Goal: Transaction & Acquisition: Purchase product/service

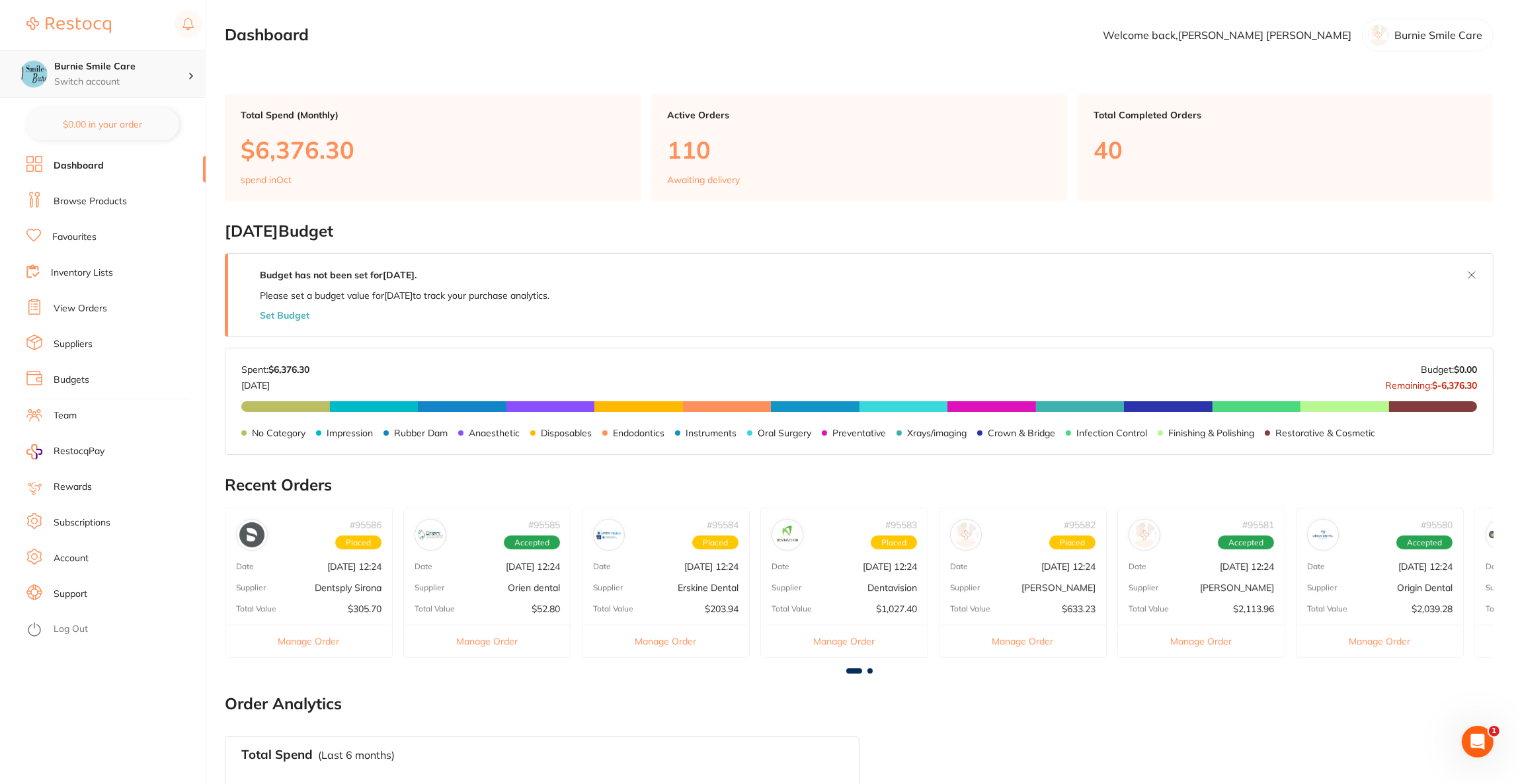
click at [106, 82] on p "Switch account" at bounding box center [121, 82] width 133 height 13
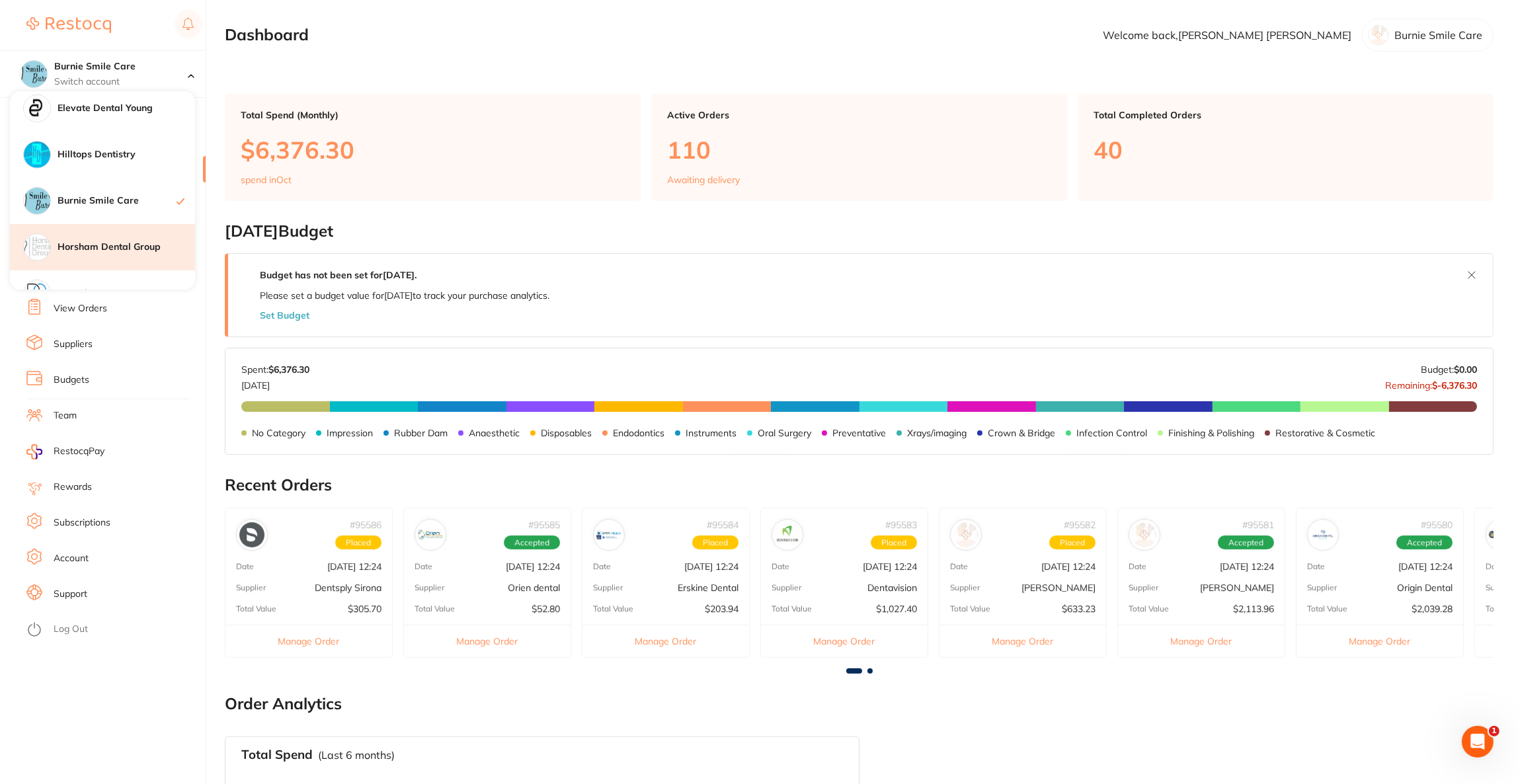
click at [106, 248] on h4 "Horsham Dental Group" at bounding box center [126, 247] width 137 height 13
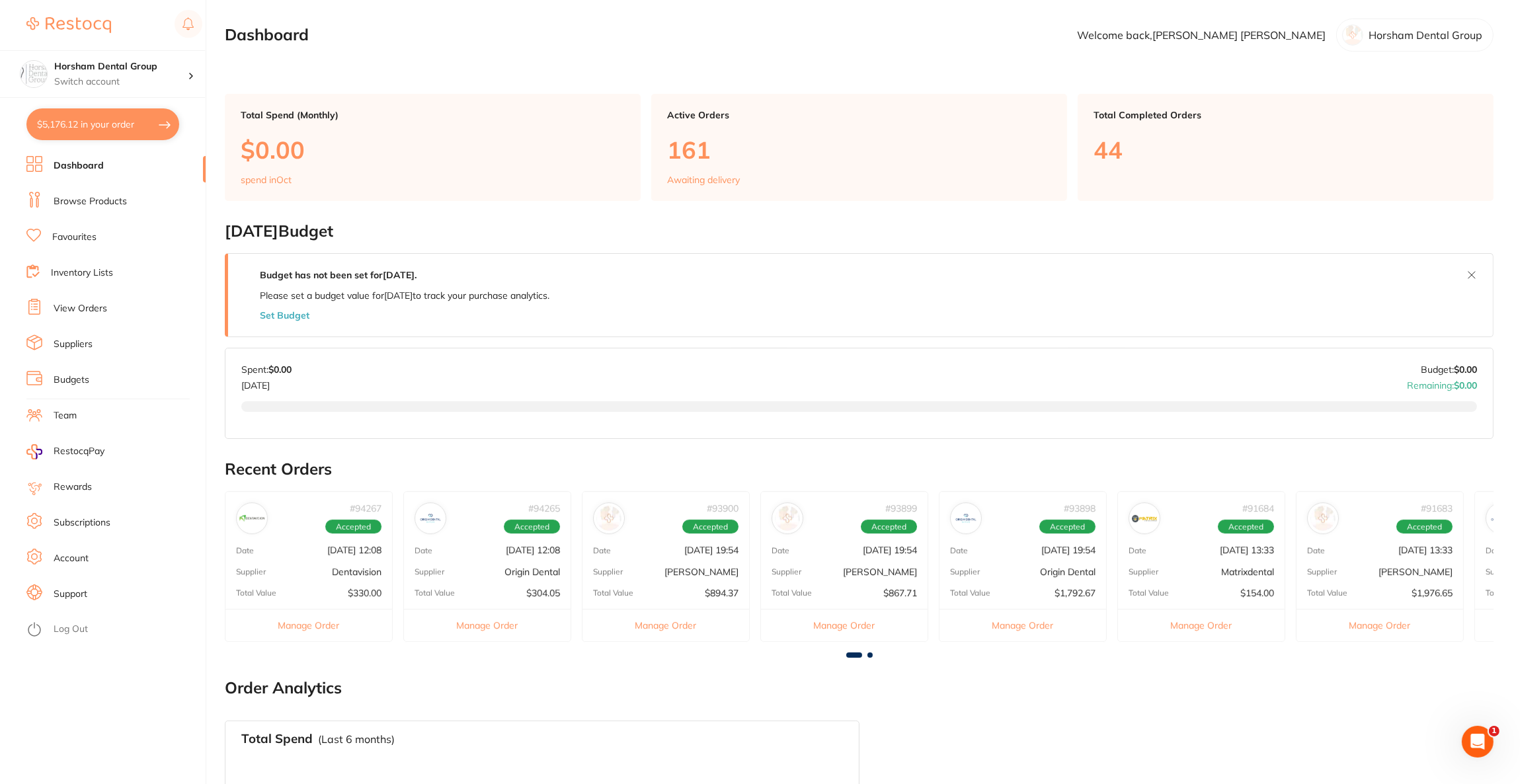
click at [82, 128] on button "$5,176.12 in your order" at bounding box center [102, 124] width 153 height 32
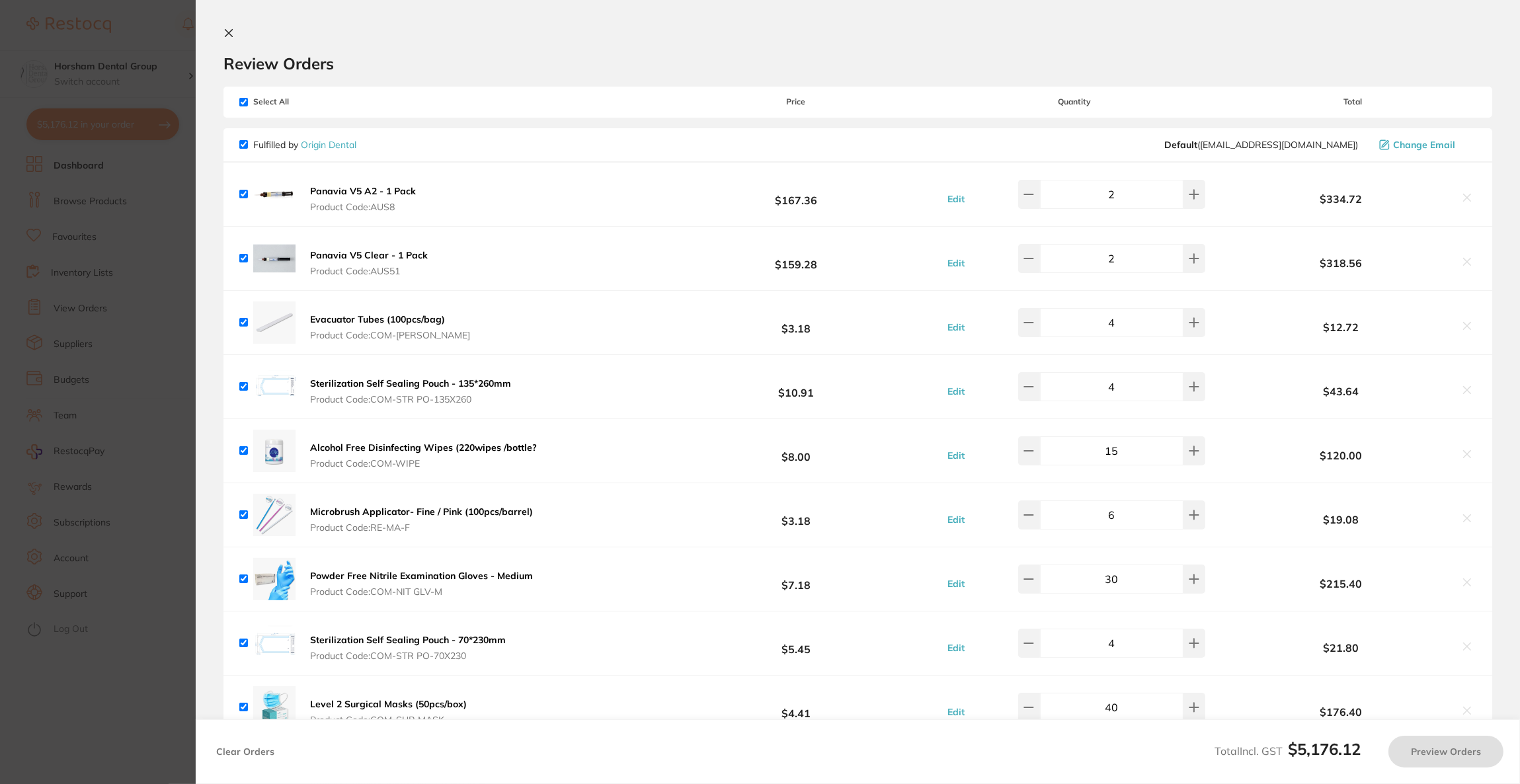
checkbox input "true"
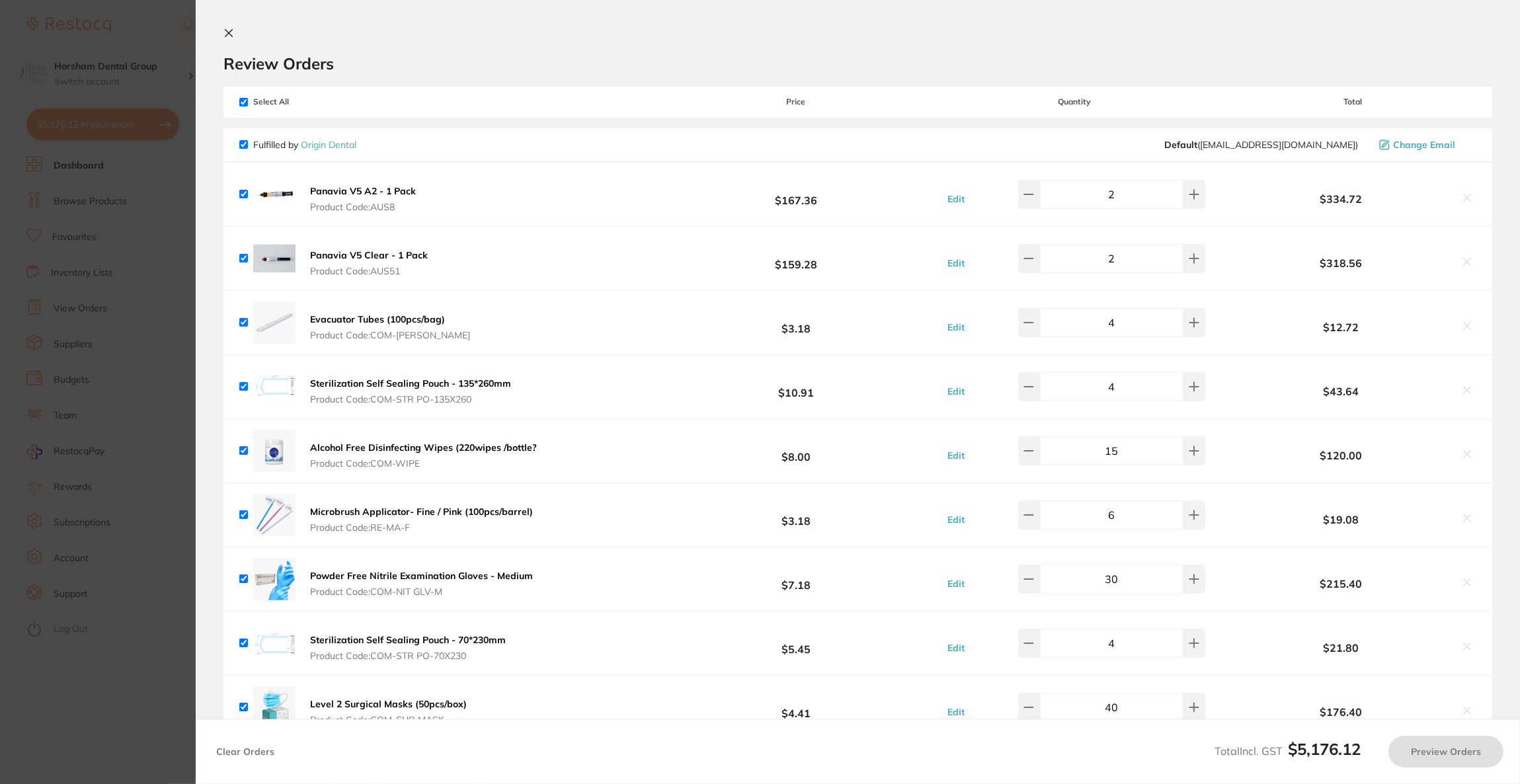
checkbox input "true"
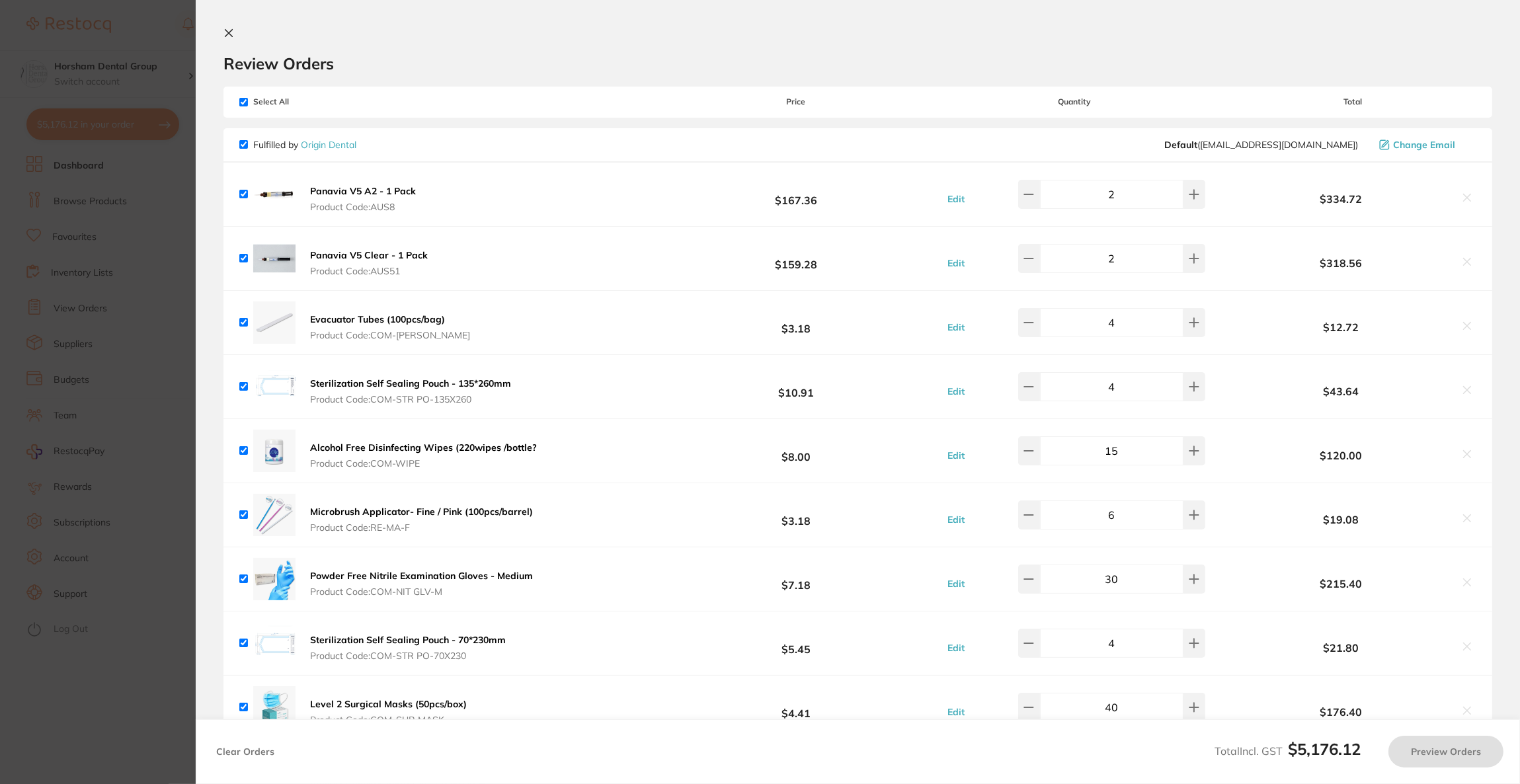
checkbox input "true"
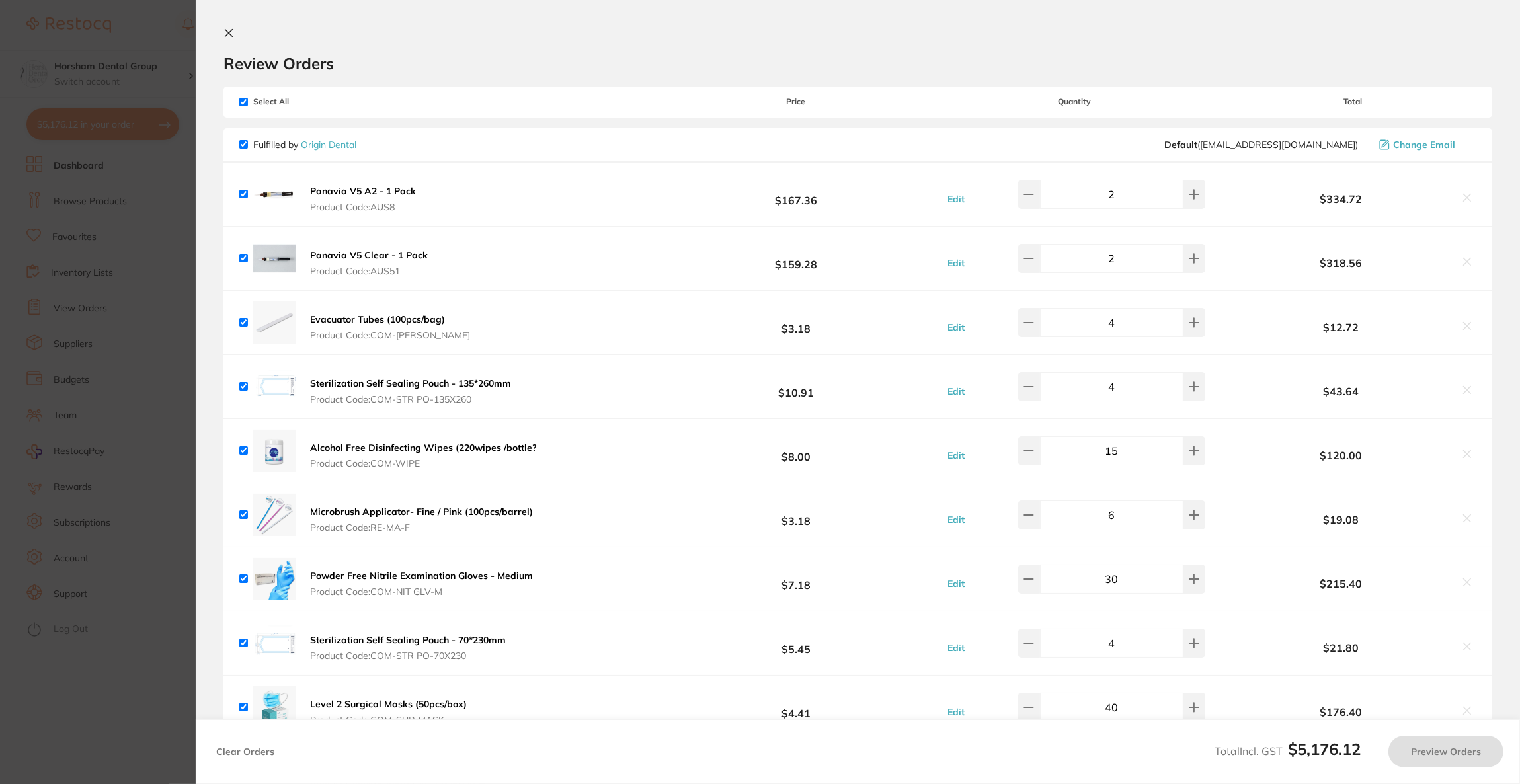
checkbox input "true"
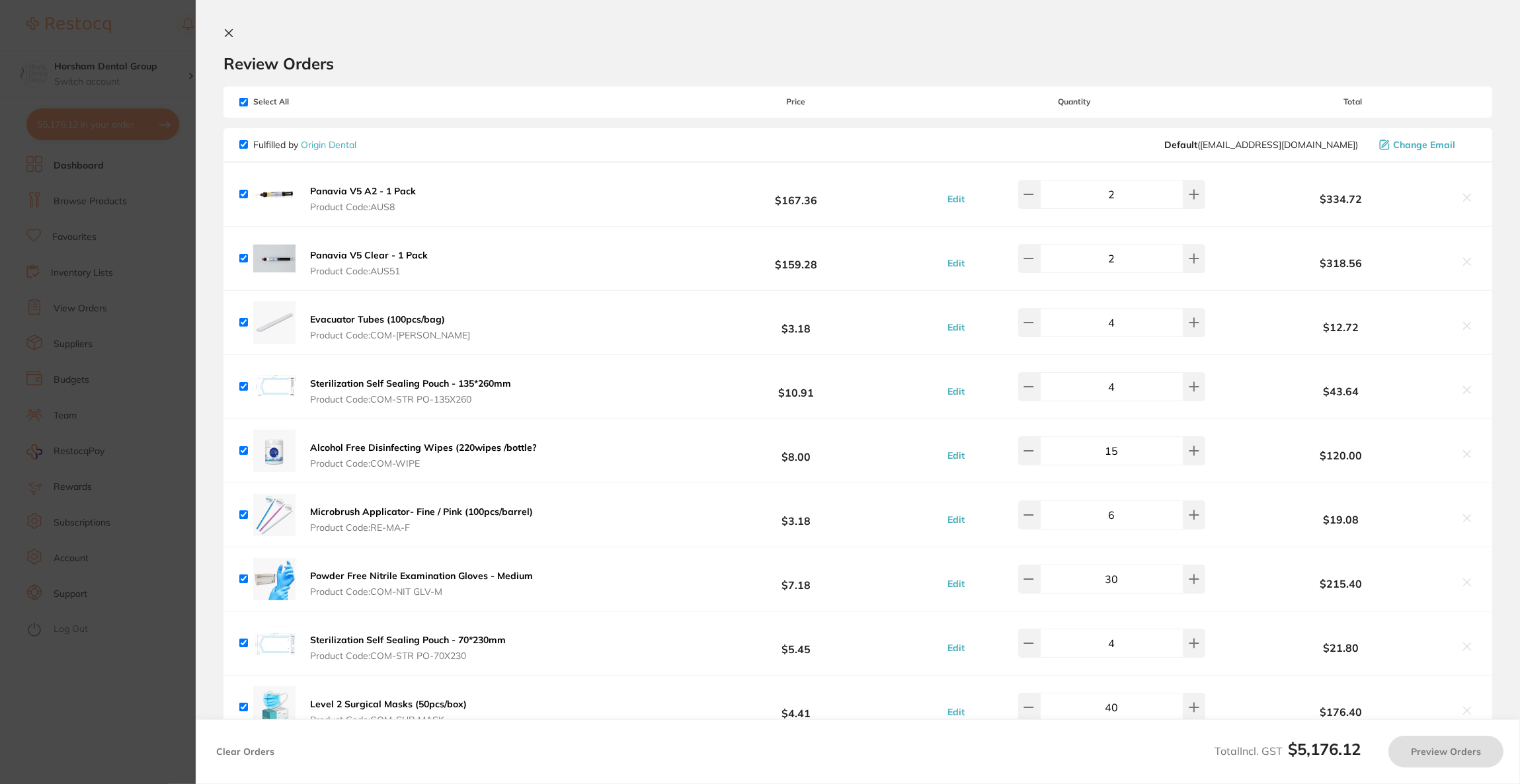
checkbox input "true"
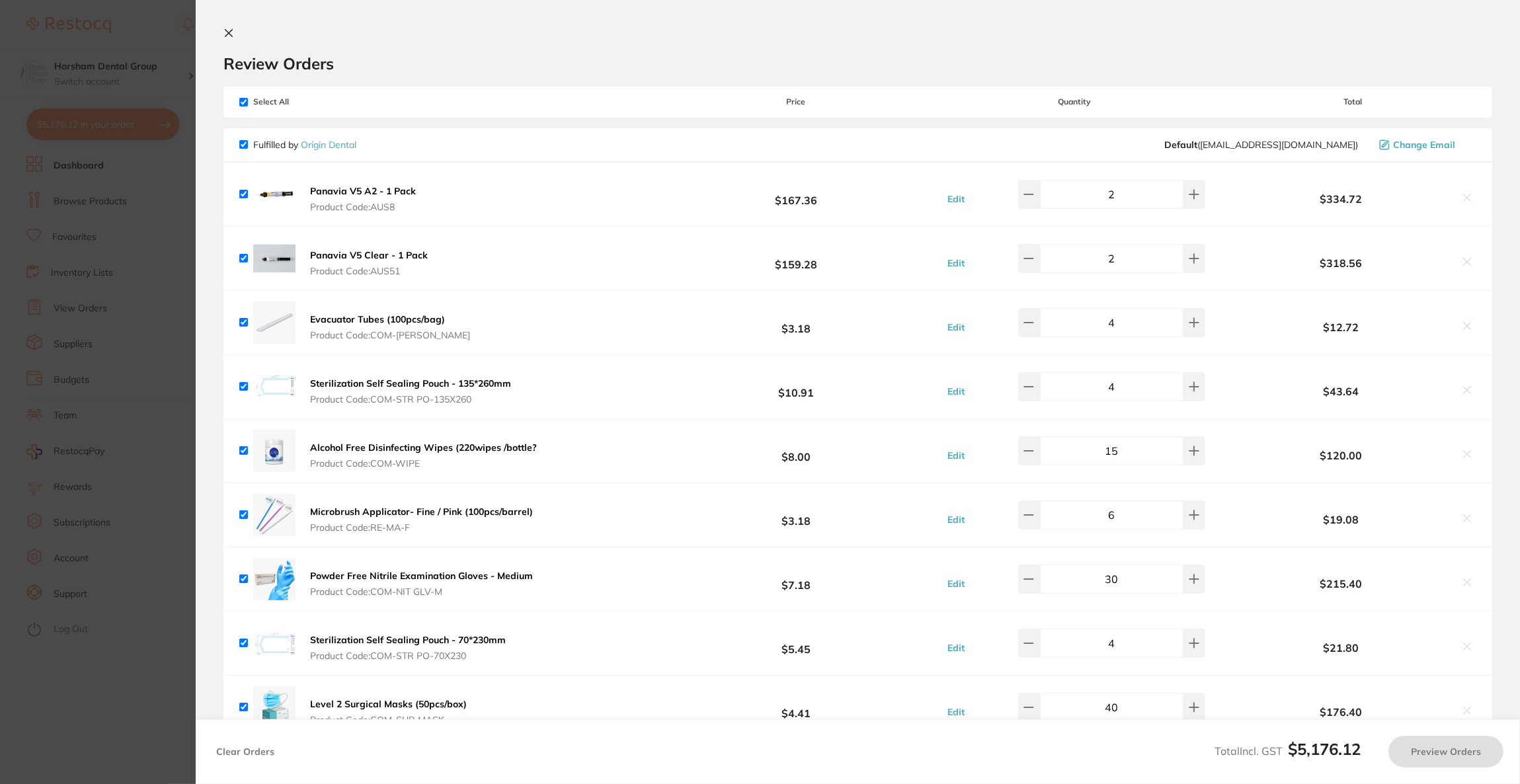
checkbox input "true"
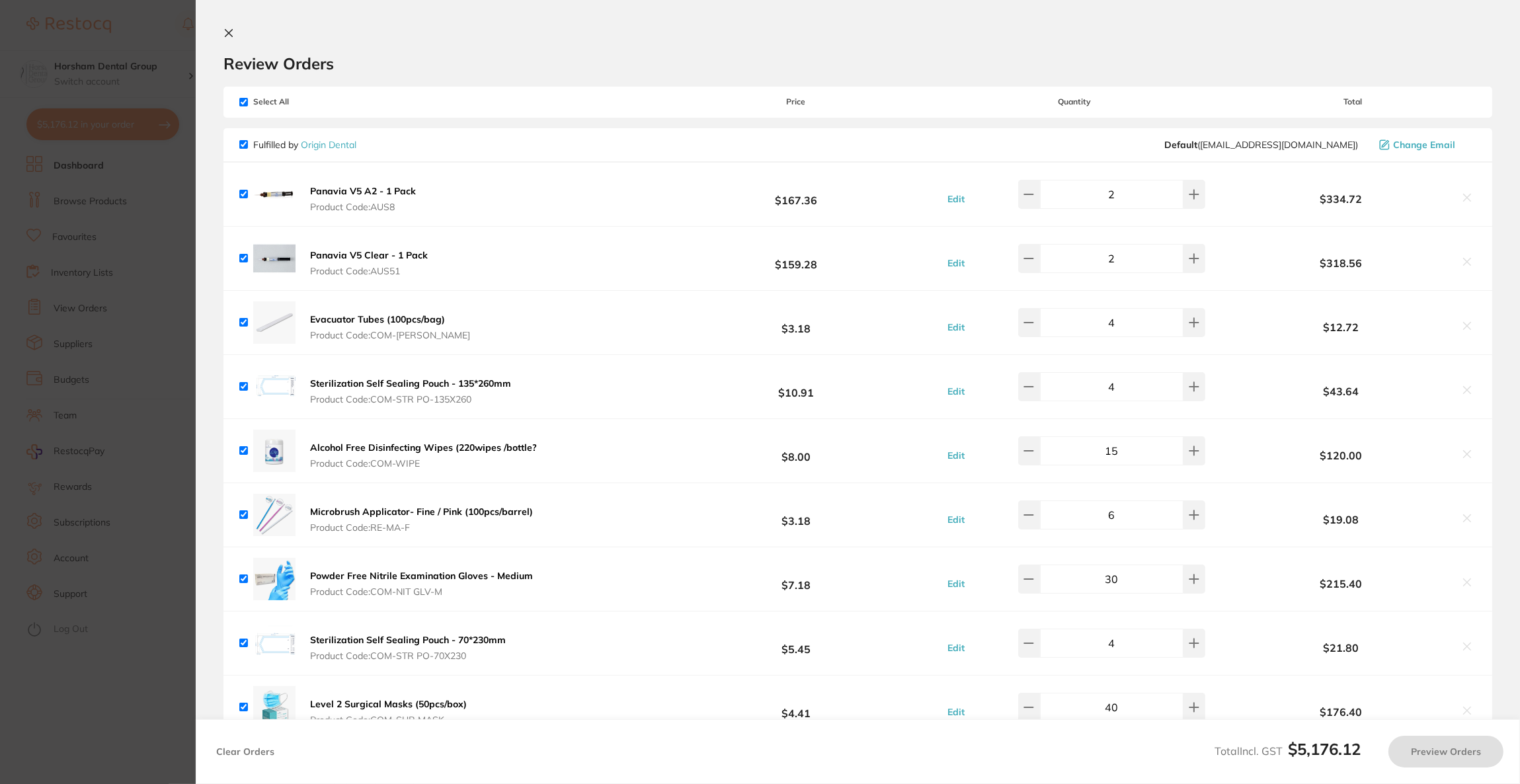
checkbox input "true"
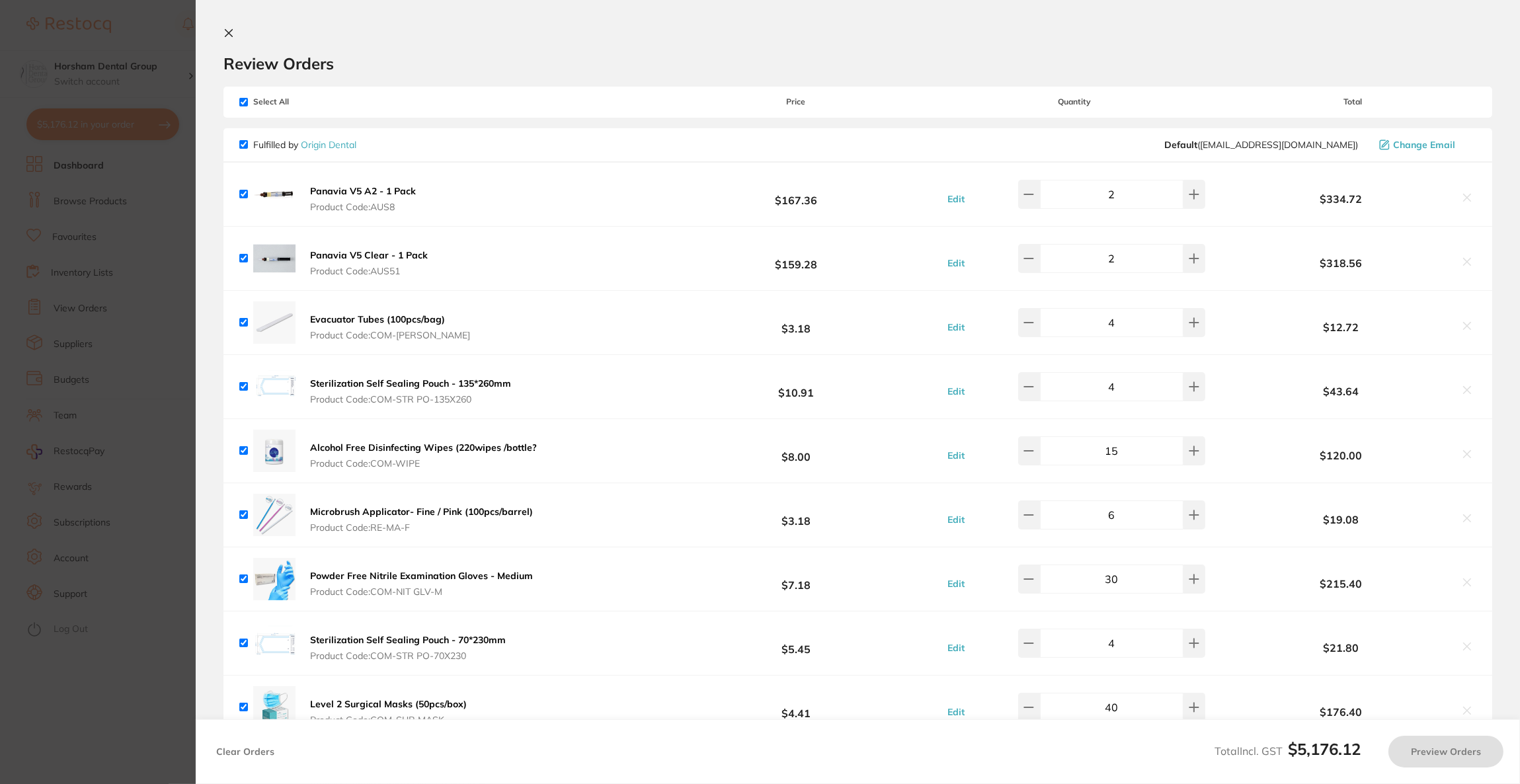
checkbox input "true"
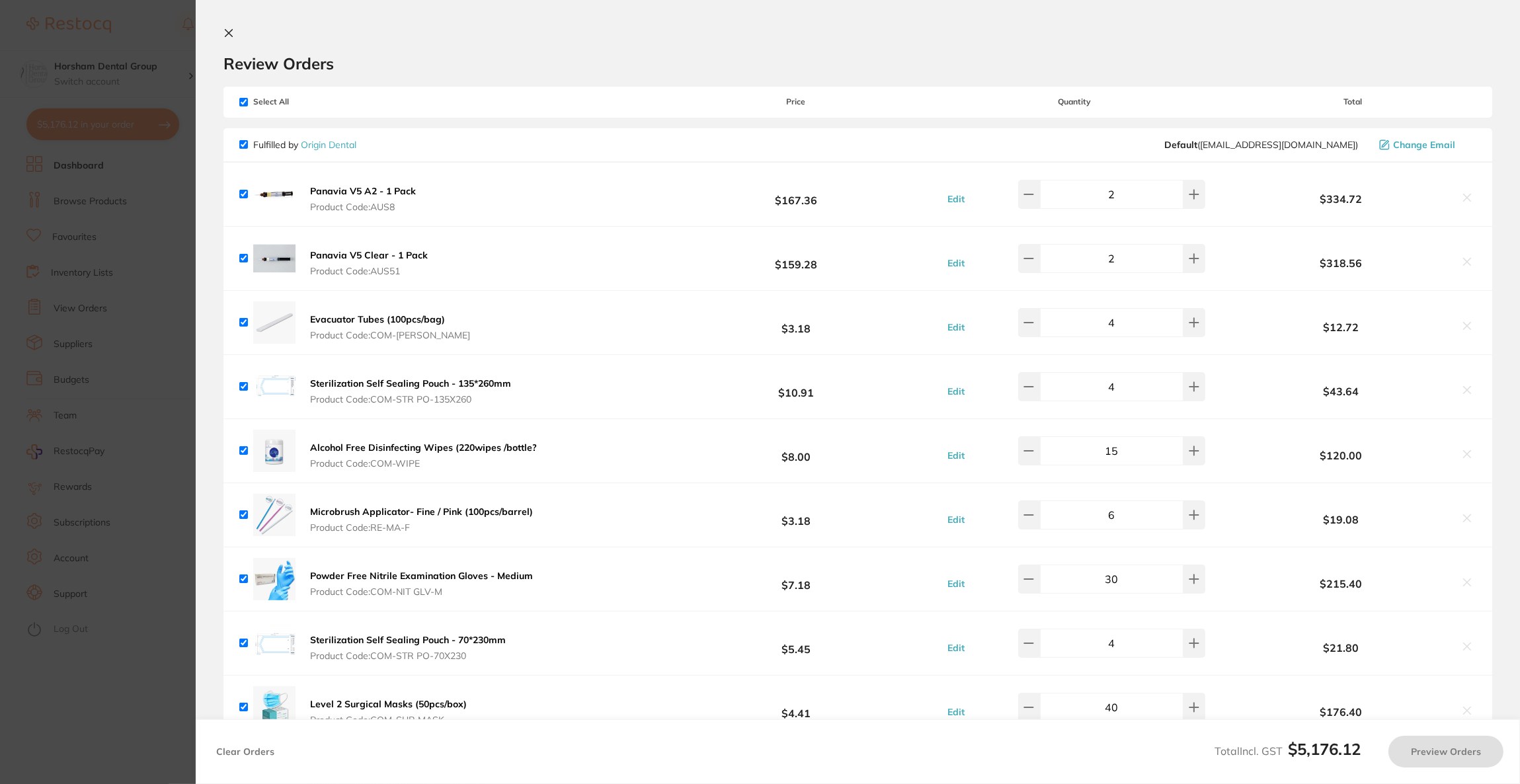
checkbox input "true"
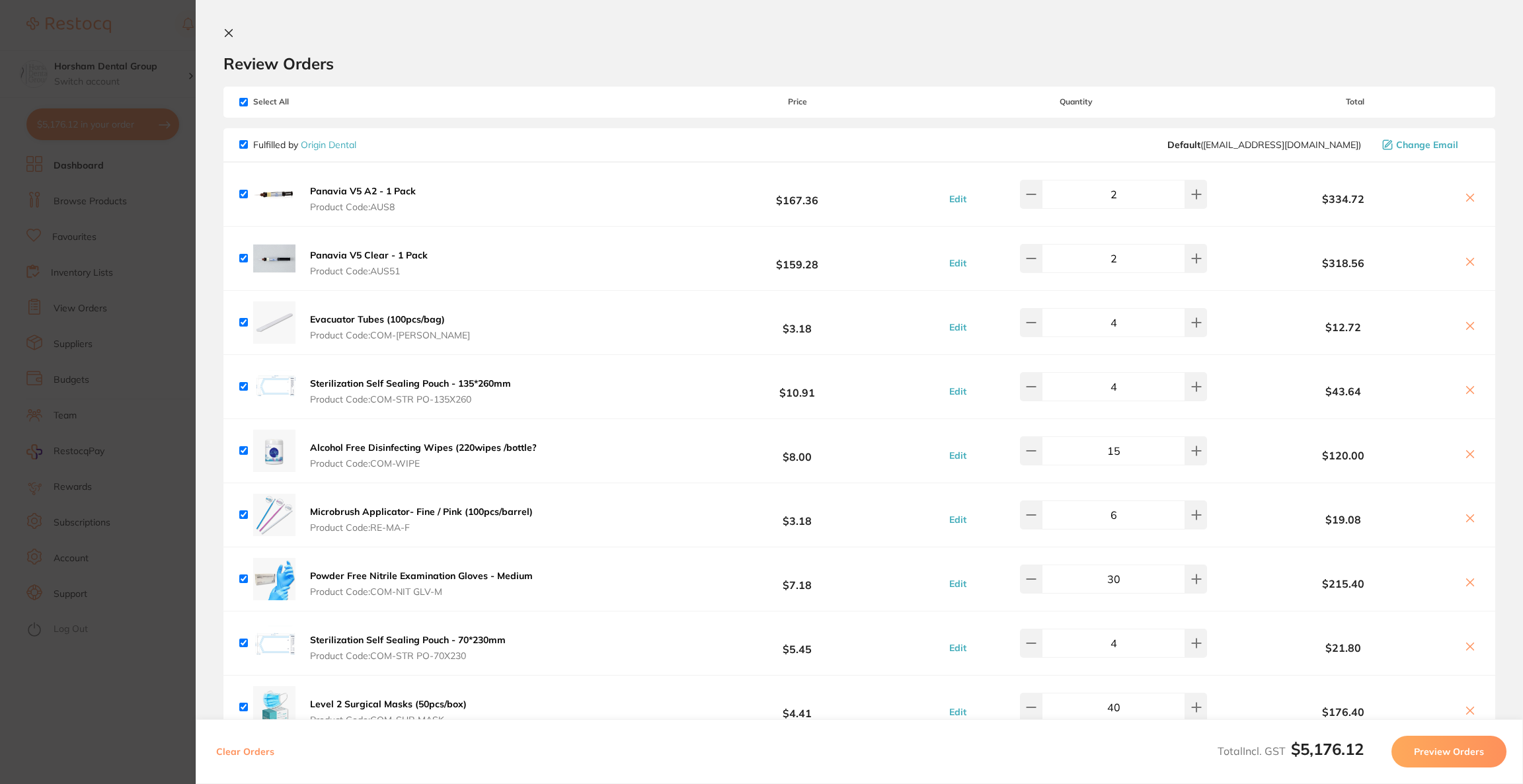
click at [1465, 193] on icon at bounding box center [1470, 198] width 11 height 11
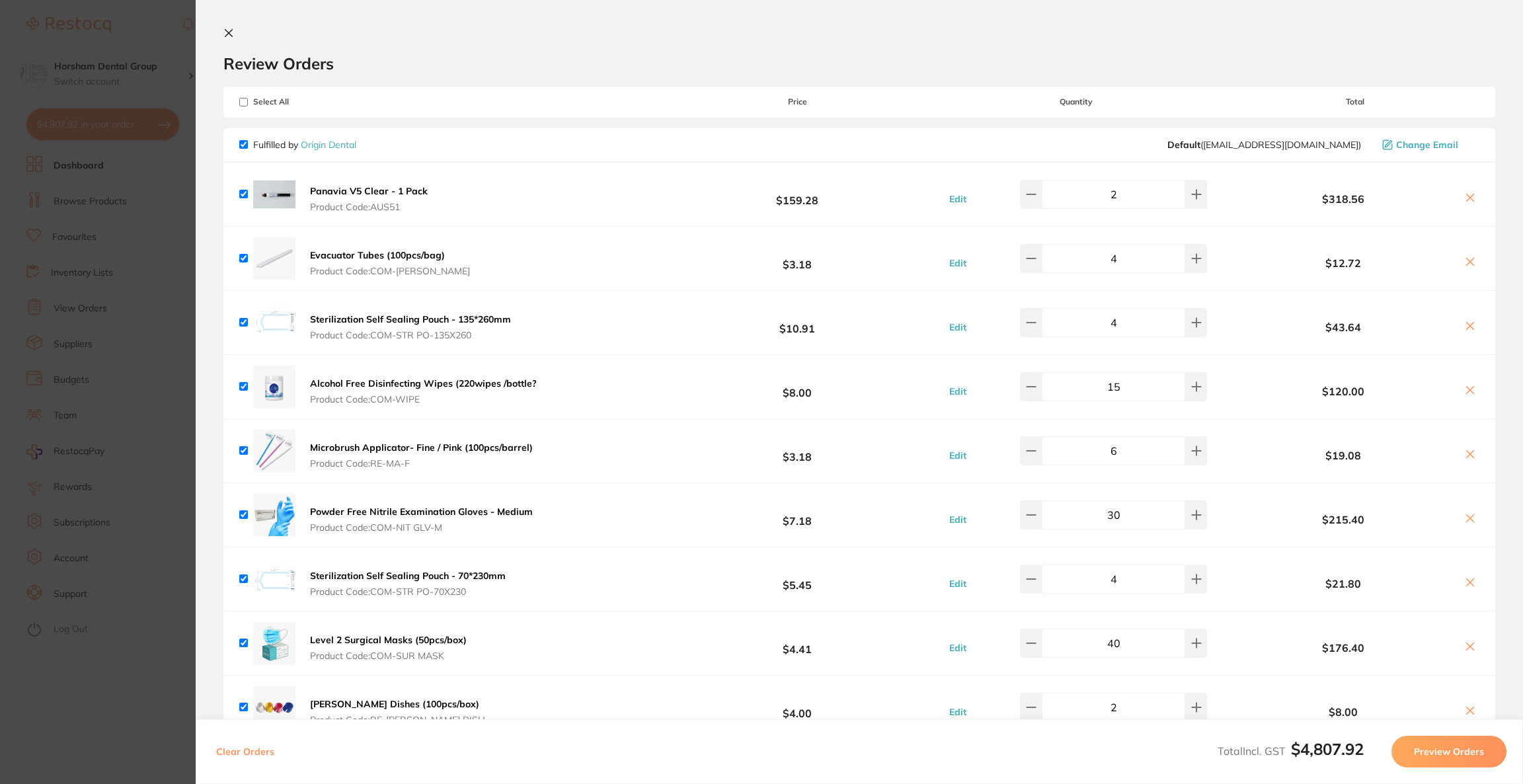
click at [1465, 193] on icon at bounding box center [1470, 198] width 11 height 11
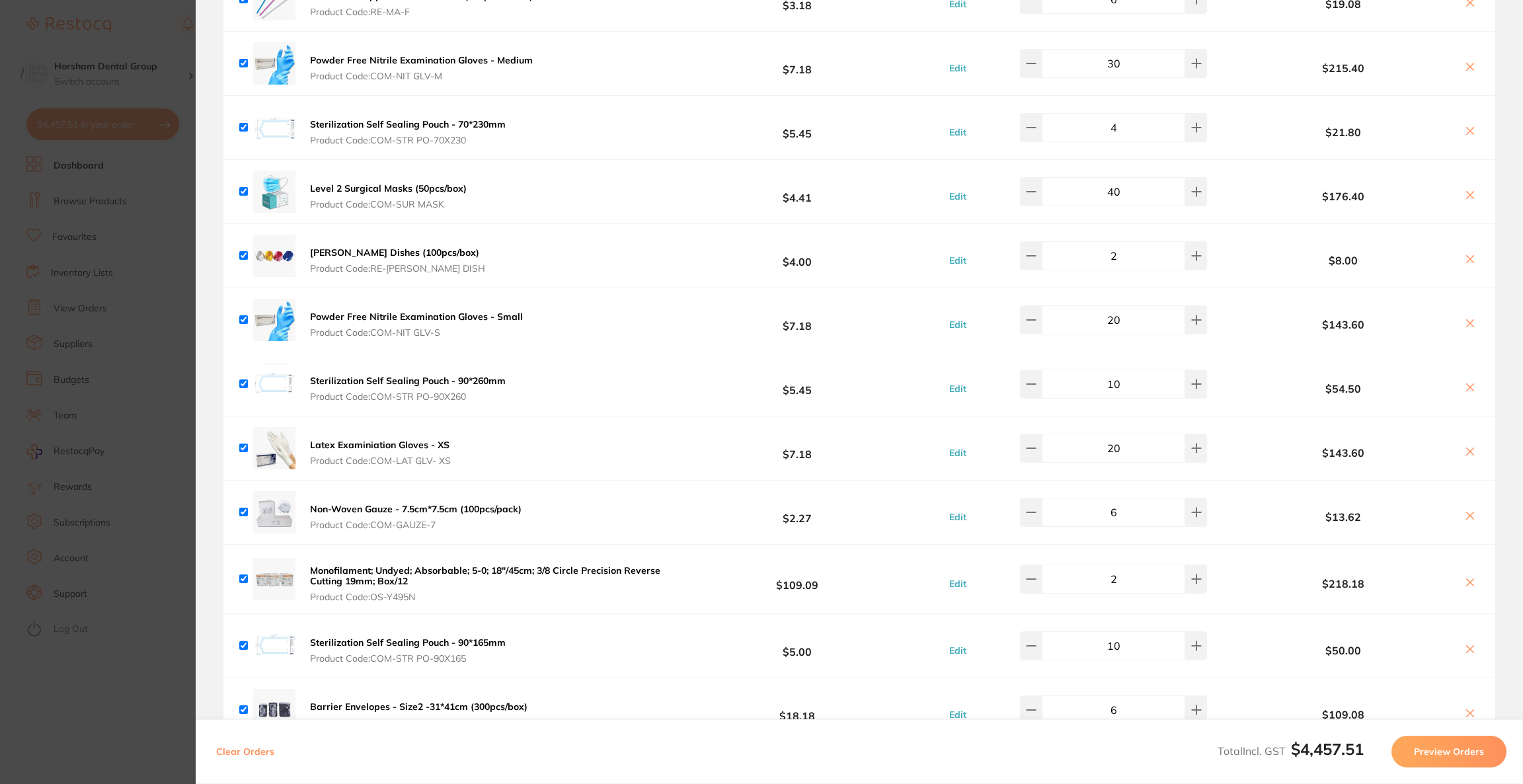
scroll to position [397, 0]
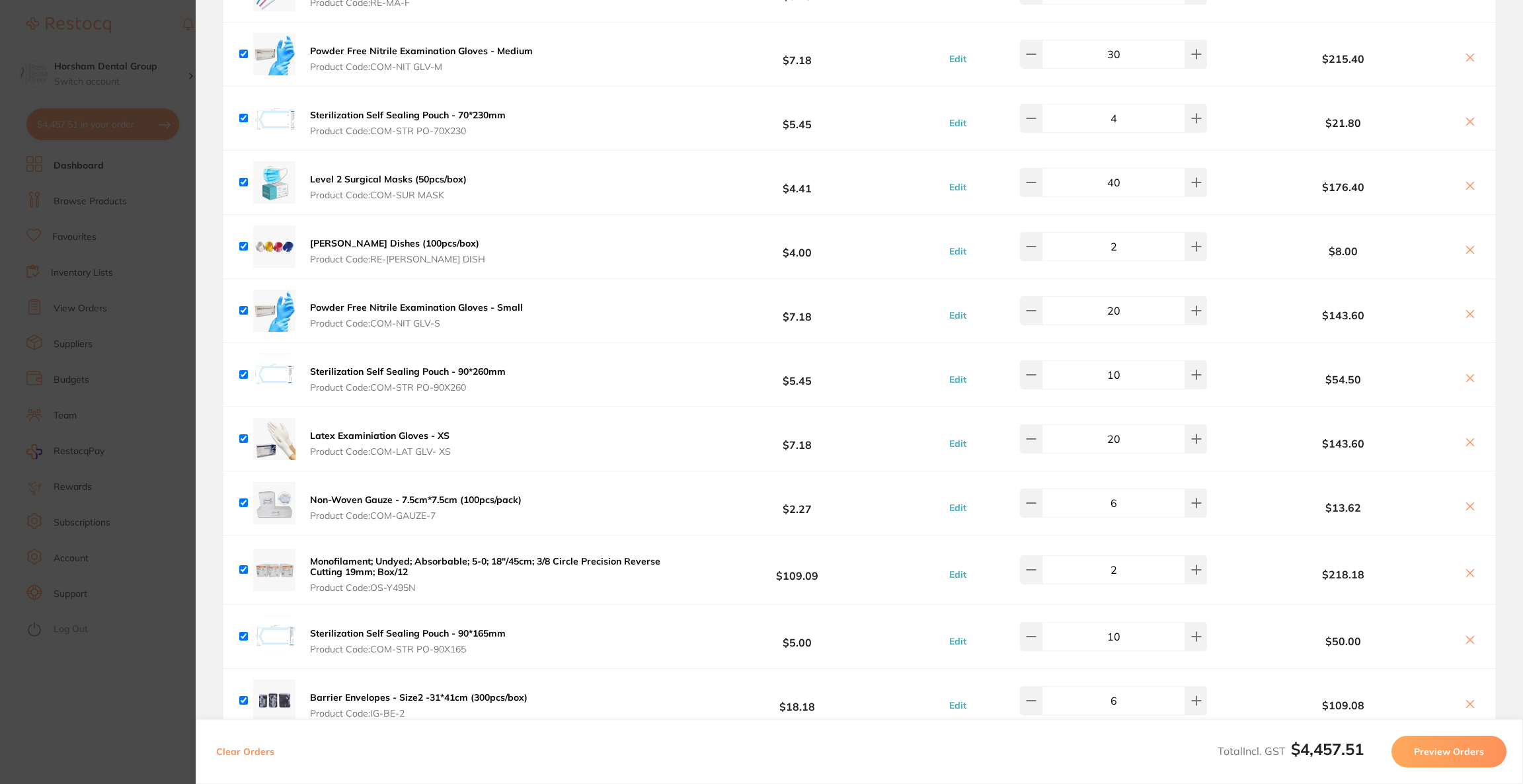
click at [1469, 312] on icon at bounding box center [1470, 314] width 7 height 7
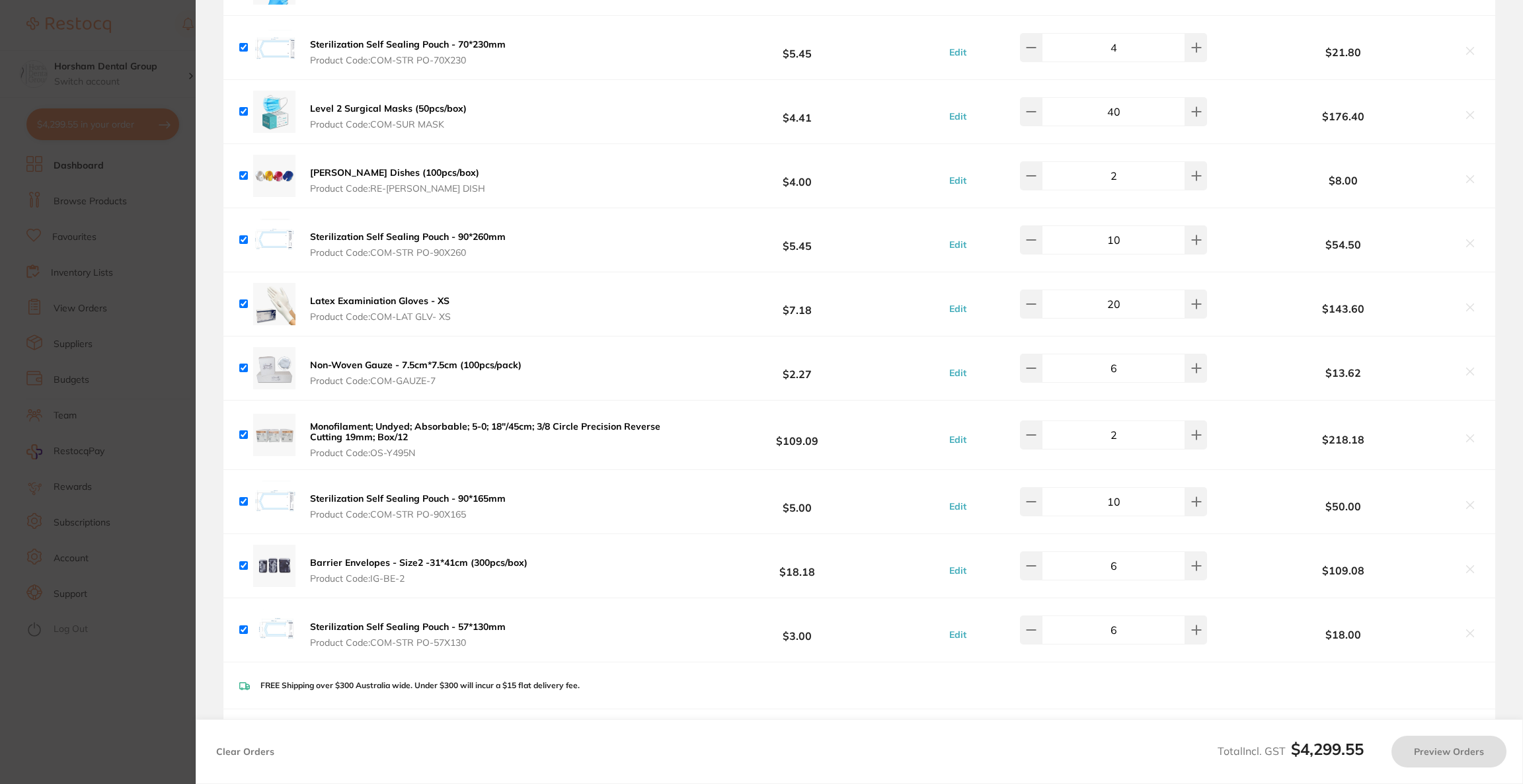
scroll to position [495, 0]
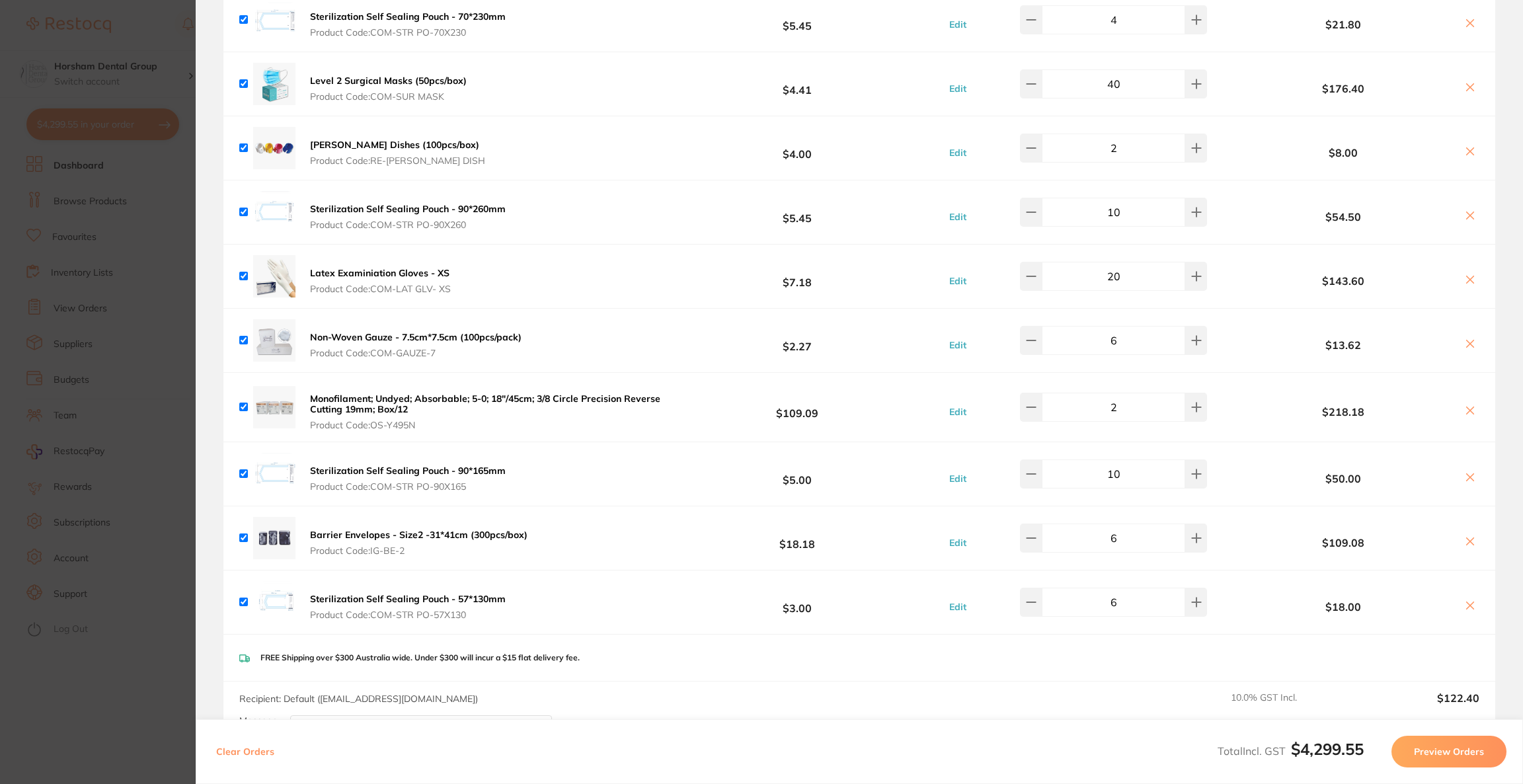
checkbox input "true"
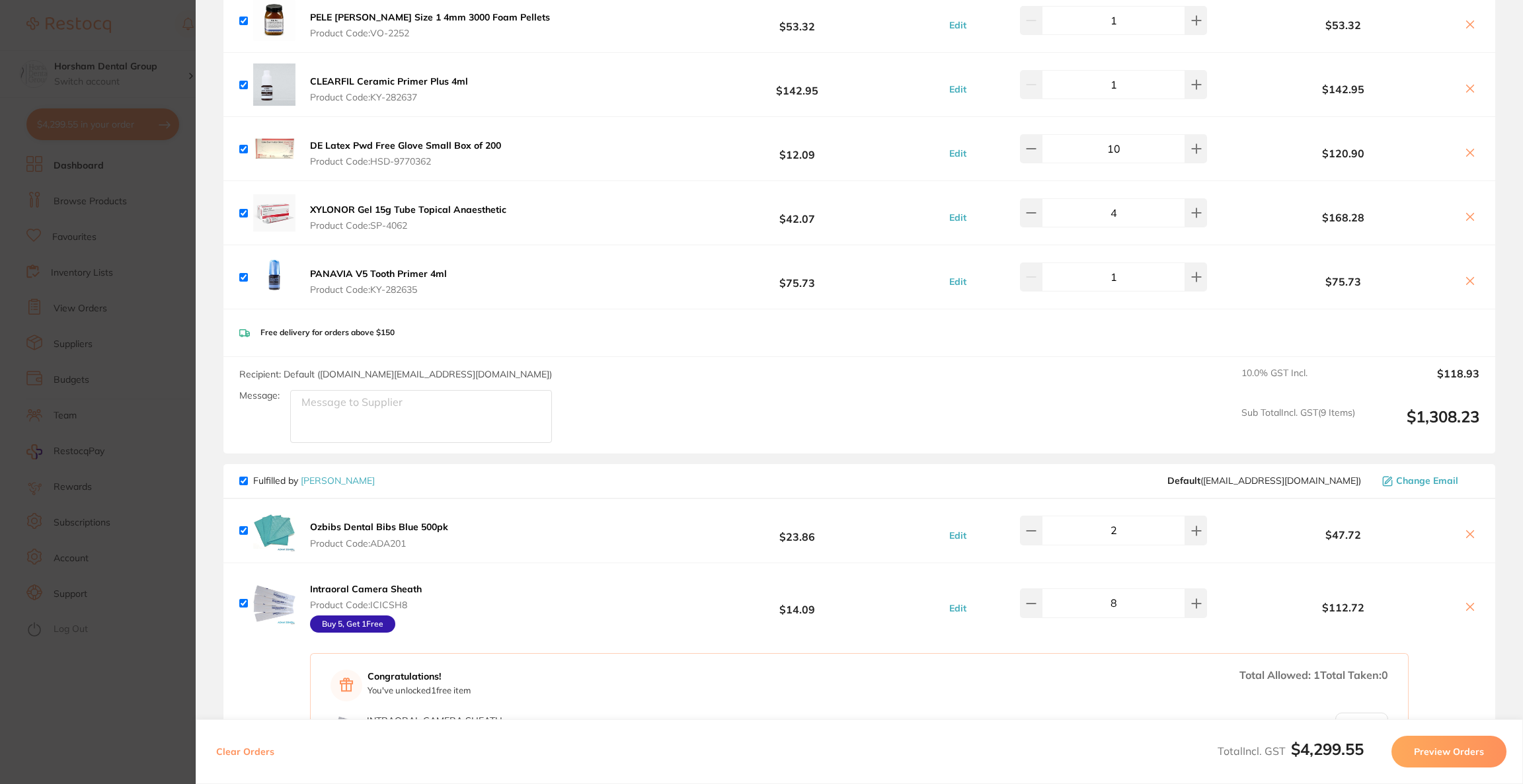
scroll to position [1784, 0]
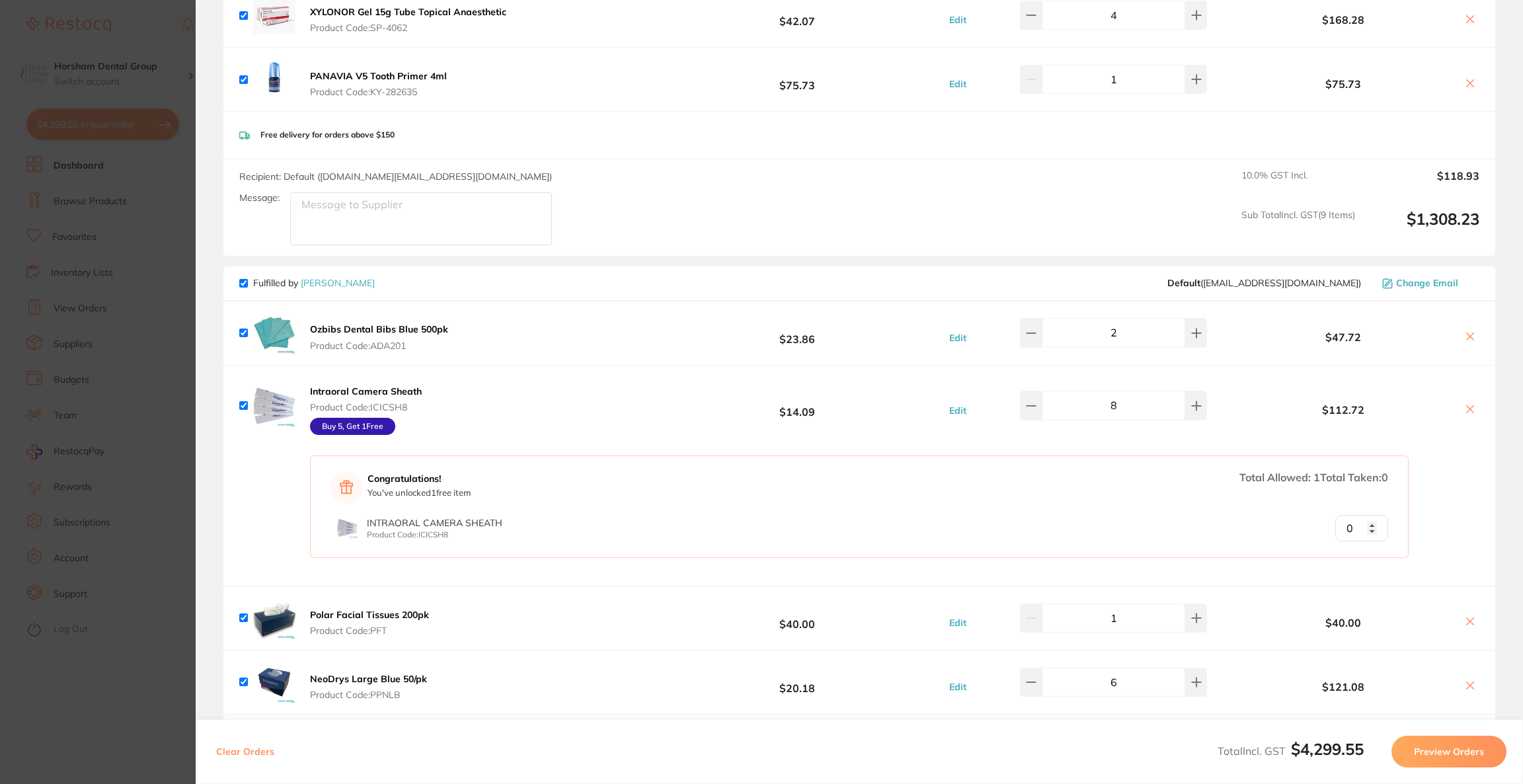
type input "1"
click at [1371, 525] on input "1" at bounding box center [1361, 527] width 53 height 26
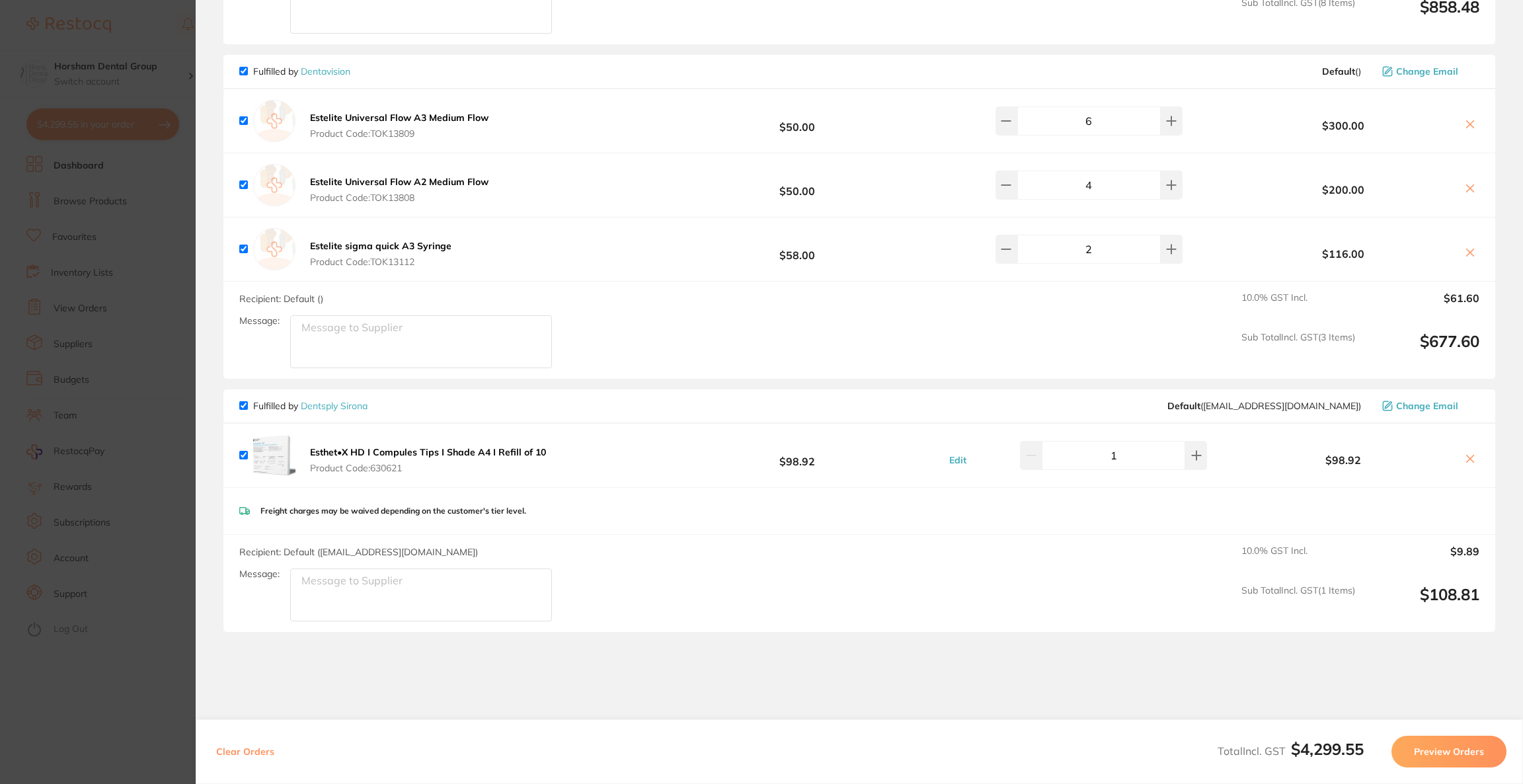
scroll to position [2875, 0]
click at [140, 42] on section "Update RRP Set your pre negotiated price for this item. Item Agreed RRP (excl. …" at bounding box center [761, 392] width 1523 height 784
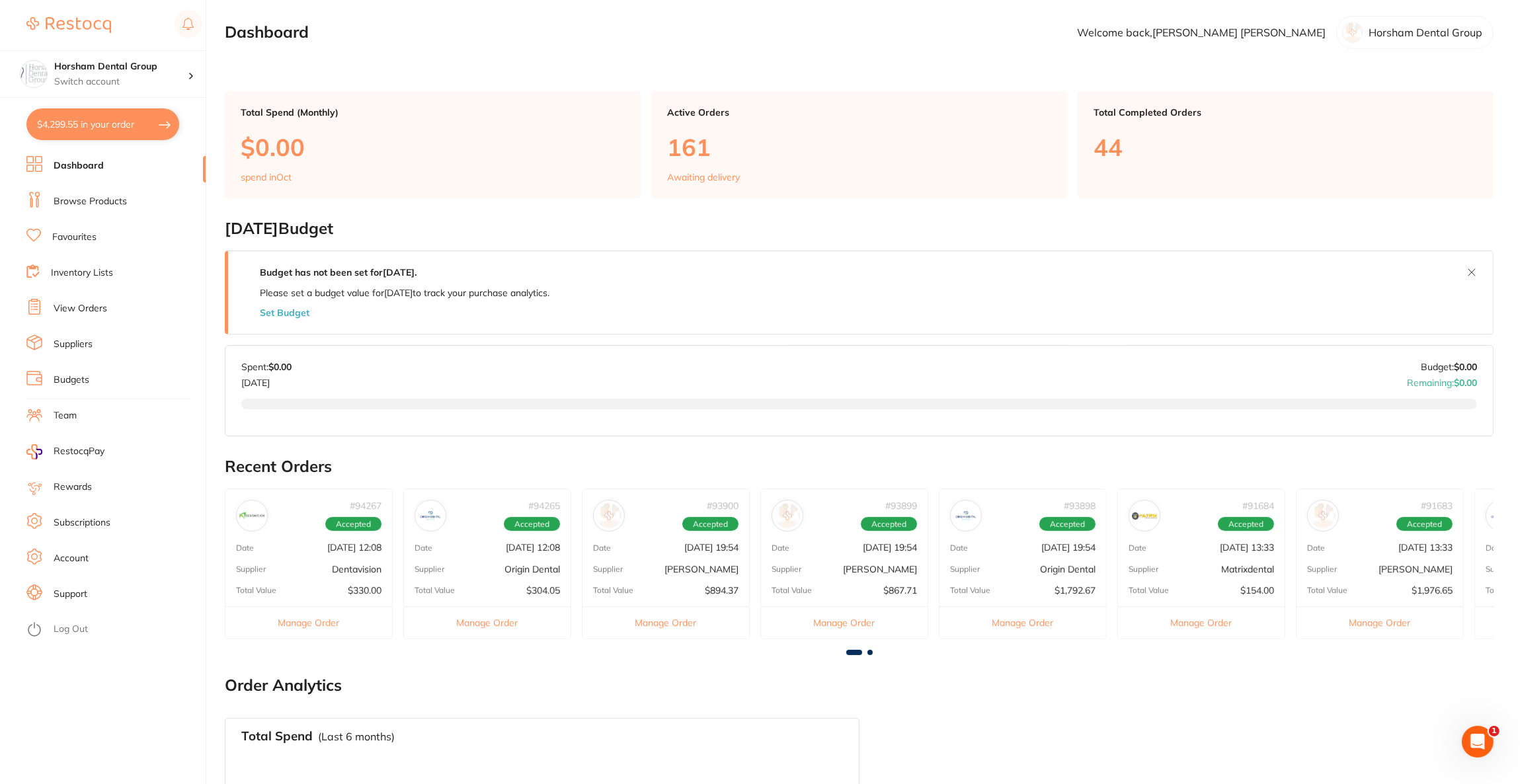
scroll to position [0, 0]
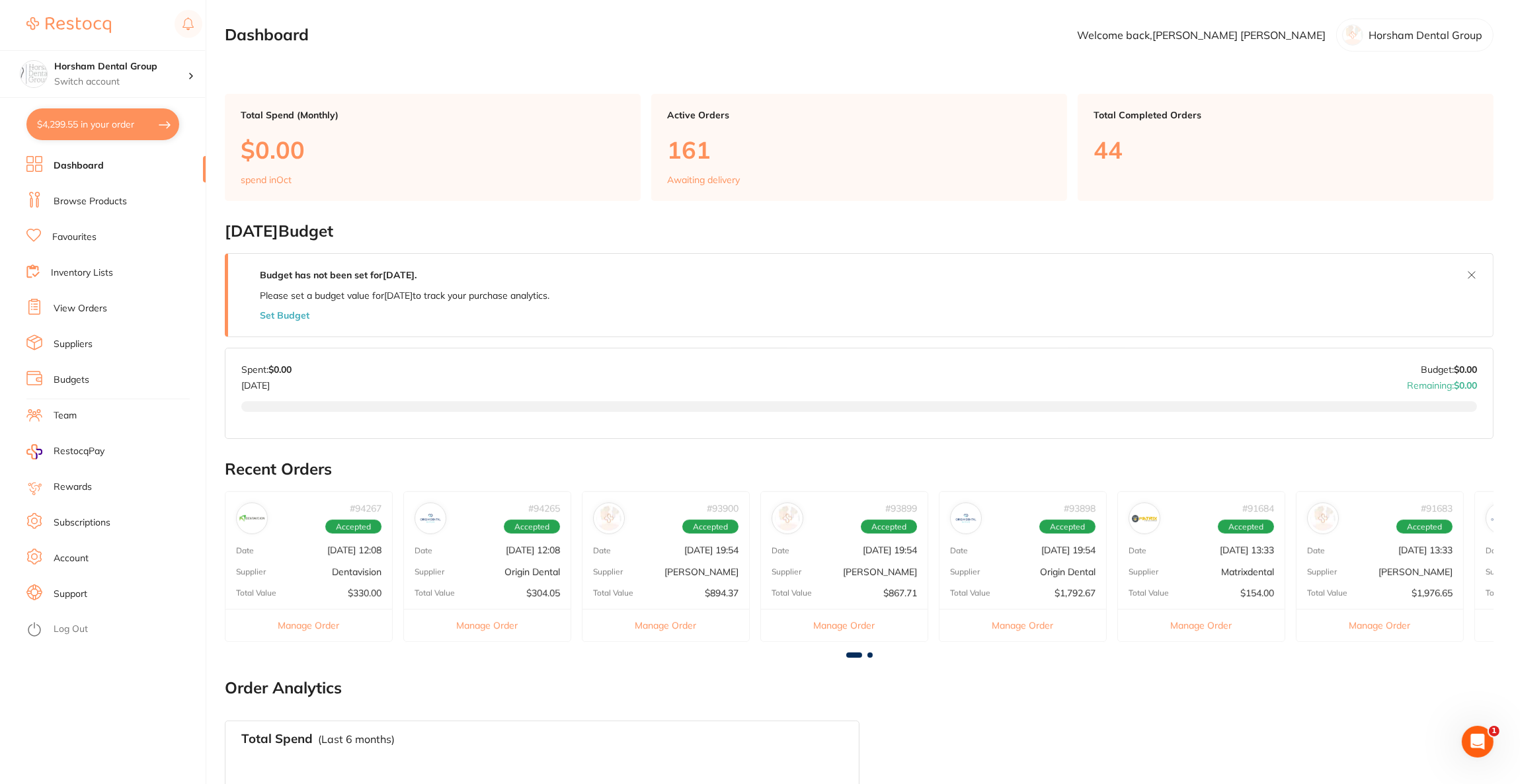
click at [83, 195] on link "Browse Products" at bounding box center [90, 201] width 73 height 13
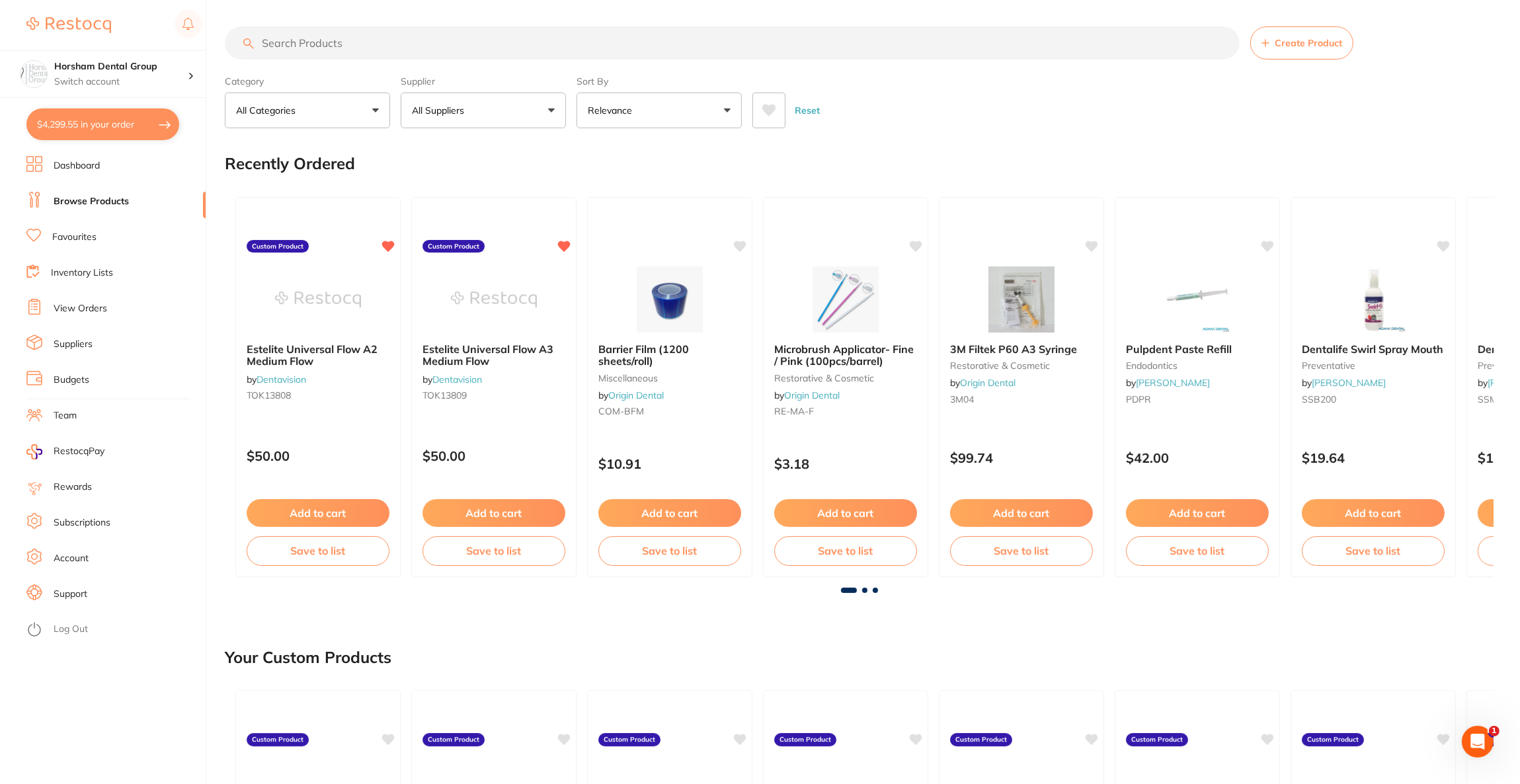
click at [493, 47] on input "search" at bounding box center [732, 42] width 1015 height 33
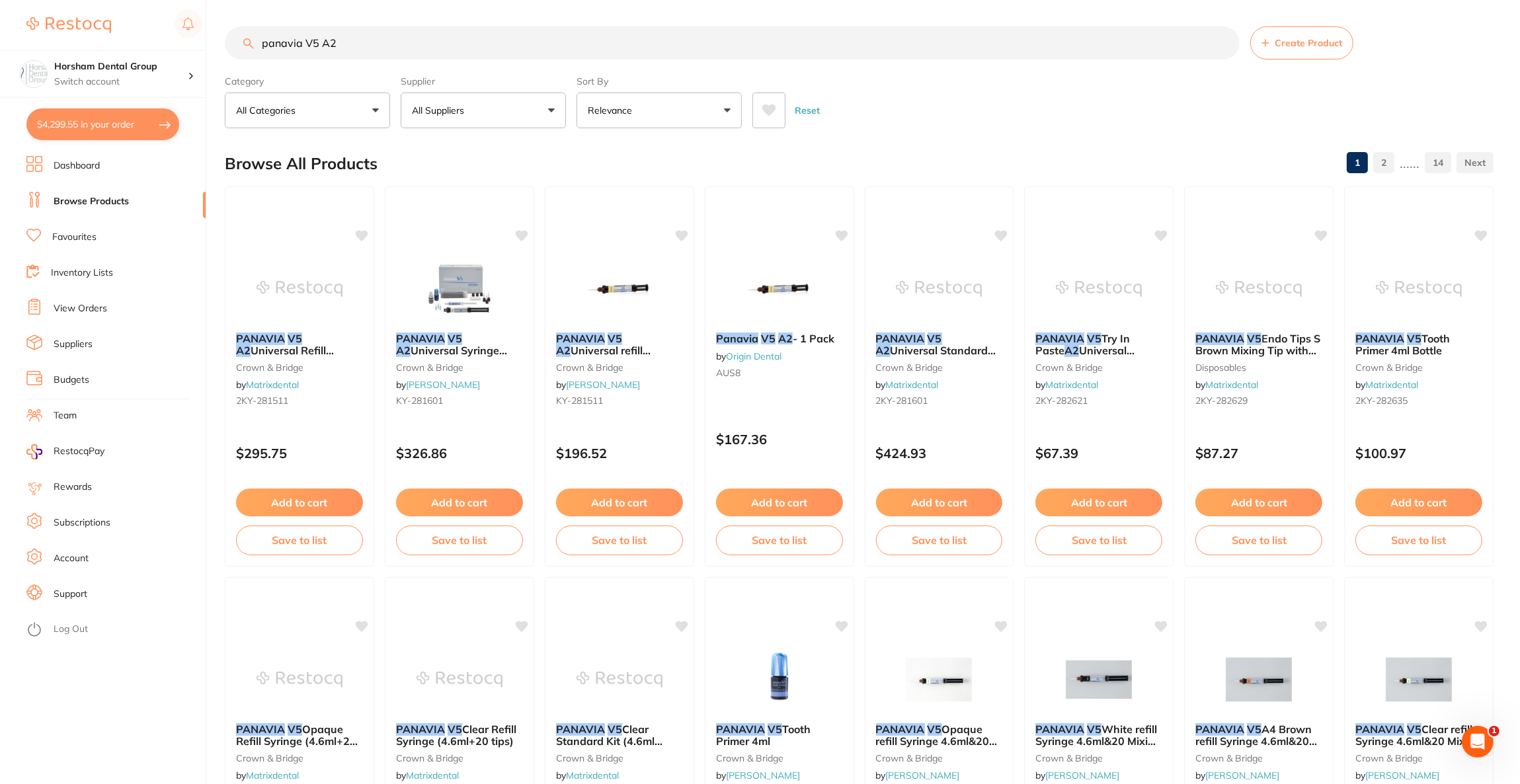
click at [491, 121] on button "All Suppliers" at bounding box center [483, 110] width 165 height 36
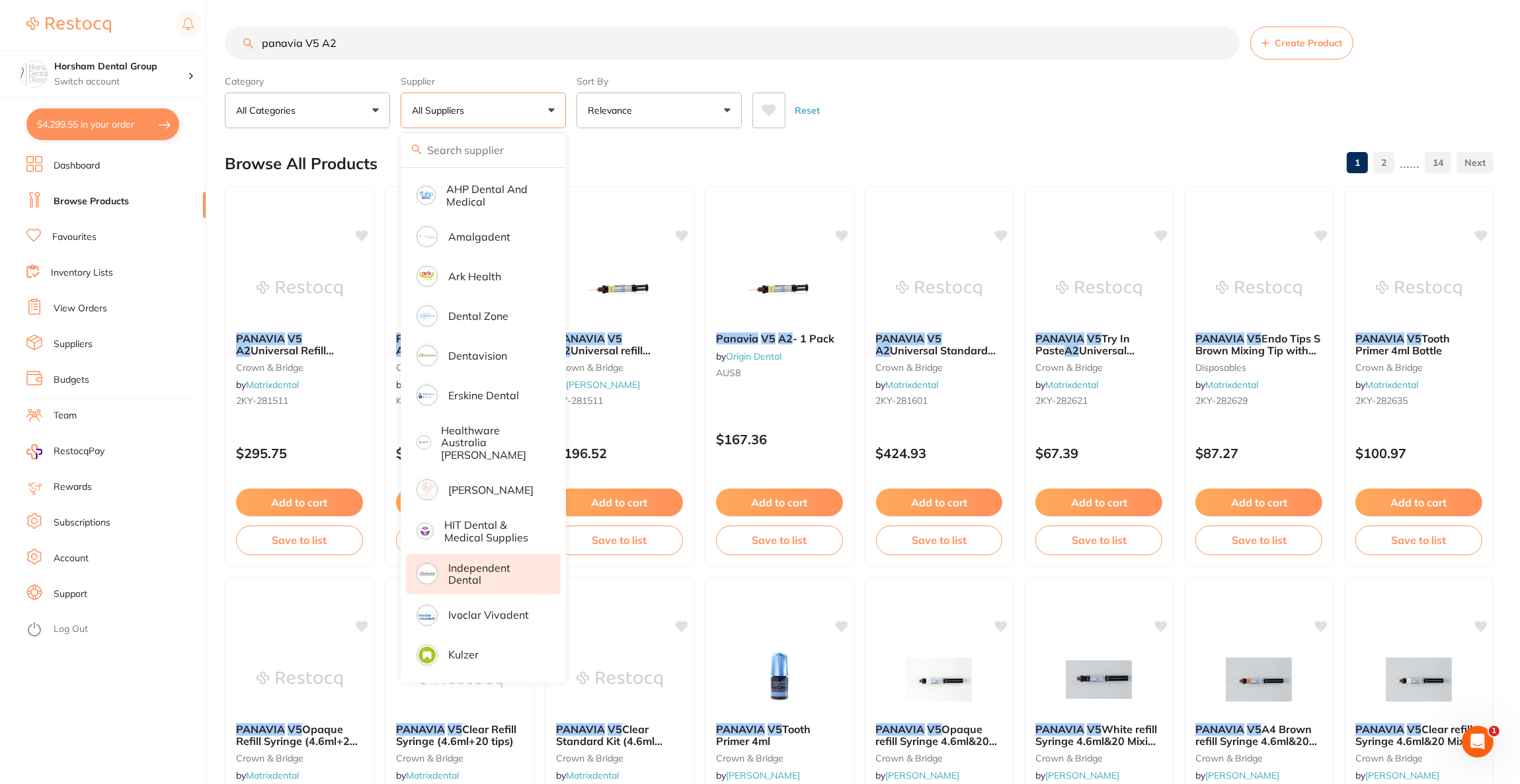
scroll to position [198, 0]
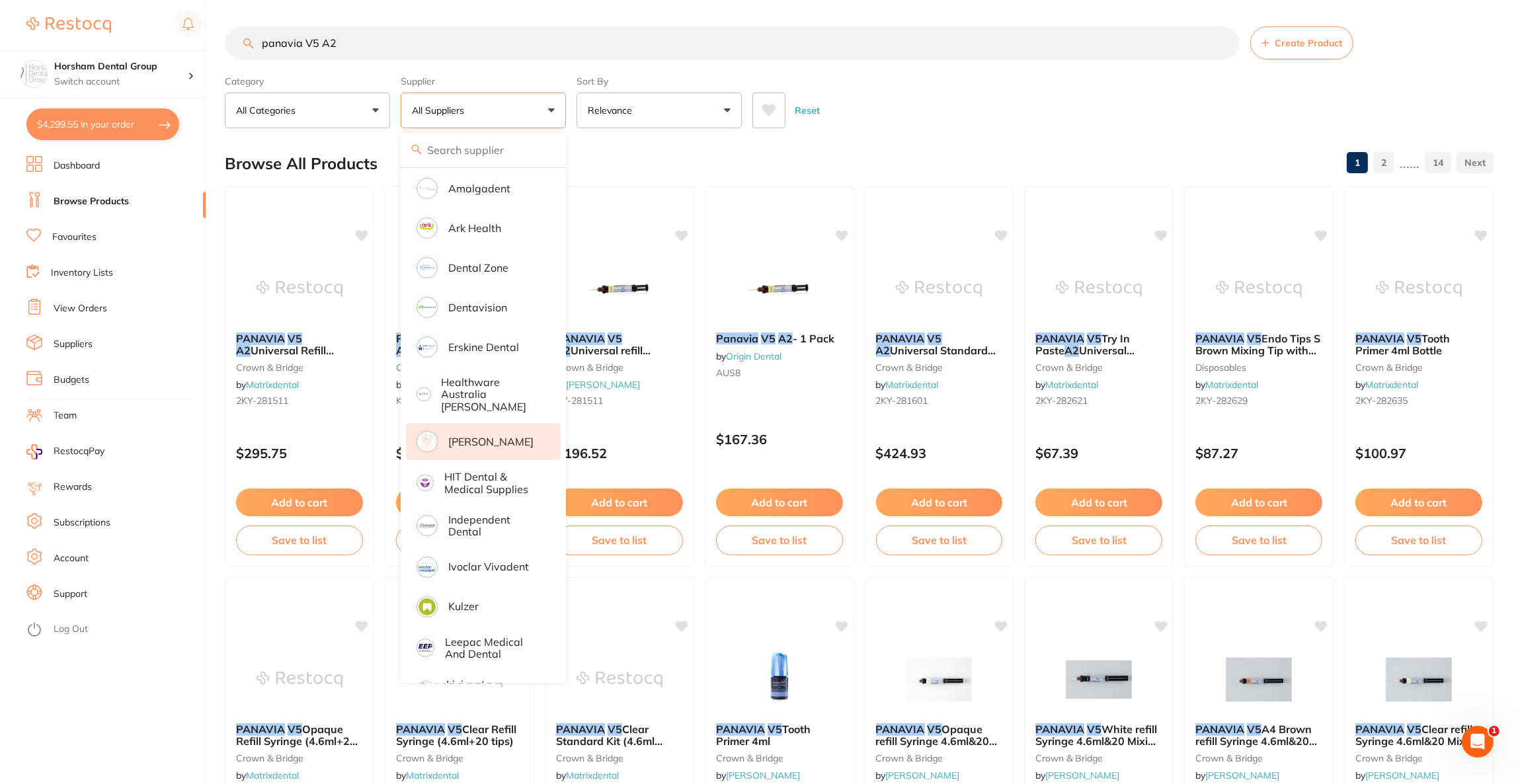
click at [484, 436] on p "[PERSON_NAME]" at bounding box center [490, 442] width 86 height 12
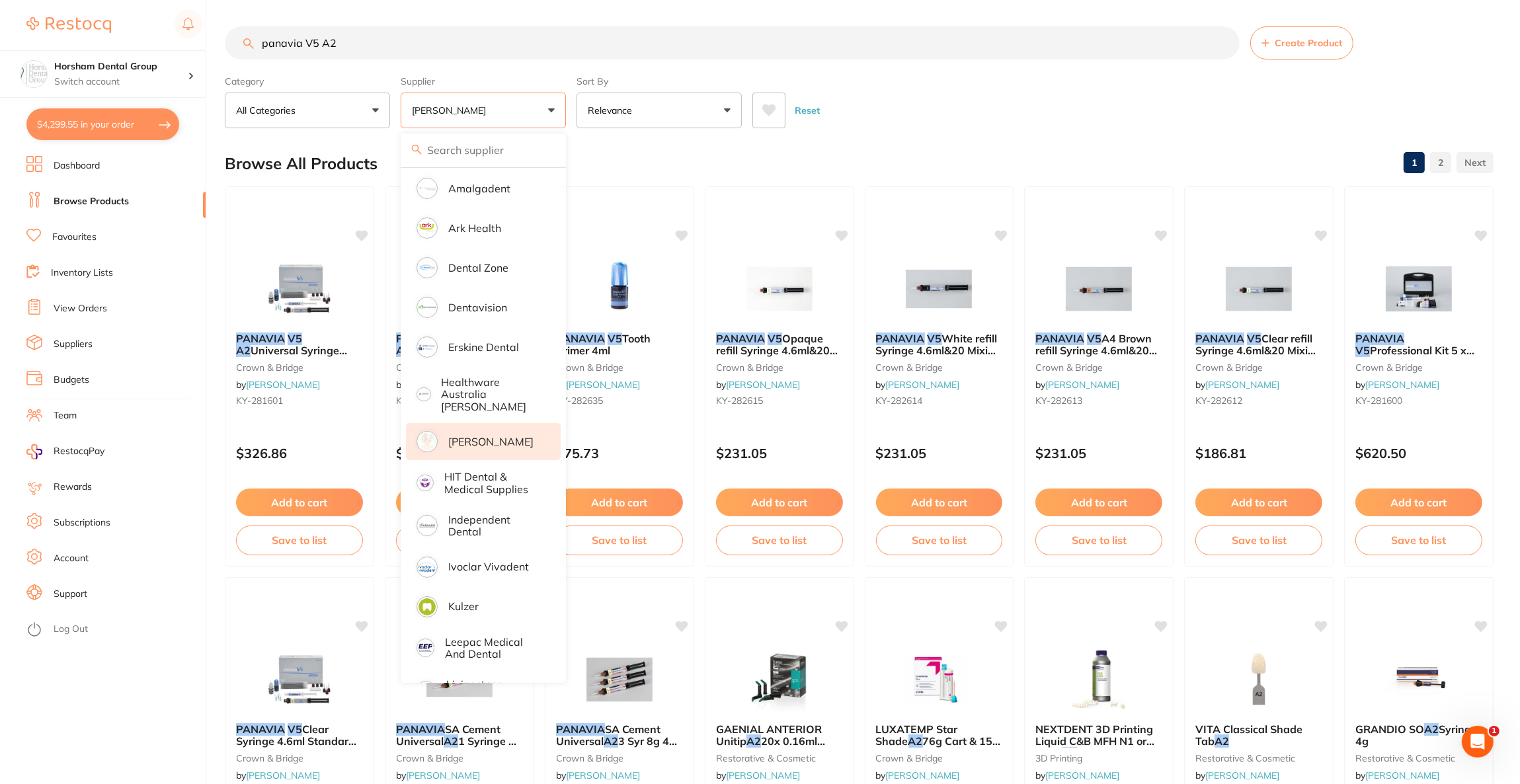
click at [441, 46] on input "panavia V5 A2" at bounding box center [732, 42] width 1015 height 33
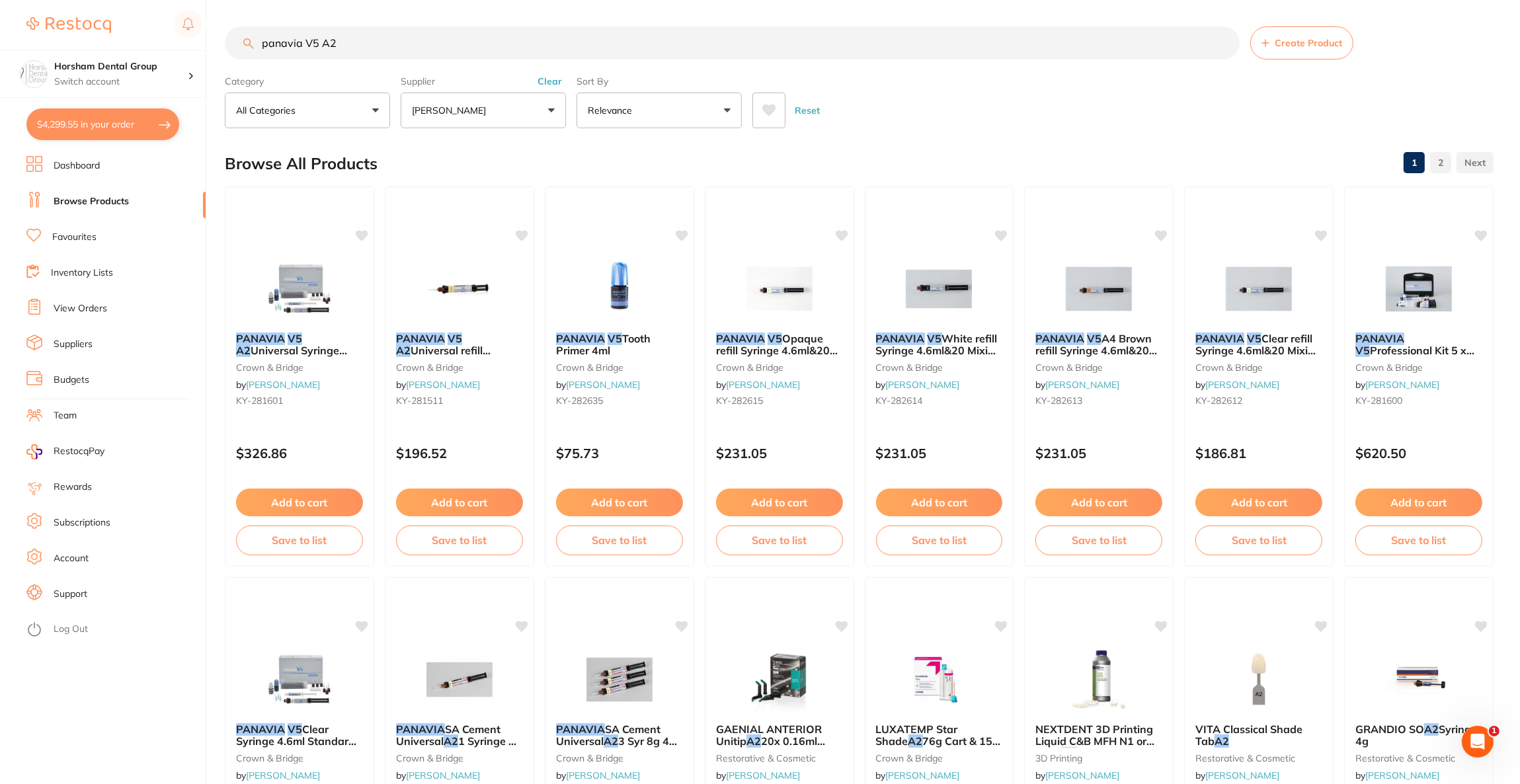
scroll to position [0, 0]
type input "panavia V5"
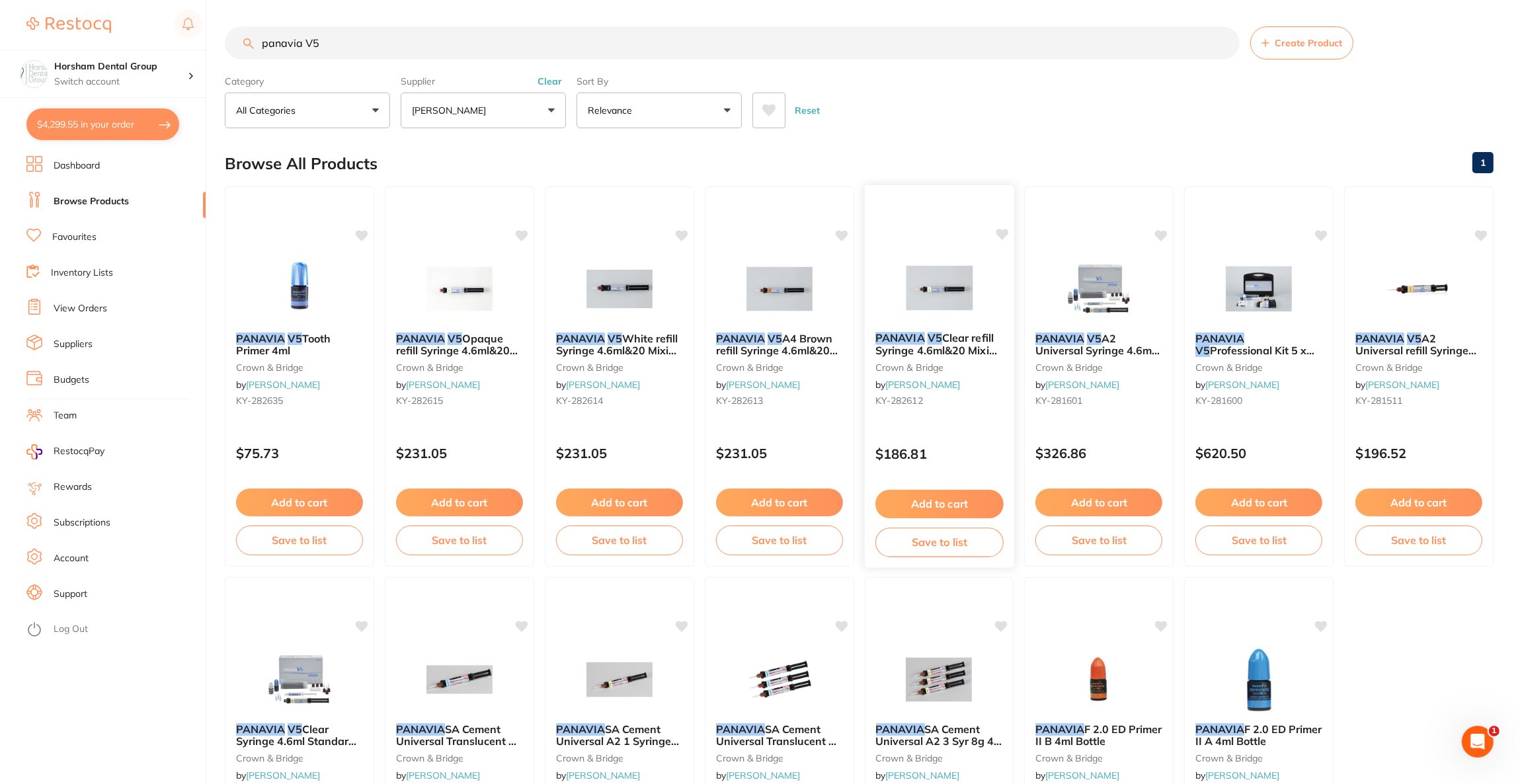
click at [967, 309] on img at bounding box center [939, 288] width 87 height 67
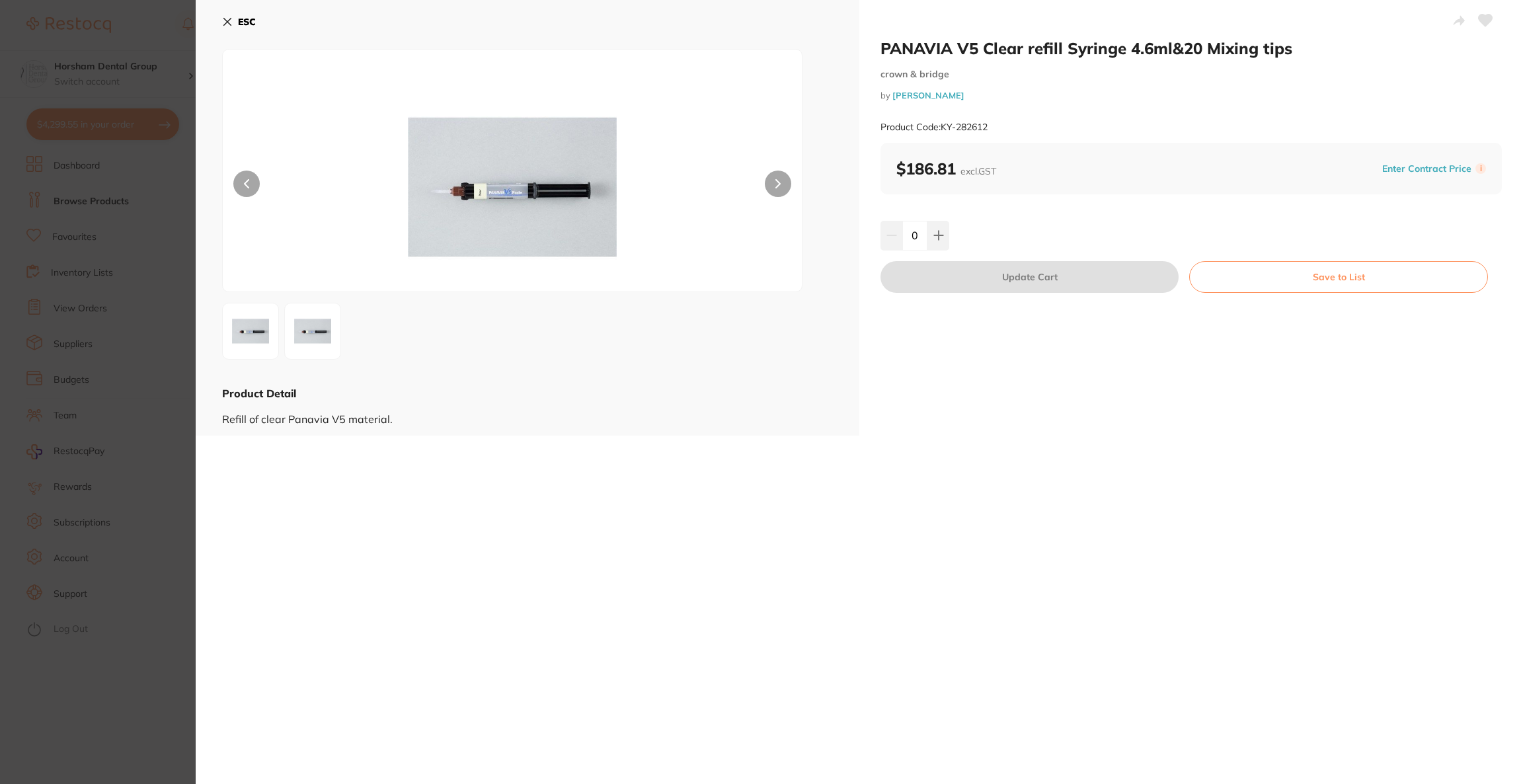
click at [947, 232] on div "0" at bounding box center [1191, 235] width 621 height 29
click at [937, 238] on icon at bounding box center [938, 235] width 9 height 9
type input "2"
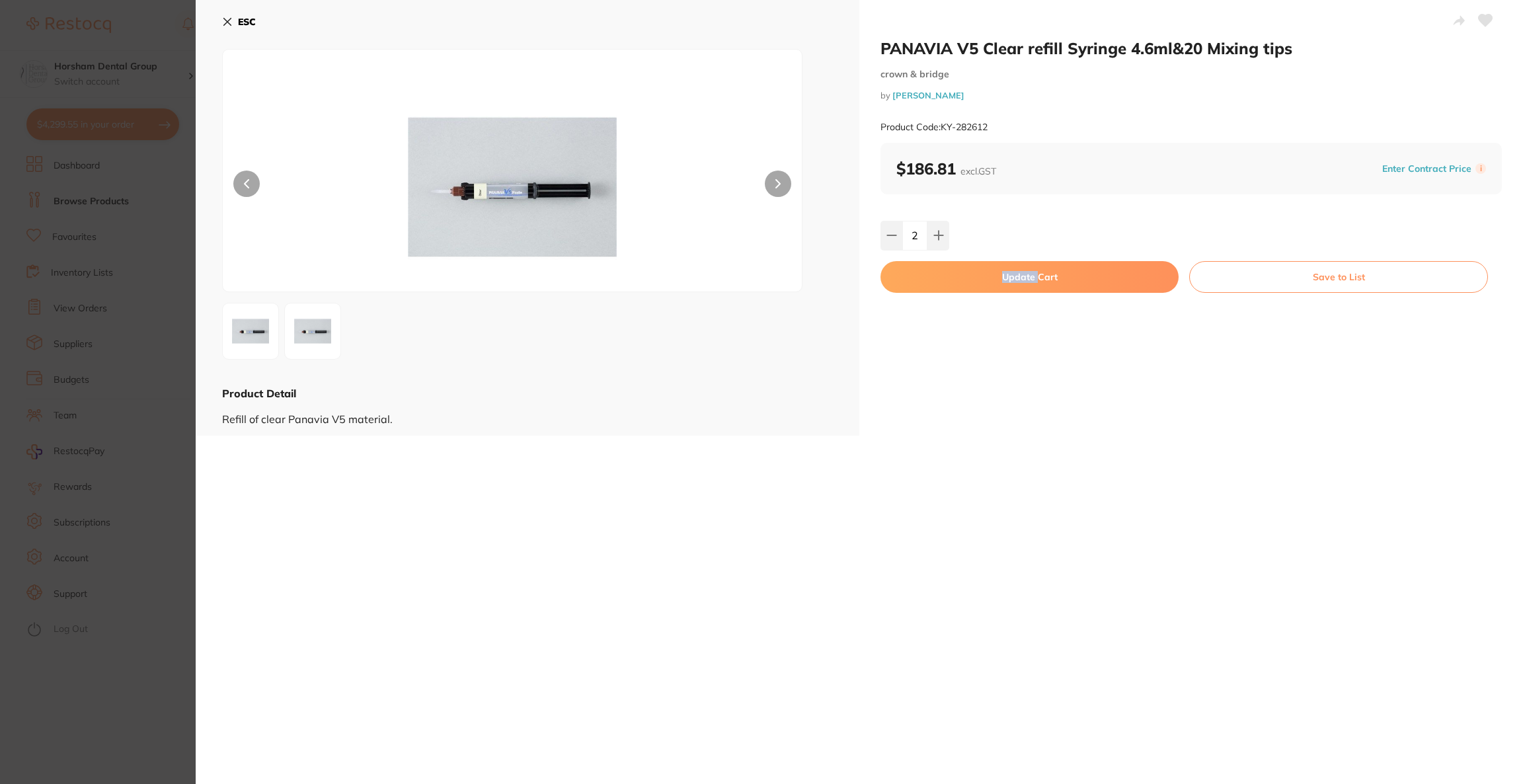
click at [946, 277] on button "Update Cart" at bounding box center [1029, 277] width 298 height 32
checkbox input "false"
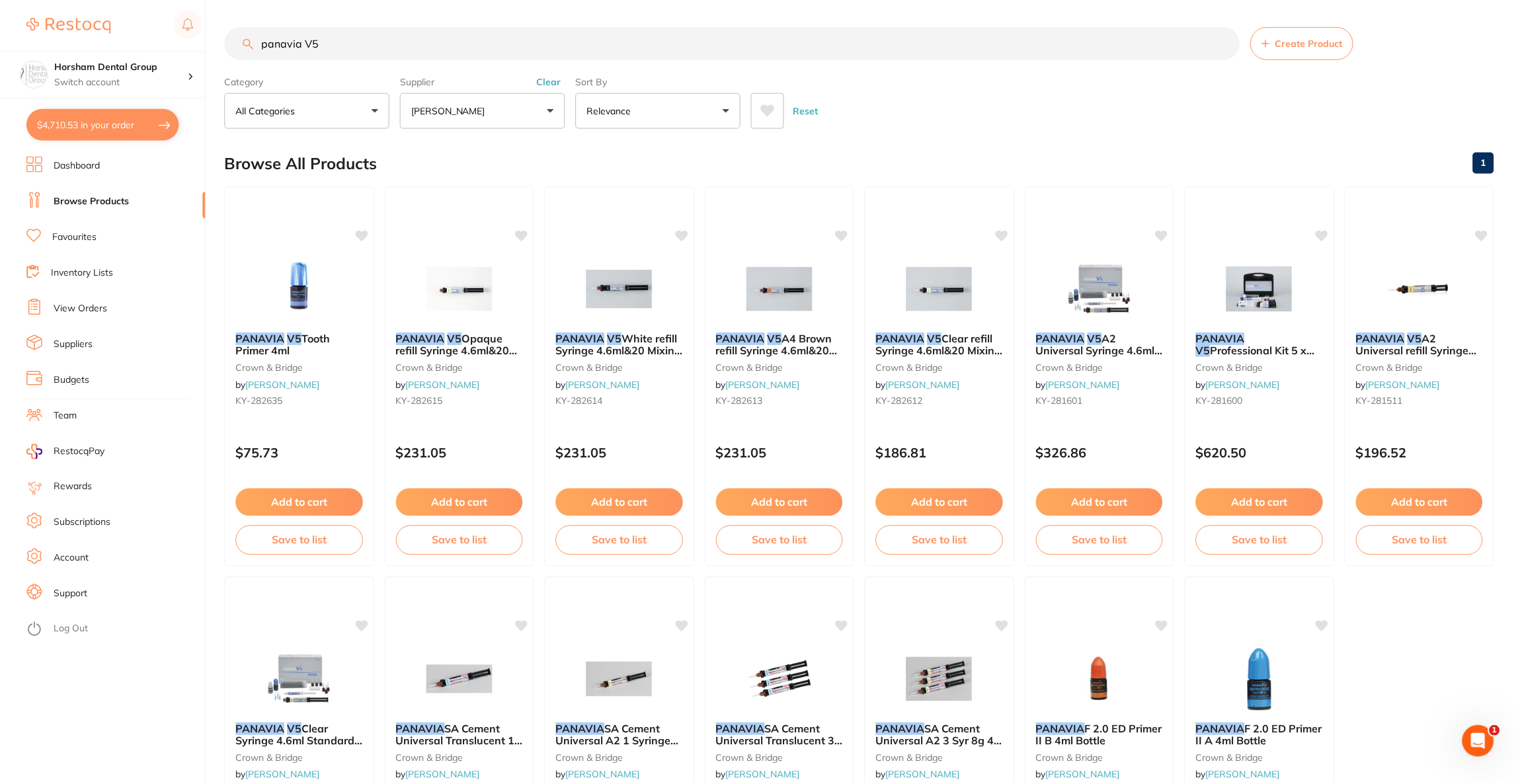
scroll to position [2939, 0]
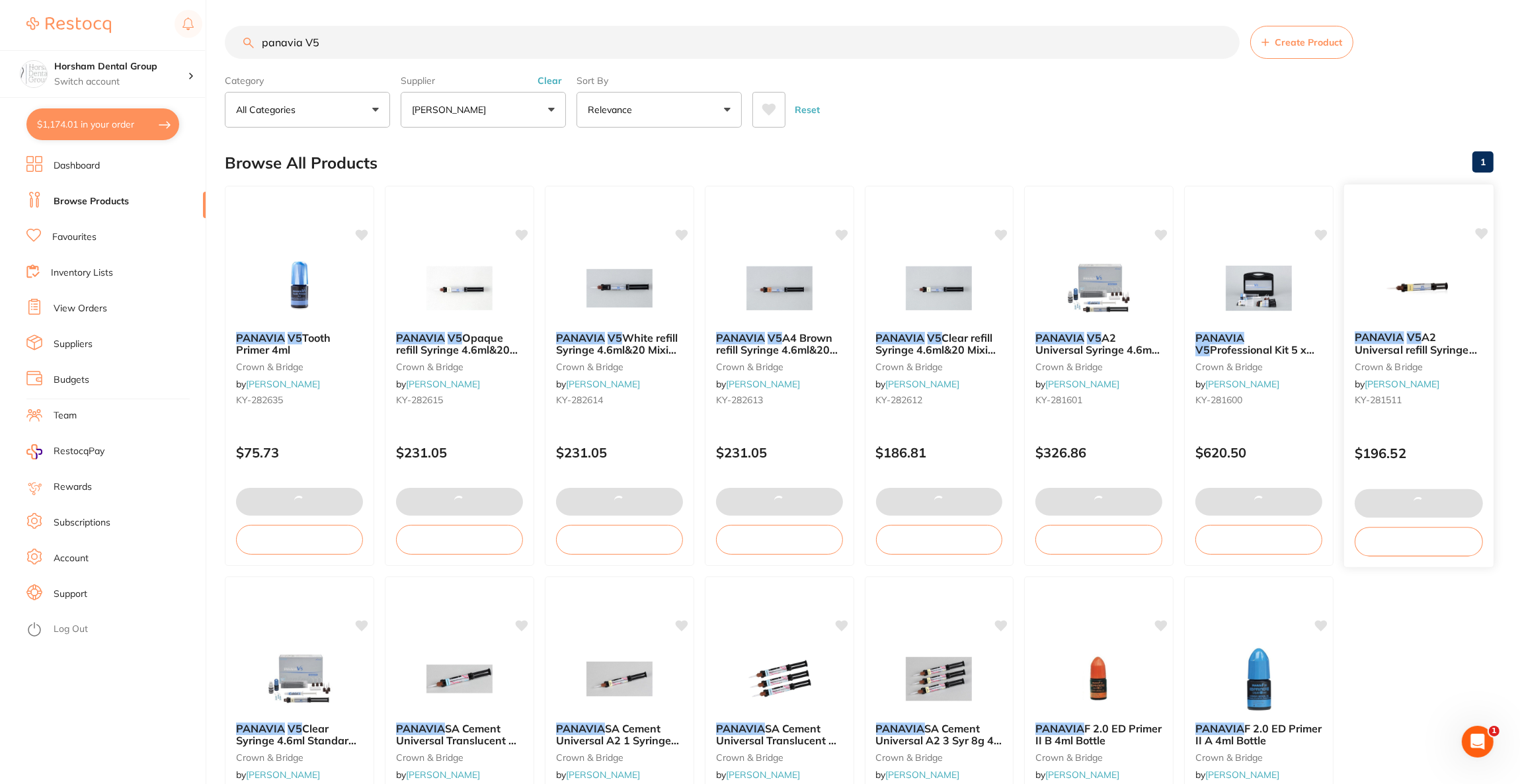
click at [1403, 304] on img at bounding box center [1418, 287] width 87 height 67
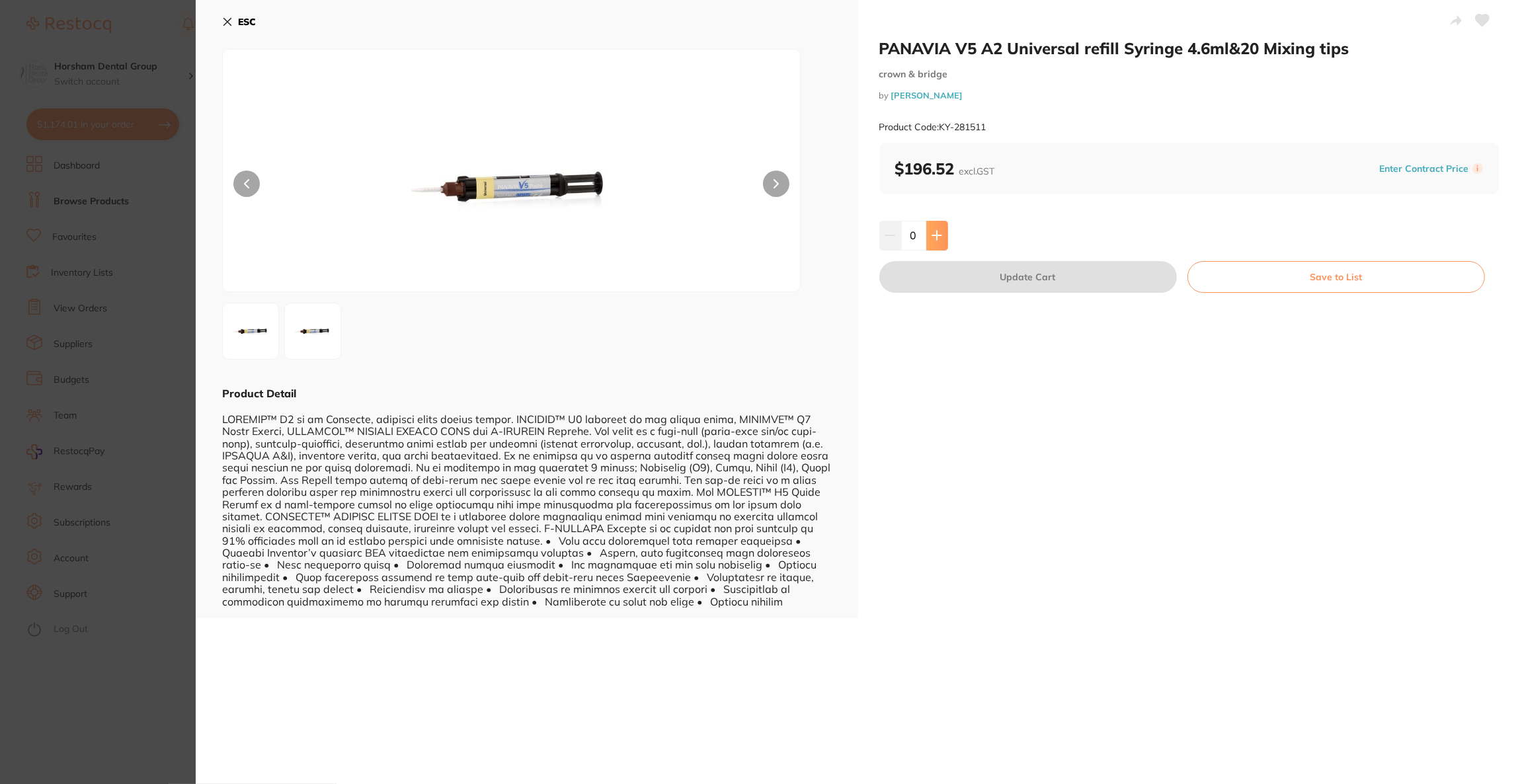
click at [936, 238] on icon at bounding box center [937, 236] width 11 height 11
type input "2"
click at [955, 275] on button "Update Cart" at bounding box center [1028, 277] width 298 height 32
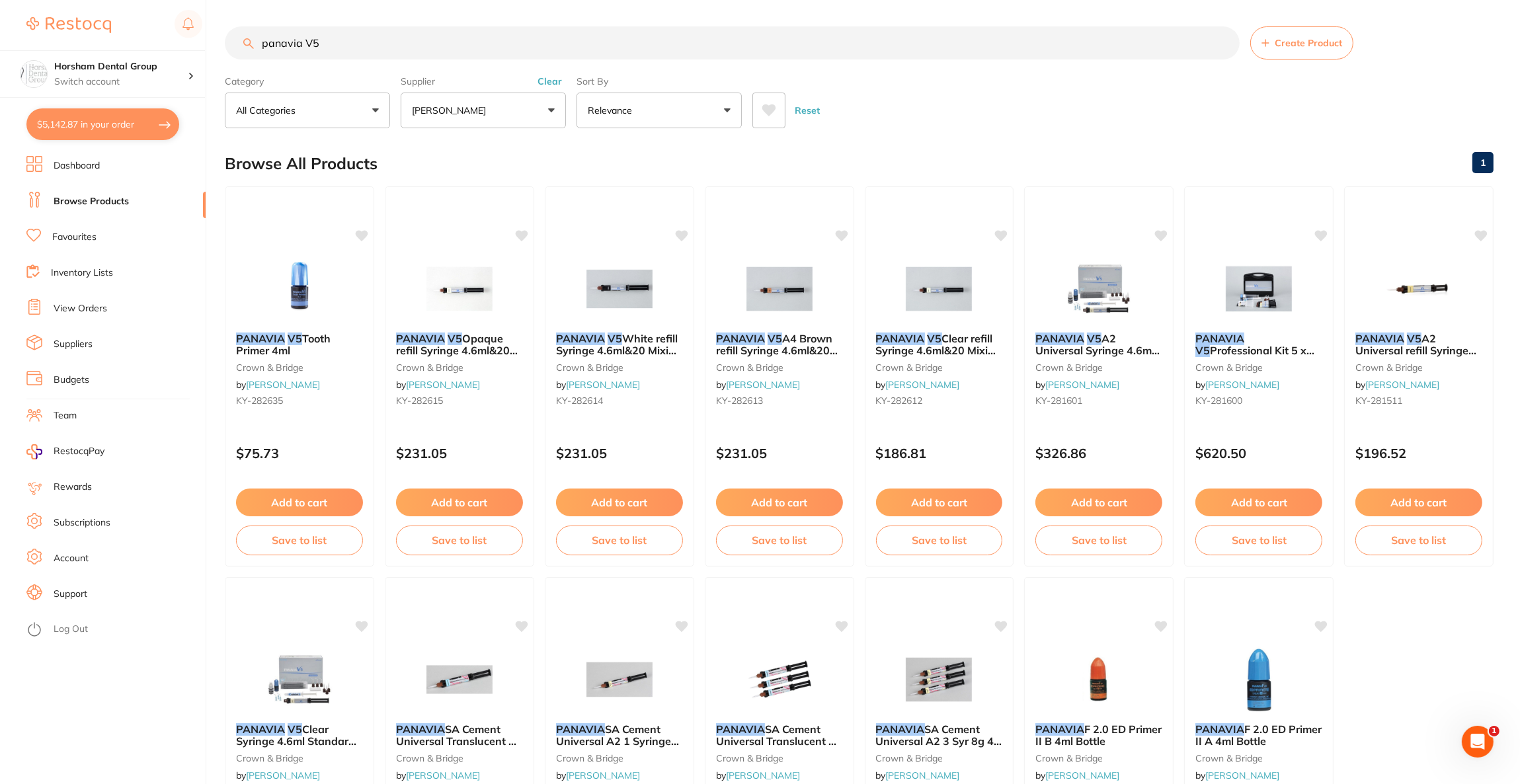
scroll to position [3003, 0]
drag, startPoint x: 469, startPoint y: 55, endPoint x: 217, endPoint y: 55, distance: 252.0
click at [217, 55] on div "$1,174.01 Horsham Dental Group Switch account Riaz Dental Surgery Experteeth De…" at bounding box center [760, 392] width 1520 height 784
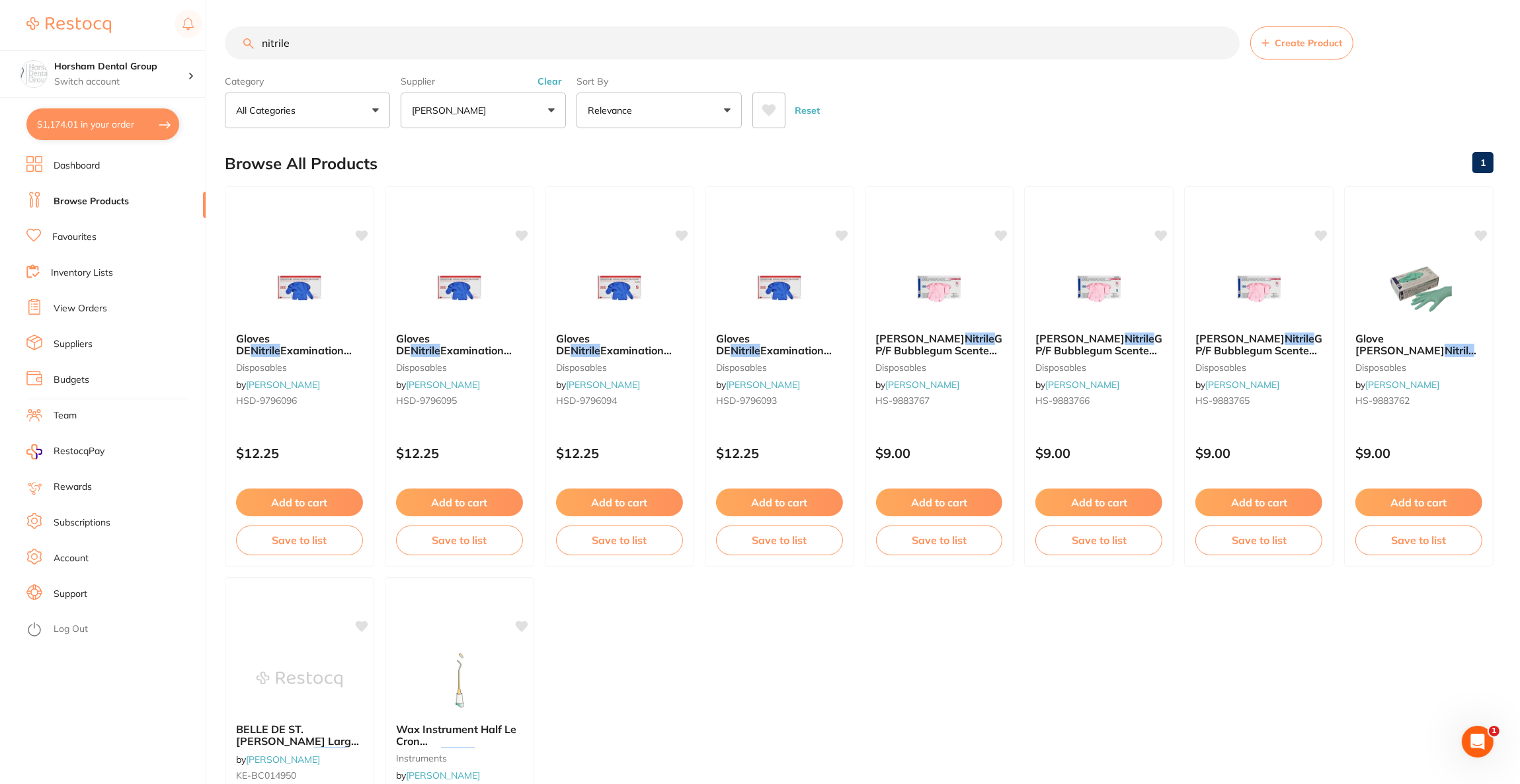
type input "nitrile"
click at [537, 112] on button "[PERSON_NAME]" at bounding box center [483, 110] width 165 height 36
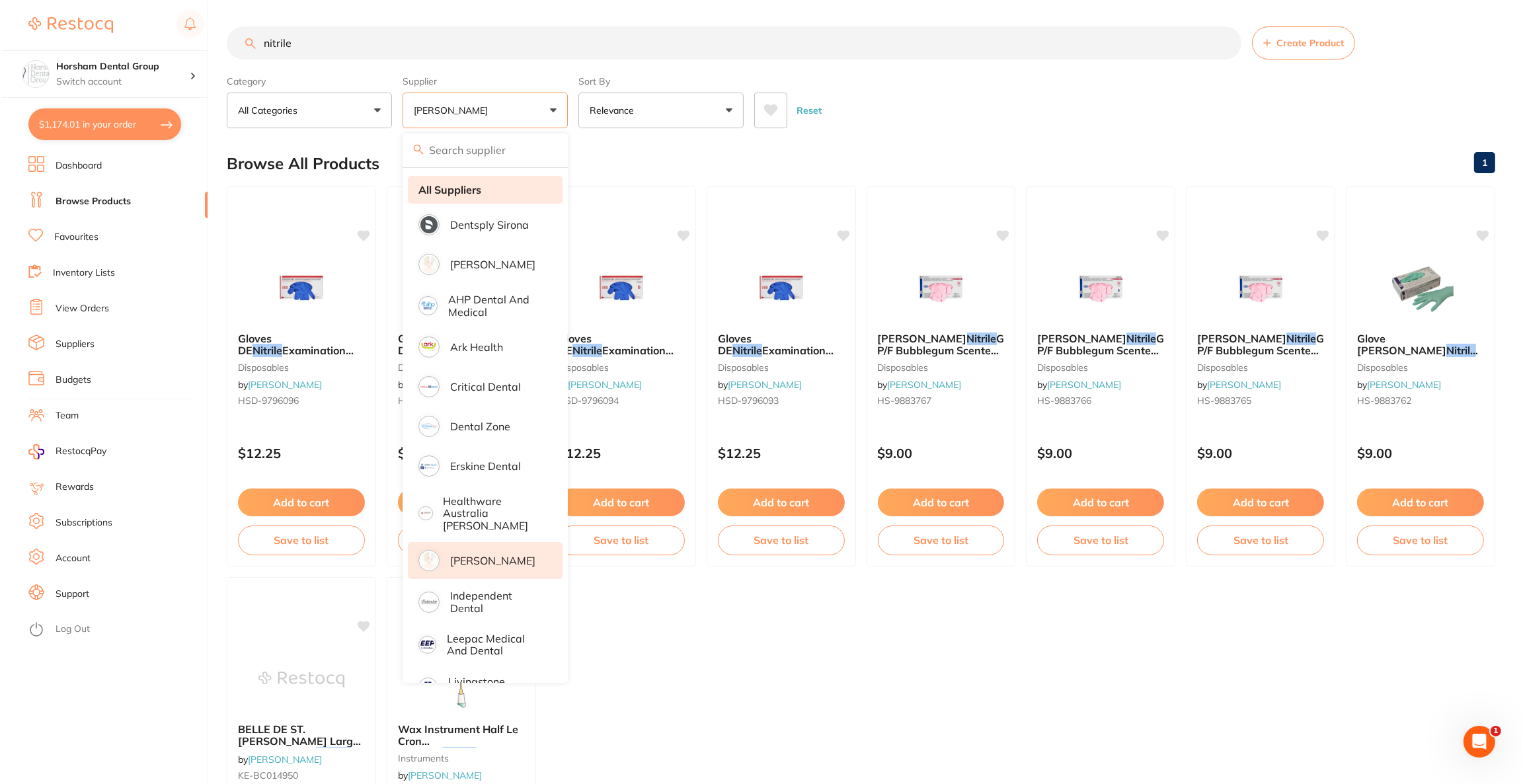
scroll to position [0, 0]
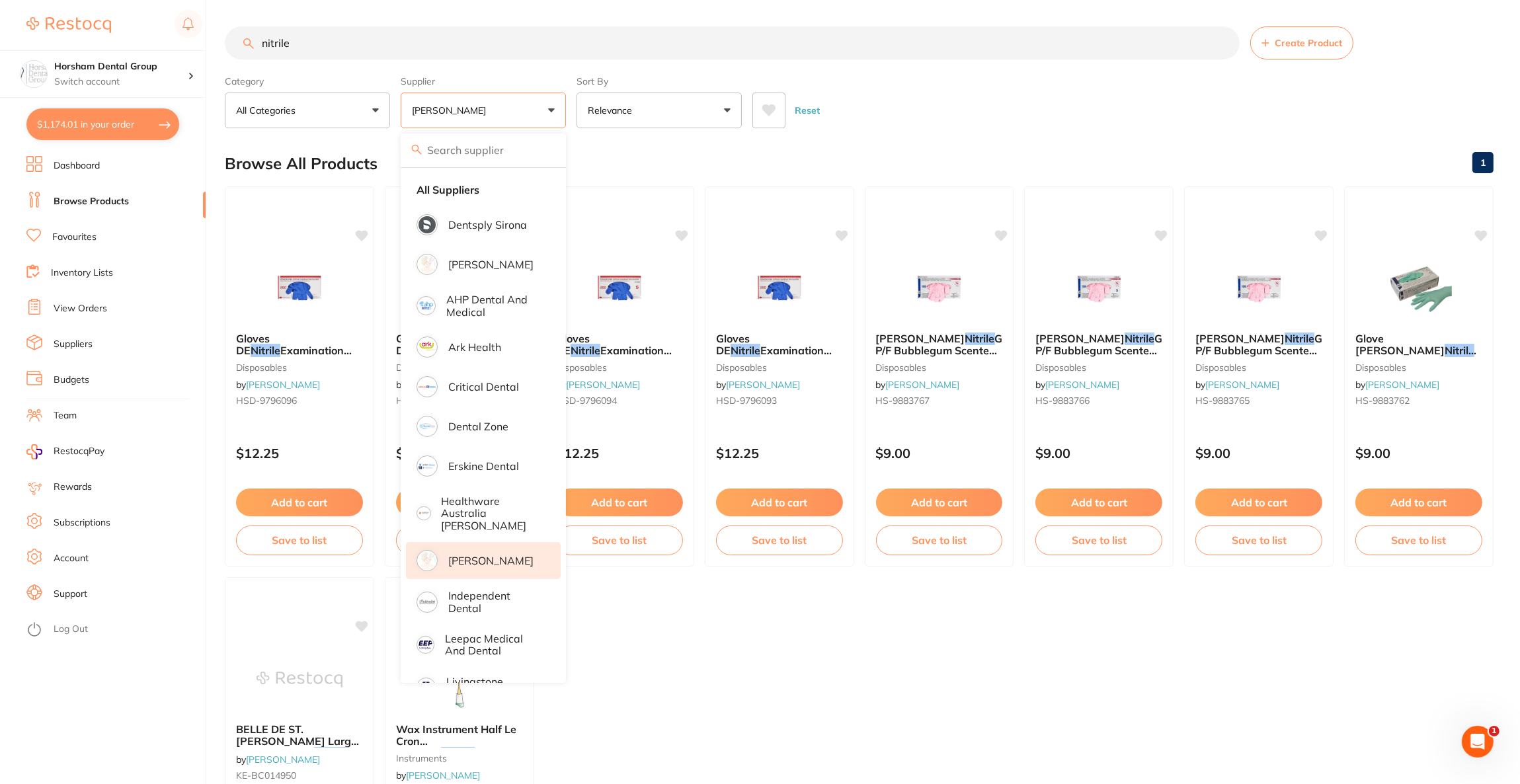
click at [481, 554] on p "[PERSON_NAME]" at bounding box center [490, 560] width 86 height 12
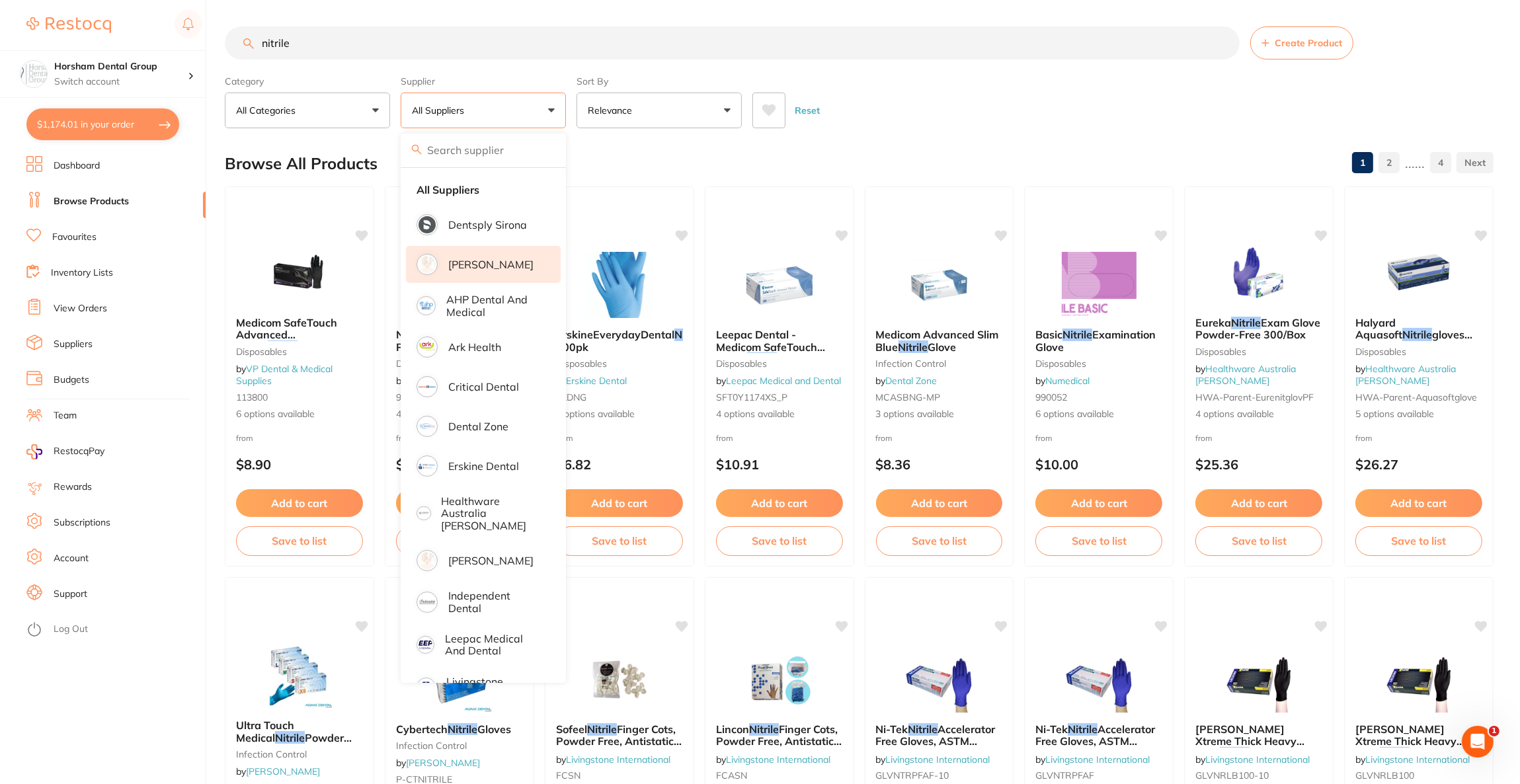
click at [518, 264] on li "[PERSON_NAME]" at bounding box center [484, 264] width 155 height 37
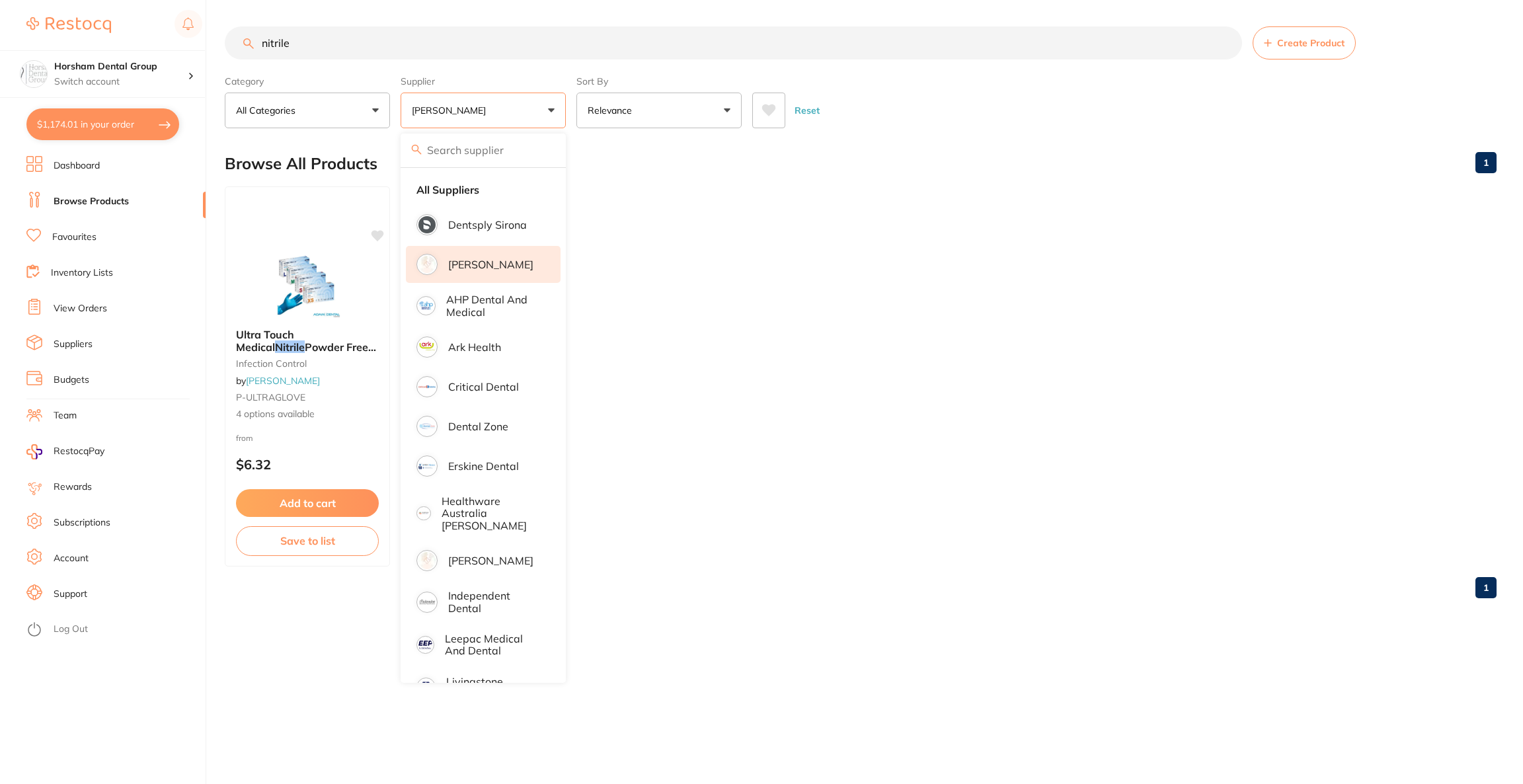
click at [1016, 94] on div "Reset" at bounding box center [1119, 105] width 734 height 46
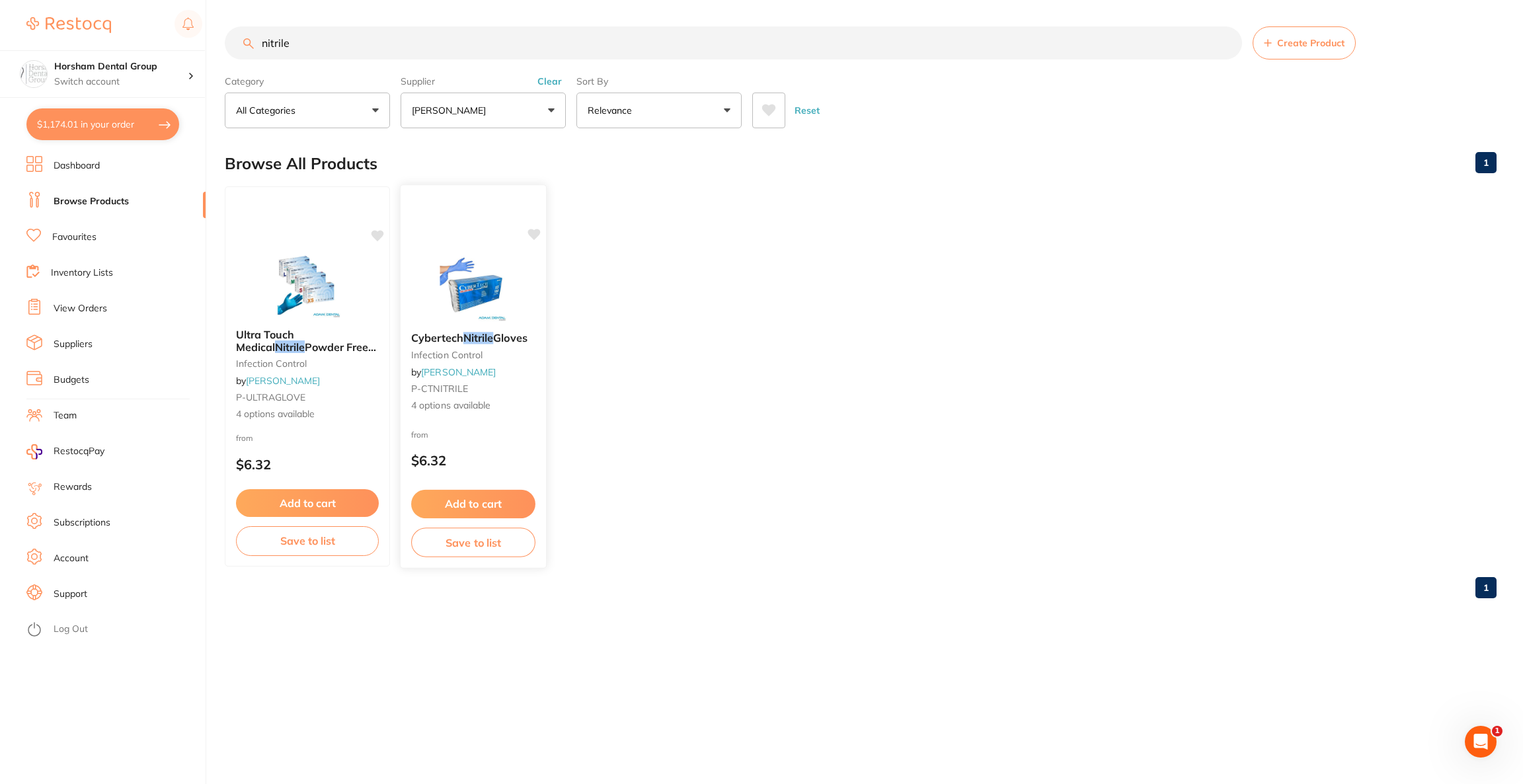
click at [495, 290] on img at bounding box center [473, 288] width 87 height 67
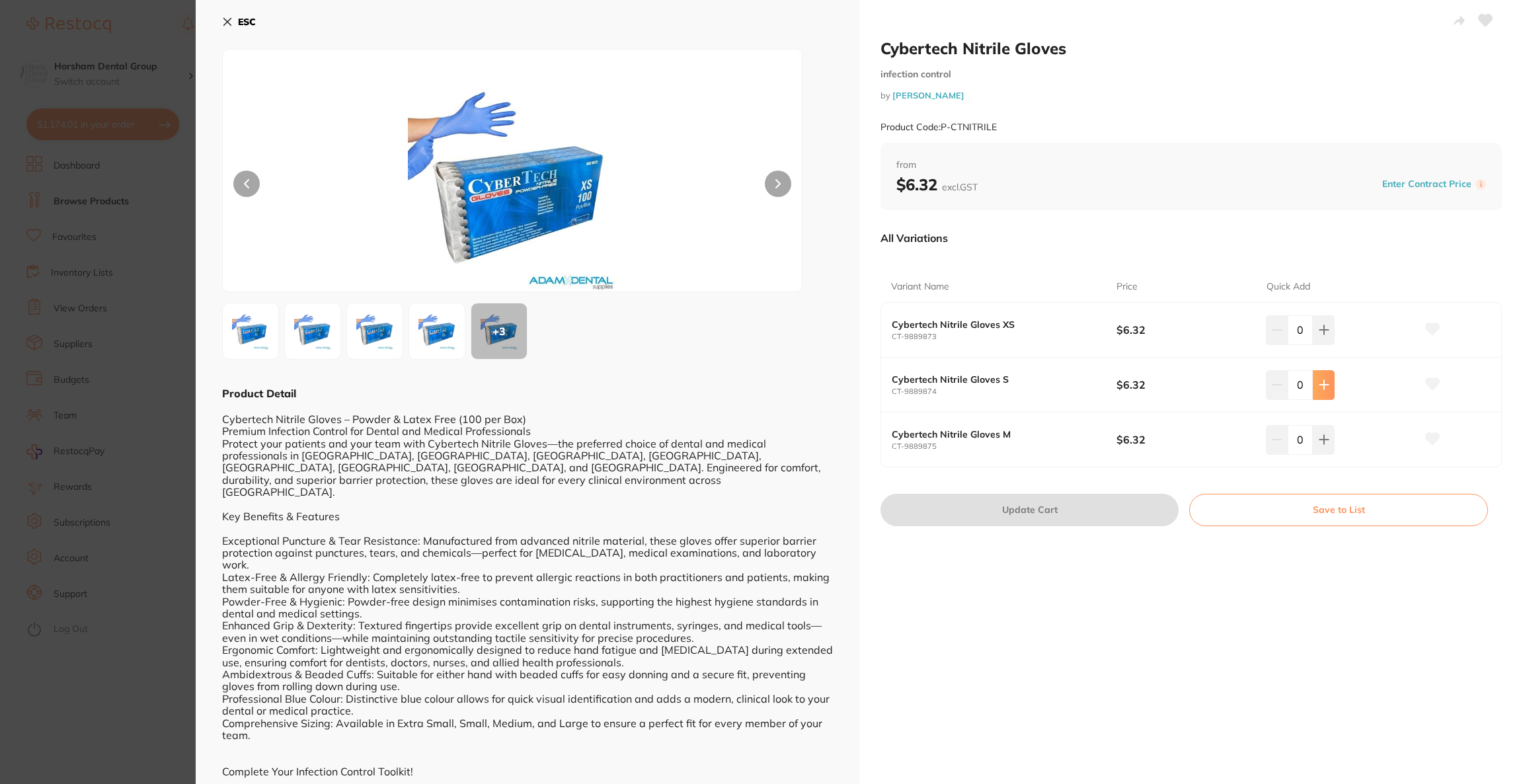
click at [1327, 392] on button at bounding box center [1324, 385] width 22 height 29
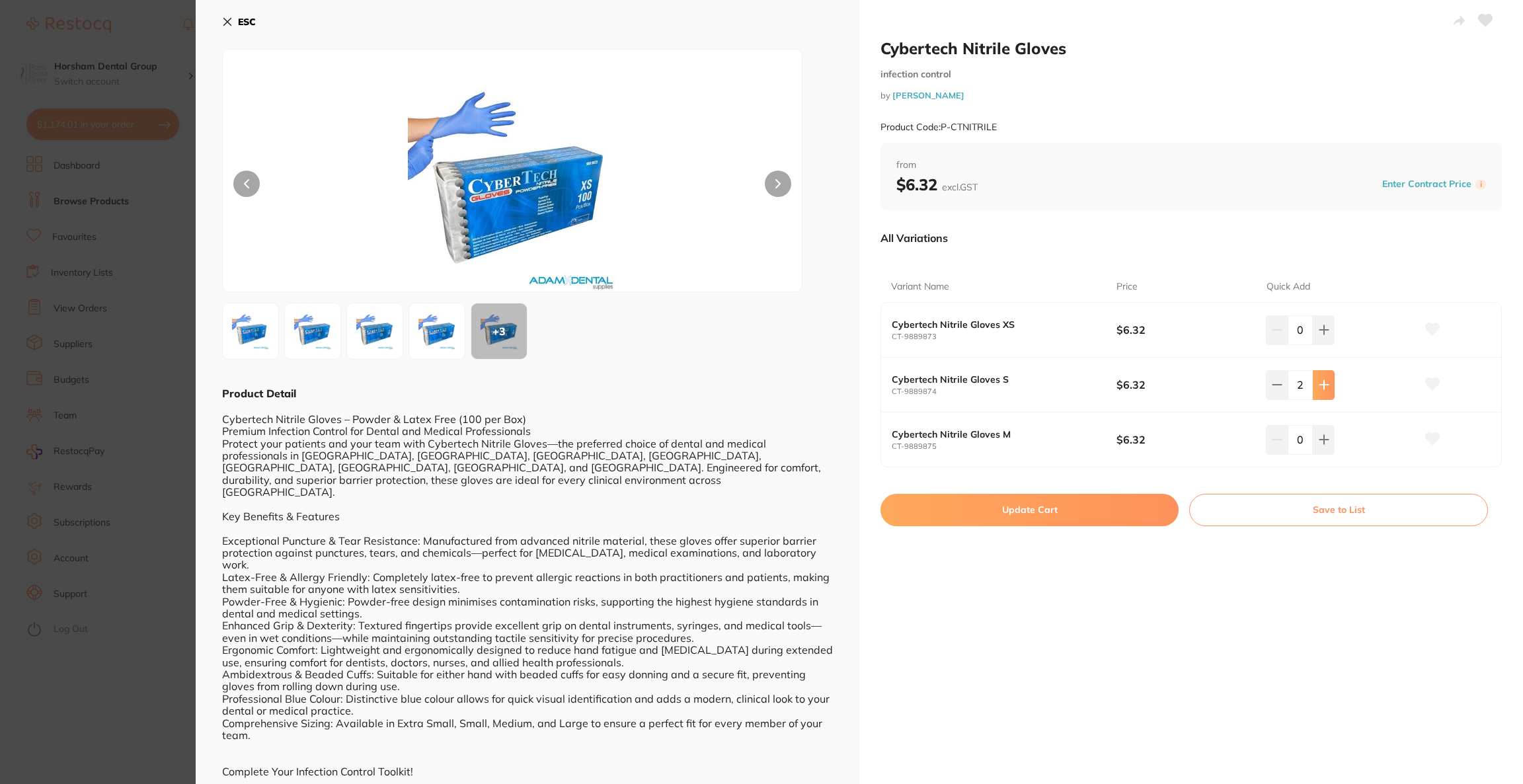
click at [1327, 392] on button at bounding box center [1324, 385] width 22 height 29
click at [1326, 391] on button at bounding box center [1324, 385] width 22 height 29
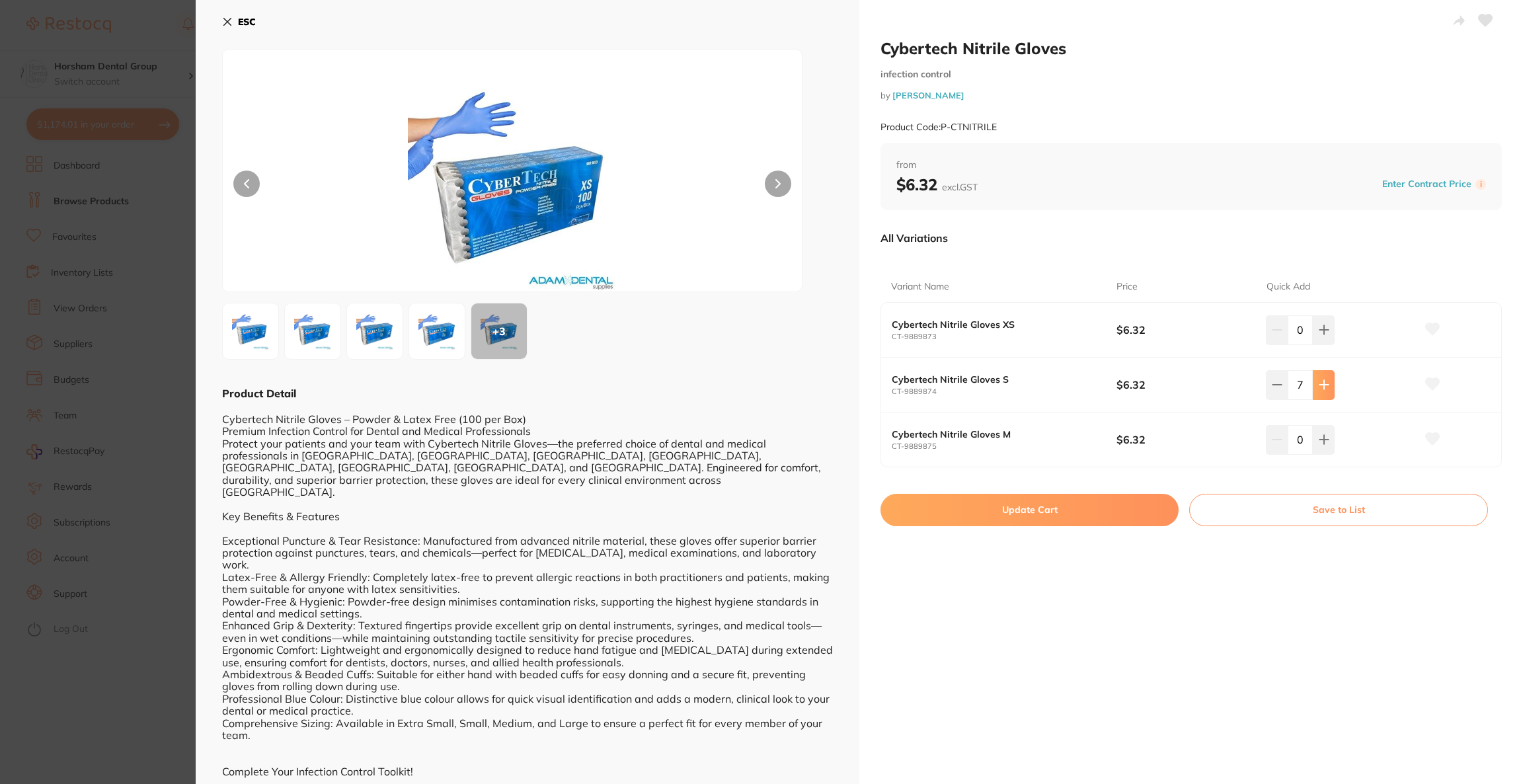
click at [1326, 391] on button at bounding box center [1324, 385] width 22 height 29
click at [1324, 391] on button at bounding box center [1324, 385] width 22 height 29
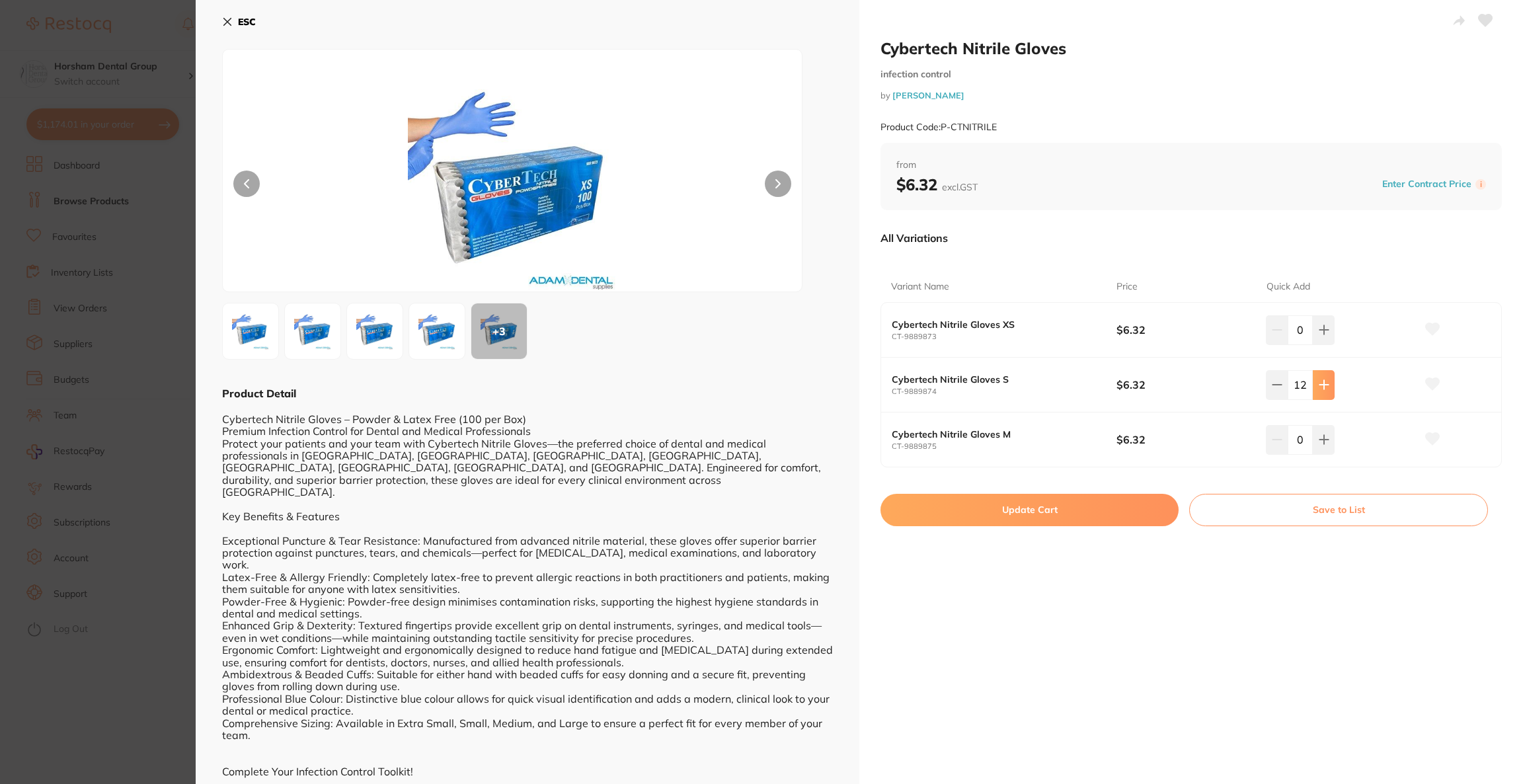
click at [1324, 391] on button at bounding box center [1324, 385] width 22 height 29
click at [1323, 391] on button at bounding box center [1324, 385] width 22 height 29
click at [1322, 391] on button at bounding box center [1324, 385] width 22 height 29
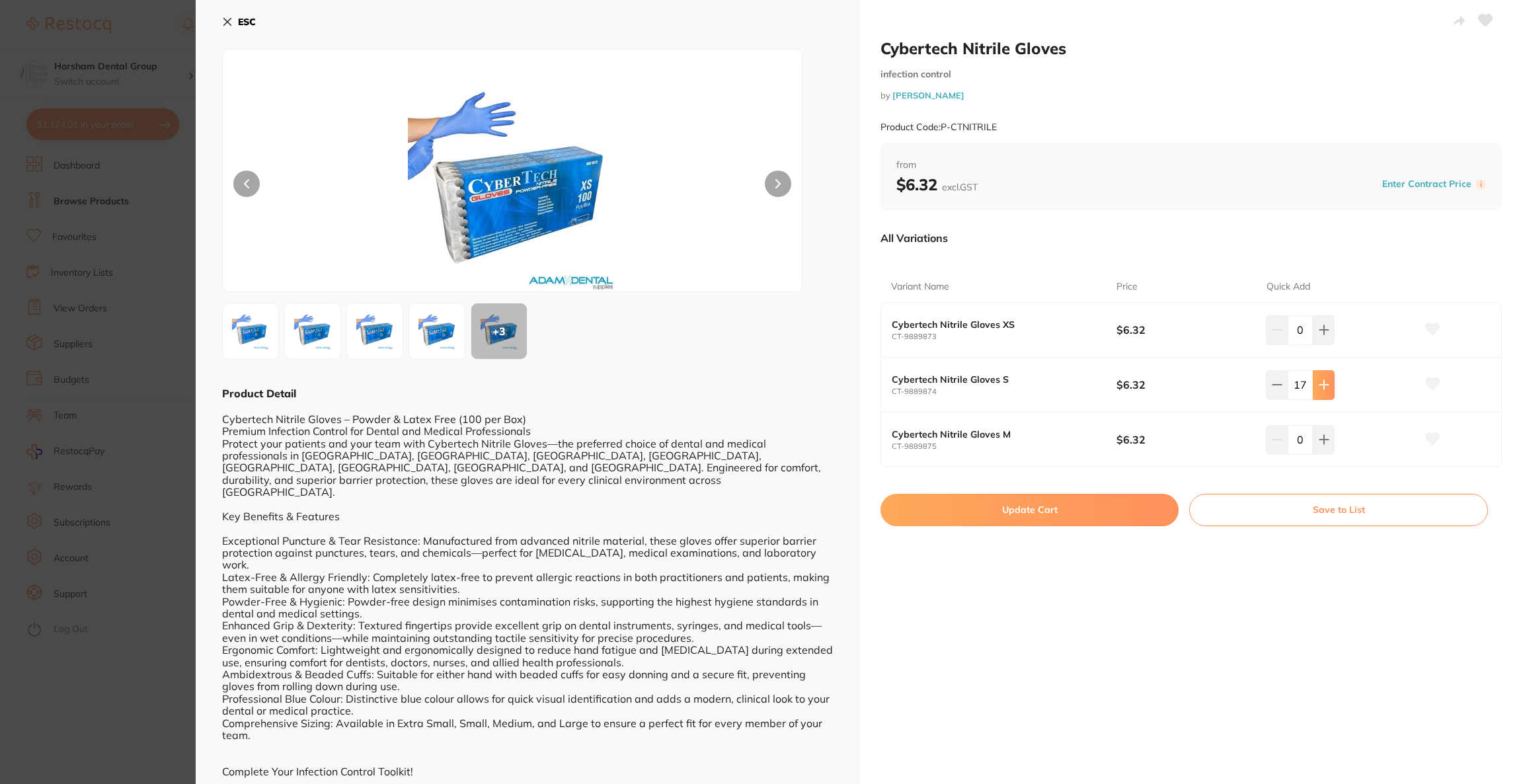
click at [1322, 391] on button at bounding box center [1324, 385] width 22 height 29
type input "20"
click at [1030, 499] on button "Update Cart" at bounding box center [1029, 509] width 298 height 32
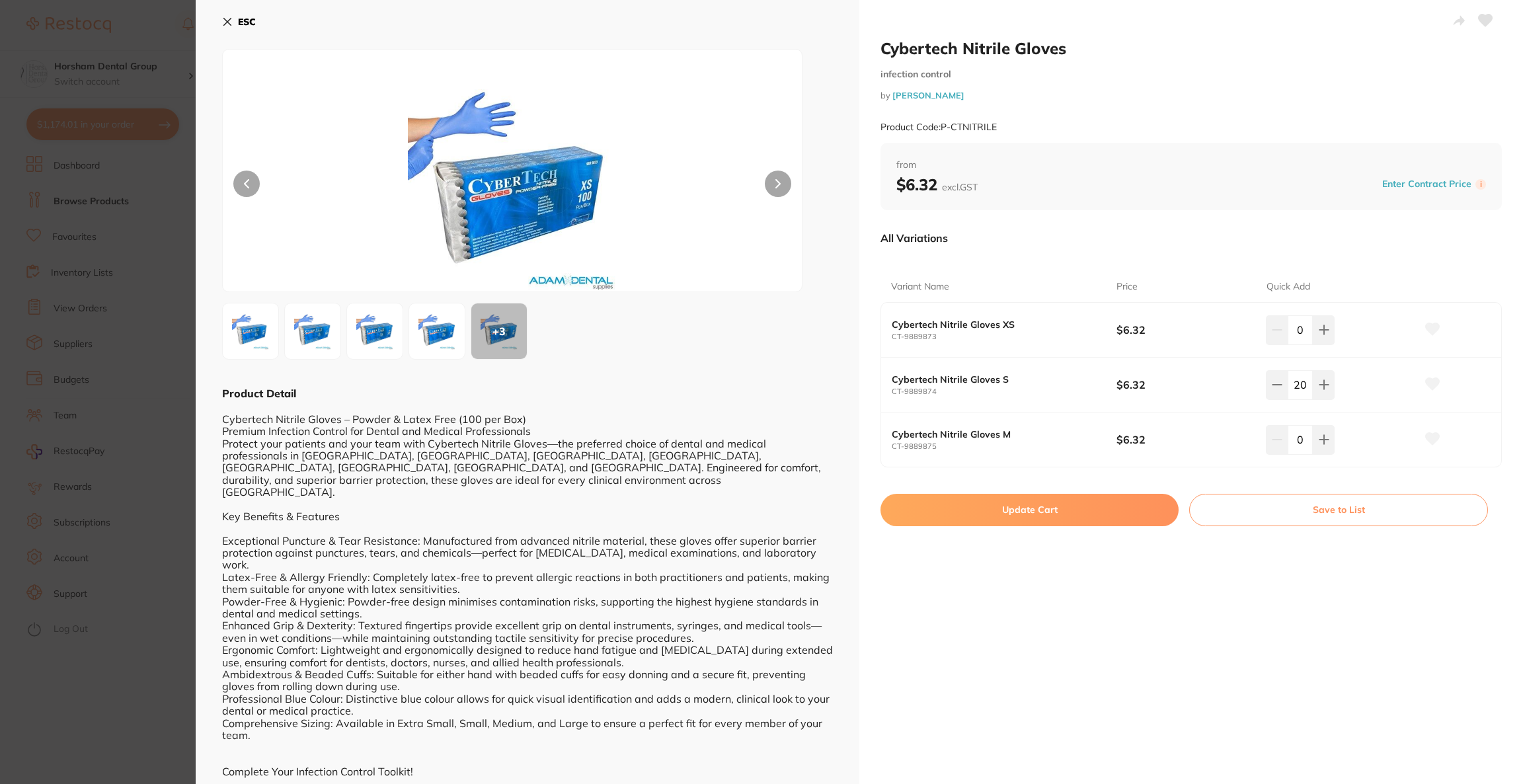
checkbox input "false"
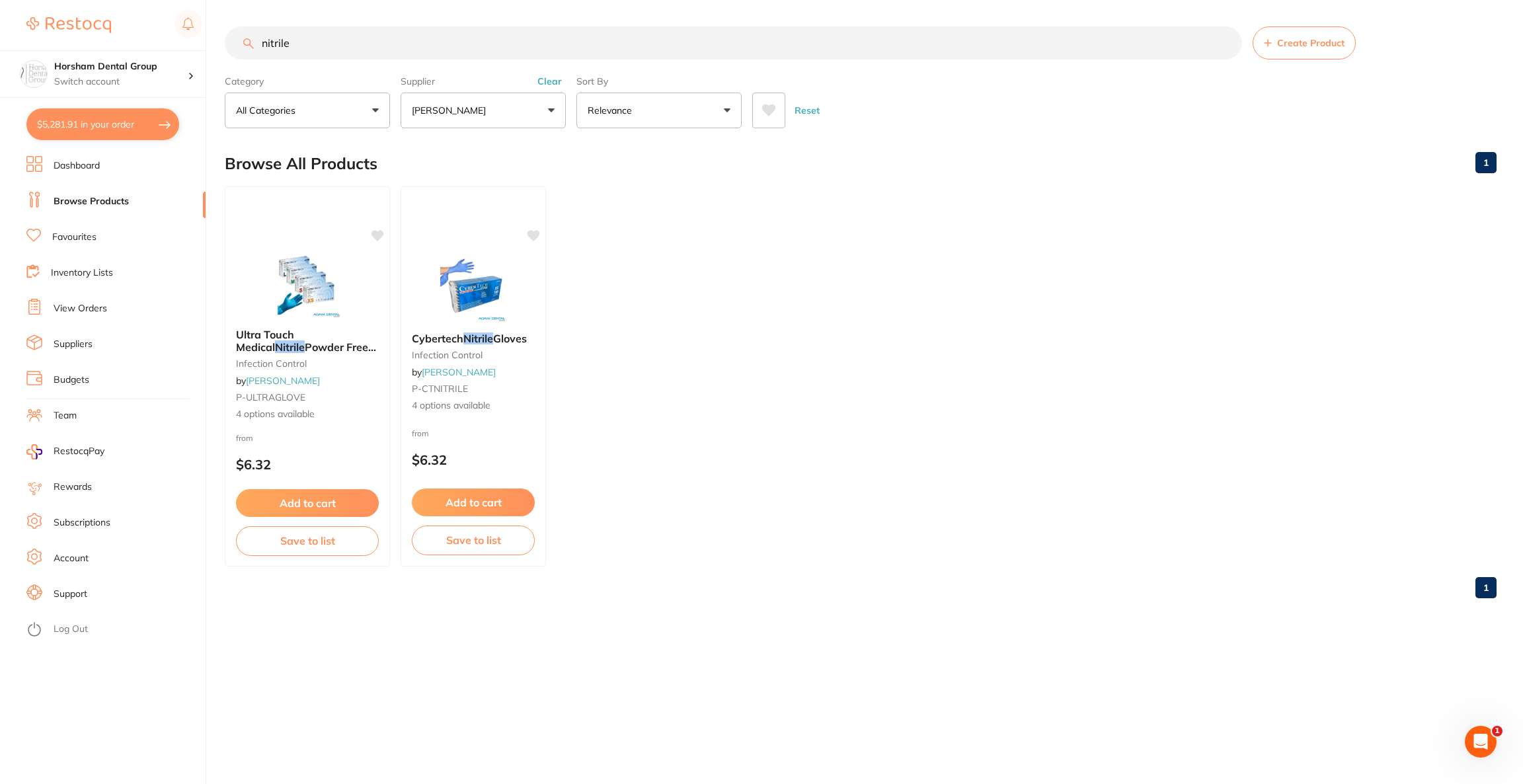
scroll to position [3067, 0]
click at [128, 131] on button "$5,281.91 in your order" at bounding box center [102, 124] width 153 height 32
checkbox input "true"
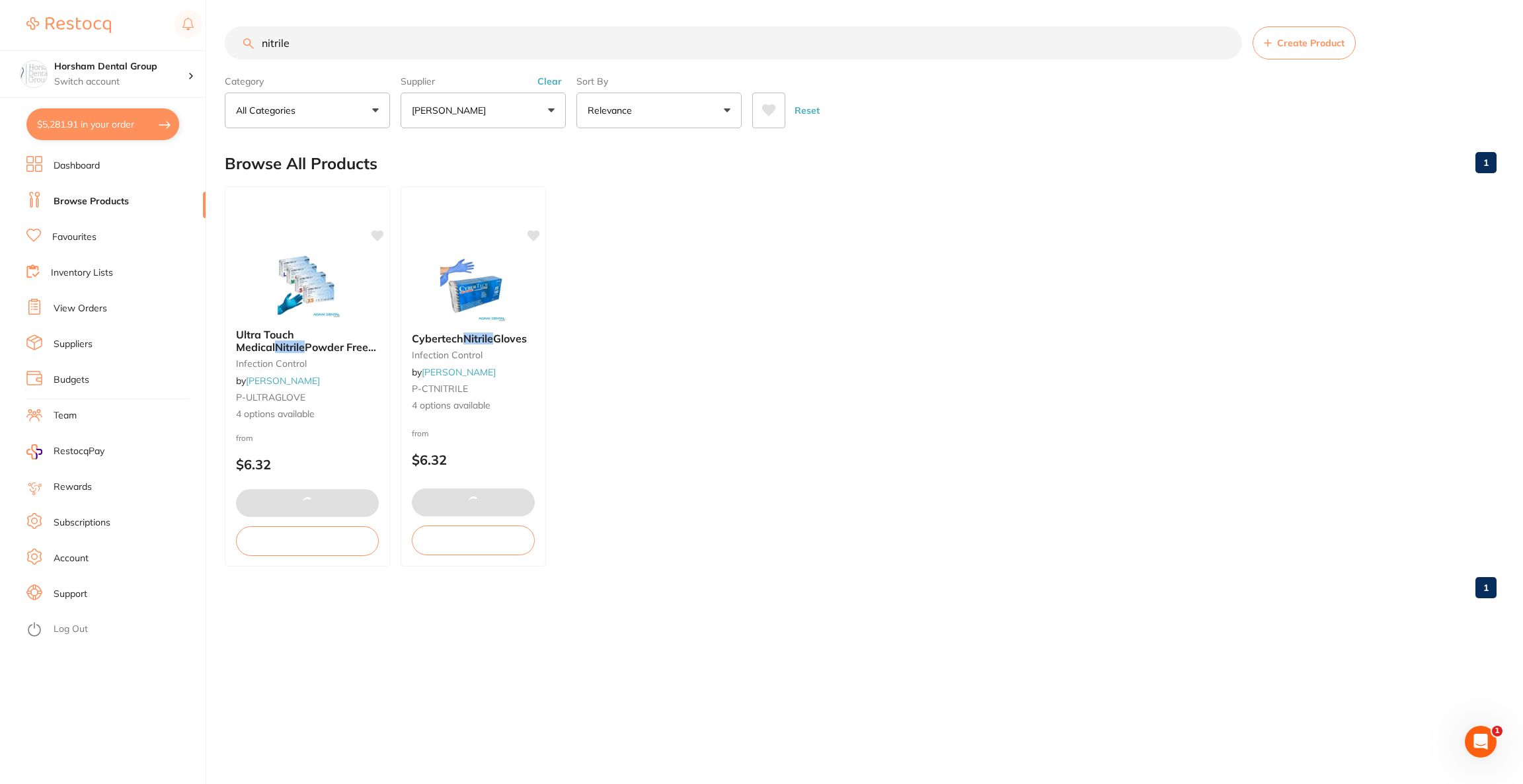
checkbox input "true"
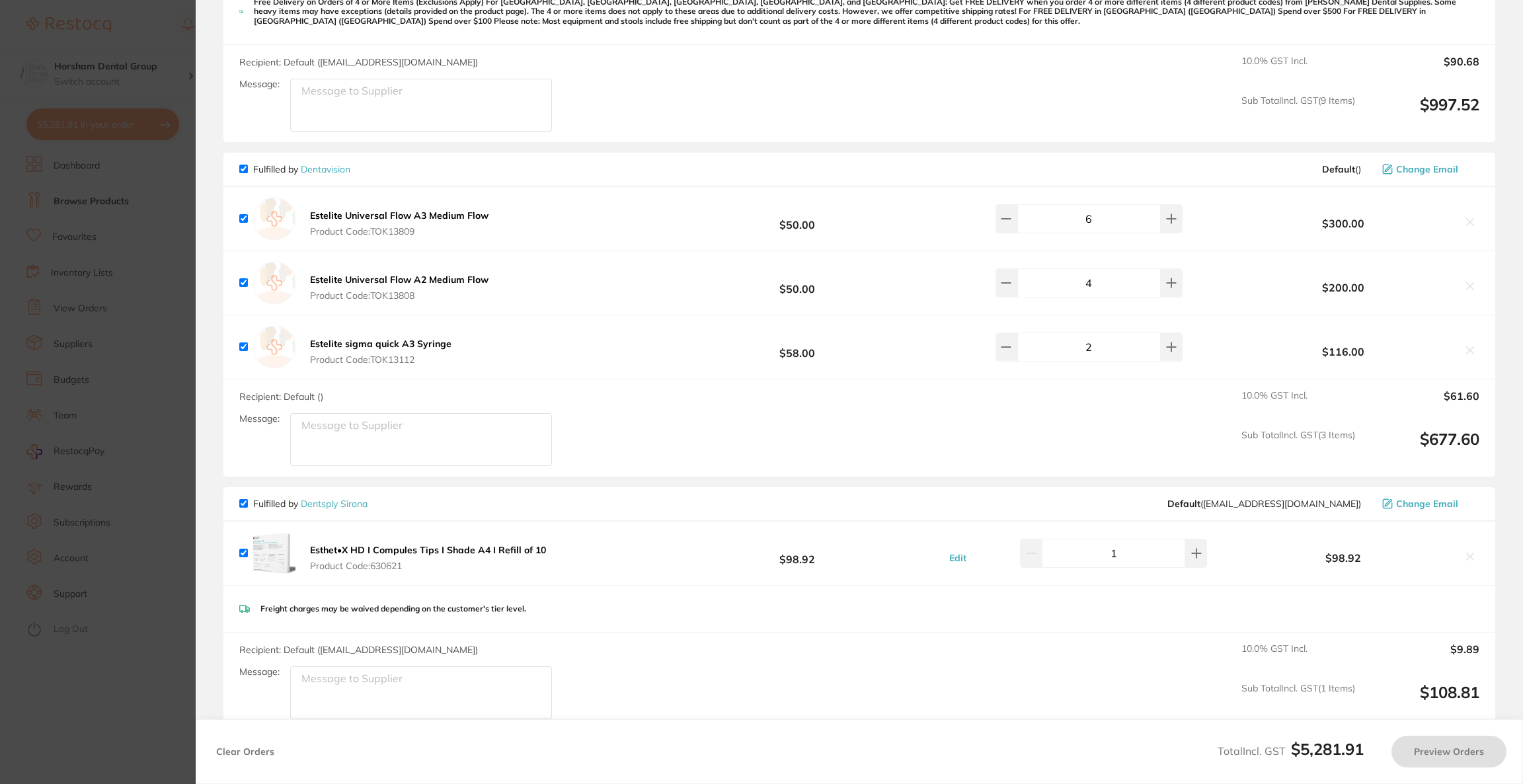
checkbox input "false"
checkbox input "true"
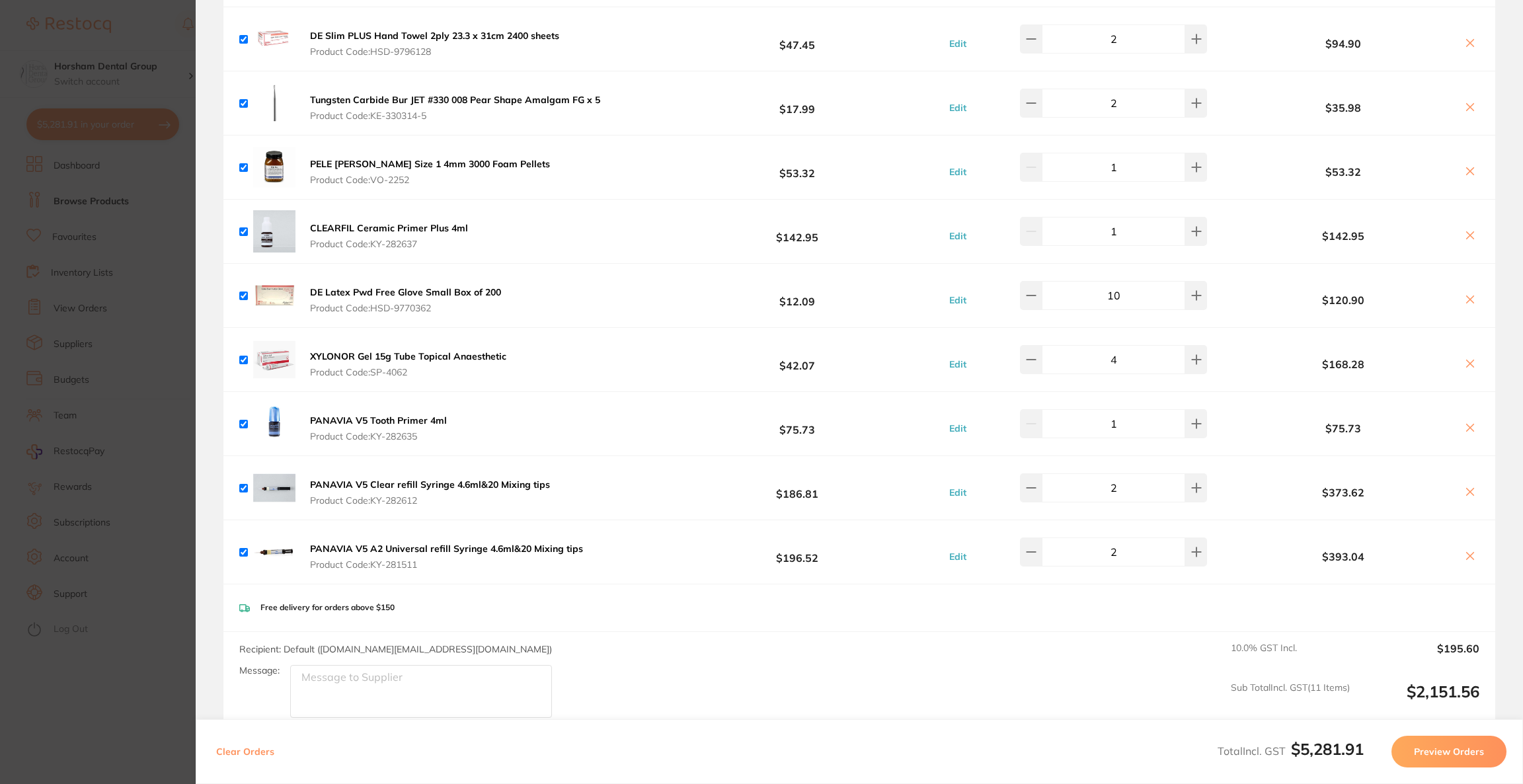
scroll to position [1382, 0]
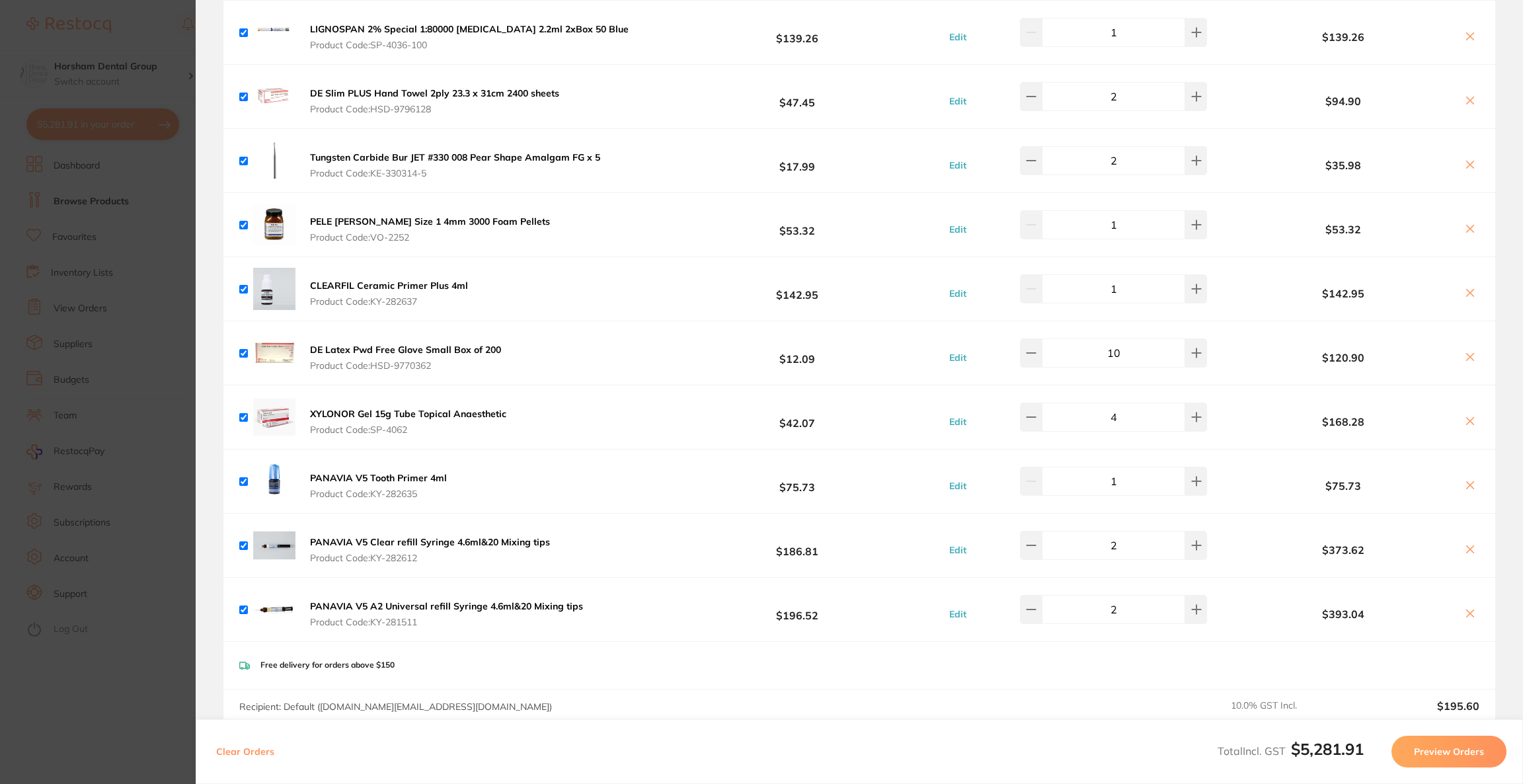
click at [1466, 292] on icon at bounding box center [1470, 293] width 11 height 11
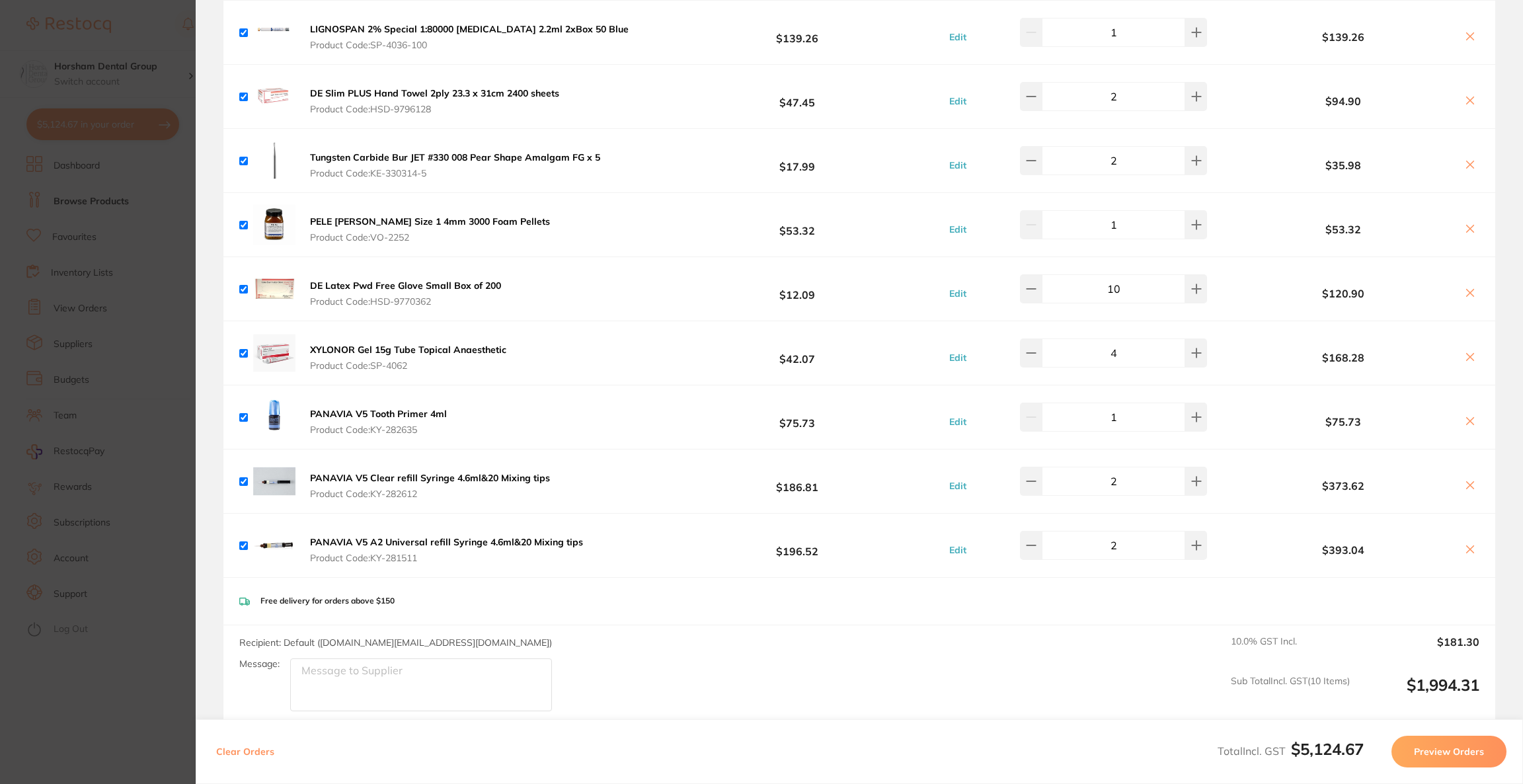
click at [1467, 422] on icon at bounding box center [1470, 420] width 7 height 7
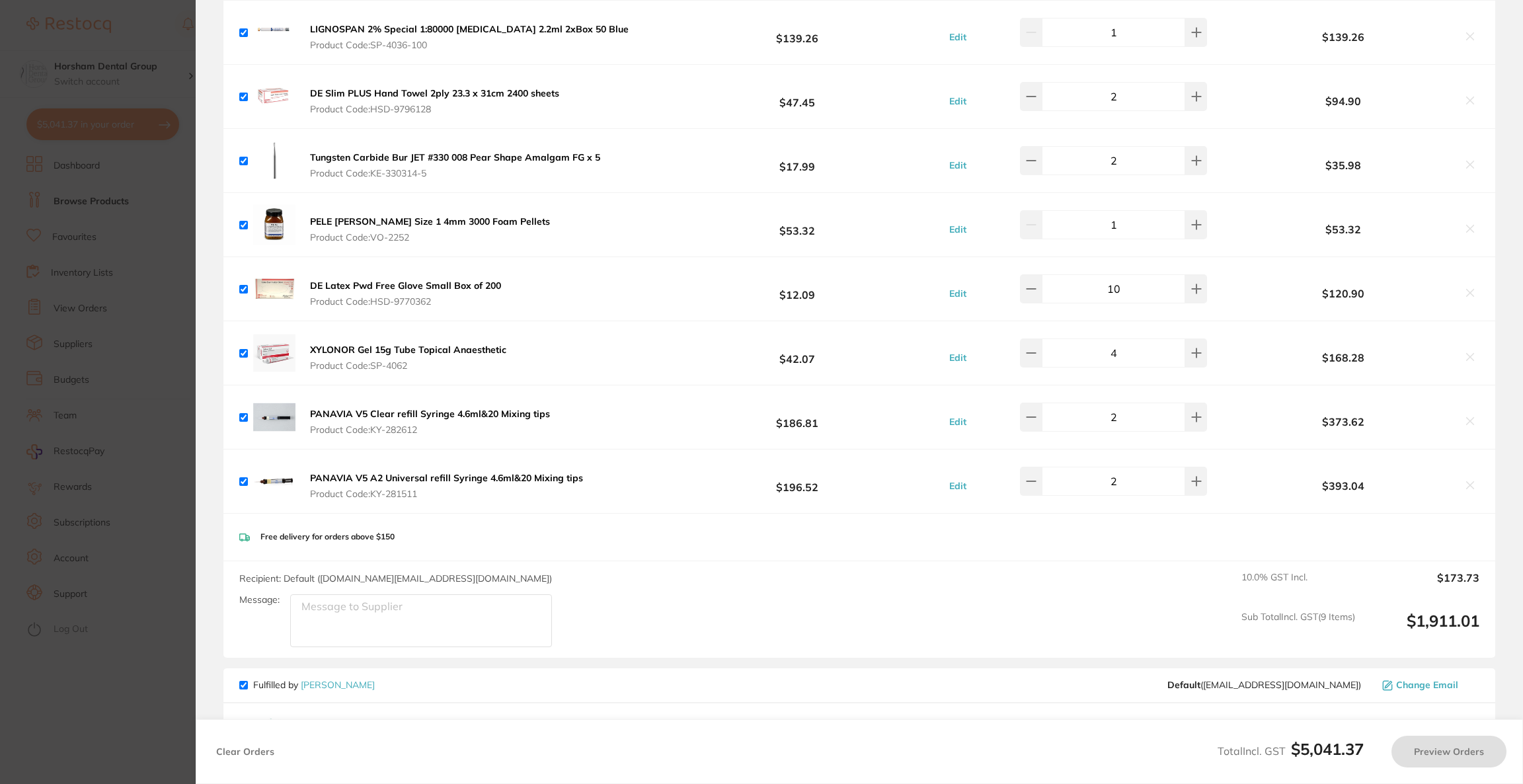
checkbox input "true"
click at [1041, 424] on button at bounding box center [1031, 417] width 22 height 29
type input "2"
click at [108, 282] on section "Update RRP Set your pre negotiated price for this item. Item Agreed RRP (excl. …" at bounding box center [761, 392] width 1523 height 784
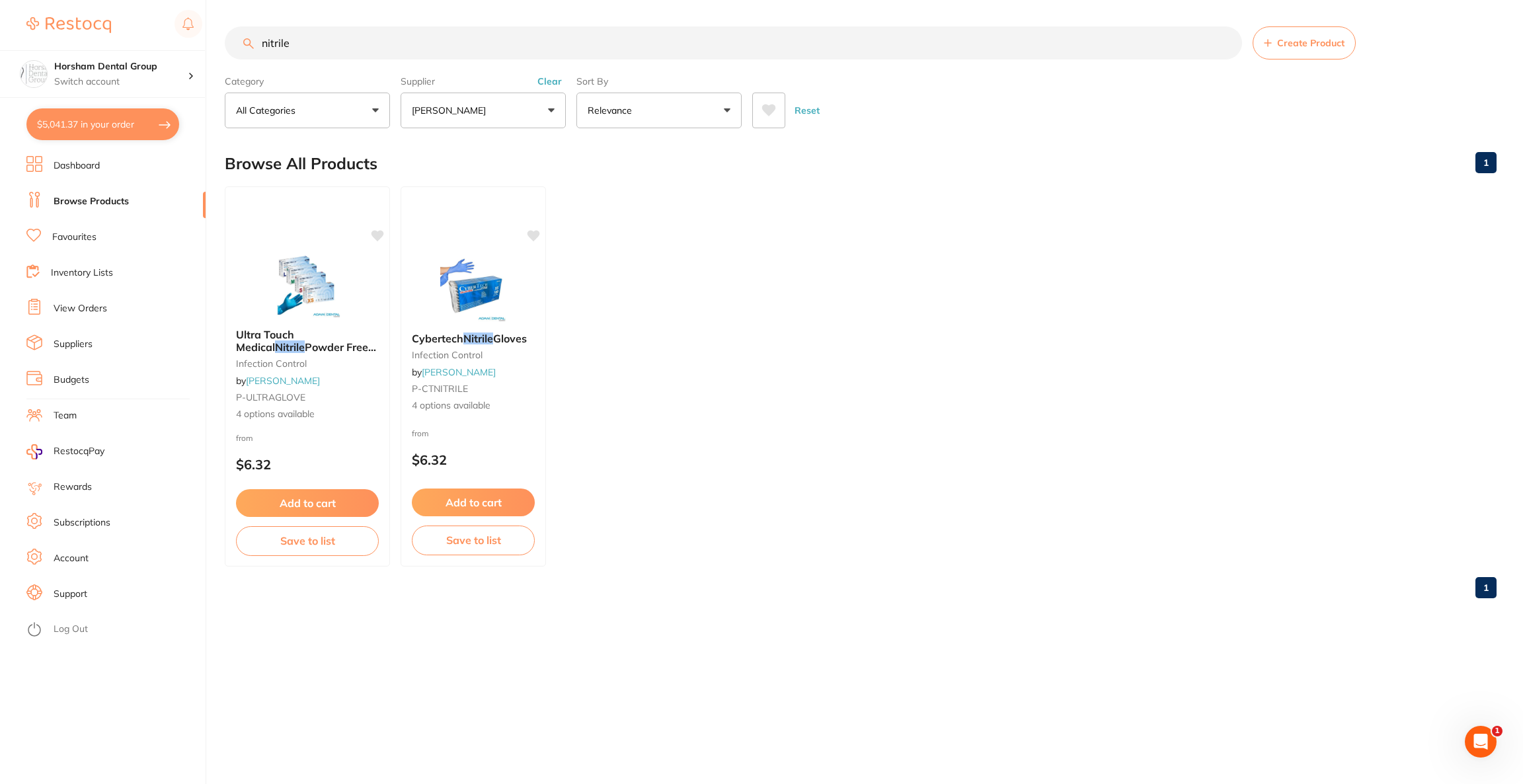
drag, startPoint x: 364, startPoint y: 51, endPoint x: 247, endPoint y: 49, distance: 117.0
click at [248, 49] on input "nitrile" at bounding box center [734, 42] width 1017 height 33
type input "pana"
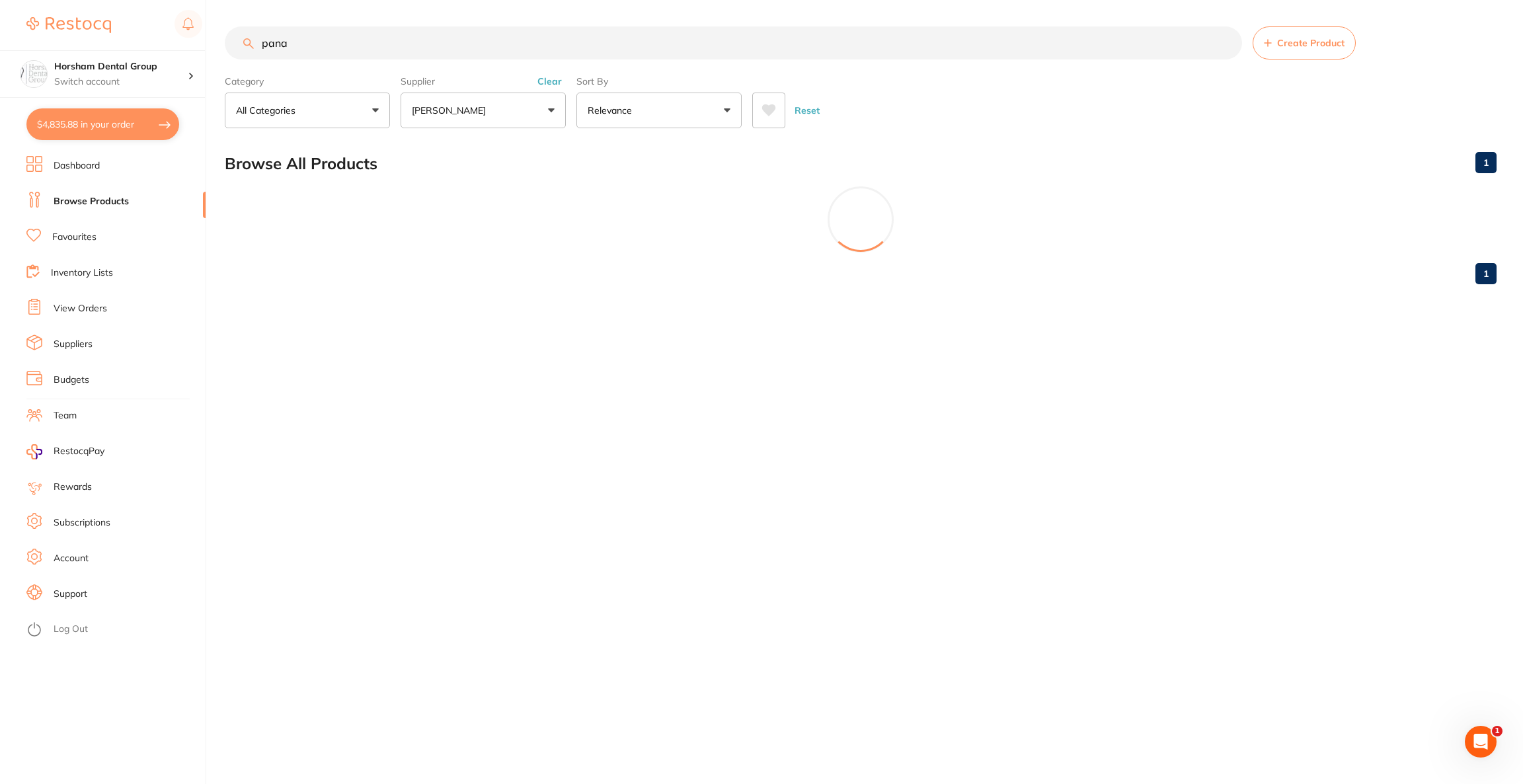
type input "1"
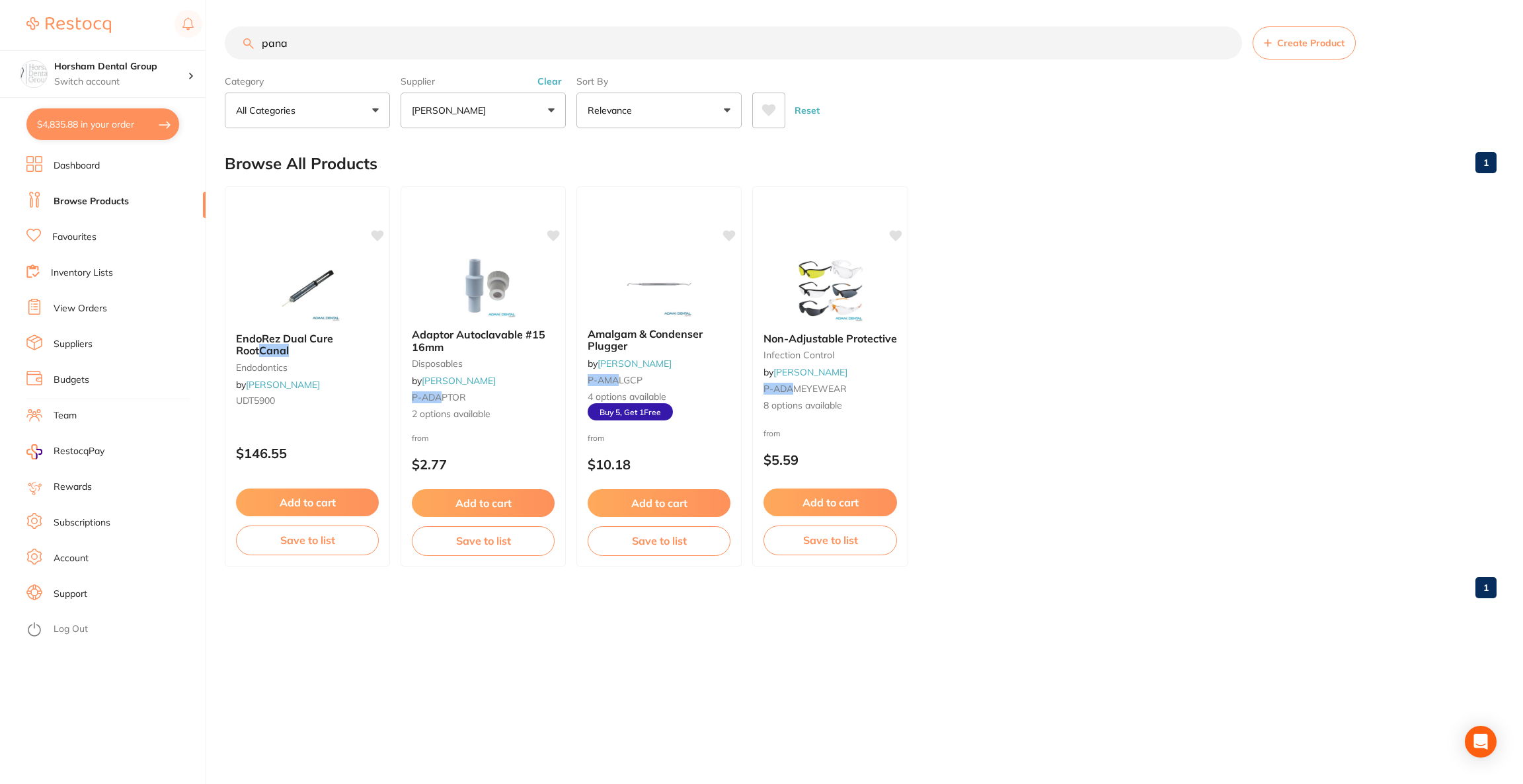
click at [519, 113] on button "[PERSON_NAME]" at bounding box center [483, 110] width 165 height 36
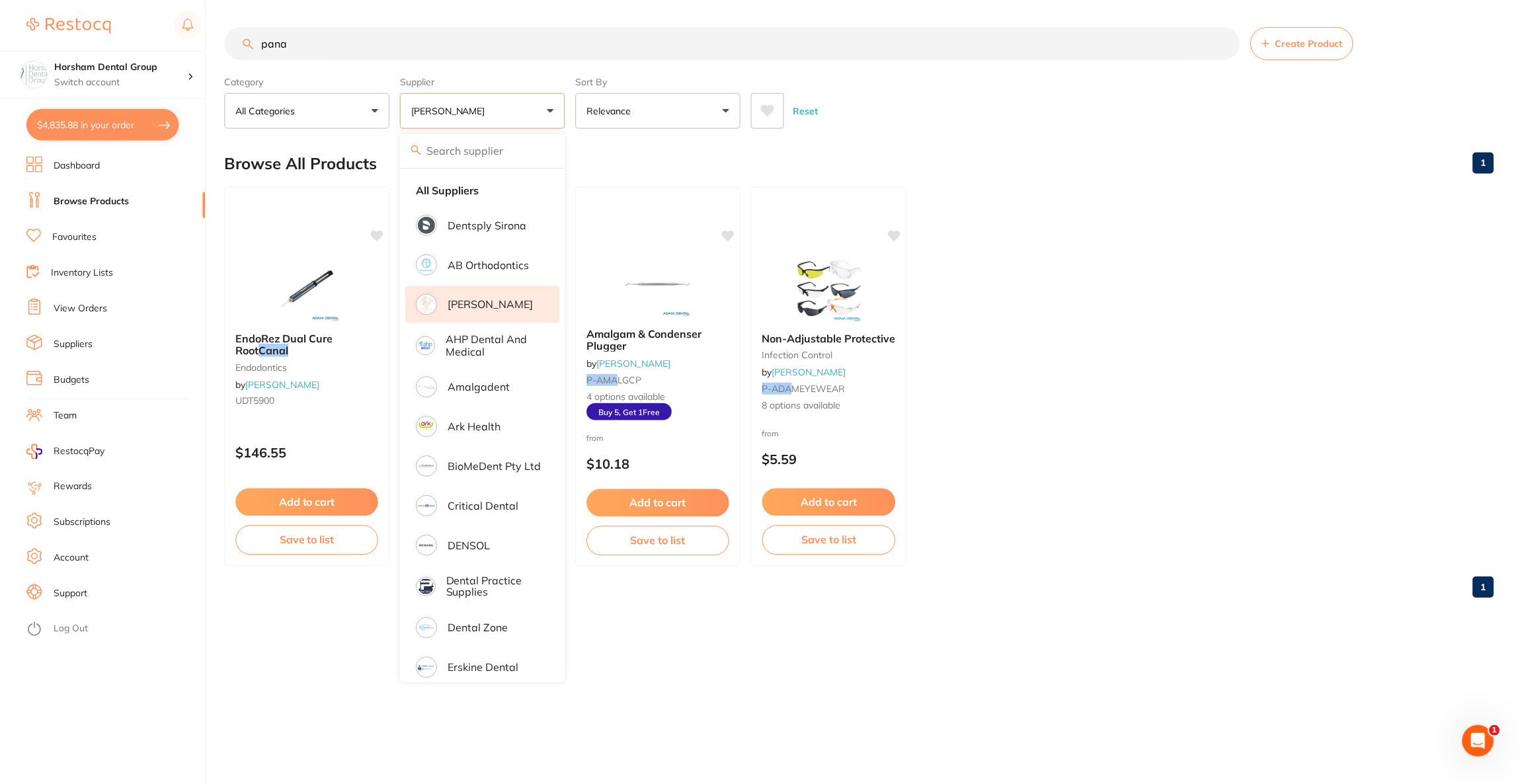
scroll to position [0, 0]
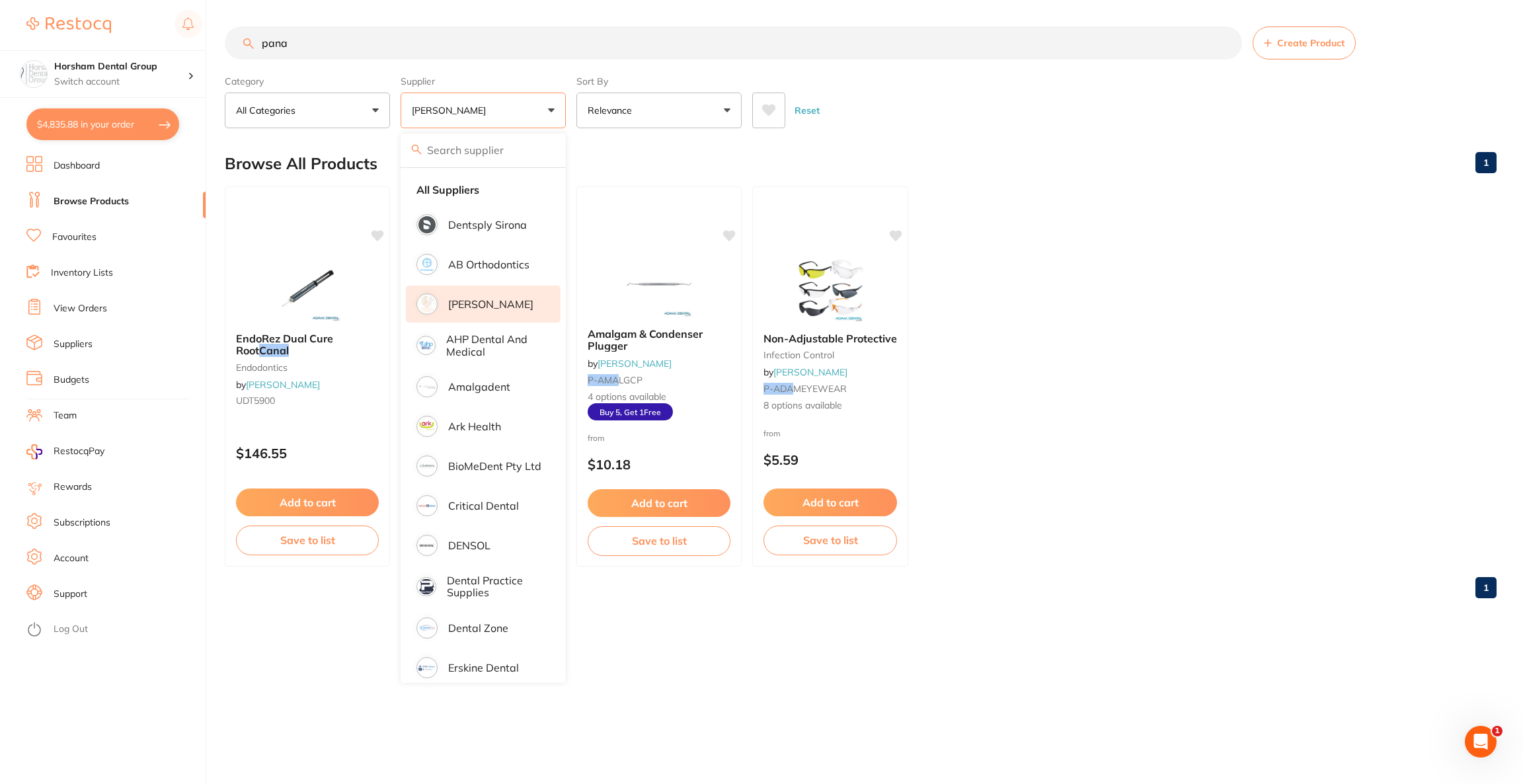
click at [510, 305] on p "[PERSON_NAME]" at bounding box center [490, 304] width 86 height 12
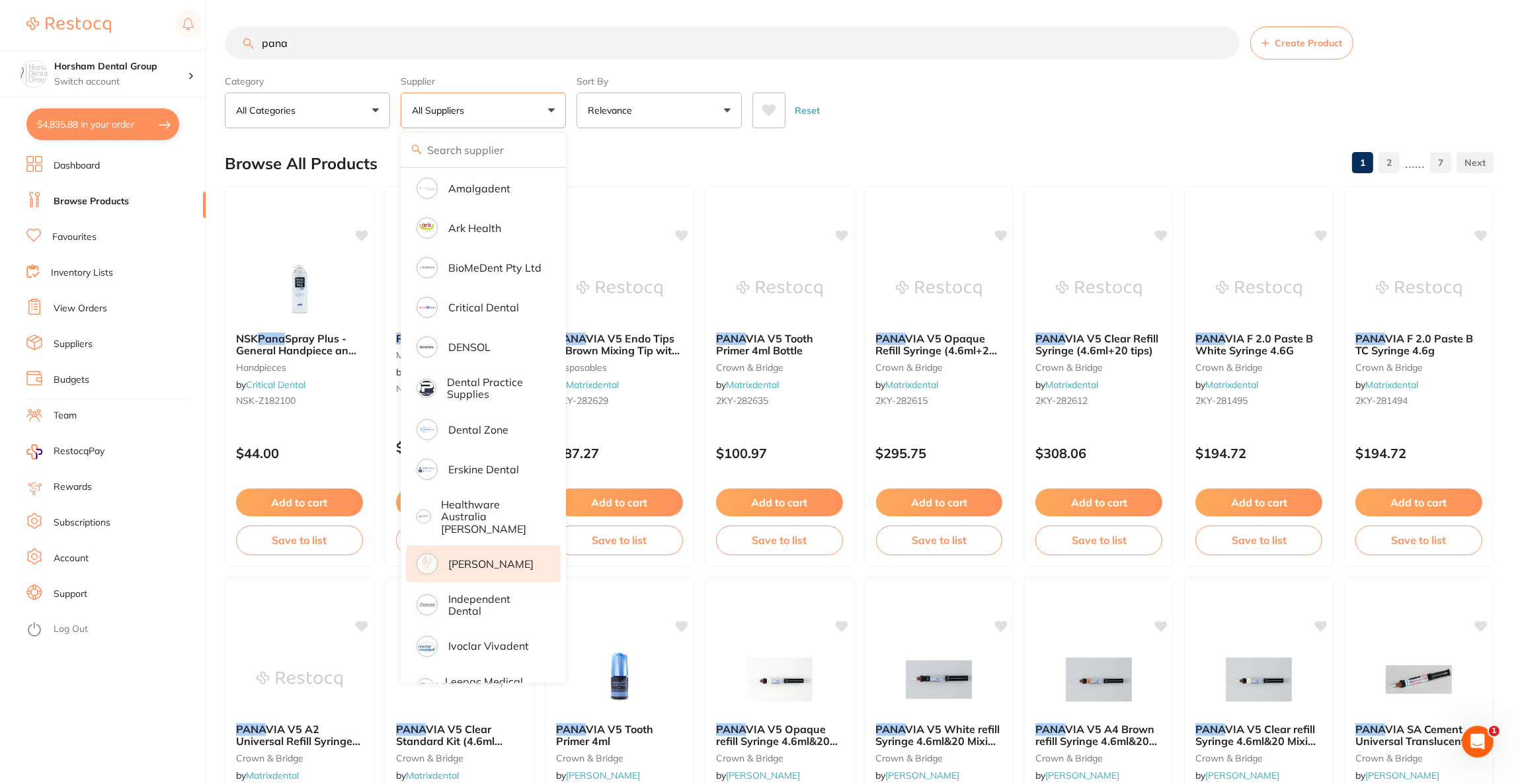
click at [493, 558] on p "[PERSON_NAME]" at bounding box center [490, 564] width 86 height 12
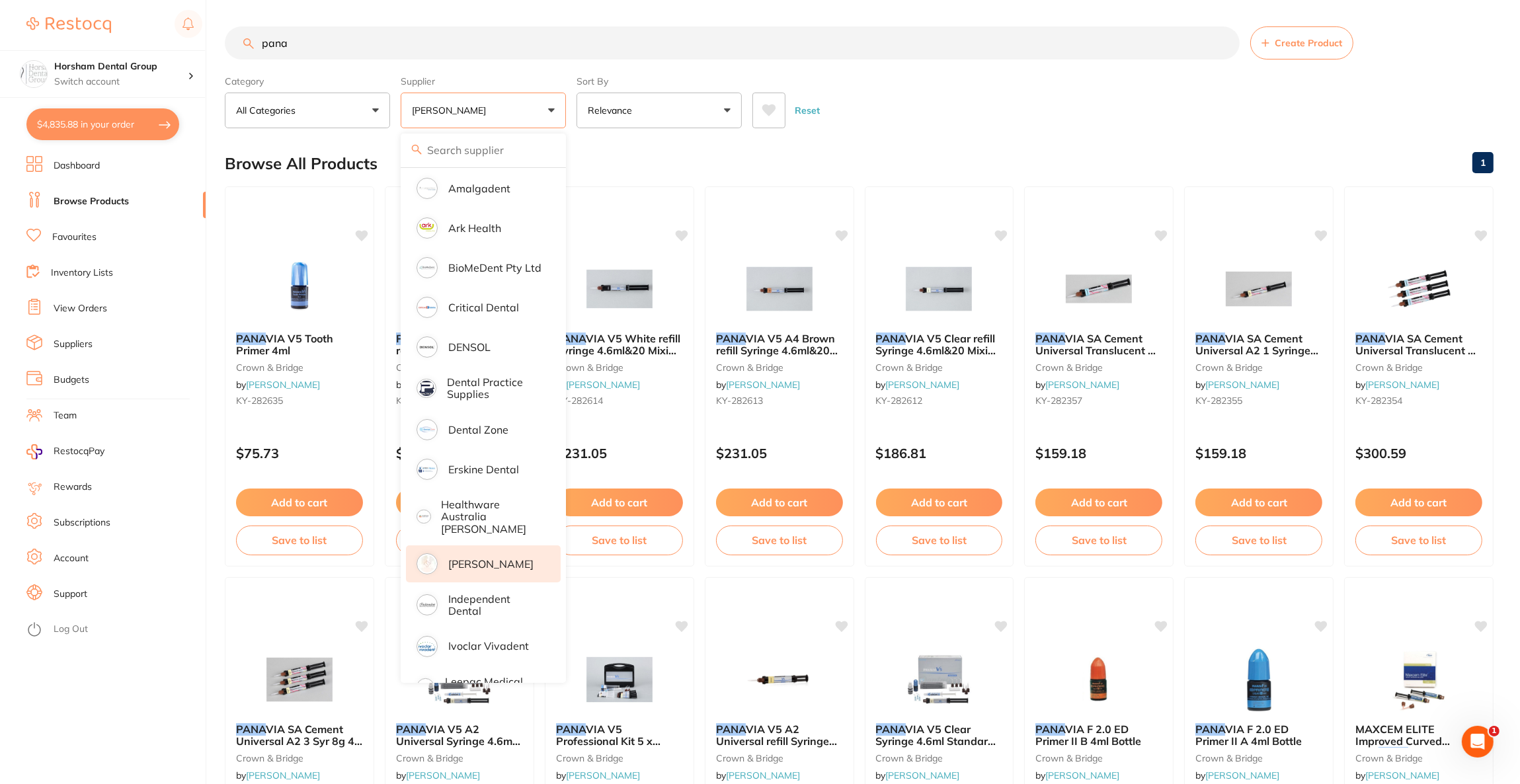
click at [1026, 119] on div "Reset" at bounding box center [1118, 105] width 730 height 46
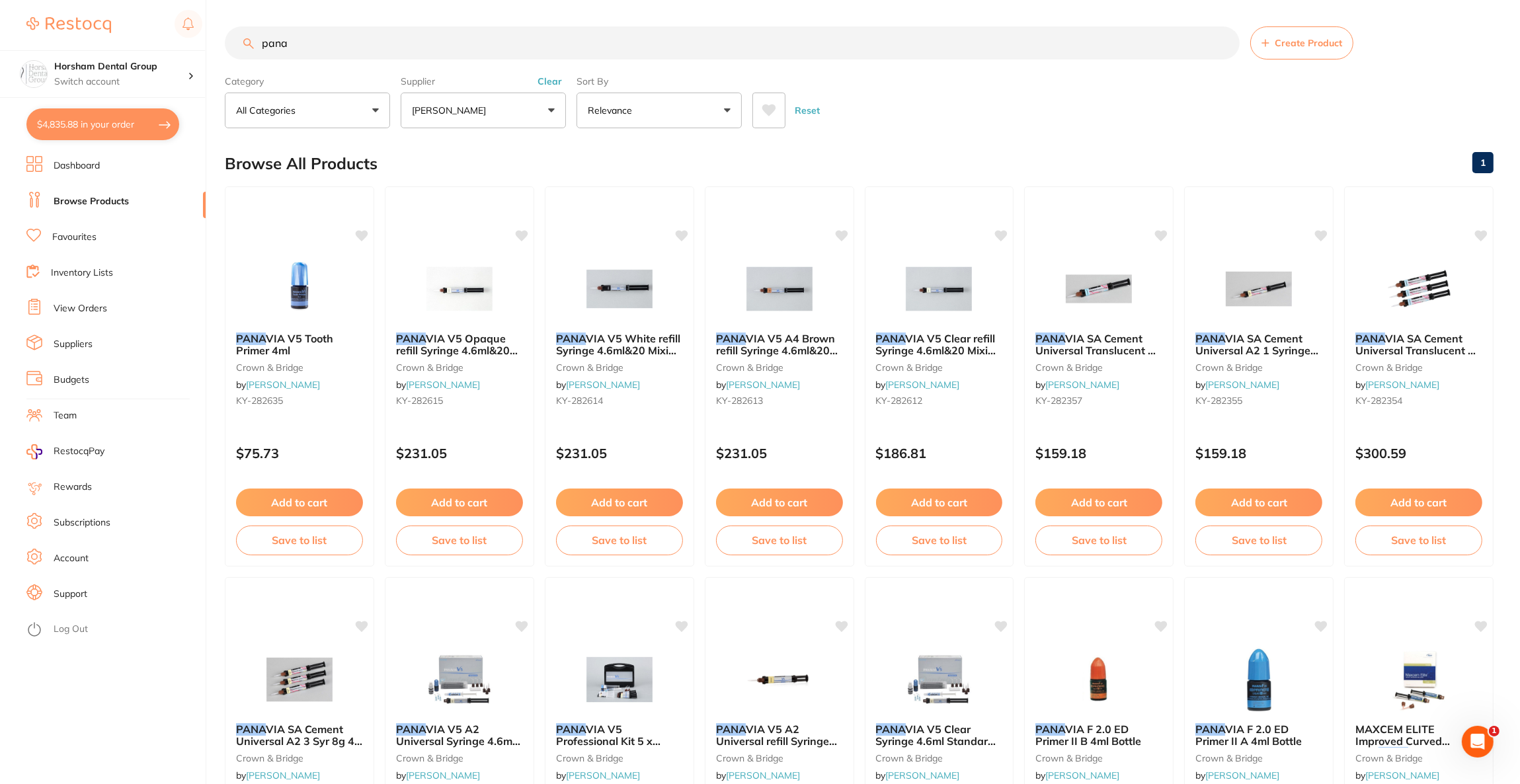
click at [373, 52] on input "pana" at bounding box center [732, 42] width 1015 height 33
type input "panavia v5"
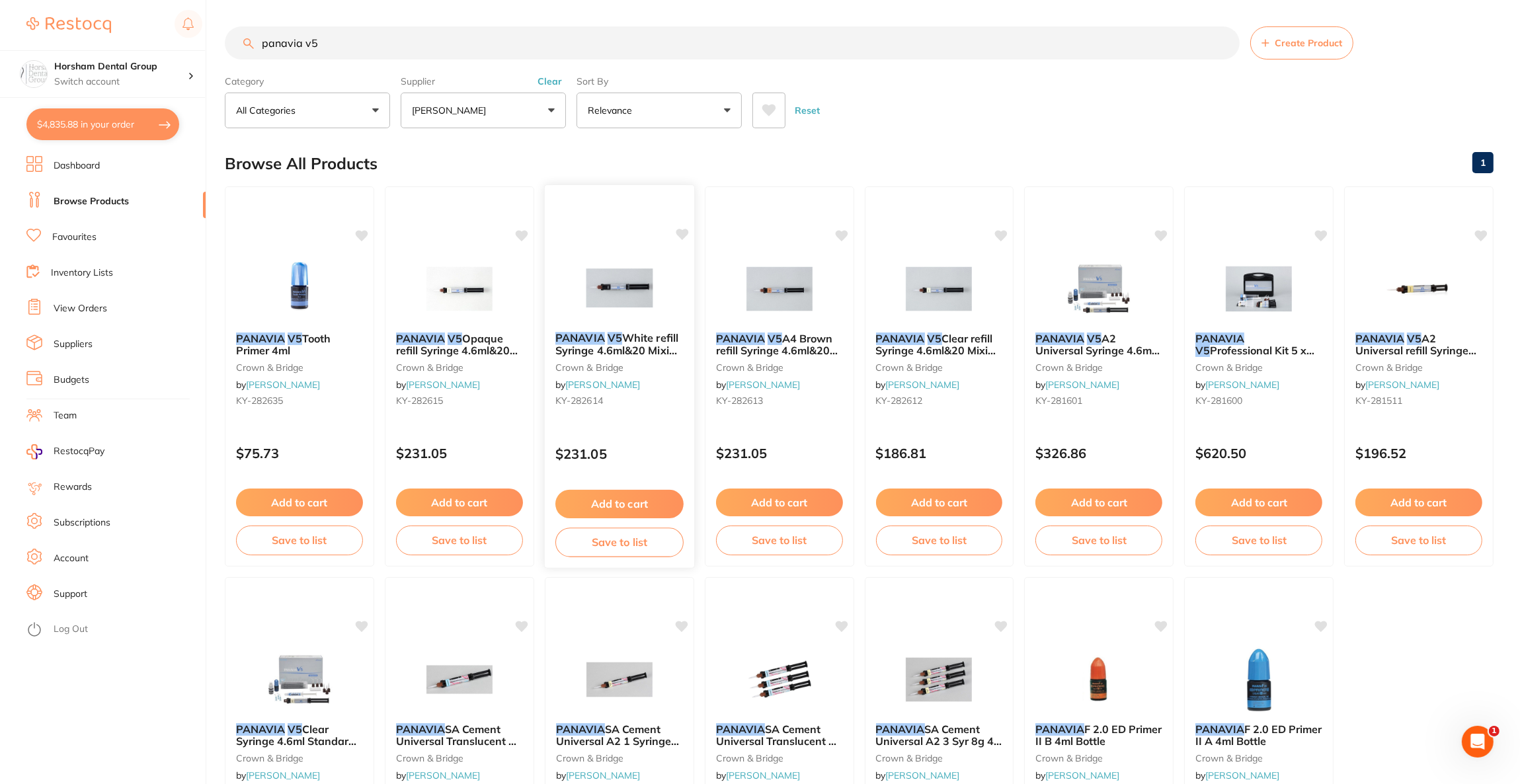
scroll to position [198, 0]
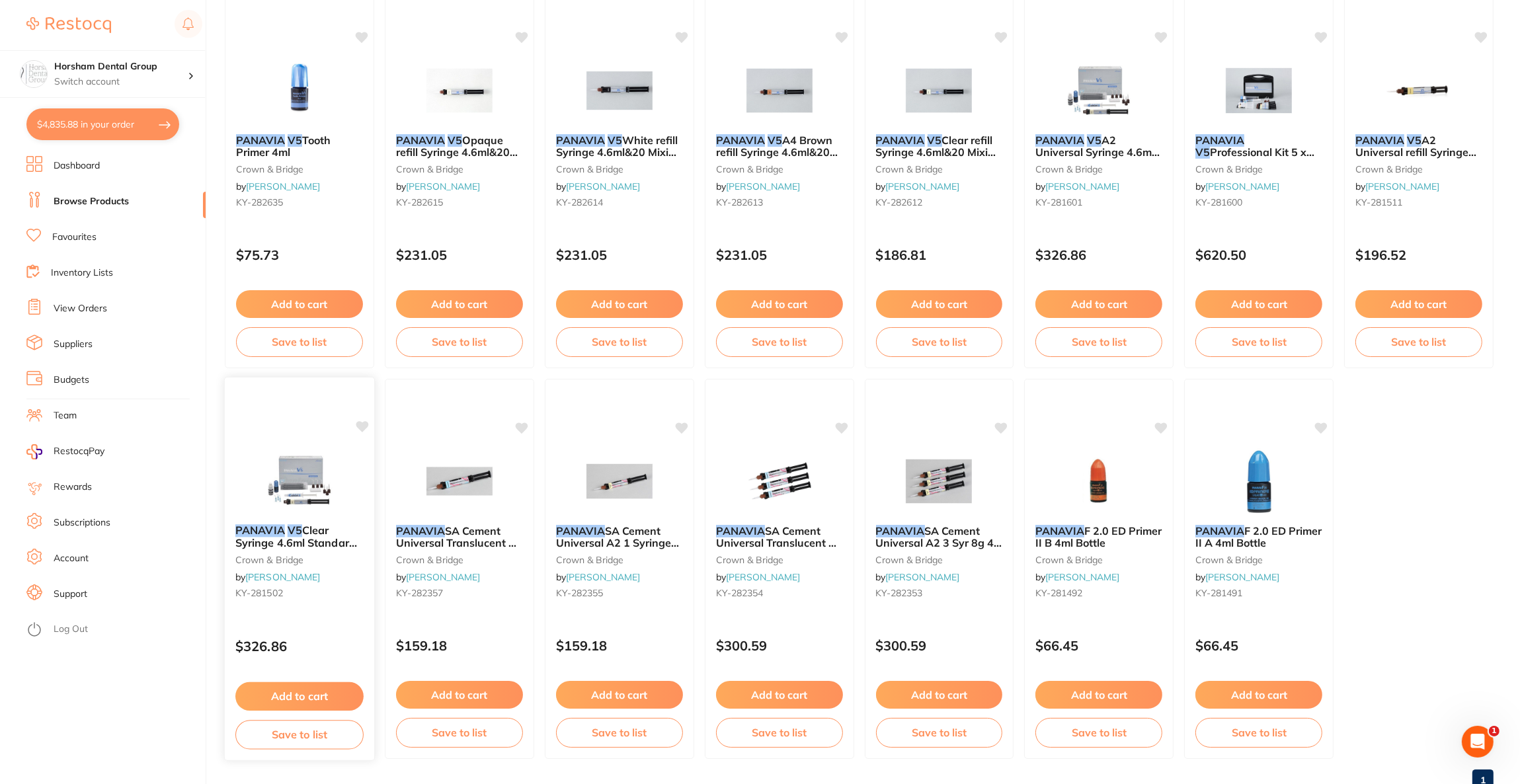
click at [329, 494] on img at bounding box center [299, 480] width 87 height 67
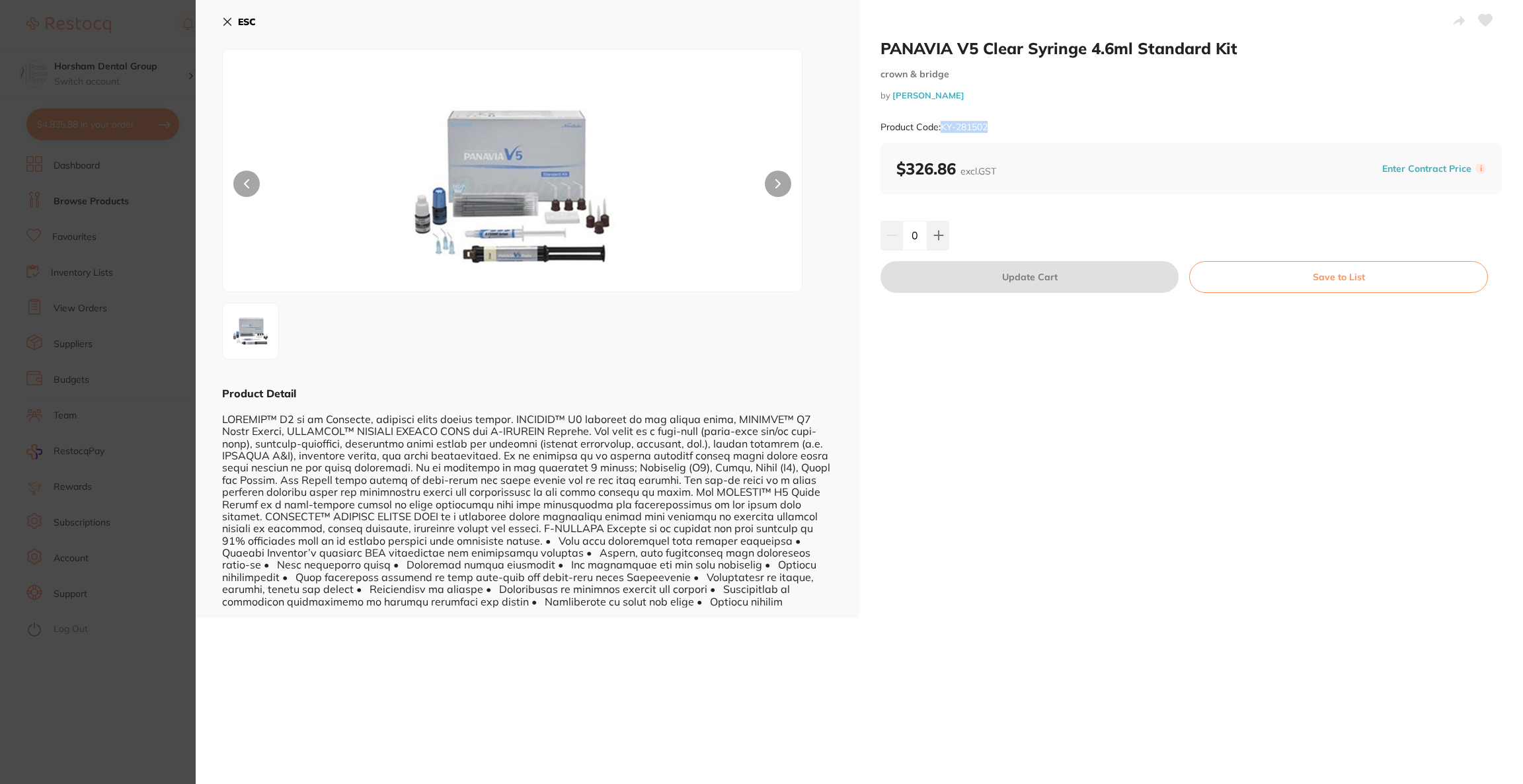
drag, startPoint x: 1025, startPoint y: 123, endPoint x: 942, endPoint y: 127, distance: 83.1
click at [942, 127] on div "Product Code: KY-281502" at bounding box center [1191, 127] width 621 height 32
copy small "KY-281502"
checkbox input "false"
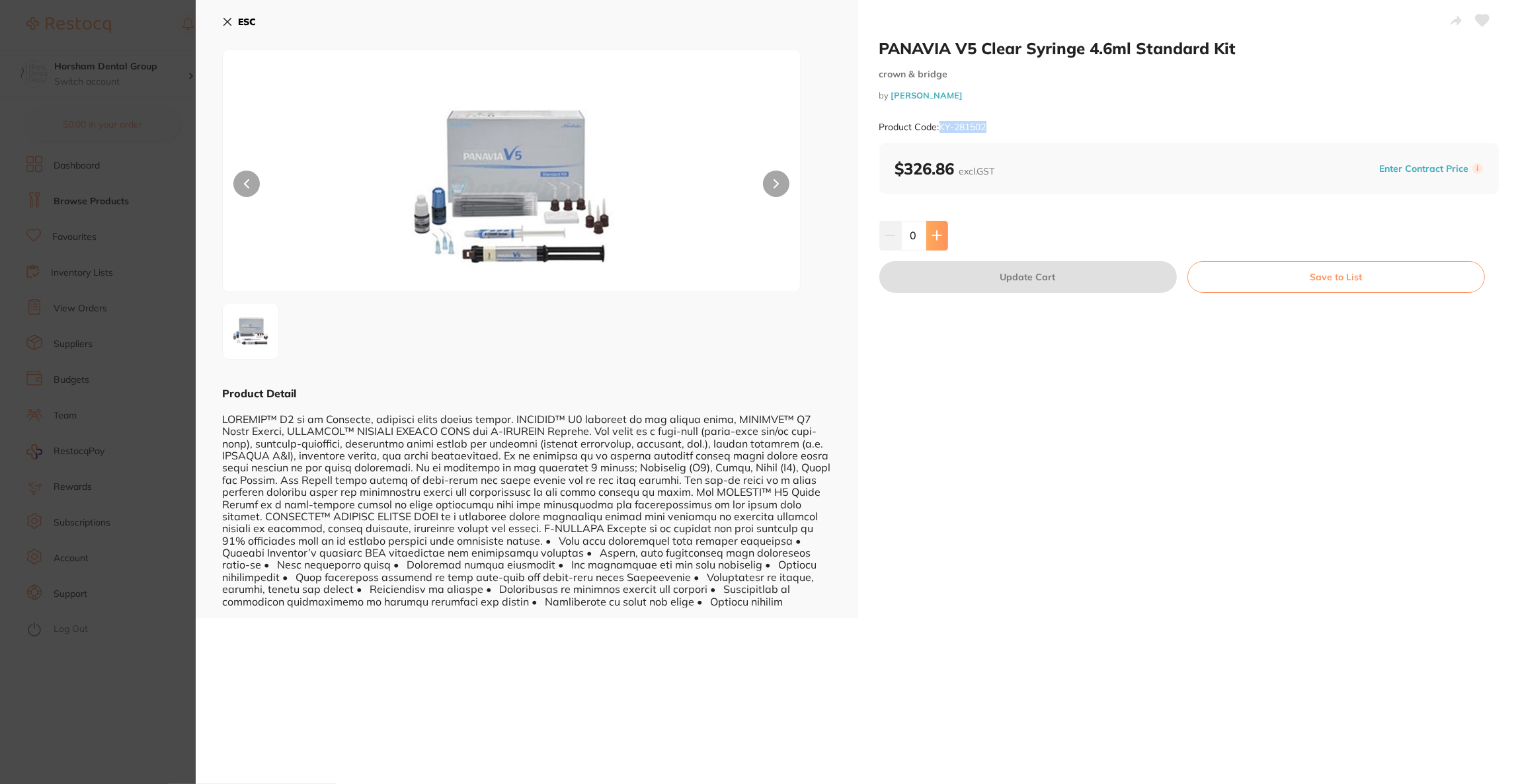
click at [934, 243] on button at bounding box center [937, 235] width 22 height 29
type input "1"
click at [955, 280] on button "Update Cart" at bounding box center [1028, 277] width 298 height 32
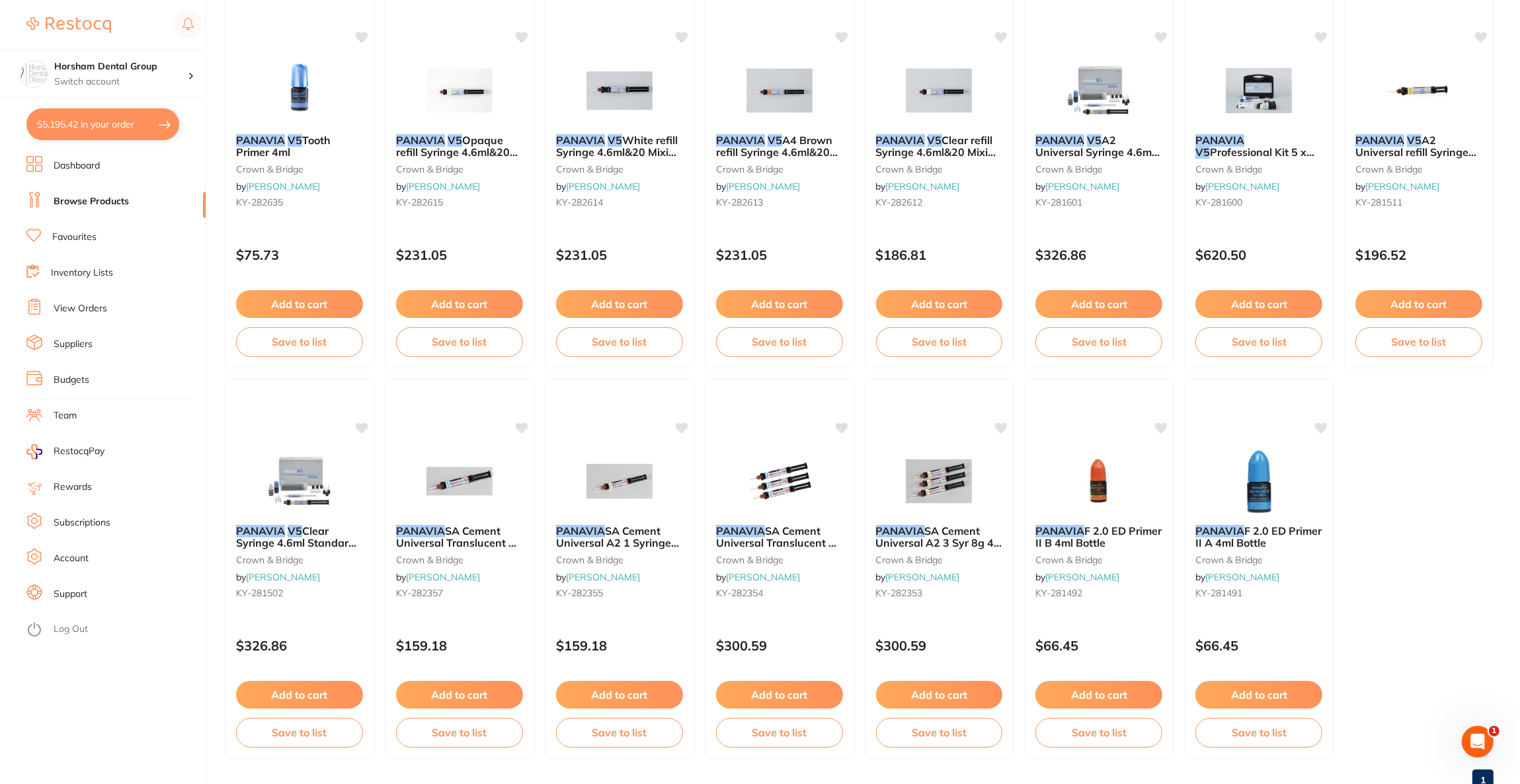
click at [94, 118] on button "$5,195.42 in your order" at bounding box center [102, 124] width 153 height 32
checkbox input "true"
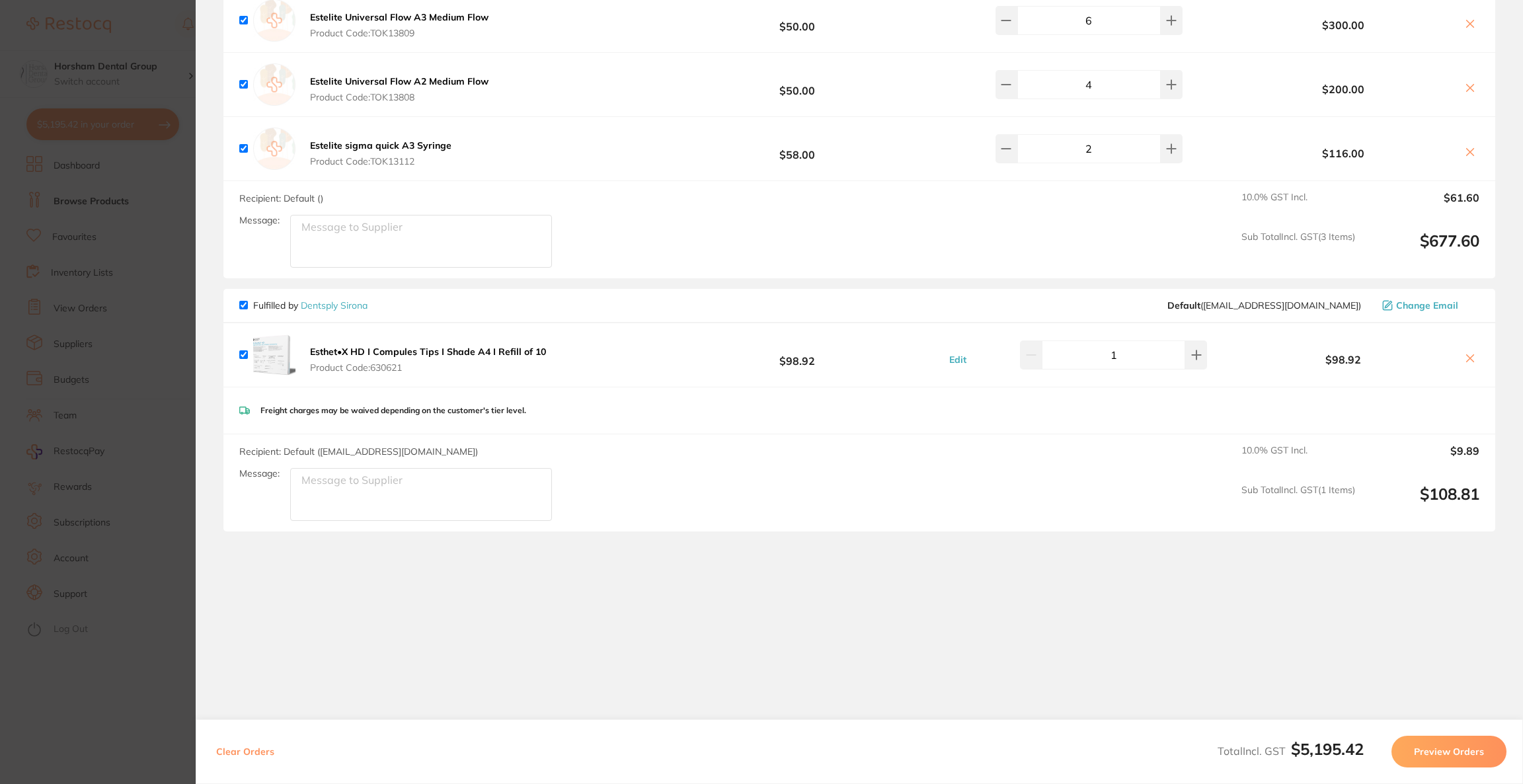
scroll to position [3114, 0]
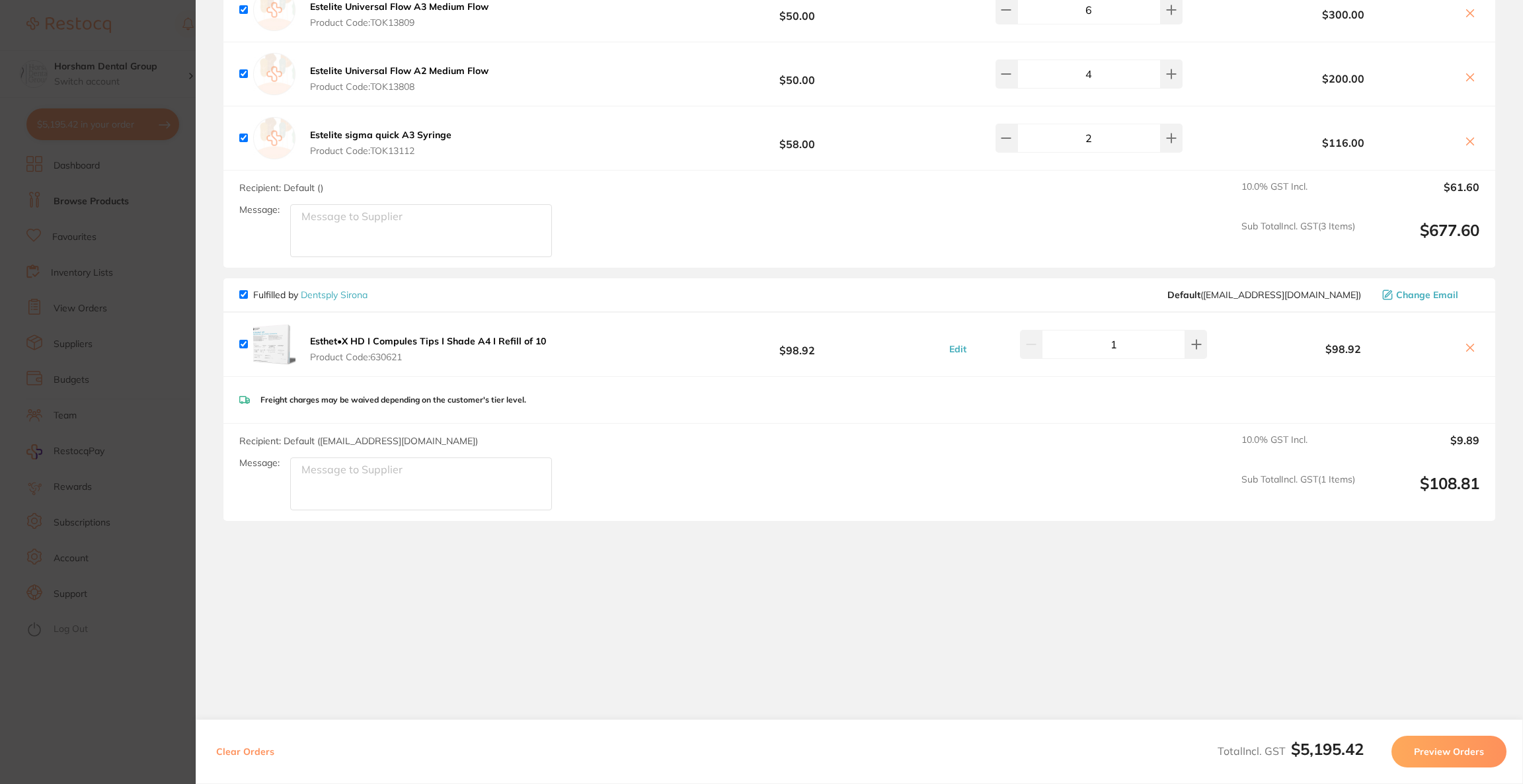
click at [1477, 747] on button "Preview Orders" at bounding box center [1449, 751] width 115 height 32
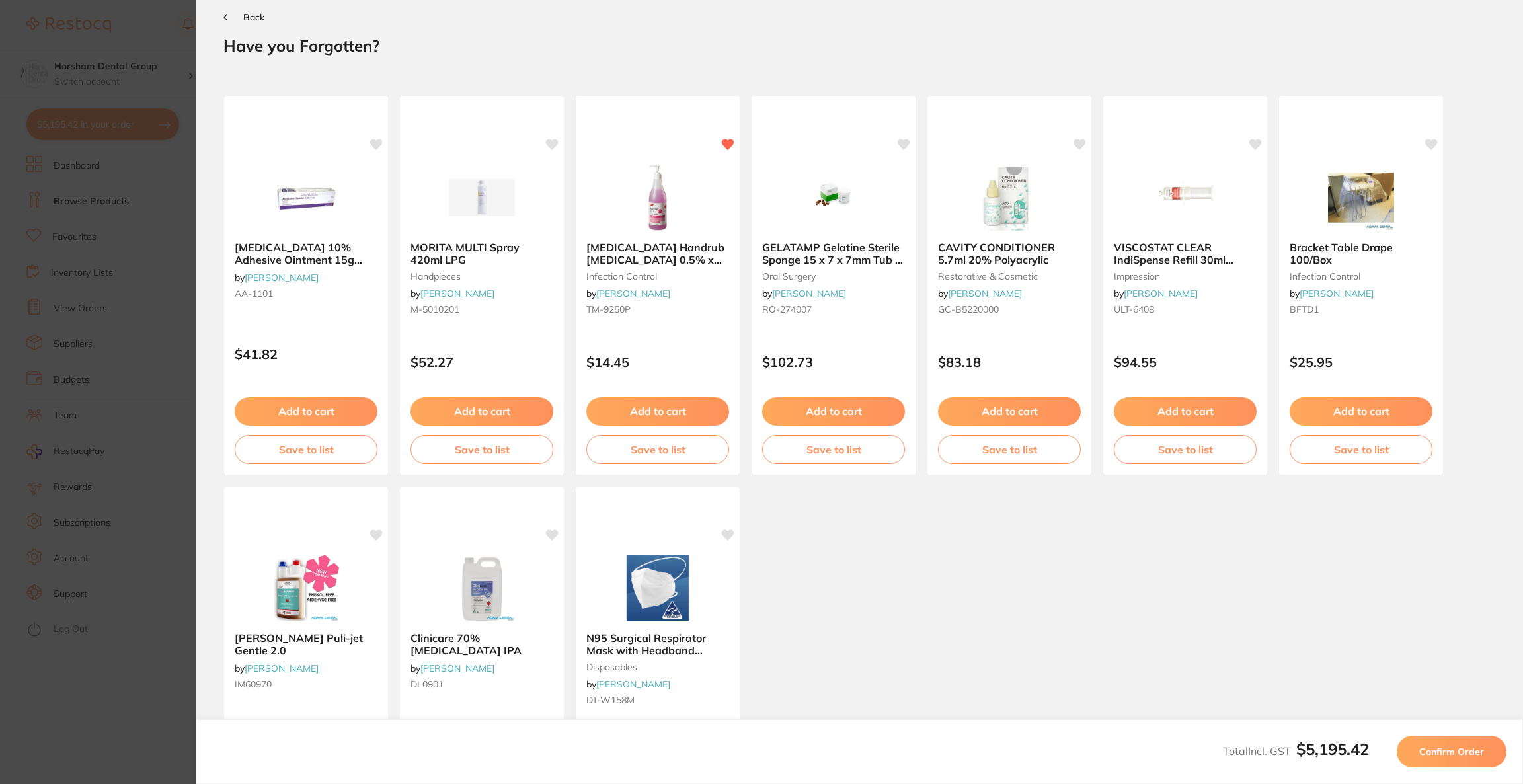
scroll to position [0, 0]
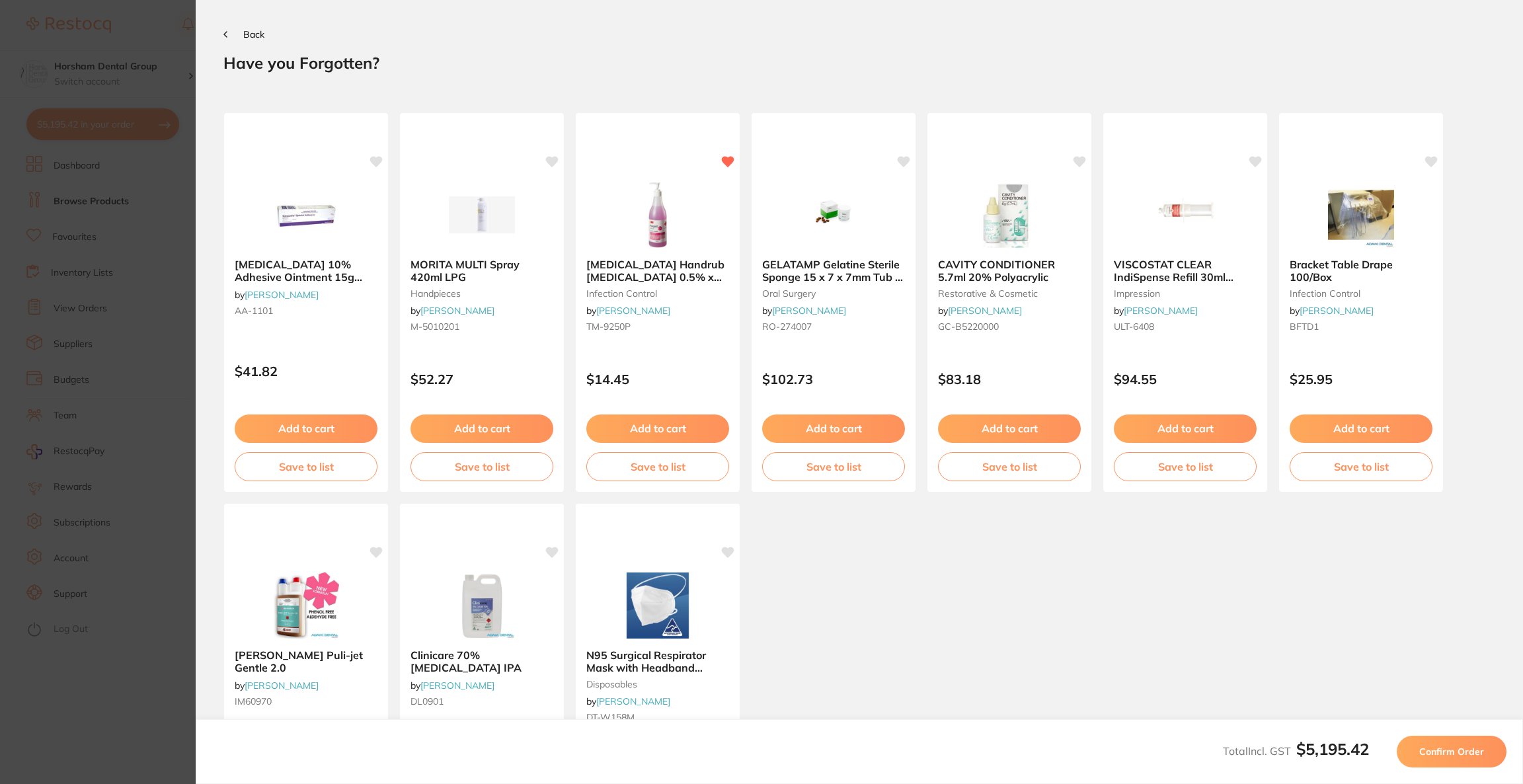
click at [1475, 747] on span "Confirm Order" at bounding box center [1452, 752] width 65 height 12
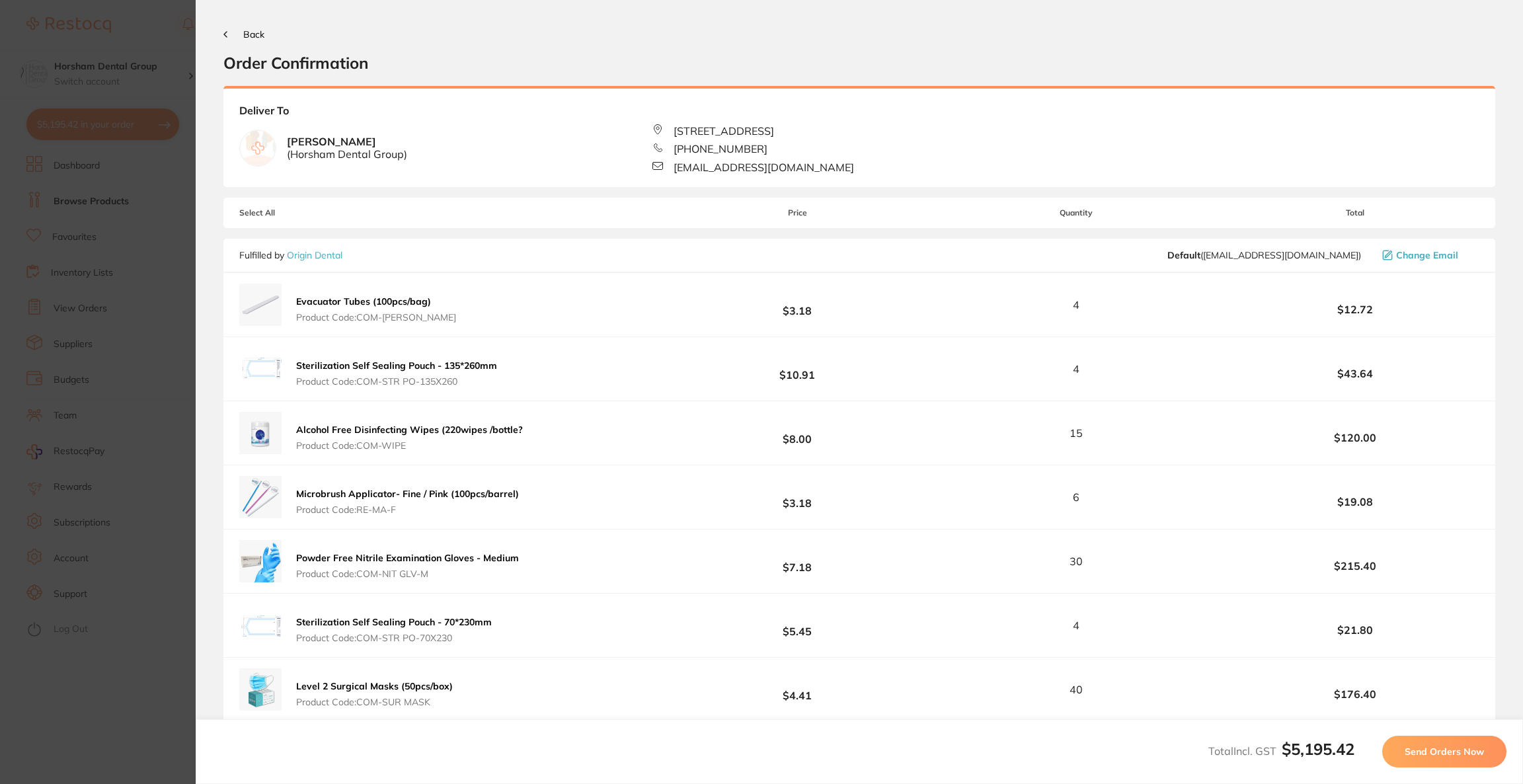
click at [1475, 747] on span "Send Orders Now" at bounding box center [1444, 752] width 79 height 12
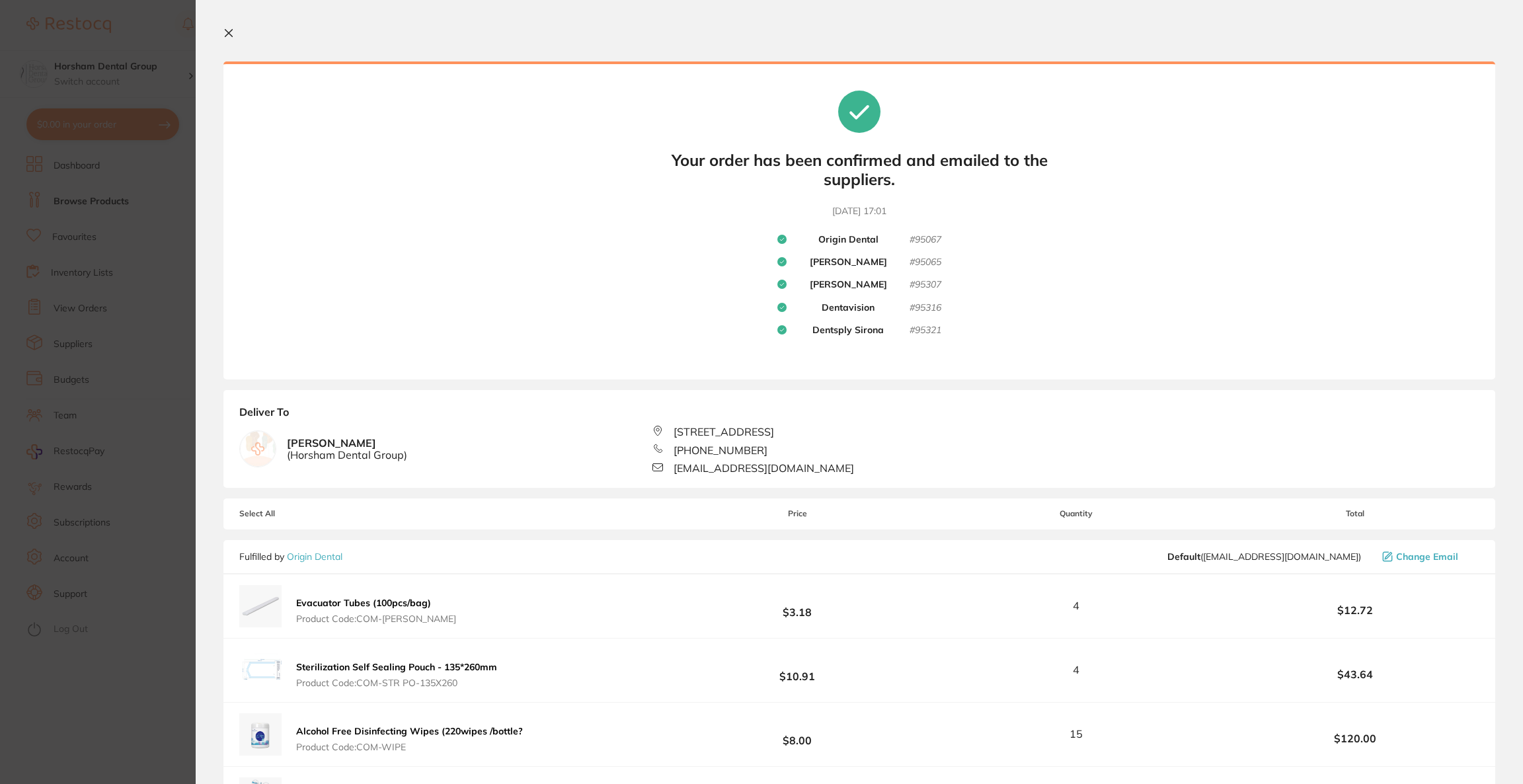
click at [124, 348] on section "Update RRP Set your pre negotiated price for this item. Item Agreed RRP (excl. …" at bounding box center [761, 392] width 1523 height 784
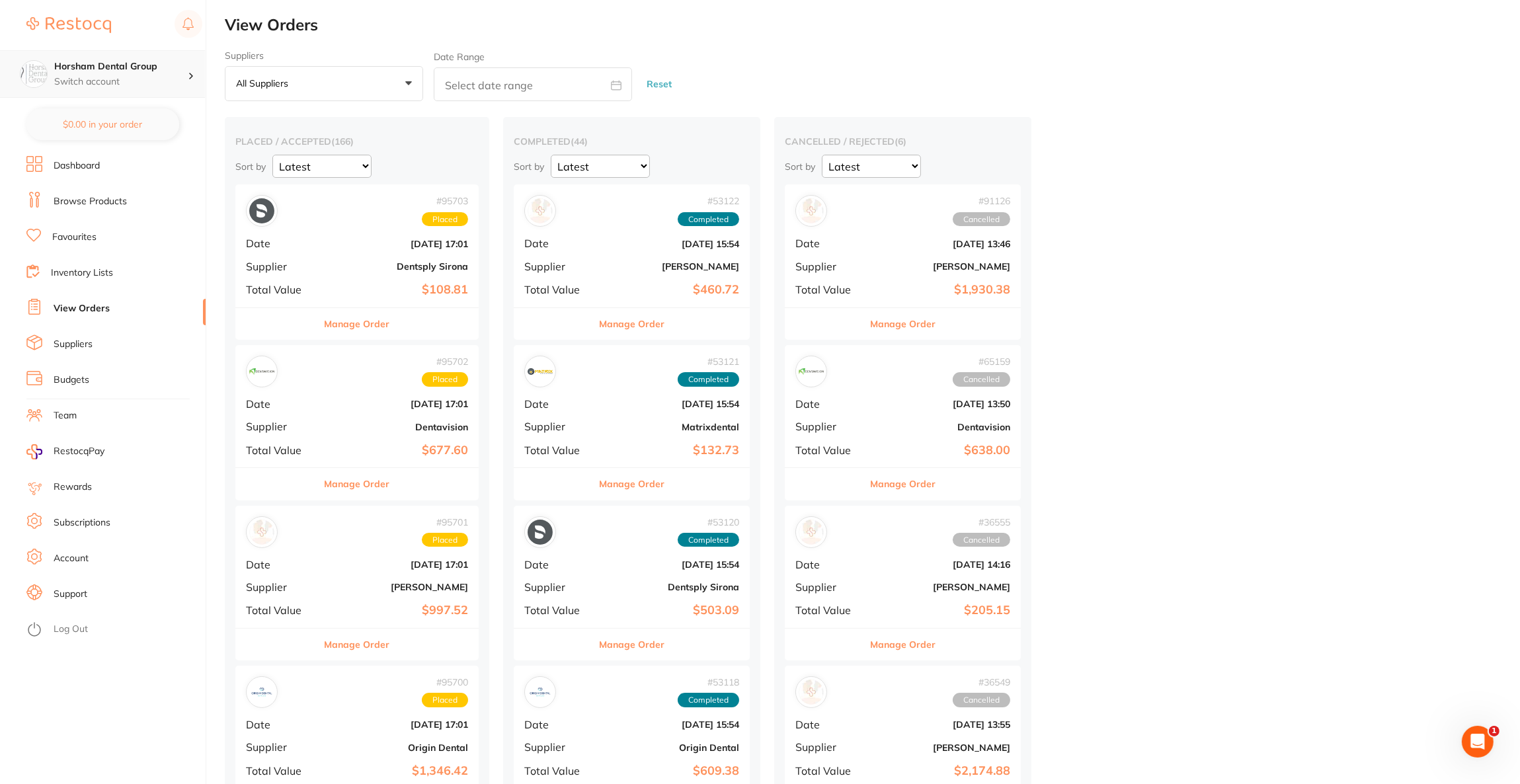
click at [141, 73] on div "Horsham Dental Group Switch account" at bounding box center [121, 73] width 133 height 28
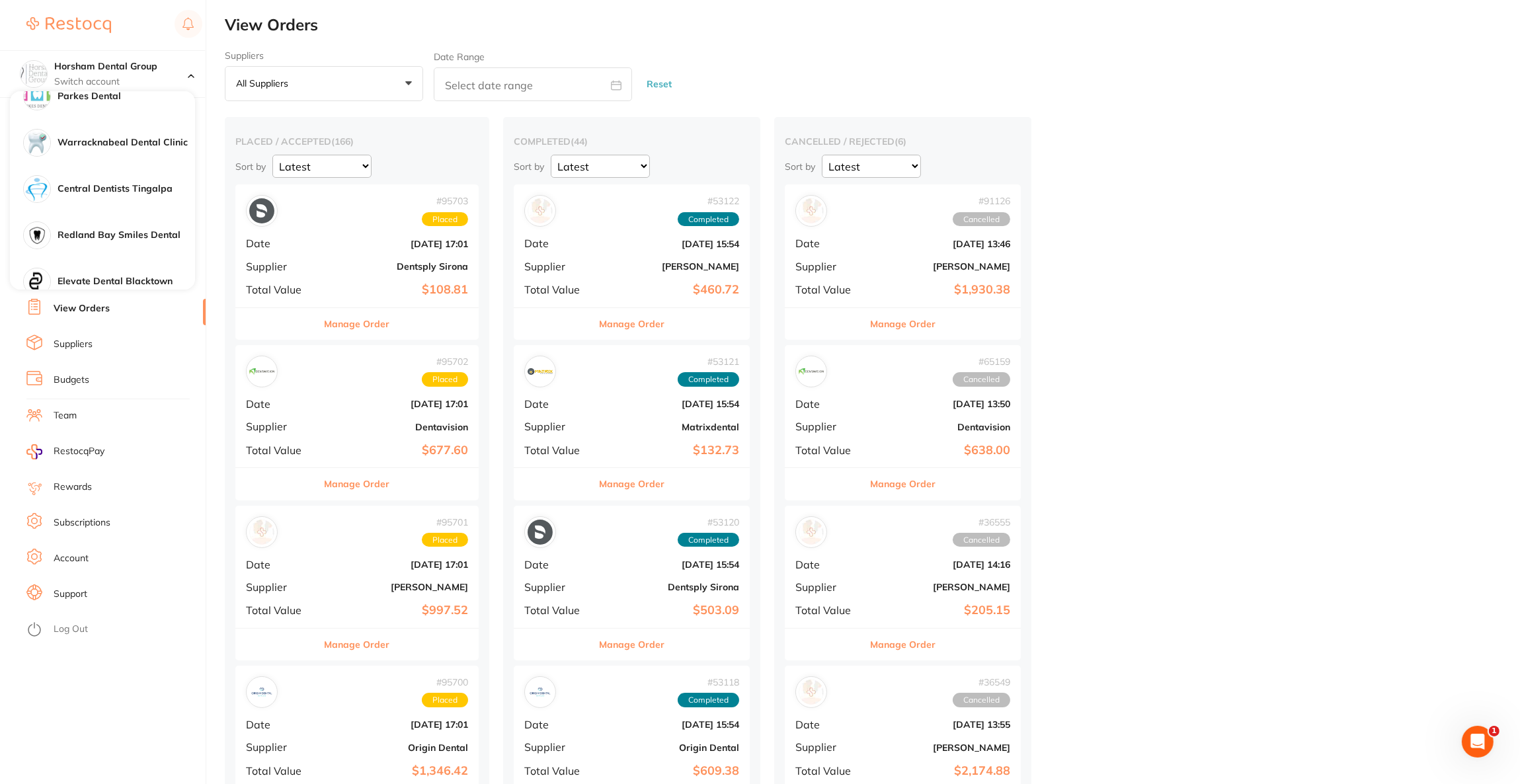
scroll to position [397, 0]
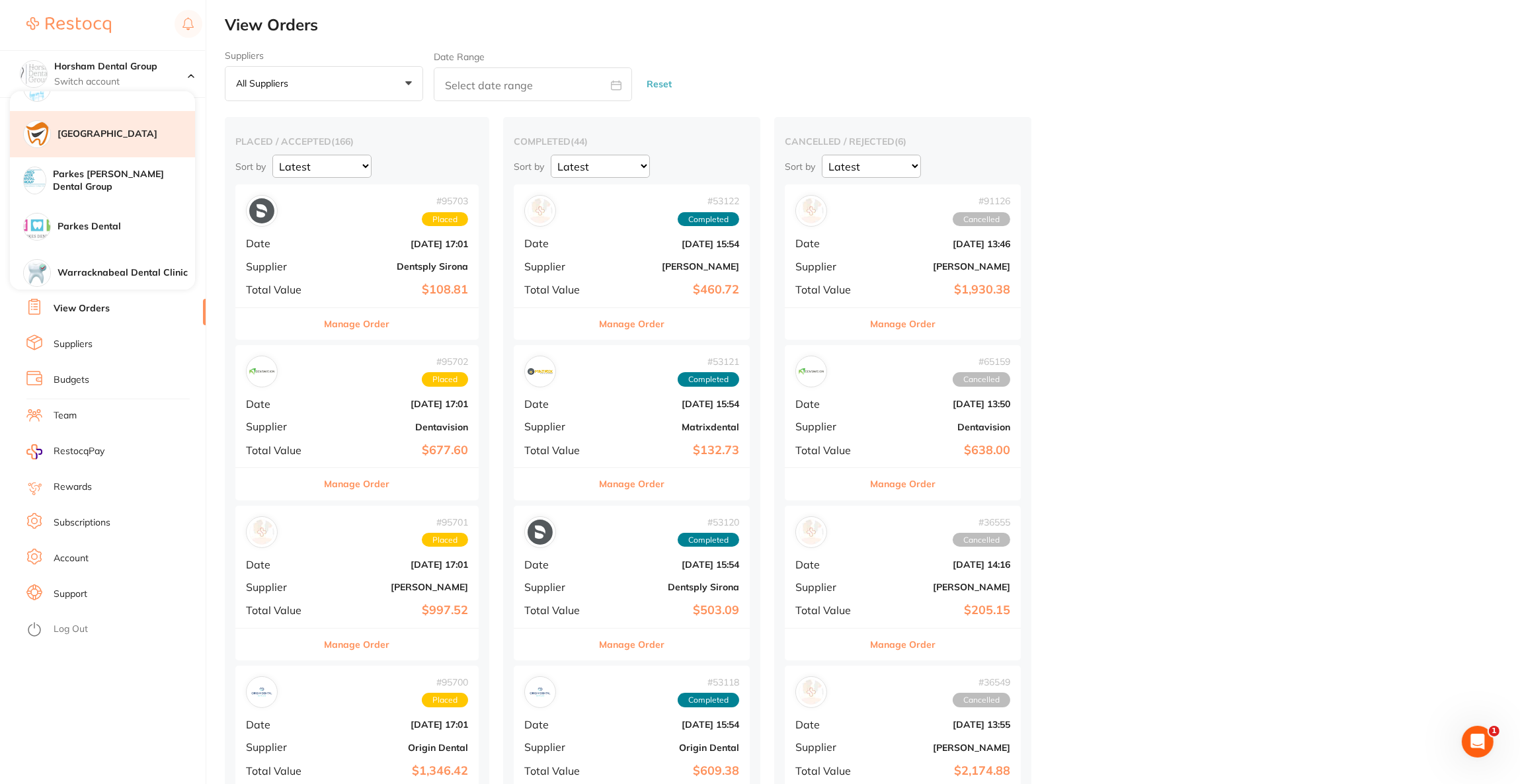
click at [152, 143] on div "[GEOGRAPHIC_DATA]" at bounding box center [102, 134] width 185 height 46
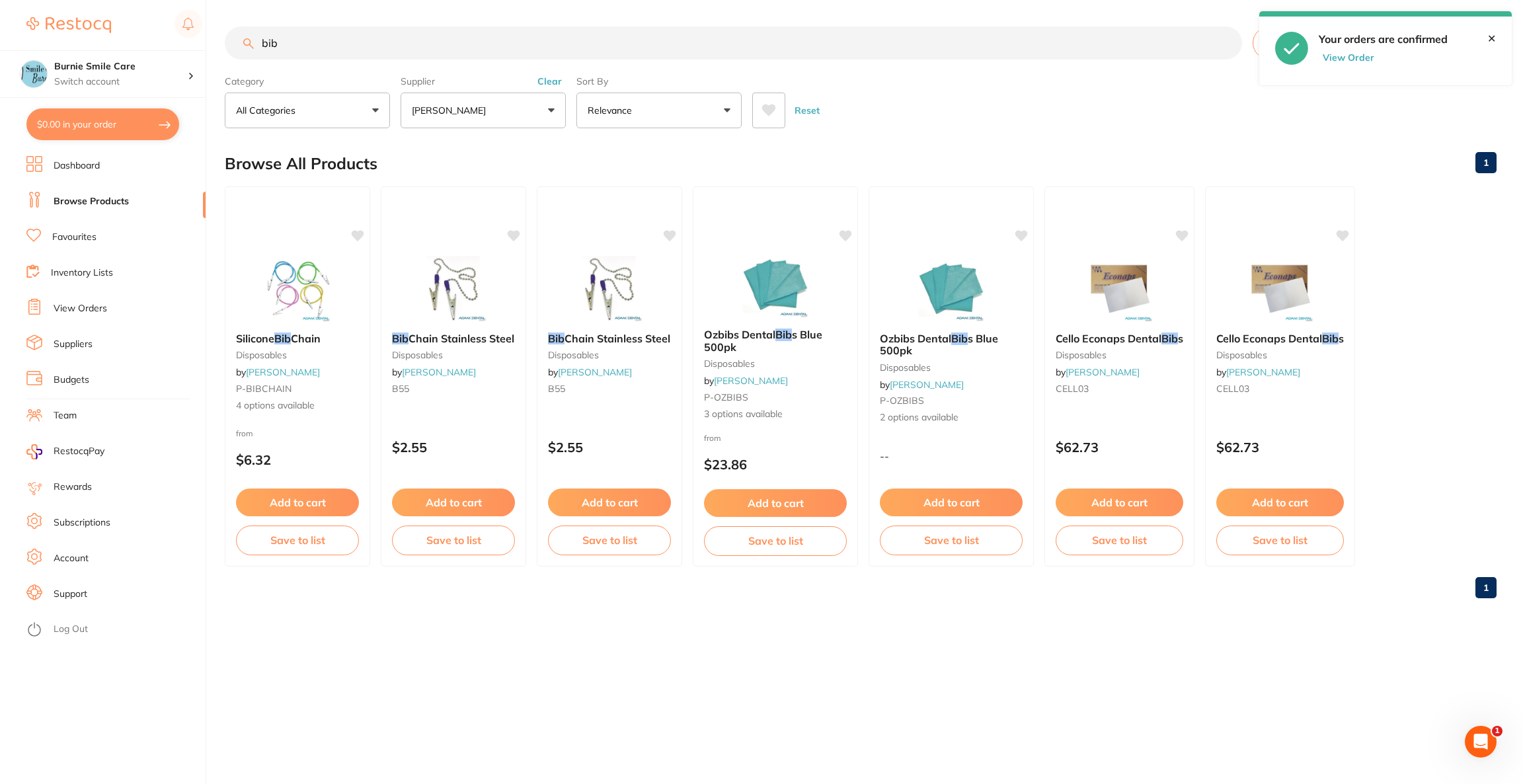
click at [138, 133] on button "$0.00 in your order" at bounding box center [102, 124] width 153 height 32
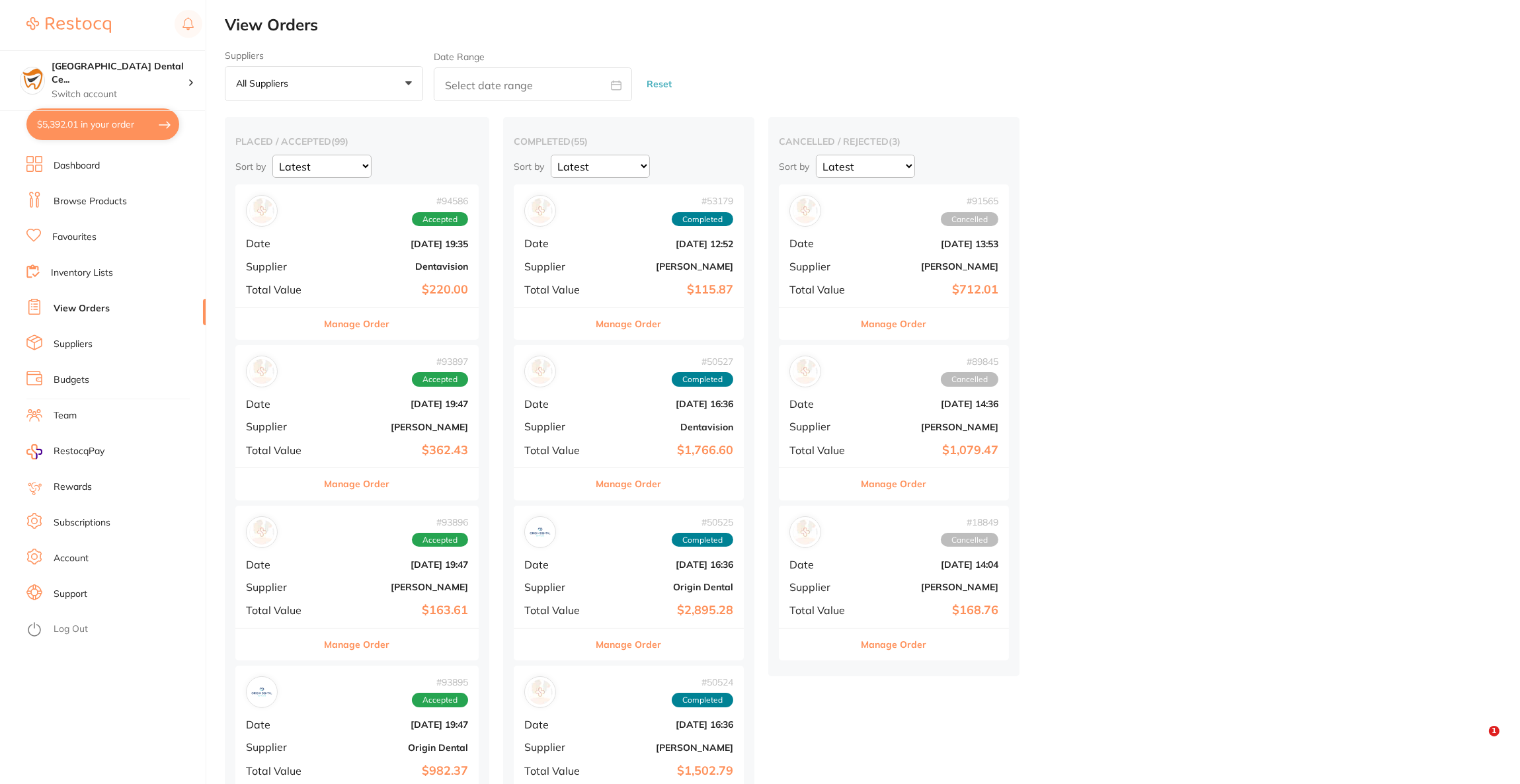
click at [138, 133] on button "$5,392.01 in your order" at bounding box center [102, 124] width 153 height 32
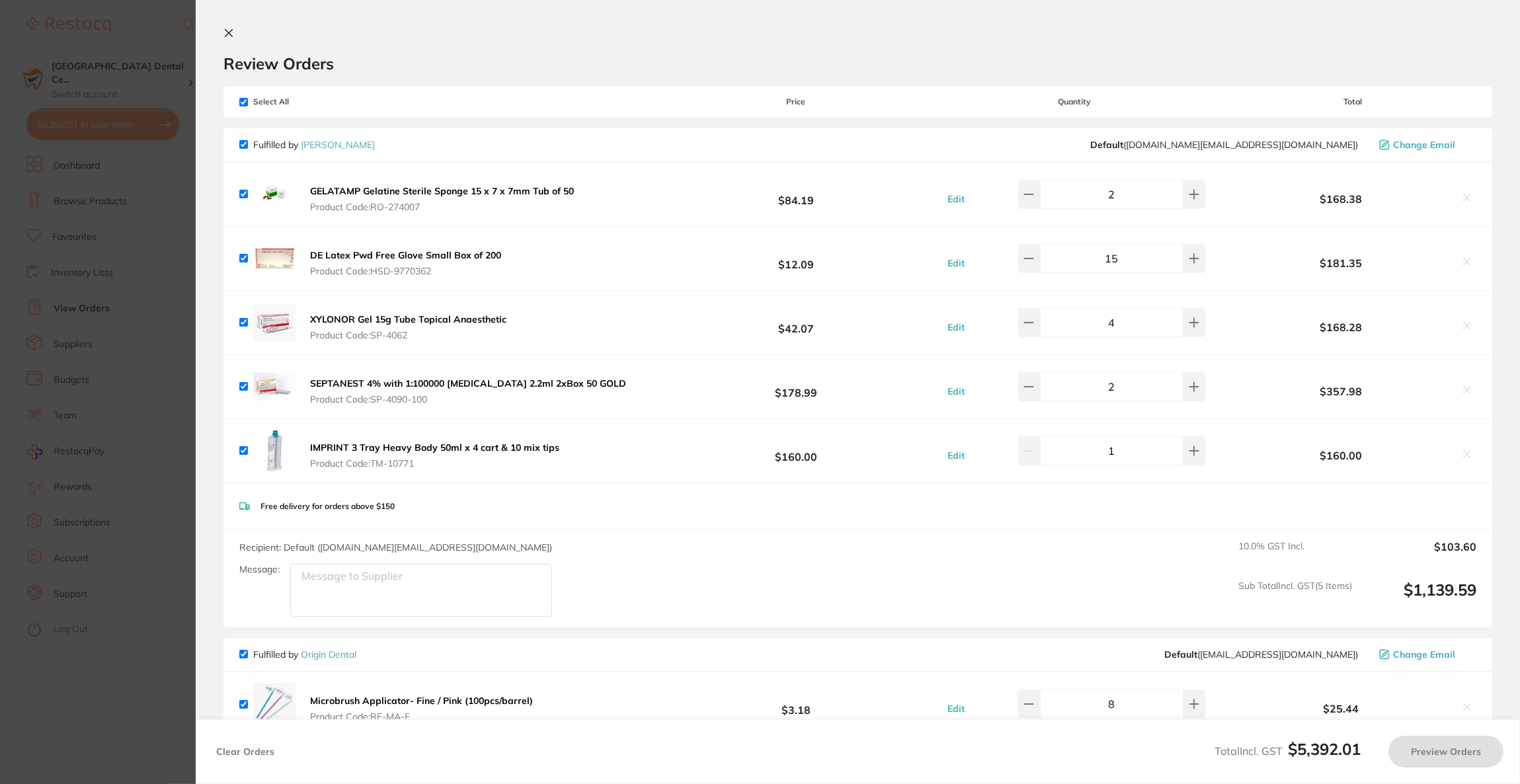
checkbox input "true"
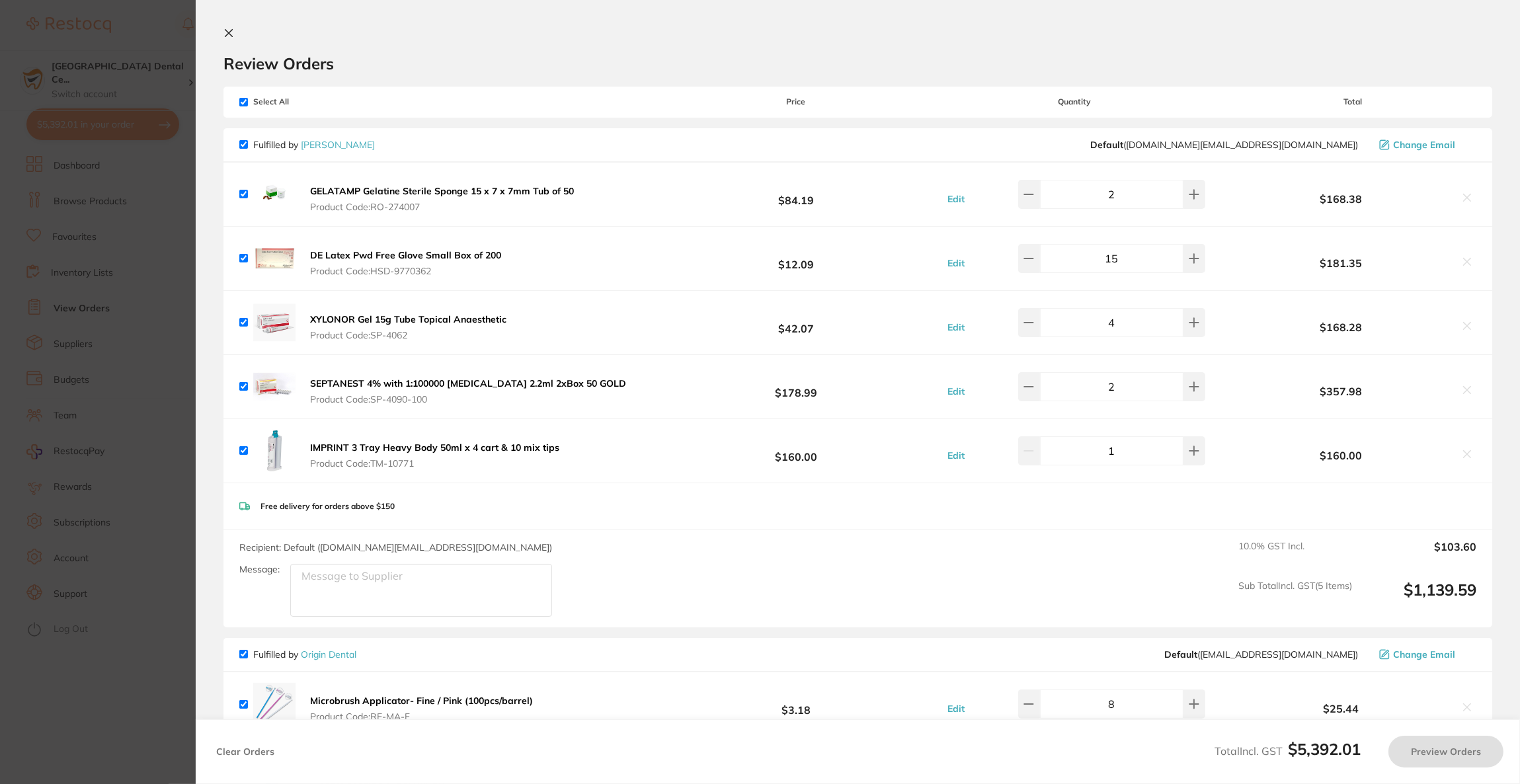
checkbox input "true"
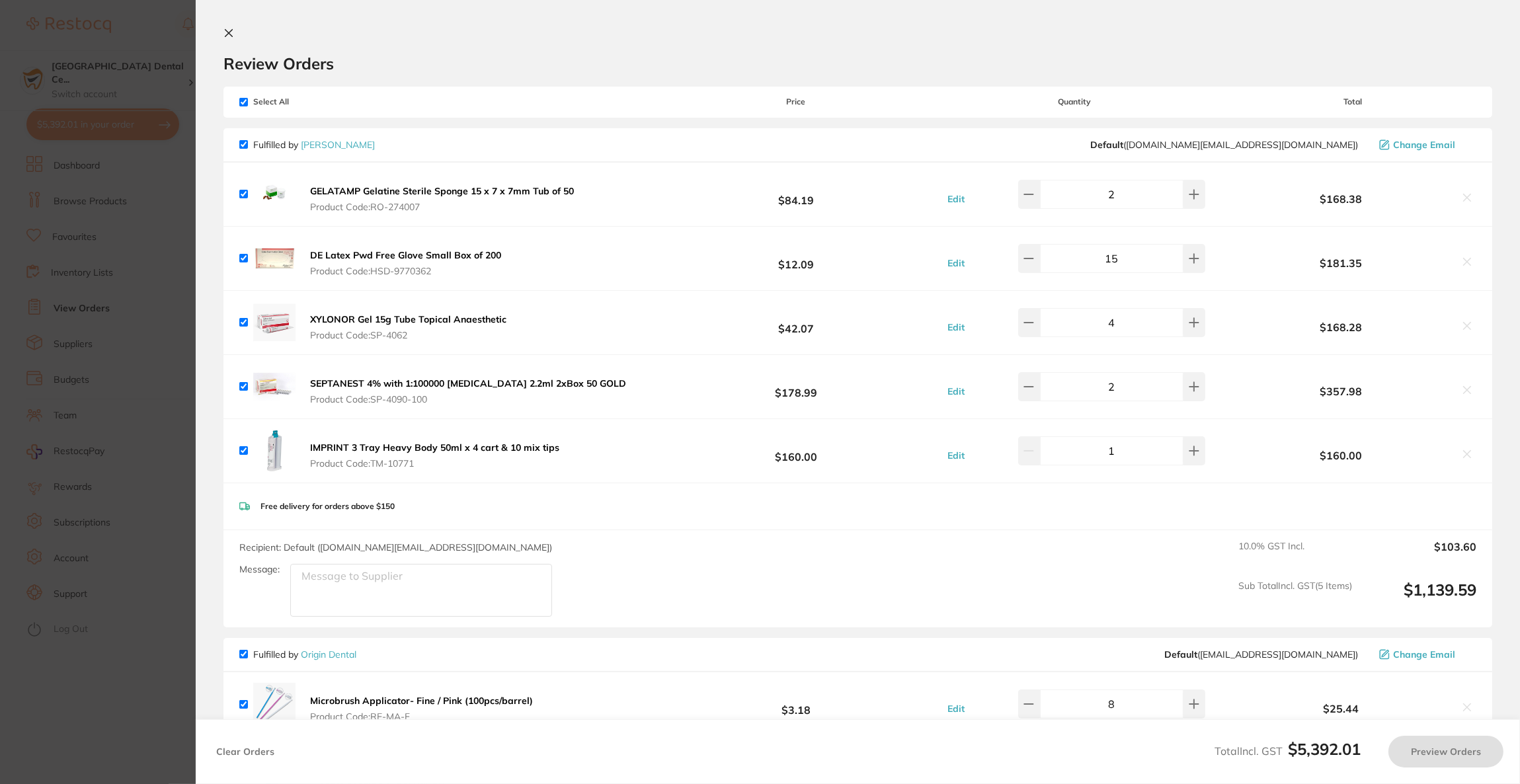
checkbox input "true"
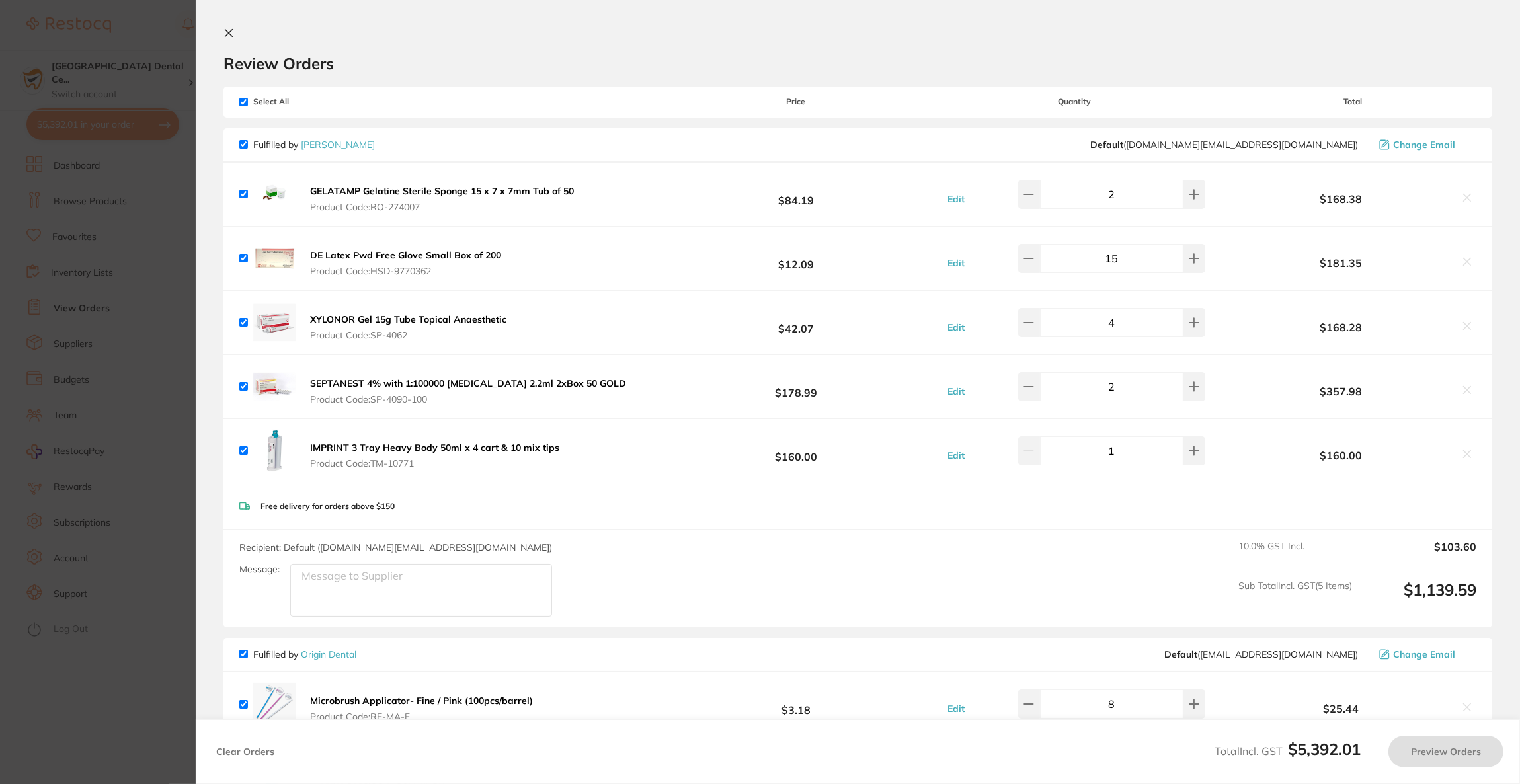
checkbox input "true"
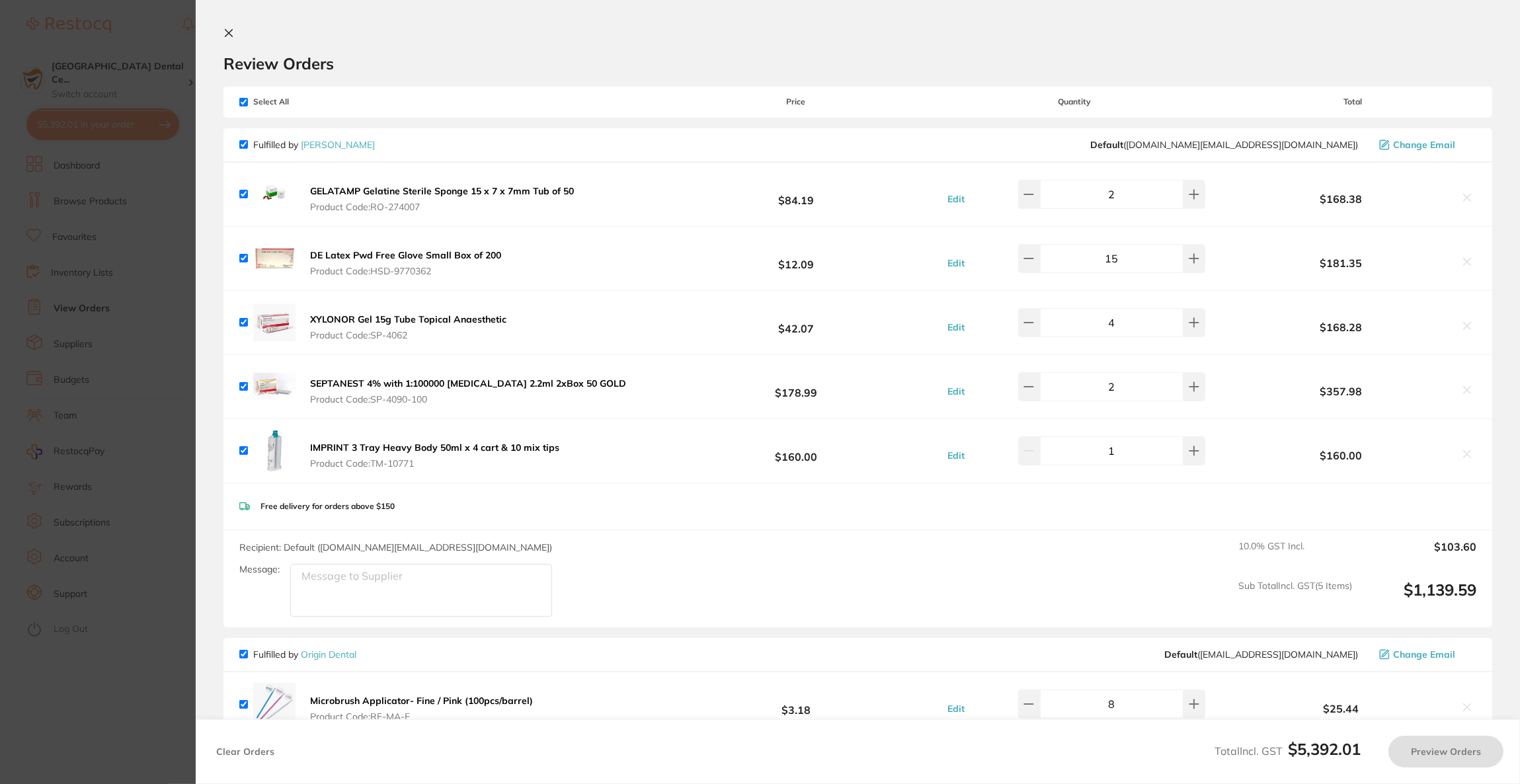
checkbox input "true"
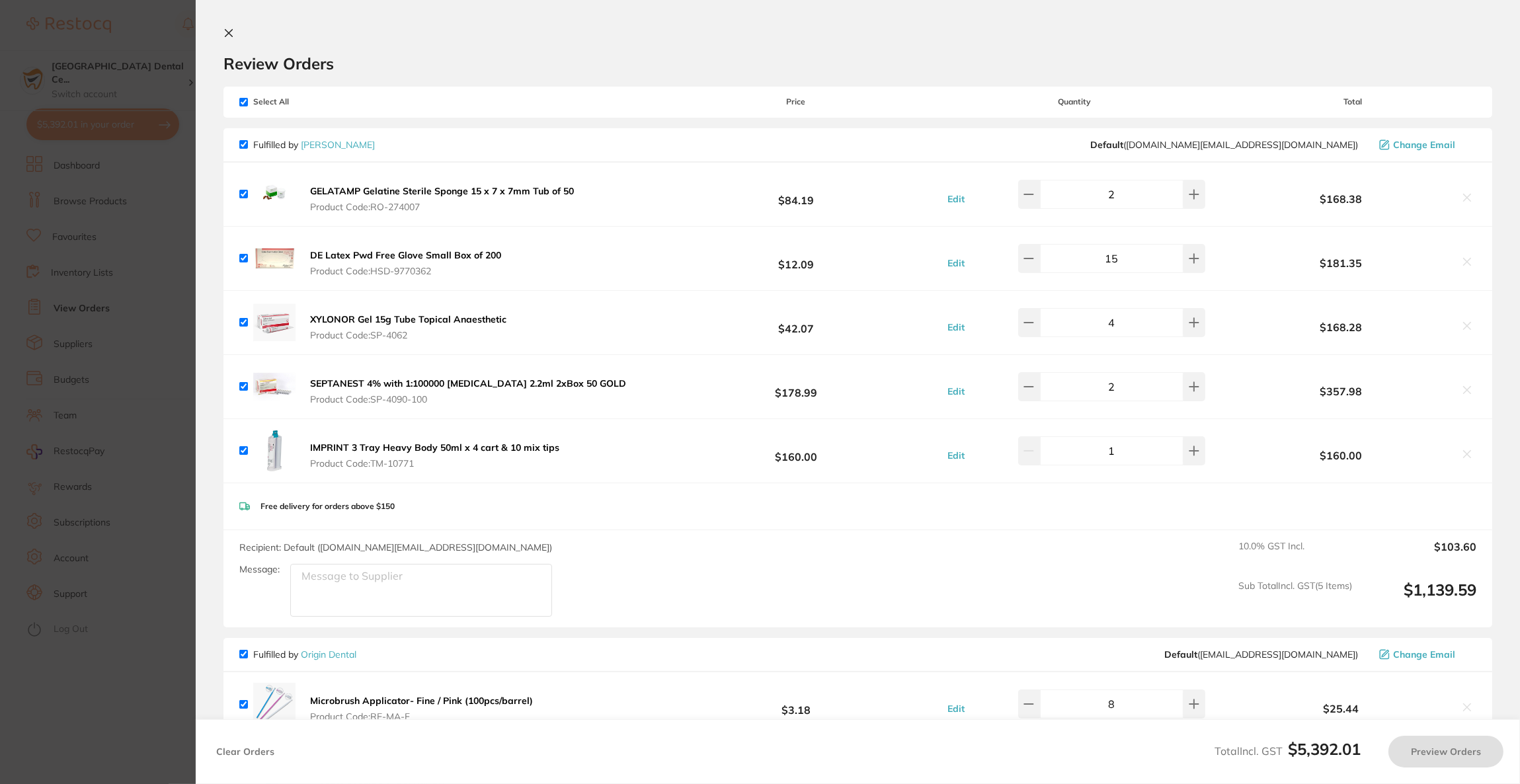
checkbox input "true"
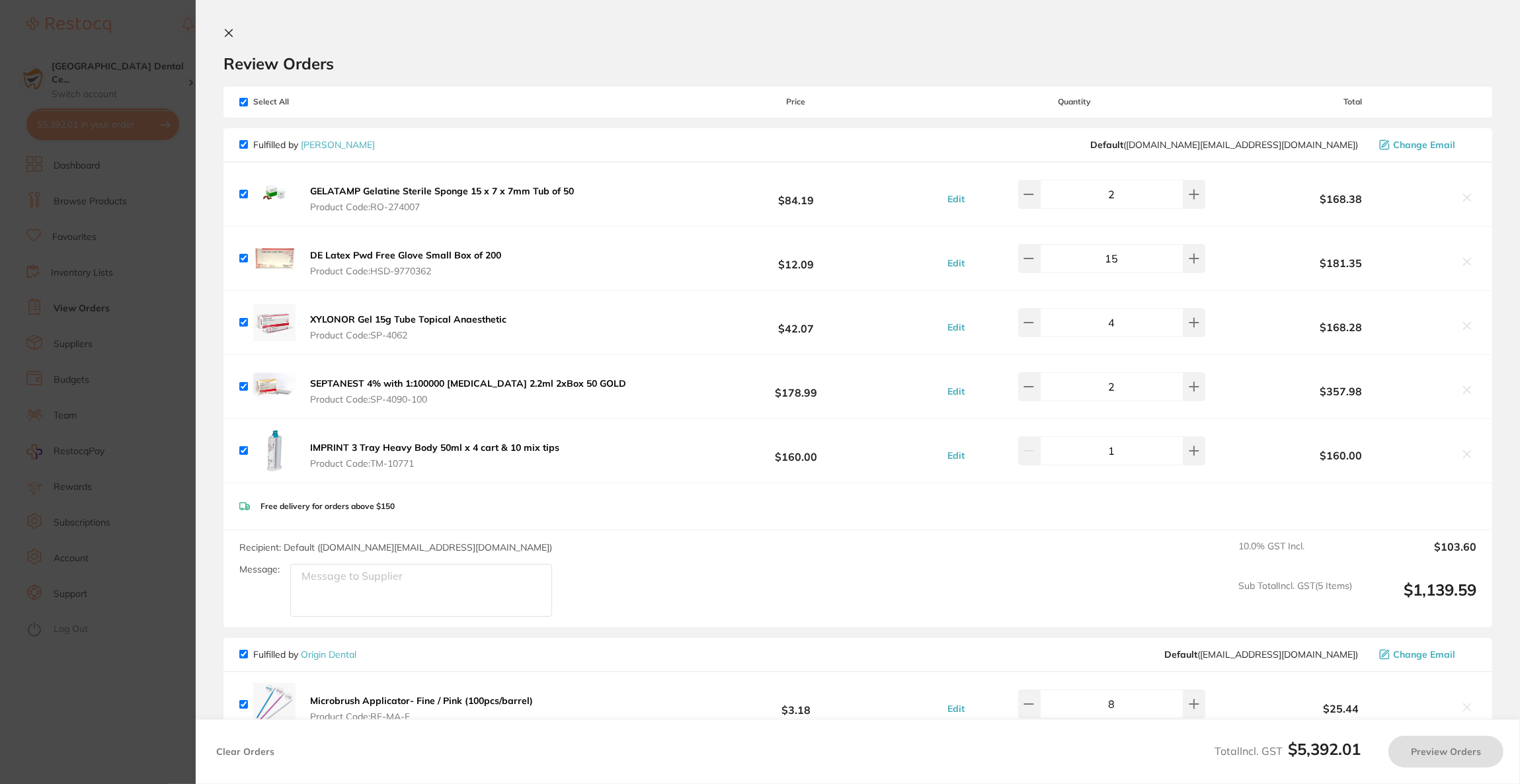
checkbox input "true"
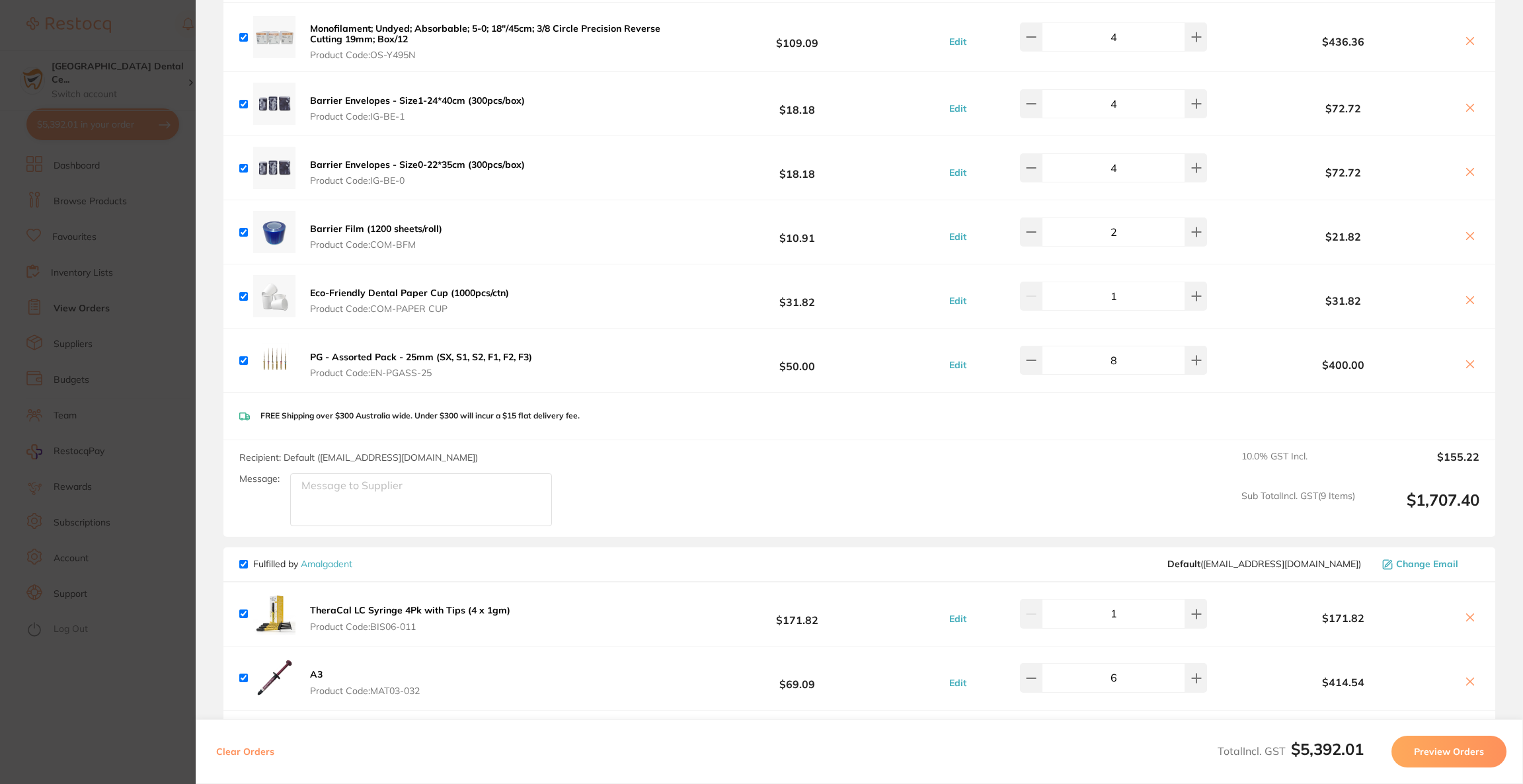
scroll to position [991, 0]
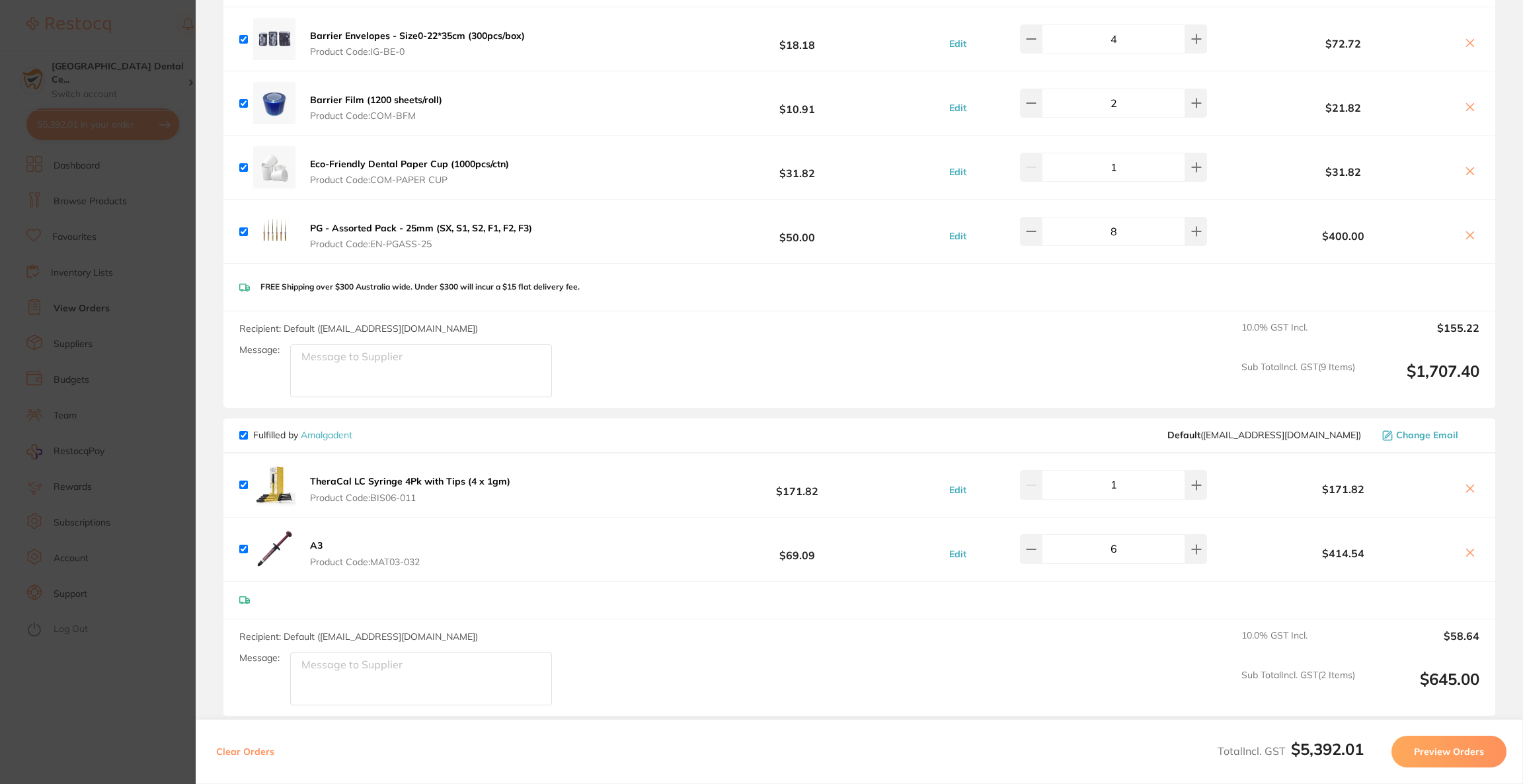
click at [323, 549] on button "A3 Product Code: MAT03-032" at bounding box center [364, 553] width 118 height 28
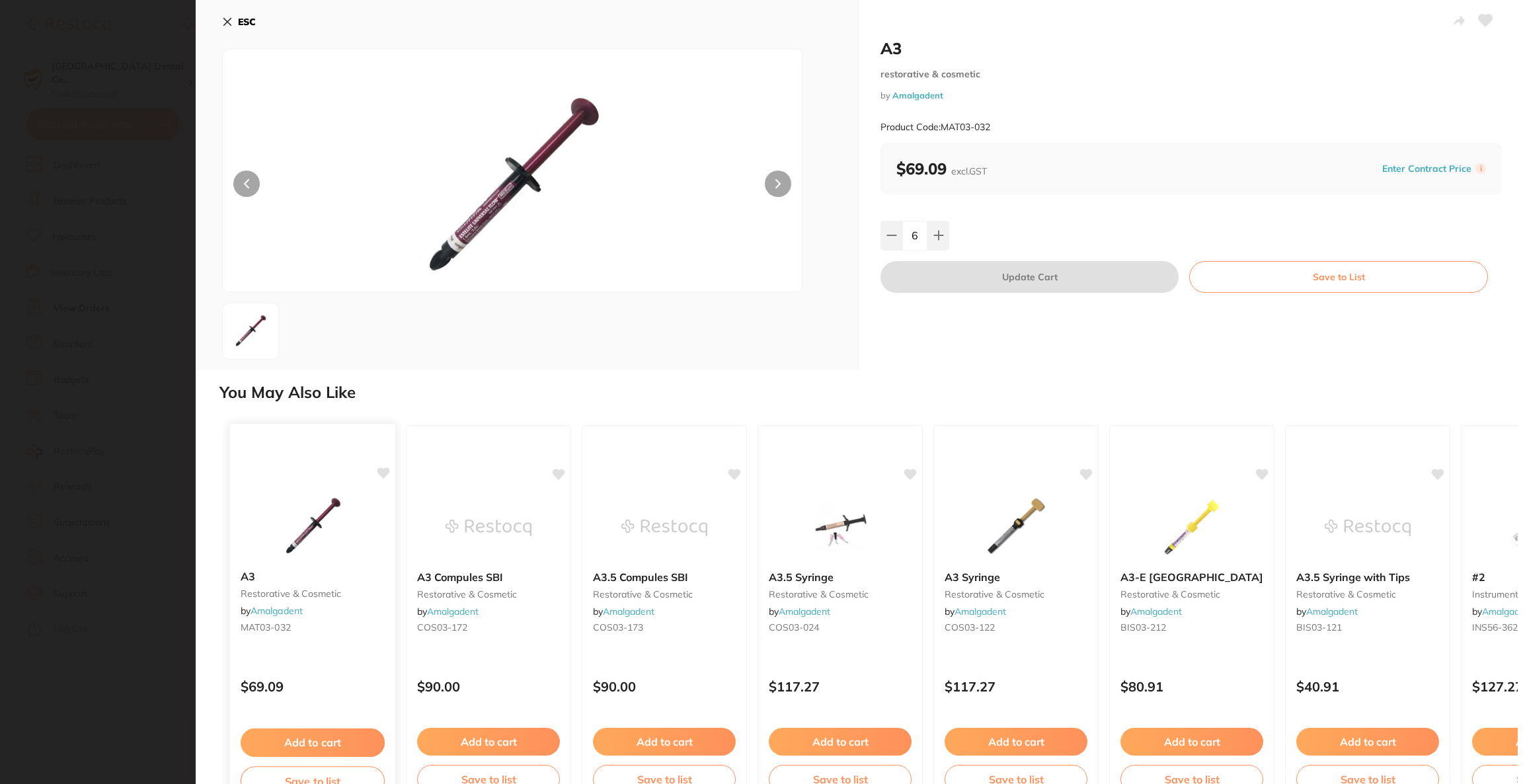
scroll to position [0, 0]
click at [232, 18] on button "ESC" at bounding box center [239, 22] width 34 height 22
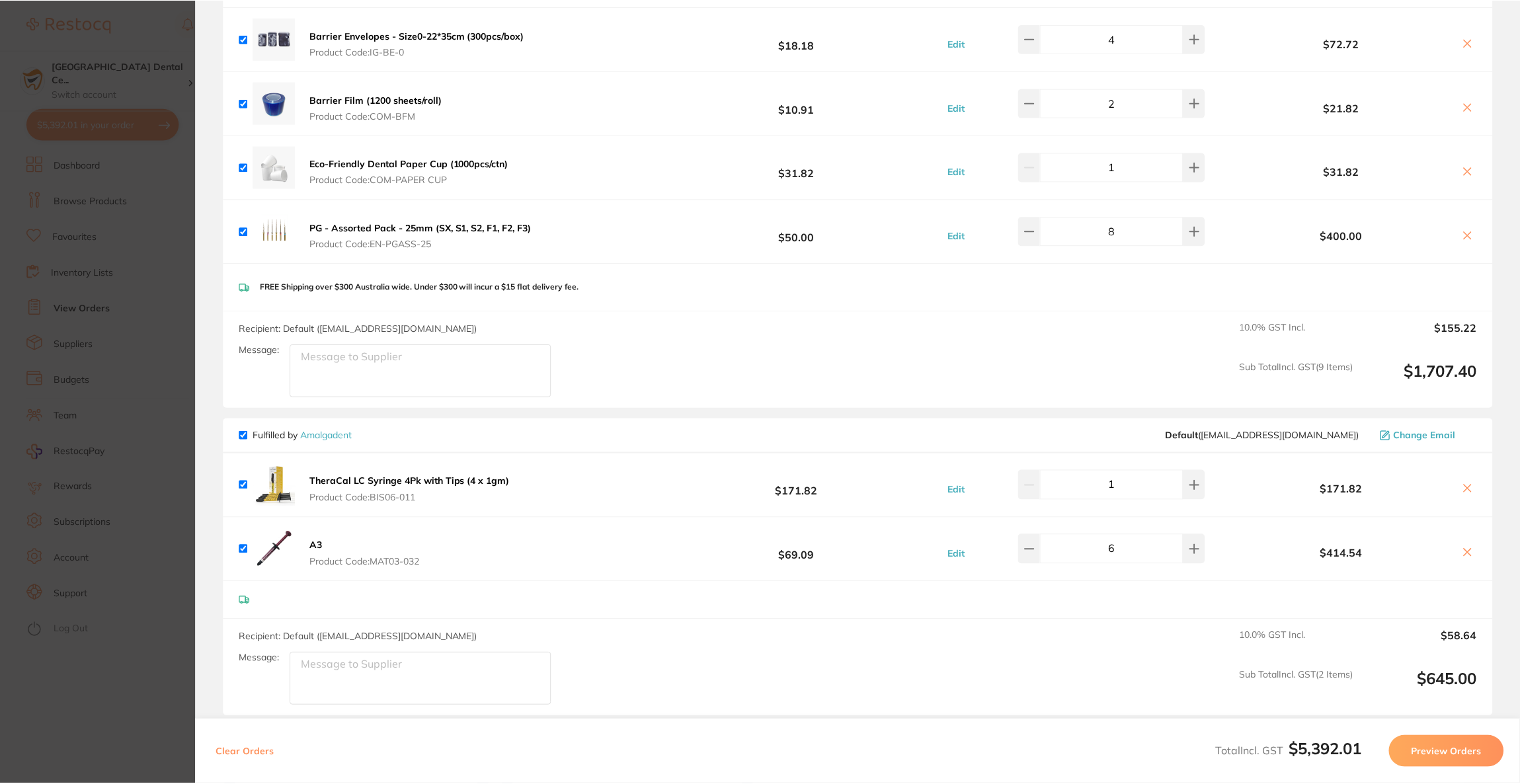
scroll to position [198, 0]
click at [1465, 554] on icon at bounding box center [1467, 553] width 11 height 11
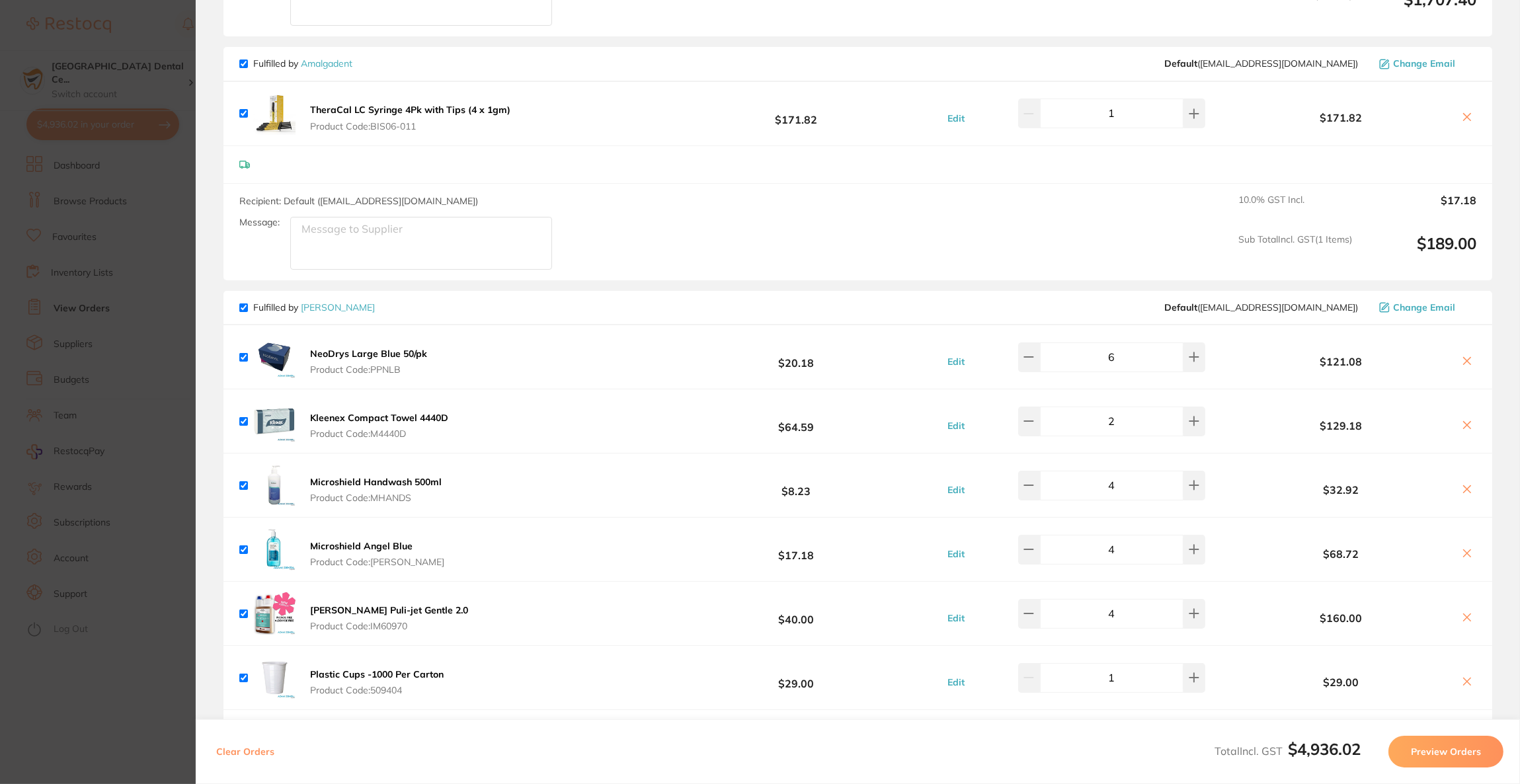
scroll to position [1388, 0]
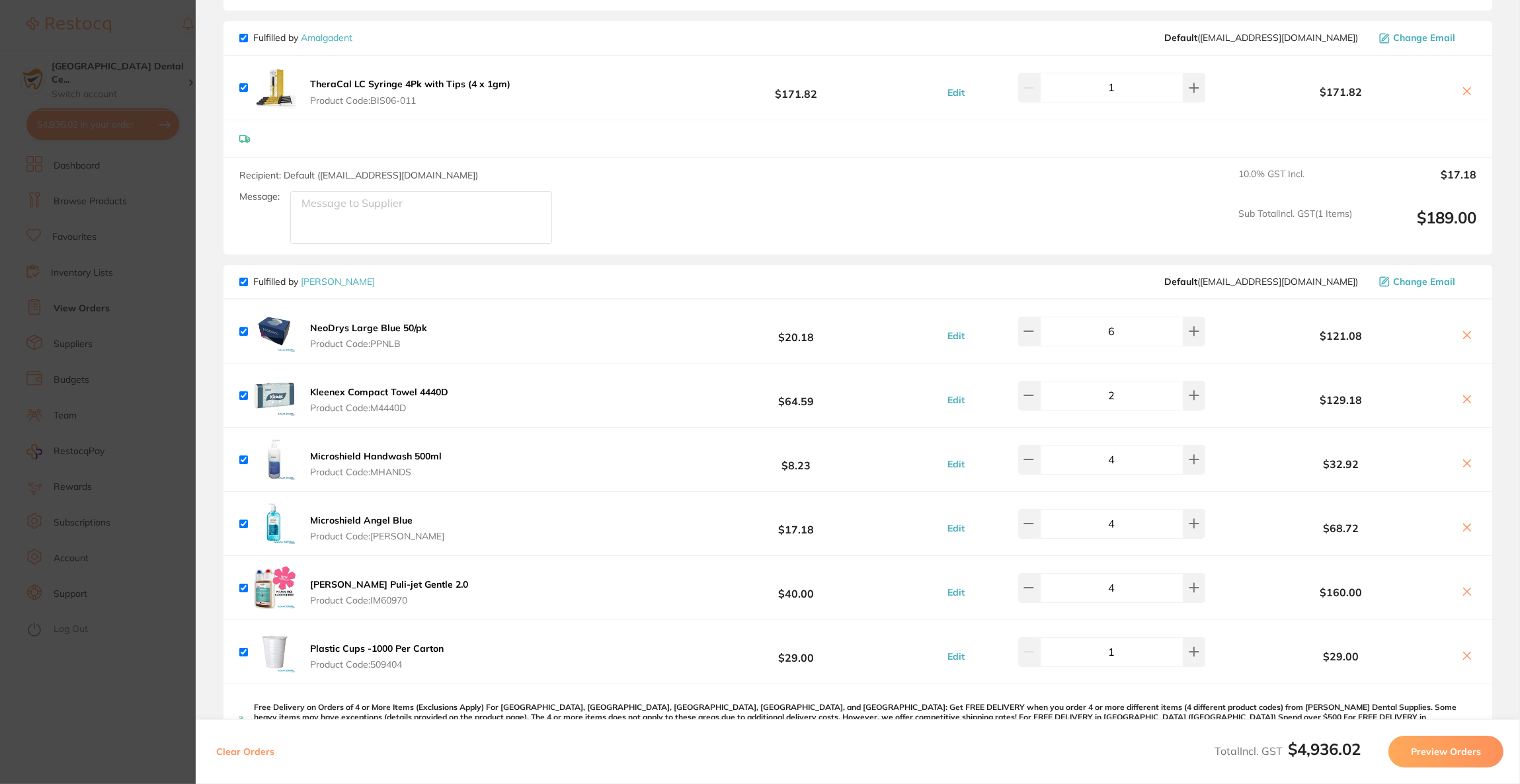
checkbox input "true"
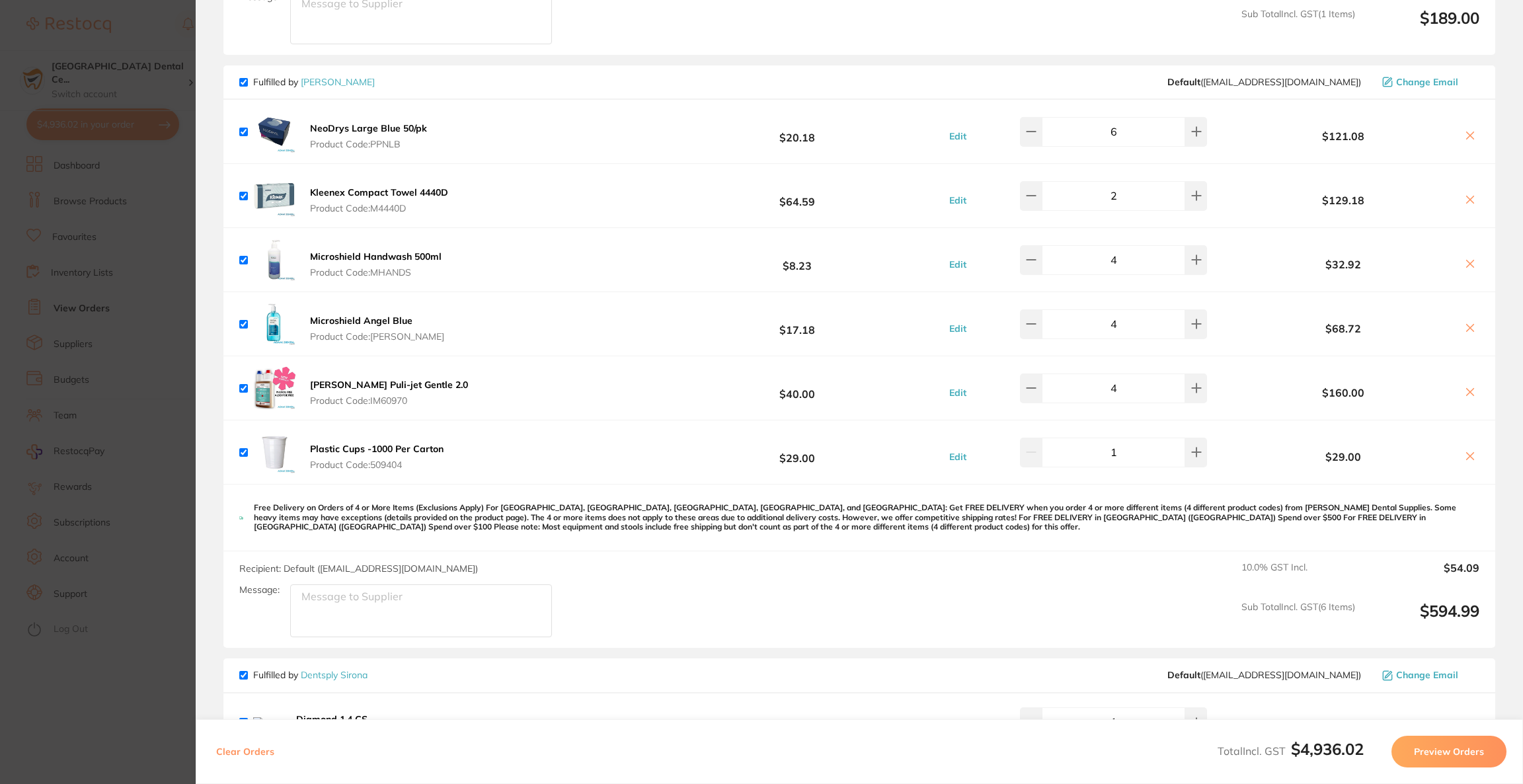
scroll to position [1584, 0]
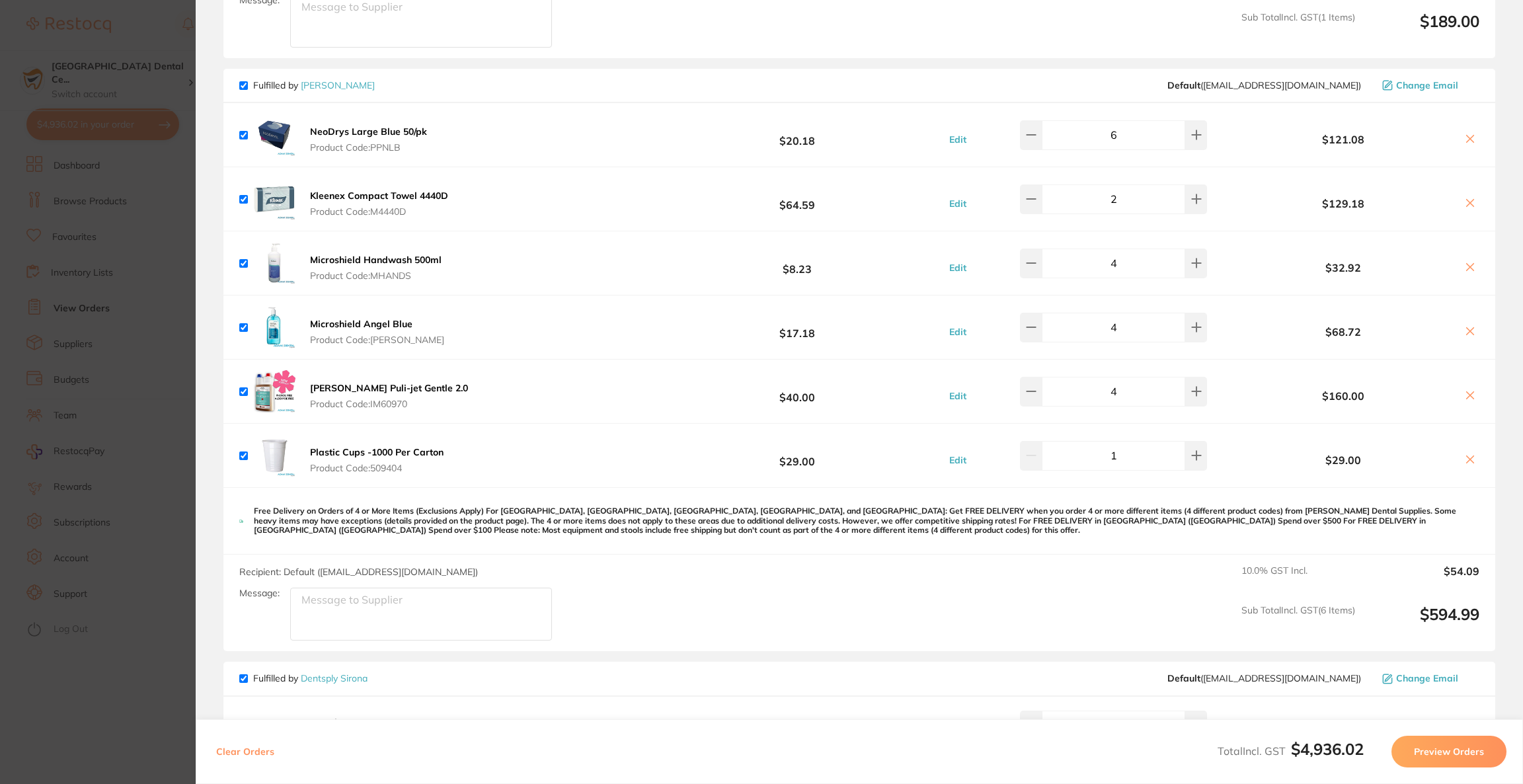
click at [105, 33] on section "Update RRP Set your pre negotiated price for this item. Item Agreed RRP (excl. …" at bounding box center [761, 392] width 1523 height 784
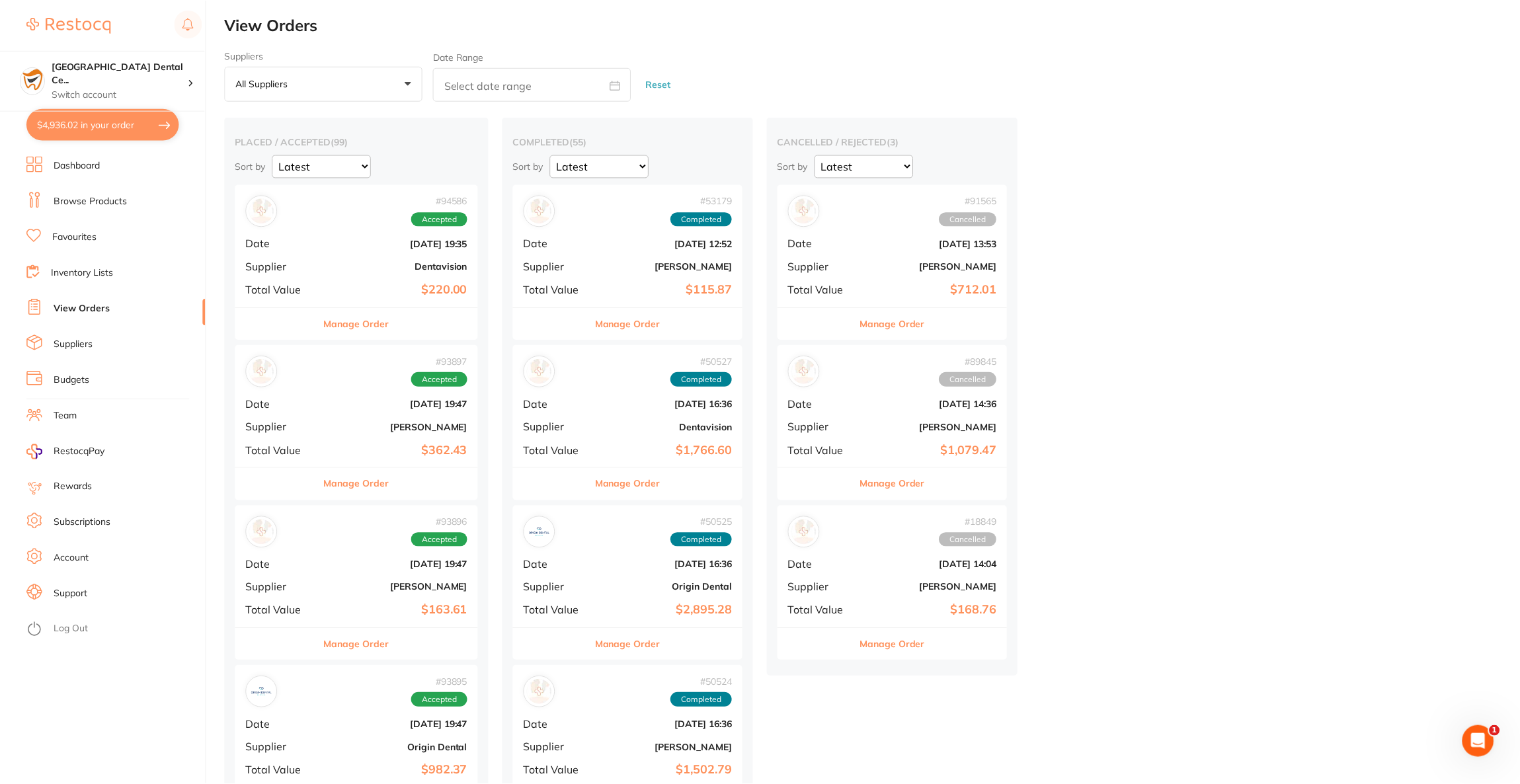
scroll to position [198, 0]
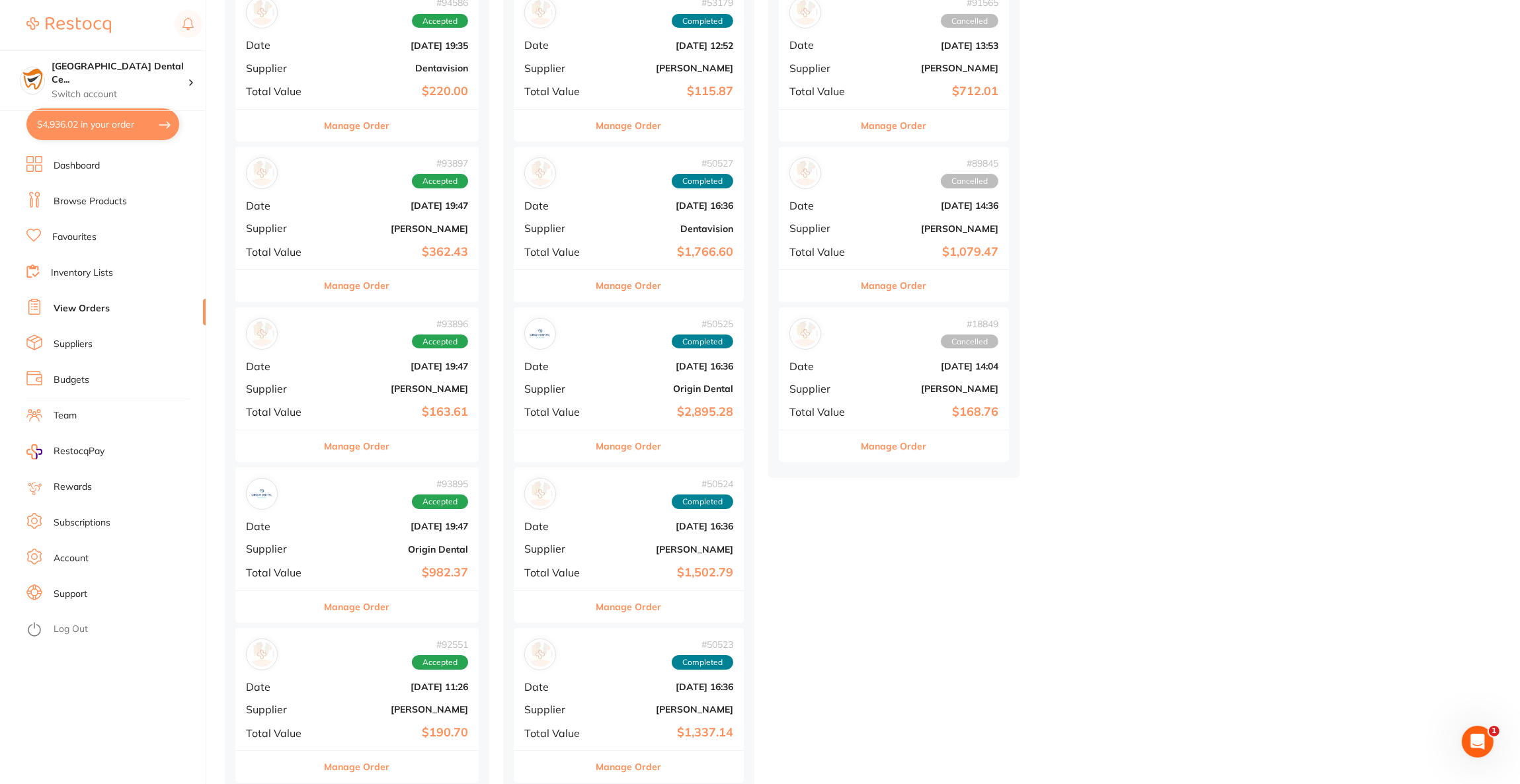
click at [66, 205] on link "Browse Products" at bounding box center [90, 201] width 73 height 13
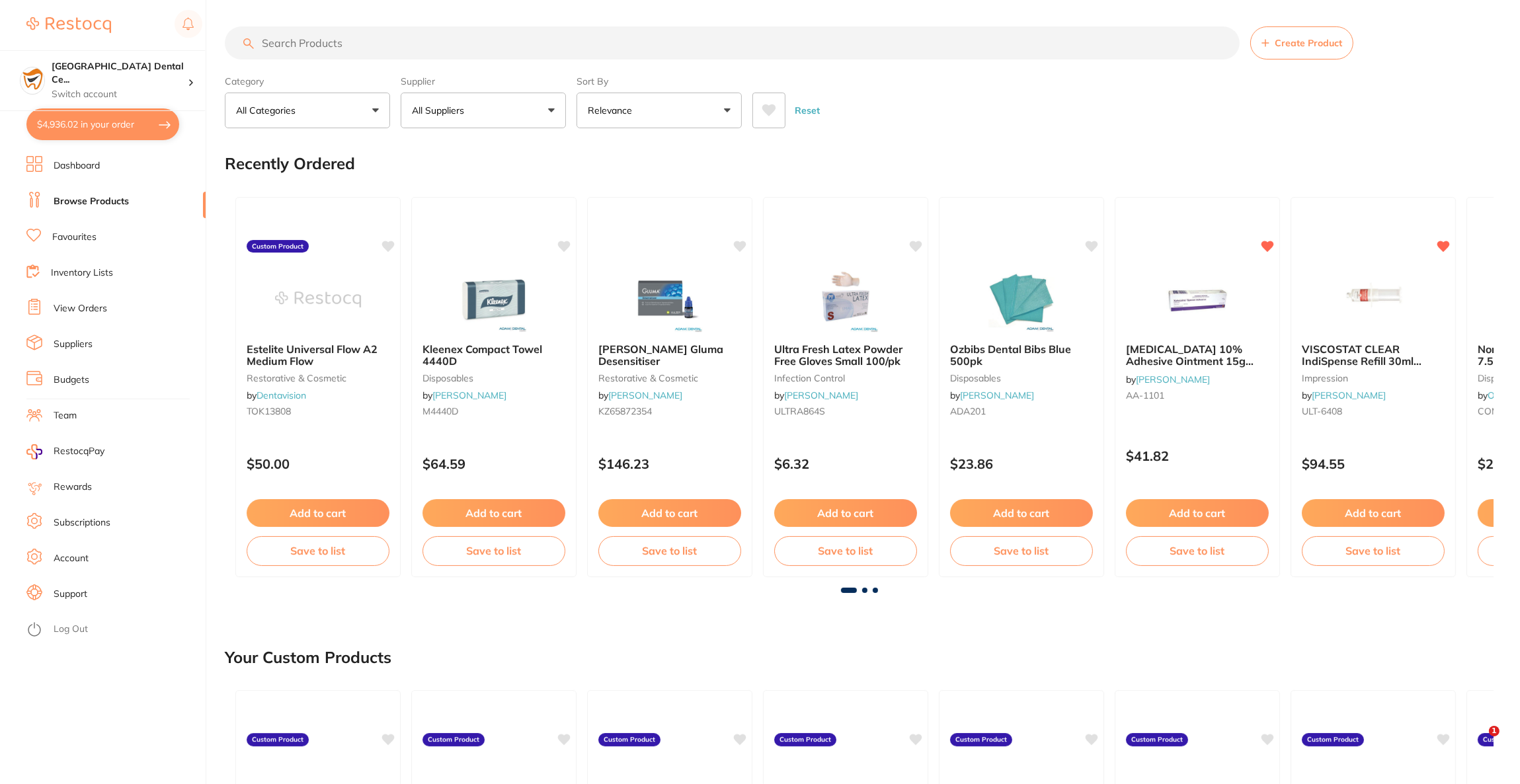
drag, startPoint x: 466, startPoint y: 44, endPoint x: 482, endPoint y: 45, distance: 16.0
click at [469, 44] on input "search" at bounding box center [732, 42] width 1015 height 33
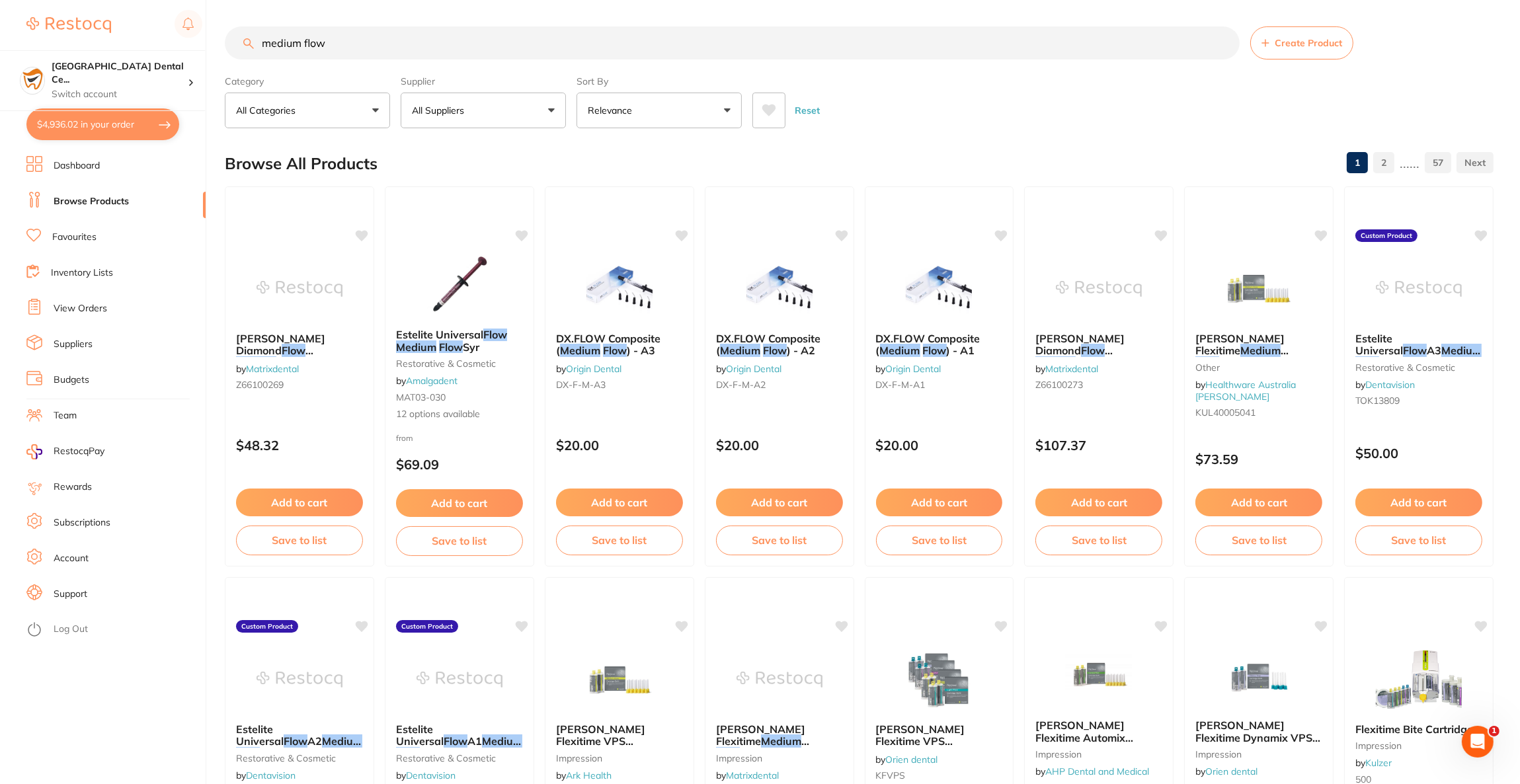
type input "medium flow"
click at [517, 115] on button "All Suppliers" at bounding box center [483, 110] width 165 height 36
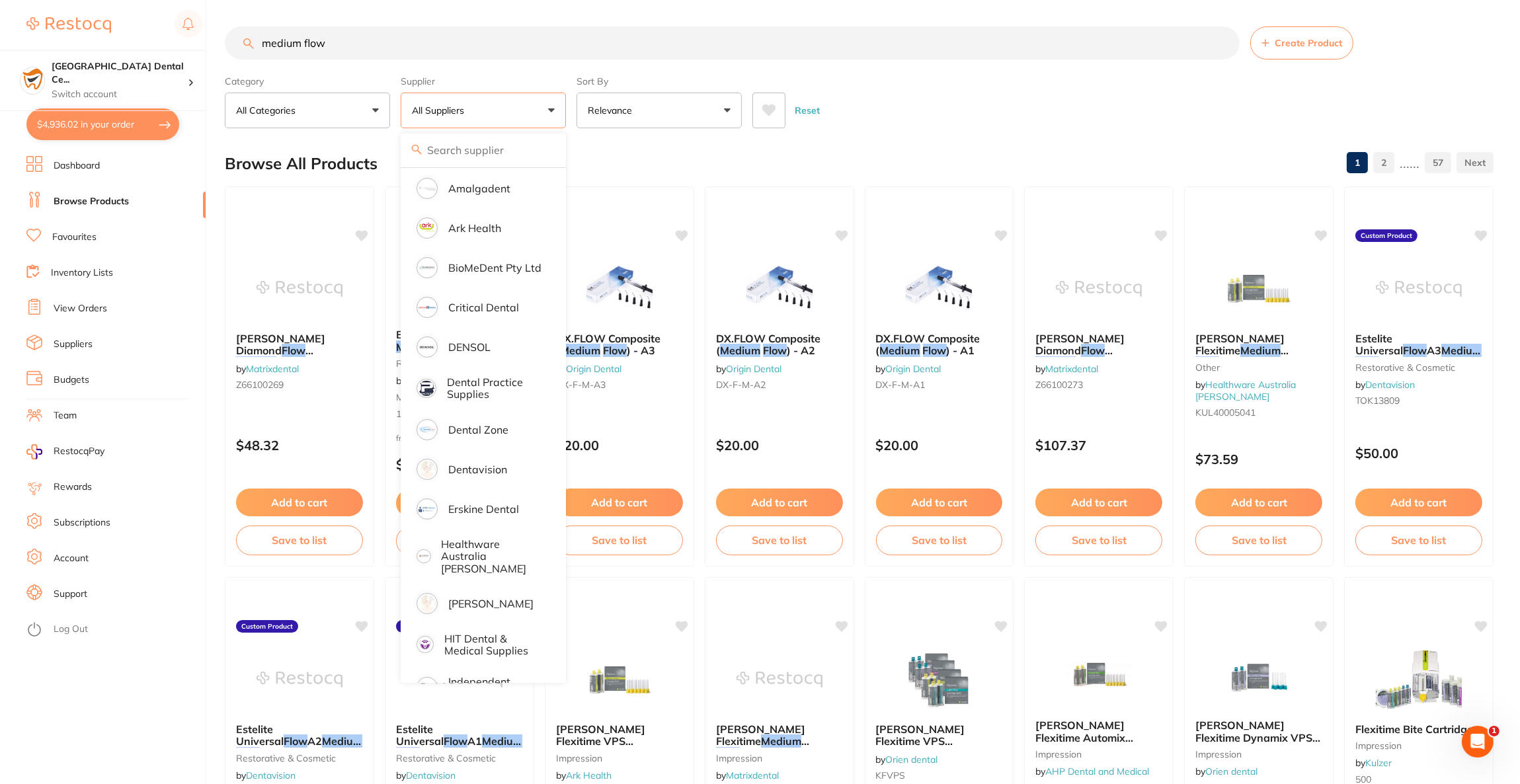
scroll to position [297, 0]
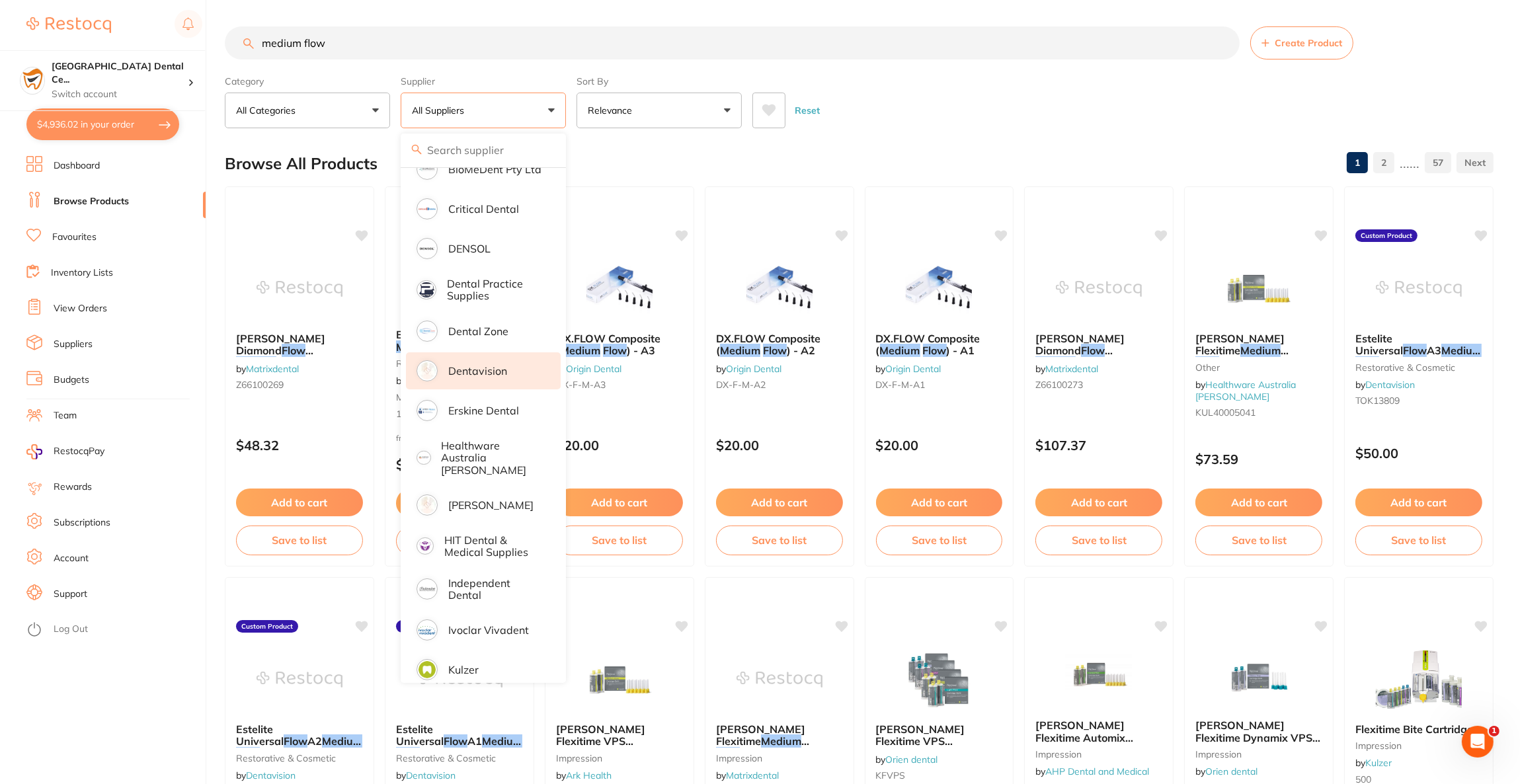
click at [497, 370] on p "Dentavision" at bounding box center [477, 371] width 59 height 12
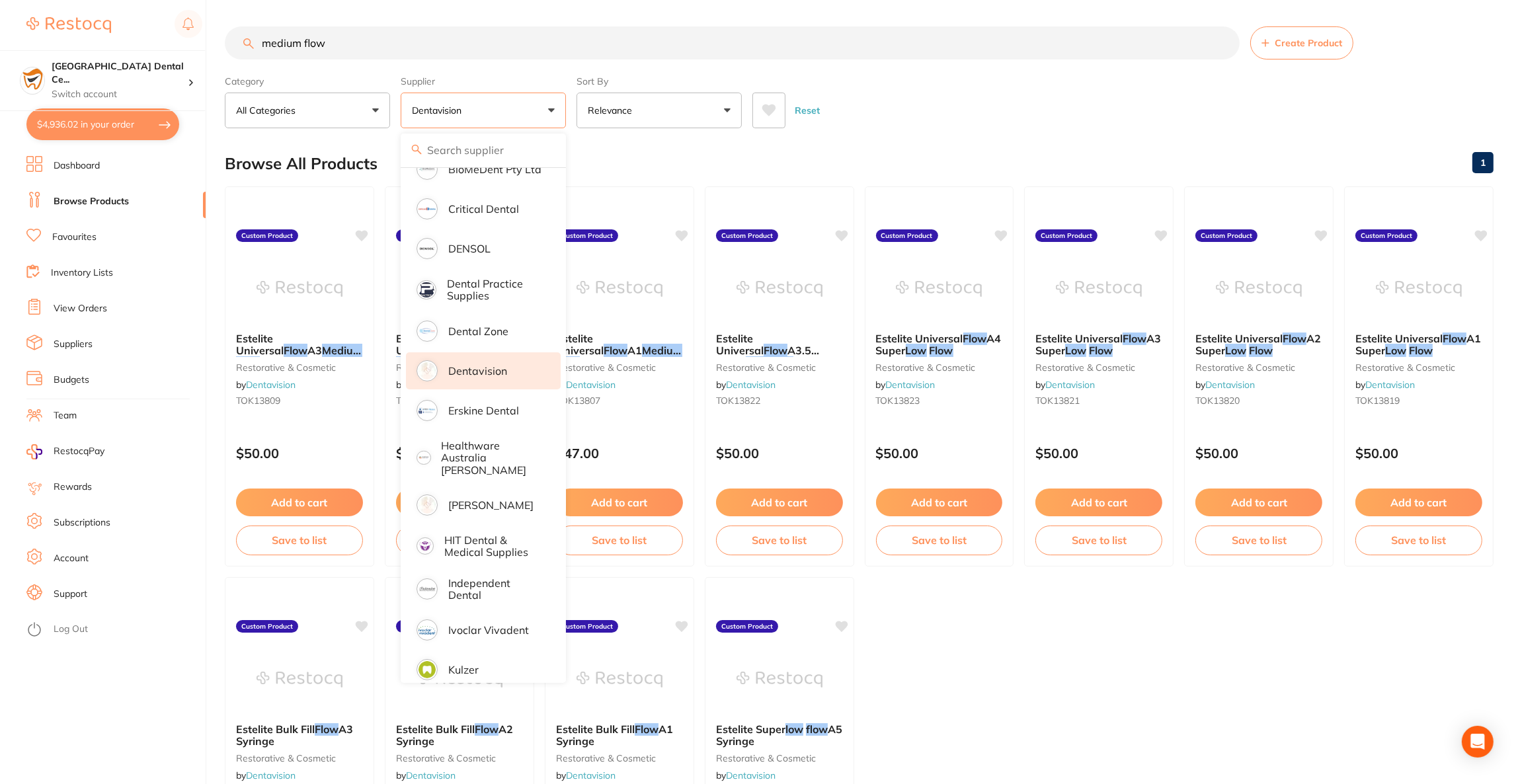
click at [1068, 113] on div "Reset" at bounding box center [1118, 105] width 730 height 46
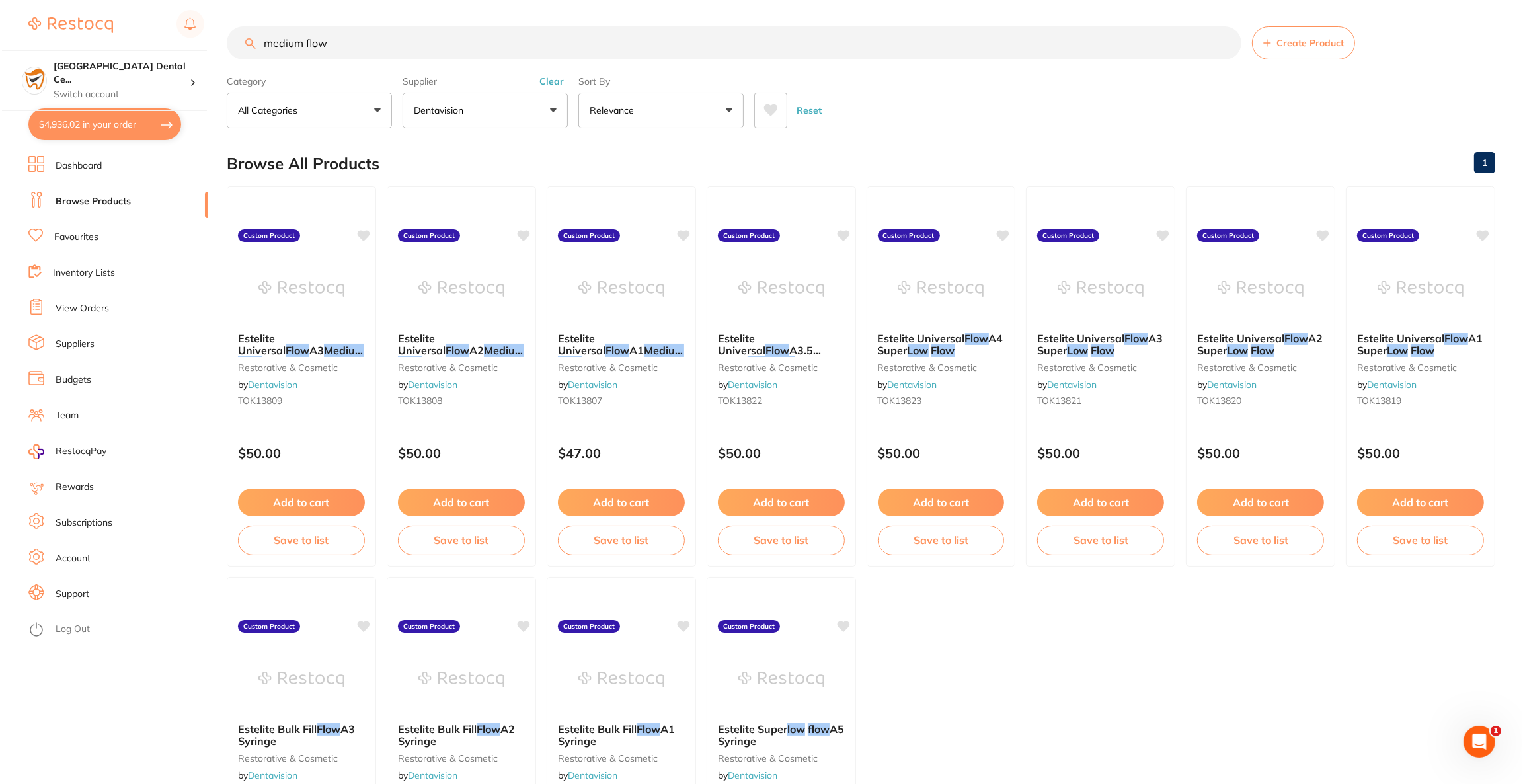
scroll to position [0, 0]
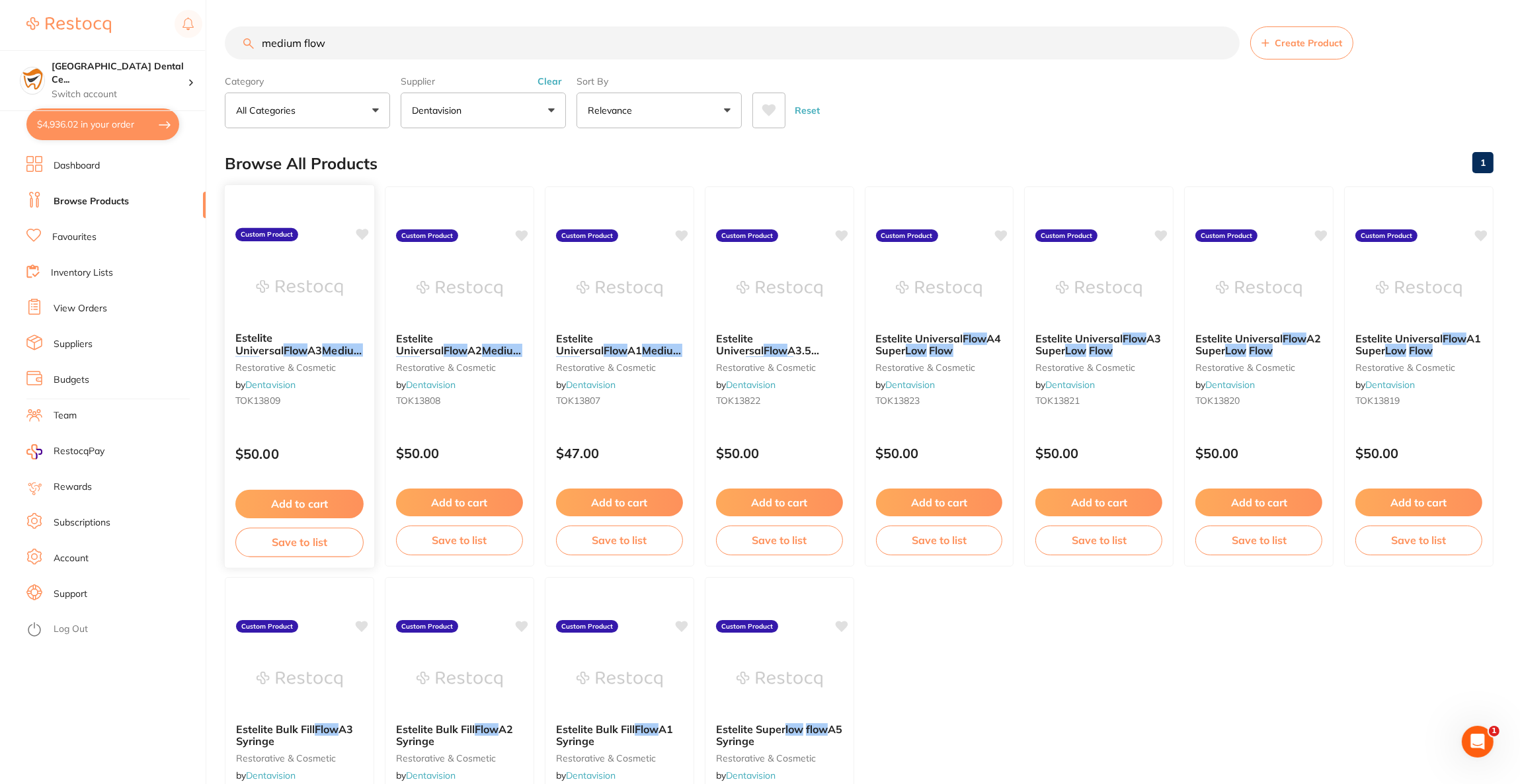
click at [309, 296] on img at bounding box center [299, 288] width 87 height 67
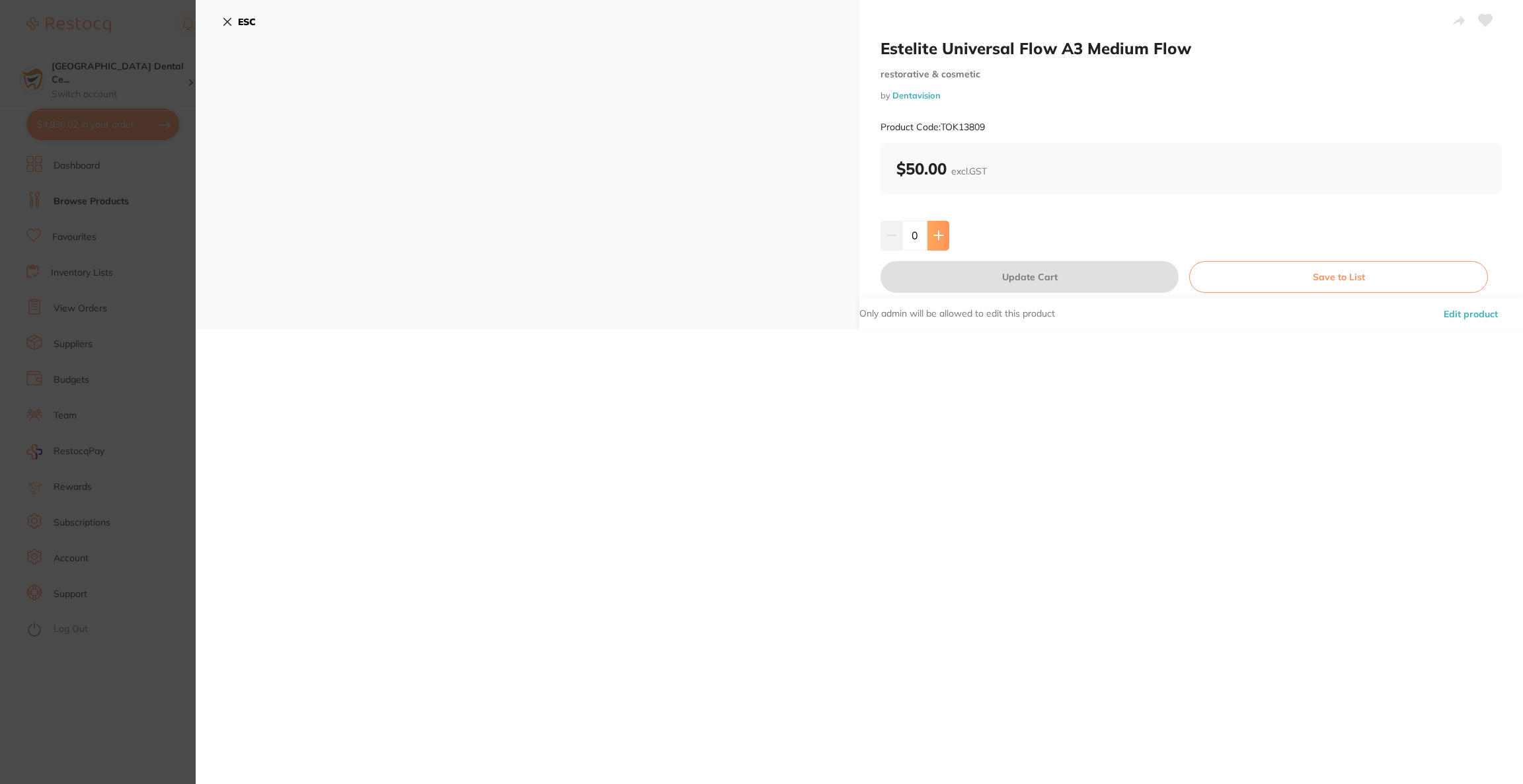
click at [928, 239] on button at bounding box center [938, 235] width 22 height 29
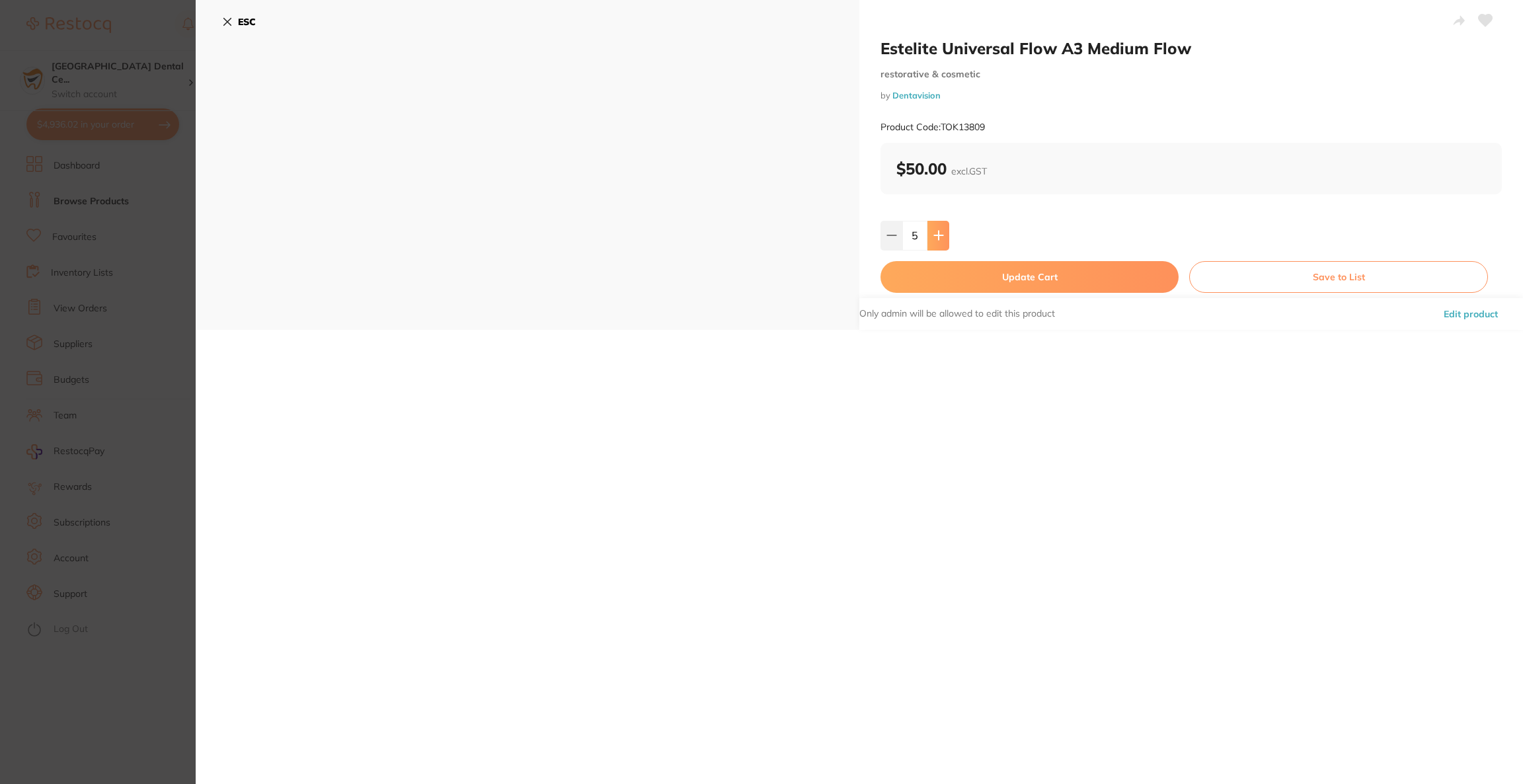
click at [928, 239] on button at bounding box center [938, 235] width 22 height 29
type input "6"
click at [969, 277] on button "Update Cart" at bounding box center [1029, 277] width 298 height 32
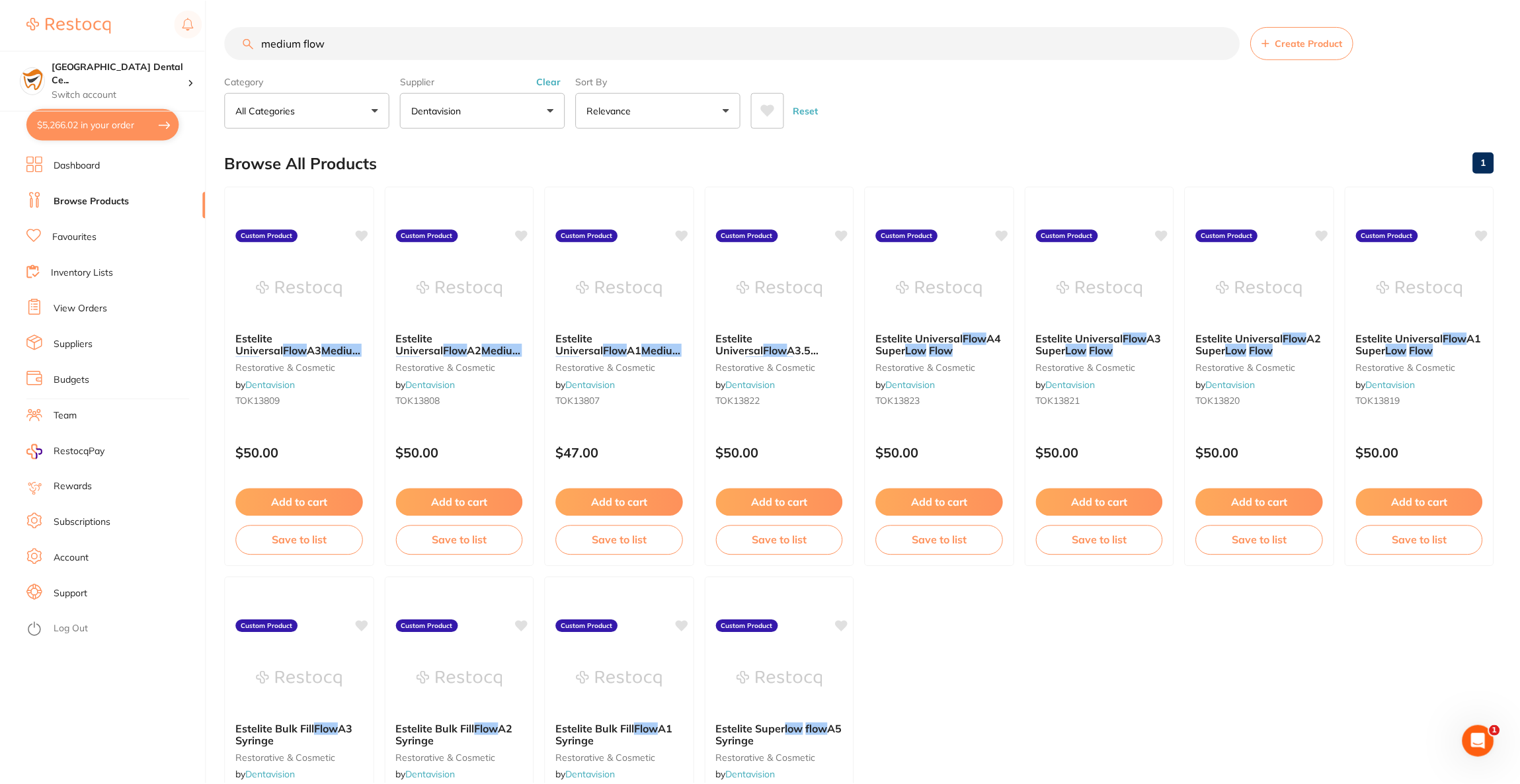
scroll to position [198, 0]
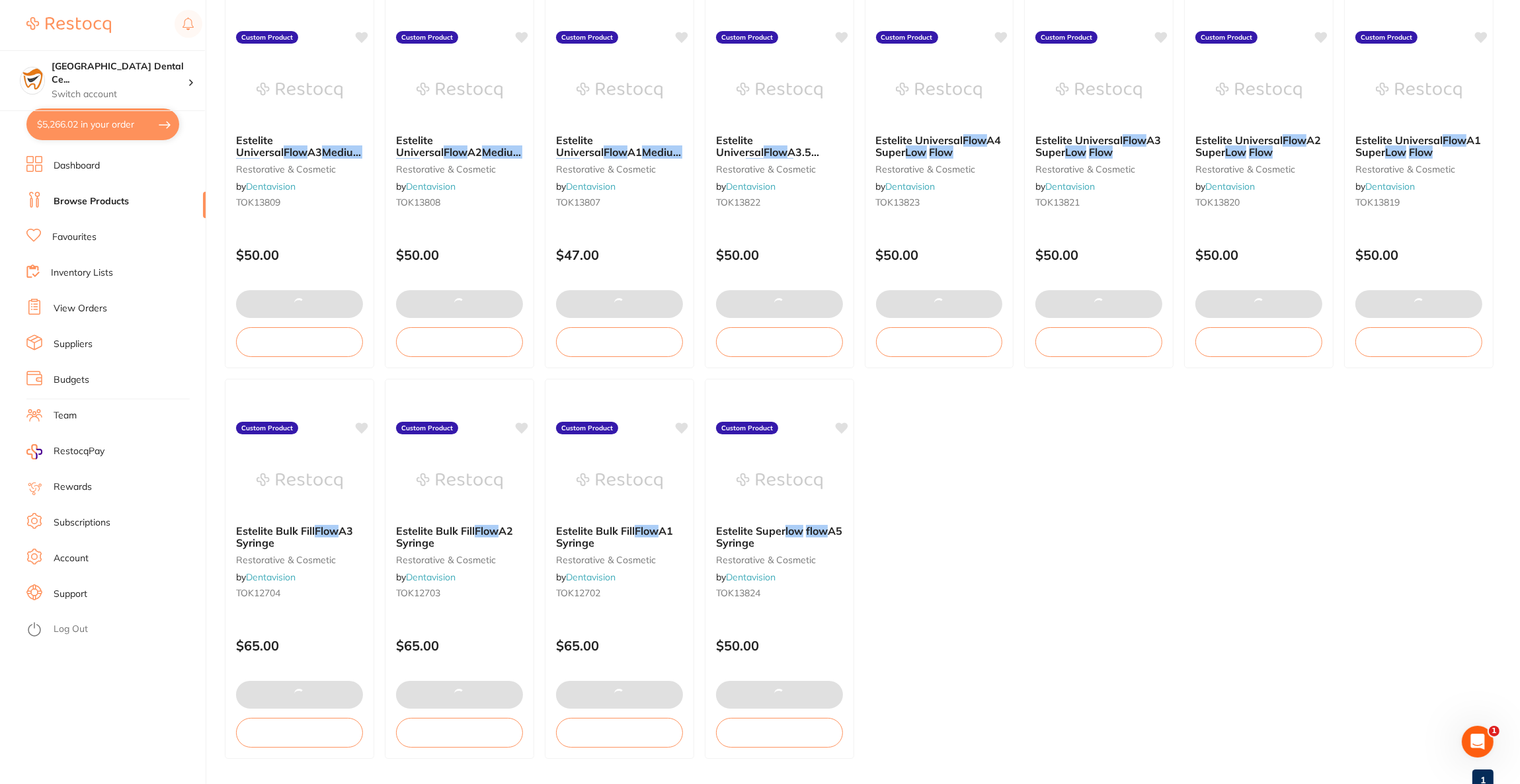
click at [117, 127] on button "$5,266.02 in your order" at bounding box center [102, 124] width 153 height 32
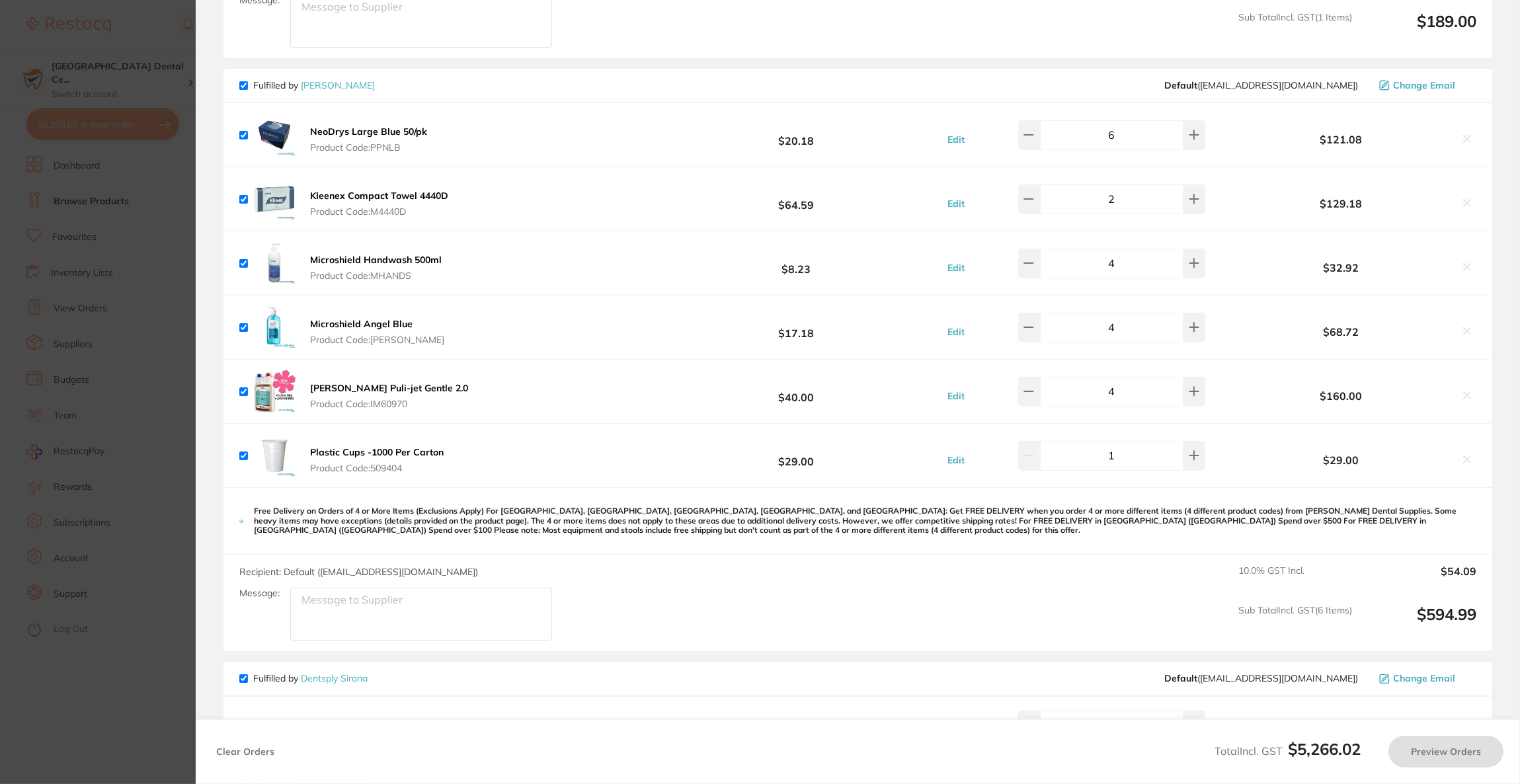
checkbox input "true"
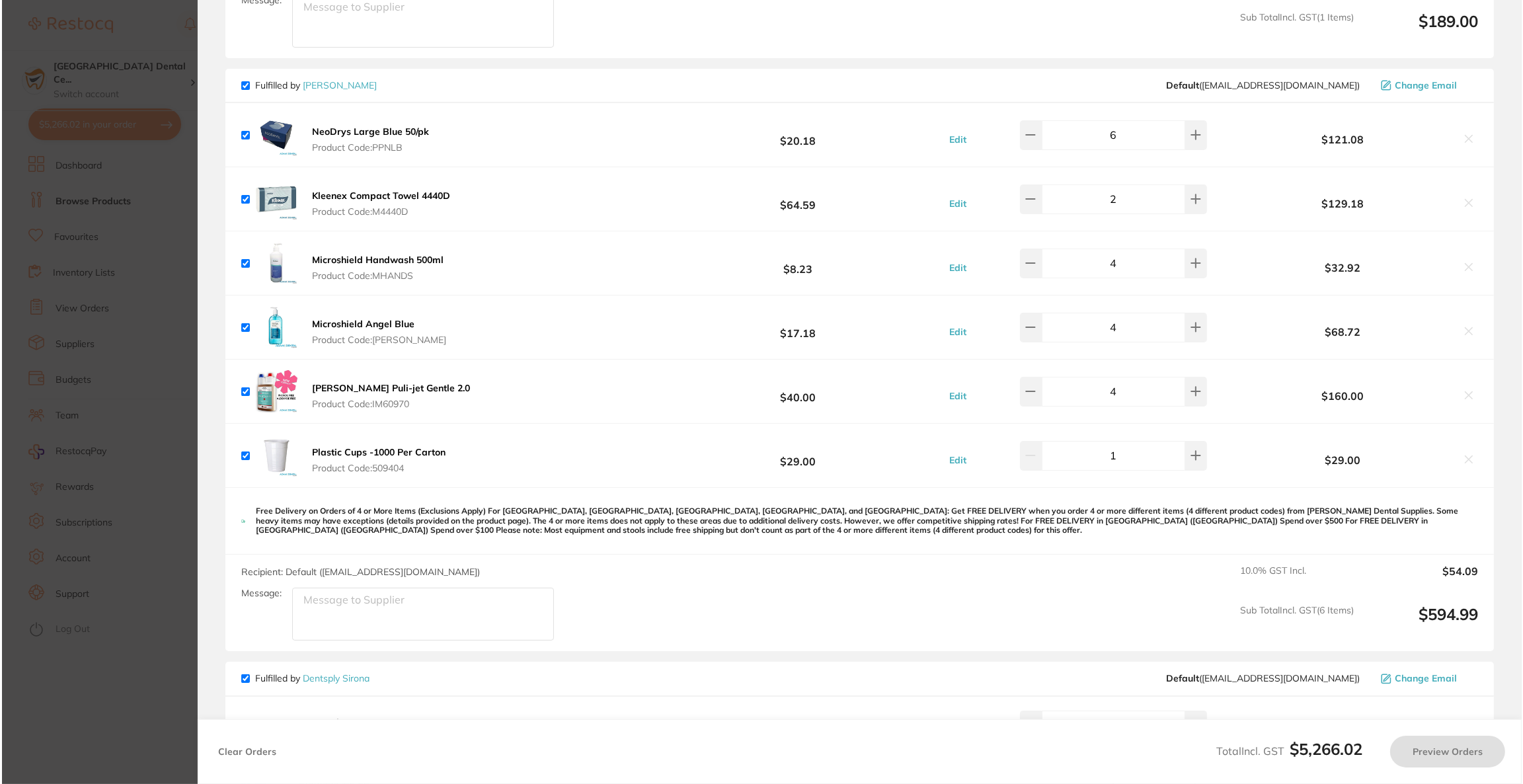
scroll to position [0, 0]
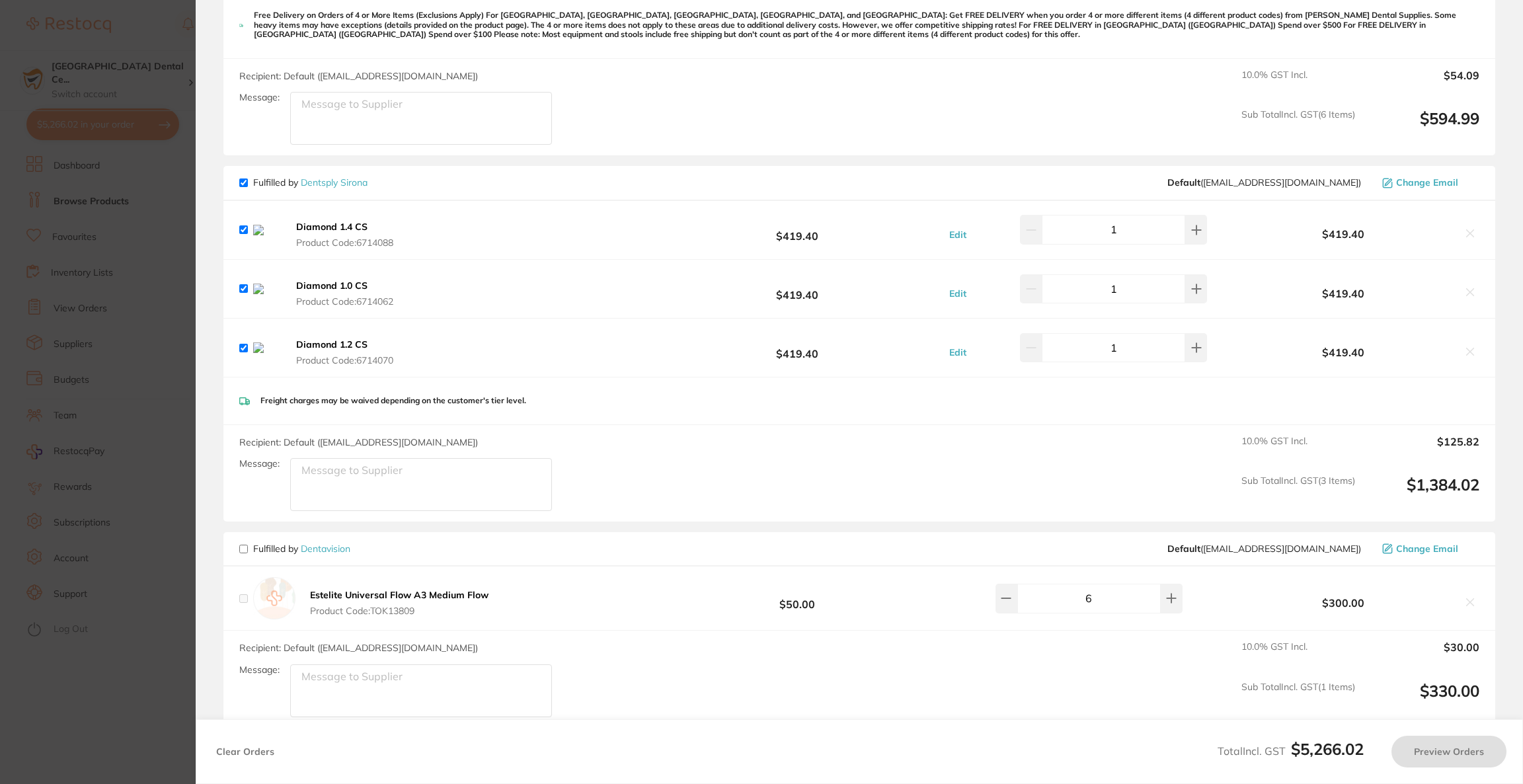
checkbox input "false"
checkbox input "true"
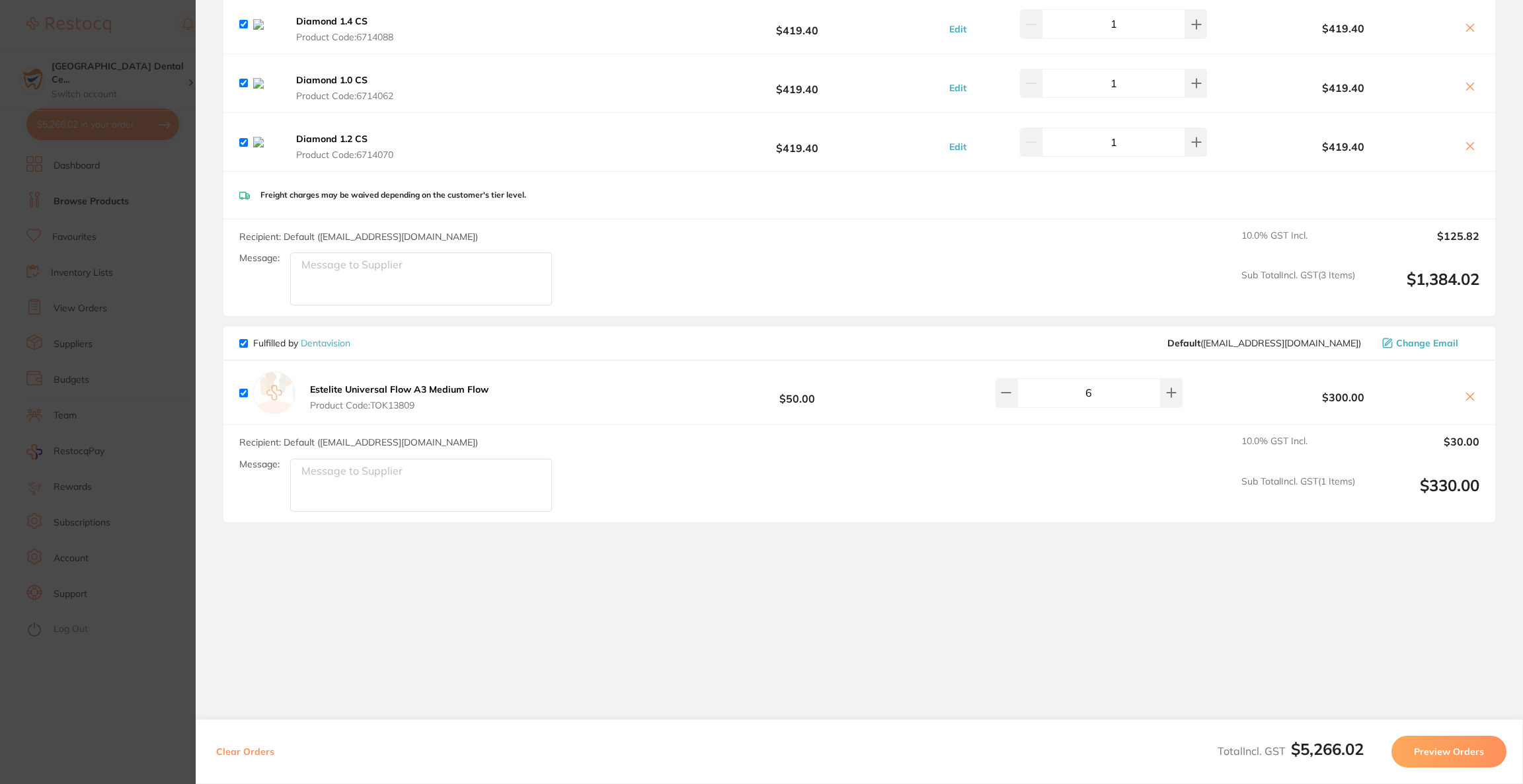
click at [430, 474] on textarea "Message:" at bounding box center [421, 485] width 262 height 53
click at [447, 497] on textarea "Apply Bonous" at bounding box center [421, 485] width 262 height 53
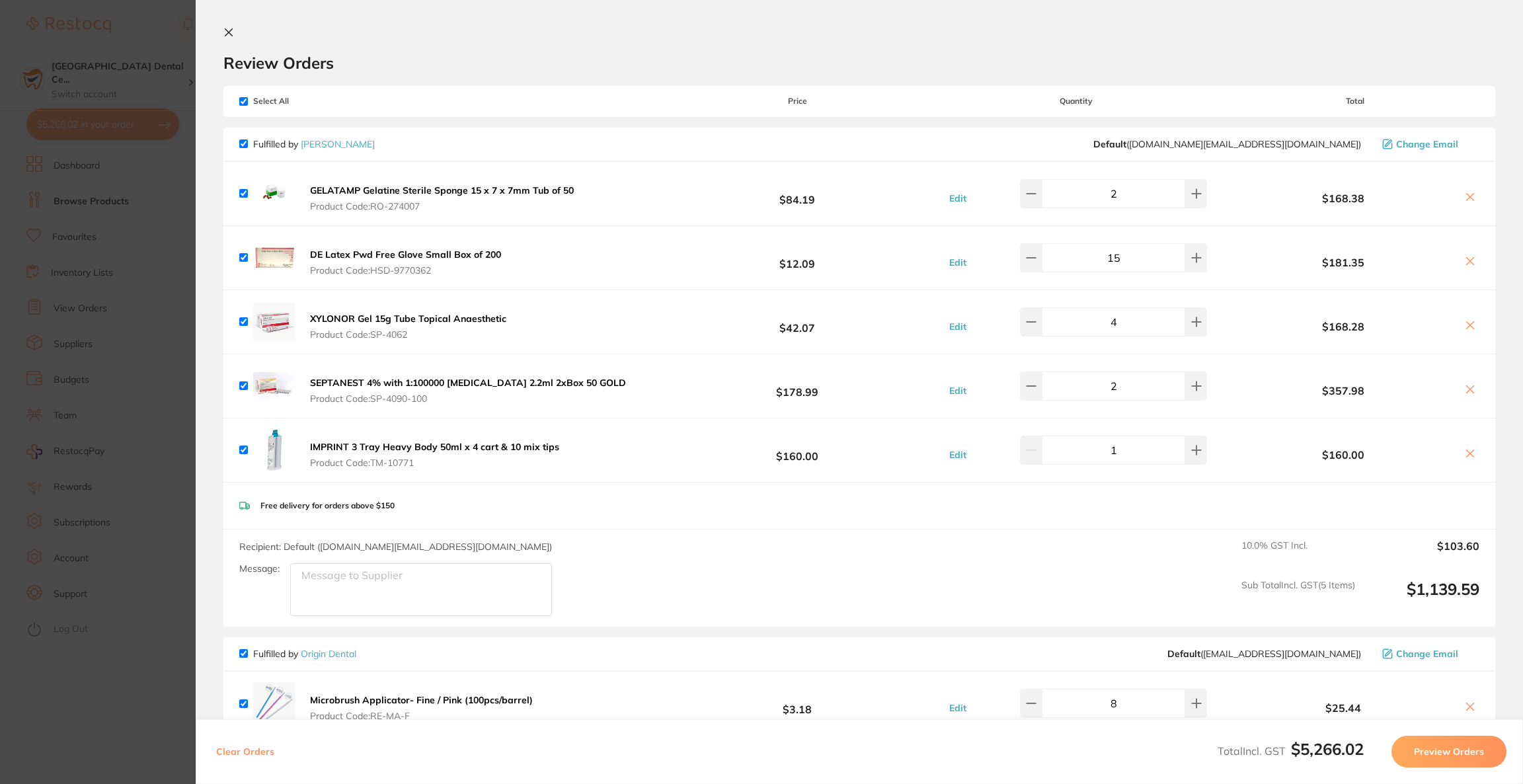
scroll to position [0, 0]
type textarea "Apply Bonous"
click at [137, 42] on section "Update RRP Set your pre negotiated price for this item. Item Agreed RRP (excl. …" at bounding box center [761, 392] width 1523 height 784
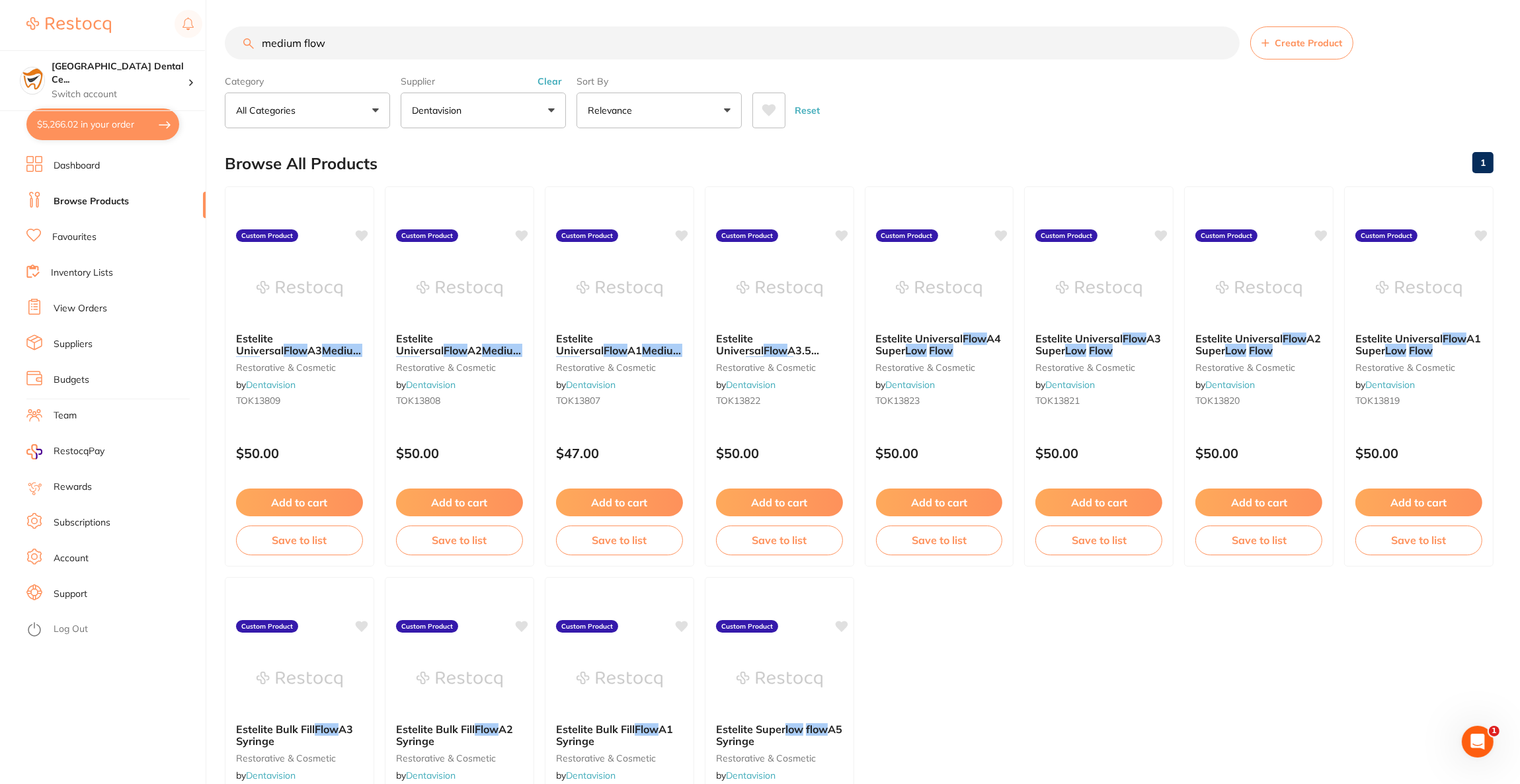
drag, startPoint x: 362, startPoint y: 47, endPoint x: 244, endPoint y: 57, distance: 118.4
click at [244, 57] on input "medium flow" at bounding box center [732, 42] width 1015 height 33
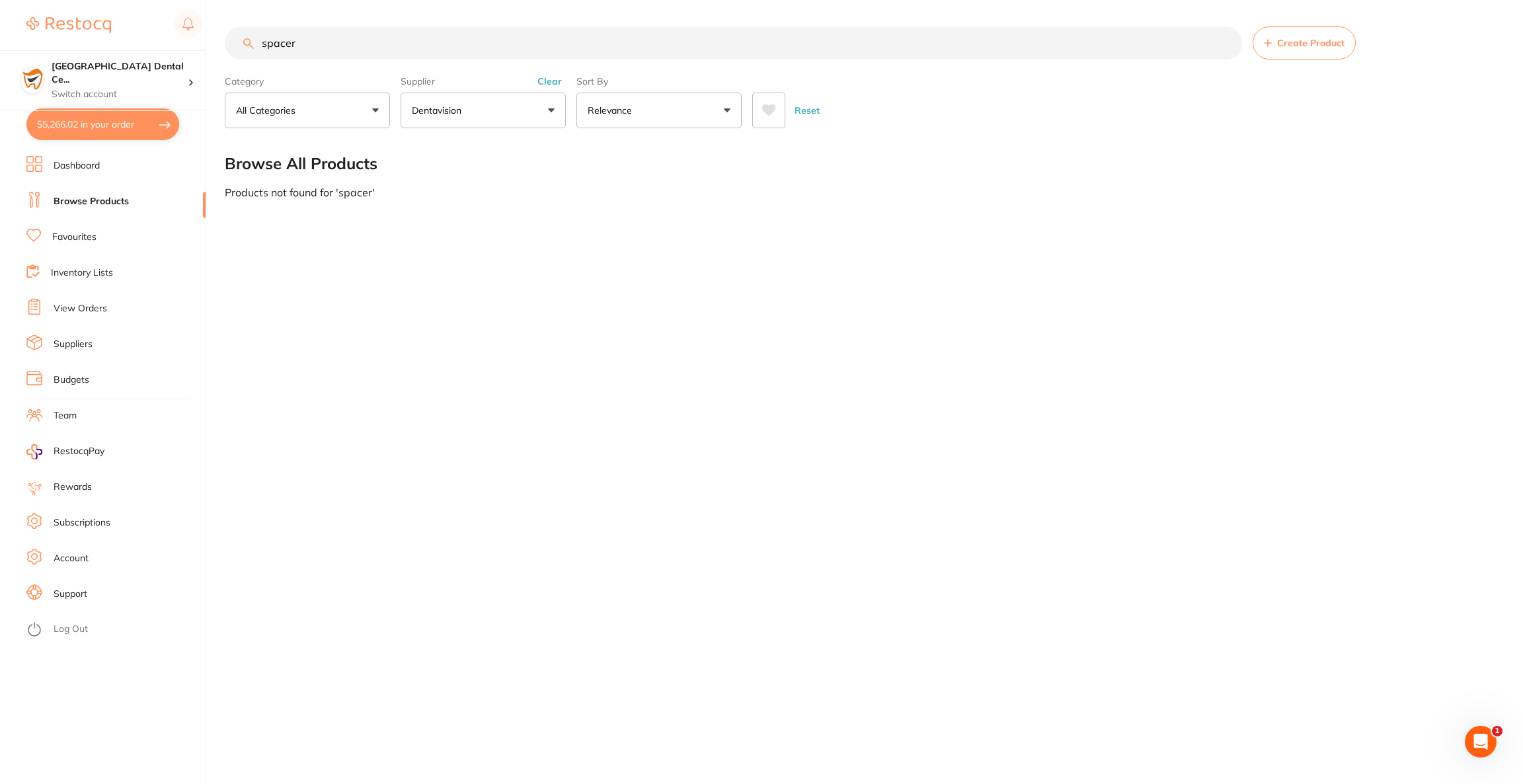
type input "spacer"
click at [461, 118] on button "Dentavision" at bounding box center [483, 110] width 165 height 36
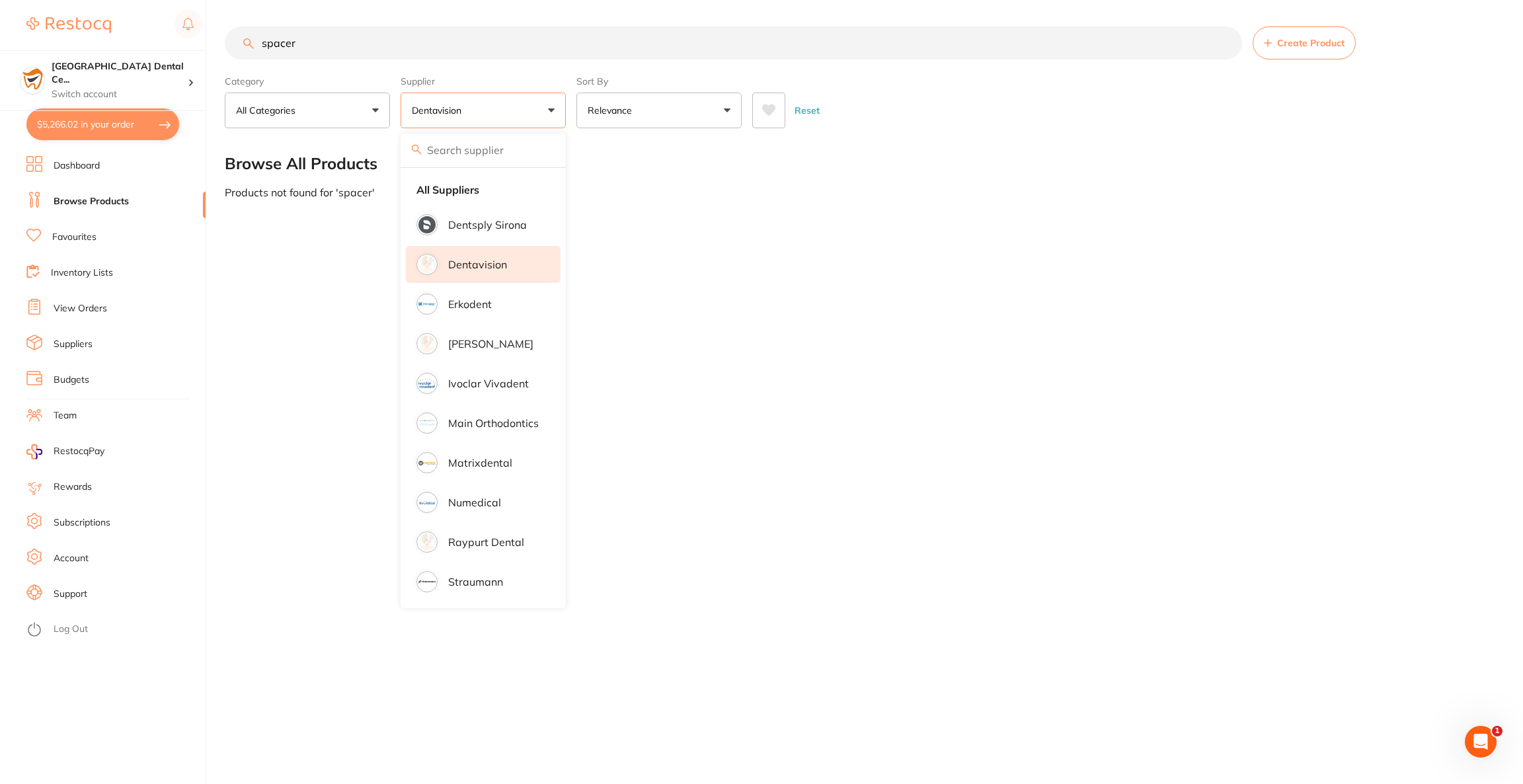
click at [486, 260] on p "Dentavision" at bounding box center [477, 265] width 59 height 12
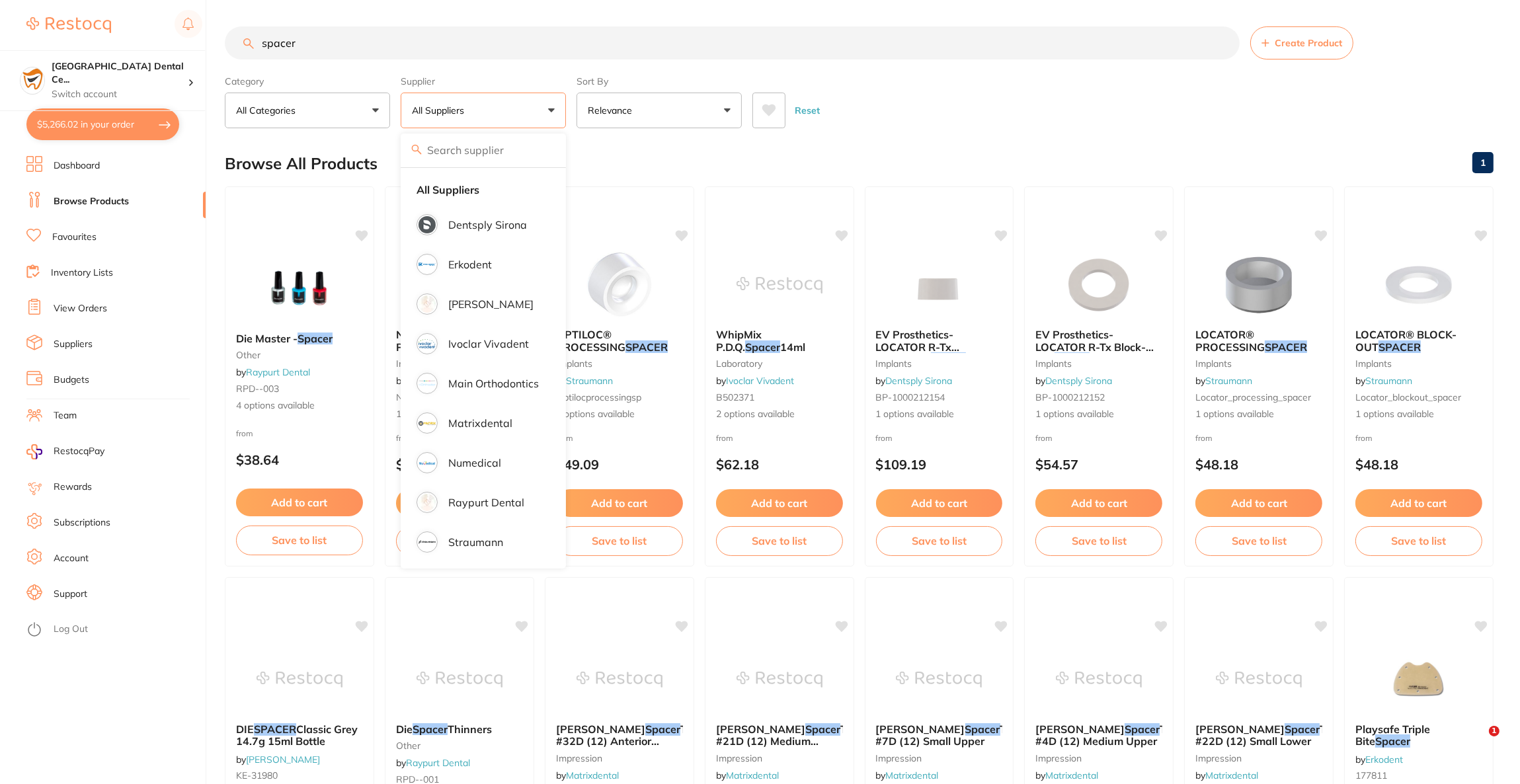
click at [945, 91] on div "Reset" at bounding box center [1118, 105] width 730 height 46
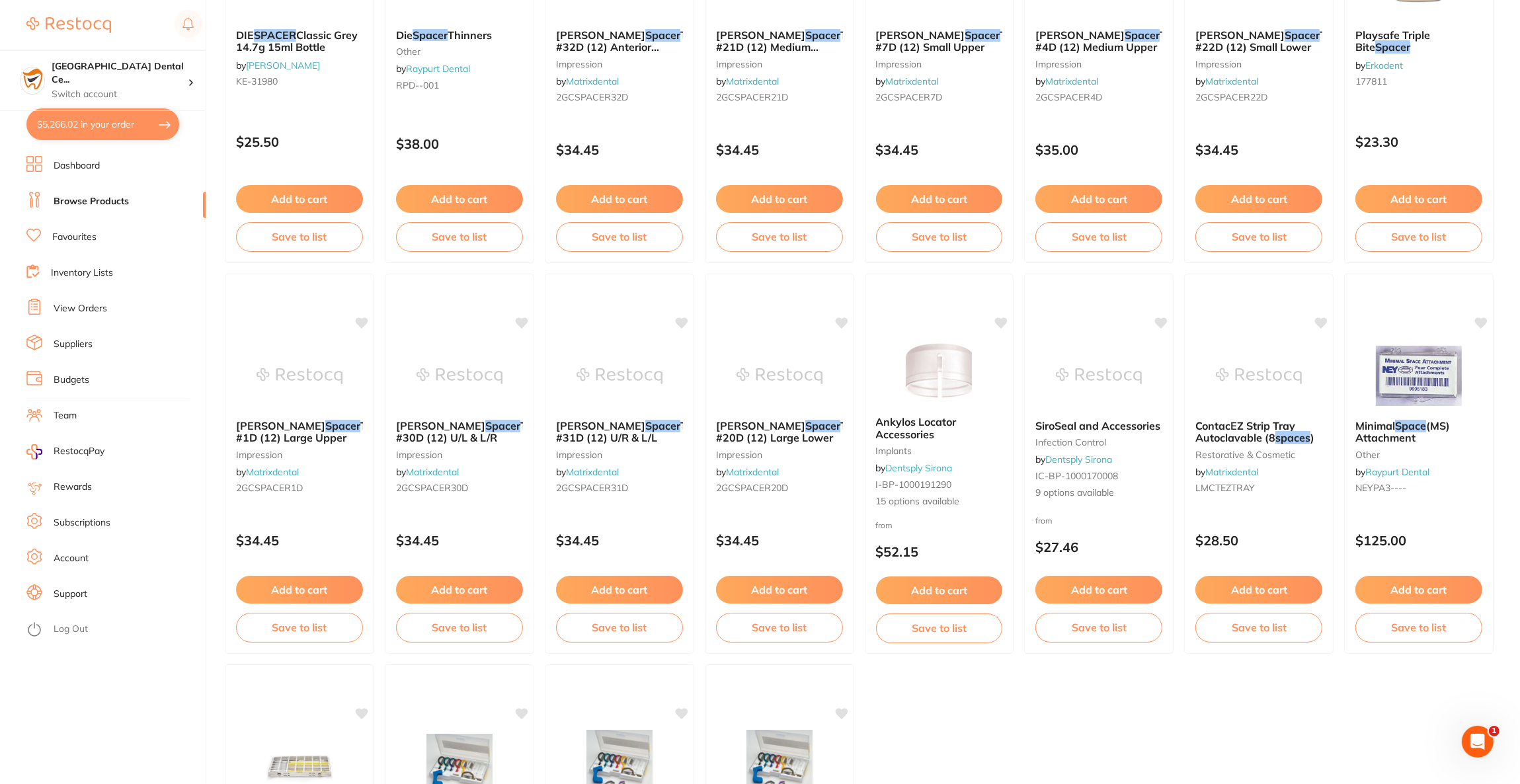
scroll to position [991, 0]
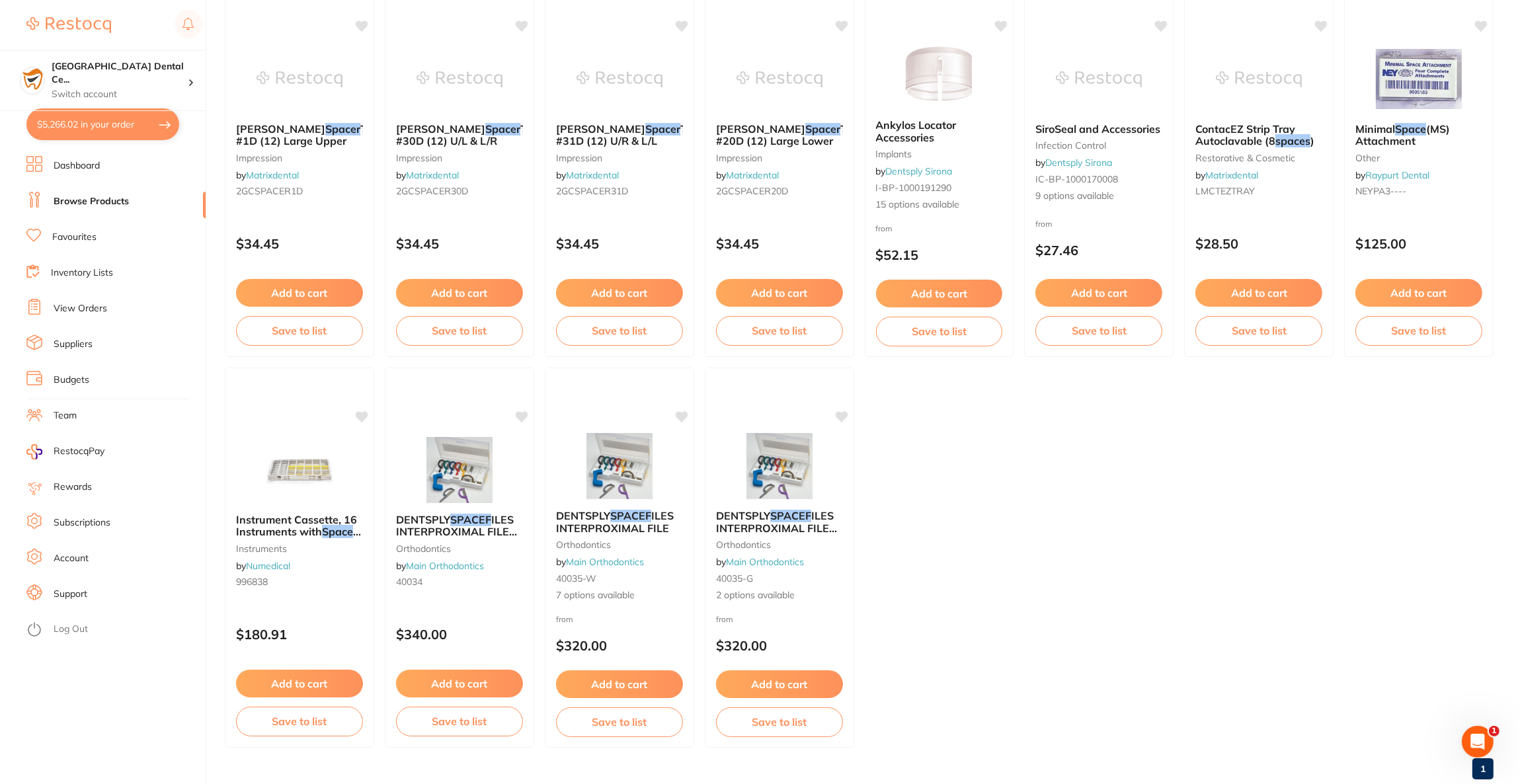
click at [90, 123] on button "$5,266.02 in your order" at bounding box center [102, 124] width 153 height 32
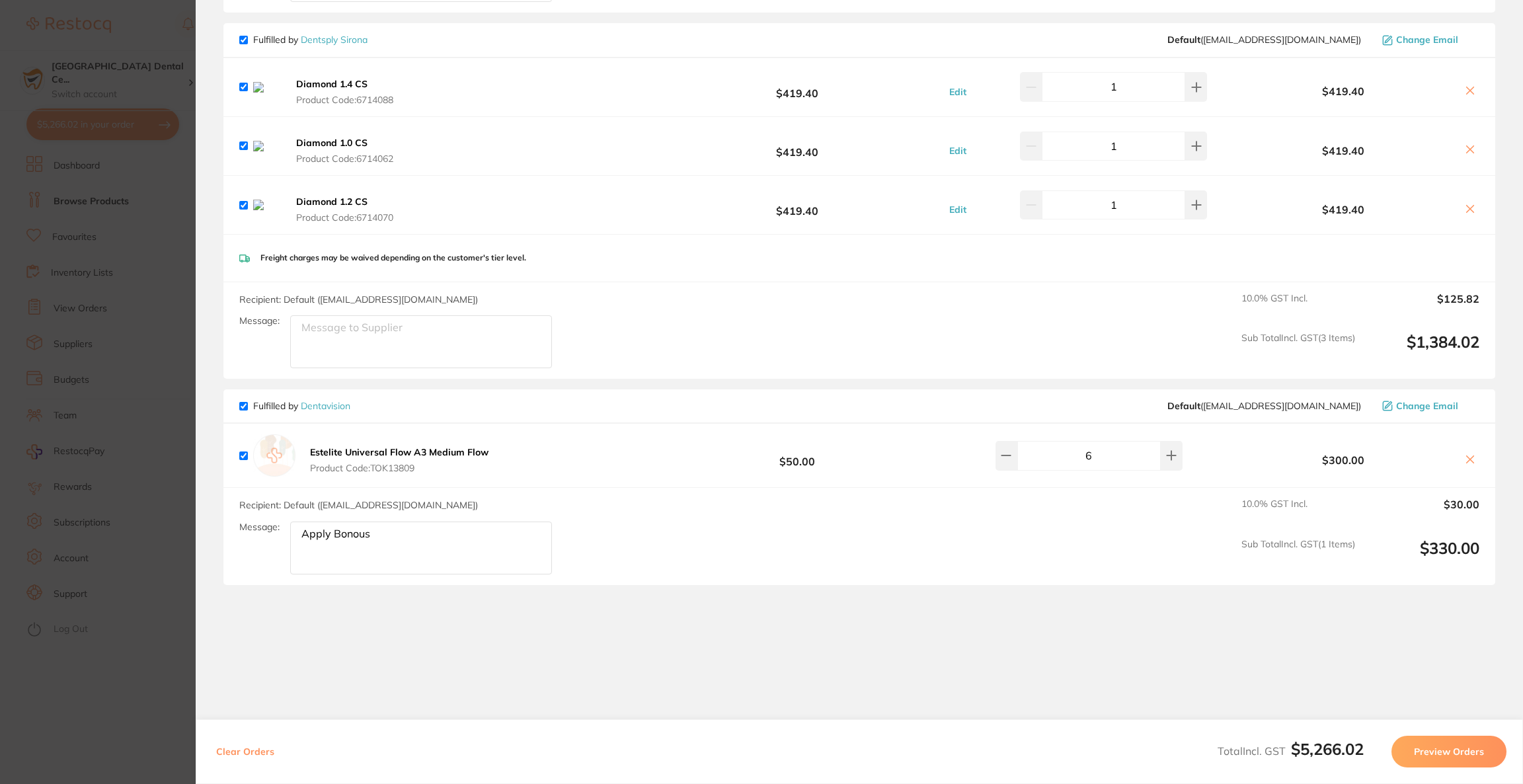
scroll to position [2285, 0]
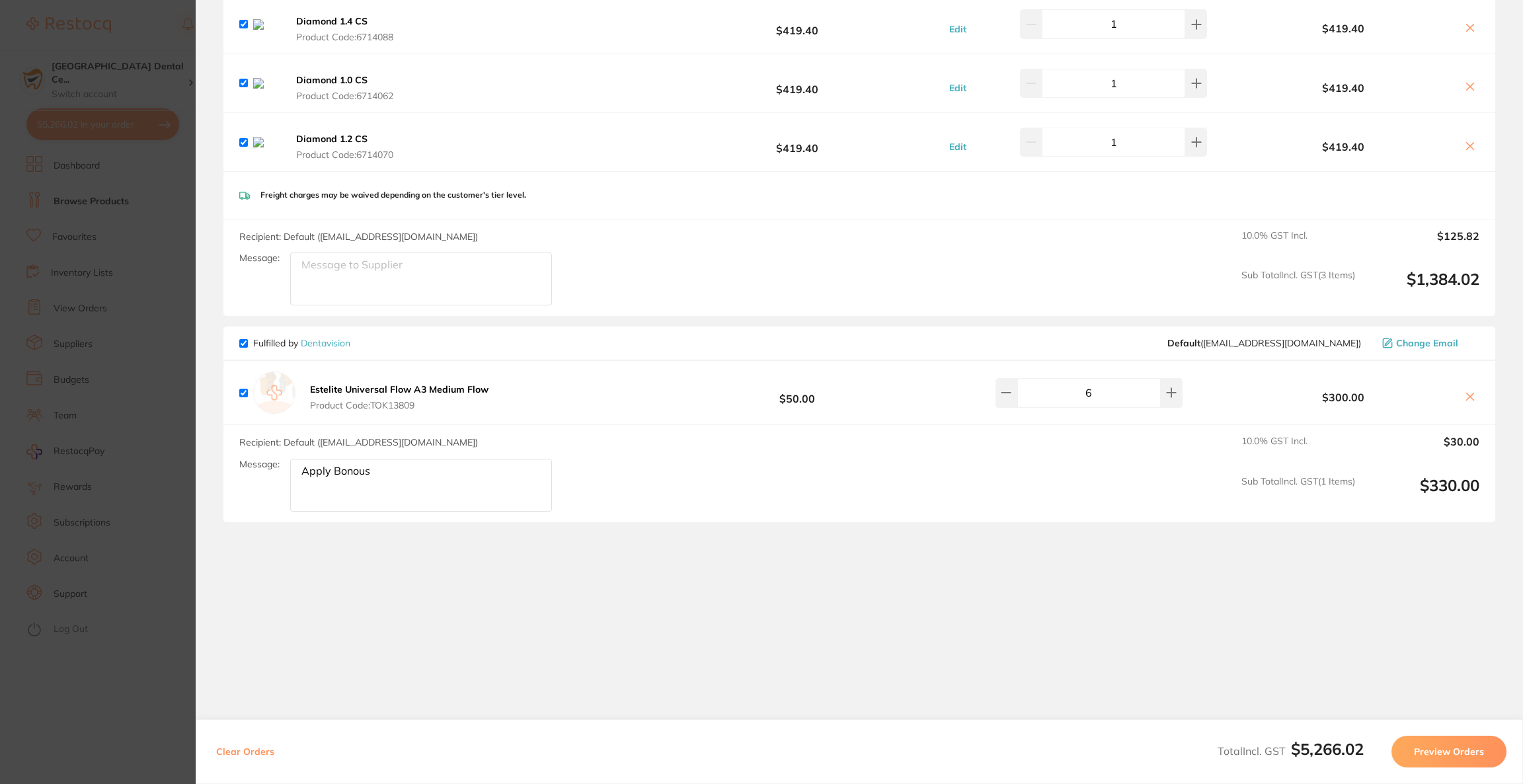
click at [1476, 741] on button "Preview Orders" at bounding box center [1449, 751] width 115 height 32
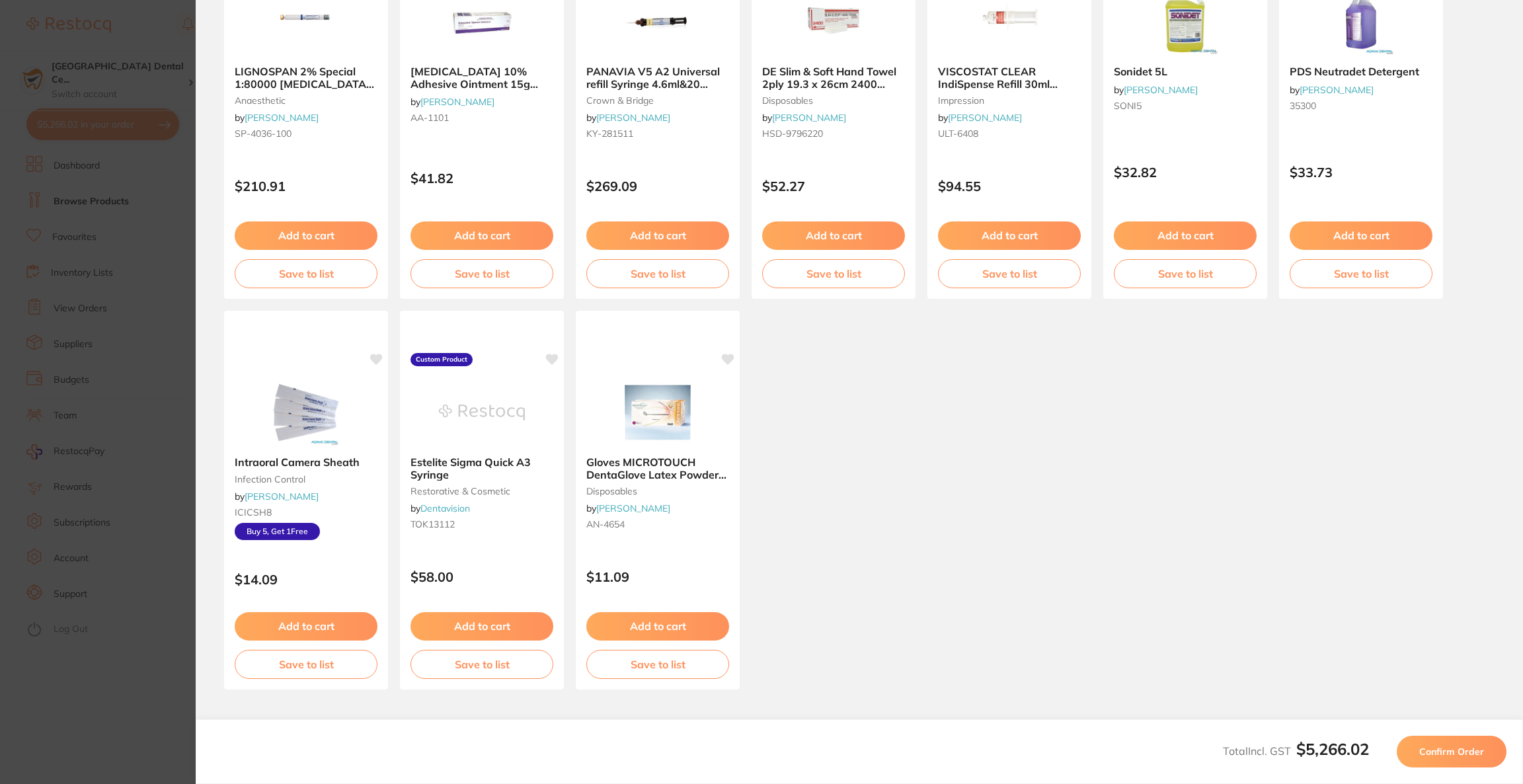
scroll to position [11, 0]
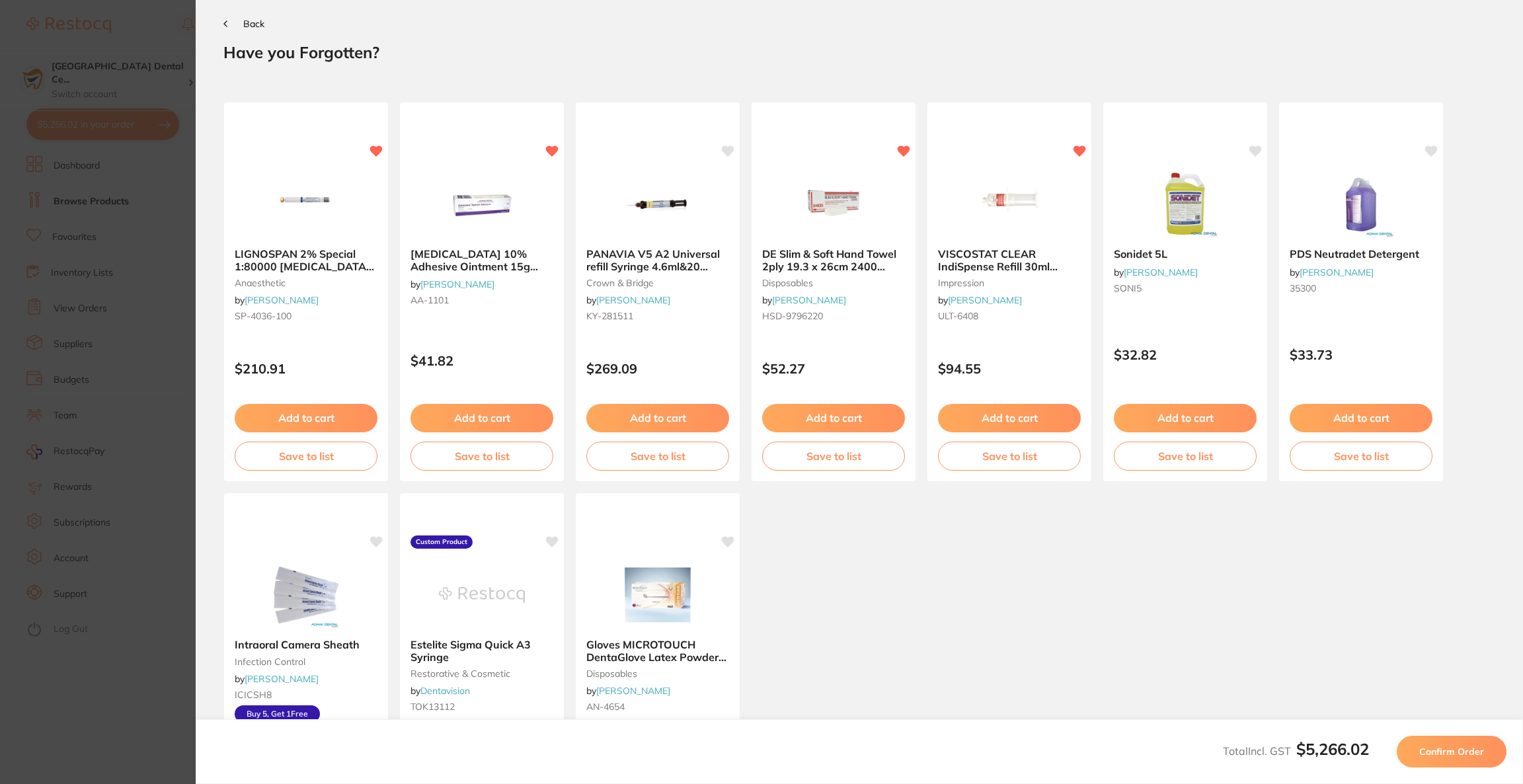
click at [1476, 741] on button "Confirm Order" at bounding box center [1452, 751] width 110 height 32
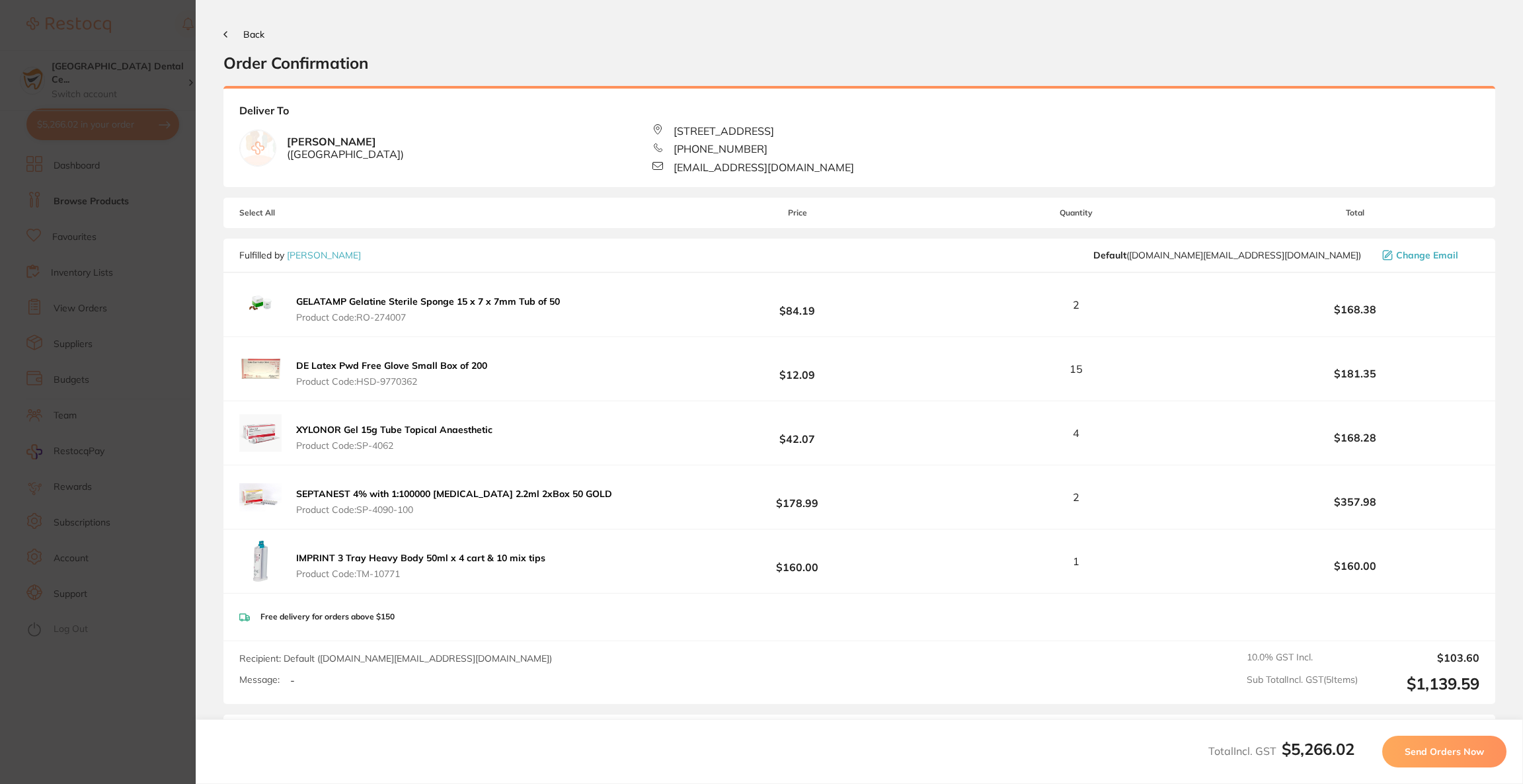
scroll to position [0, 0]
click at [1476, 741] on button "Send Orders Now" at bounding box center [1444, 751] width 124 height 32
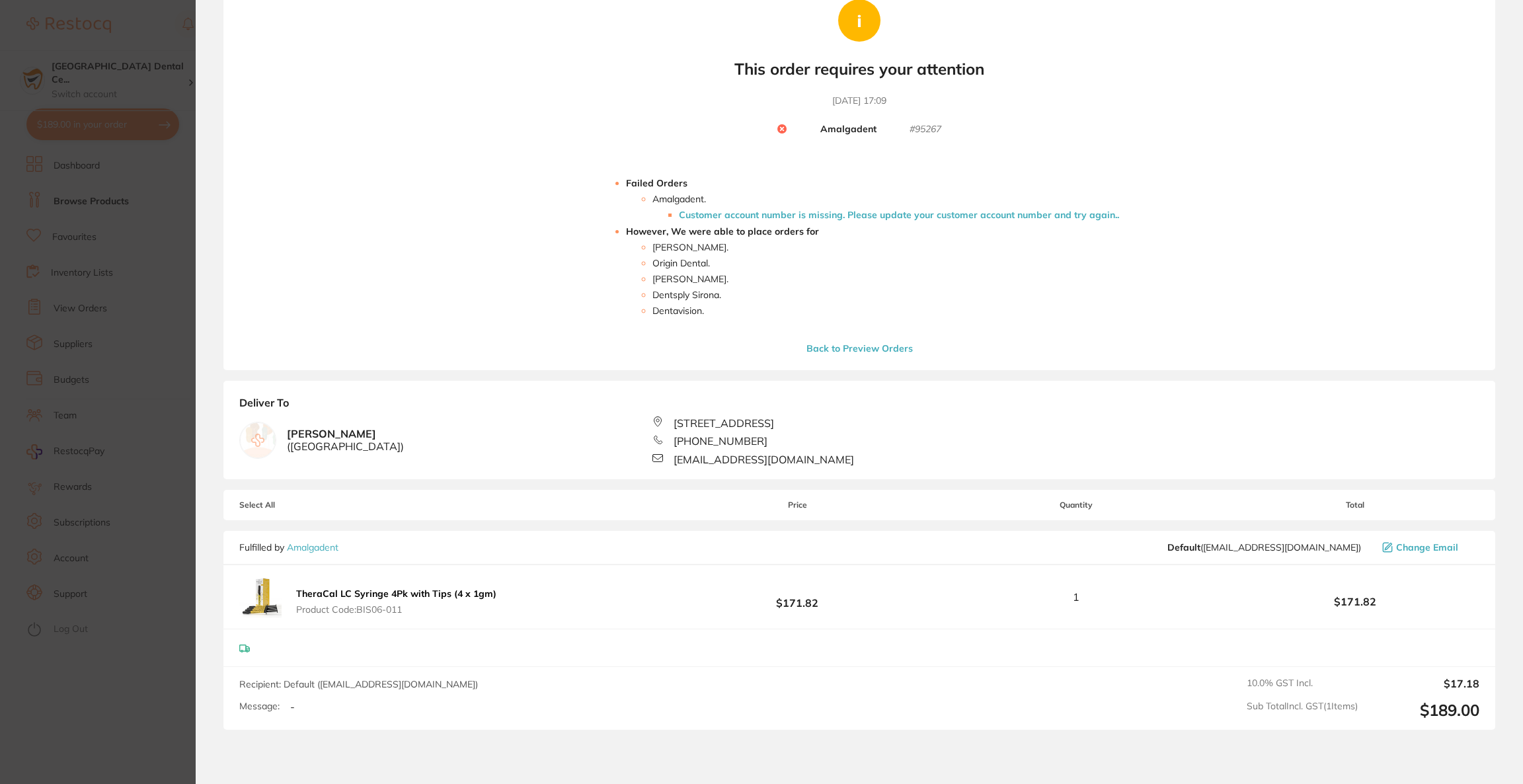
scroll to position [198, 0]
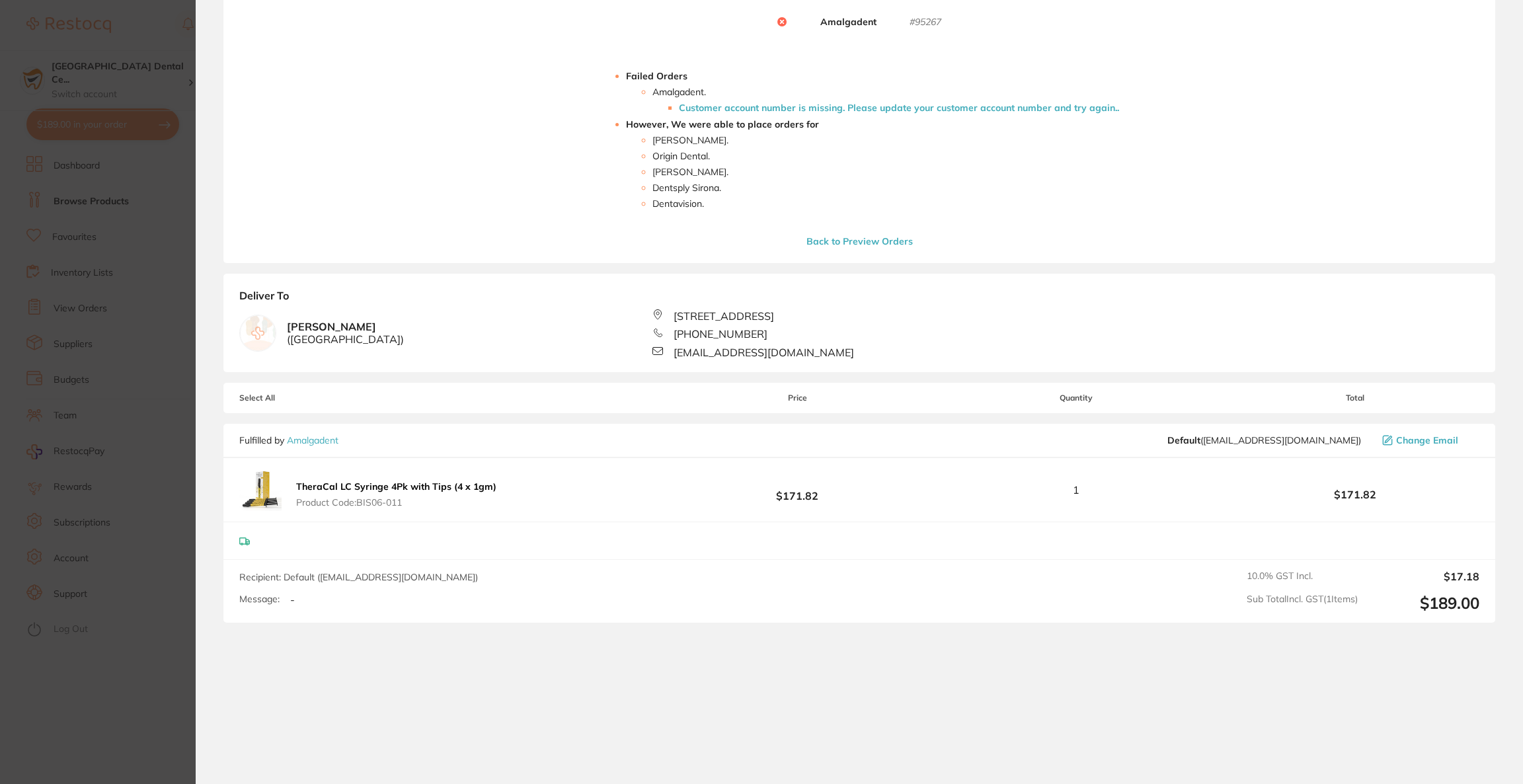
click at [1403, 445] on span "Change Email" at bounding box center [1427, 440] width 62 height 11
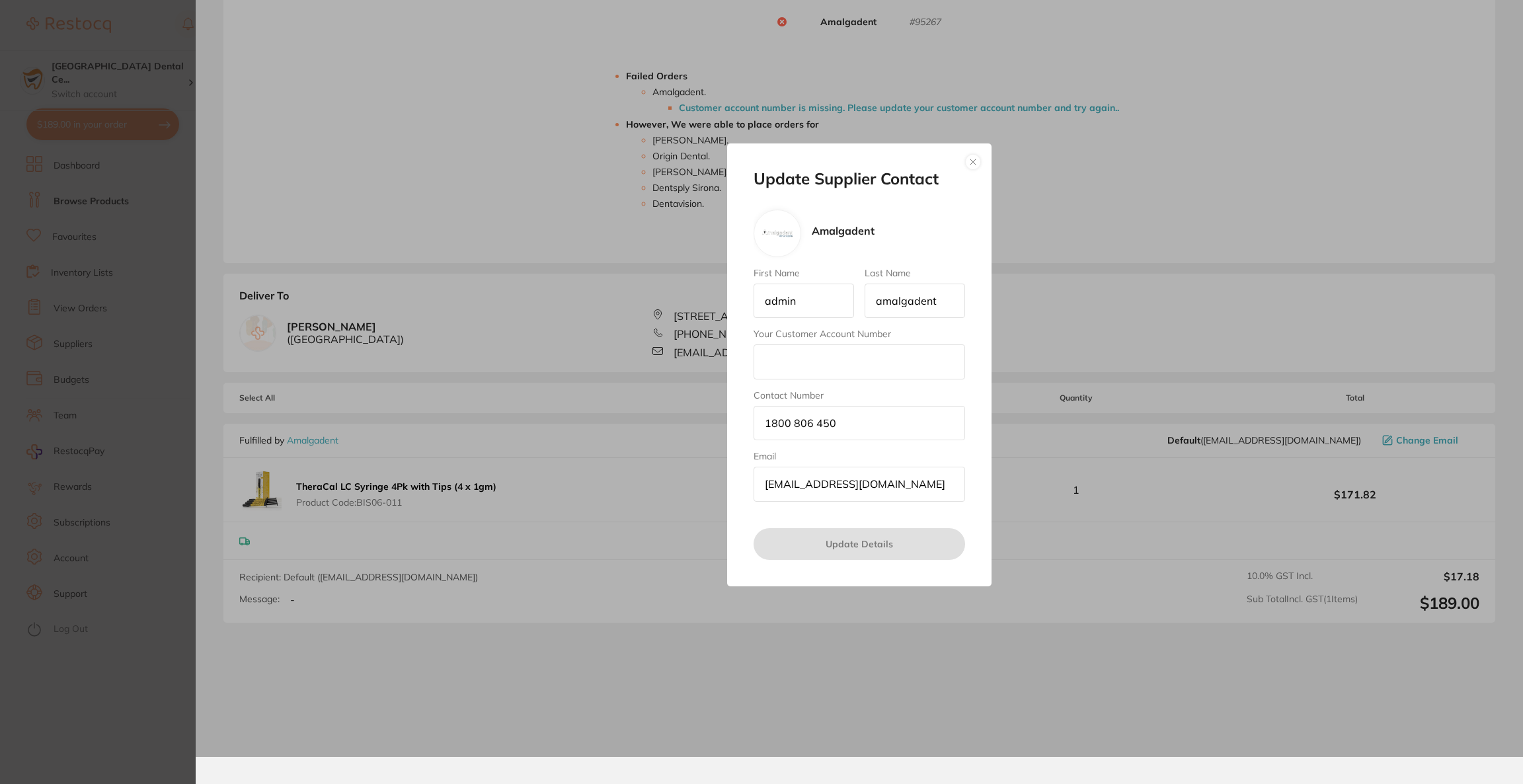
click at [857, 361] on input "Your Customer Account Number" at bounding box center [860, 361] width 212 height 34
click at [967, 151] on div "Update Supplier Contact Amalgadent First Name admin Last Name amalgadent Your C…" at bounding box center [859, 364] width 265 height 443
click at [970, 166] on button "button" at bounding box center [973, 162] width 16 height 16
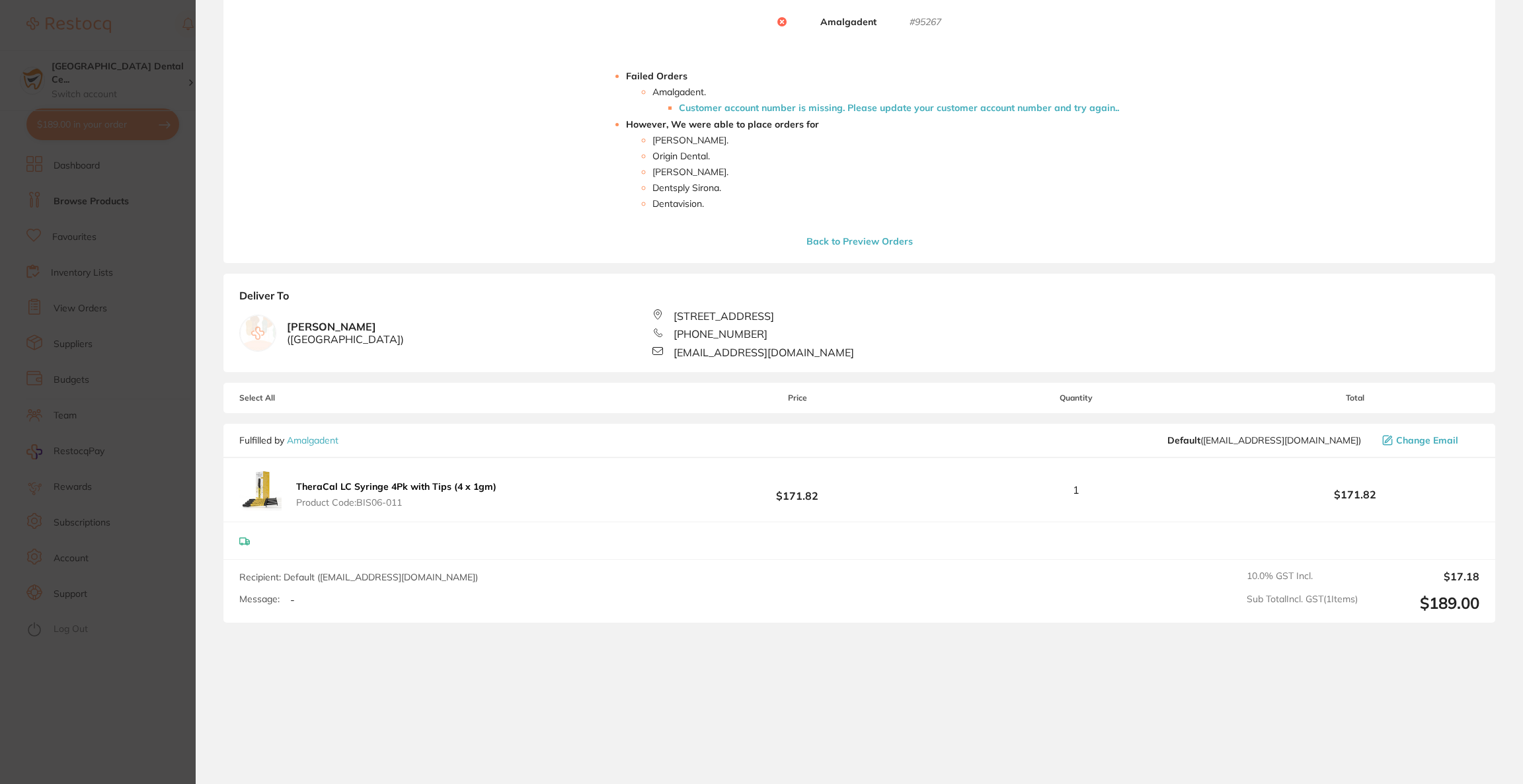
click at [140, 206] on section "Update RRP Set your pre negotiated price for this item. Item Agreed RRP (excl. …" at bounding box center [761, 392] width 1523 height 784
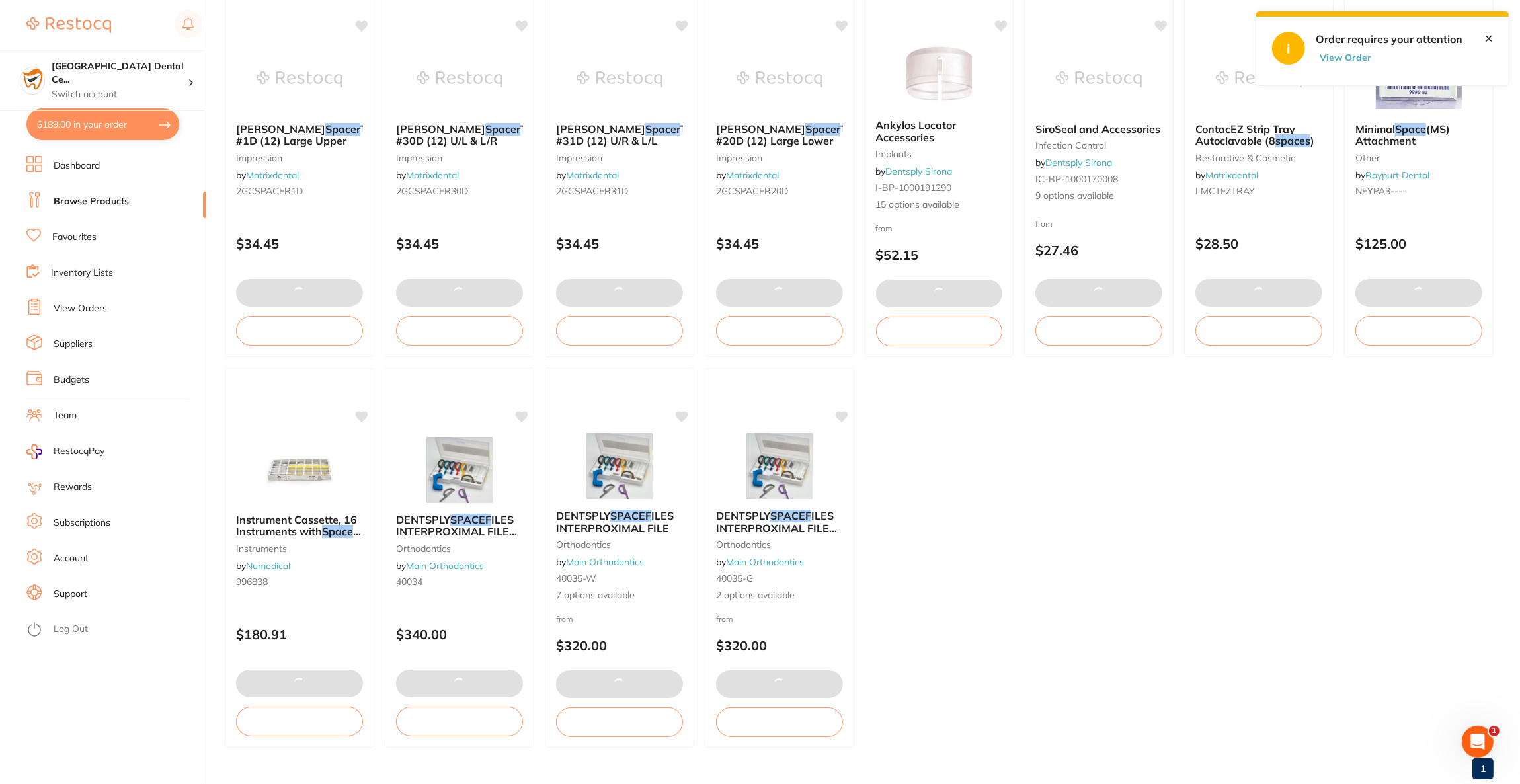
scroll to position [0, 0]
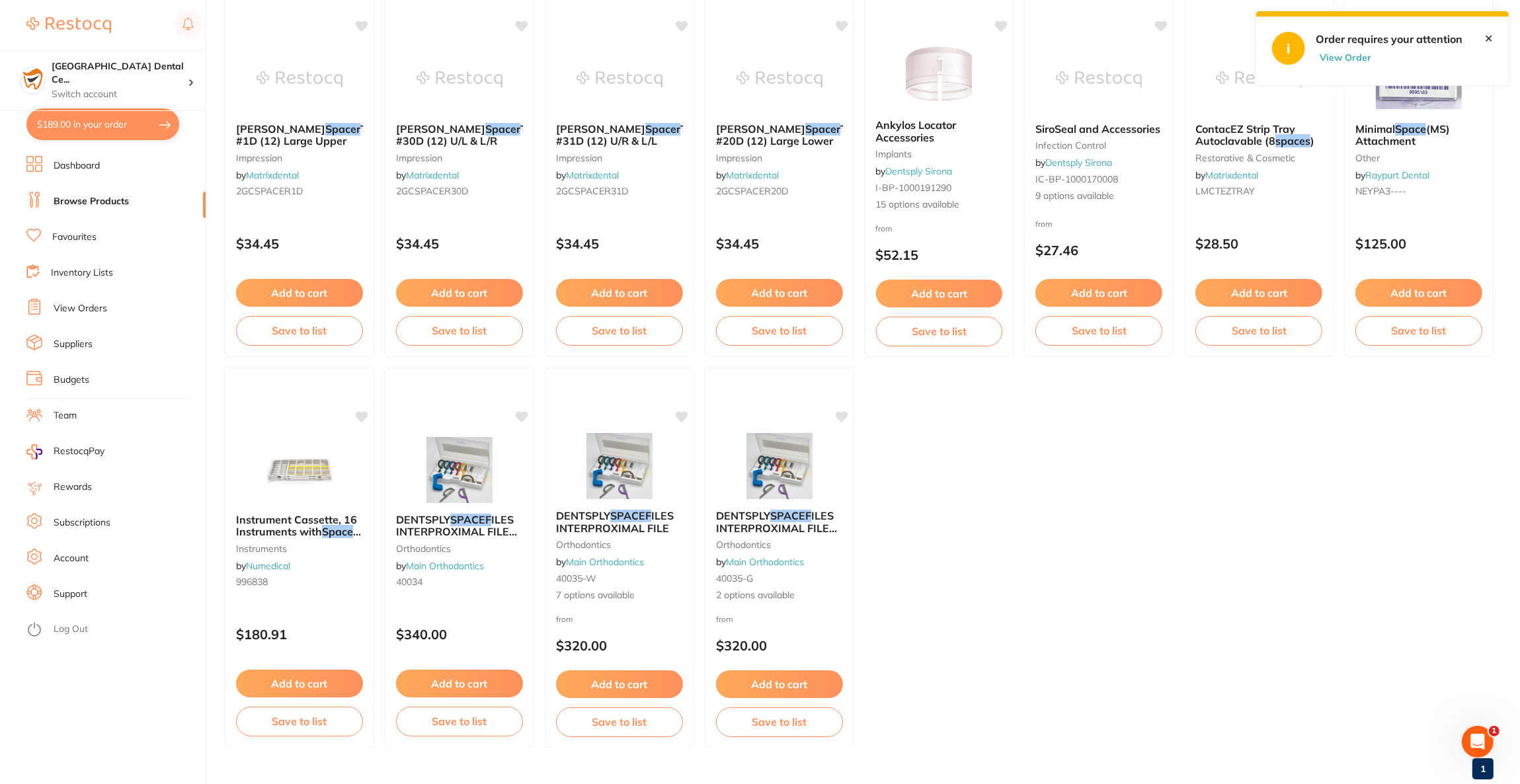
click at [128, 130] on button "$189.00 in your order" at bounding box center [102, 124] width 153 height 32
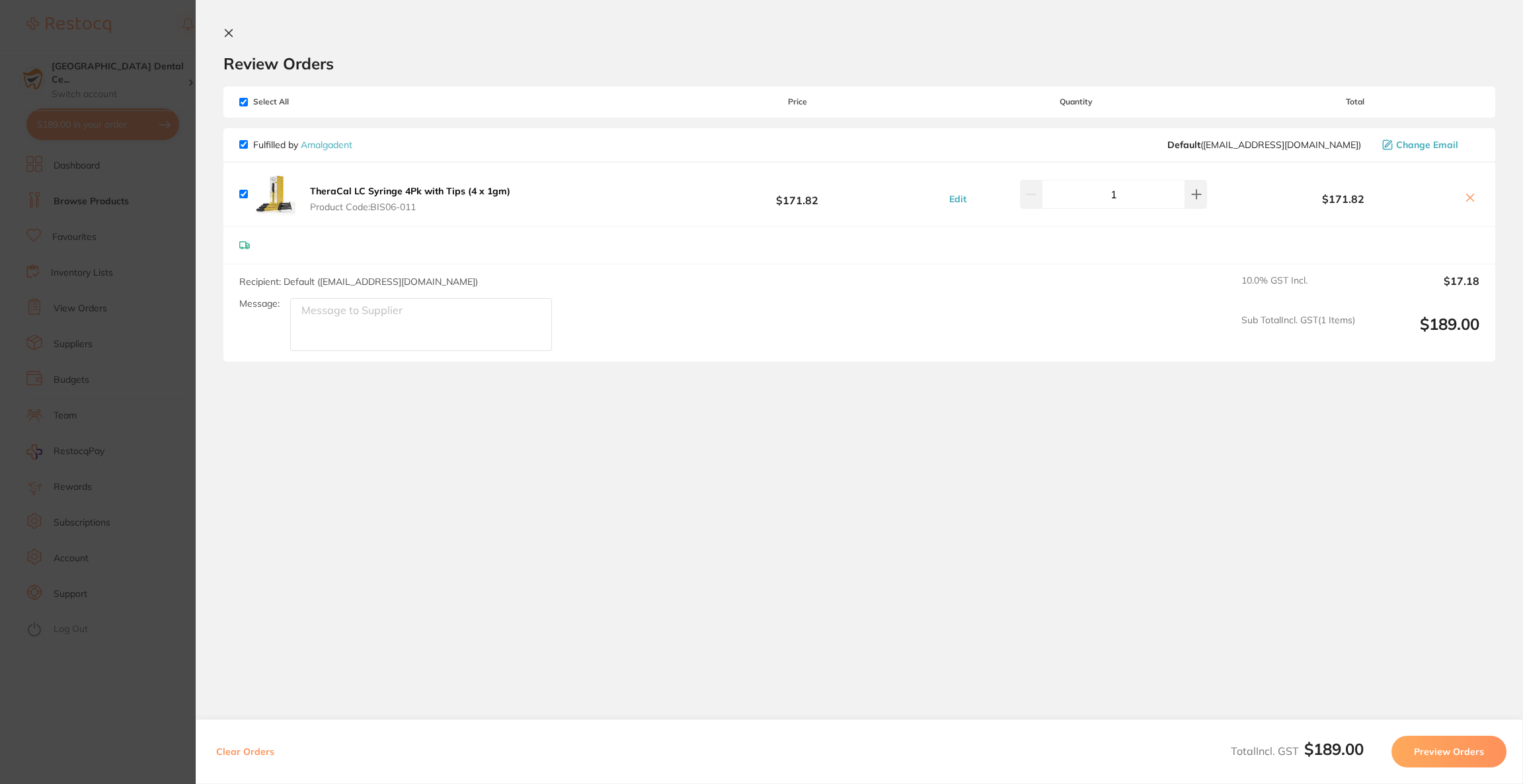
drag, startPoint x: 1467, startPoint y: 193, endPoint x: 1462, endPoint y: 198, distance: 7.1
click at [1465, 196] on icon at bounding box center [1470, 198] width 11 height 11
click at [1470, 196] on icon at bounding box center [1470, 198] width 11 height 11
click at [1470, 201] on icon at bounding box center [1470, 198] width 11 height 11
checkbox input "false"
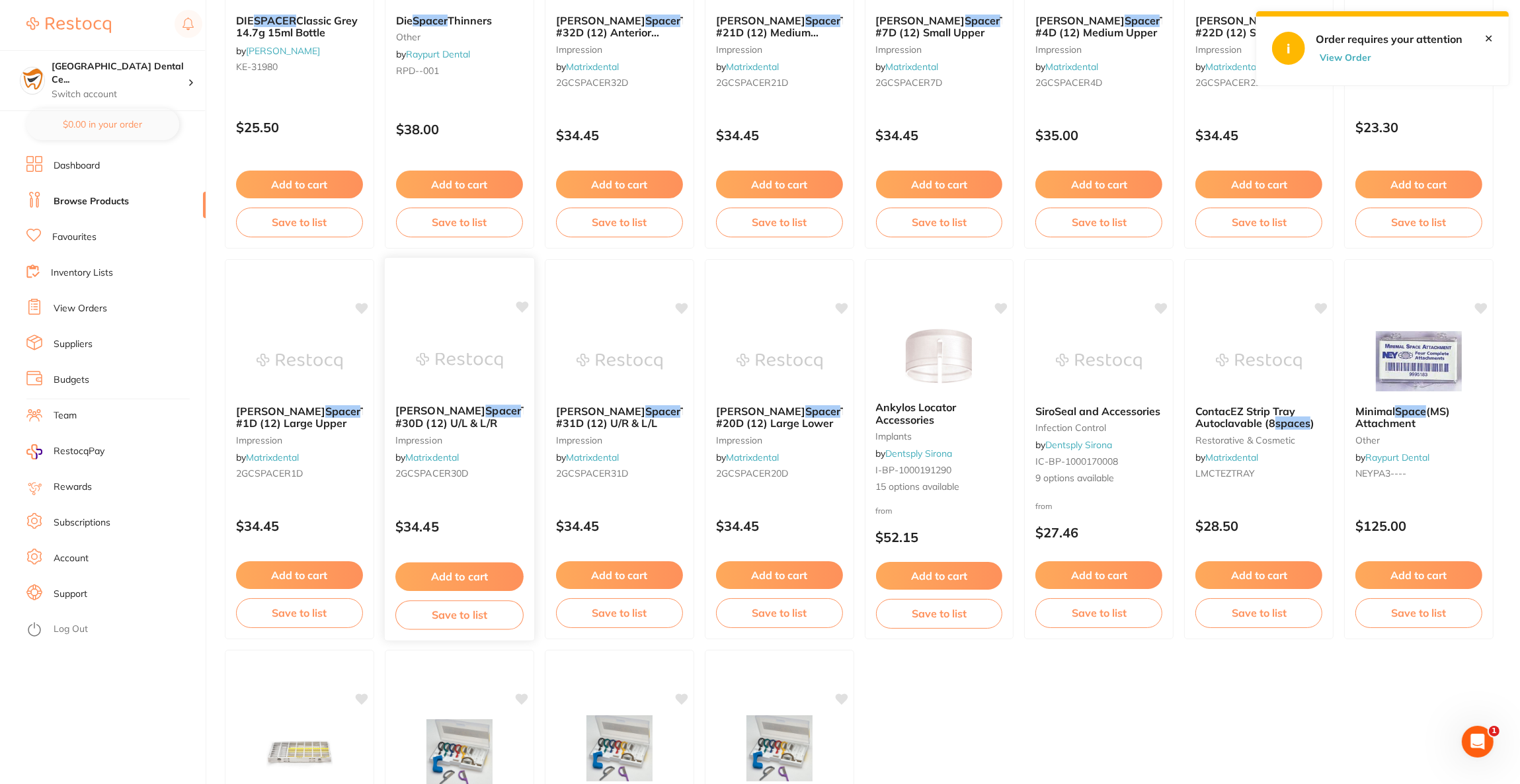
scroll to position [594, 0]
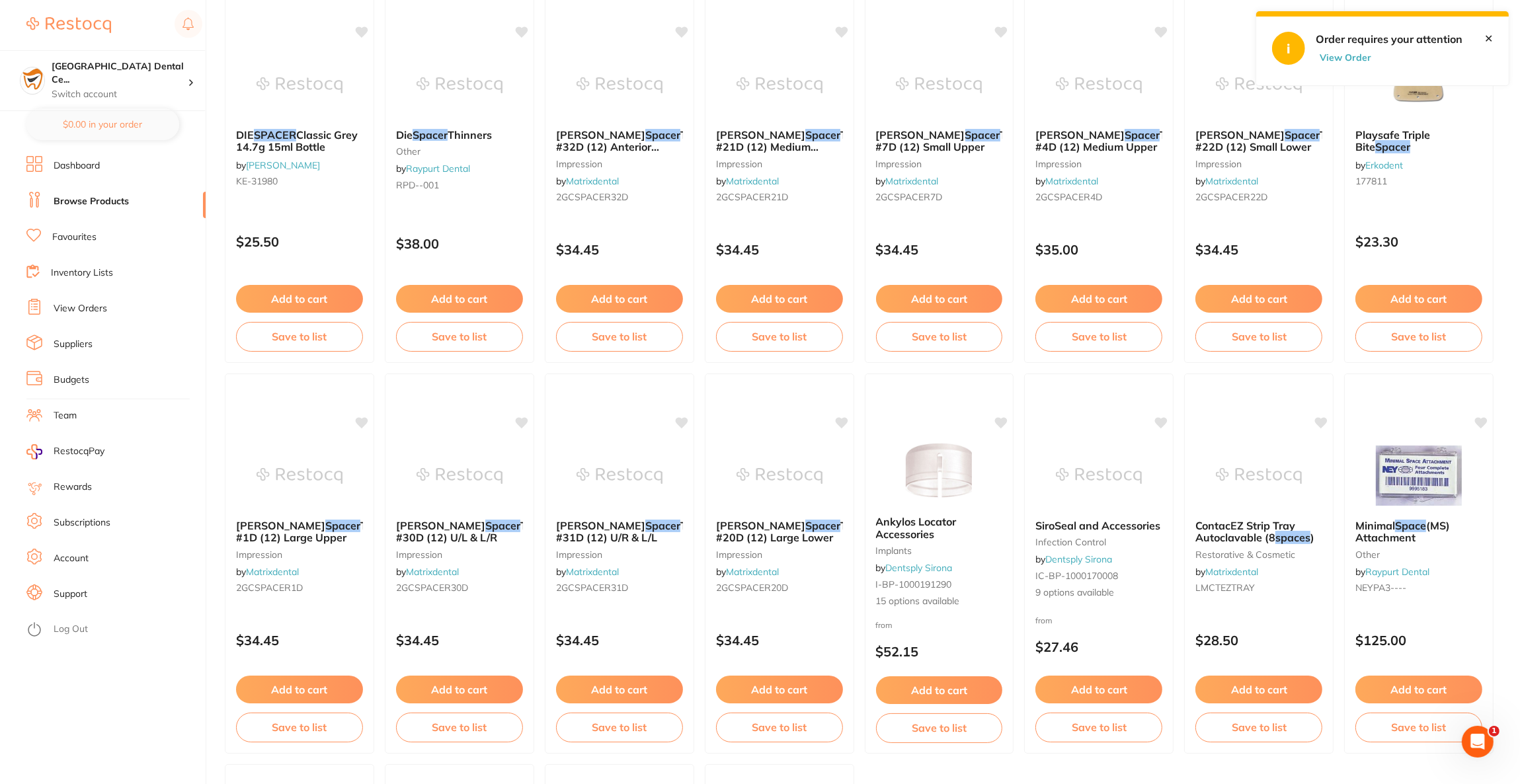
click at [98, 210] on li "Browse Products" at bounding box center [116, 201] width 179 height 20
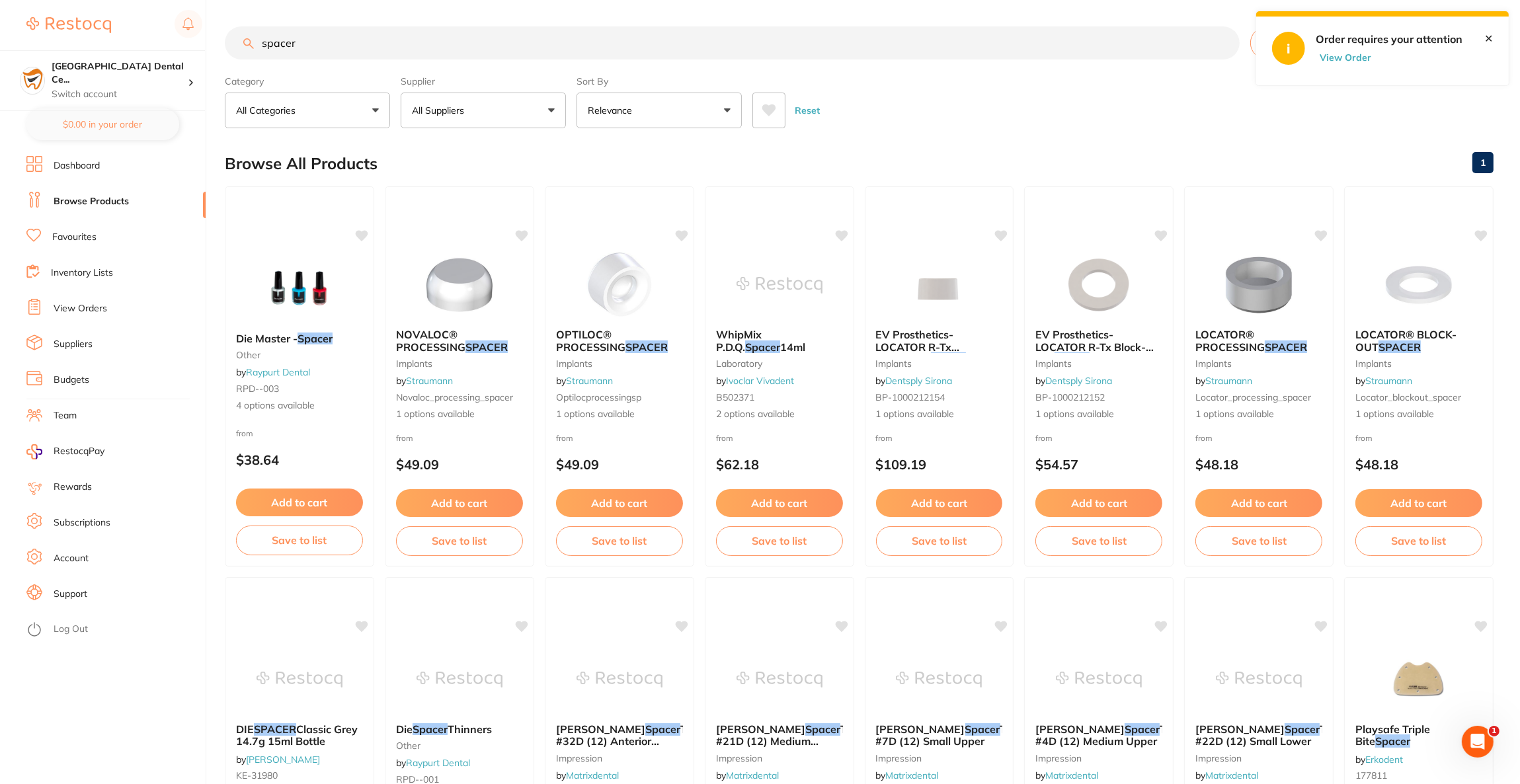
click at [335, 45] on input "spacer" at bounding box center [732, 42] width 1015 height 33
type input "s"
type input "theracal"
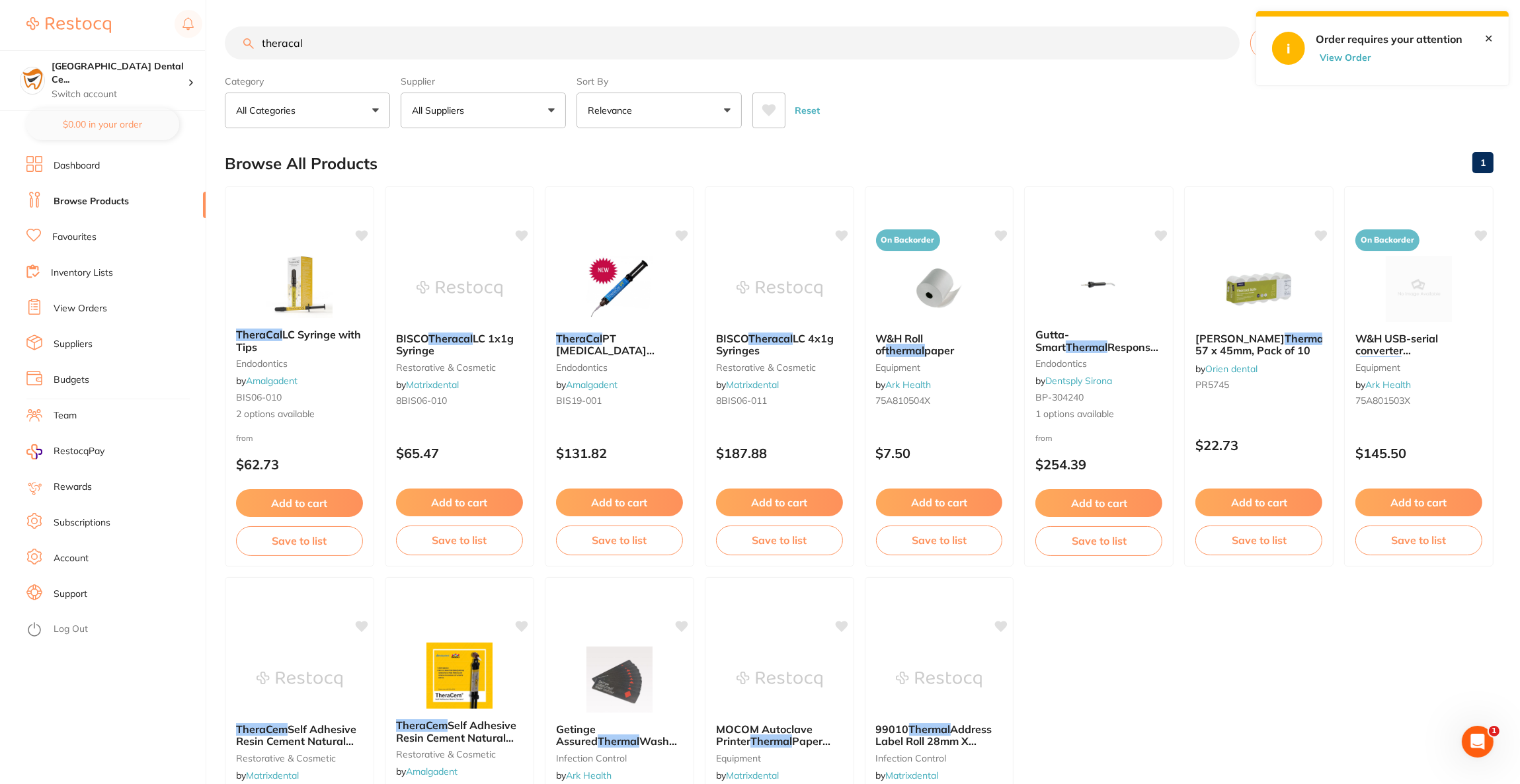
click at [463, 122] on button "All Suppliers" at bounding box center [483, 110] width 165 height 36
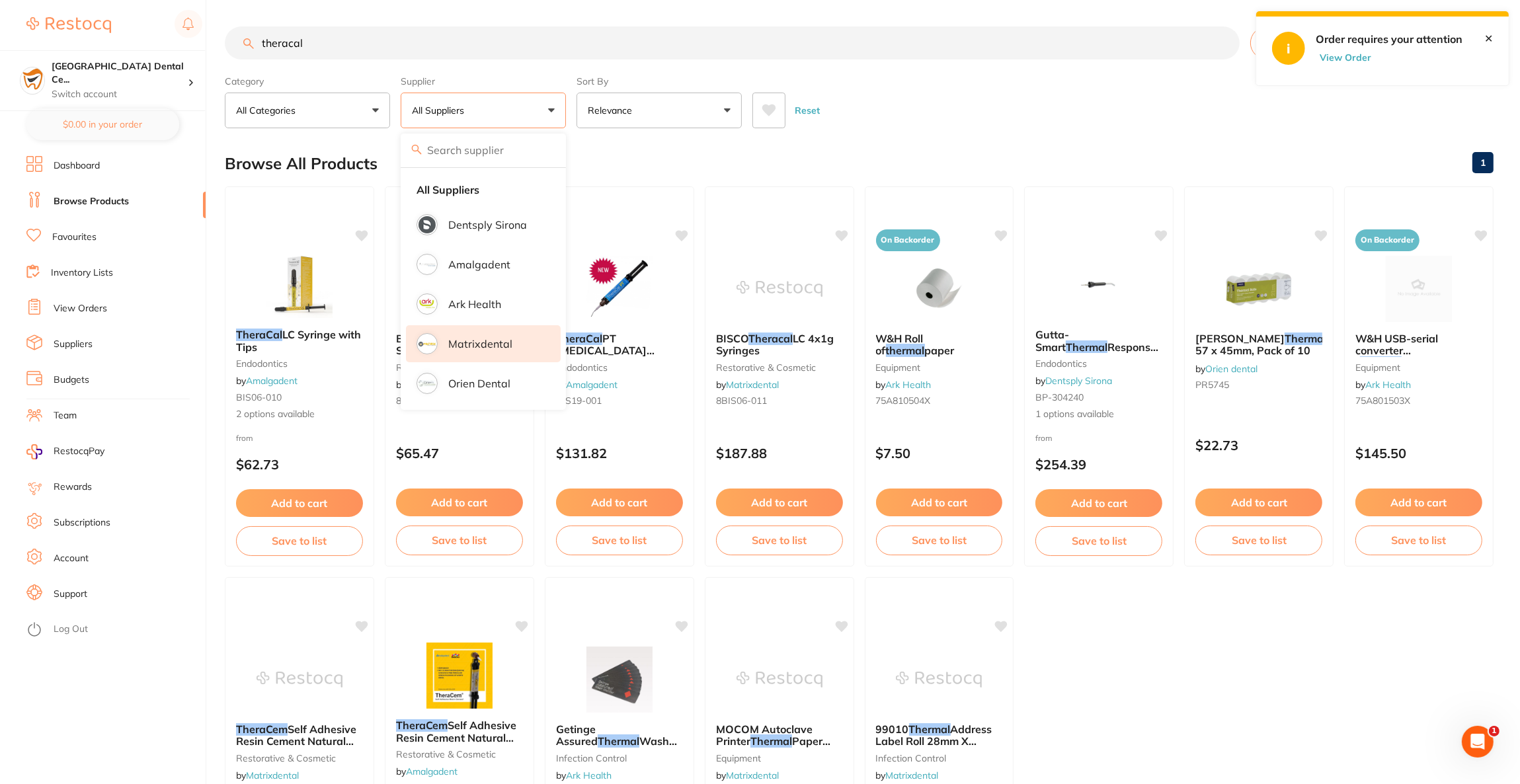
click at [499, 346] on p "Matrixdental" at bounding box center [480, 344] width 64 height 12
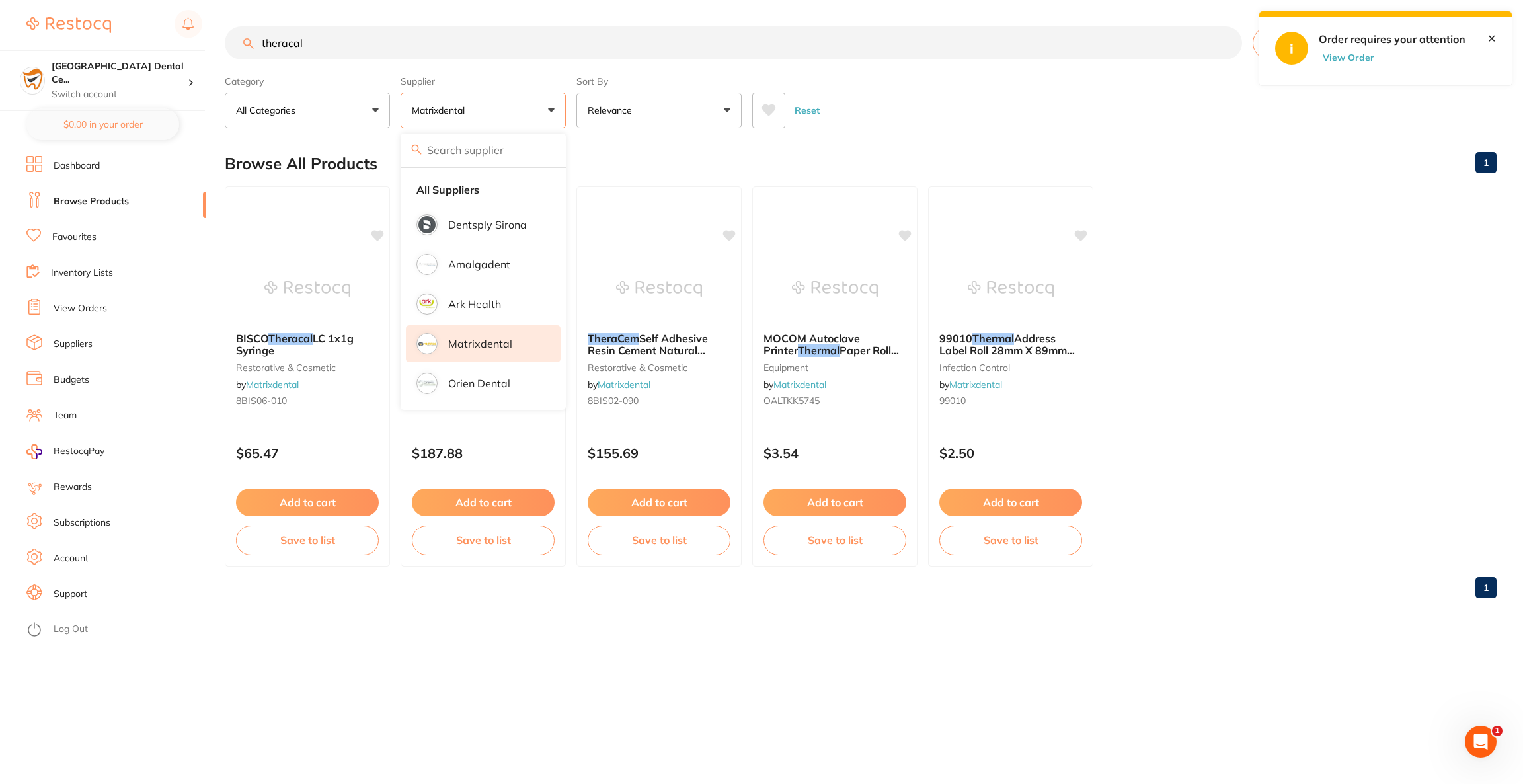
click at [1287, 211] on ul "BISCO Theracal LC 1x1g Syringe restorative & cosmetic by Matrixdental 8BIS06-01…" at bounding box center [861, 377] width 1272 height 380
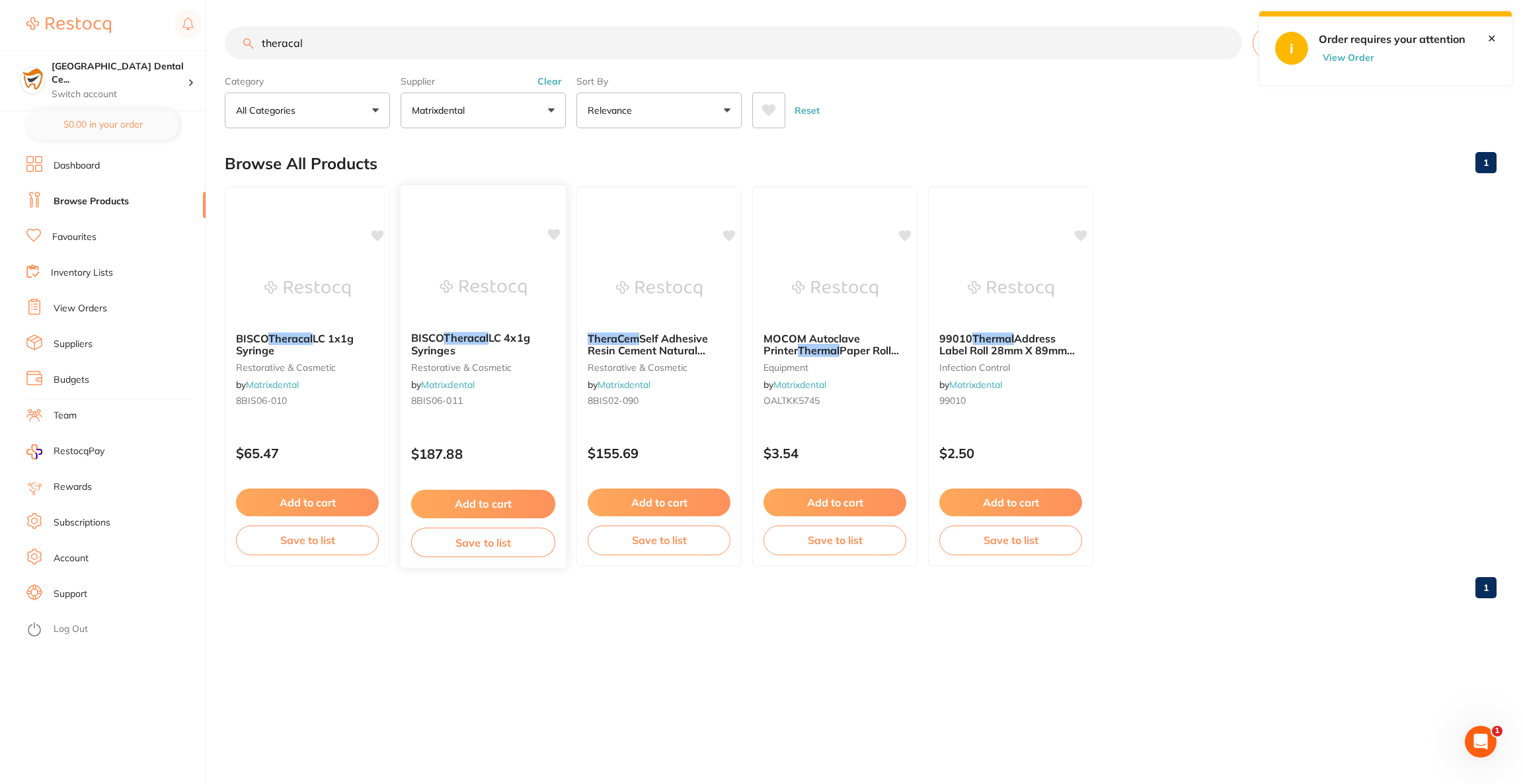
click at [478, 297] on img at bounding box center [483, 288] width 87 height 67
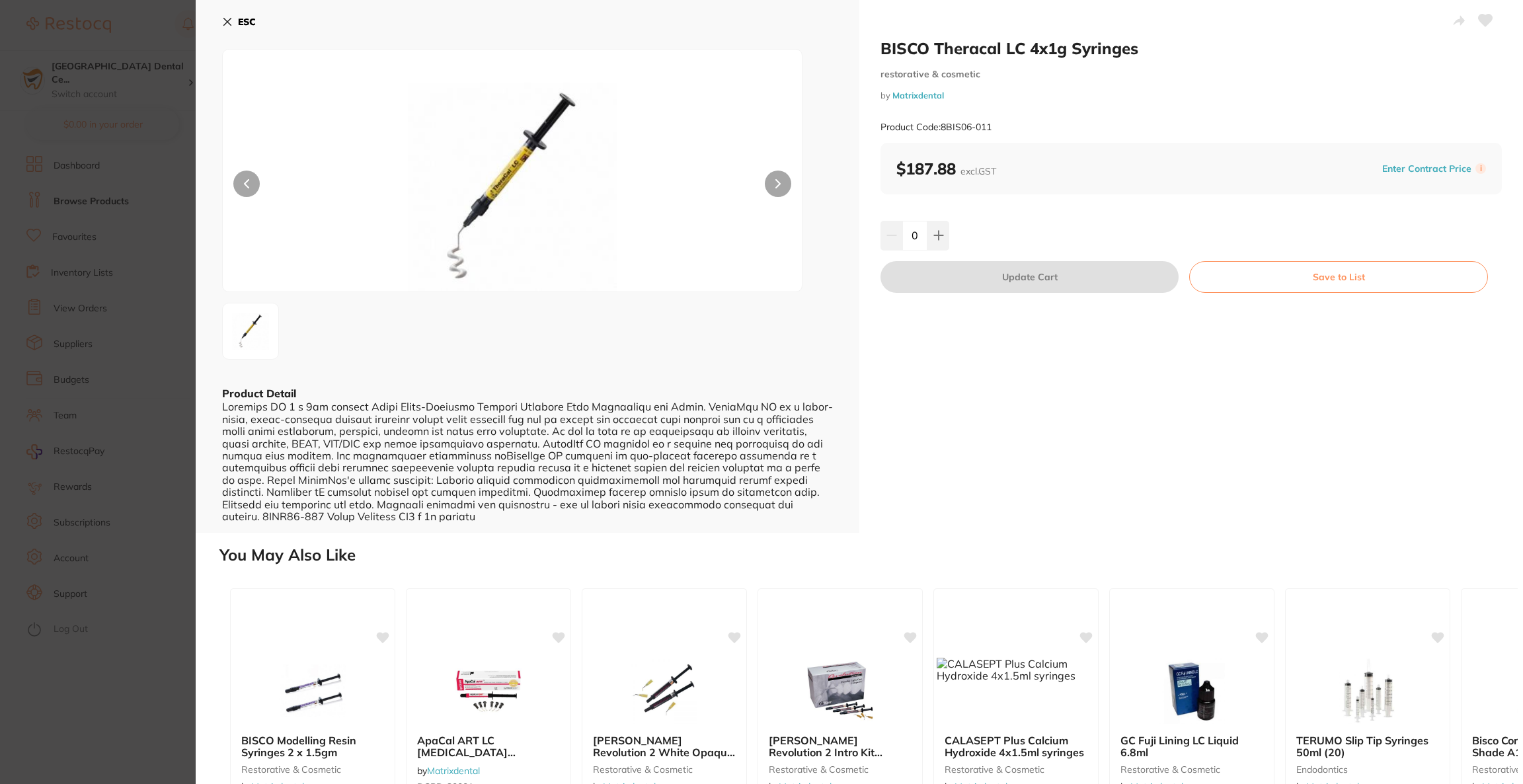
click at [942, 238] on button at bounding box center [938, 235] width 22 height 29
type input "1"
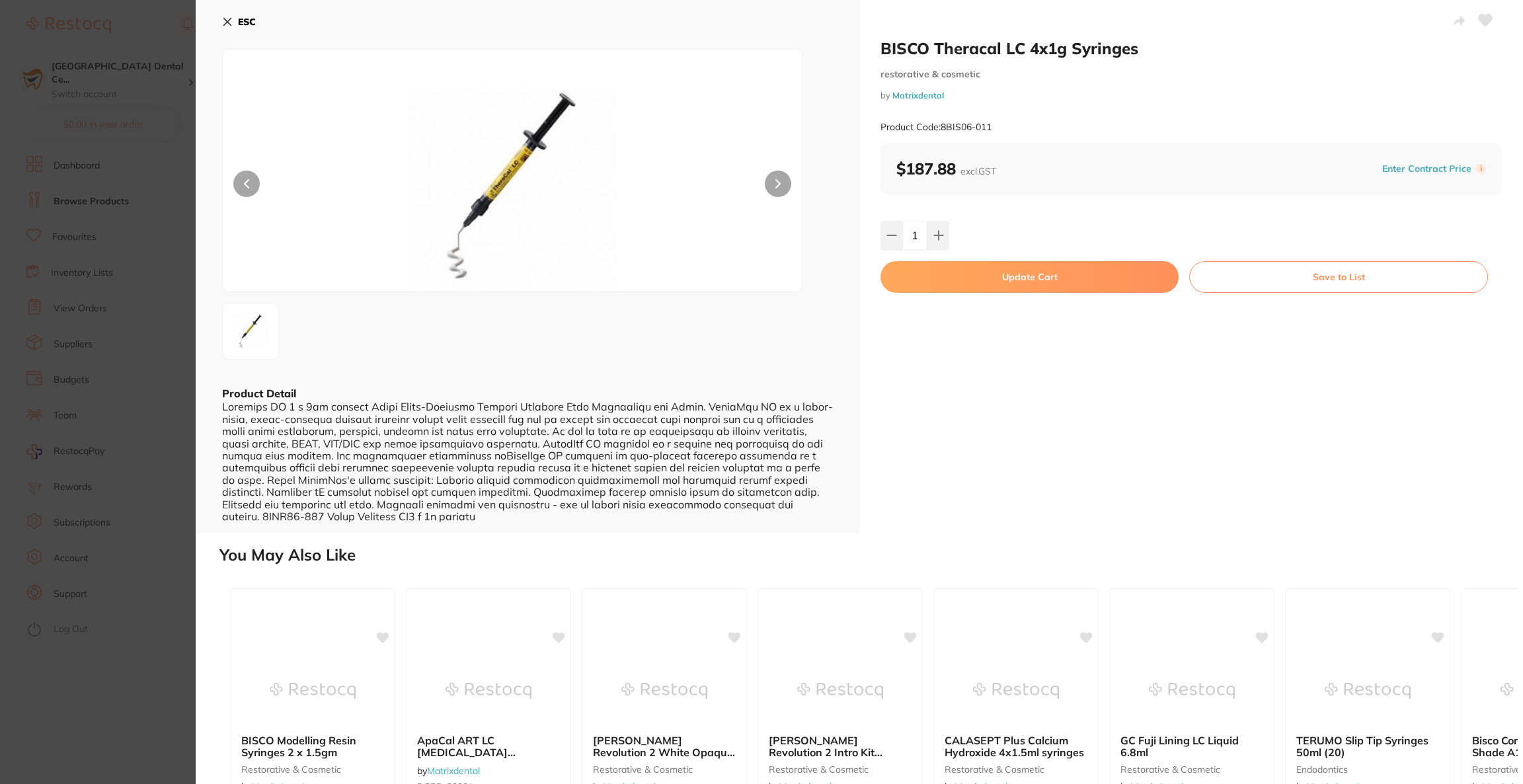
click at [967, 275] on button "Update Cart" at bounding box center [1029, 277] width 298 height 32
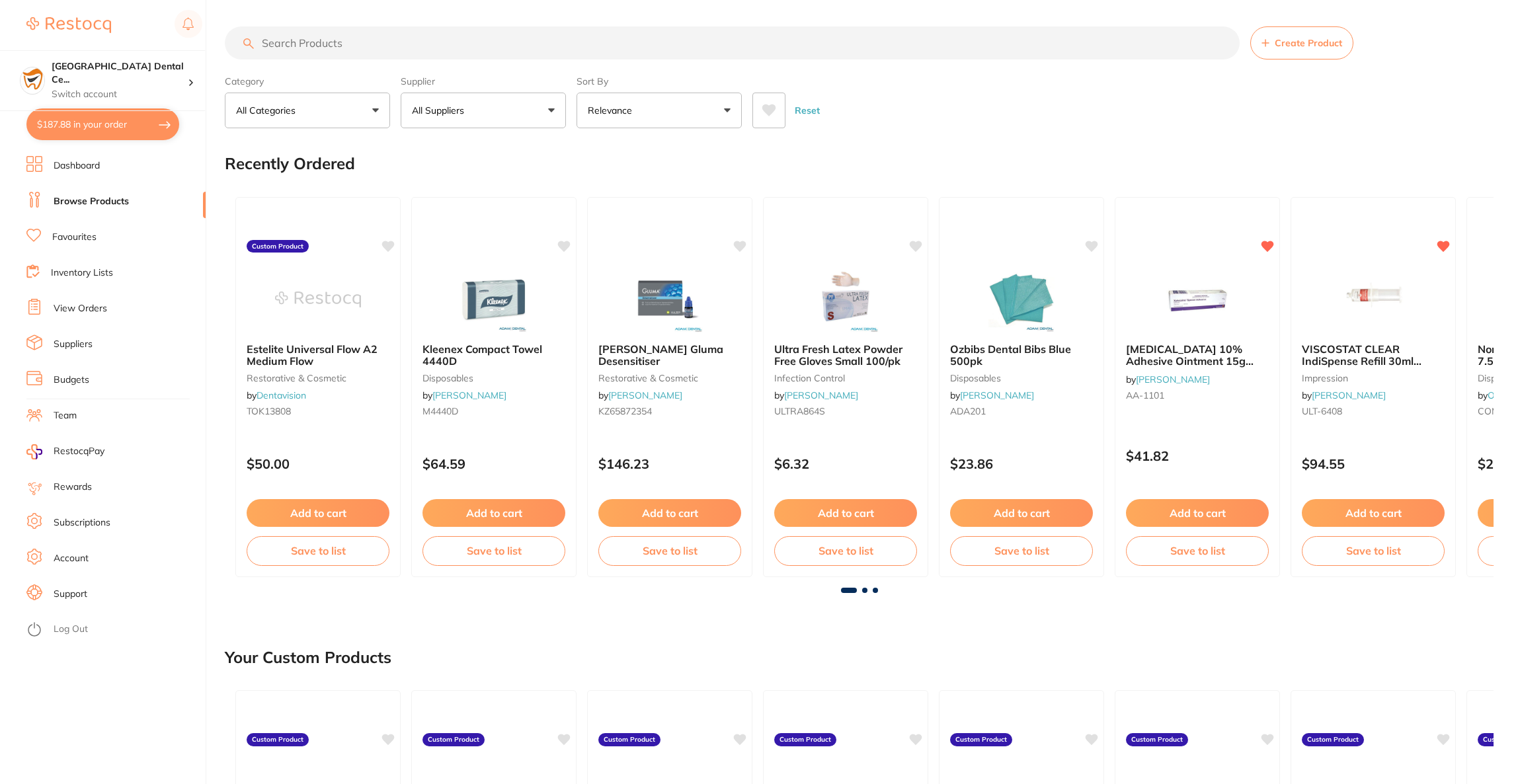
click at [160, 127] on button "$187.88 in your order" at bounding box center [102, 124] width 153 height 32
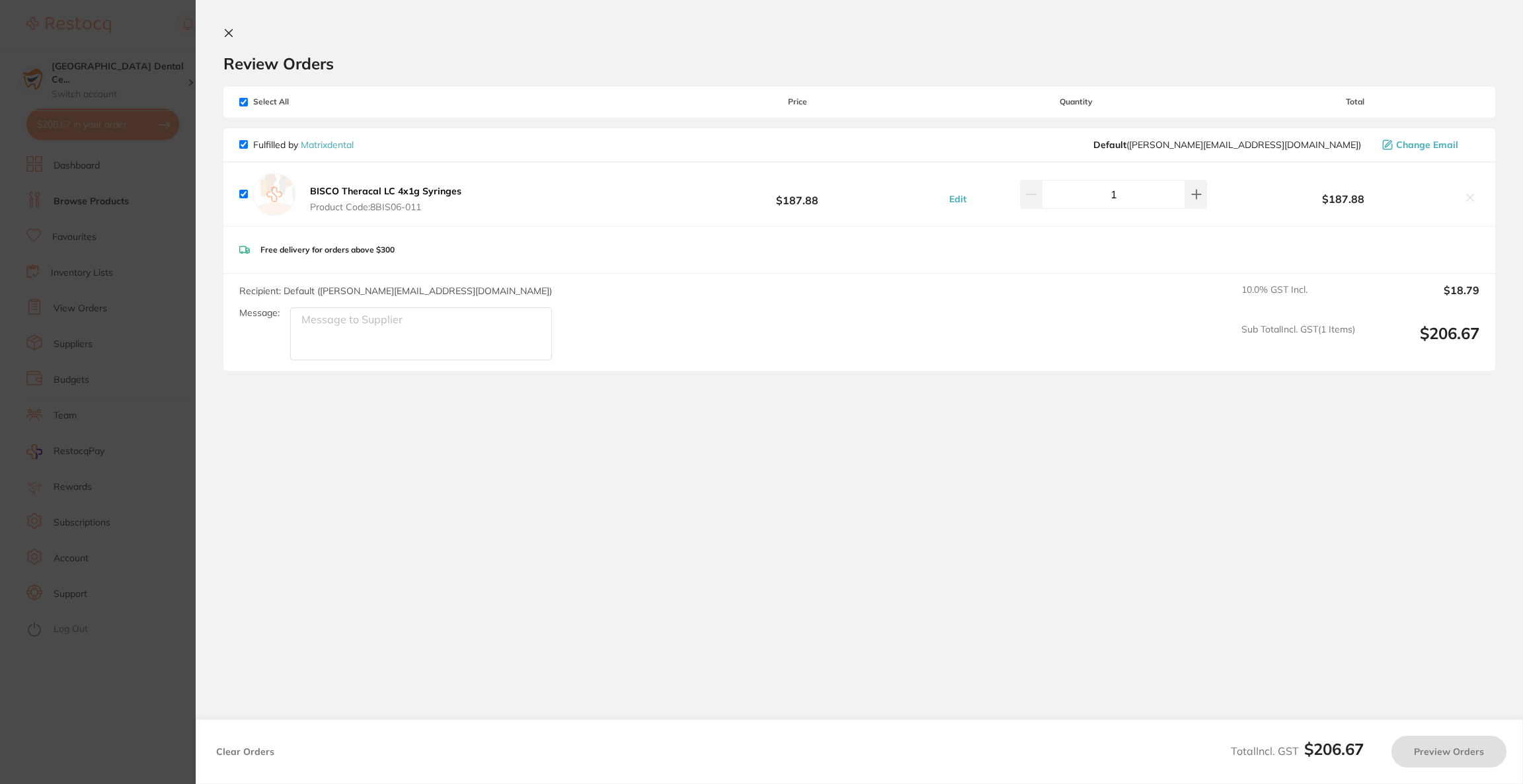
checkbox input "true"
click at [1426, 752] on button "Preview Orders" at bounding box center [1449, 751] width 115 height 32
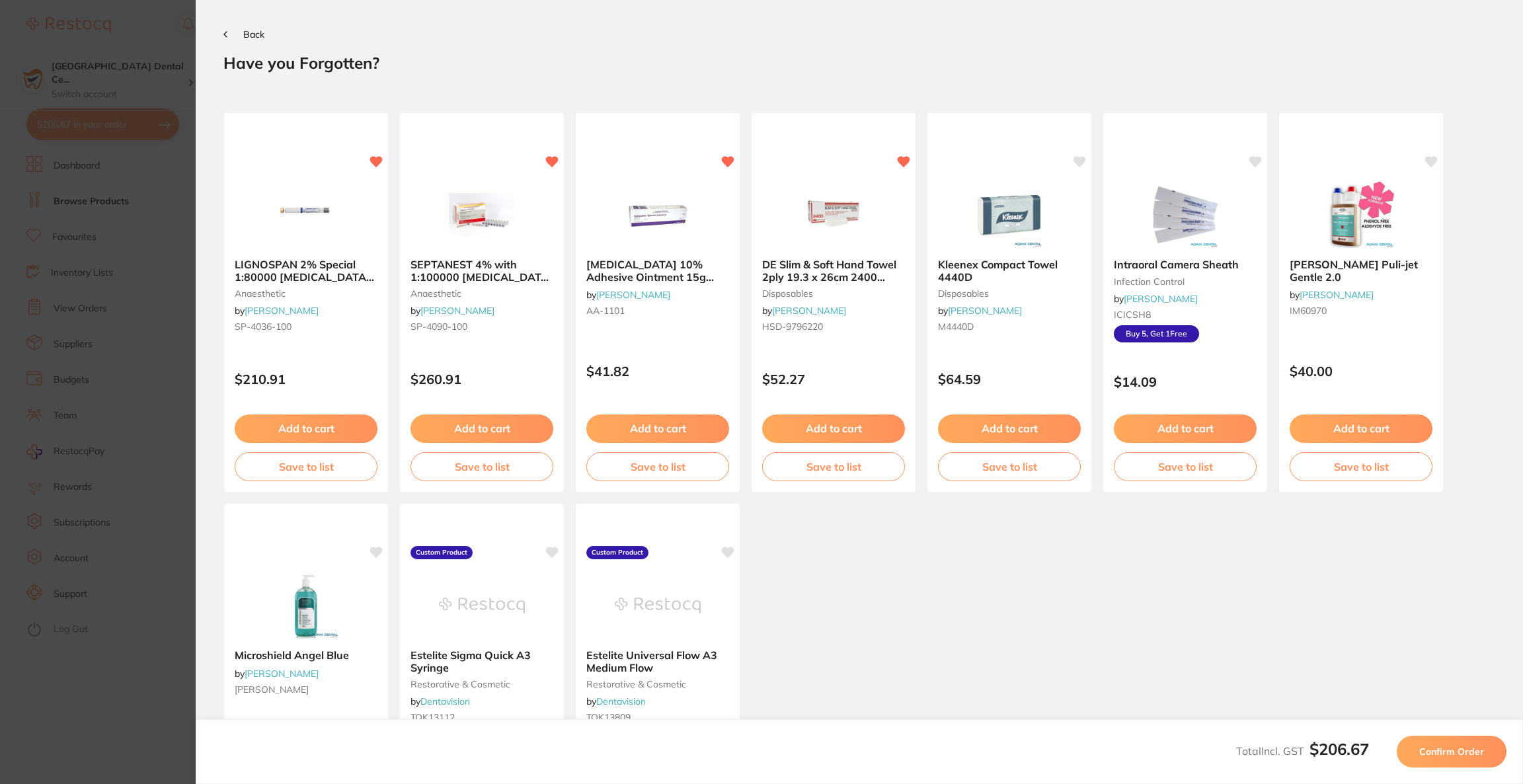
click at [1425, 752] on span "Confirm Order" at bounding box center [1452, 752] width 65 height 12
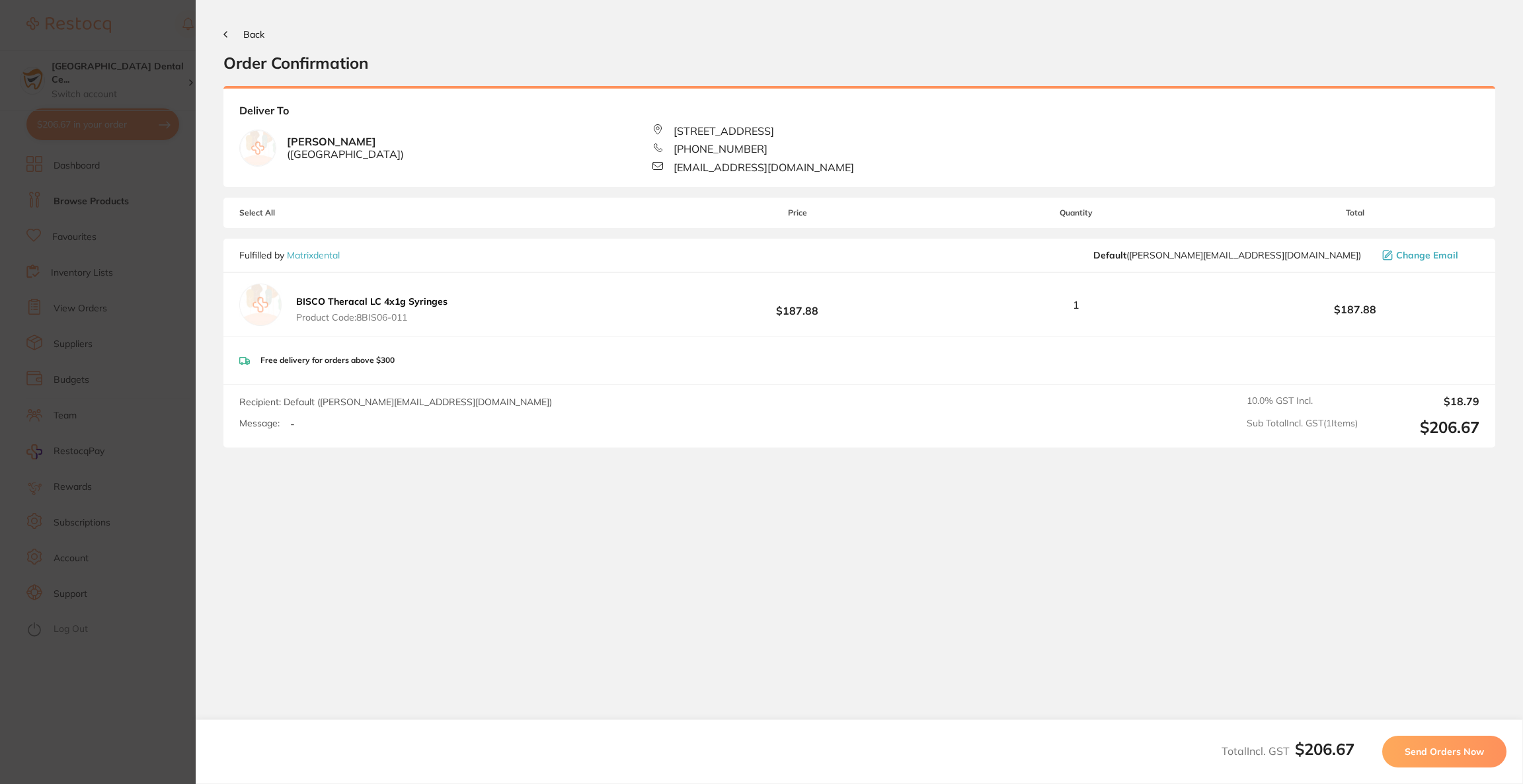
click at [1425, 752] on span "Send Orders Now" at bounding box center [1444, 752] width 79 height 12
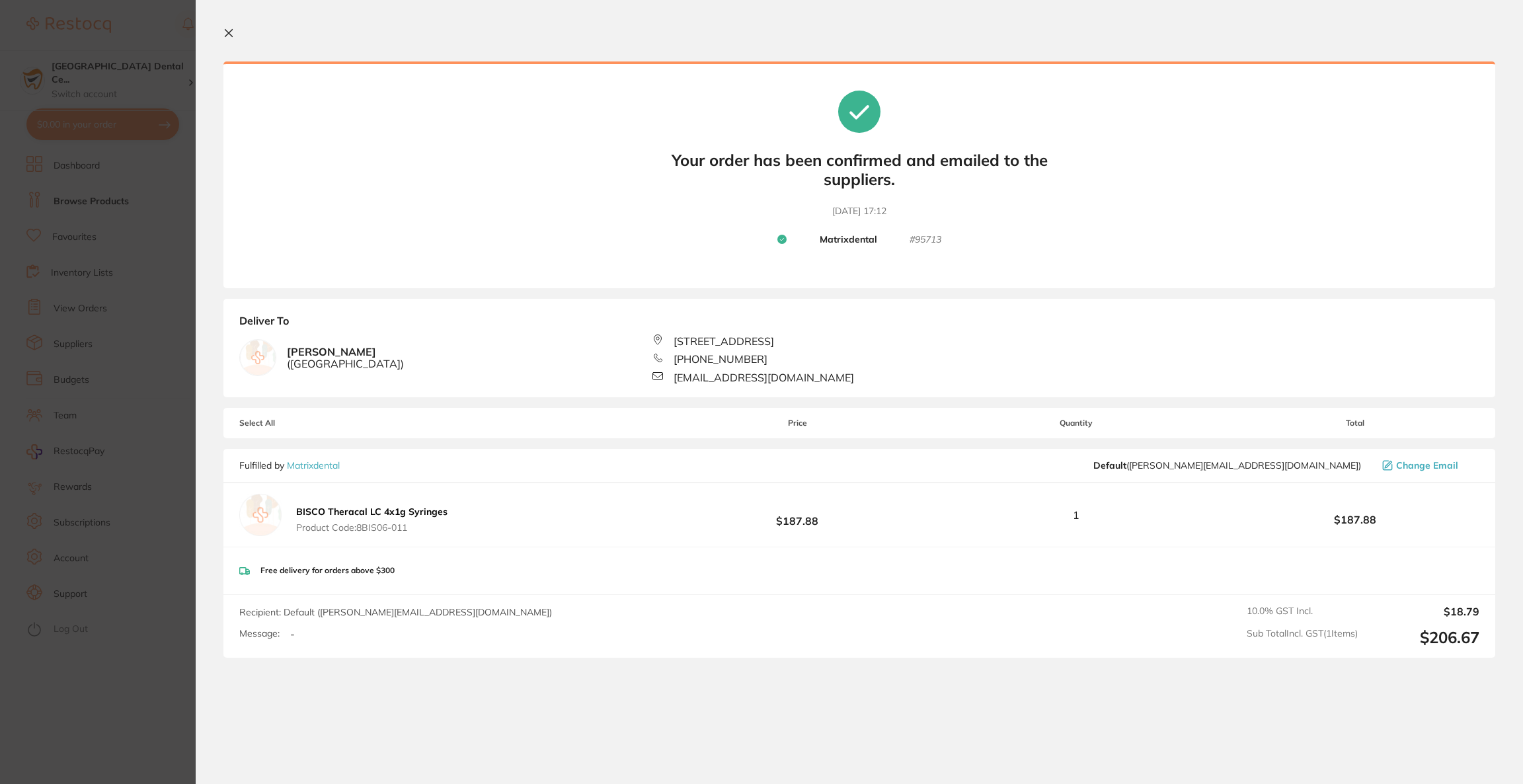
click at [224, 35] on icon at bounding box center [229, 33] width 11 height 11
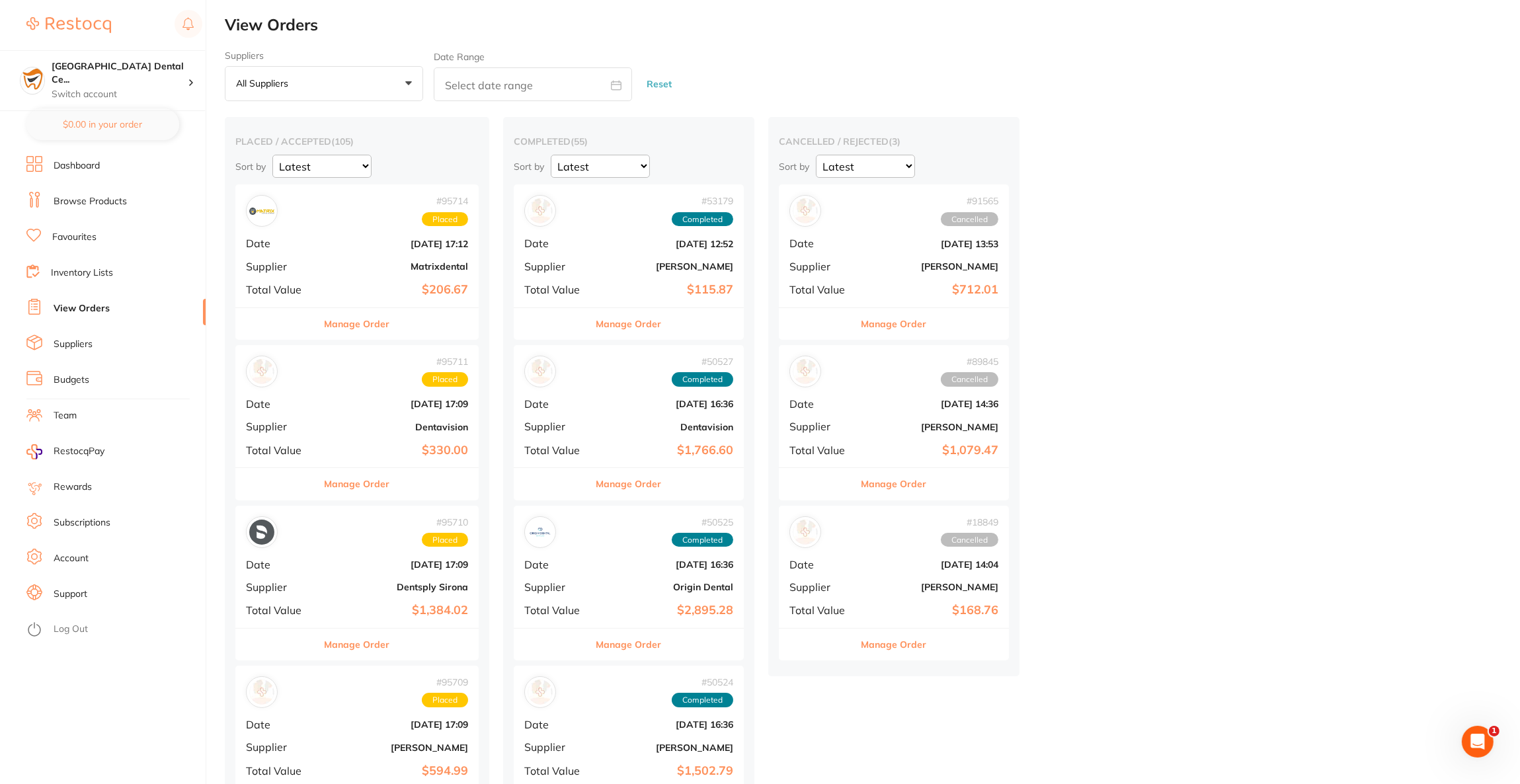
checkbox input "false"
type input "2"
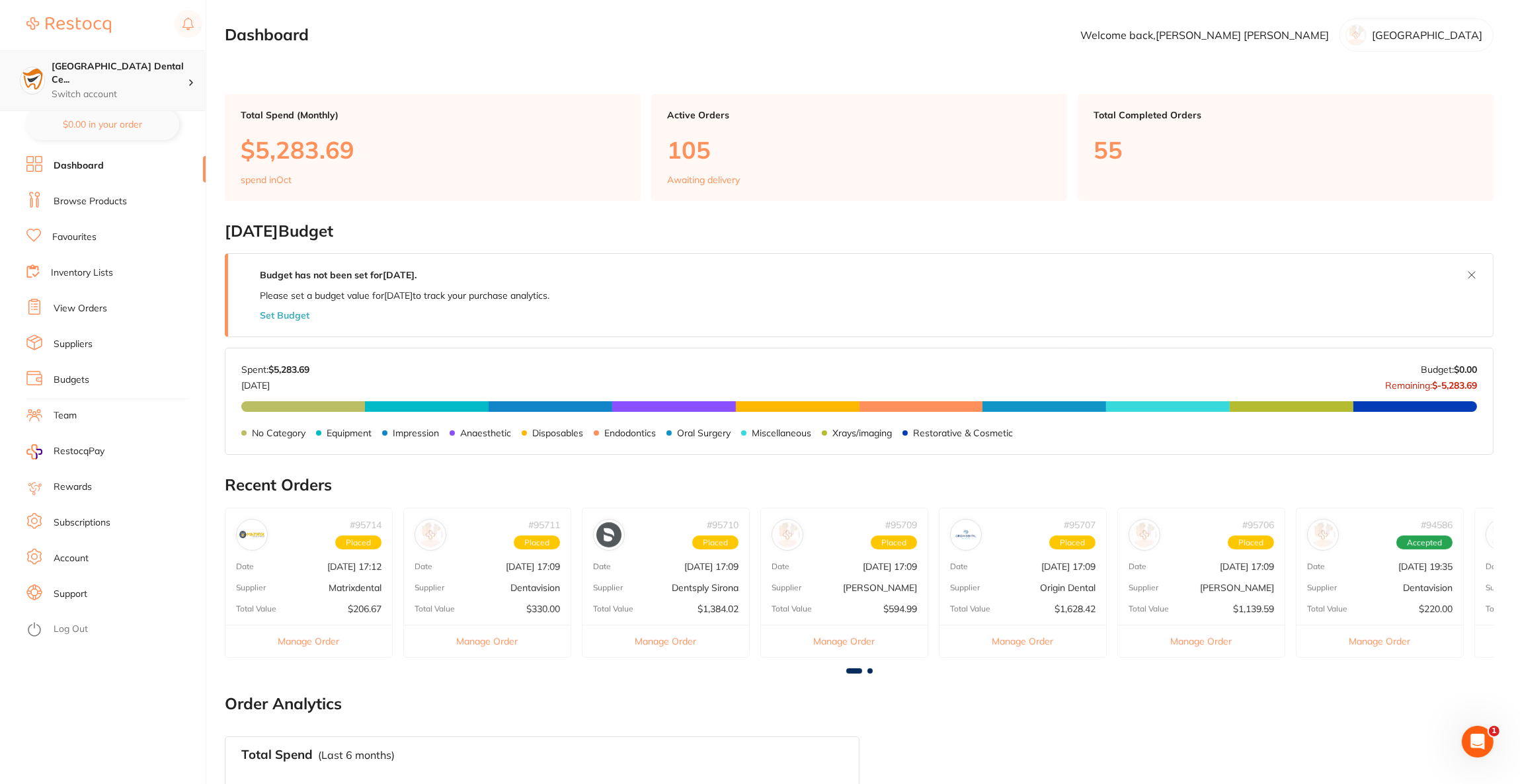
click at [168, 88] on p "Switch account" at bounding box center [120, 95] width 136 height 13
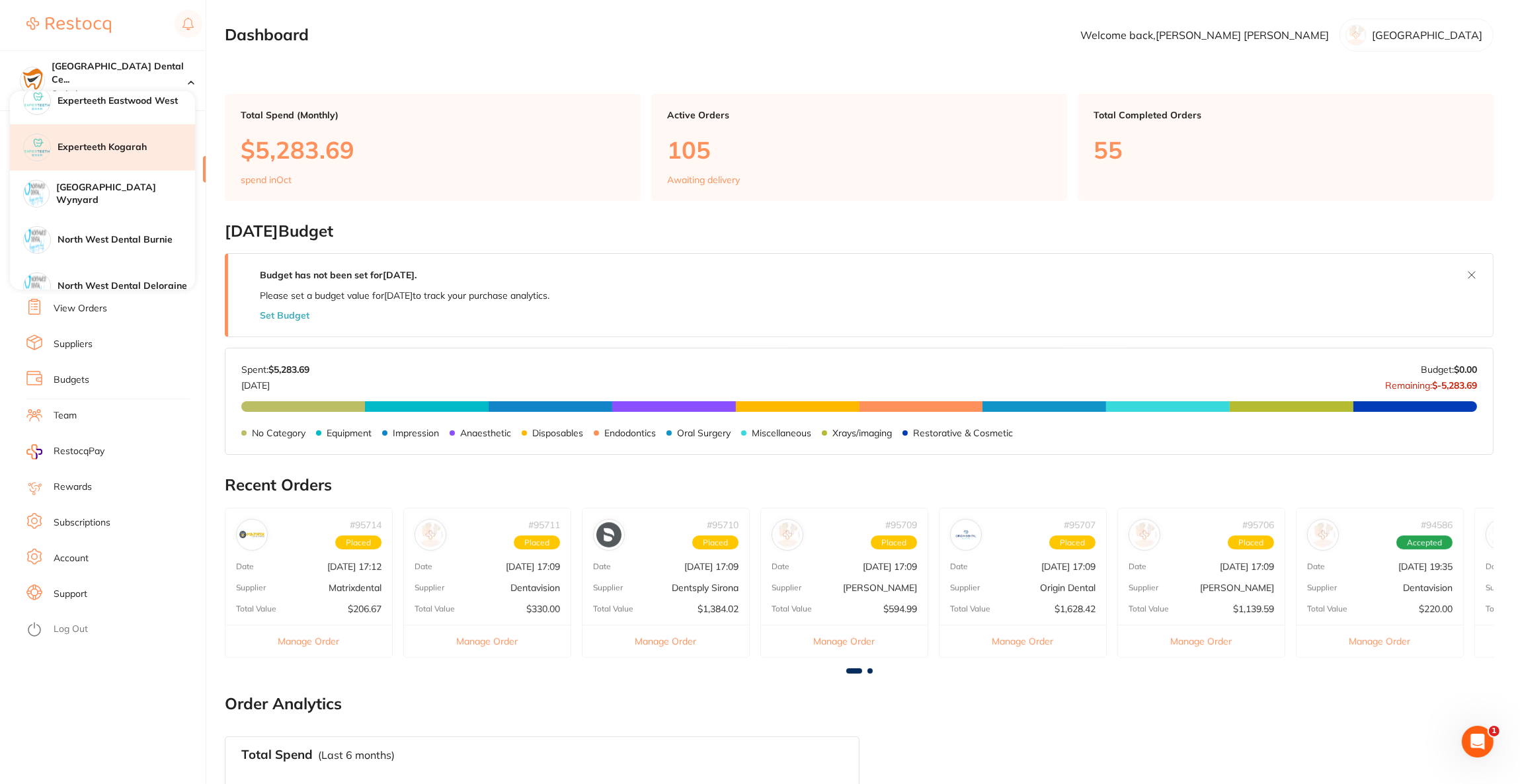
scroll to position [397, 0]
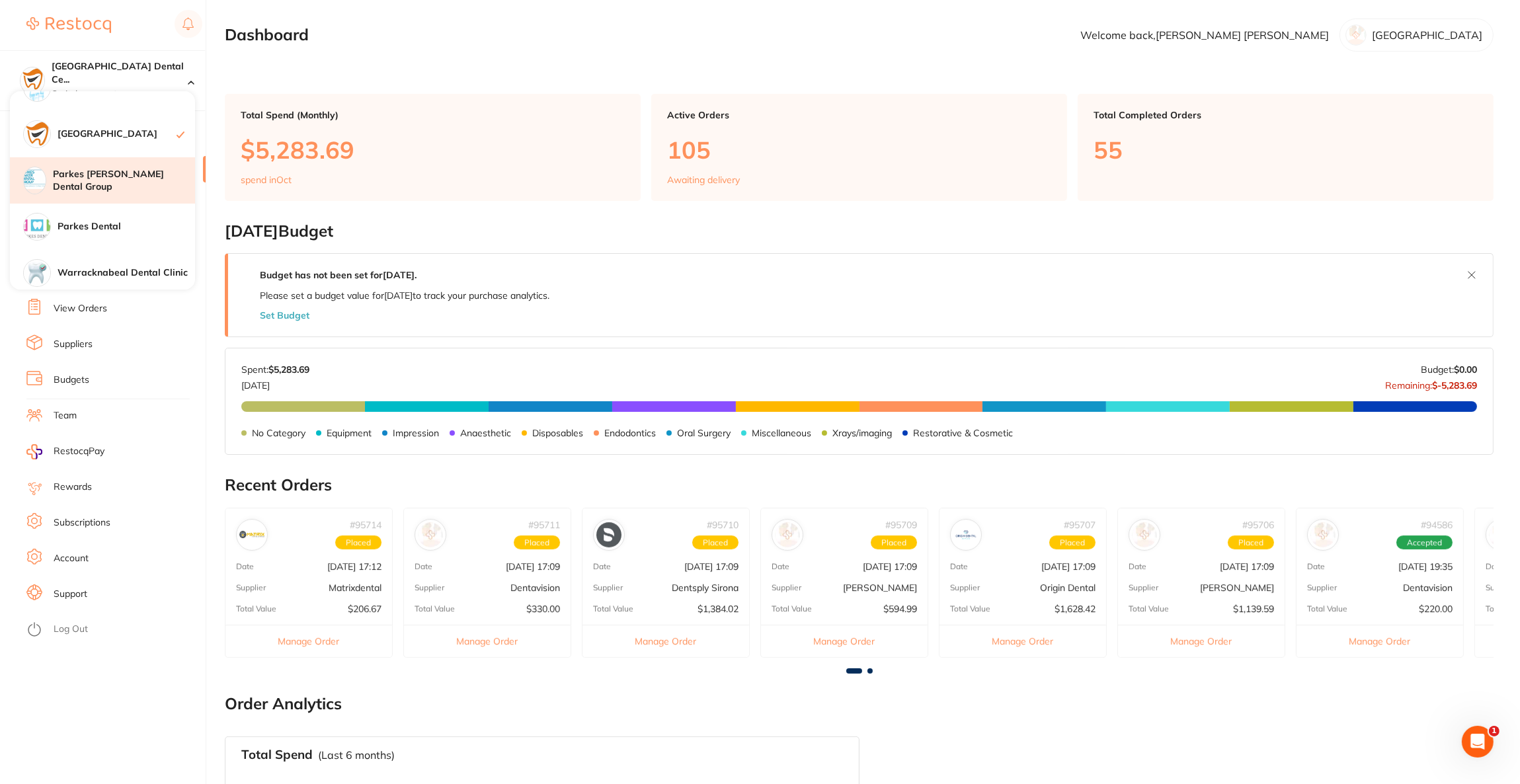
click at [144, 187] on div "Parkes [PERSON_NAME] Dental Group" at bounding box center [102, 181] width 185 height 46
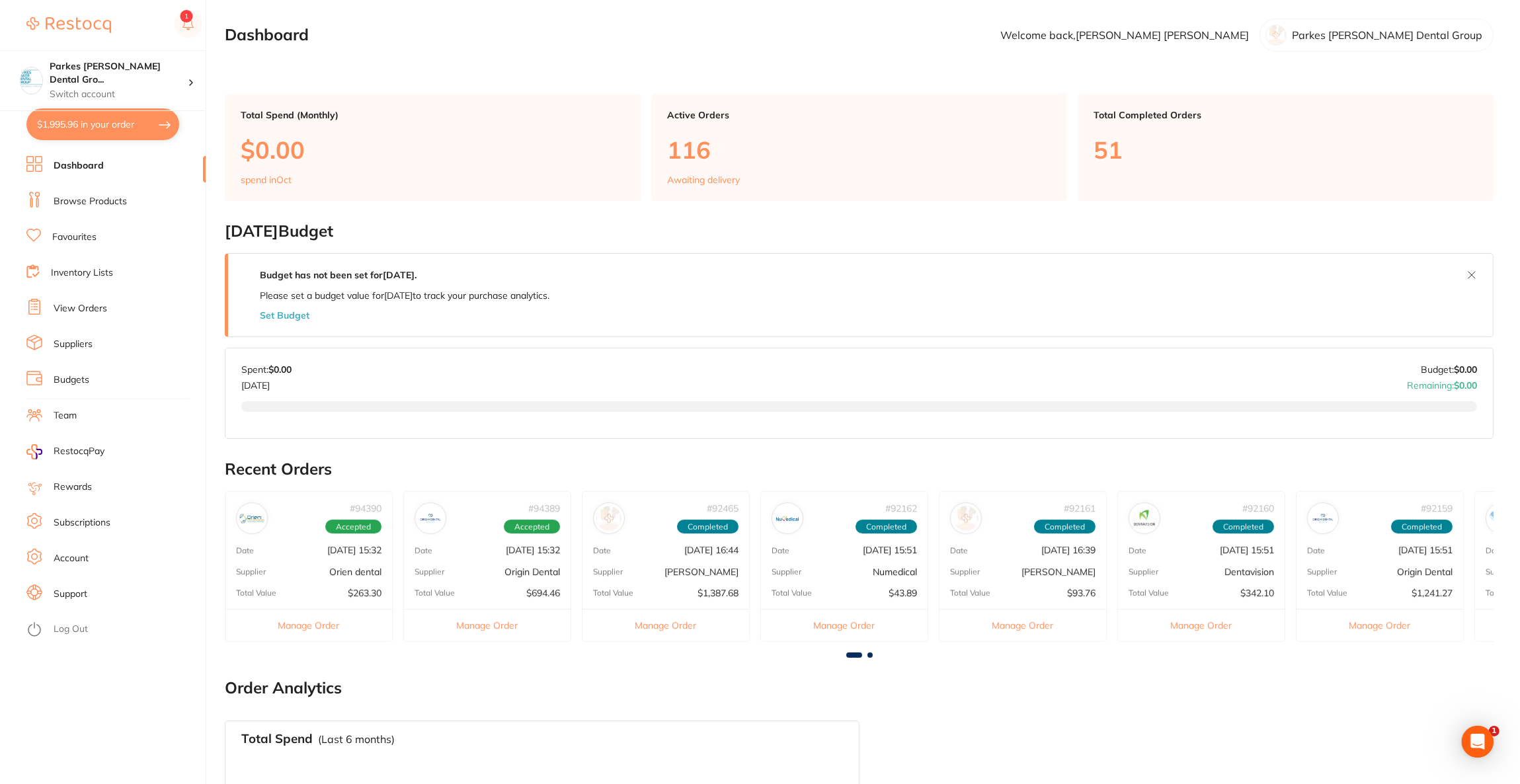
click at [113, 127] on button "$1,995.96 in your order" at bounding box center [102, 124] width 153 height 32
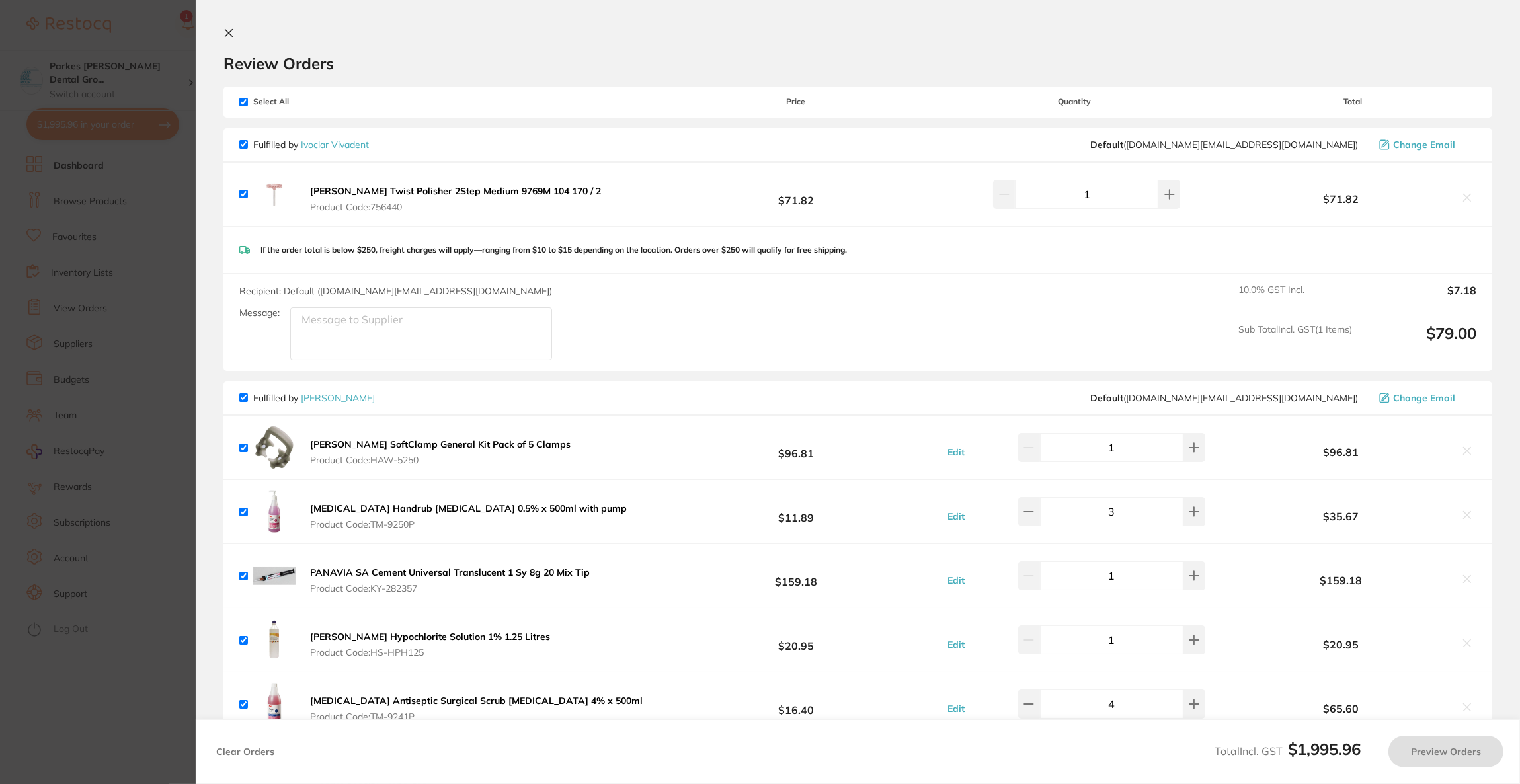
checkbox input "true"
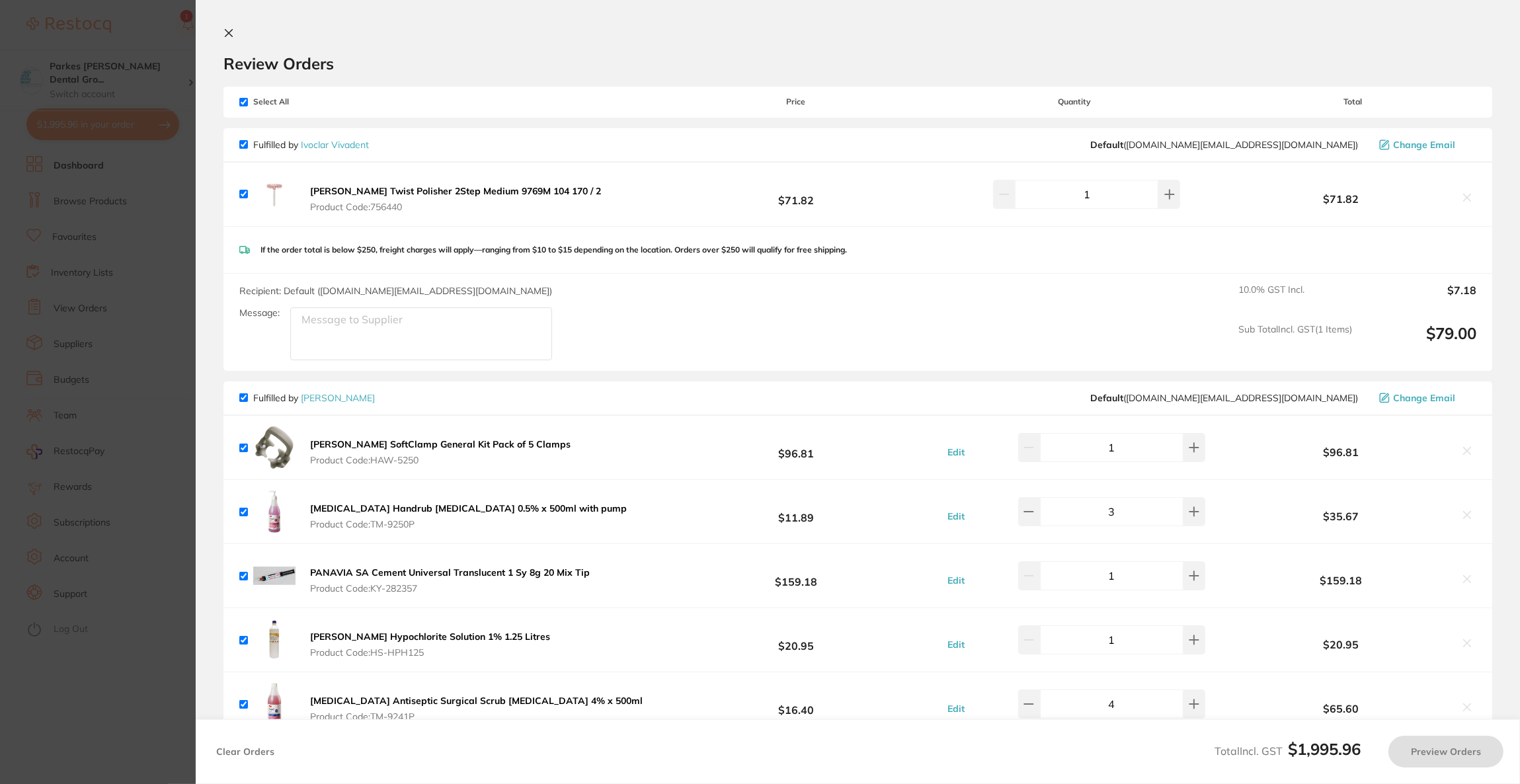
checkbox input "true"
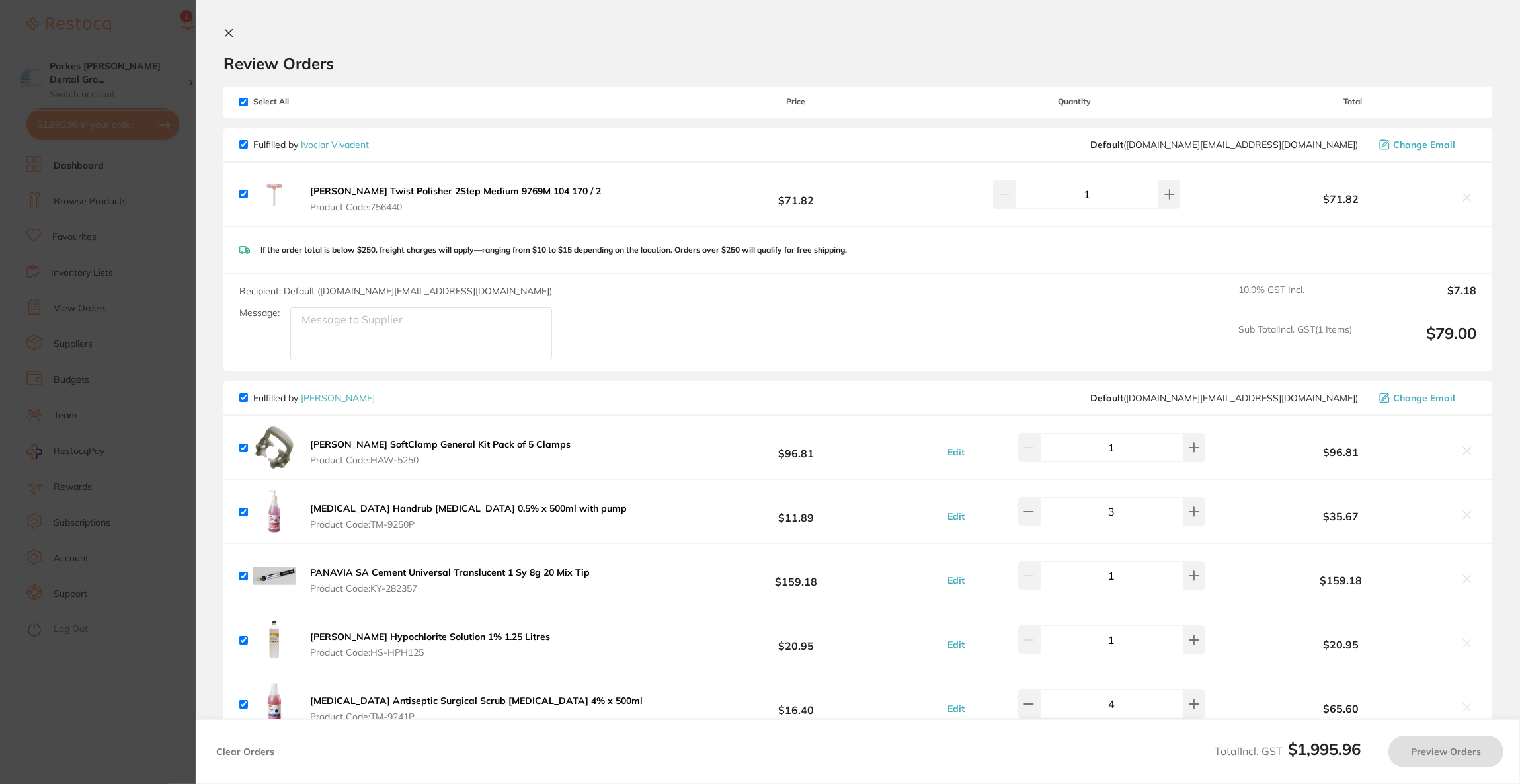
checkbox input "true"
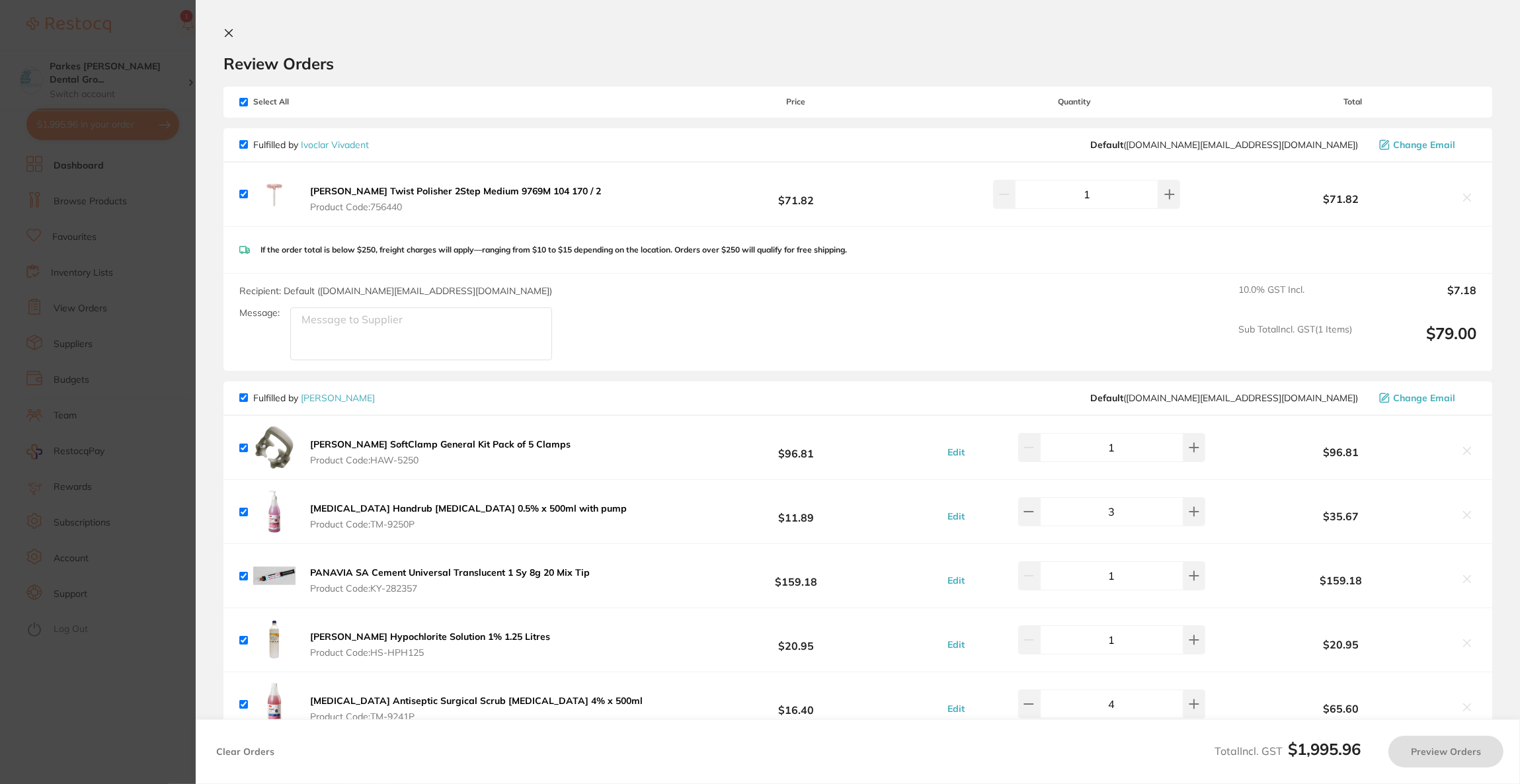
checkbox input "true"
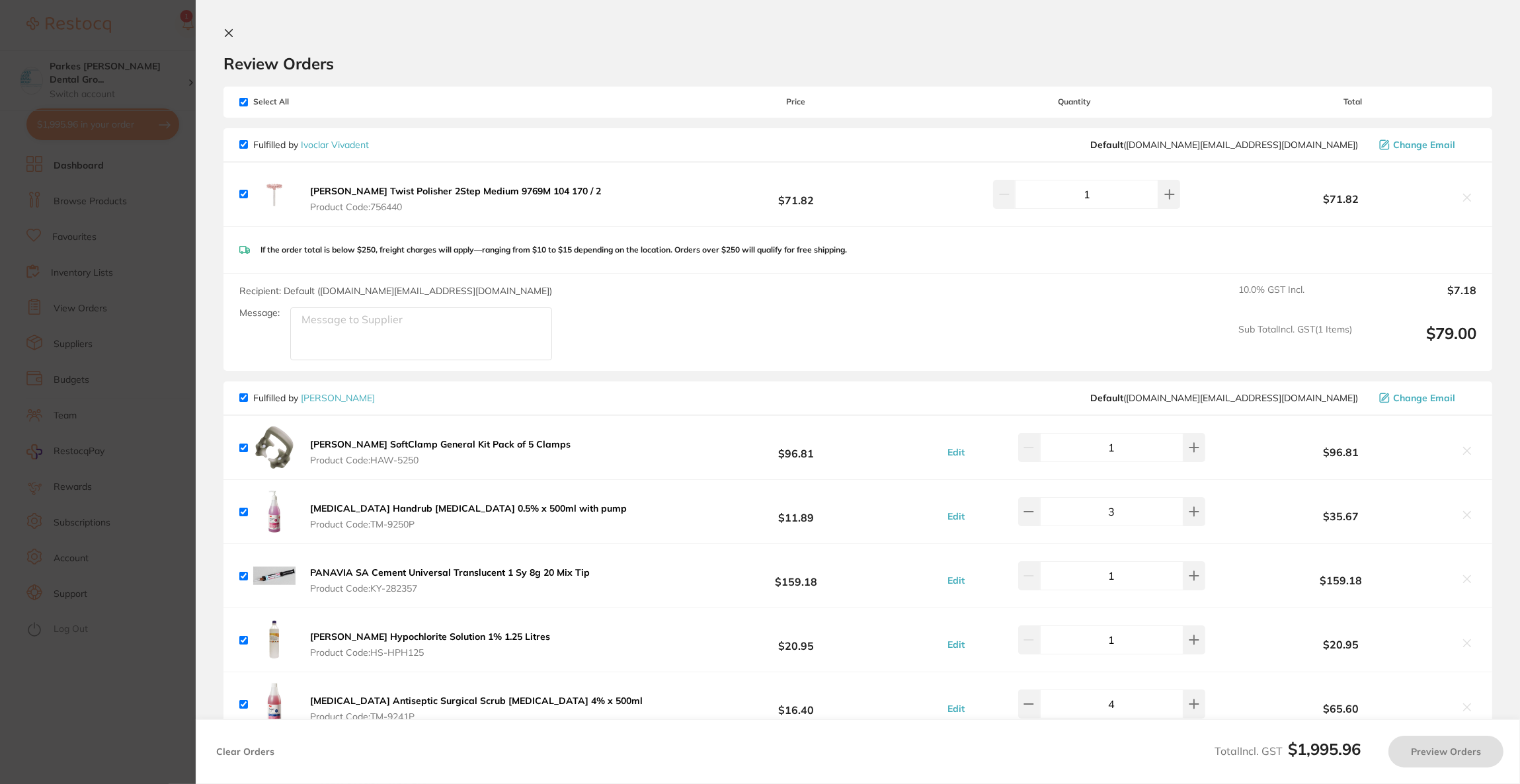
checkbox input "true"
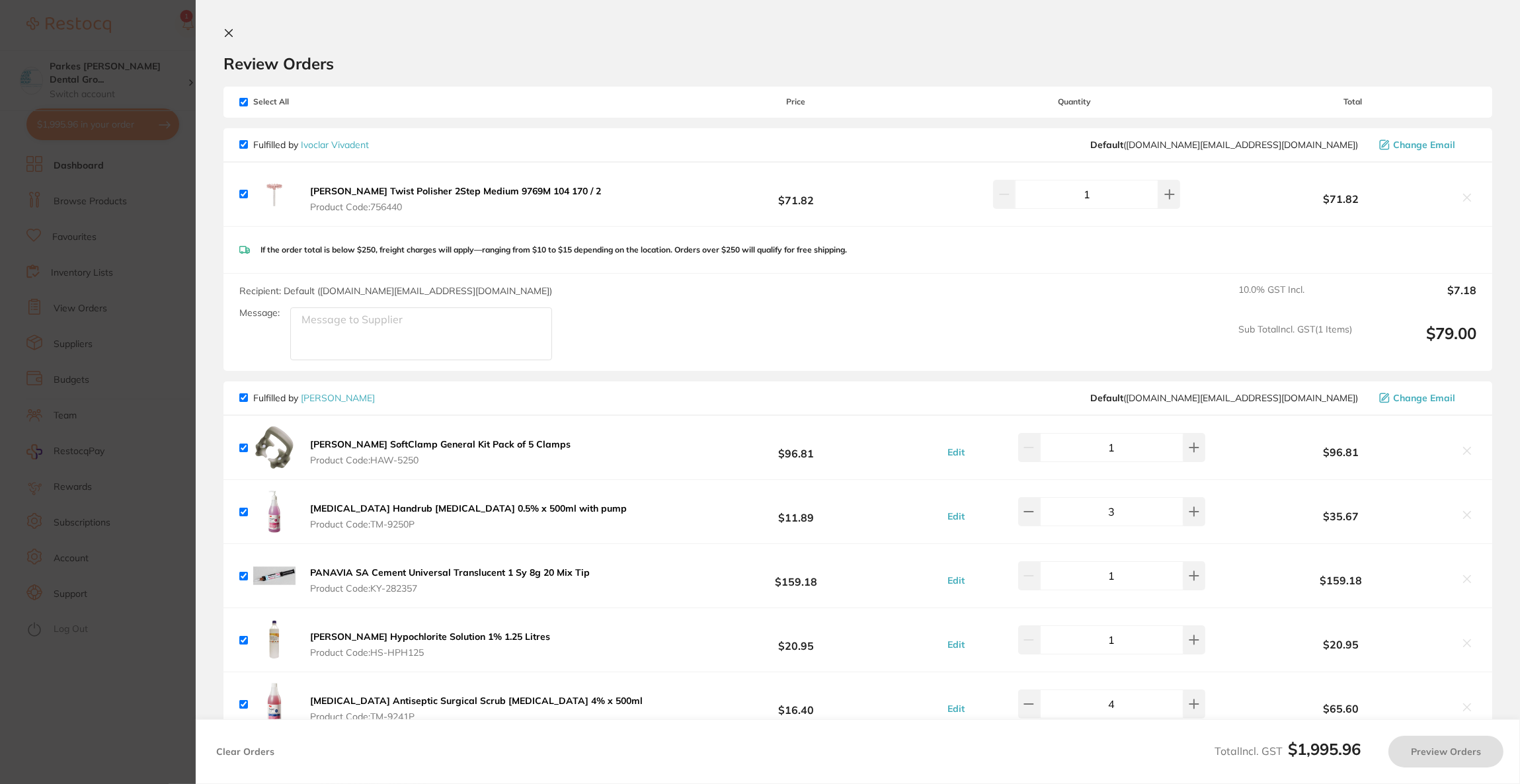
checkbox input "true"
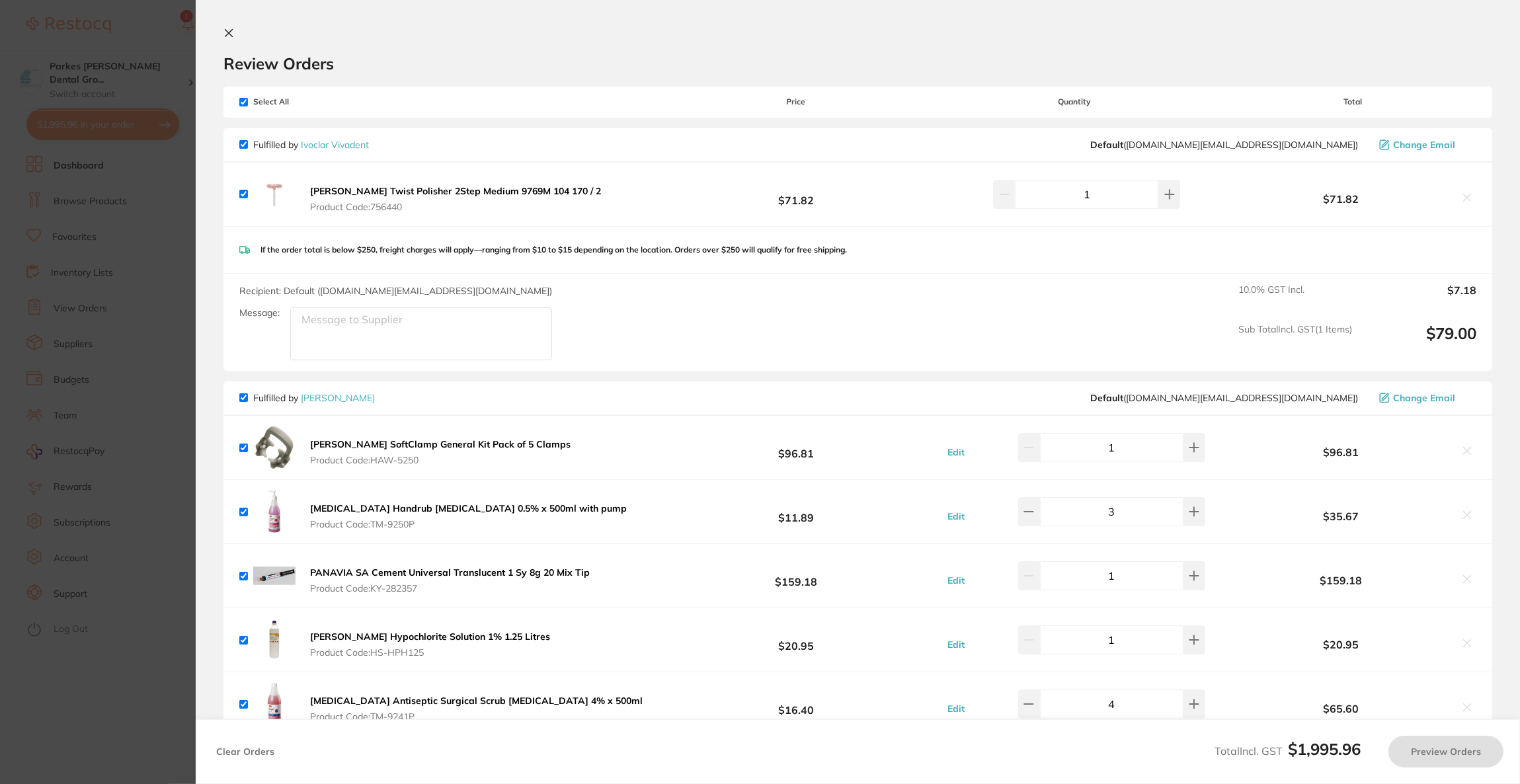
checkbox input "true"
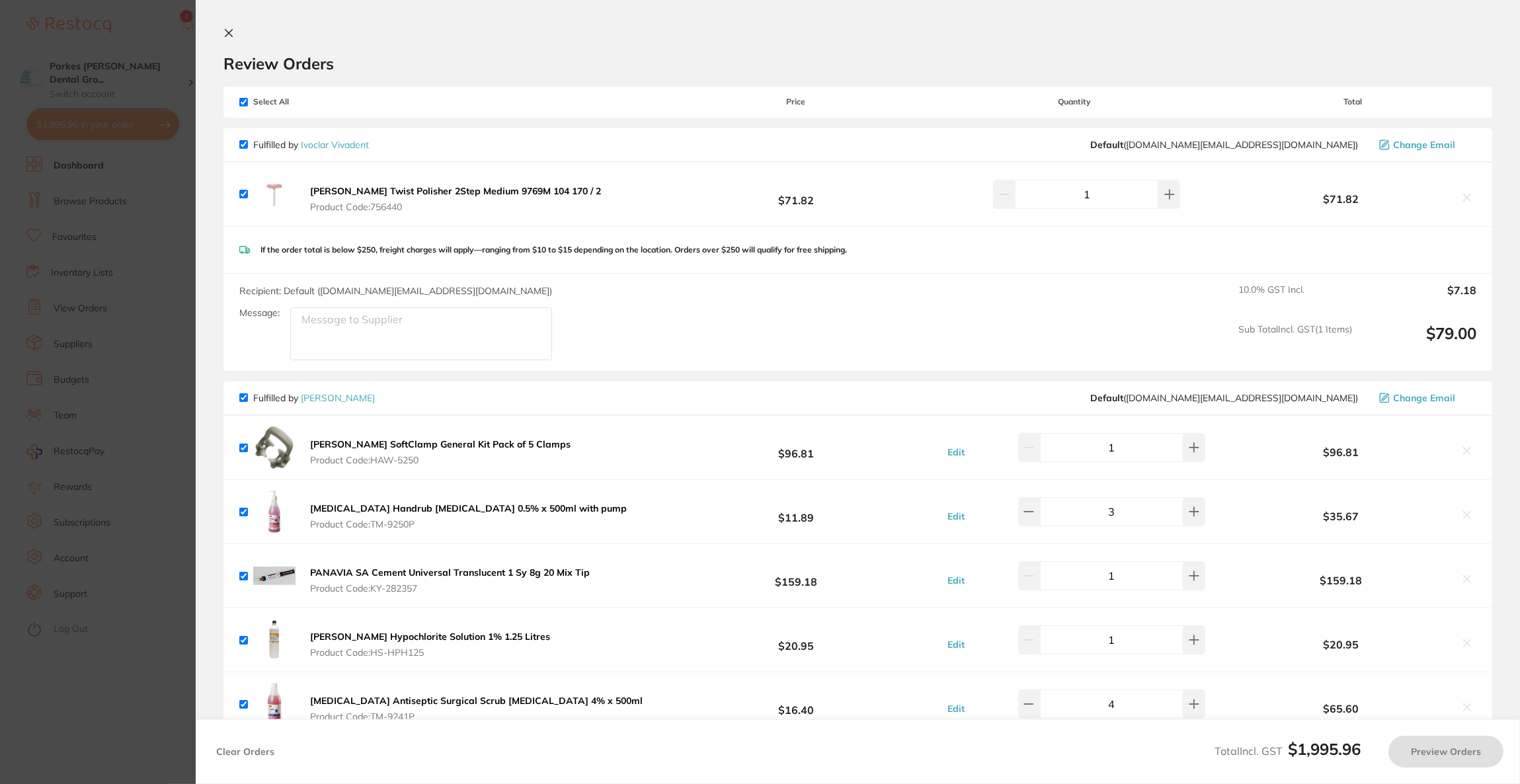
checkbox input "true"
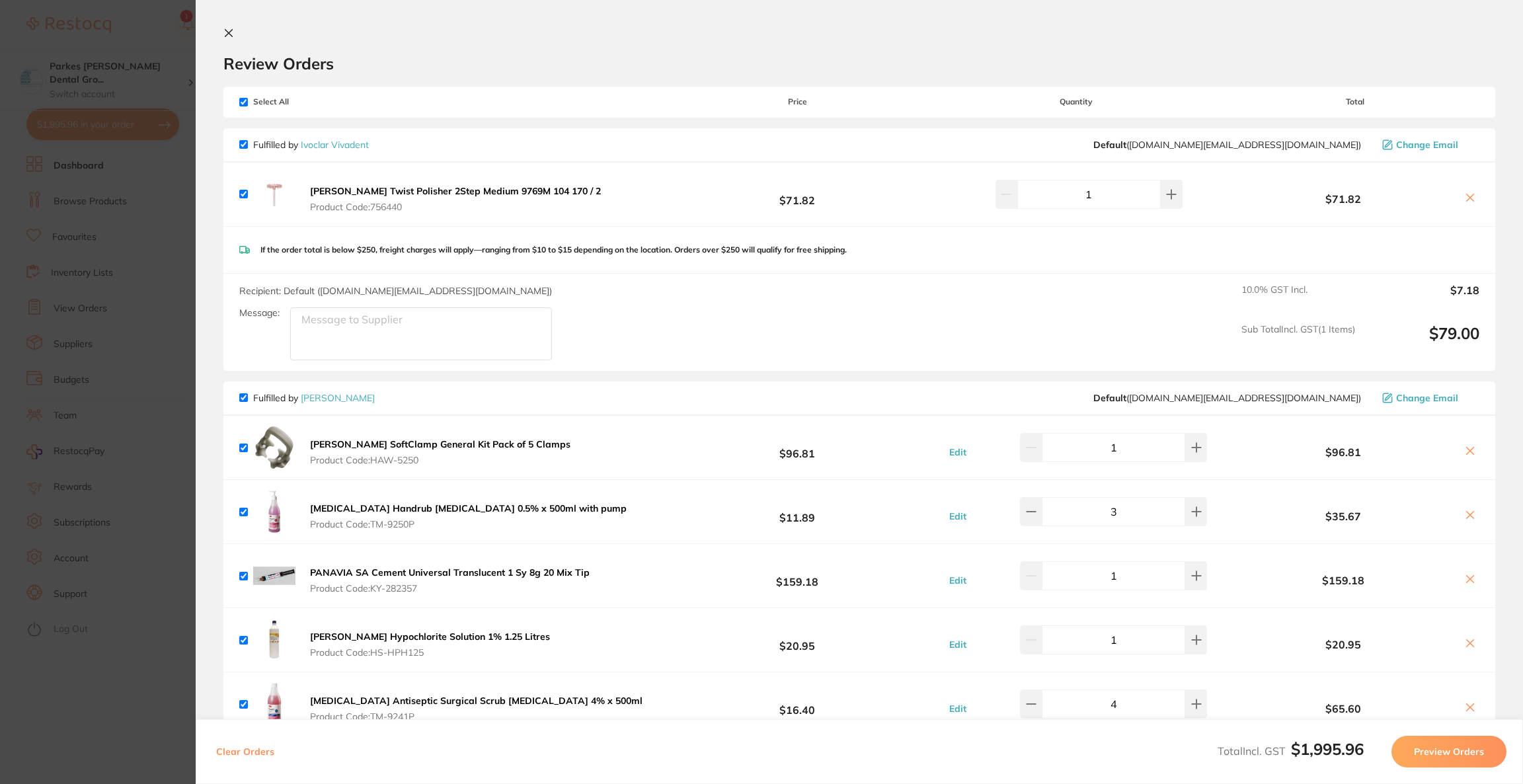
click at [417, 189] on b "Meisinger Twist Polisher 2Step Medium 9769M 104 170 / 2" at bounding box center [455, 191] width 291 height 12
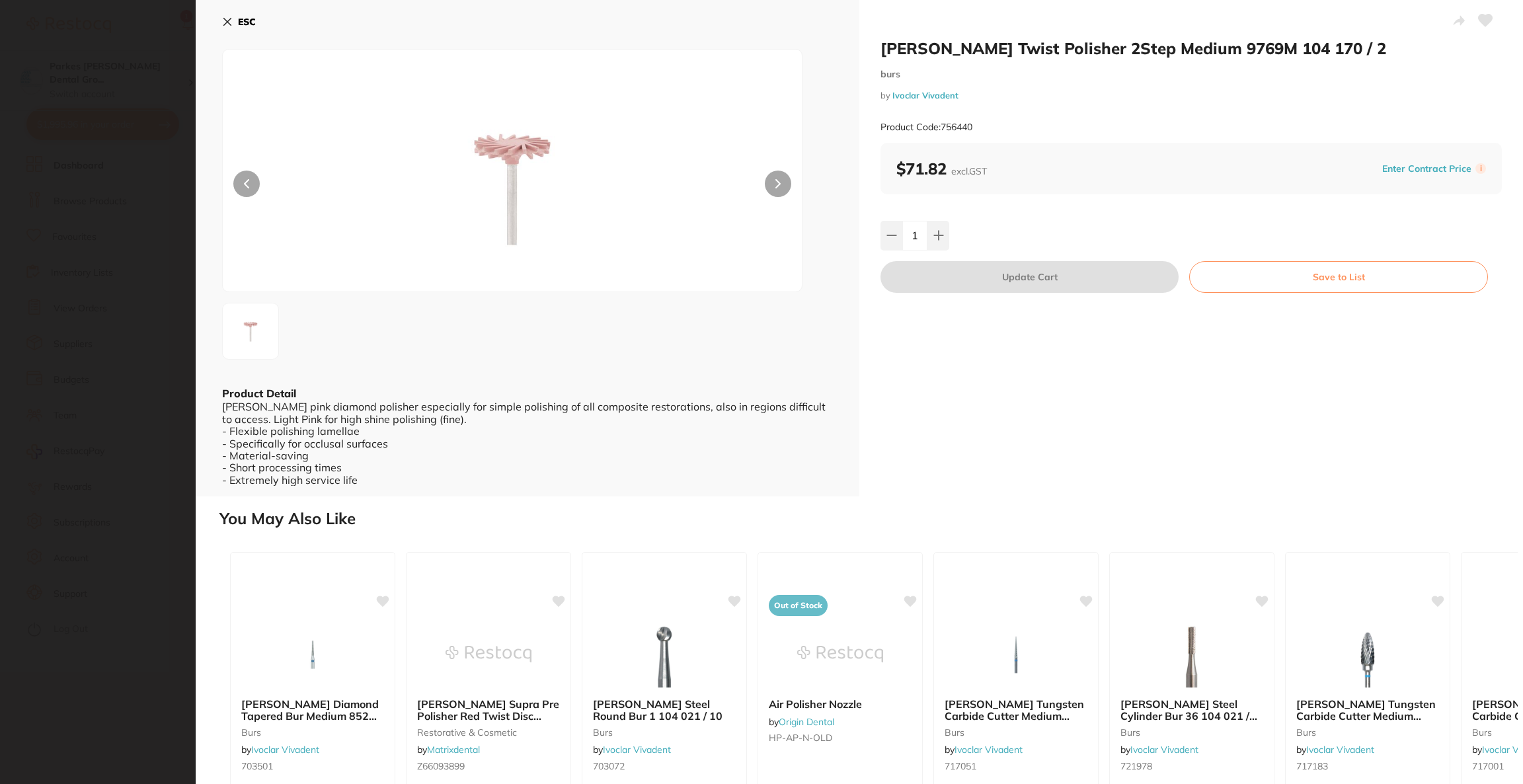
click at [128, 236] on section "Meisinger Twist Polisher 2Step Medium 9769M 104 170 / 2 burs by Ivoclar Vivaden…" at bounding box center [761, 392] width 1523 height 784
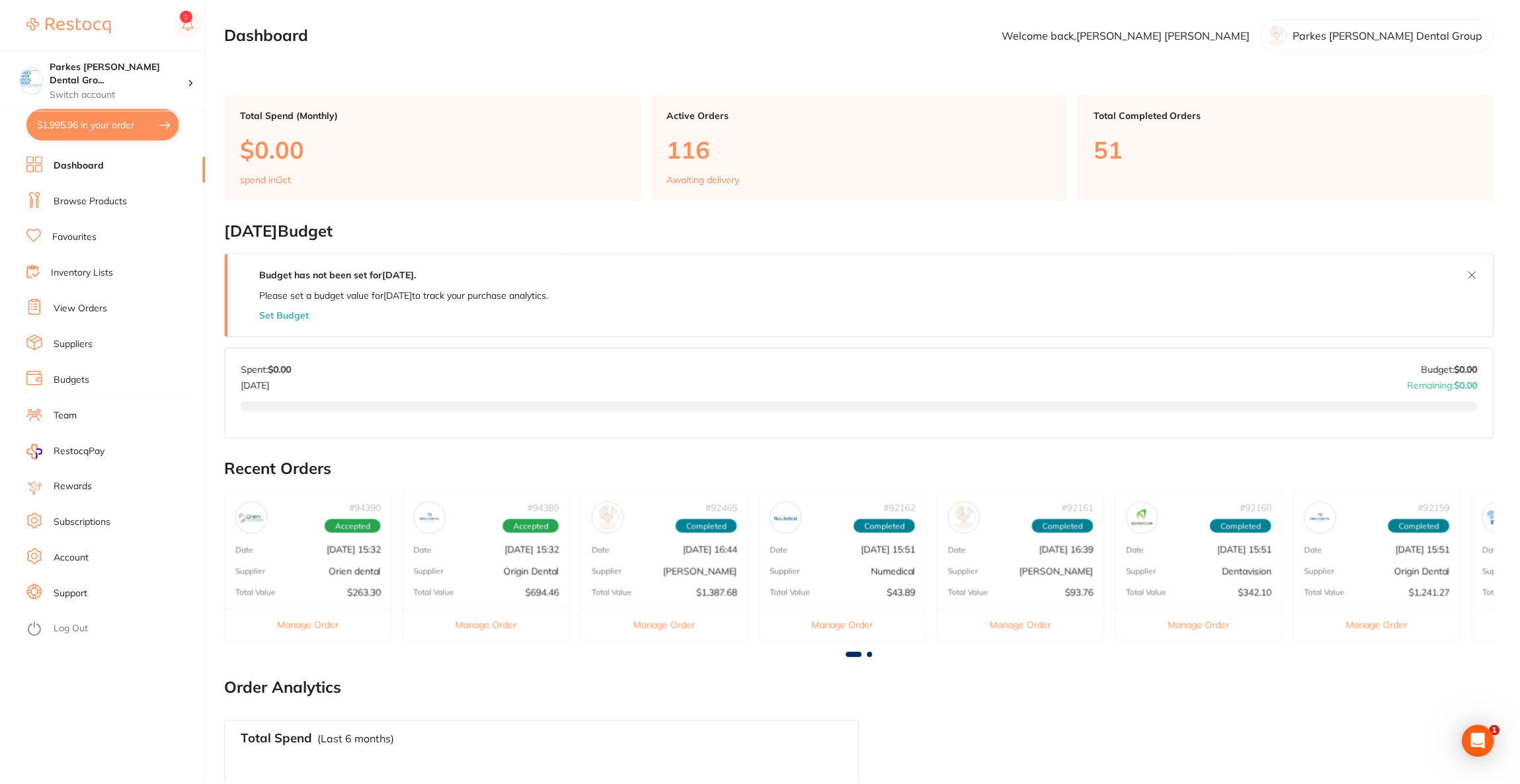
scroll to position [247, 0]
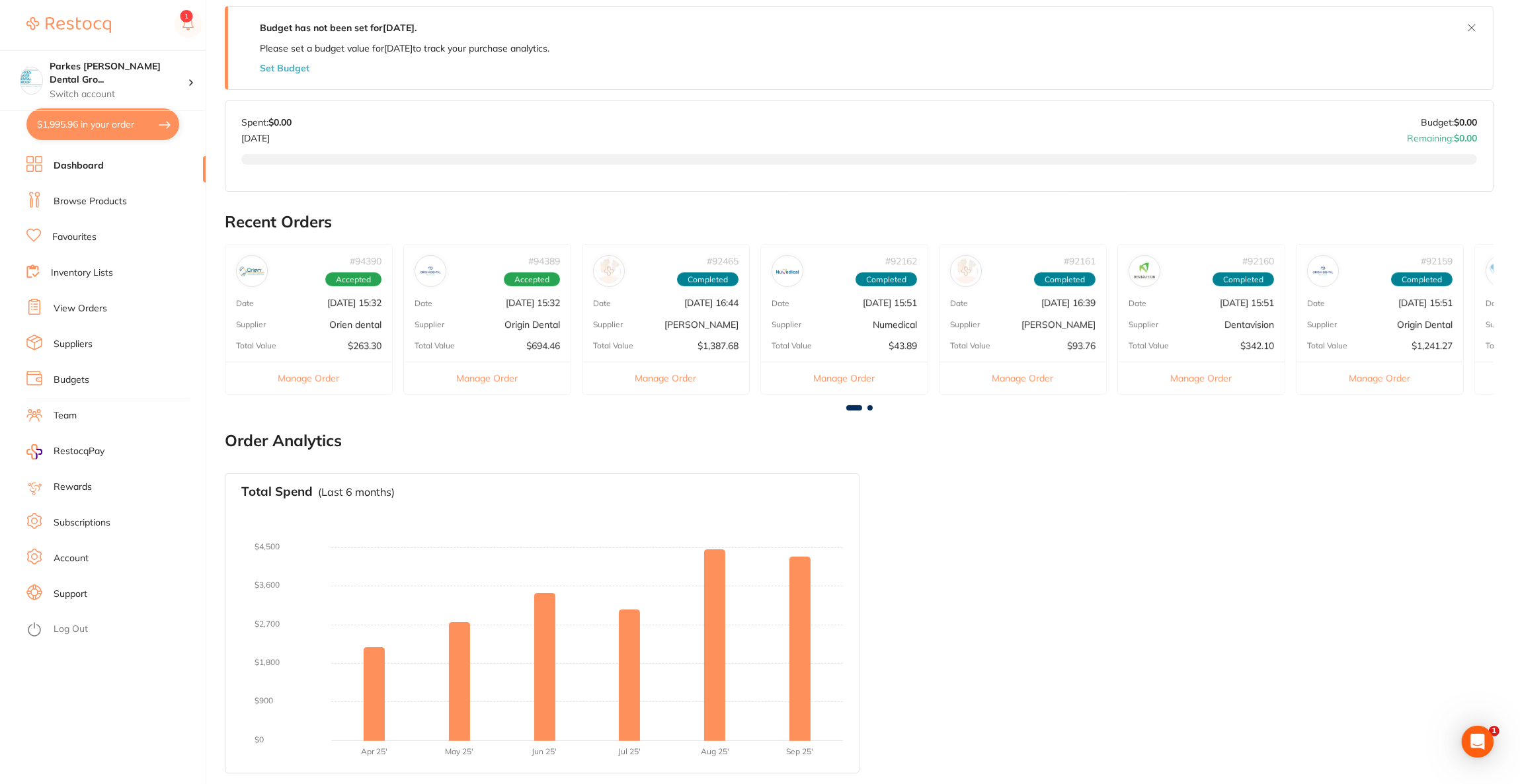
click at [97, 193] on li "Browse Products" at bounding box center [116, 201] width 179 height 20
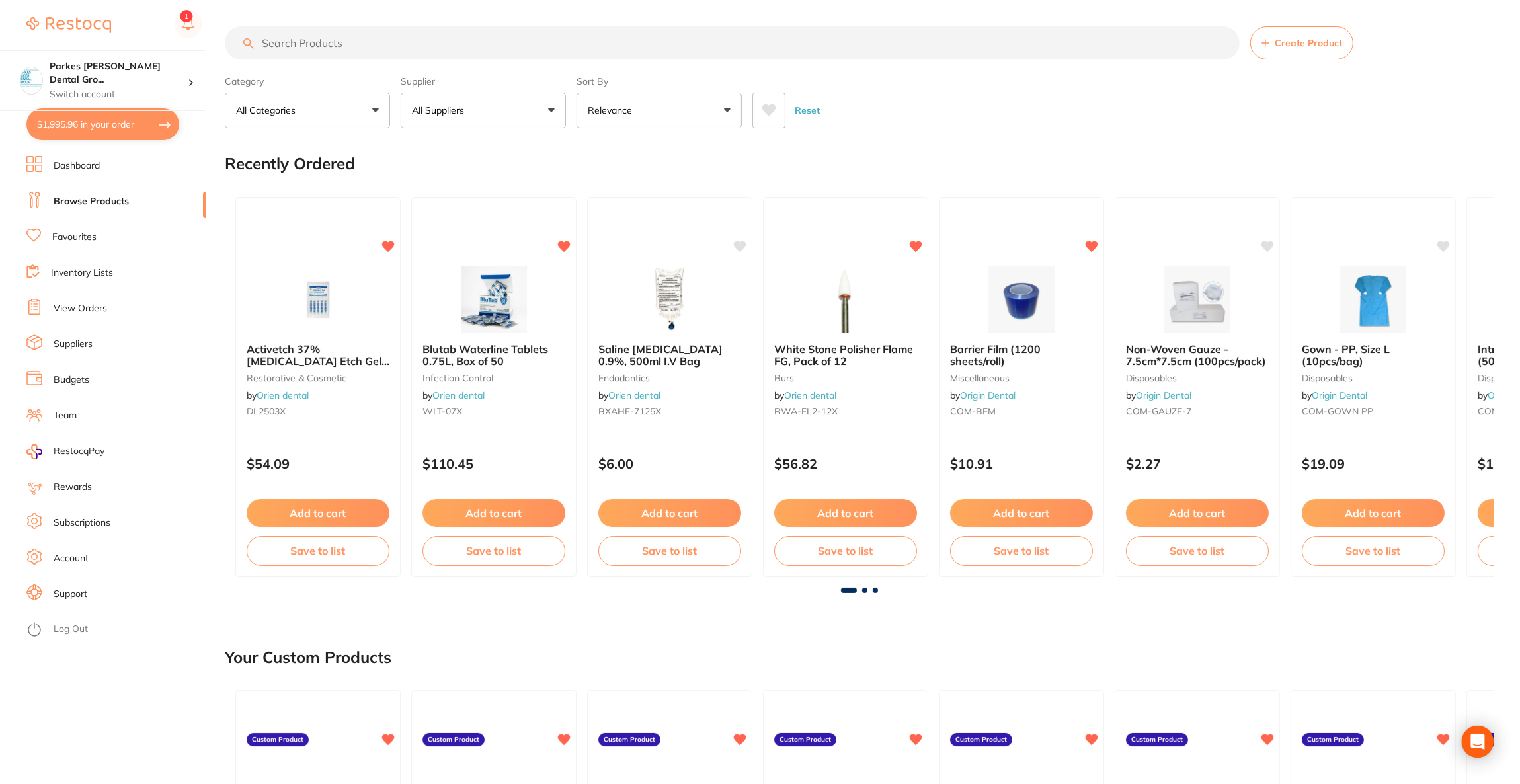
click at [428, 46] on input "search" at bounding box center [732, 42] width 1015 height 33
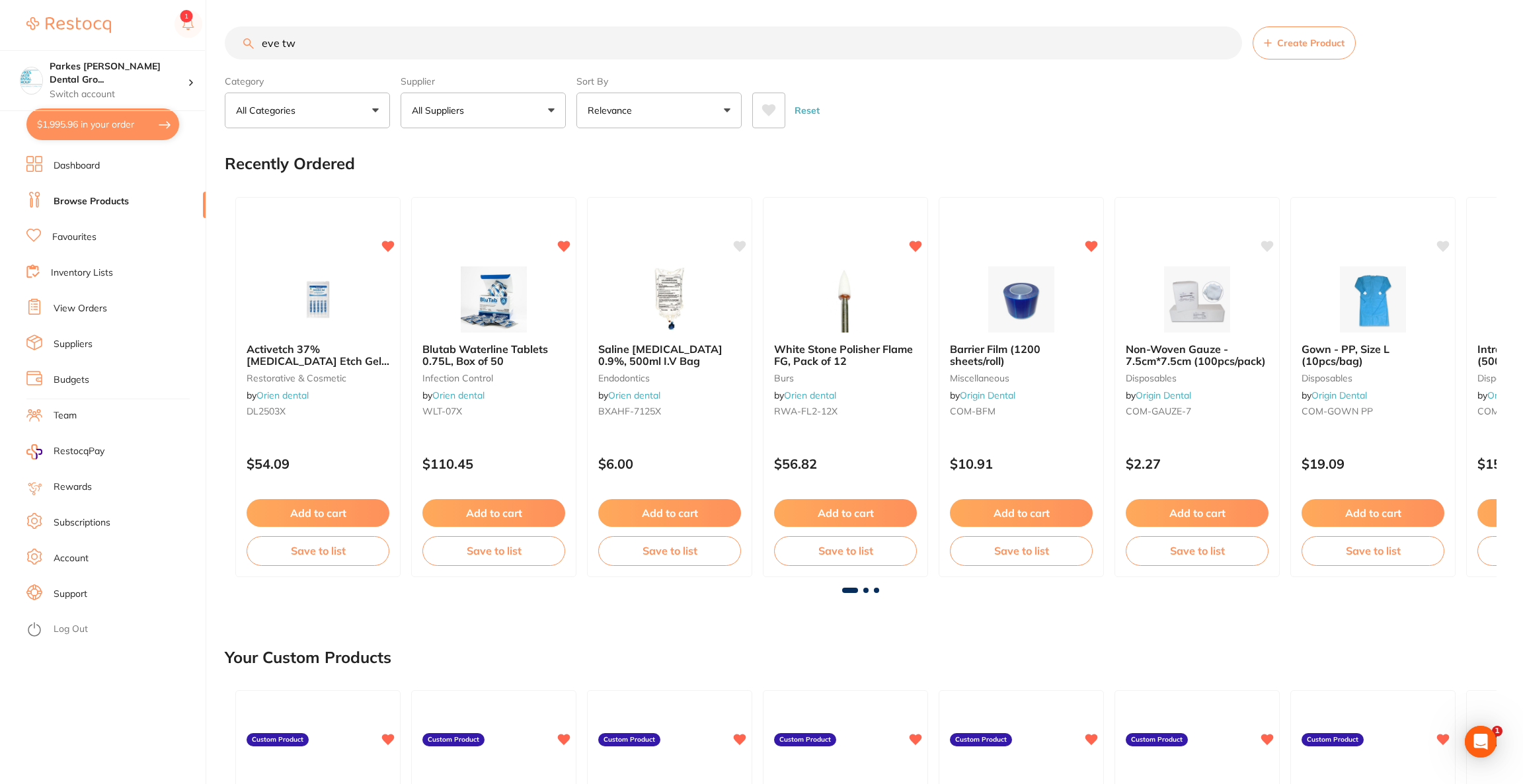
type input "eve tw"
click at [520, 119] on button "All Suppliers" at bounding box center [483, 110] width 165 height 36
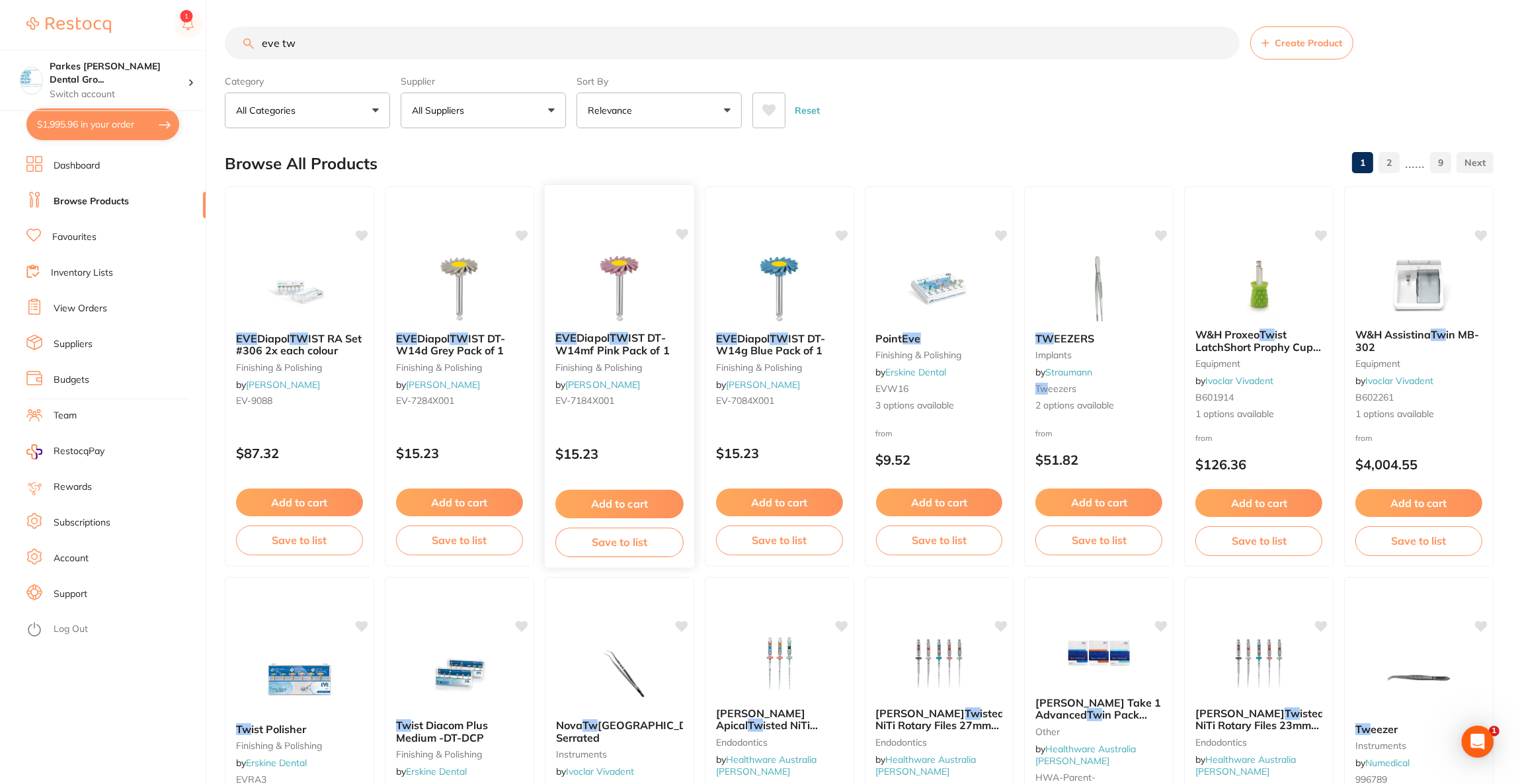
click at [614, 273] on img at bounding box center [619, 288] width 87 height 67
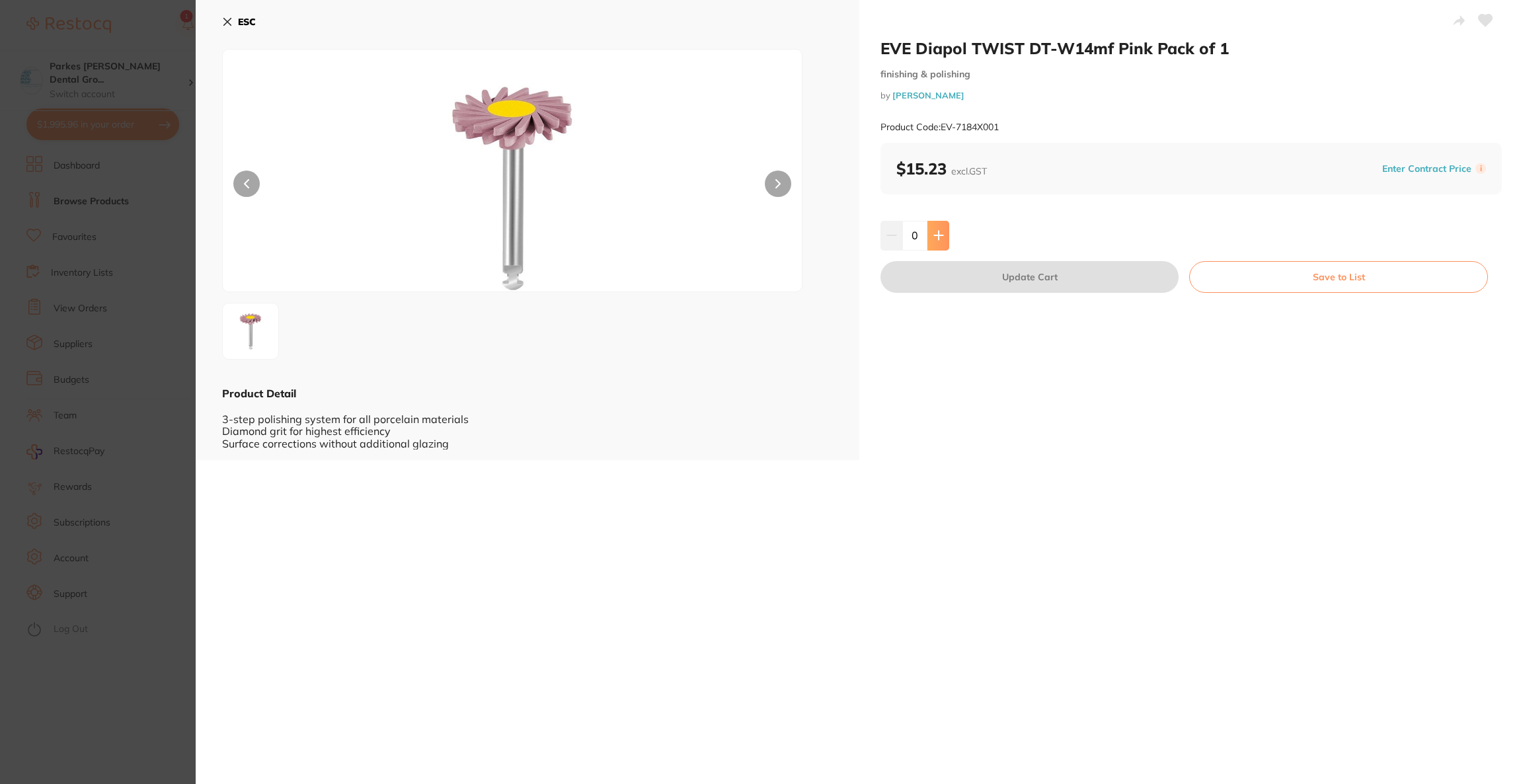
click at [939, 238] on icon at bounding box center [939, 236] width 11 height 11
type input "1"
click at [940, 280] on button "Update Cart" at bounding box center [1029, 277] width 298 height 32
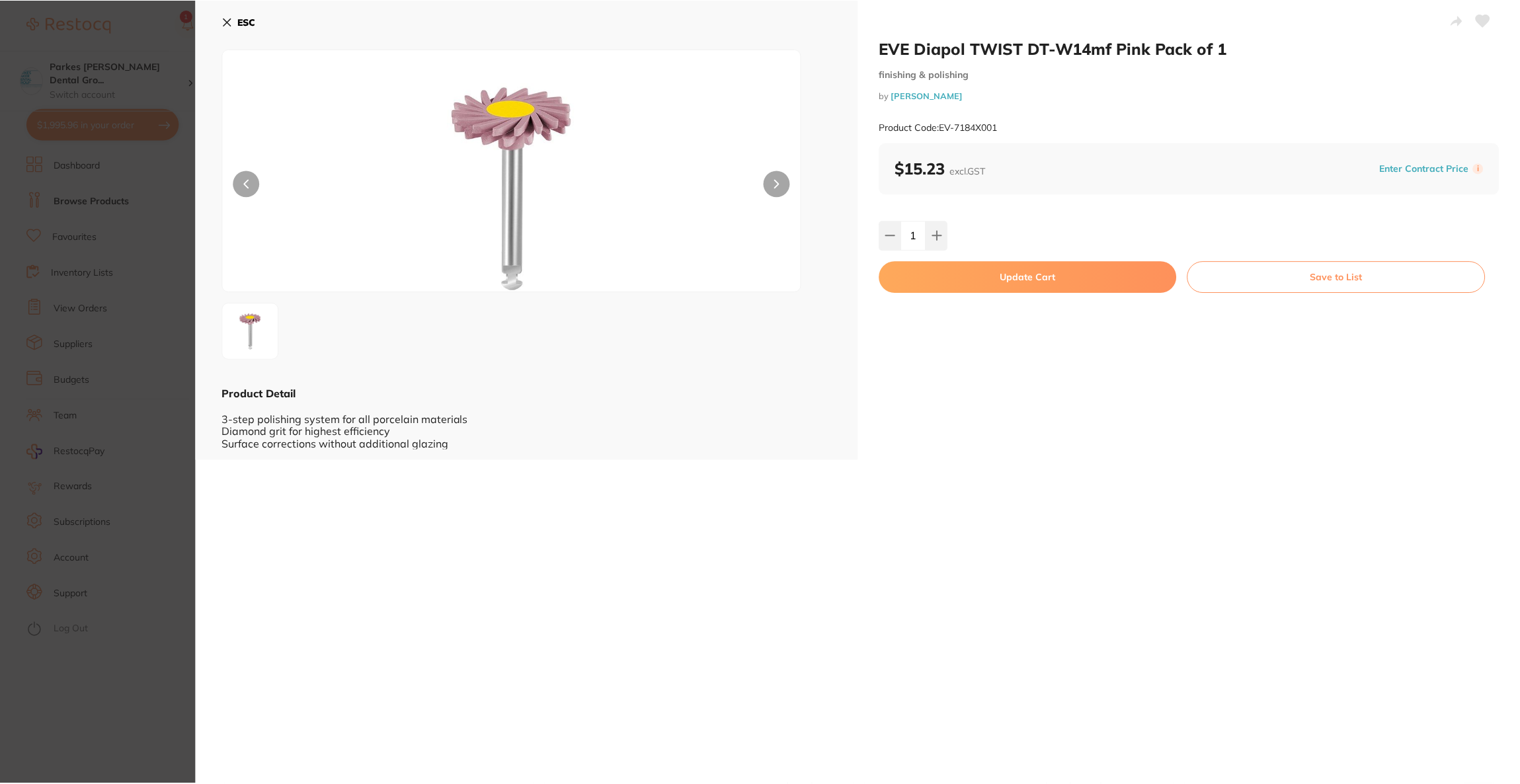
scroll to position [247, 0]
checkbox input "false"
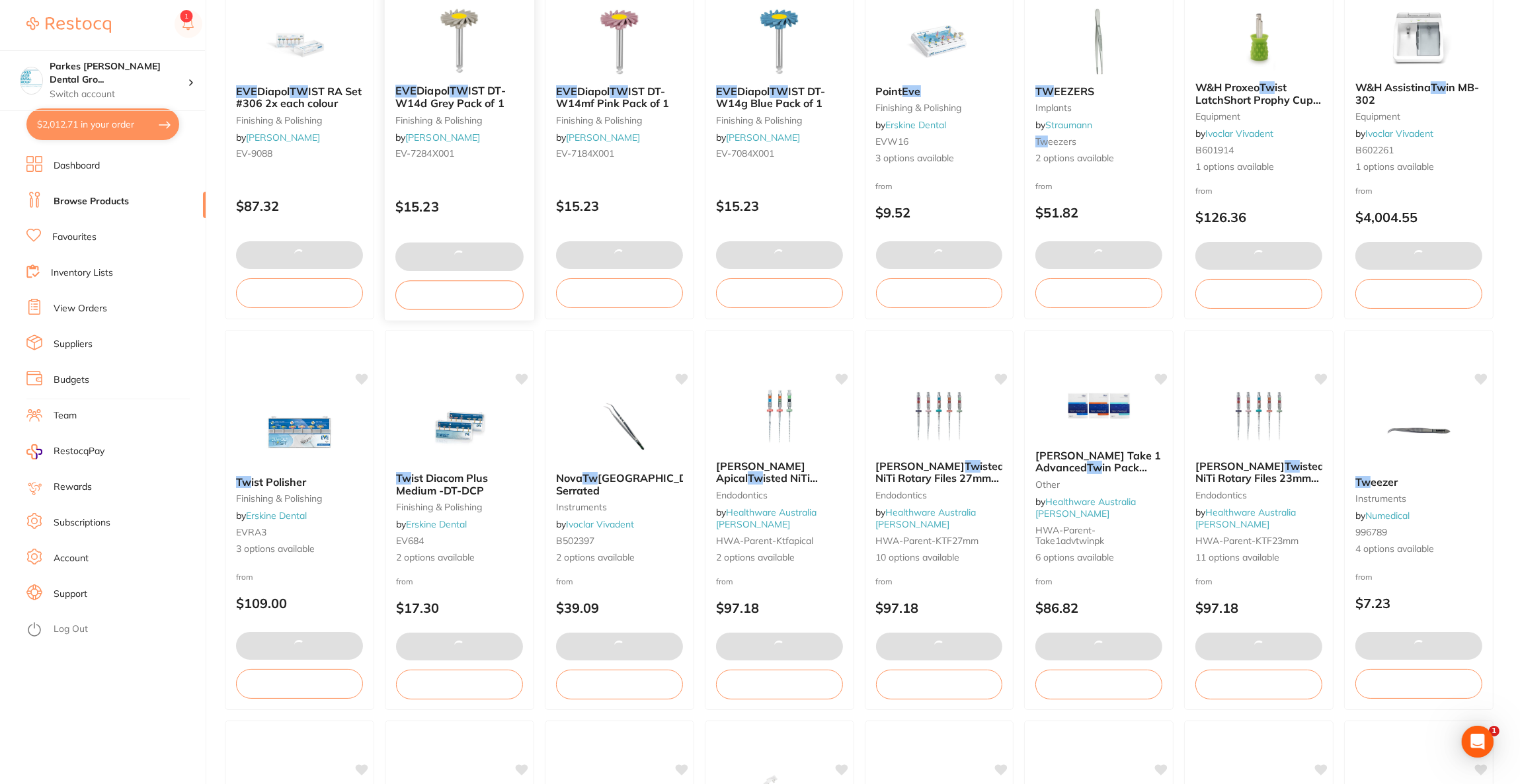
click at [477, 52] on img at bounding box center [459, 40] width 87 height 67
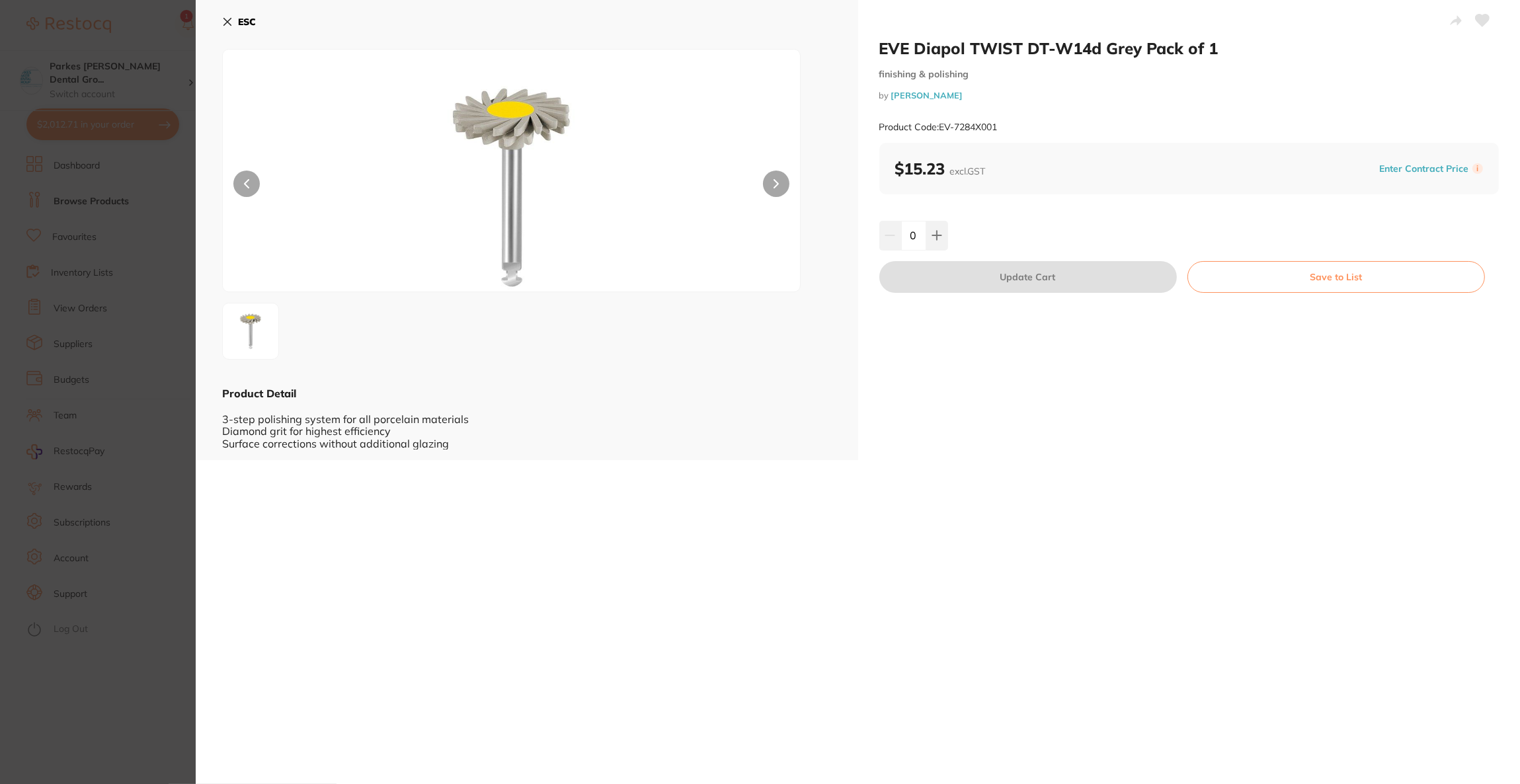
click at [240, 22] on b "ESC" at bounding box center [247, 22] width 18 height 12
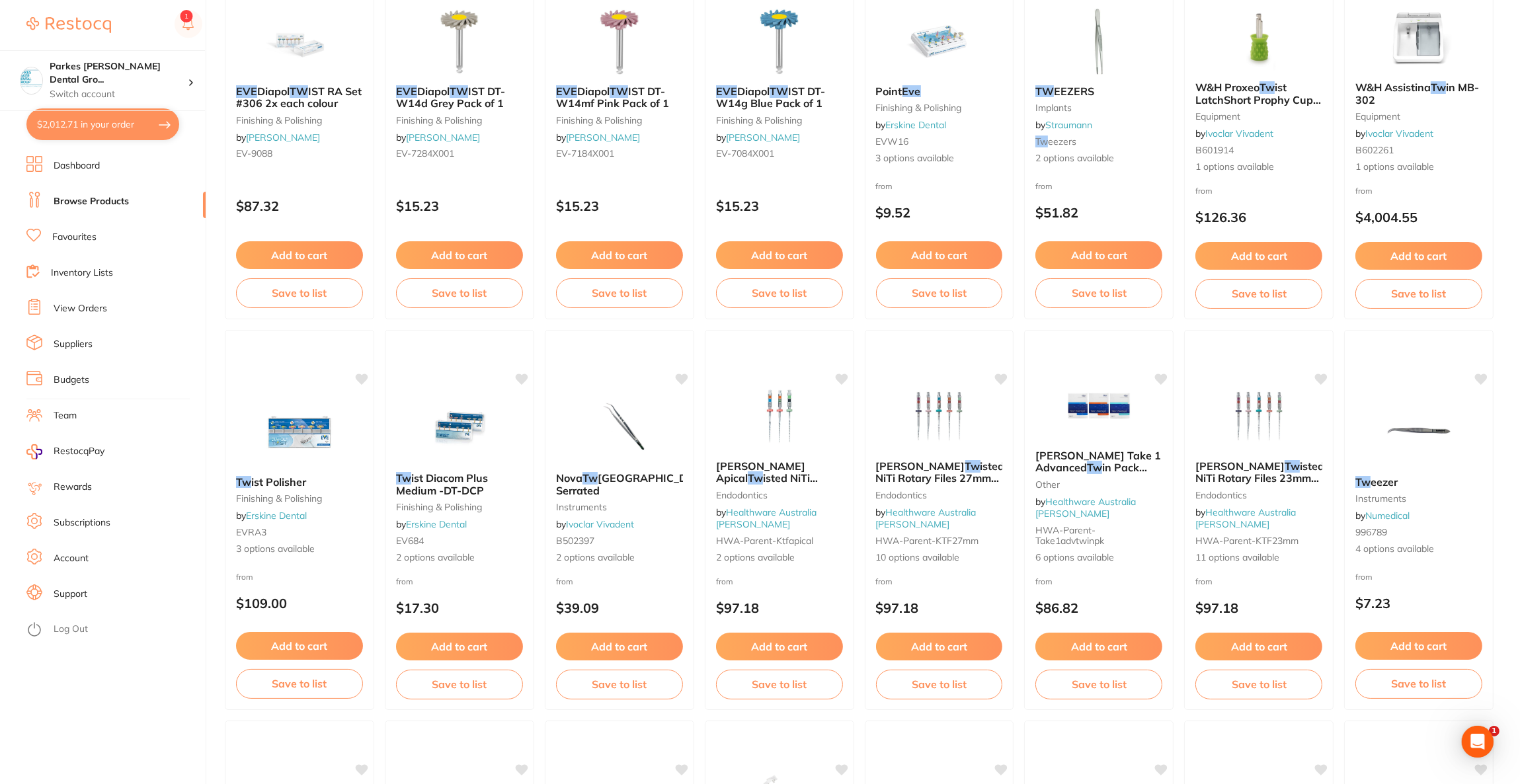
click at [128, 126] on button "$2,012.71 in your order" at bounding box center [102, 124] width 153 height 32
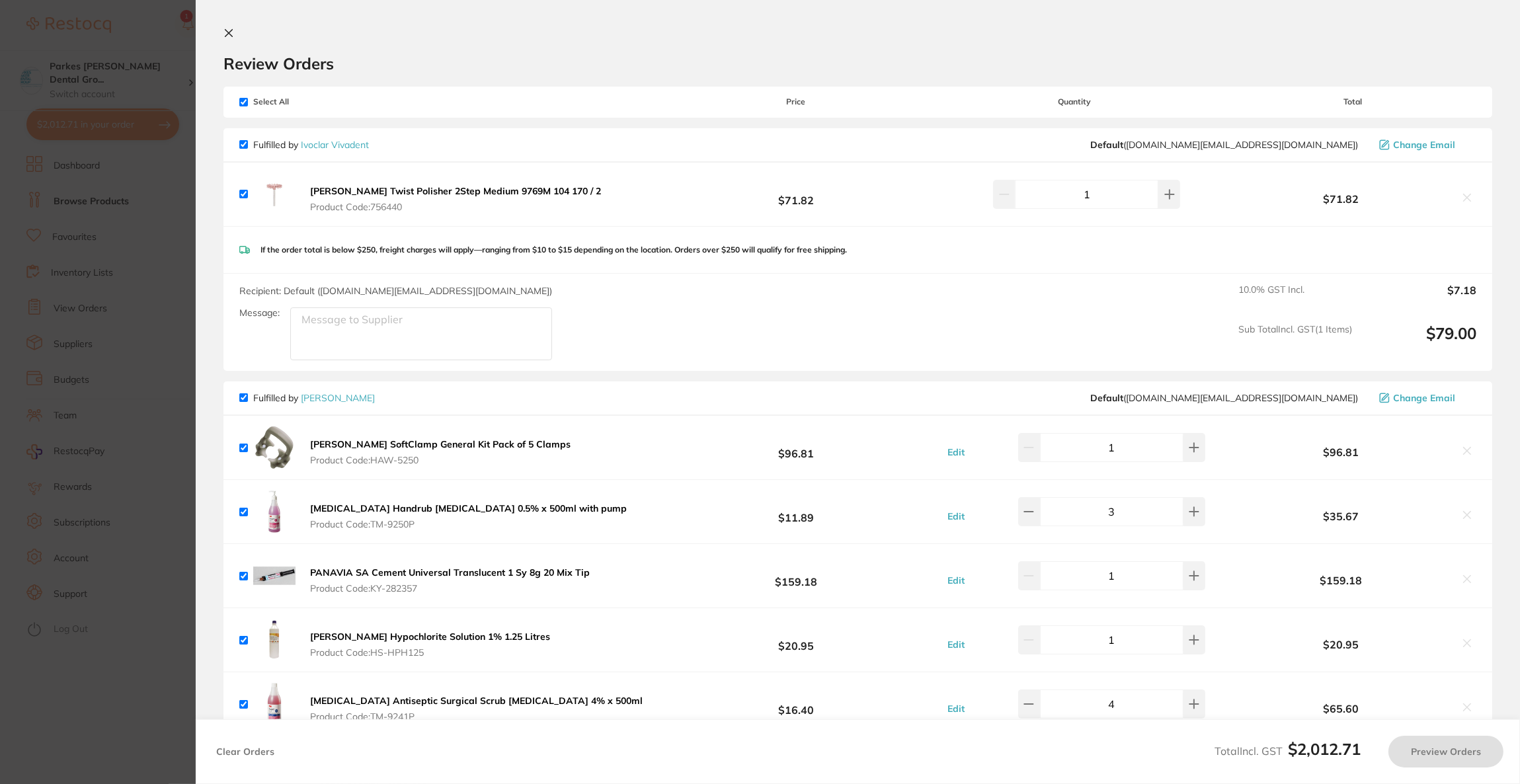
checkbox input "true"
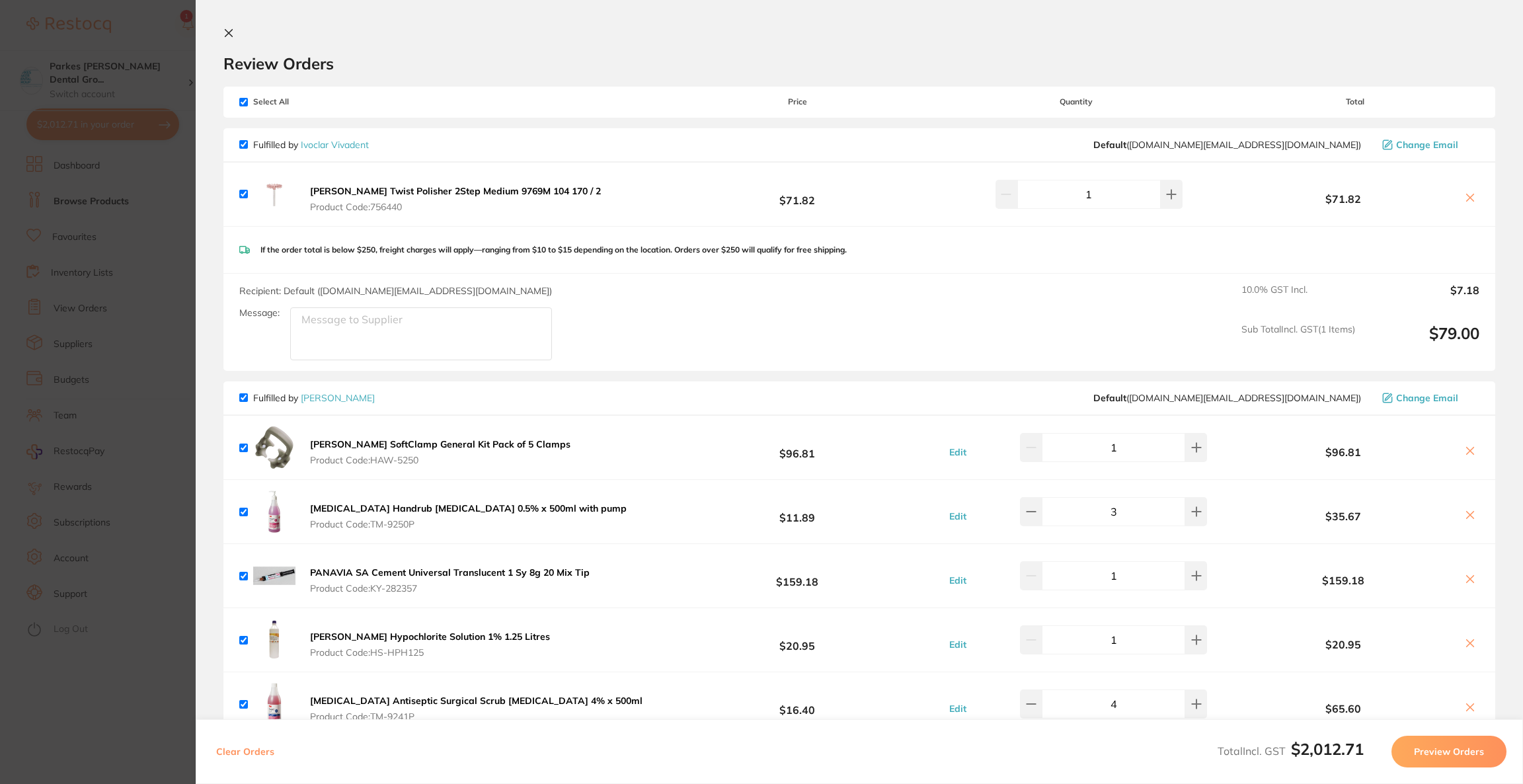
click at [461, 189] on b "Meisinger Twist Polisher 2Step Medium 9769M 104 170 / 2" at bounding box center [455, 191] width 291 height 12
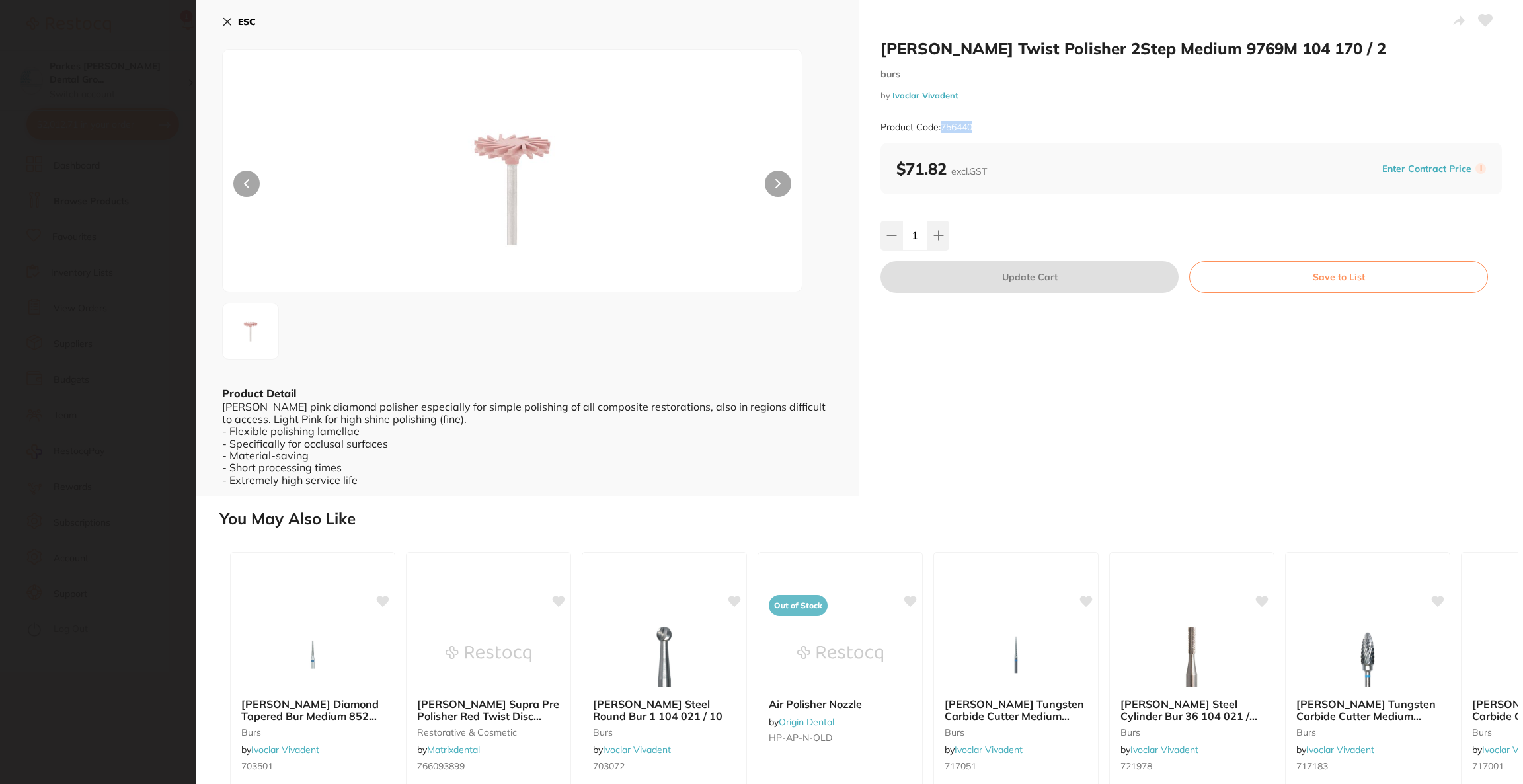
drag, startPoint x: 984, startPoint y: 121, endPoint x: 940, endPoint y: 126, distance: 44.3
click at [940, 126] on div "Product Code: 756440" at bounding box center [1191, 127] width 621 height 32
copy small "756440"
drag, startPoint x: 242, startPoint y: 22, endPoint x: 277, endPoint y: 50, distance: 44.8
click at [242, 22] on b "ESC" at bounding box center [247, 22] width 18 height 12
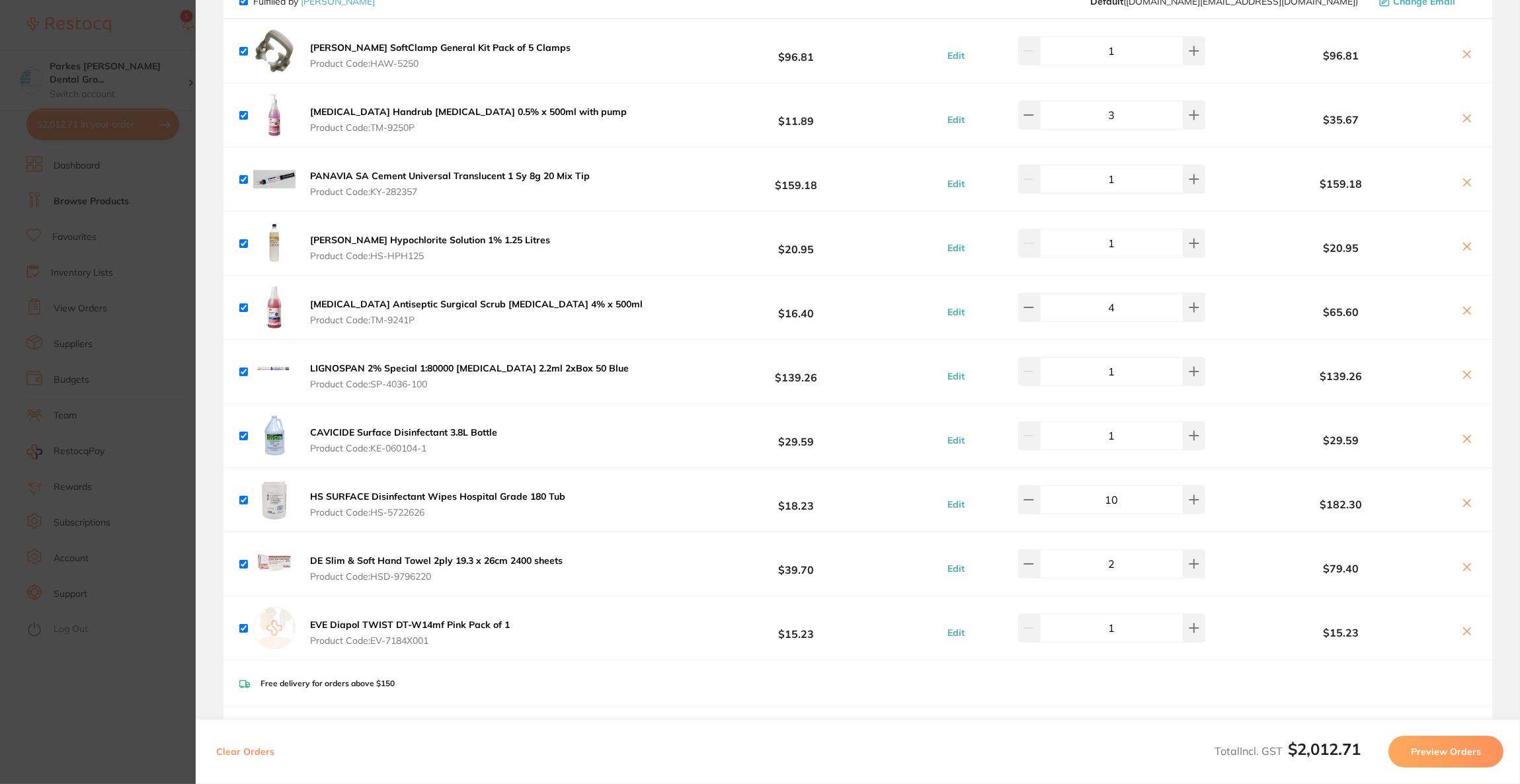
scroll to position [495, 0]
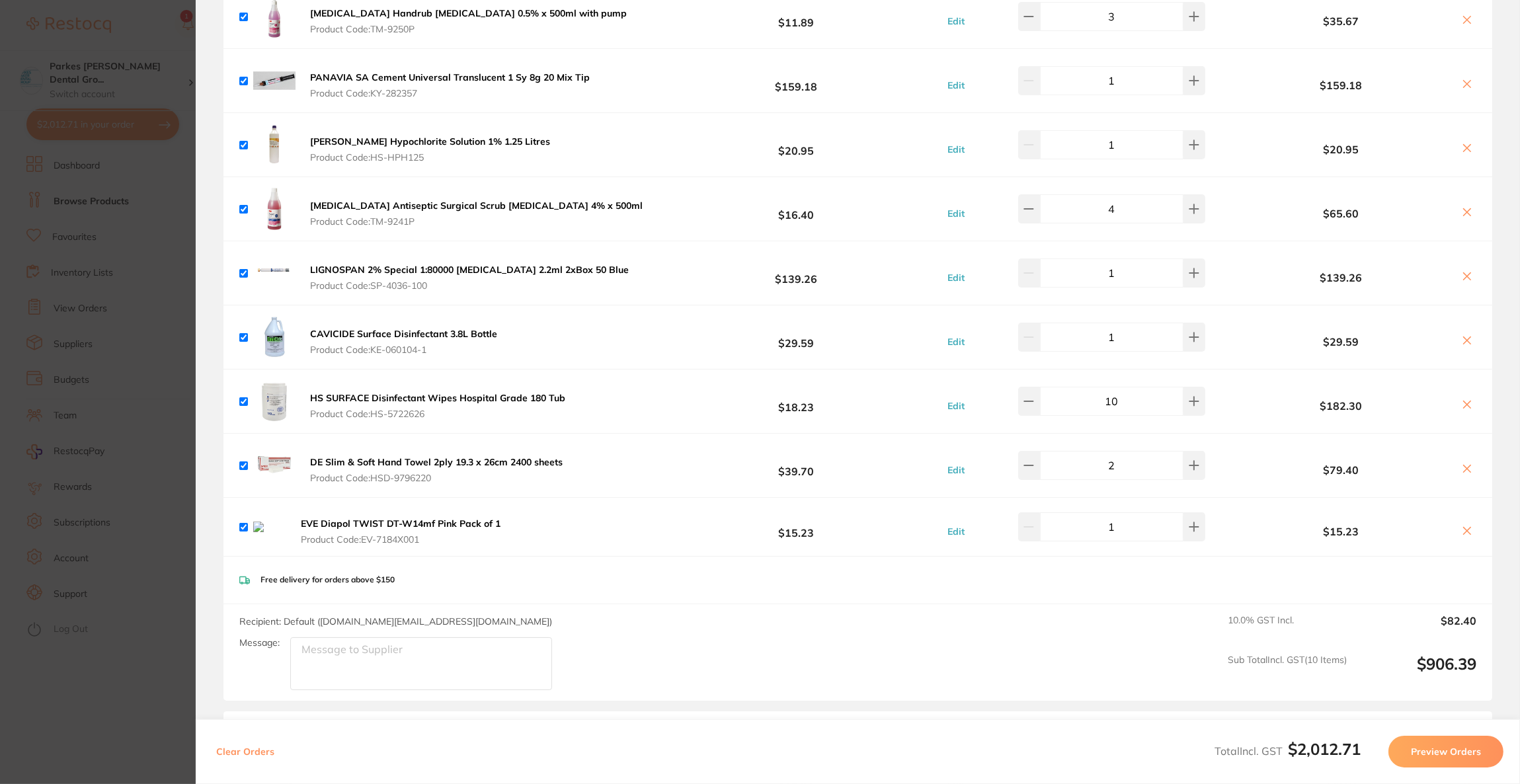
click at [457, 521] on b "EVE Diapol TWIST DT-W14mf Pink Pack of 1" at bounding box center [401, 523] width 199 height 12
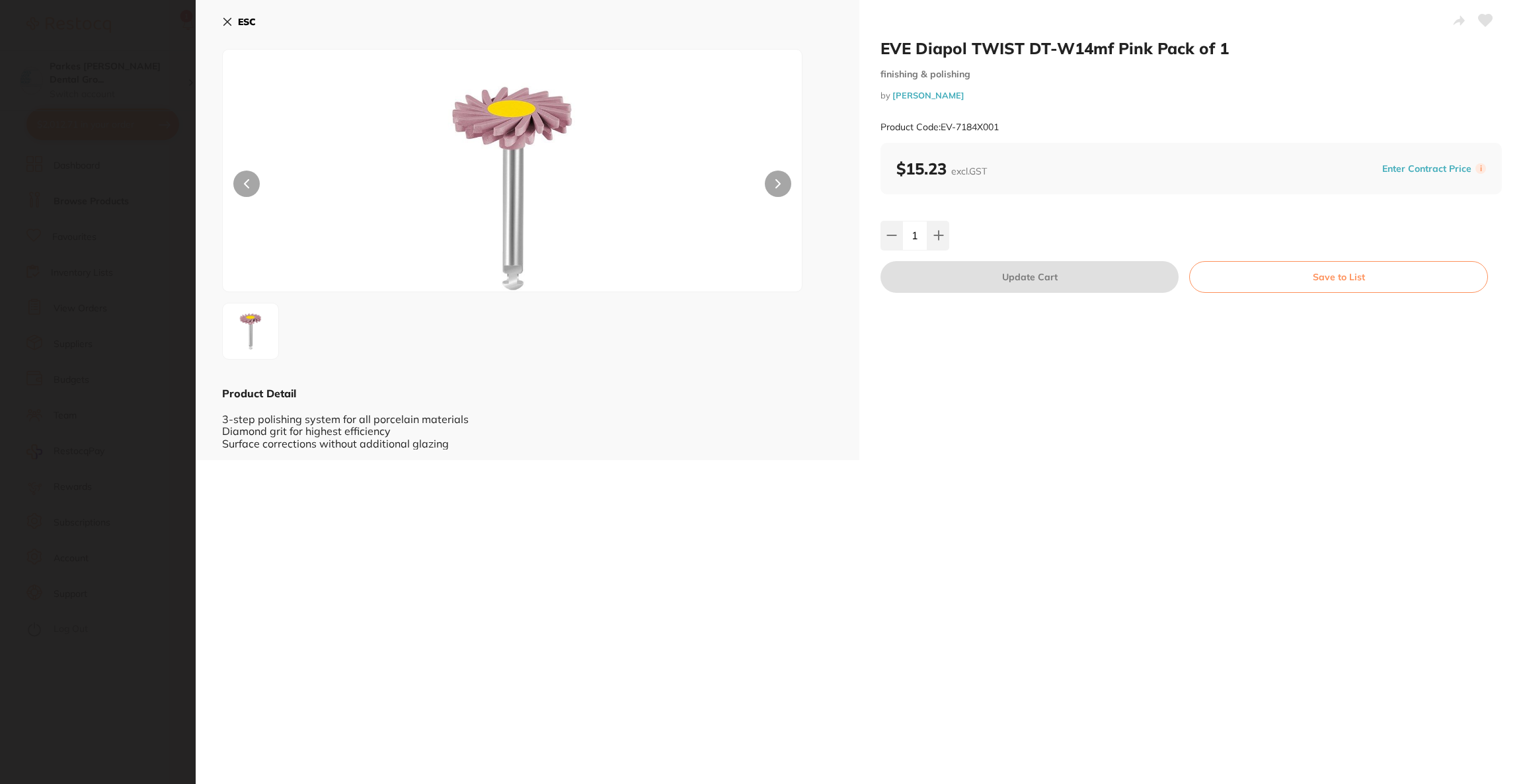
scroll to position [0, 0]
click at [117, 142] on section "EVE Diapol TWIST DT-W14mf Pink Pack of 1 finishing & polishing by Henry Schein …" at bounding box center [761, 392] width 1523 height 784
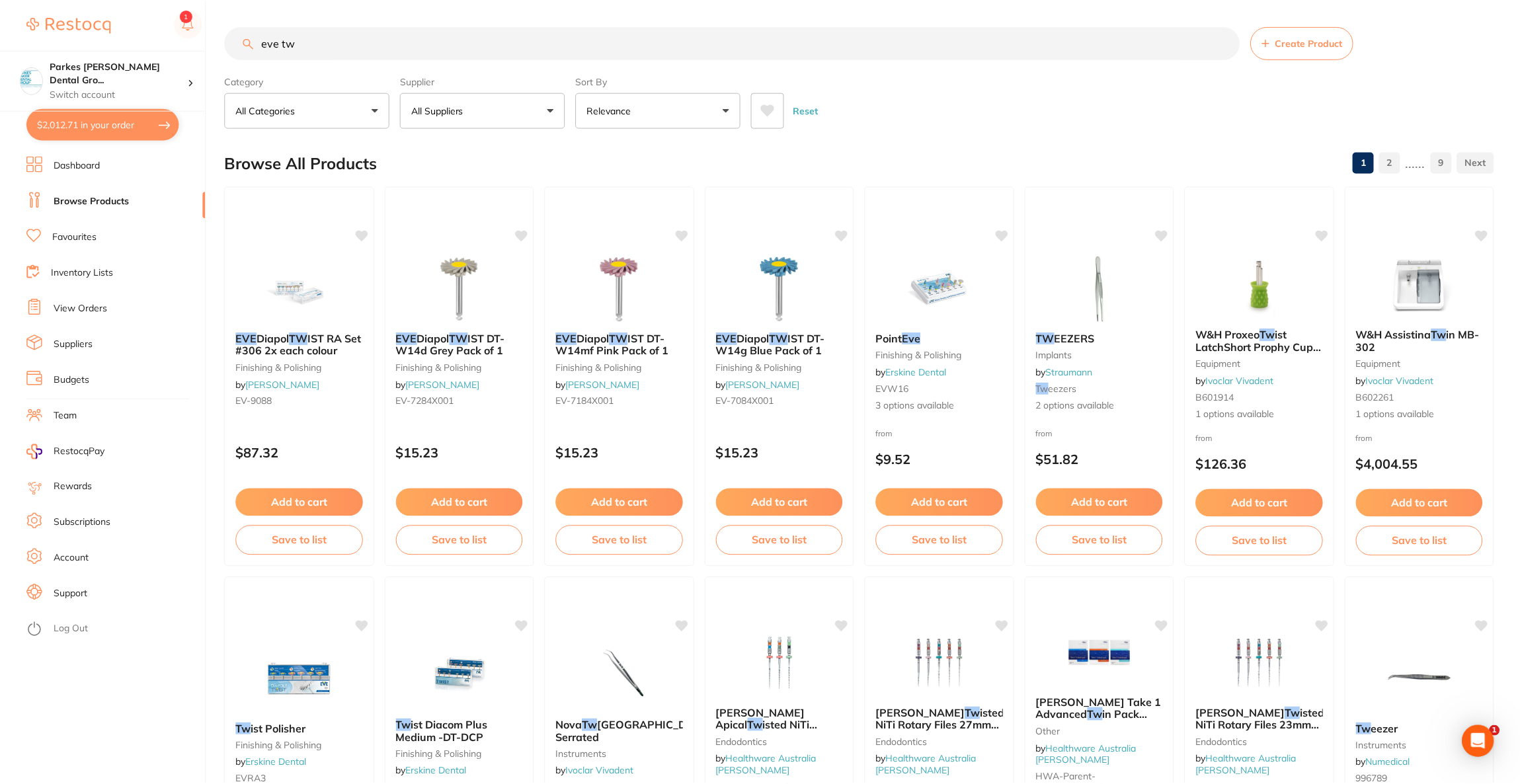
scroll to position [247, 0]
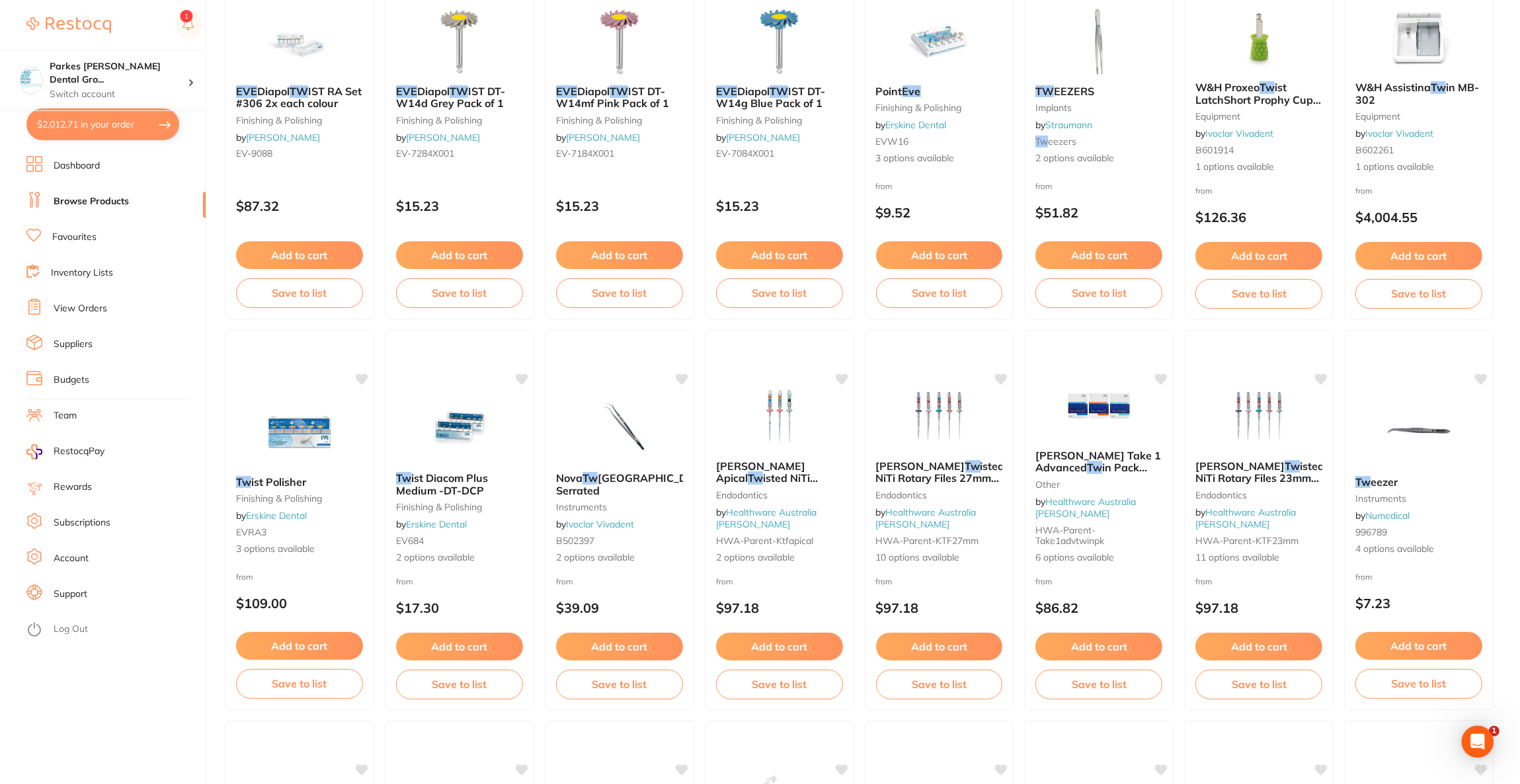
click at [124, 121] on button "$2,012.71 in your order" at bounding box center [102, 124] width 153 height 32
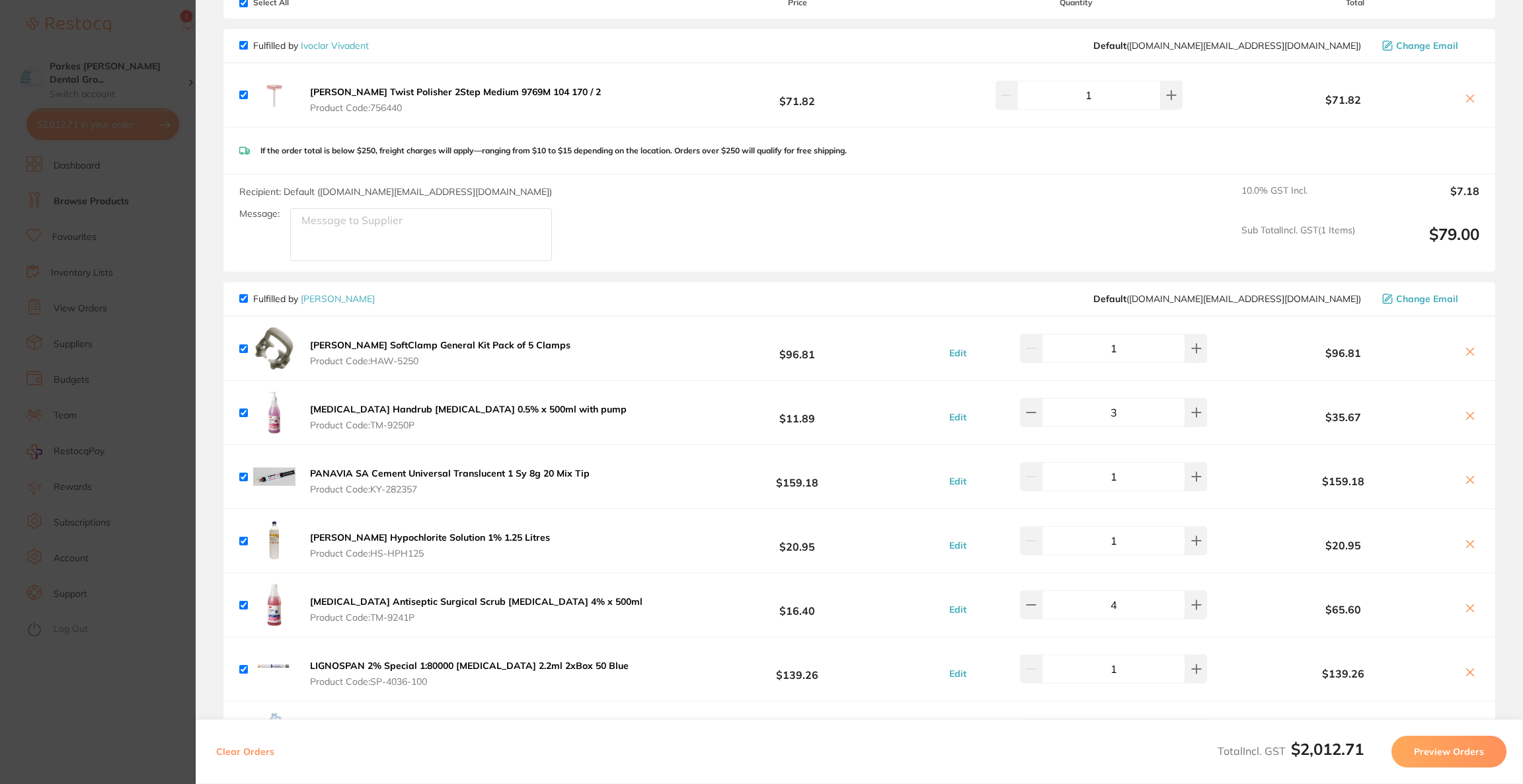
scroll to position [0, 0]
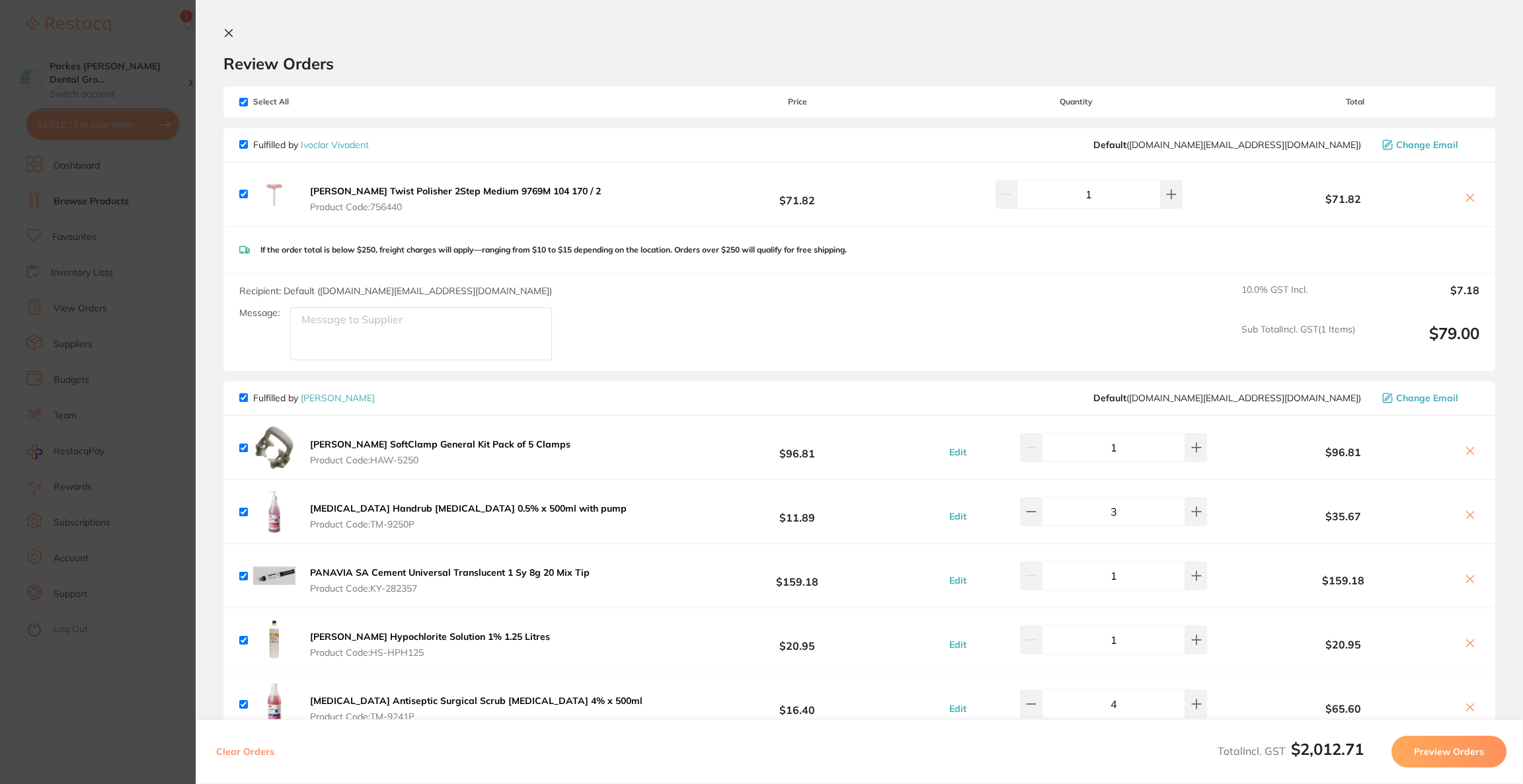
click at [398, 181] on div "Meisinger Twist Polisher 2Step Medium 9769M 104 170 / 2 Product Code: 756440" at bounding box center [422, 194] width 366 height 42
click at [396, 194] on b "Meisinger Twist Polisher 2Step Medium 9769M 104 170 / 2" at bounding box center [455, 191] width 291 height 12
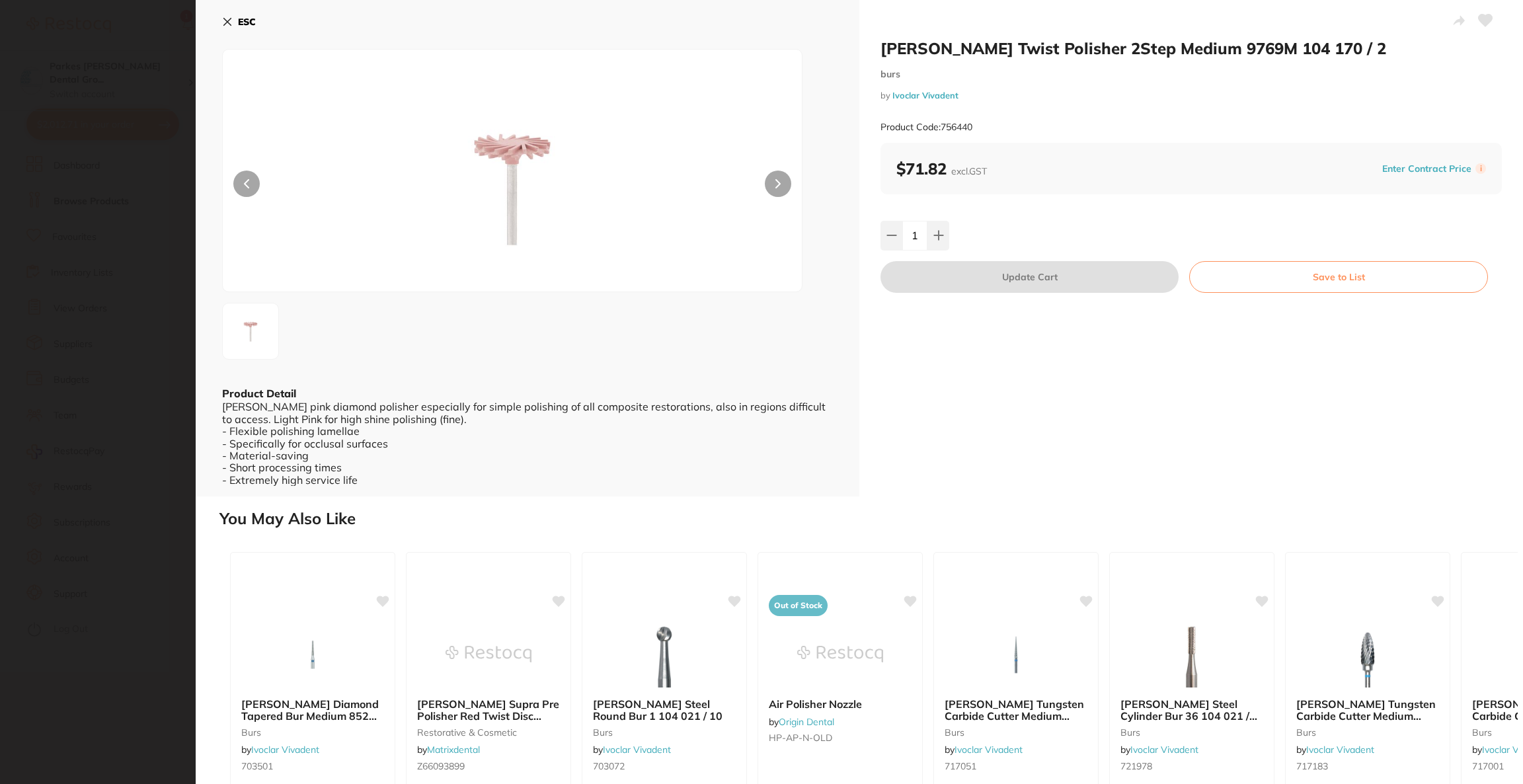
click at [243, 14] on button "ESC" at bounding box center [239, 22] width 34 height 22
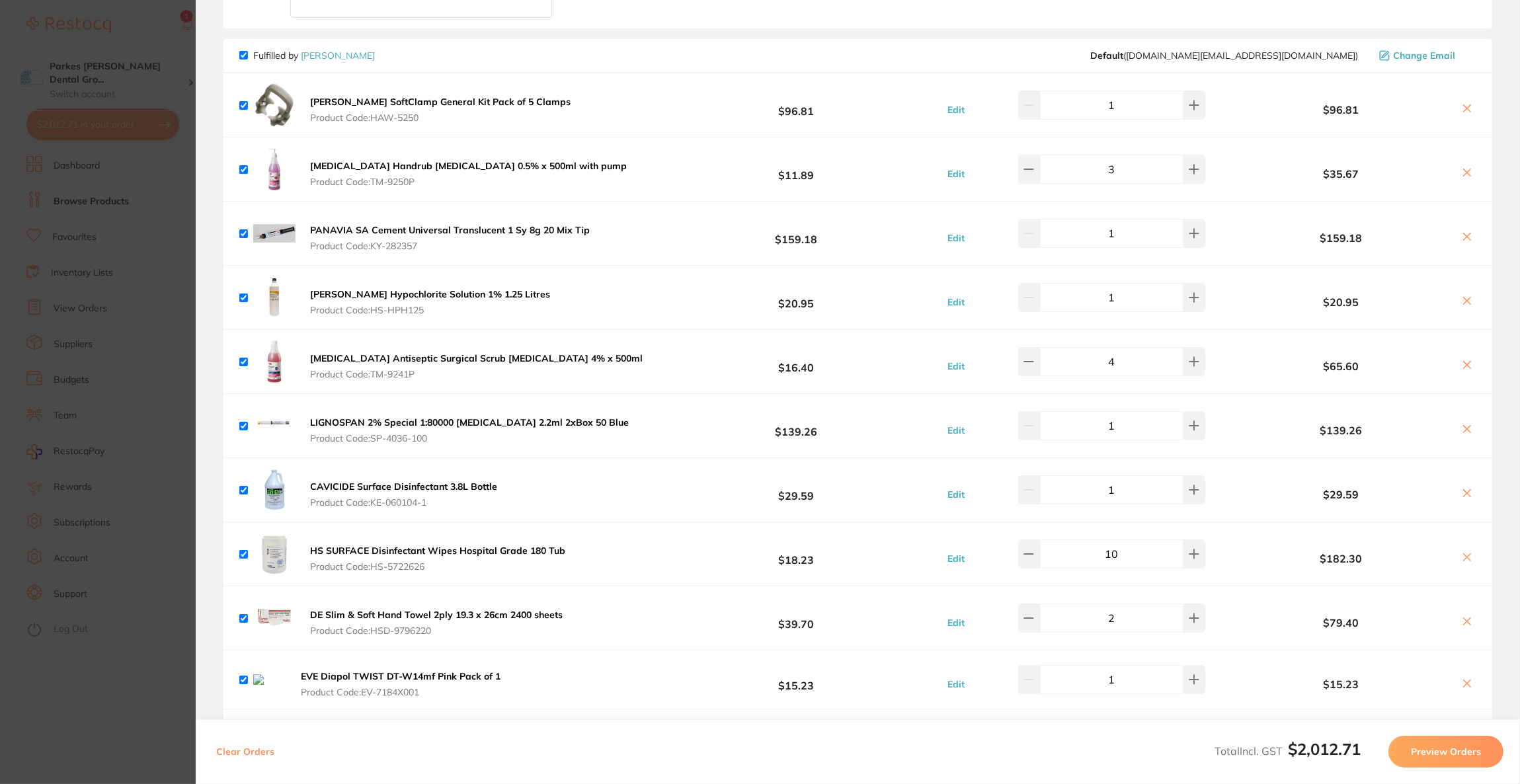
scroll to position [495, 0]
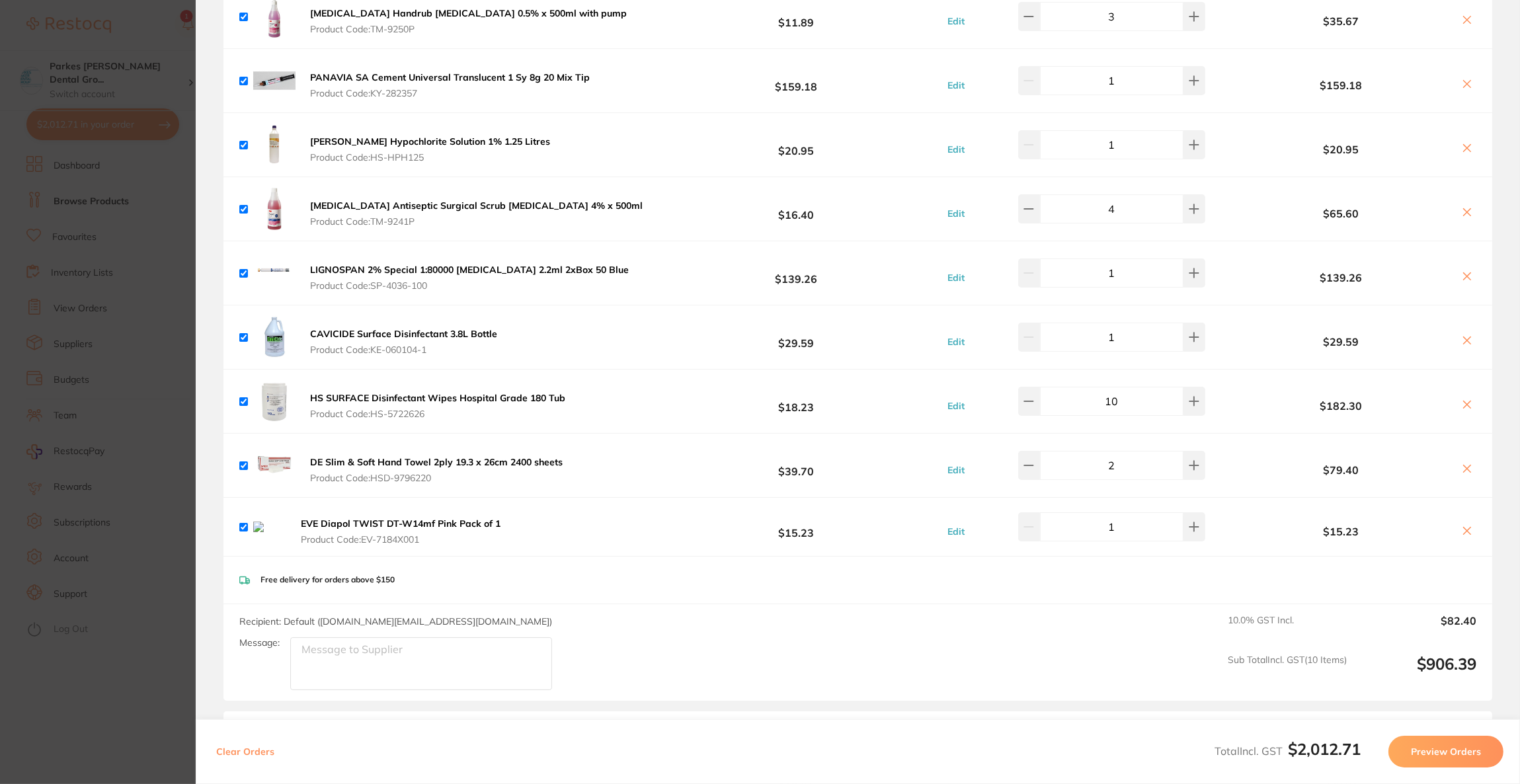
click at [1462, 534] on icon at bounding box center [1467, 531] width 11 height 11
checkbox input "false"
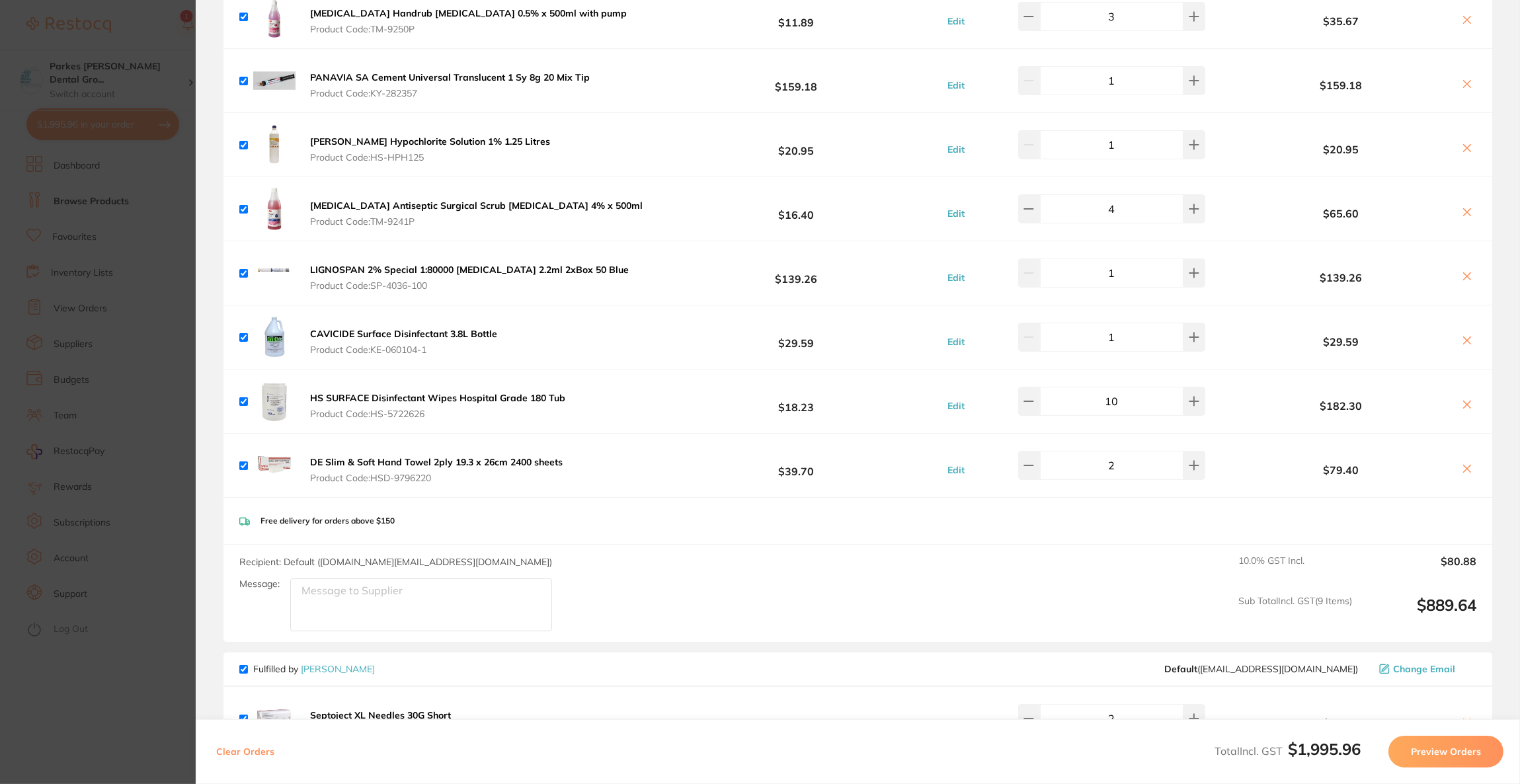
click at [0, 296] on section "Update RRP Set your pre negotiated price for this item. Item Agreed RRP (excl. …" at bounding box center [760, 392] width 1520 height 784
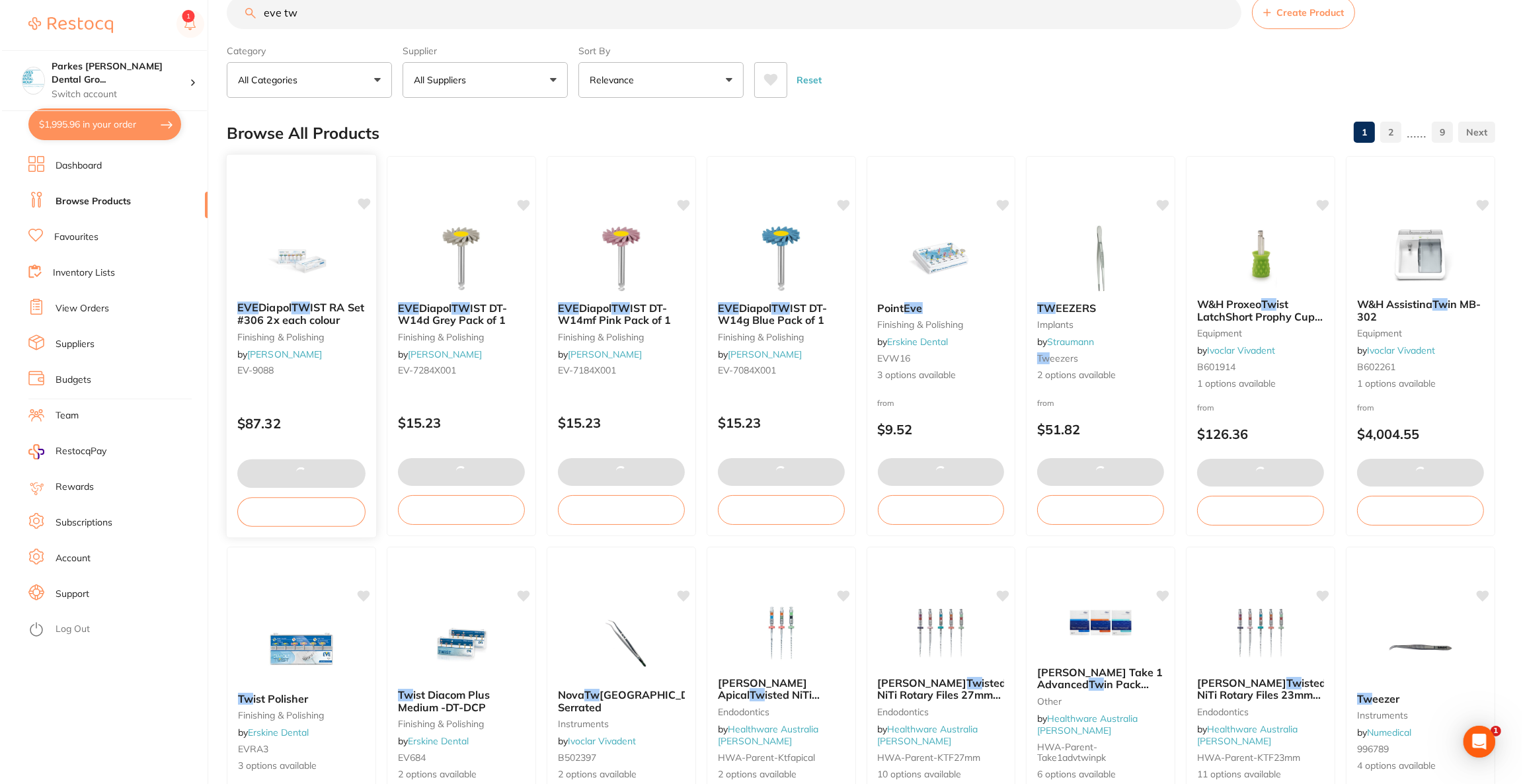
scroll to position [0, 0]
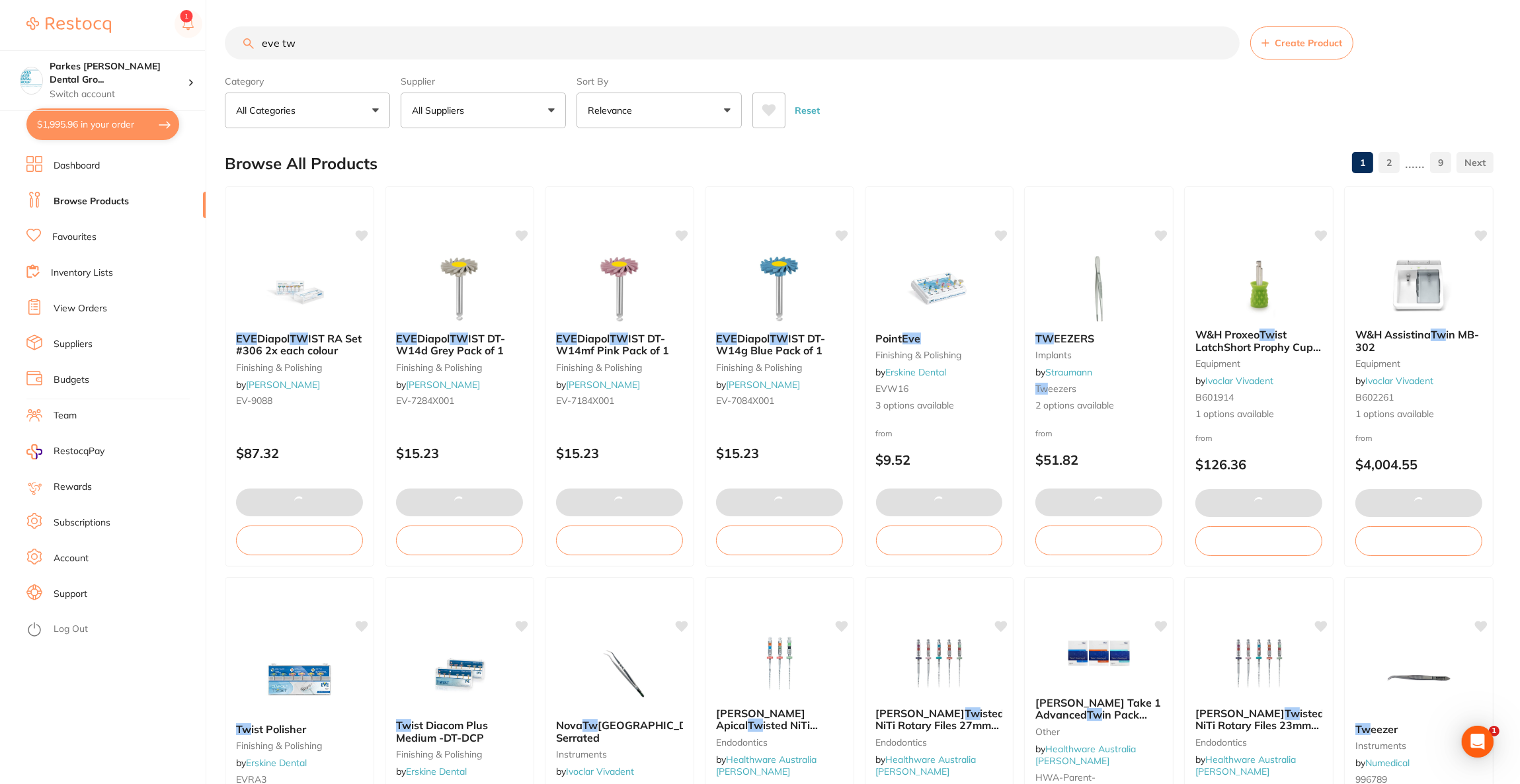
click at [301, 43] on input "eve tw" at bounding box center [732, 42] width 1015 height 33
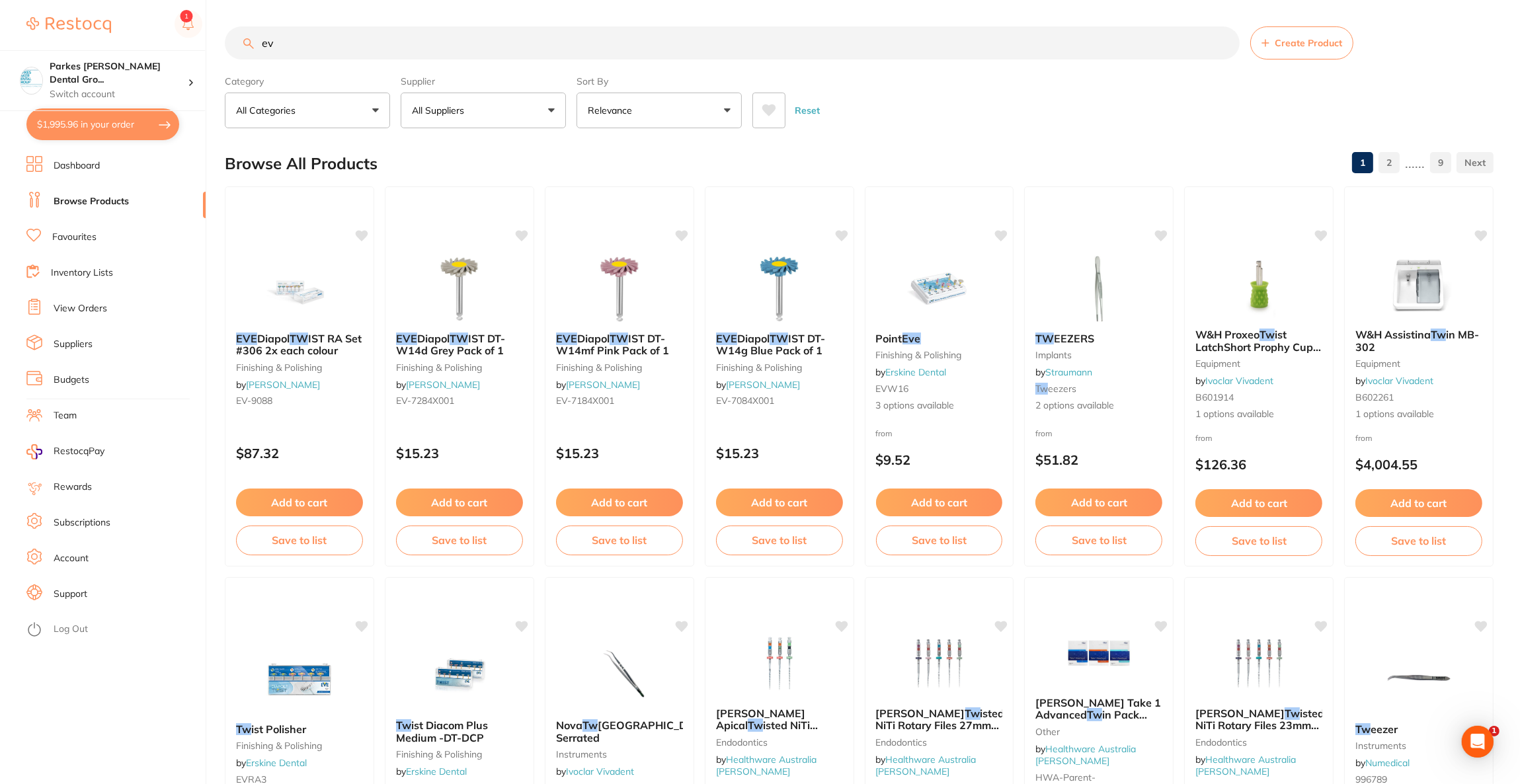
type input "e"
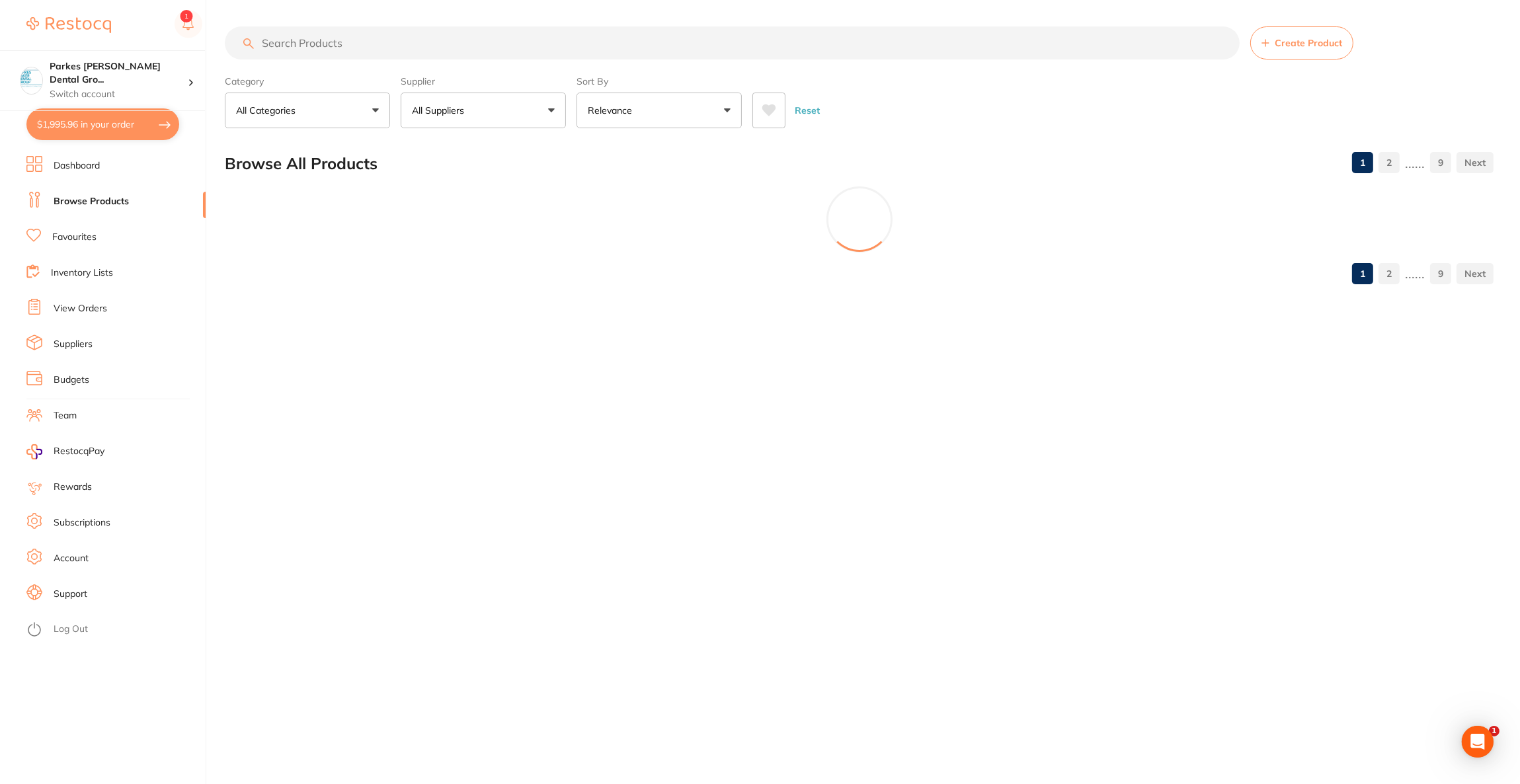
paste input "RE-DIP-M"
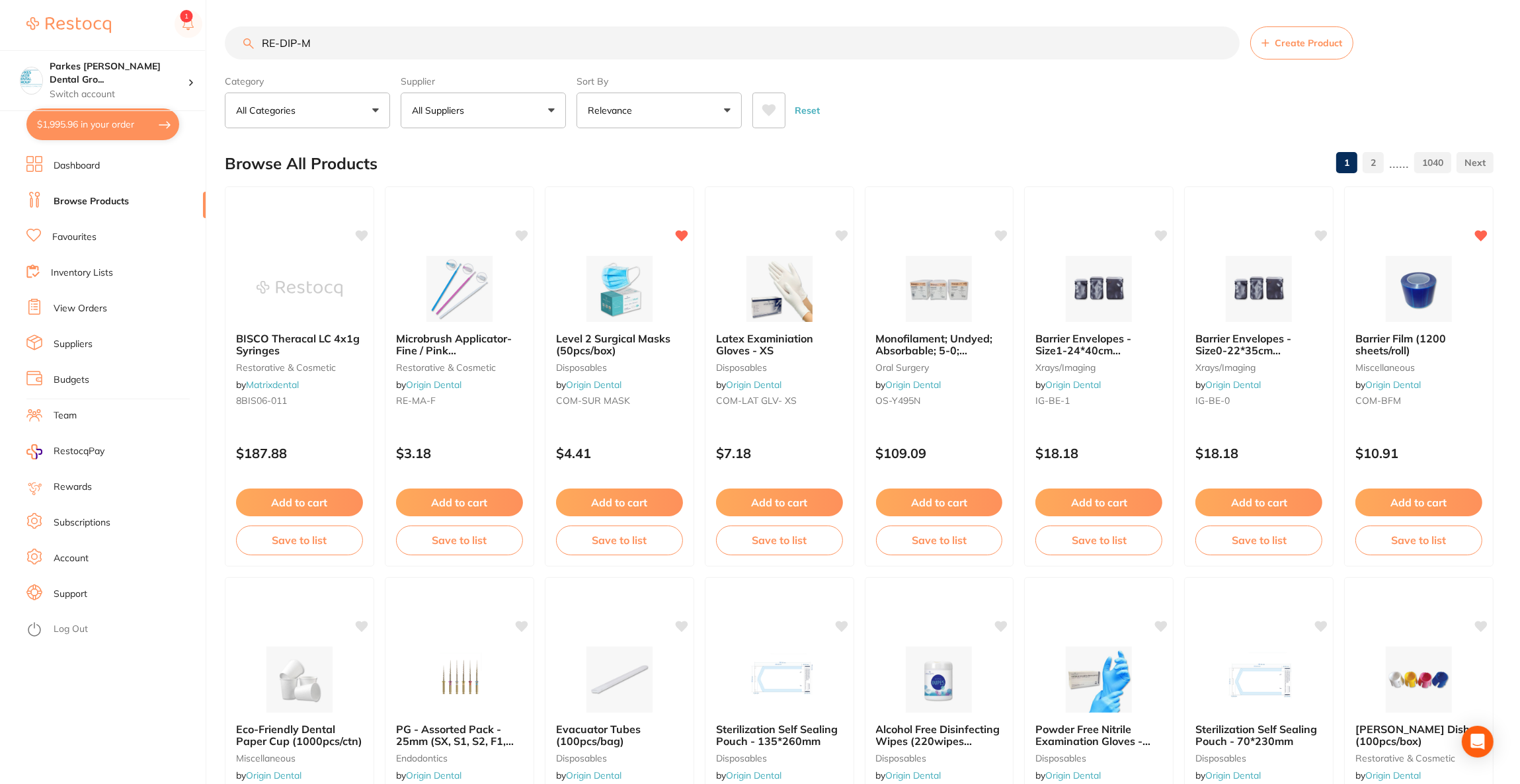
type input "RE-DIP-M"
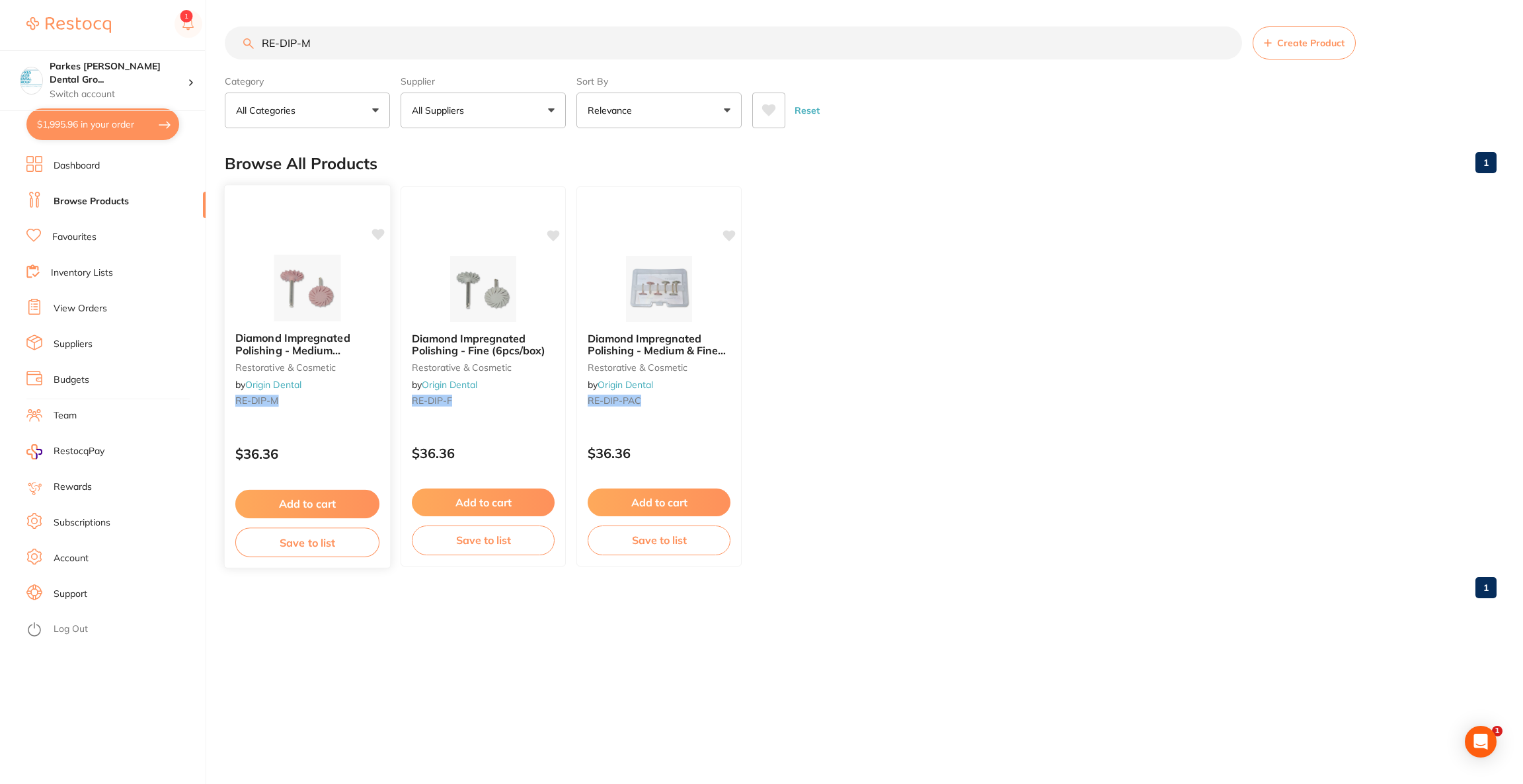
click at [304, 288] on img at bounding box center [307, 288] width 87 height 67
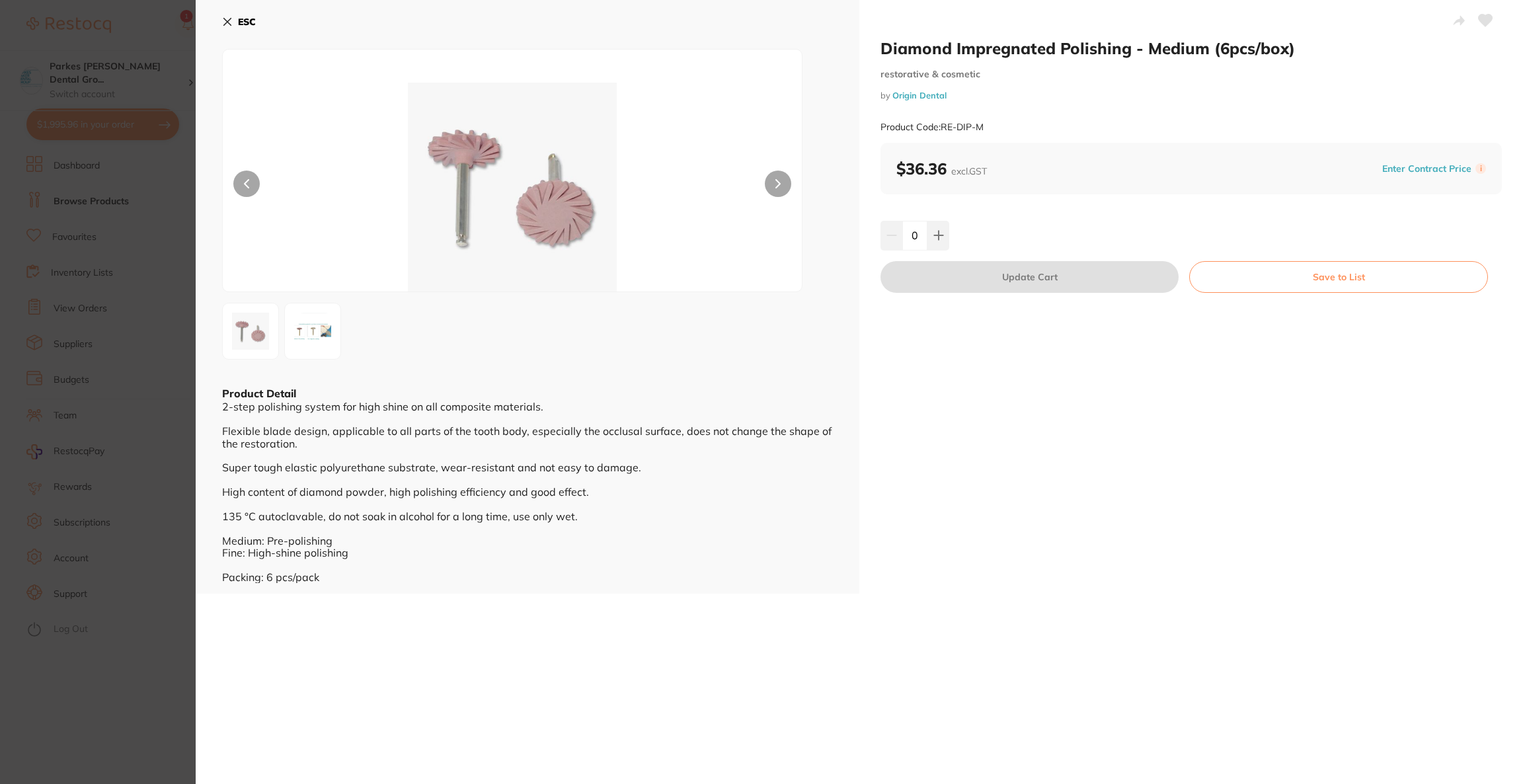
drag, startPoint x: 92, startPoint y: 137, endPoint x: 115, endPoint y: 130, distance: 24.0
click at [92, 137] on section "Diamond Impregnated Polishing - Medium (6pcs/box) restorative & cosmetic by Ori…" at bounding box center [761, 392] width 1523 height 784
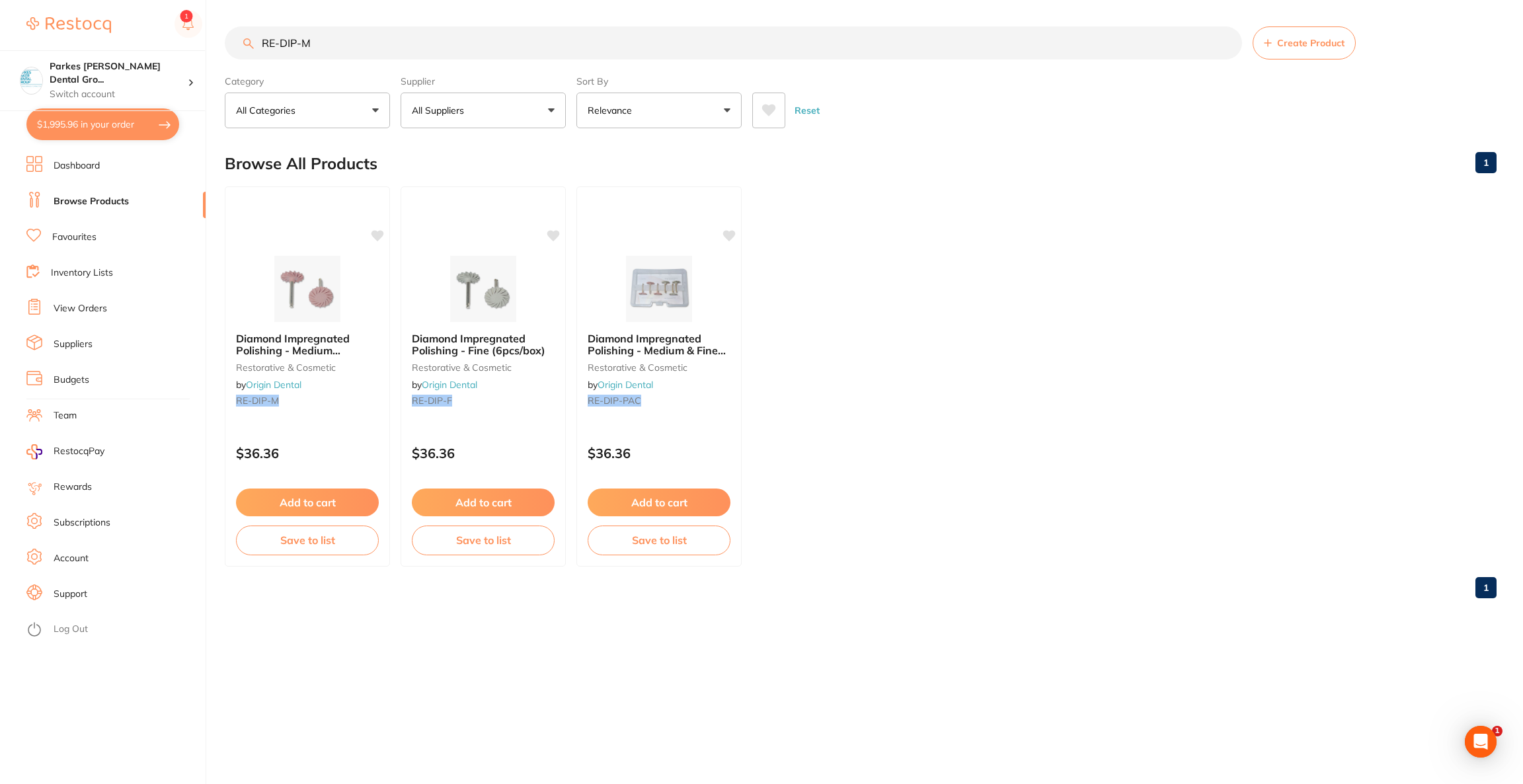
click at [112, 124] on button "$1,995.96 in your order" at bounding box center [102, 124] width 153 height 32
checkbox input "true"
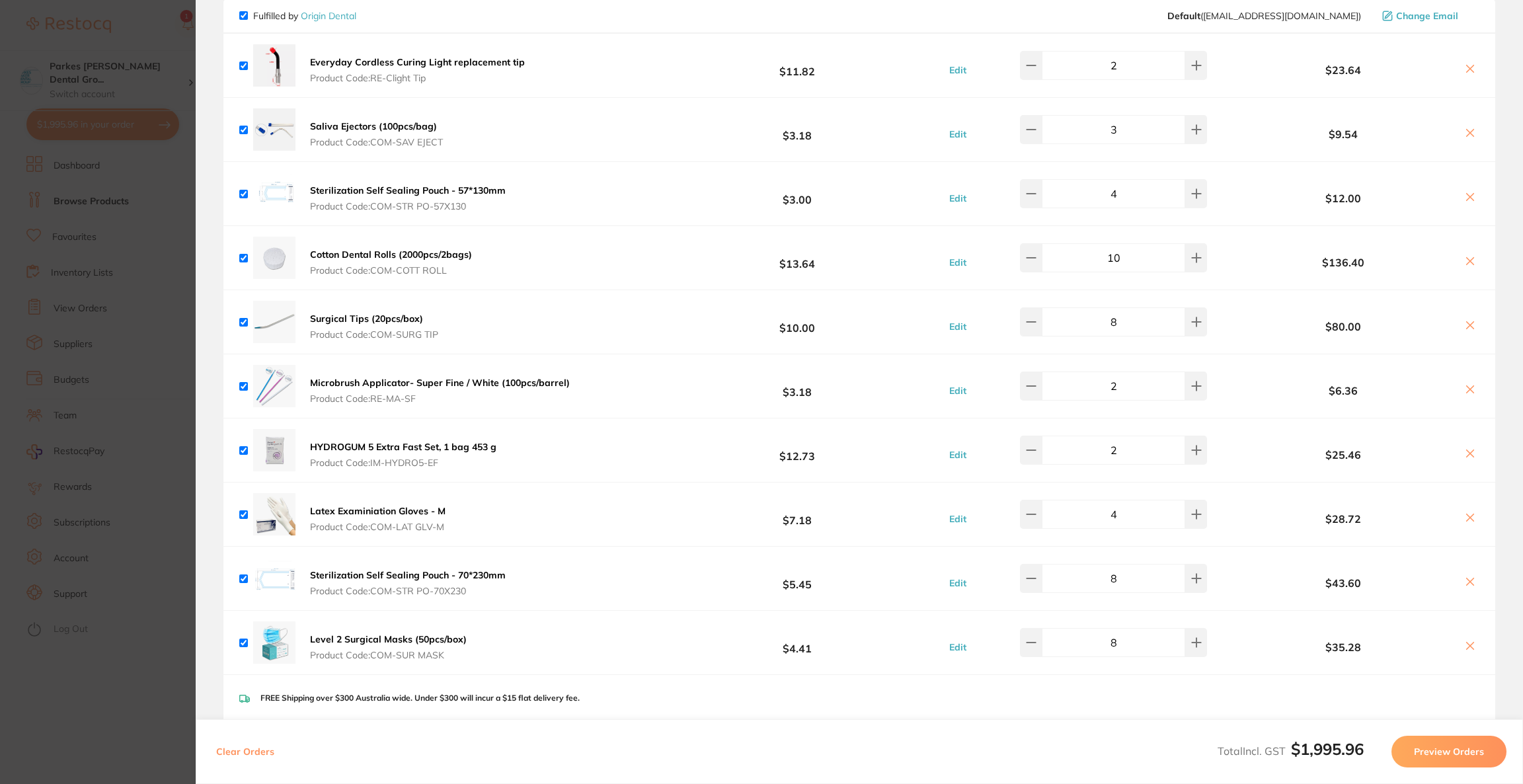
scroll to position [2674, 0]
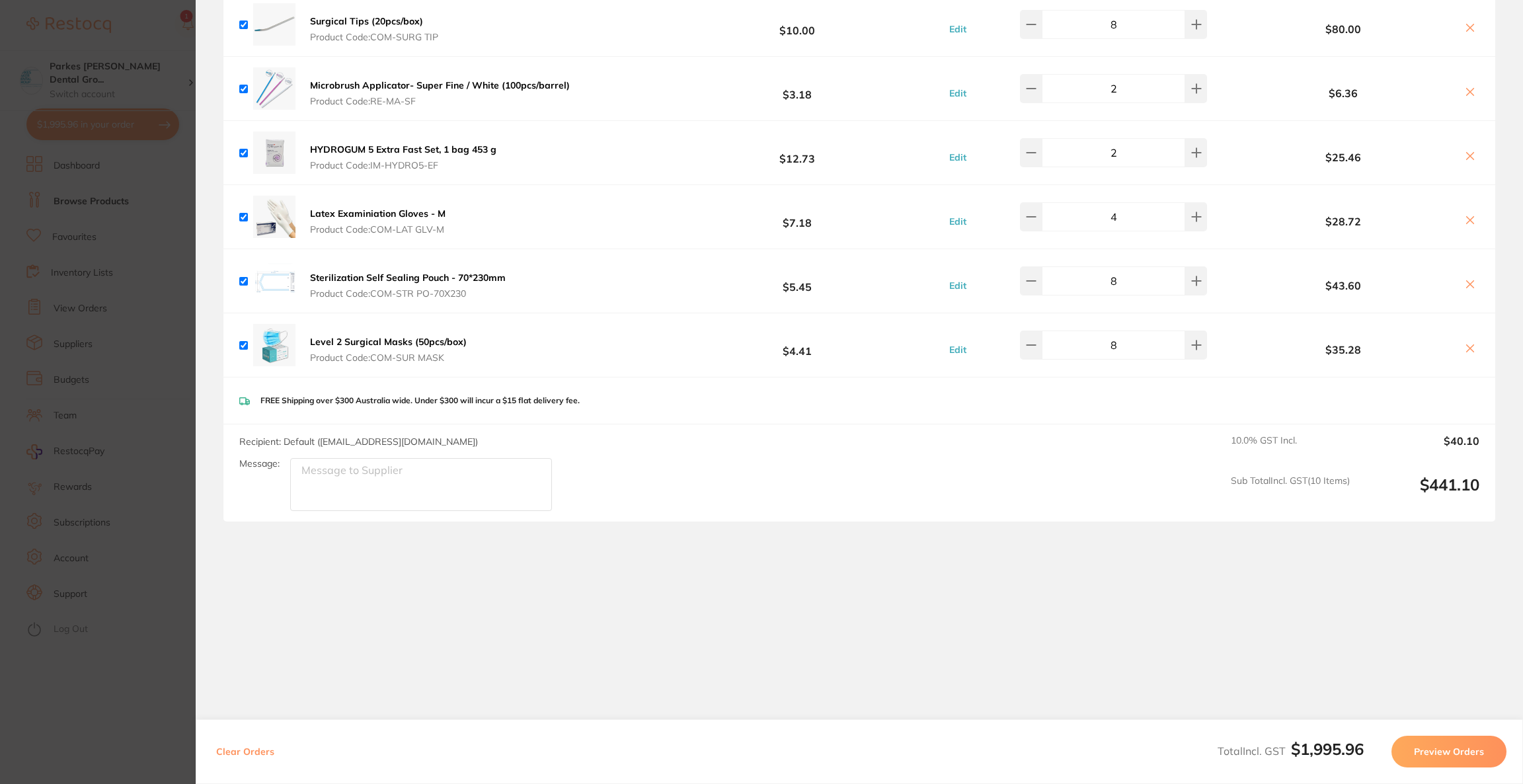
click at [23, 154] on section "Update RRP Set your pre negotiated price for this item. Item Agreed RRP (excl. …" at bounding box center [761, 392] width 1523 height 784
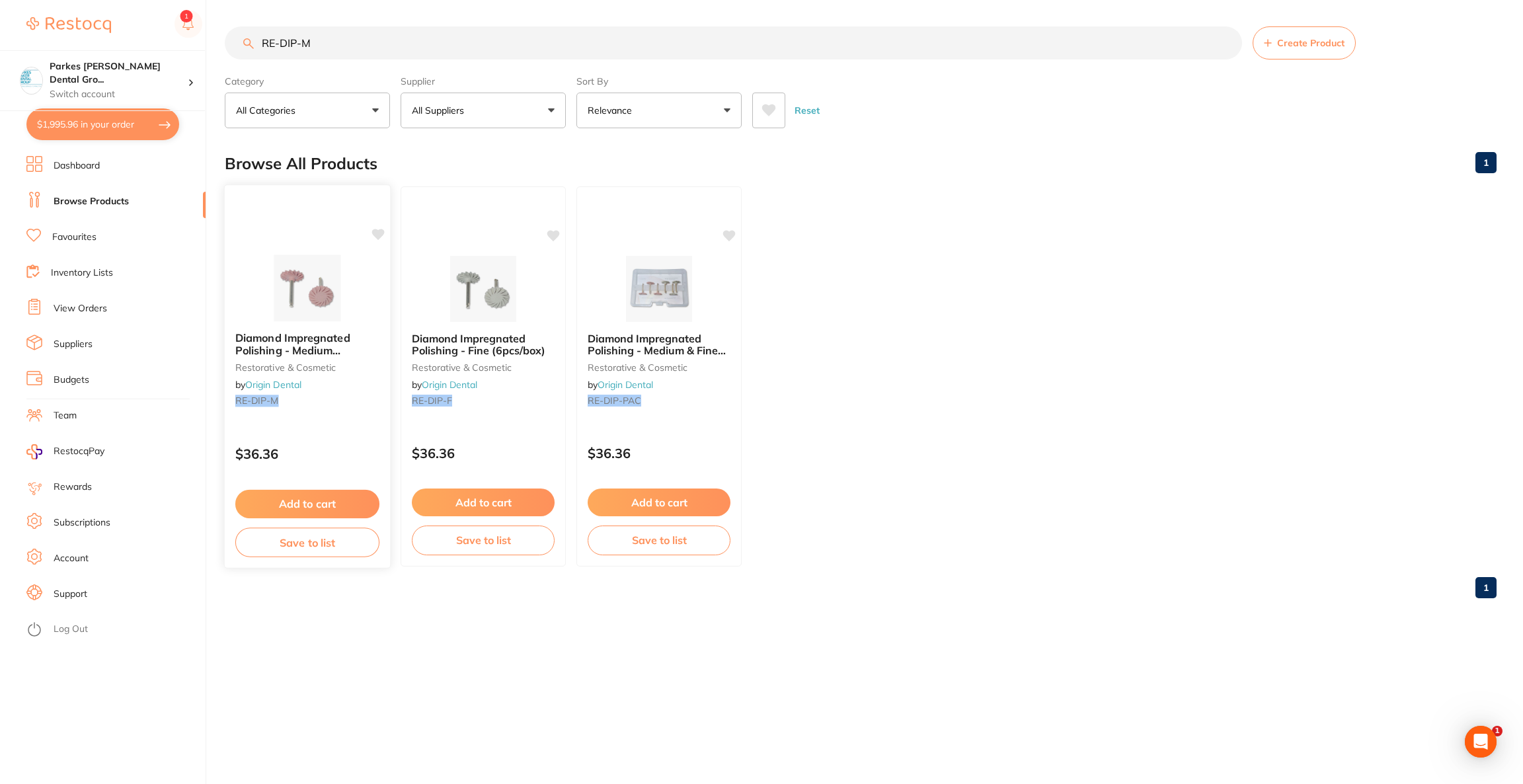
click at [281, 283] on img at bounding box center [307, 288] width 87 height 67
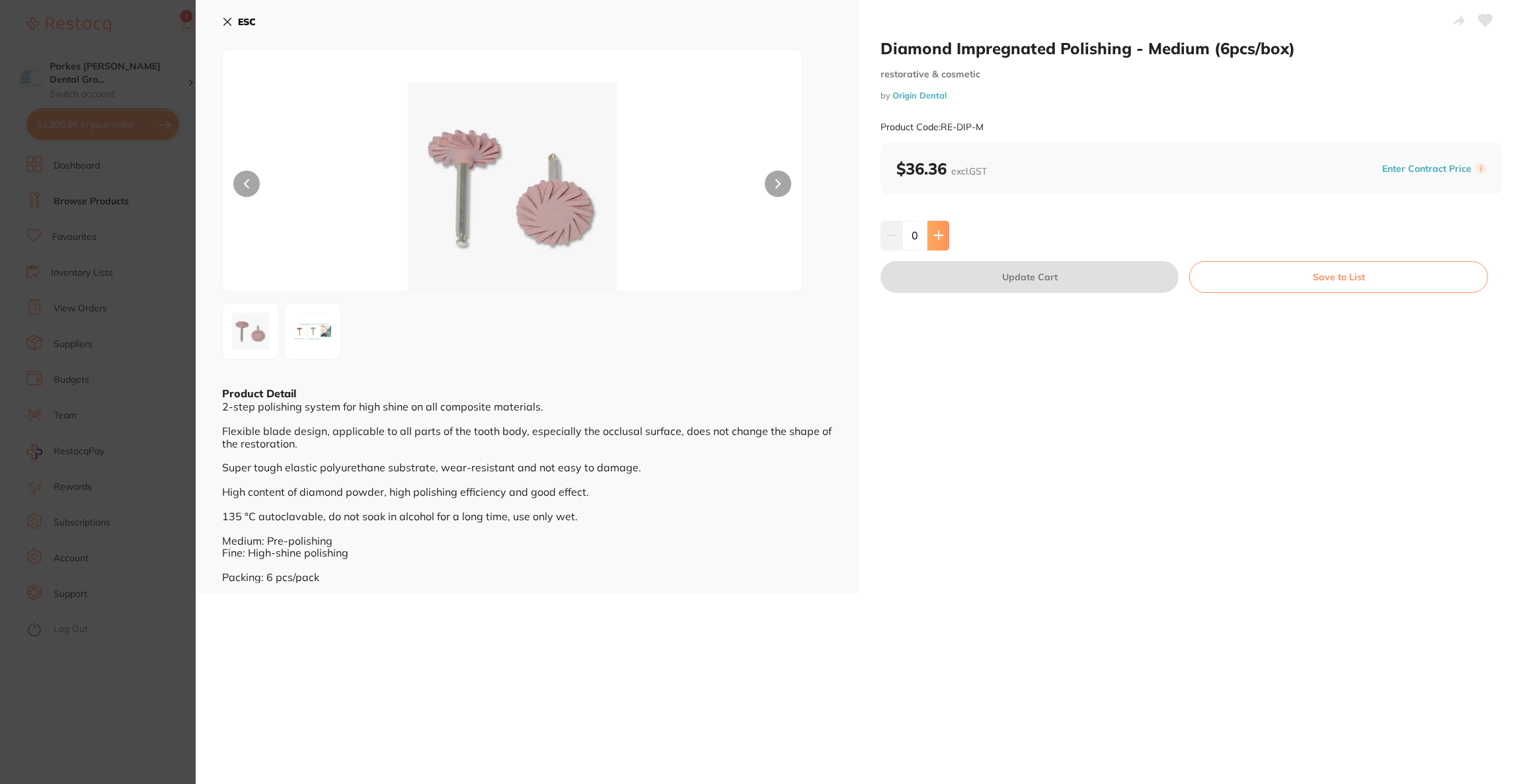
click at [934, 232] on icon at bounding box center [939, 236] width 11 height 11
type input "1"
click at [957, 275] on button "Update Cart" at bounding box center [1029, 277] width 298 height 32
checkbox input "false"
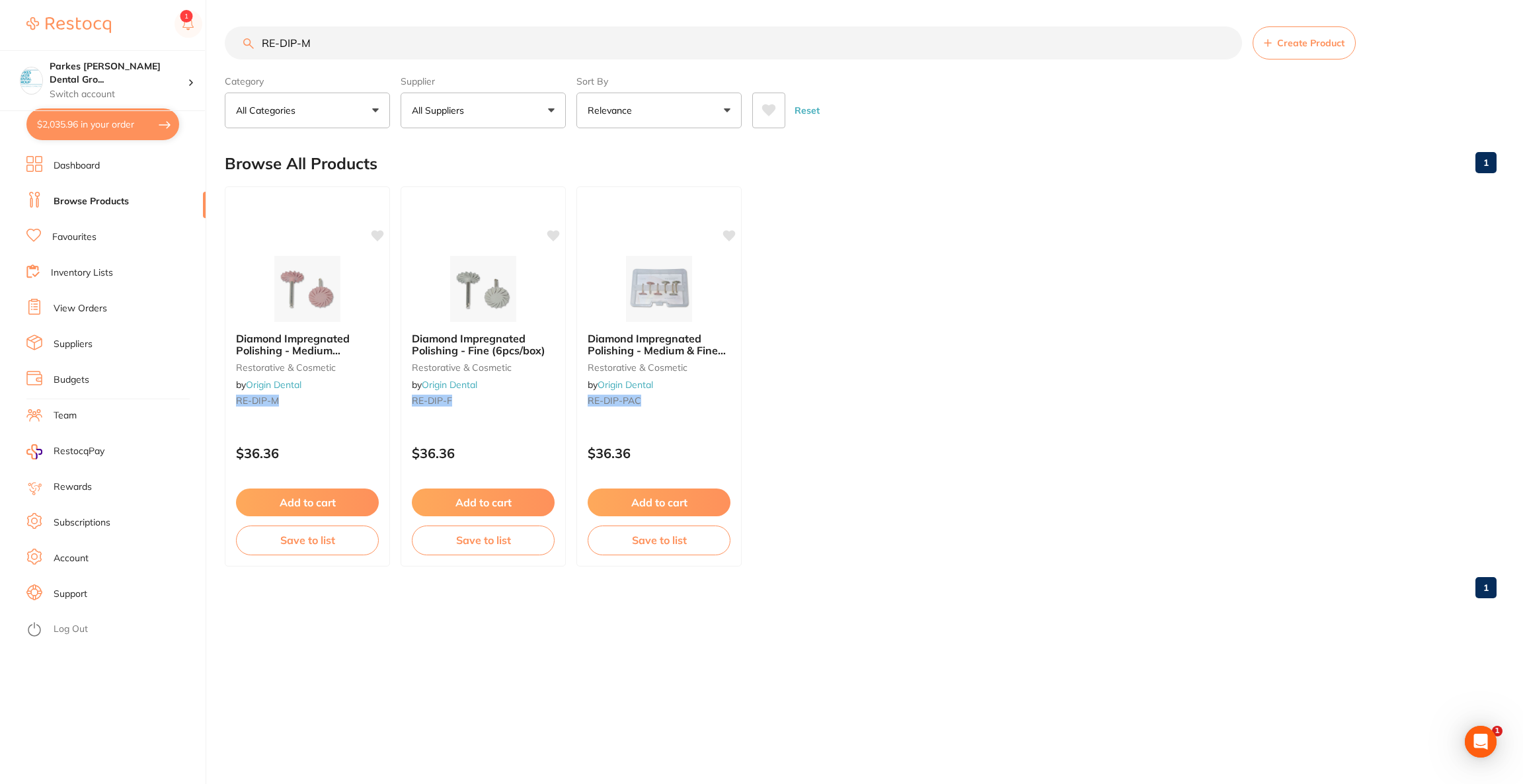
click at [94, 135] on button "$2,035.96 in your order" at bounding box center [102, 124] width 153 height 32
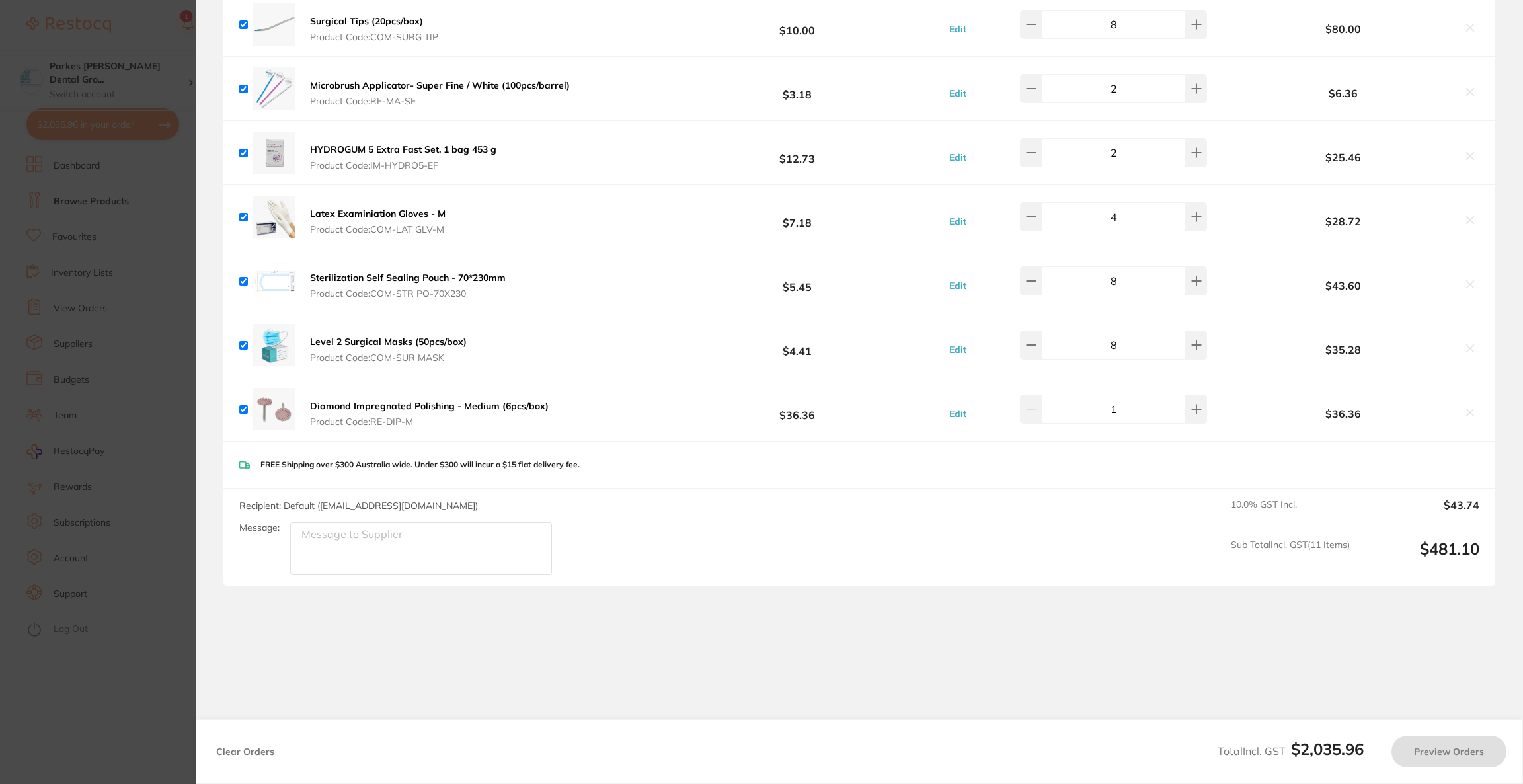
checkbox input "true"
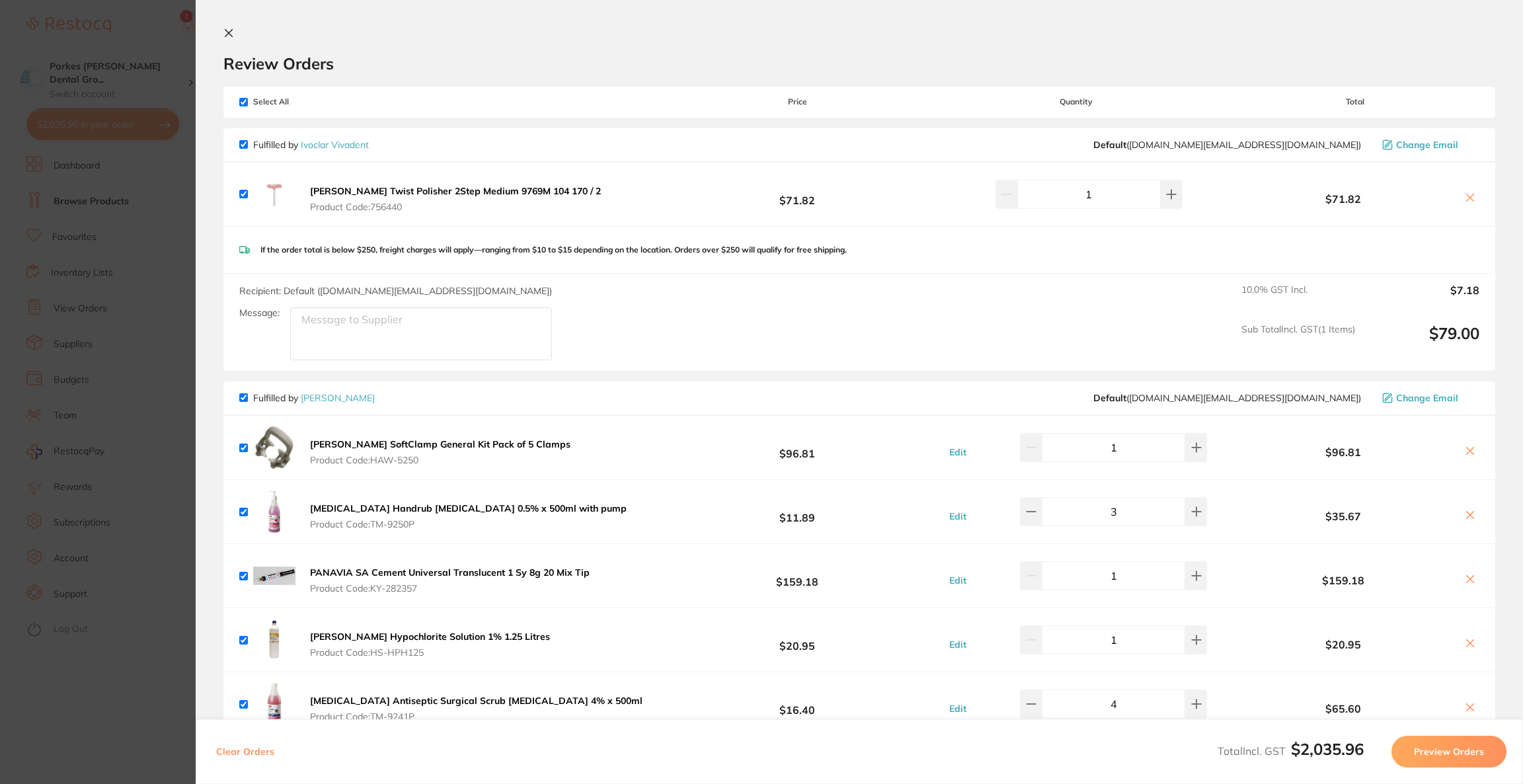
click at [1470, 193] on icon at bounding box center [1470, 198] width 11 height 11
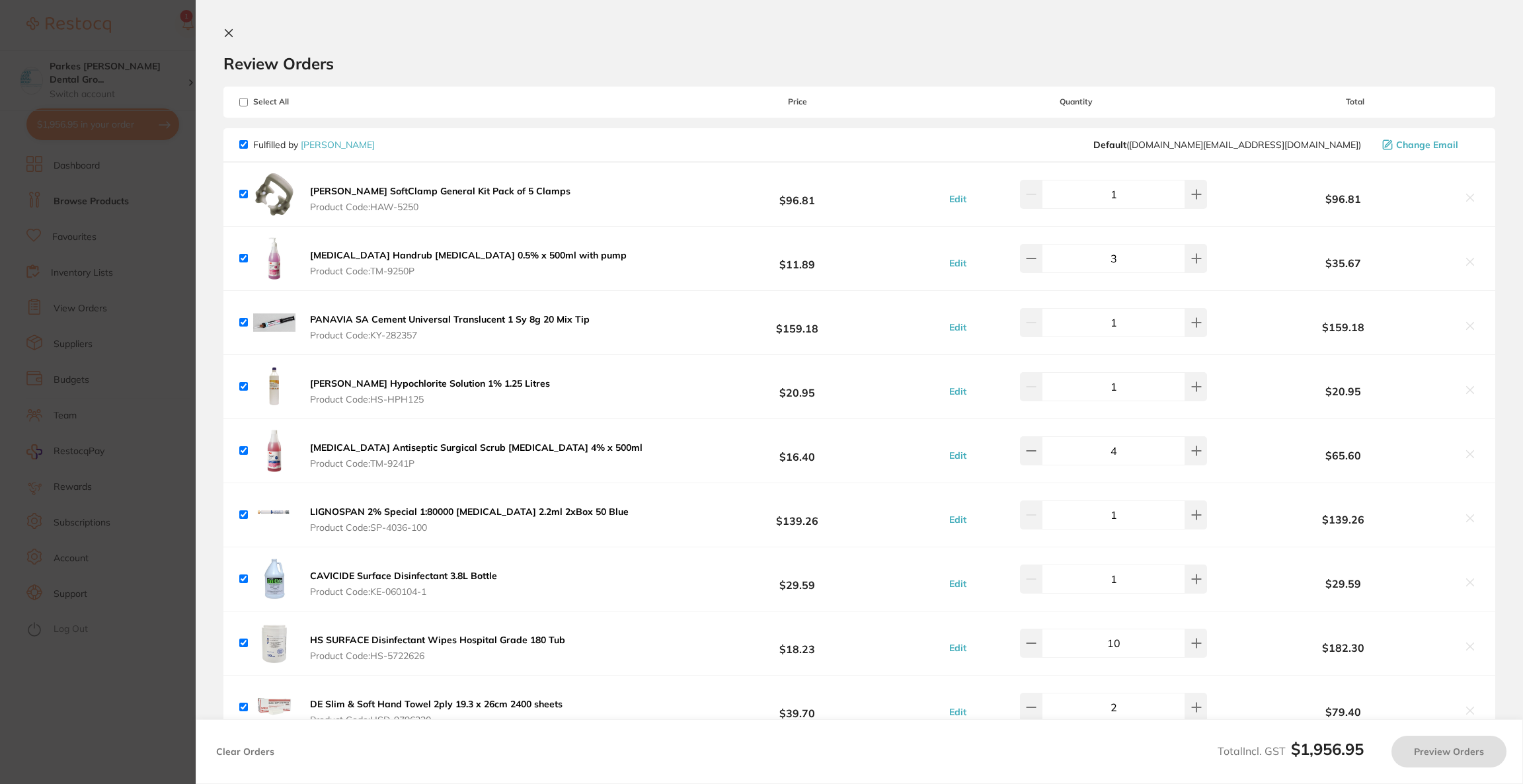
checkbox input "true"
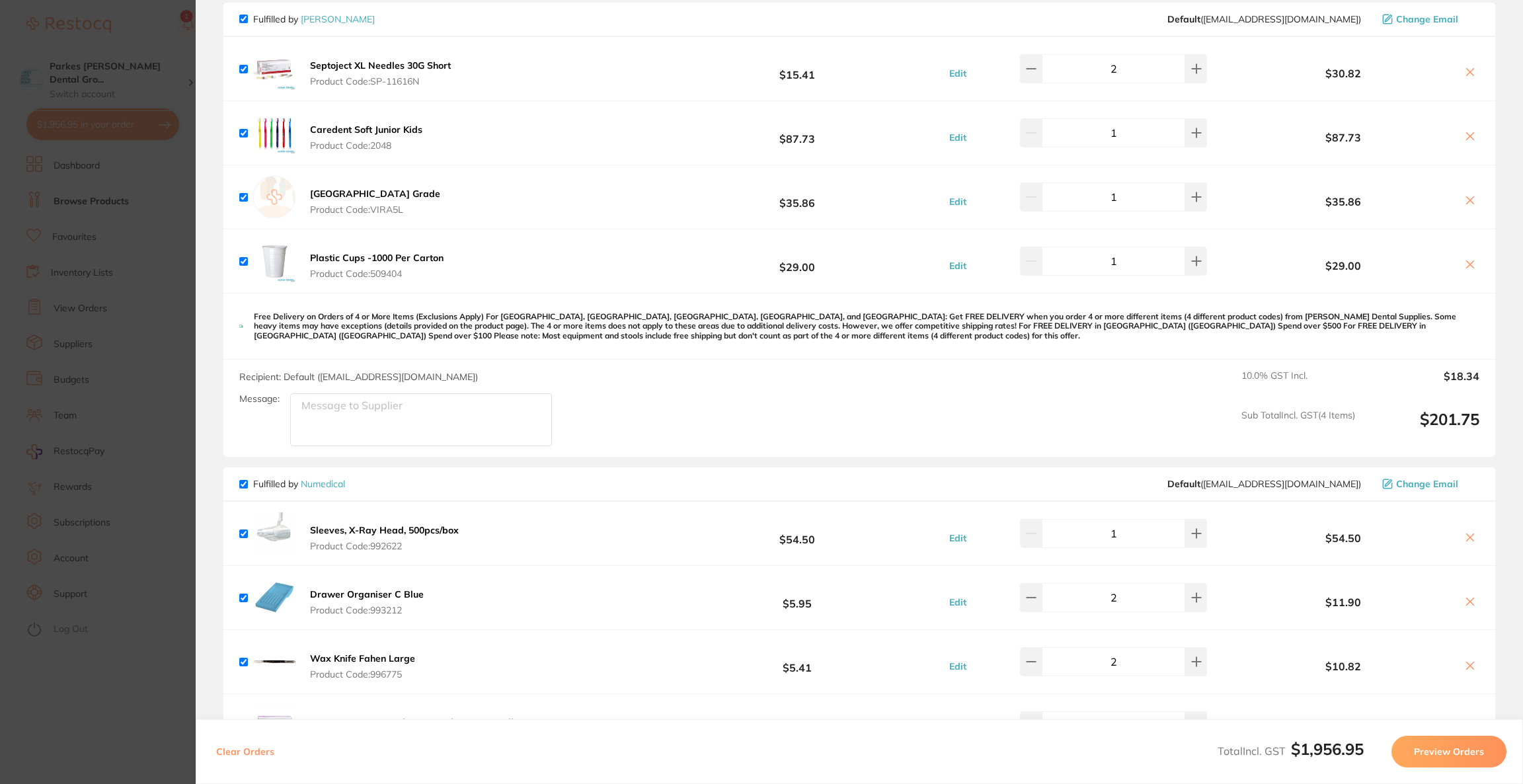
scroll to position [1090, 0]
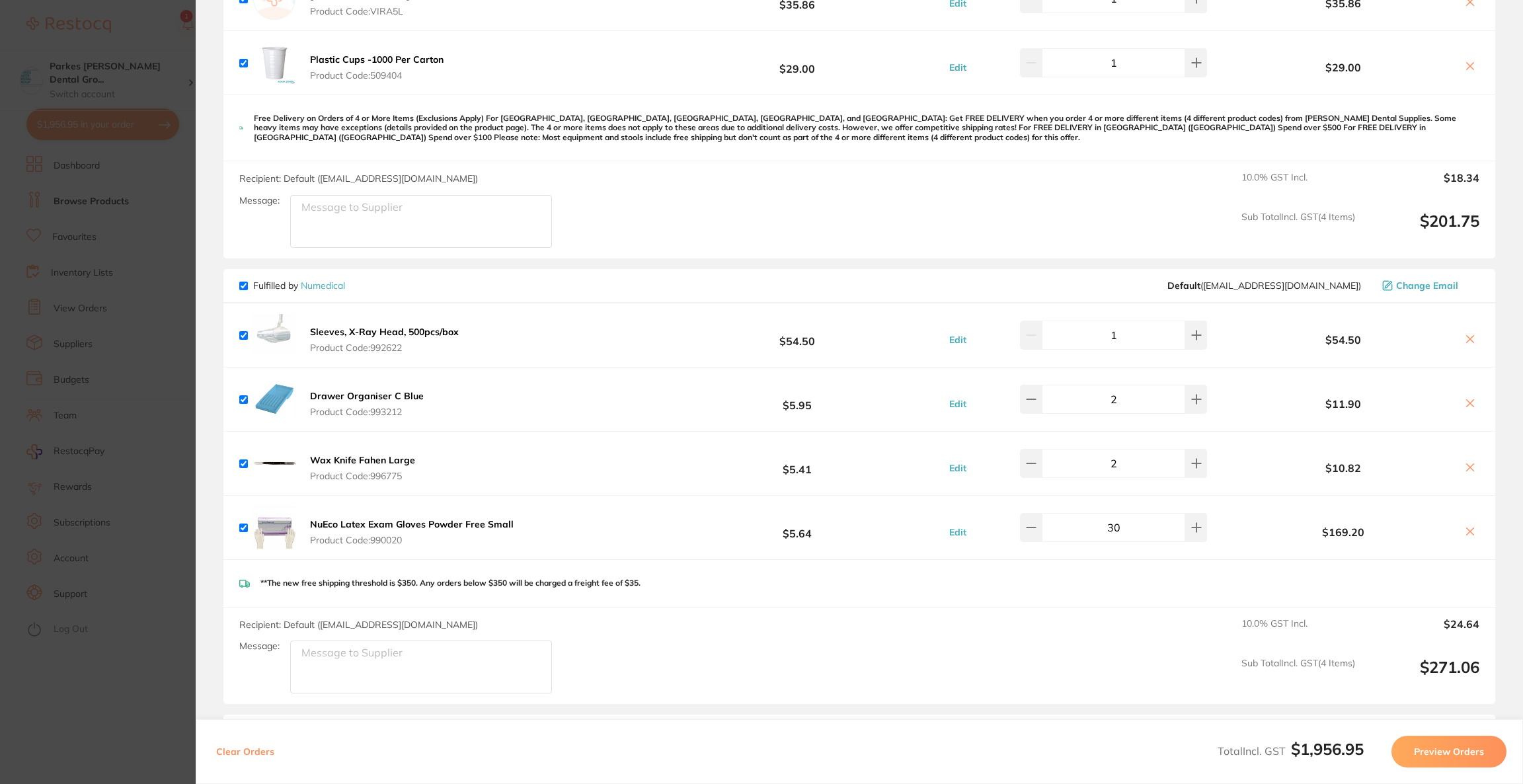
click at [1397, 284] on span "Change Email" at bounding box center [1427, 286] width 62 height 11
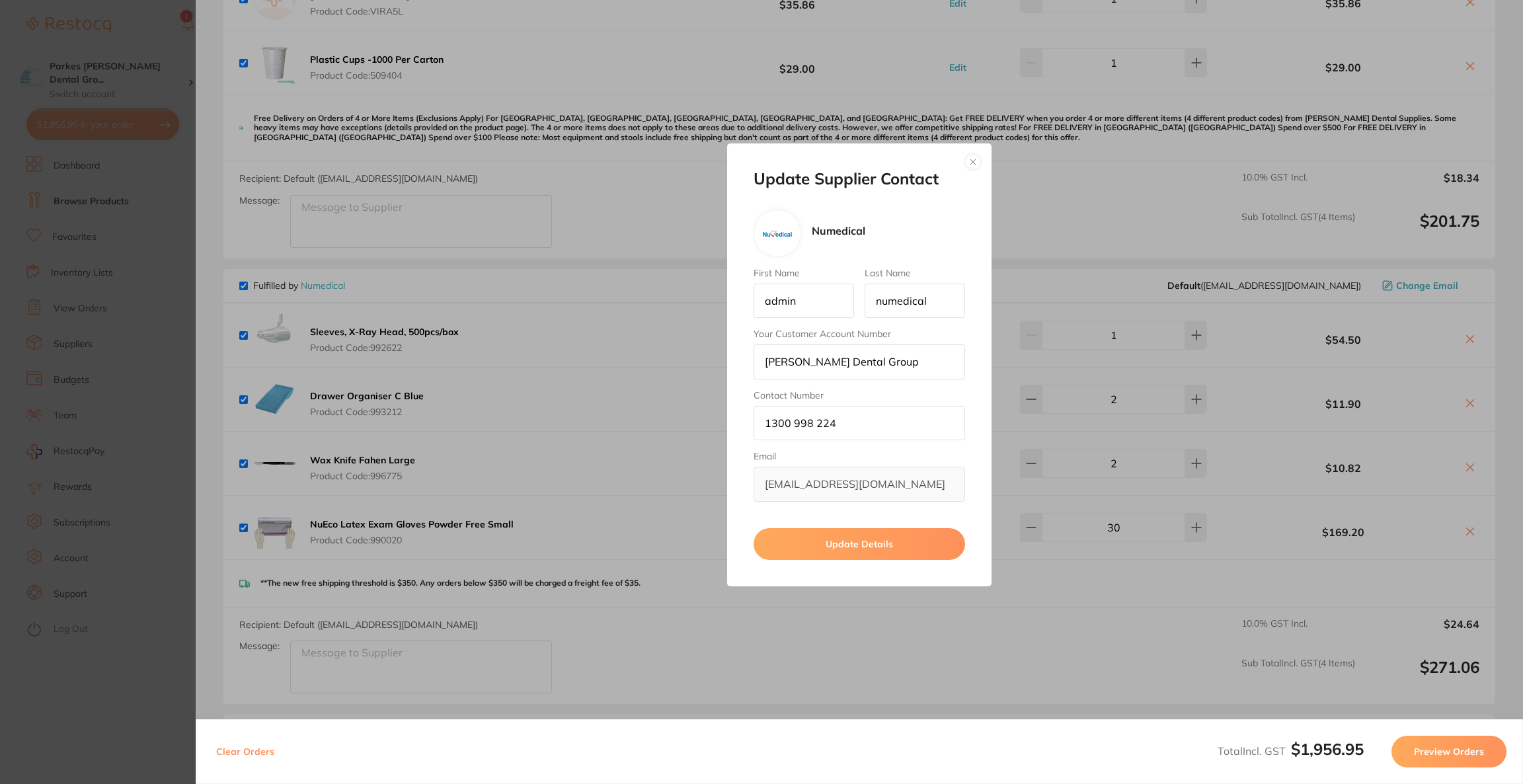
click at [977, 158] on button "button" at bounding box center [973, 162] width 16 height 16
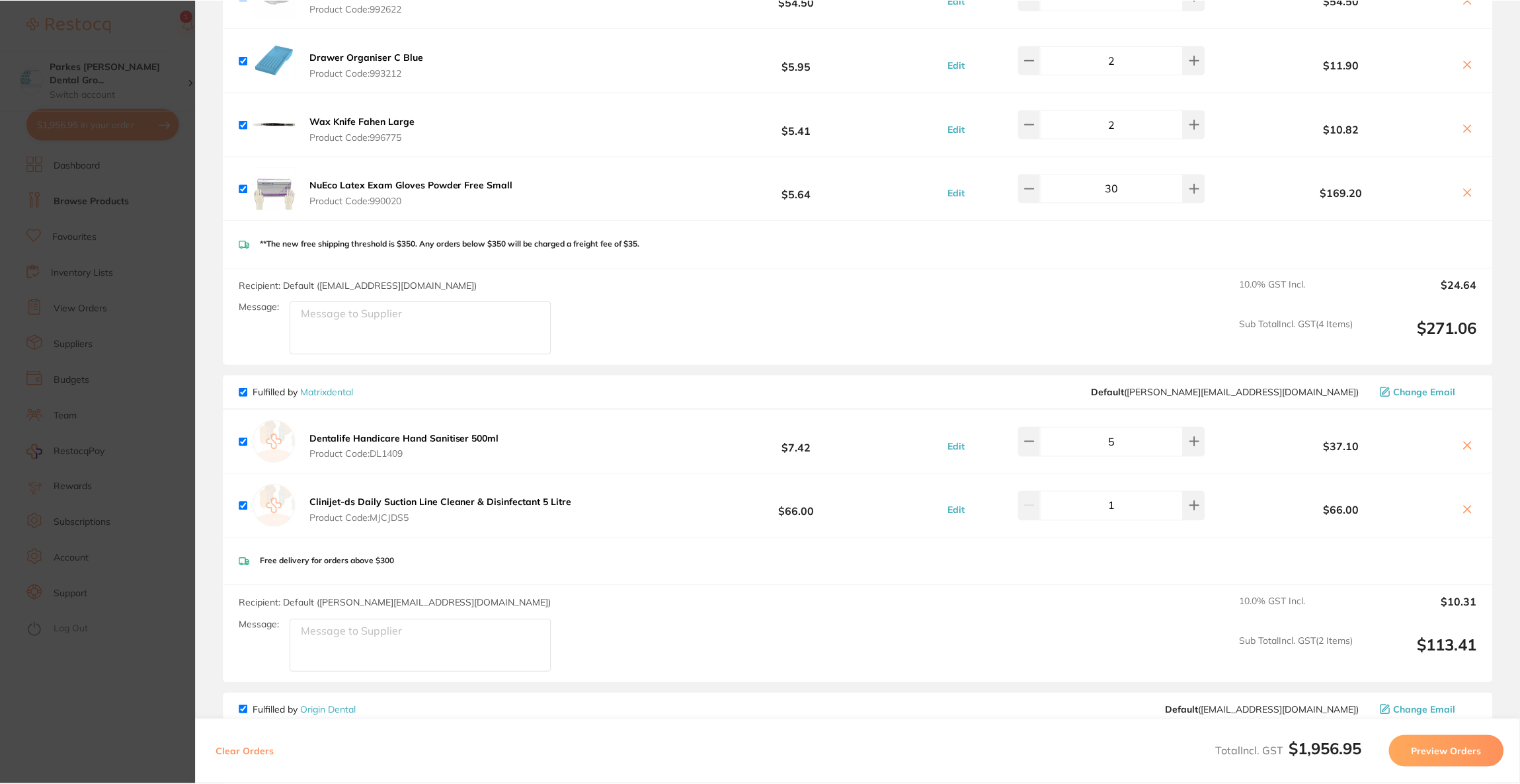
scroll to position [1487, 0]
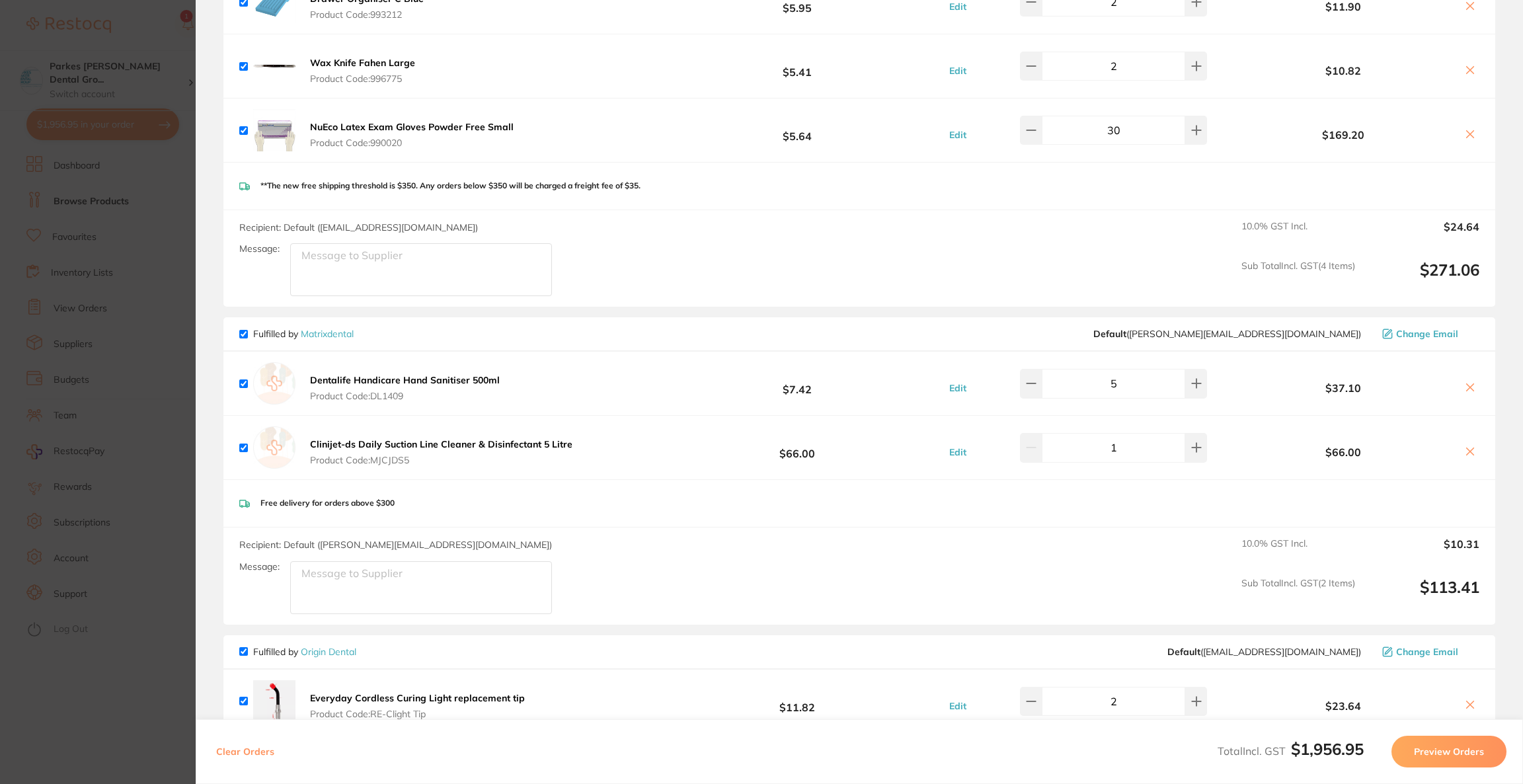
click at [136, 342] on section "Update RRP Set your pre negotiated price for this item. Item Agreed RRP (excl. …" at bounding box center [761, 392] width 1523 height 784
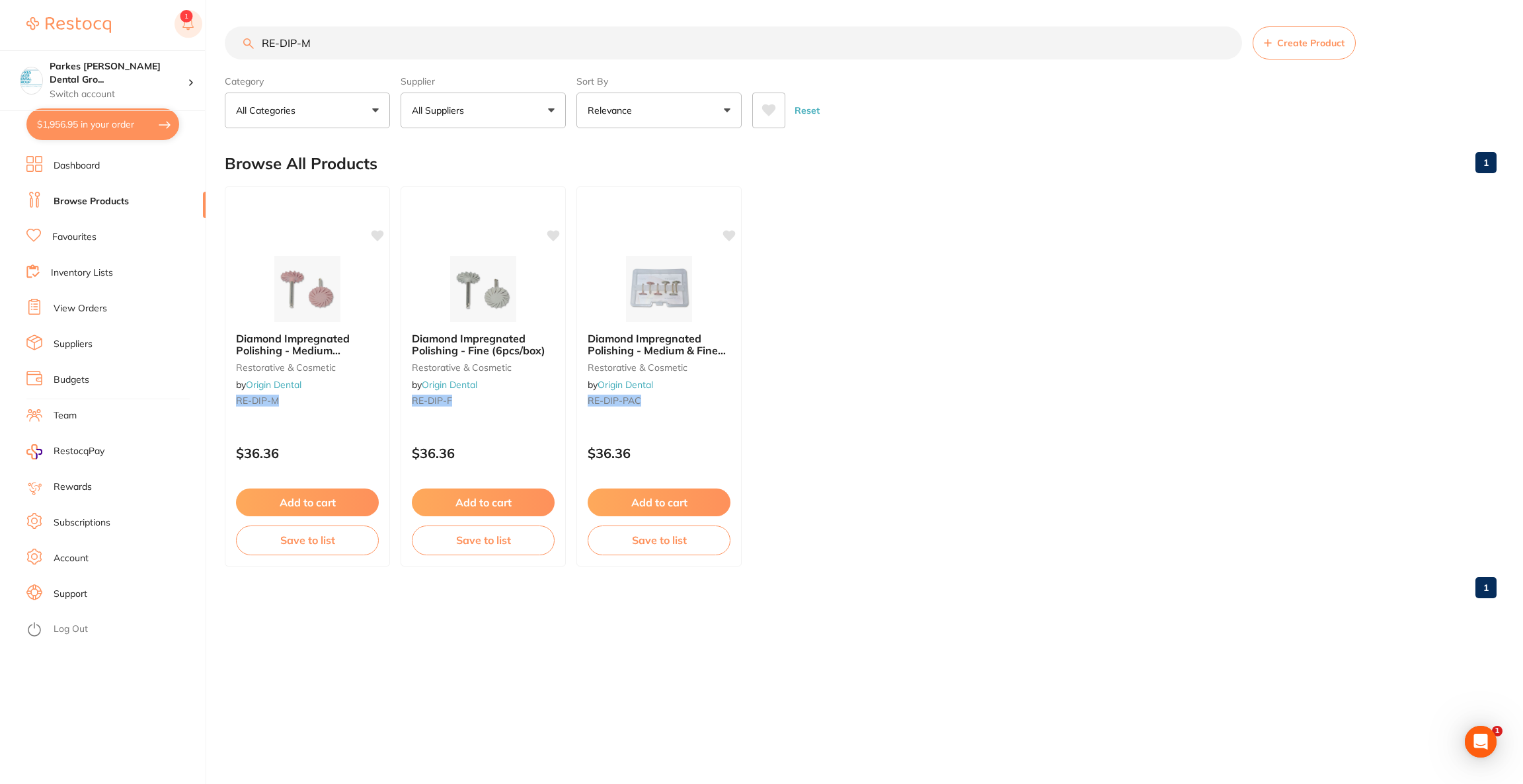
drag, startPoint x: 342, startPoint y: 35, endPoint x: 197, endPoint y: 37, distance: 145.0
click at [197, 37] on div "$1,956.95 Parkes Baker Dental Gro... Switch account Riaz Dental Surgery Experte…" at bounding box center [761, 392] width 1523 height 784
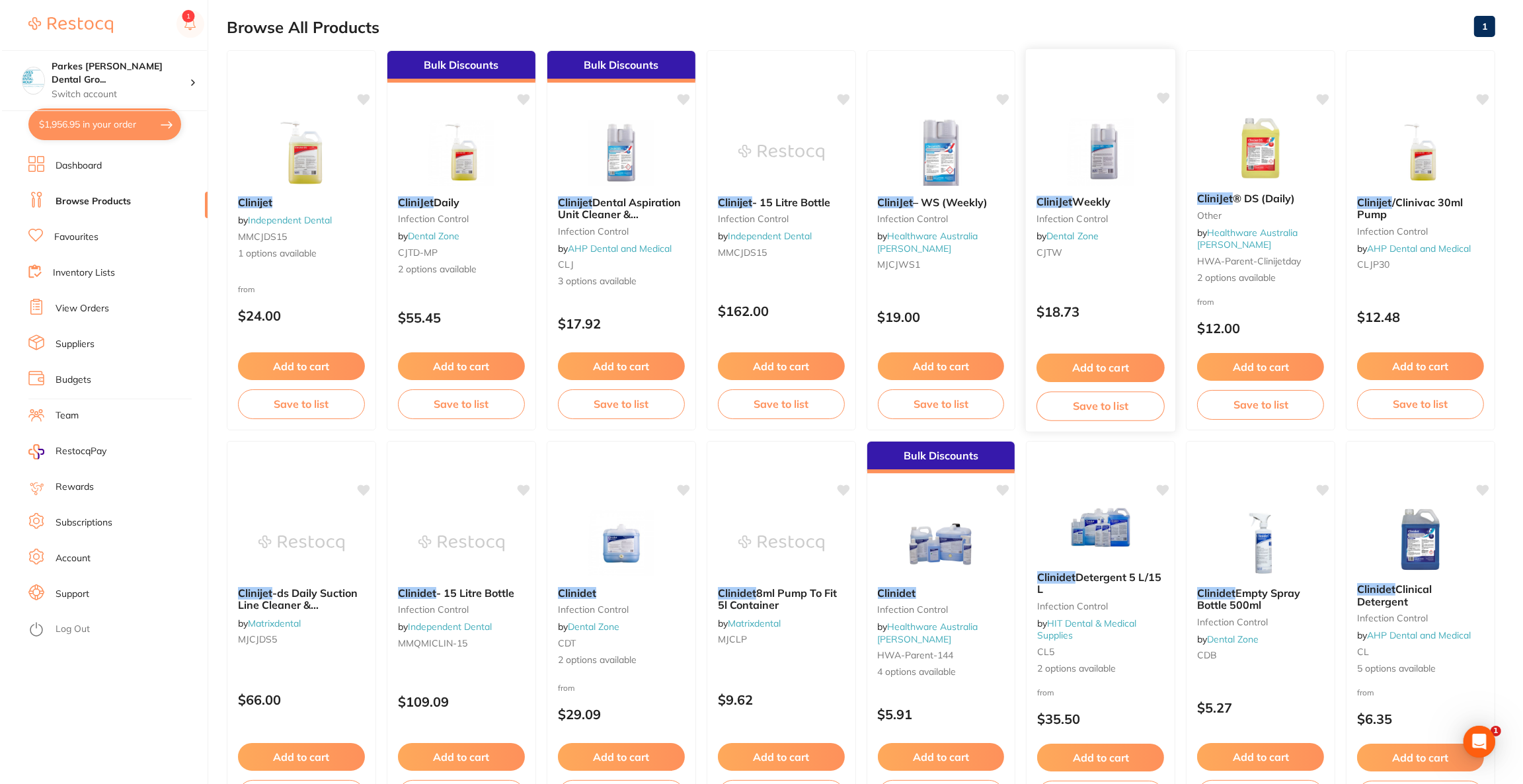
scroll to position [0, 0]
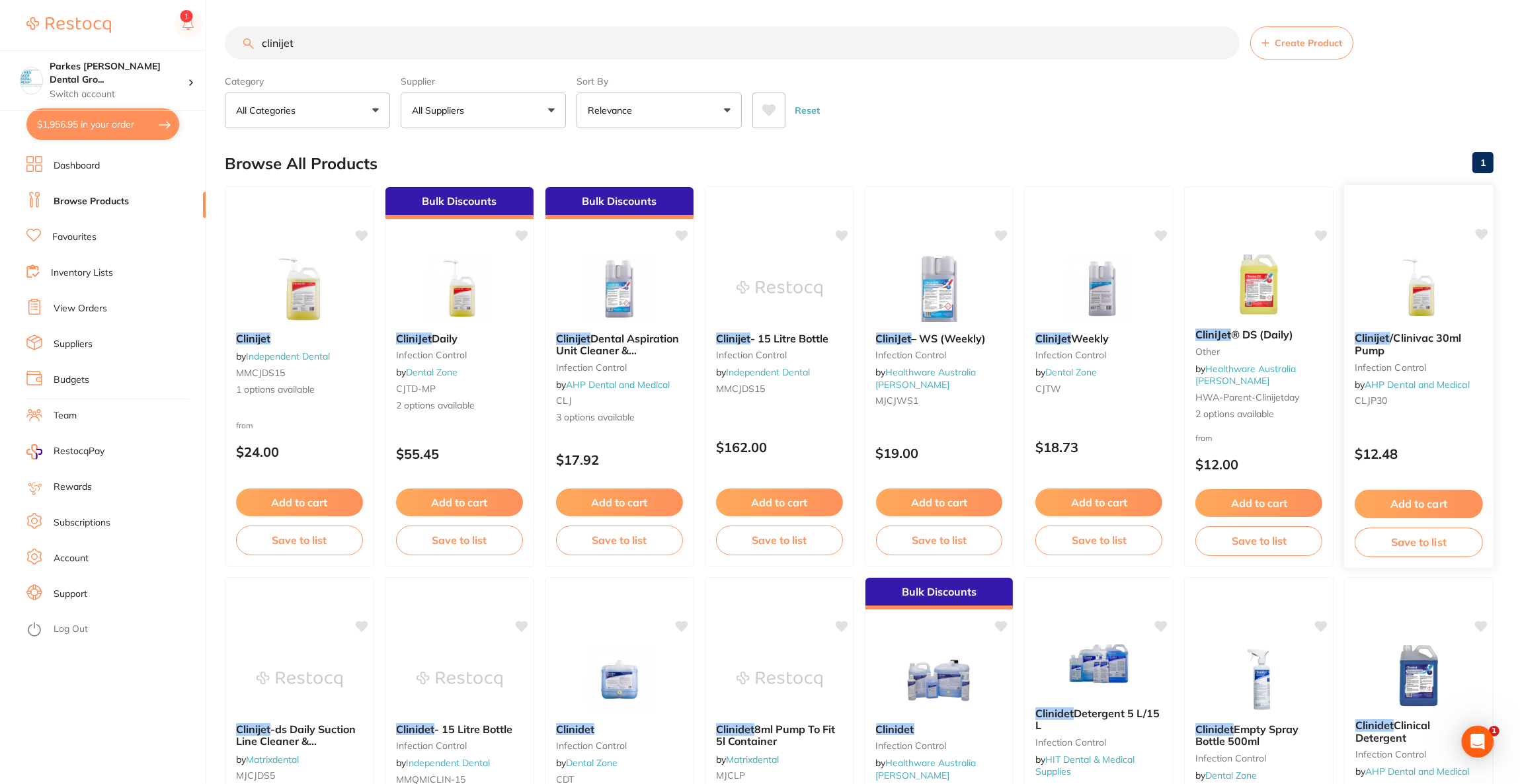
type input "clinijet"
click at [1417, 304] on img at bounding box center [1418, 288] width 87 height 67
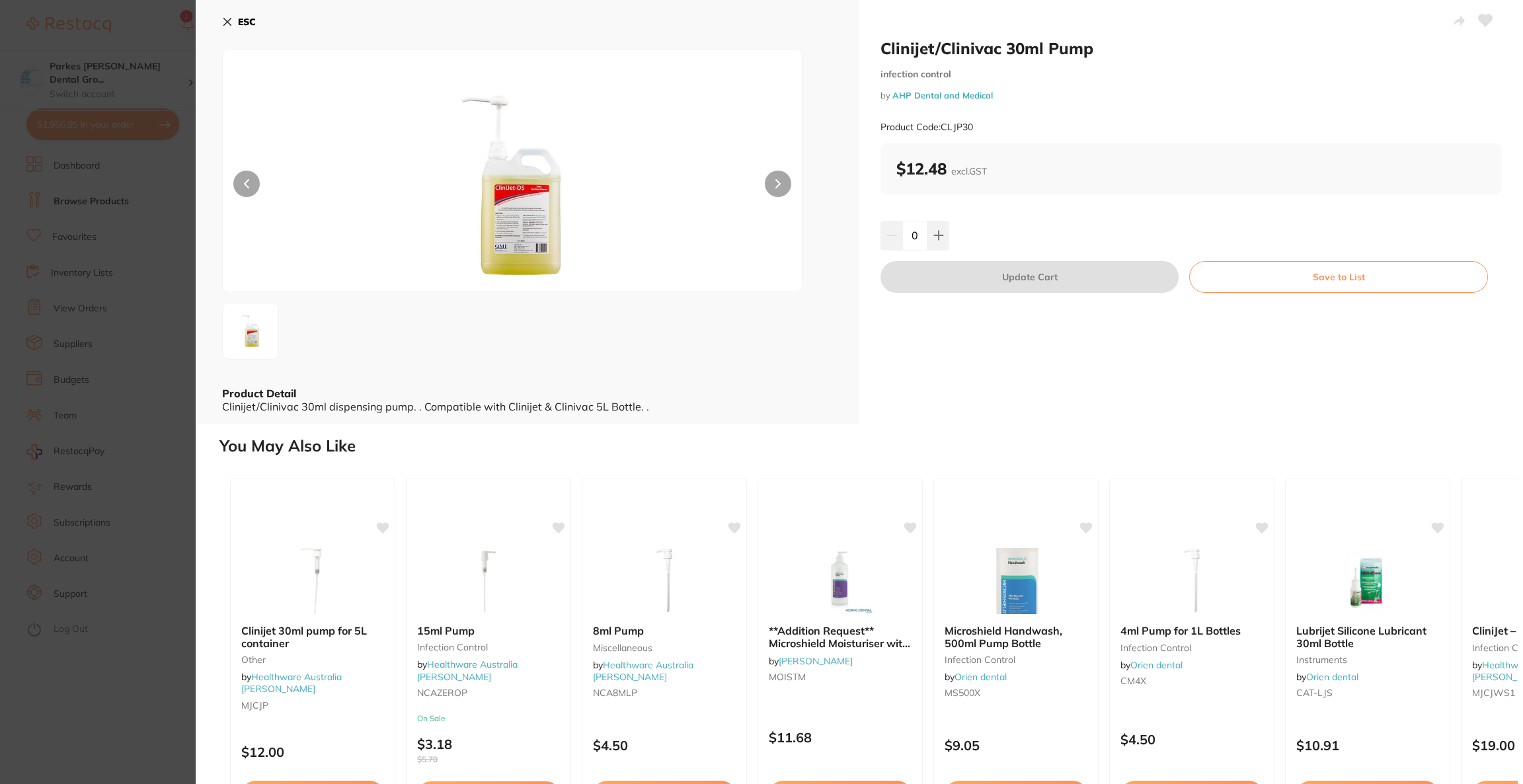
click at [251, 19] on b "ESC" at bounding box center [247, 22] width 18 height 12
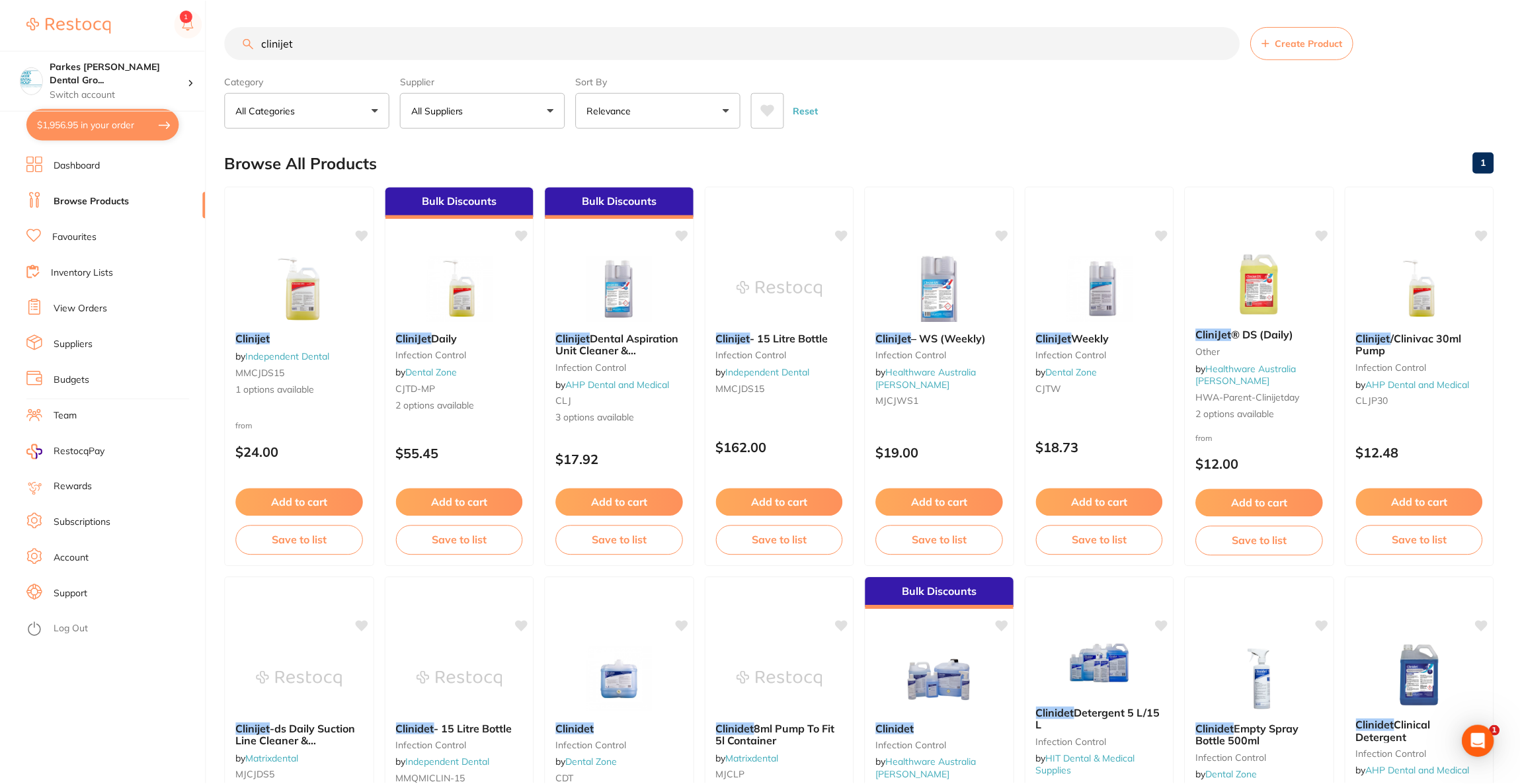
scroll to position [2, 0]
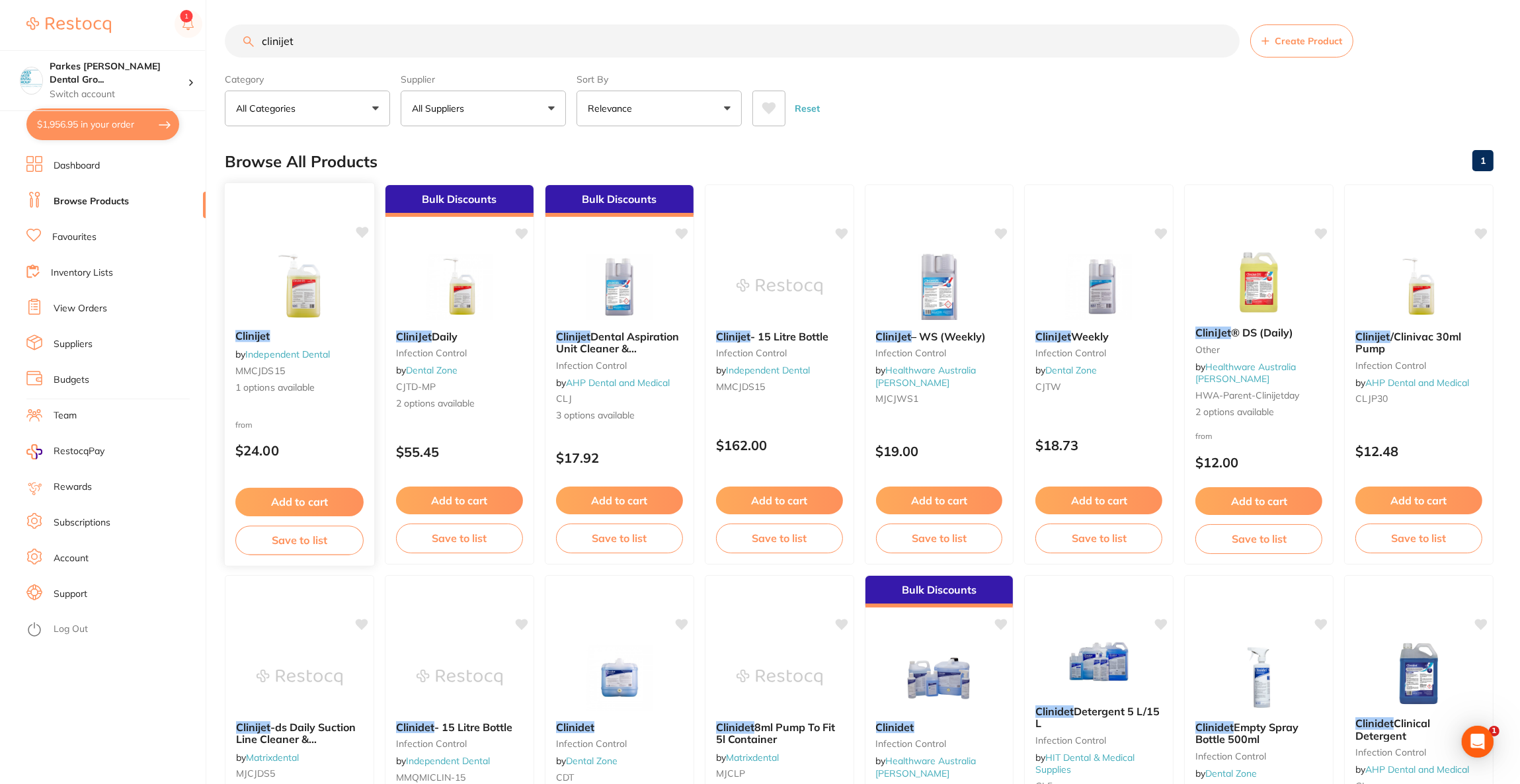
click at [273, 312] on img at bounding box center [299, 286] width 87 height 67
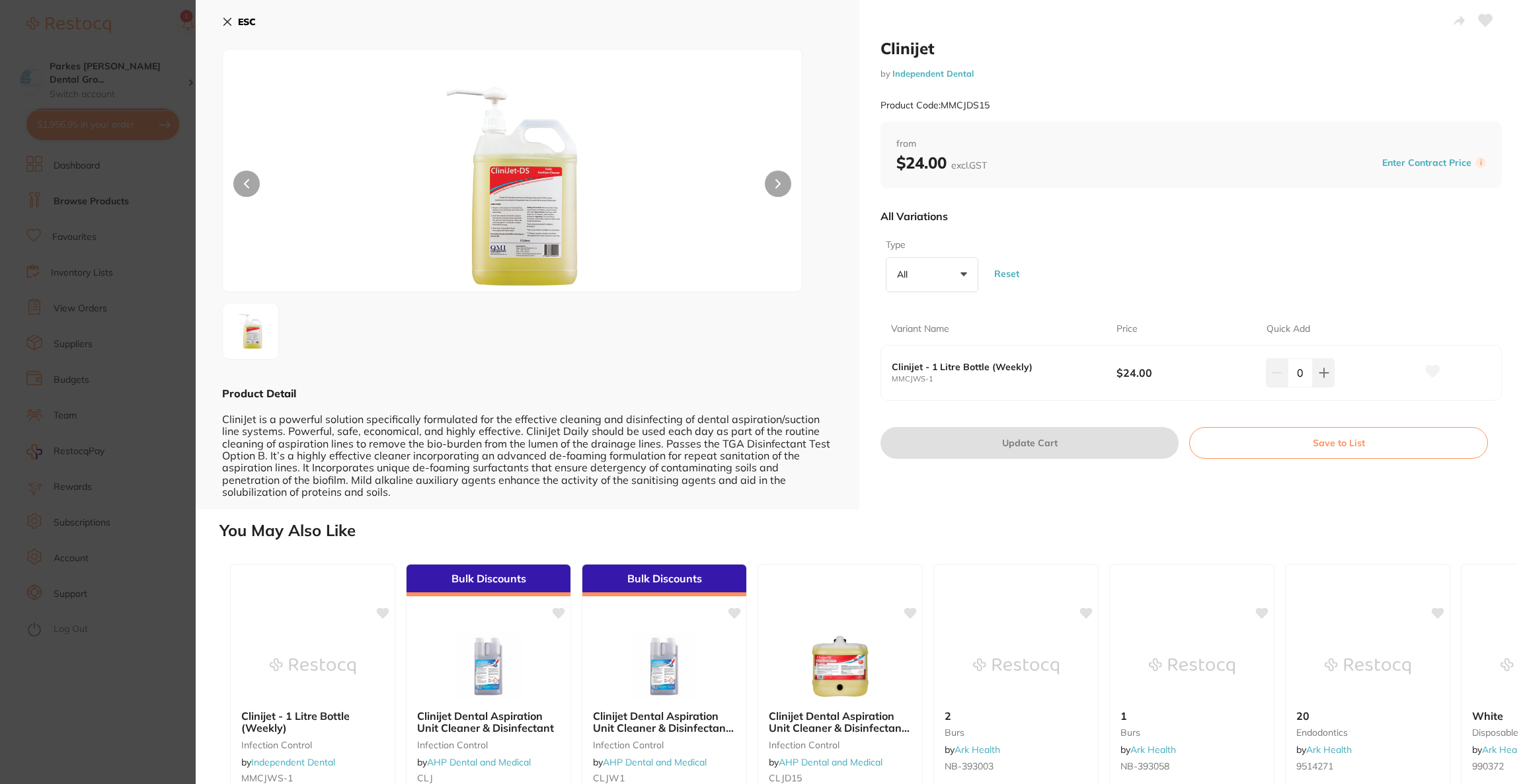
click at [134, 311] on section "Clinijet by Independent Dental Product Code: MMCJDS15 ESC Product Detail CliniJ…" at bounding box center [761, 392] width 1523 height 784
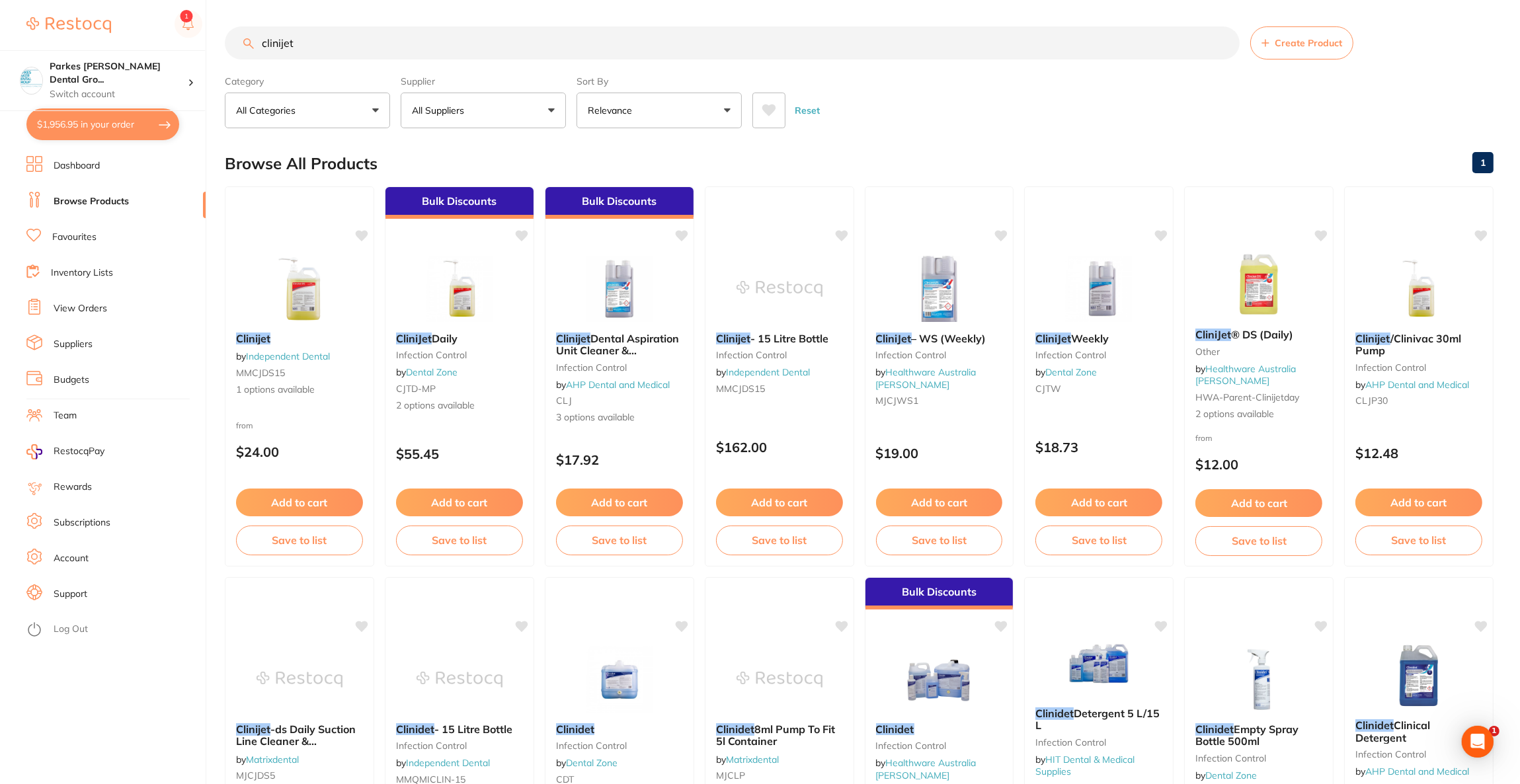
scroll to position [1487, 0]
click at [344, 51] on input "clinijet" at bounding box center [732, 42] width 1015 height 33
click at [131, 123] on button "$1,956.95 in your order" at bounding box center [102, 124] width 153 height 32
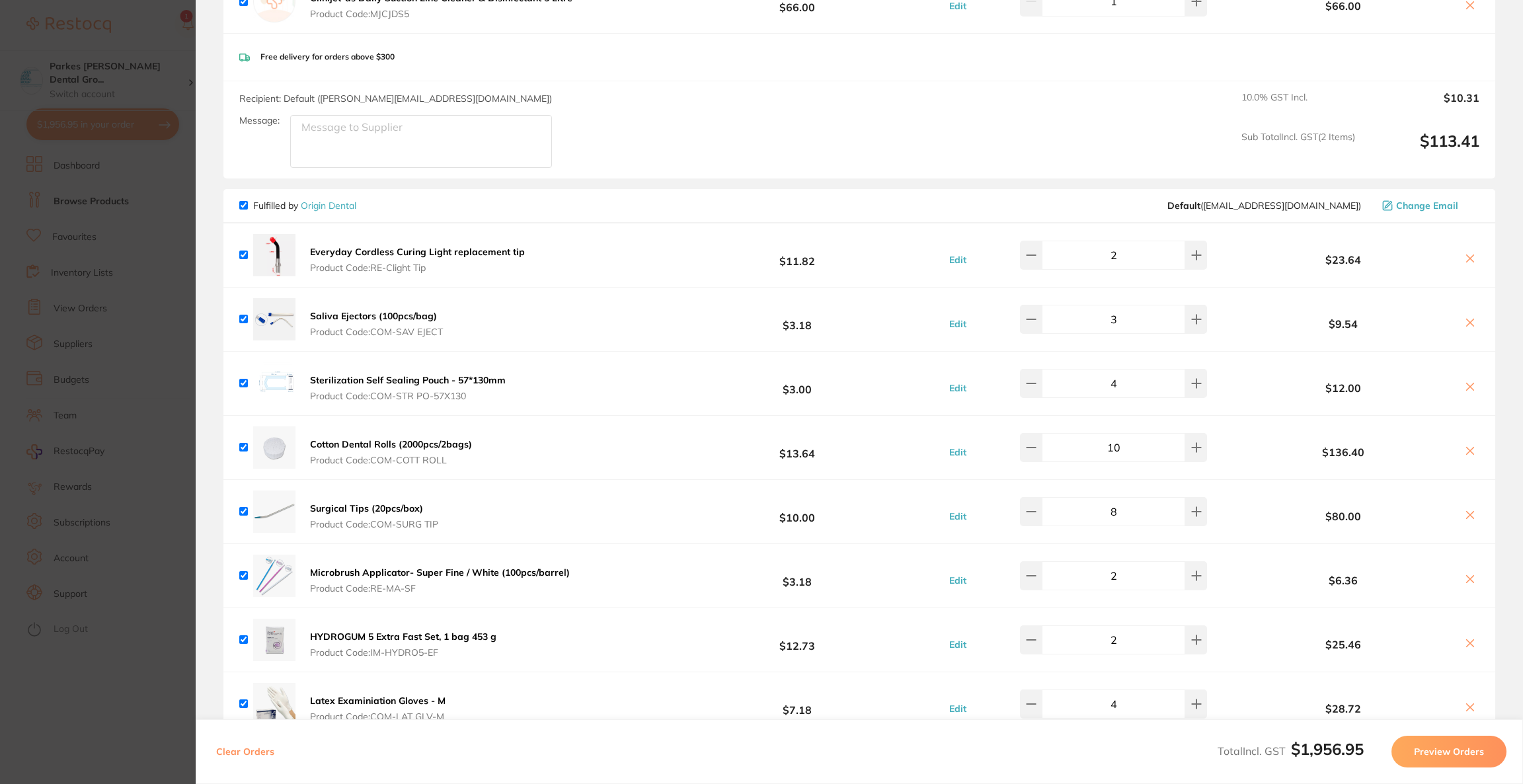
scroll to position [1890, 0]
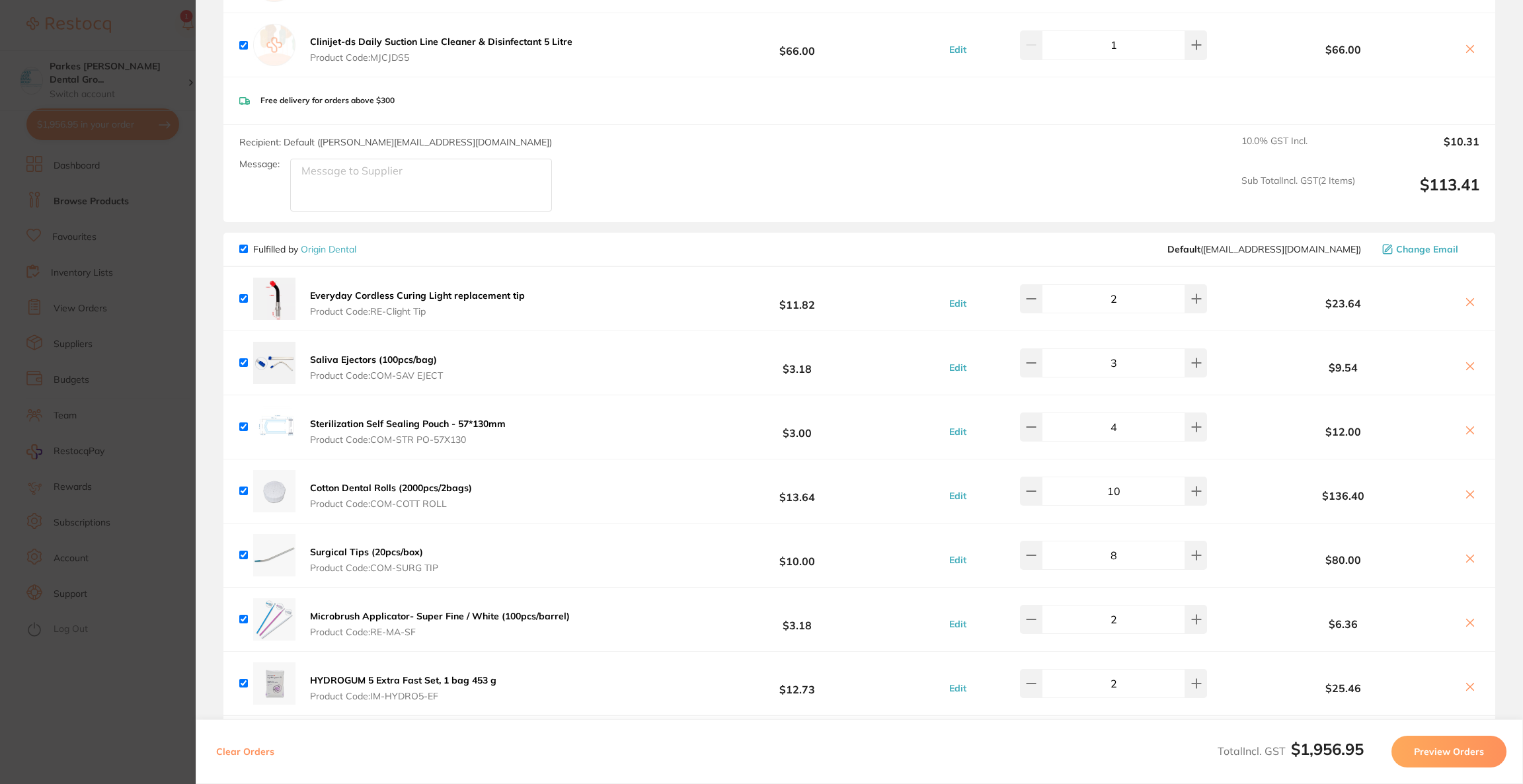
click at [164, 304] on section "Update RRP Set your pre negotiated price for this item. Item Agreed RRP (excl. …" at bounding box center [761, 392] width 1523 height 784
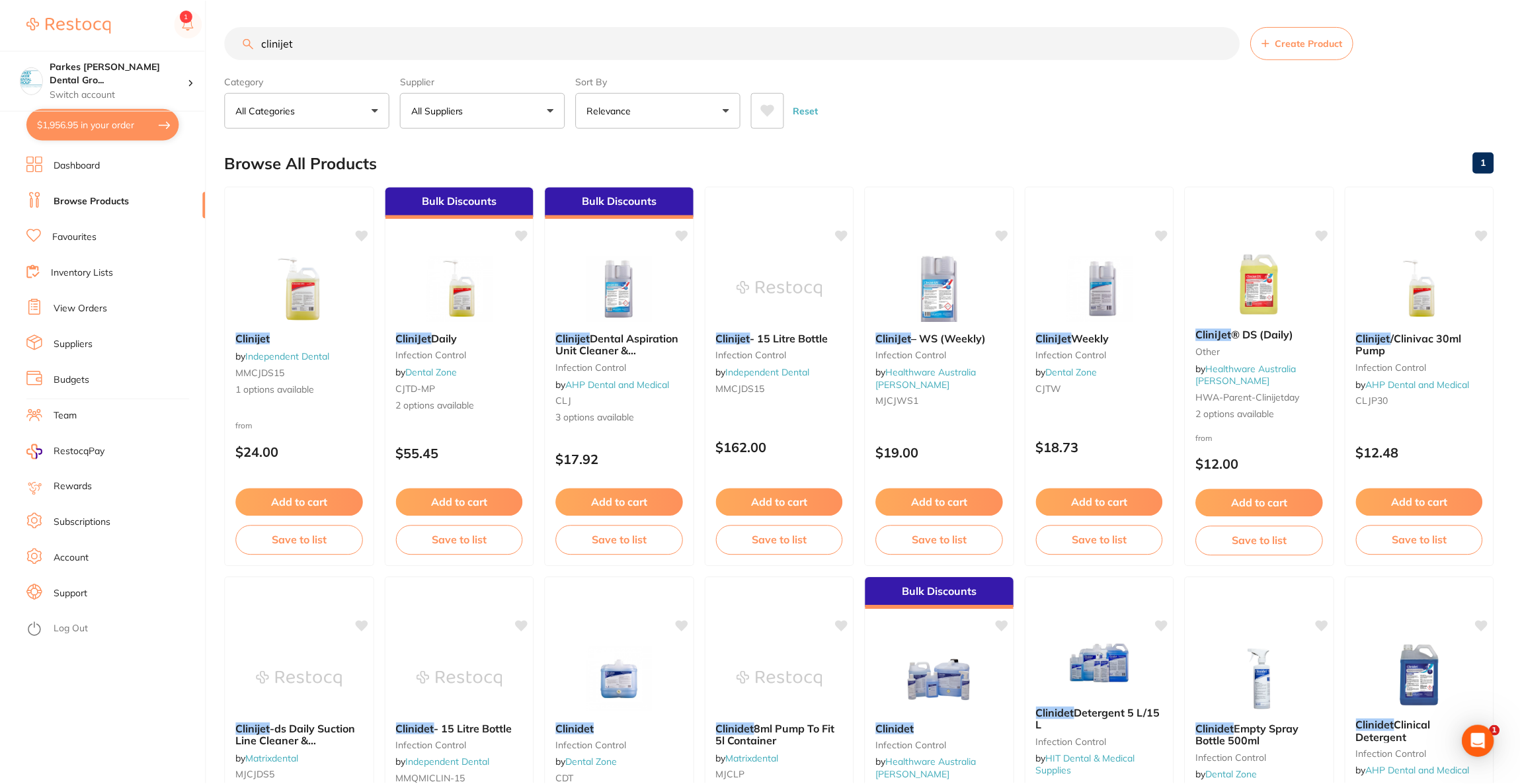
scroll to position [1, 0]
click at [322, 47] on input "clinijet" at bounding box center [732, 41] width 1015 height 33
type input "c"
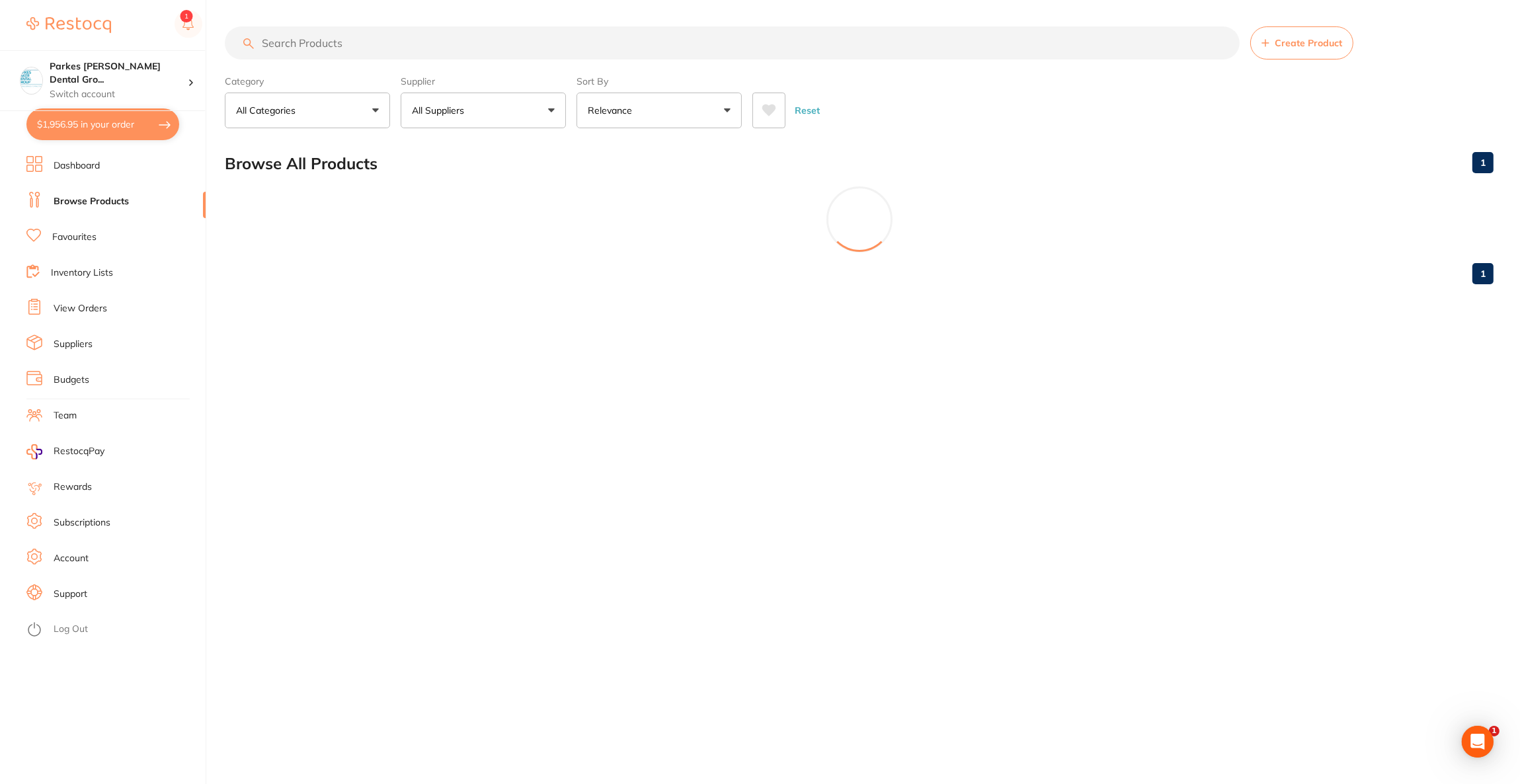
scroll to position [0, 0]
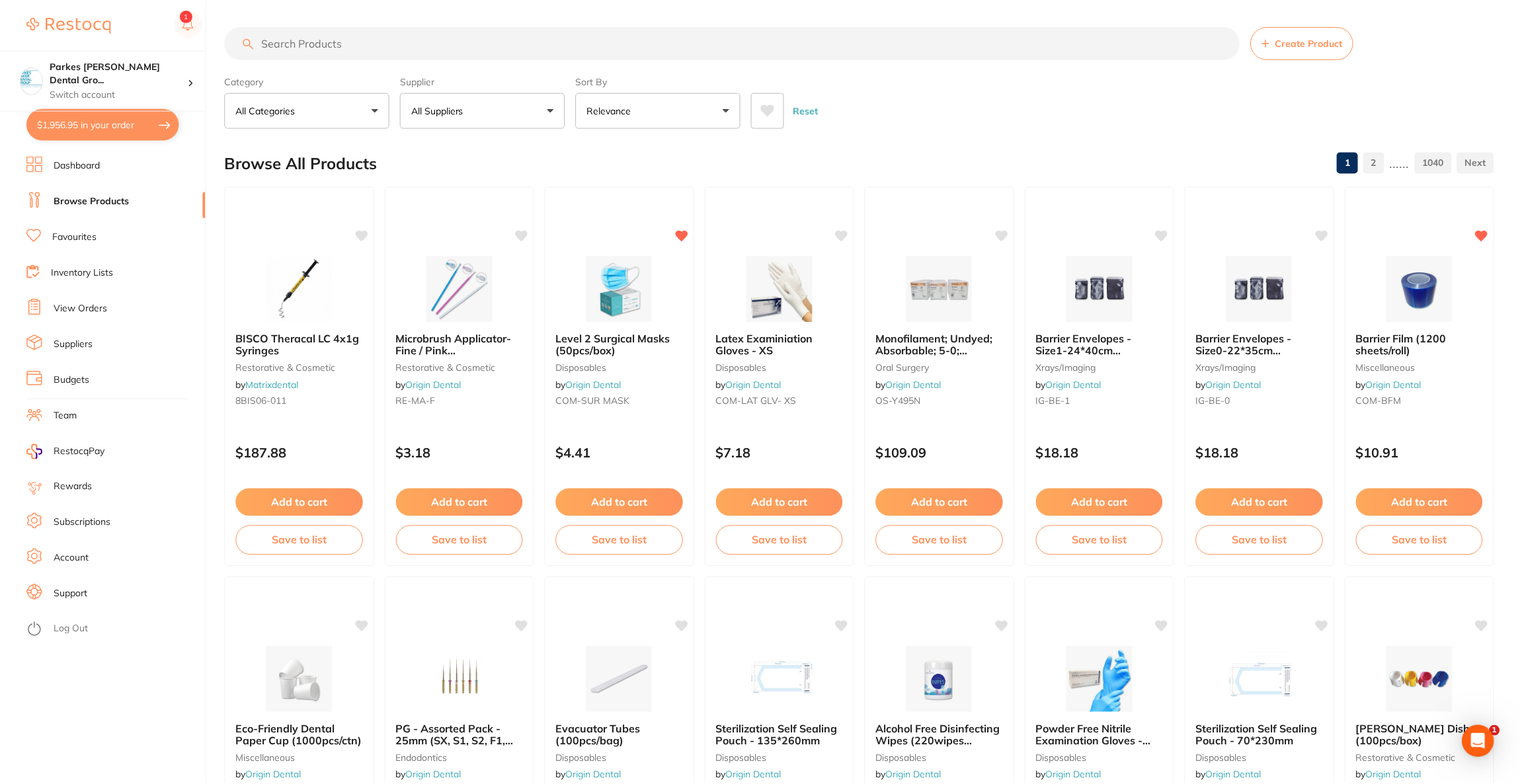
paste input "CLJD5"
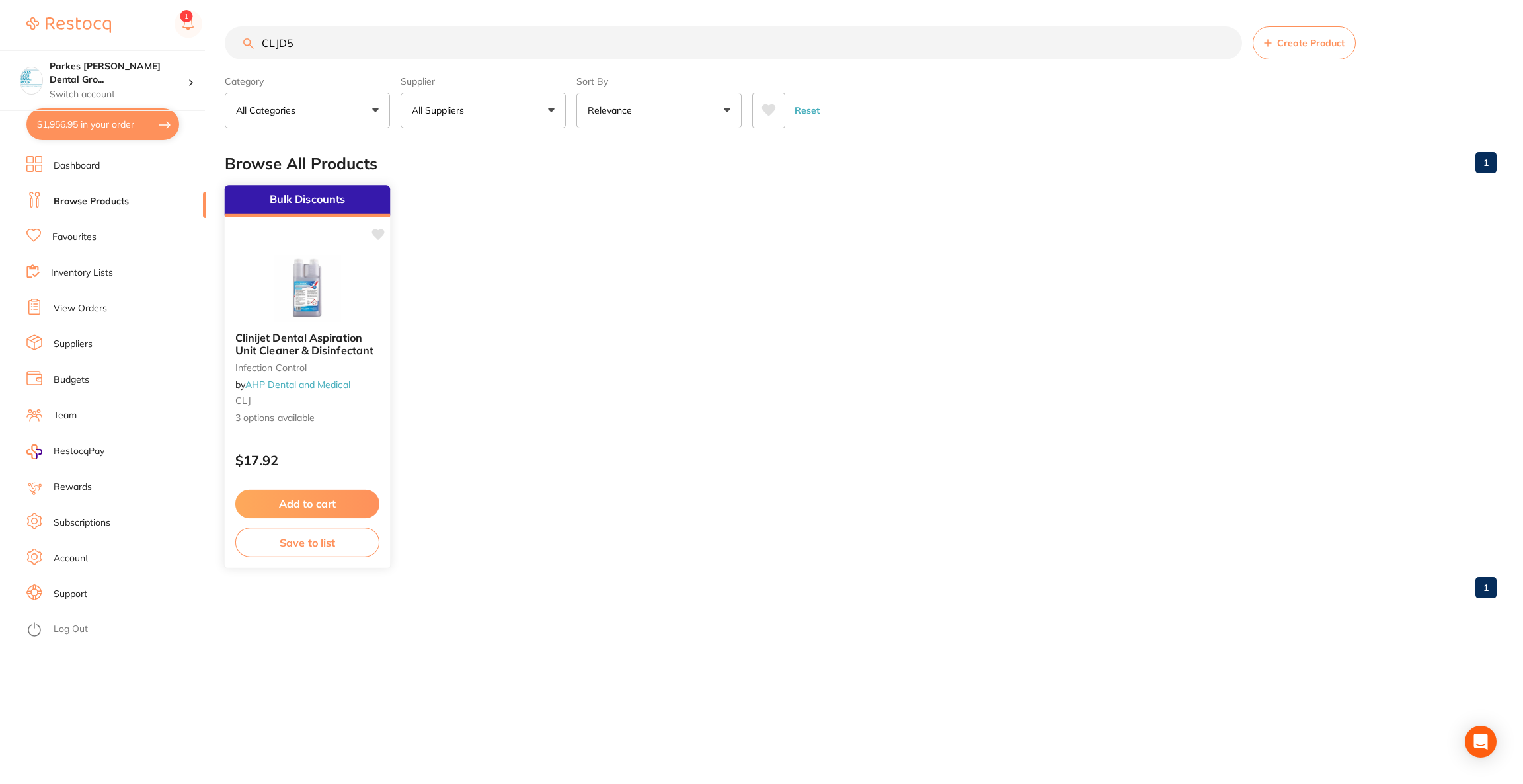
type input "CLJD5"
click at [323, 286] on img at bounding box center [307, 288] width 87 height 67
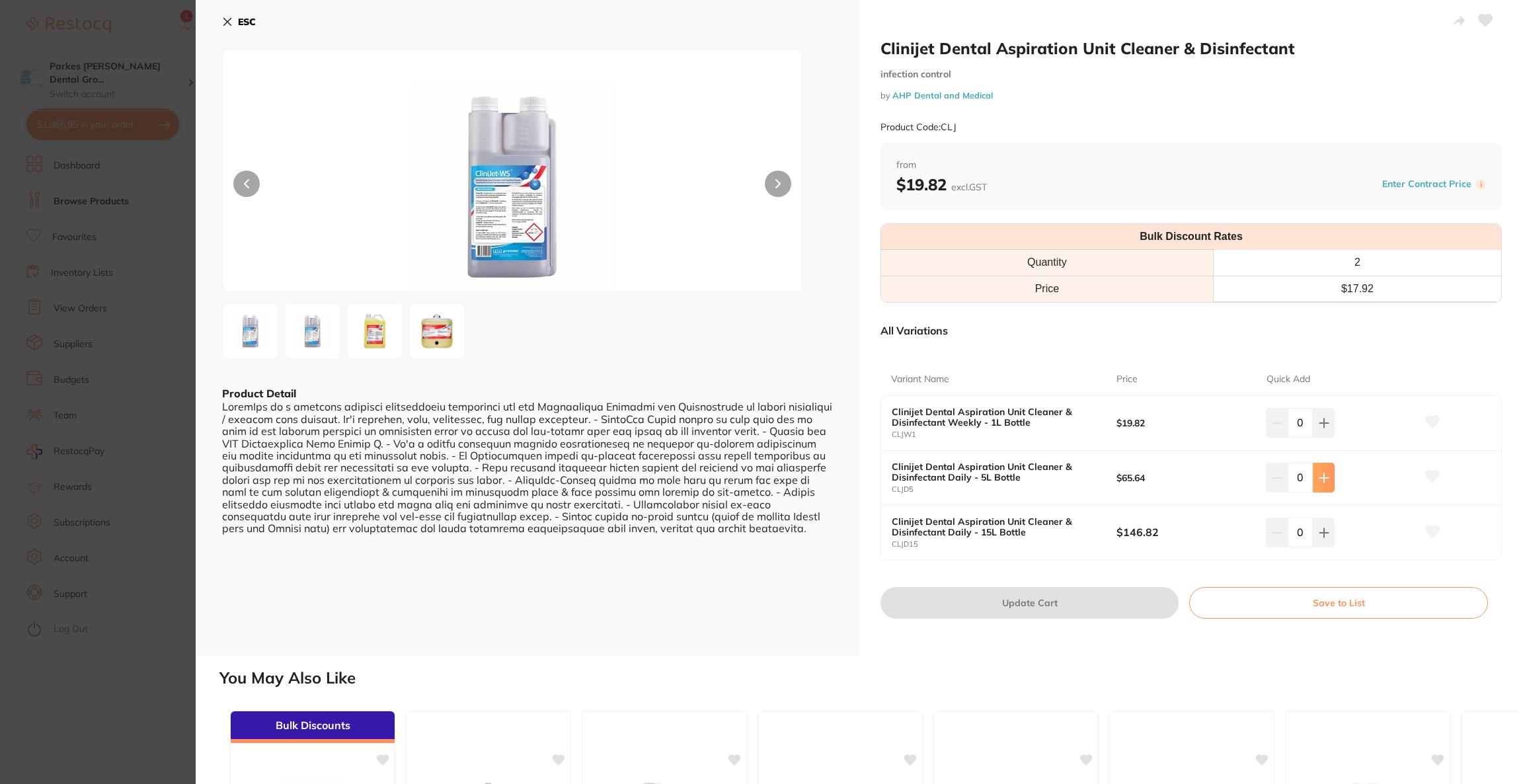
click at [1320, 478] on icon at bounding box center [1324, 478] width 9 height 9
type input "1"
click at [1045, 594] on button "Update Cart" at bounding box center [1029, 602] width 298 height 32
checkbox input "false"
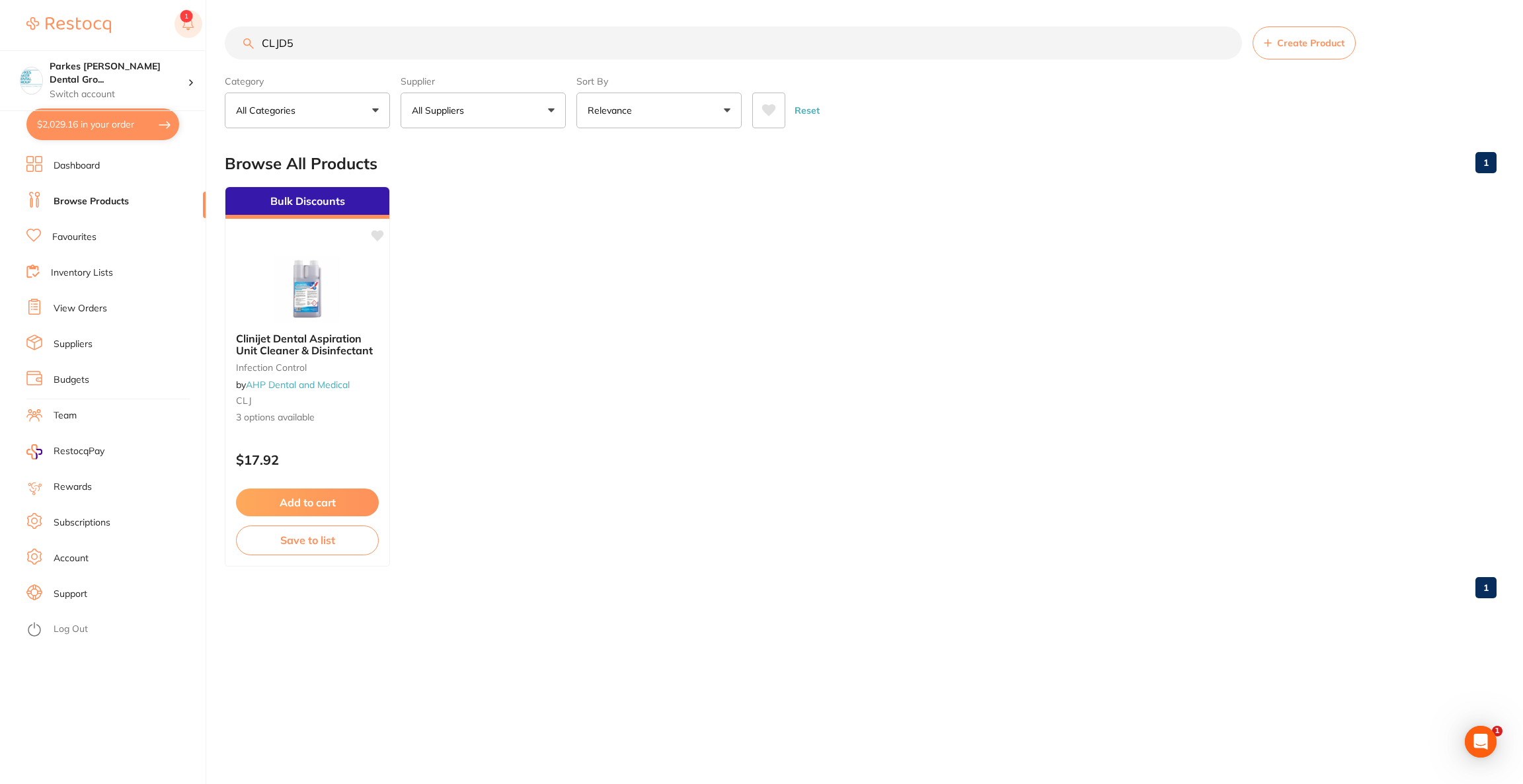
drag, startPoint x: 363, startPoint y: 43, endPoint x: 201, endPoint y: 39, distance: 162.0
click at [201, 39] on div "$2,029.16 Parkes [PERSON_NAME] Dental Gro... Switch account Riaz [MEDICAL_DATA]…" at bounding box center [761, 392] width 1523 height 784
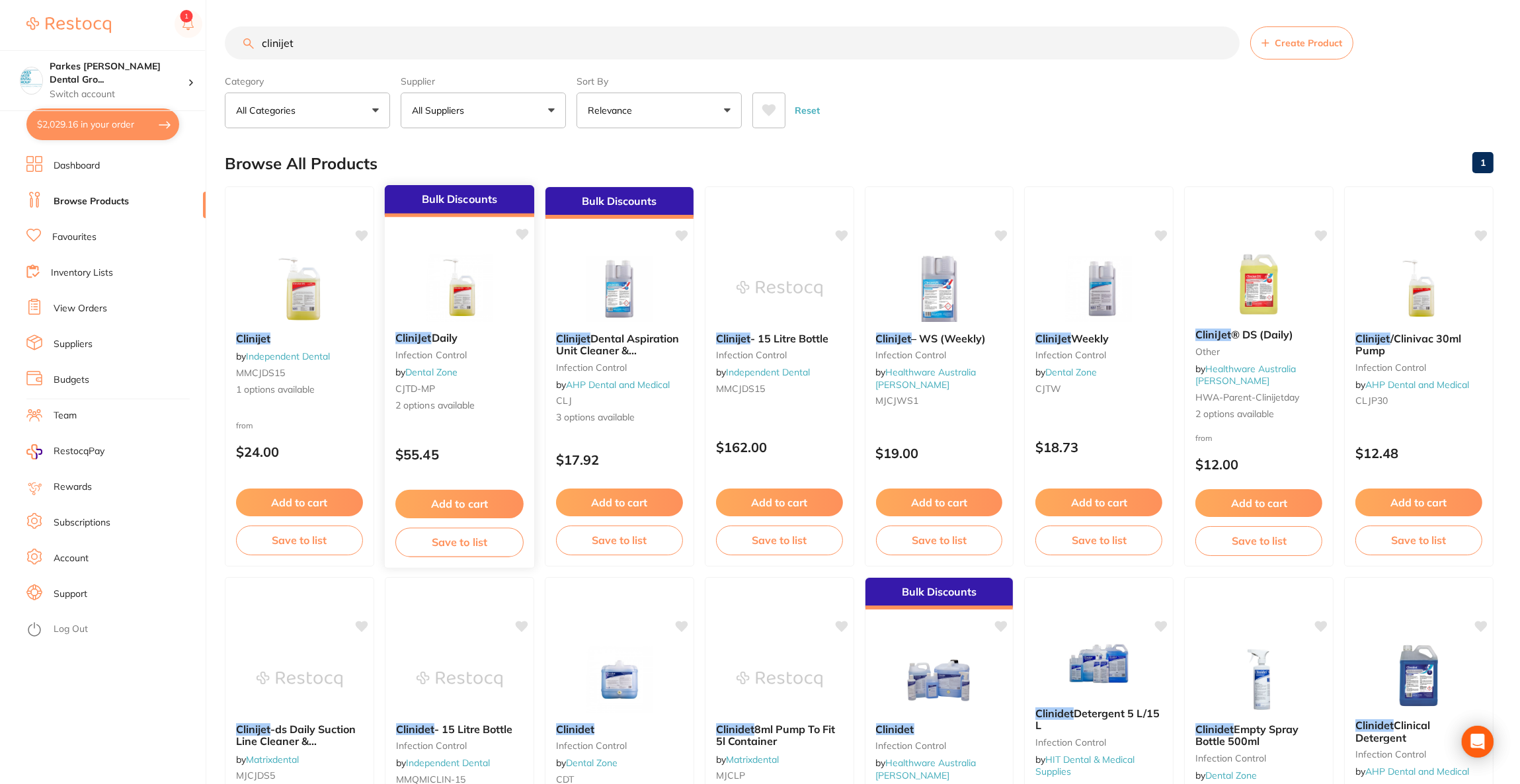
type input "clinijet"
click at [454, 304] on img at bounding box center [460, 289] width 86 height 66
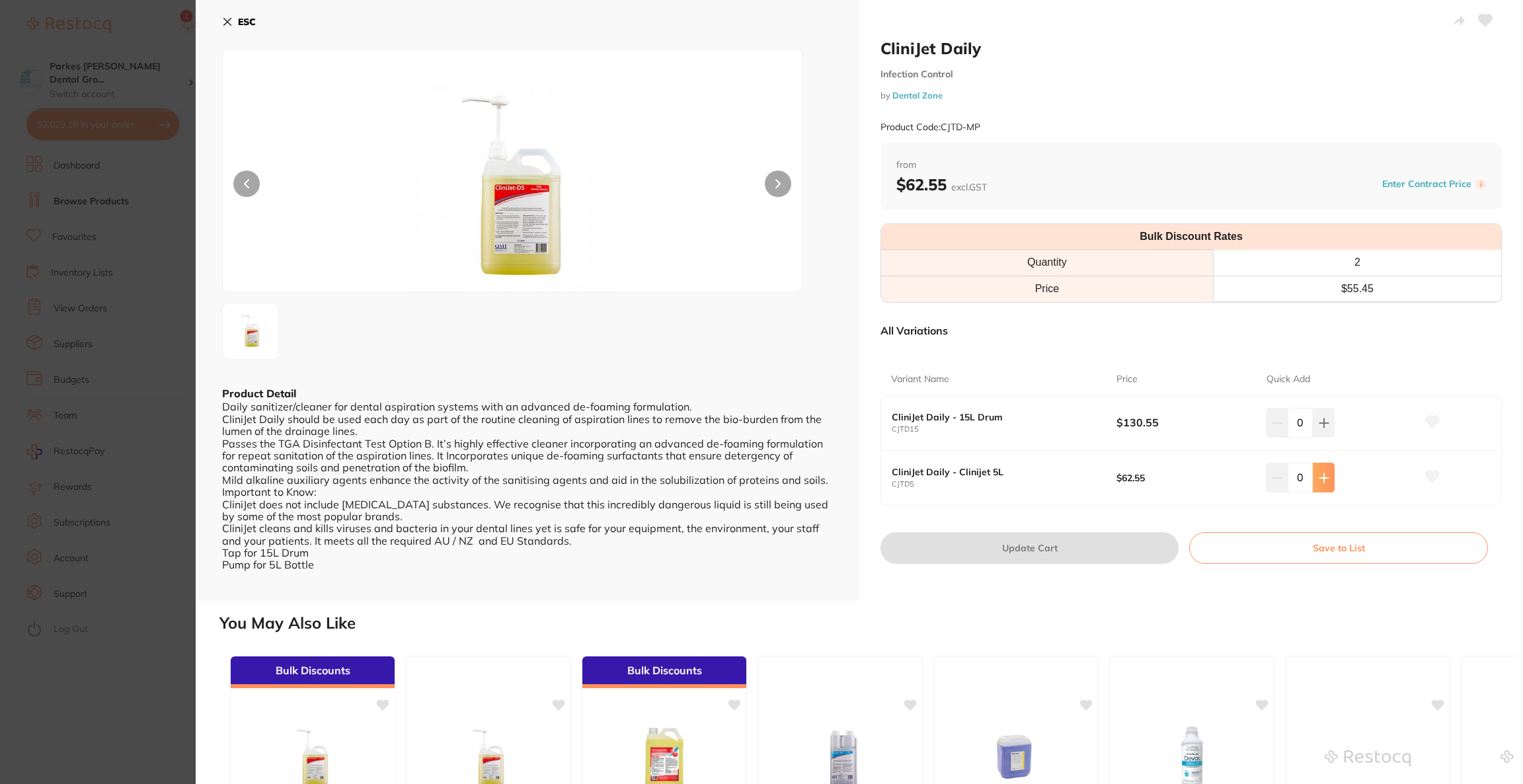
click at [1322, 479] on icon at bounding box center [1324, 478] width 11 height 11
type input "1"
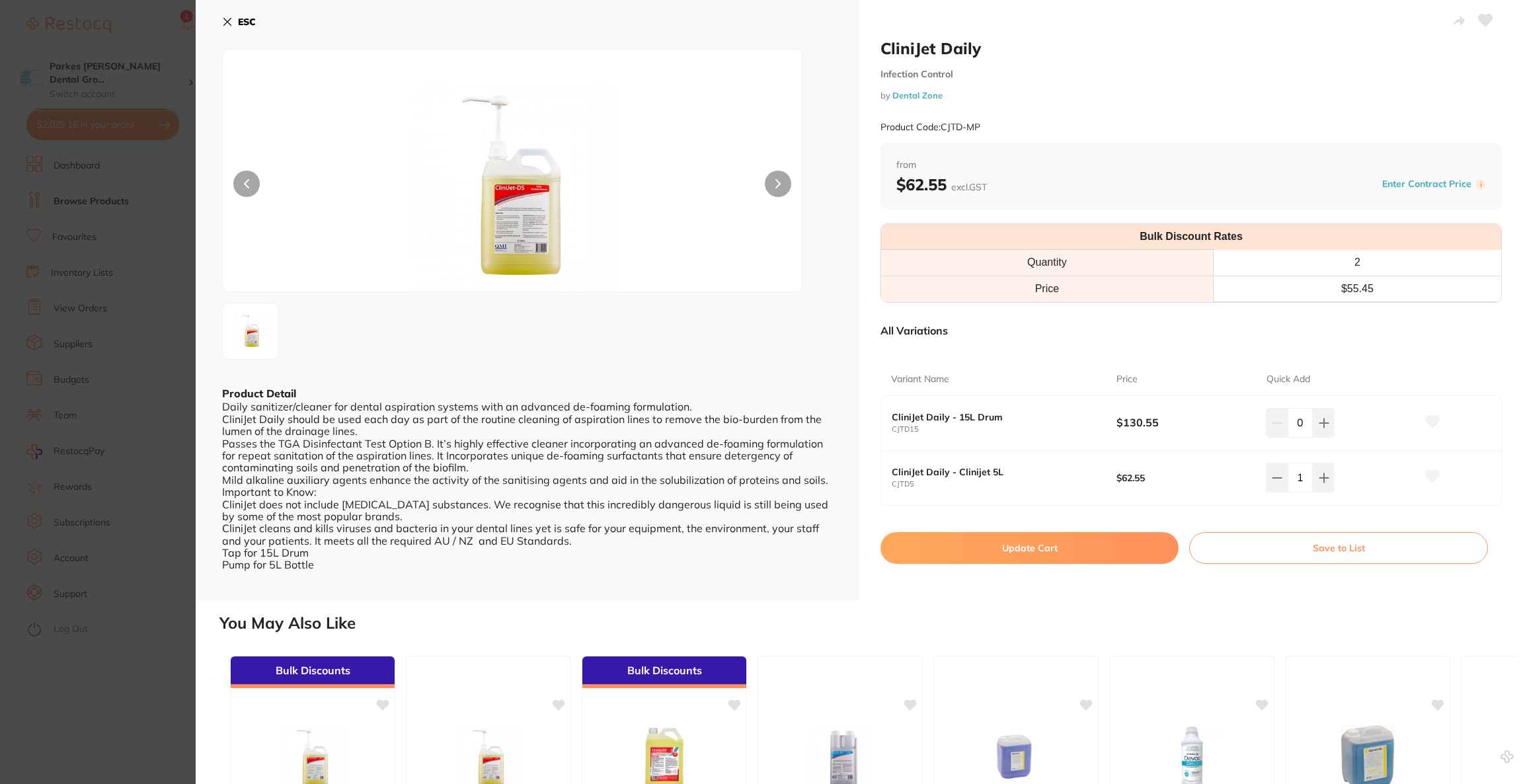
click at [1014, 558] on button "Update Cart" at bounding box center [1029, 548] width 298 height 32
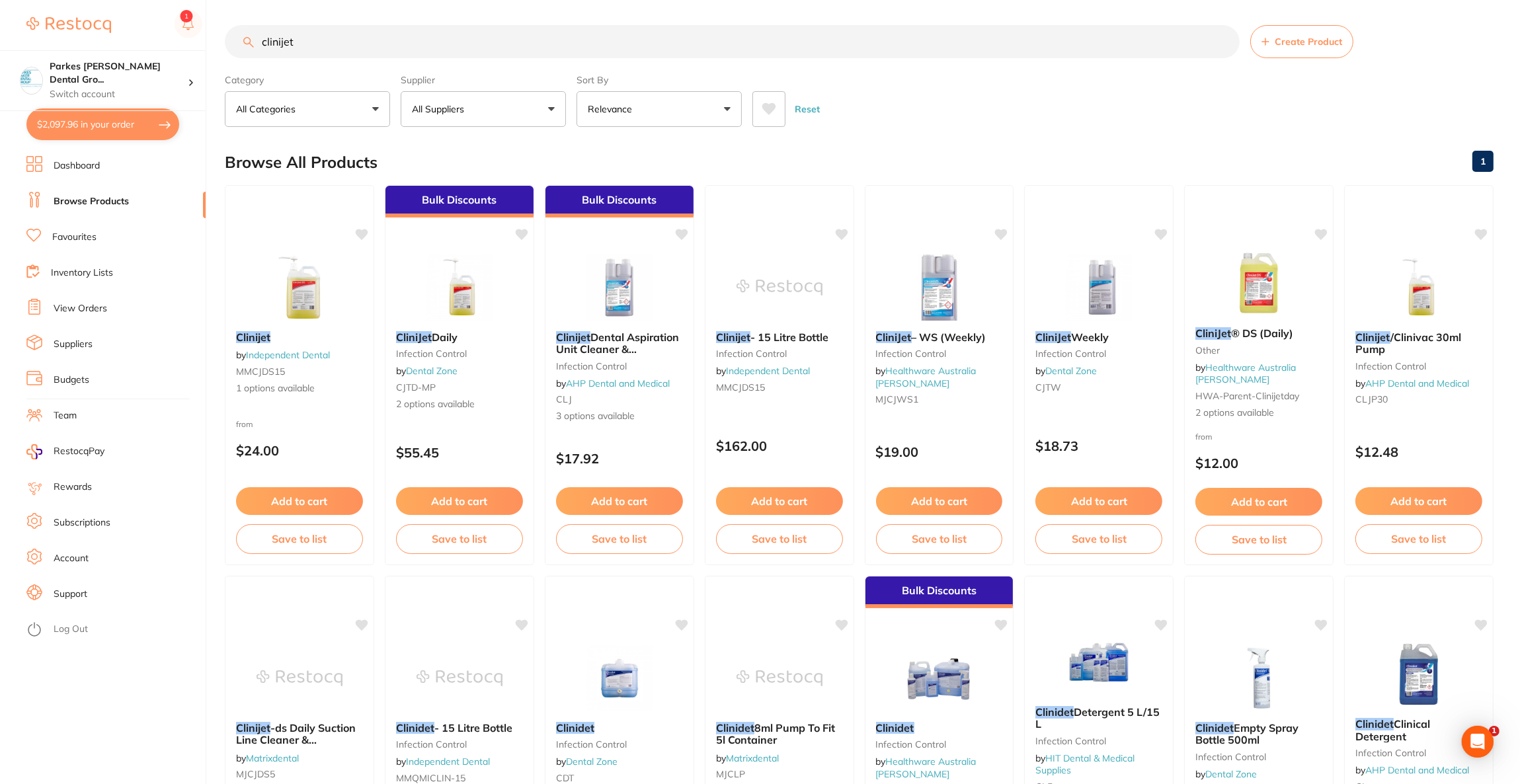
click at [92, 118] on button "$2,097.96 in your order" at bounding box center [102, 124] width 153 height 32
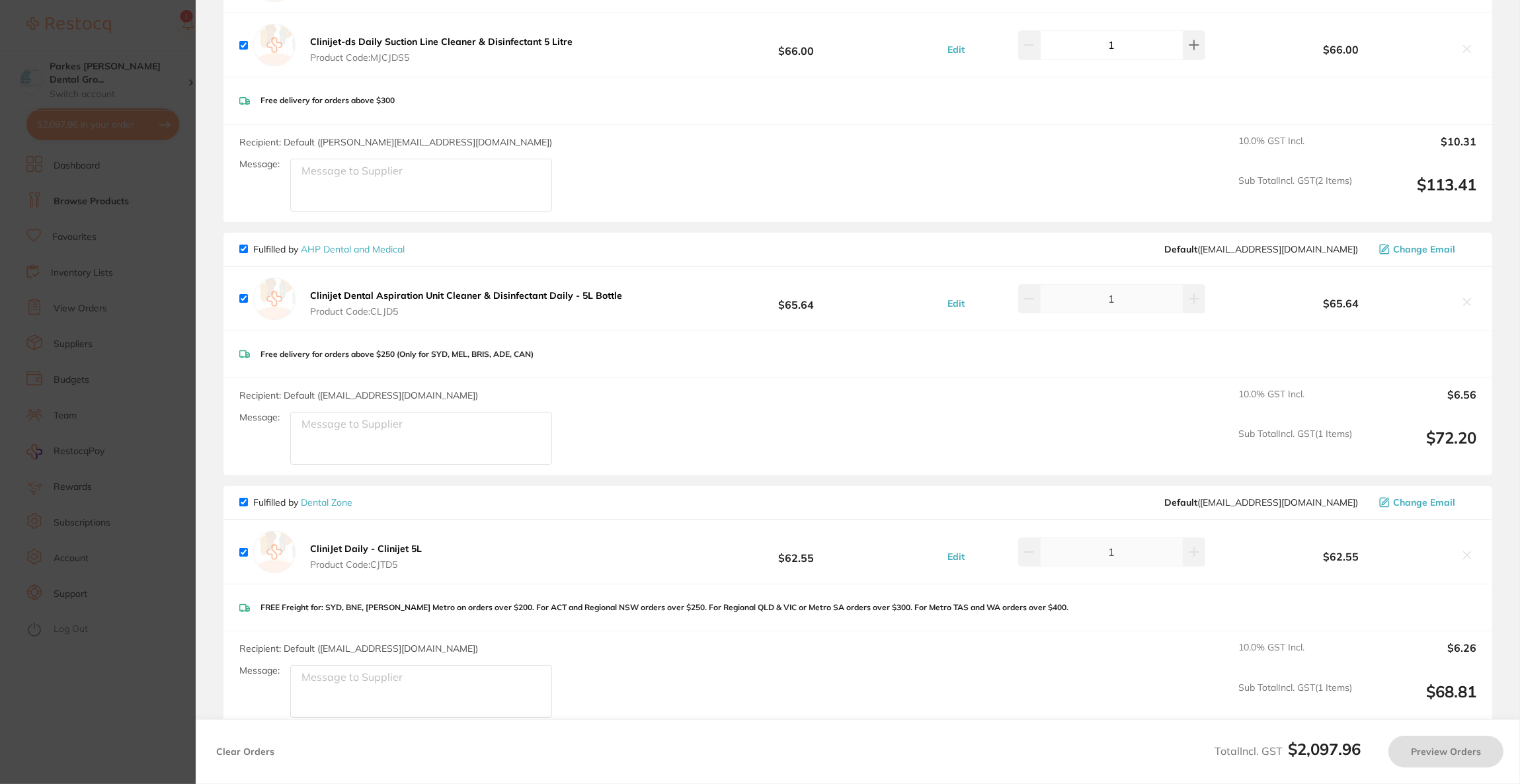
checkbox input "true"
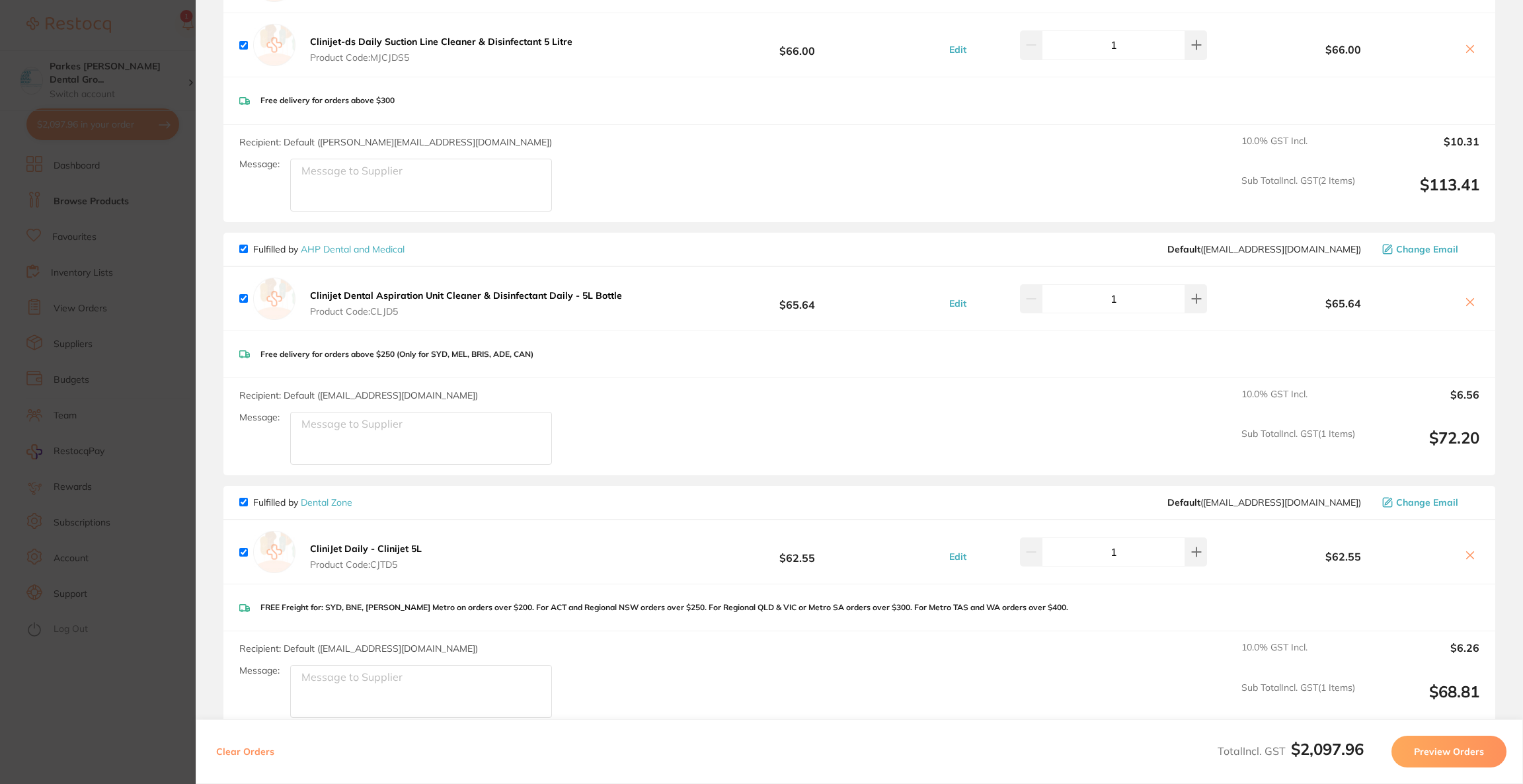
click at [1466, 301] on icon at bounding box center [1470, 302] width 11 height 11
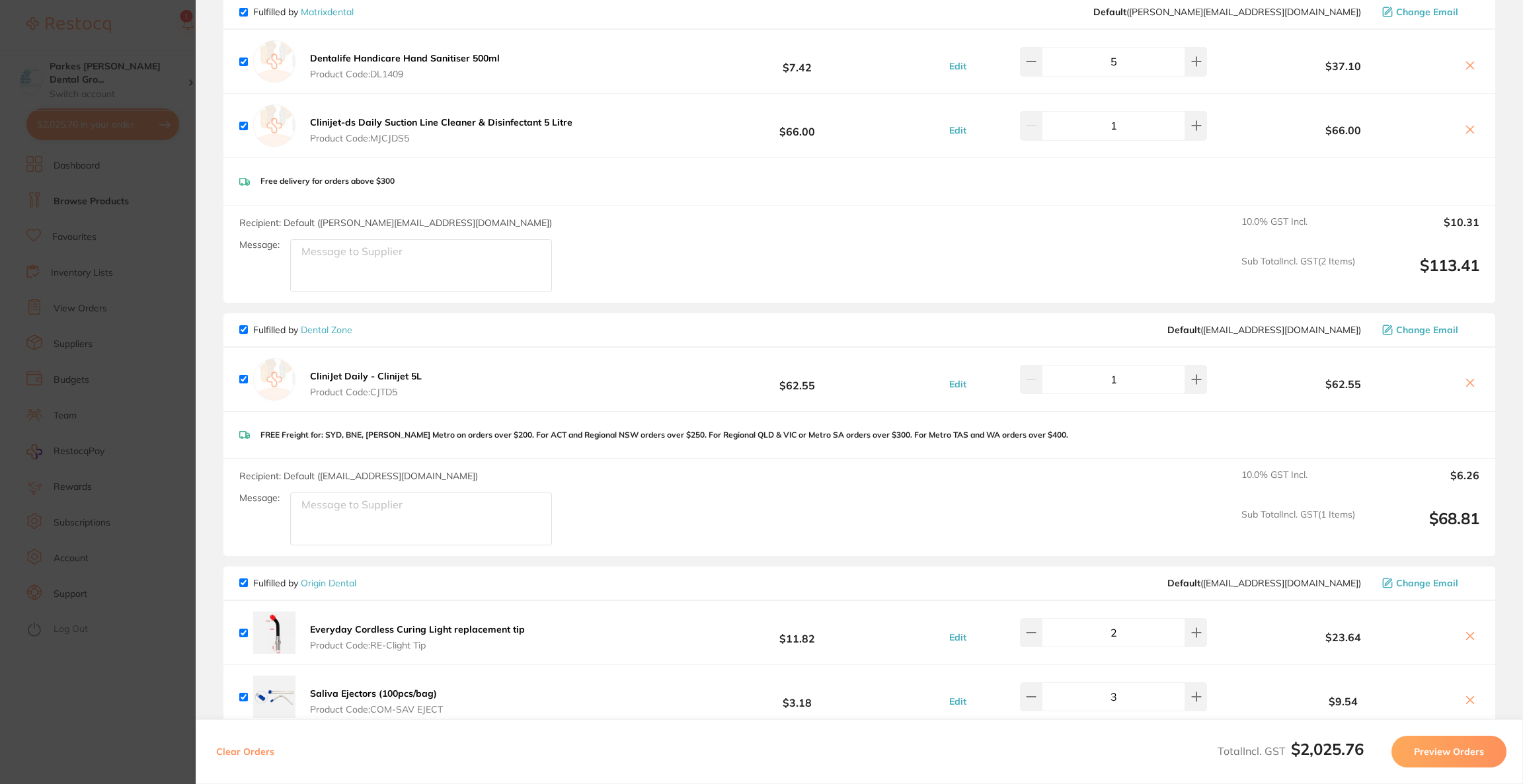
scroll to position [1691, 0]
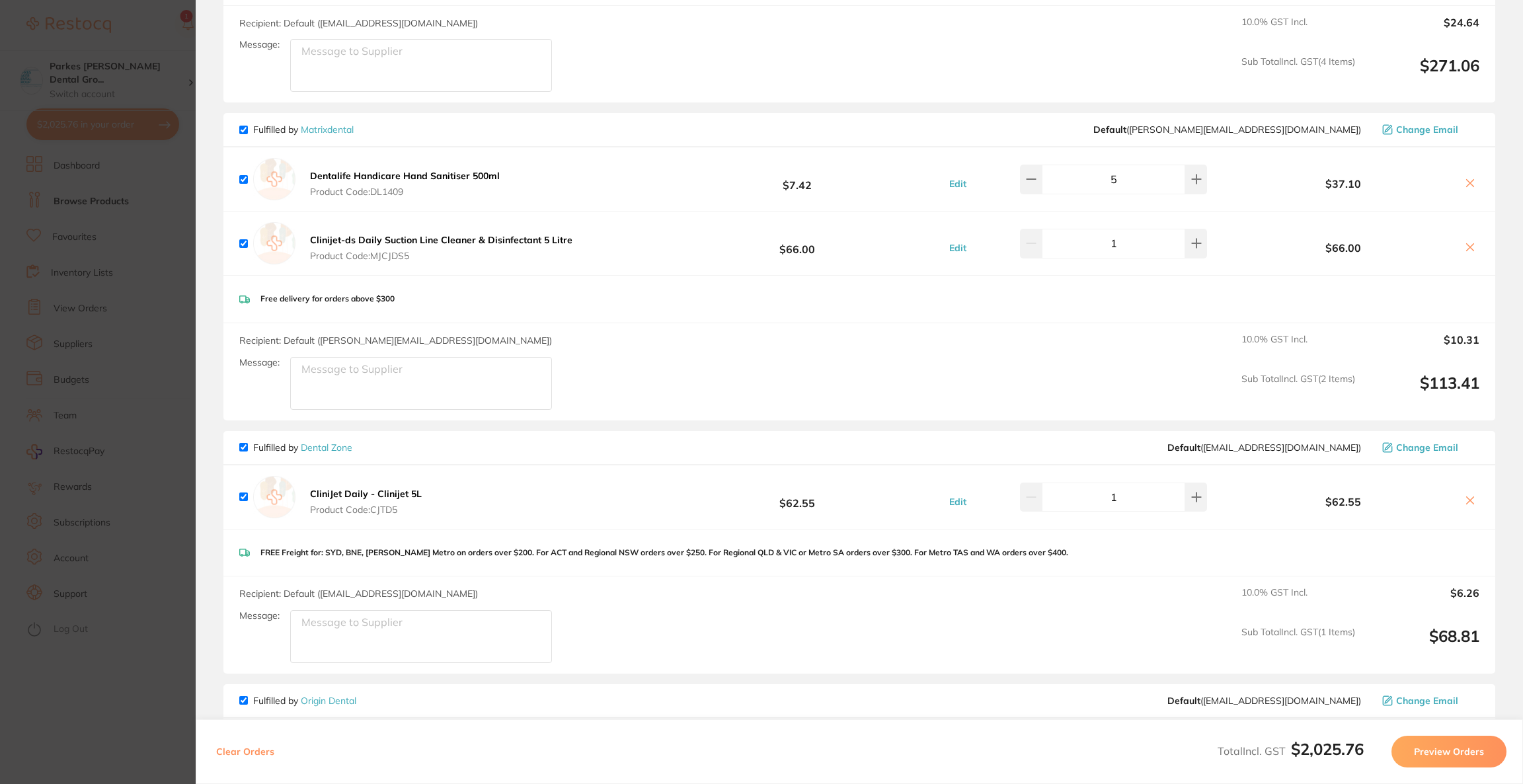
click at [1469, 246] on icon at bounding box center [1470, 247] width 11 height 11
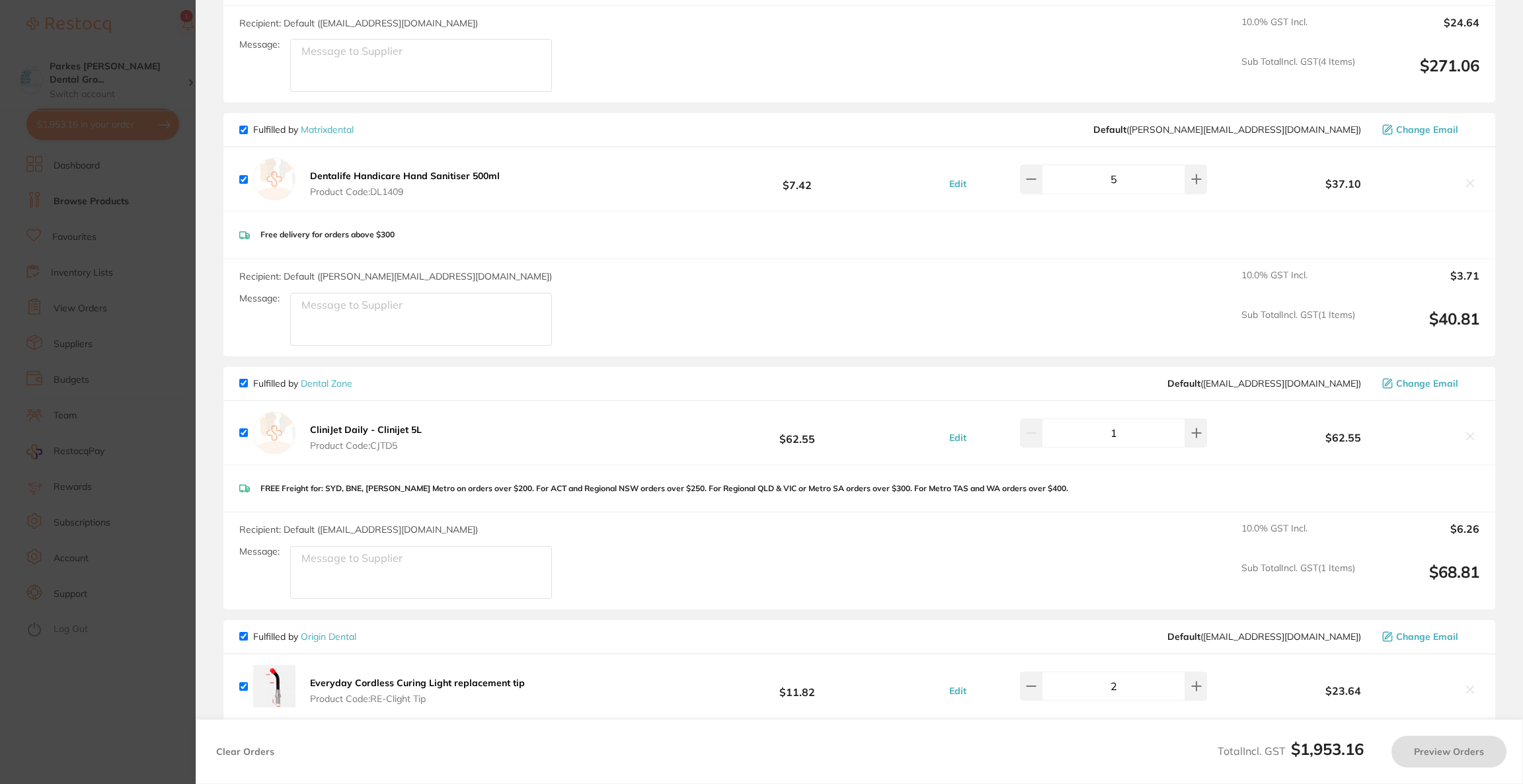
click at [61, 261] on section "Update RRP Set your pre negotiated price for this item. Item Agreed RRP (excl. …" at bounding box center [761, 392] width 1523 height 784
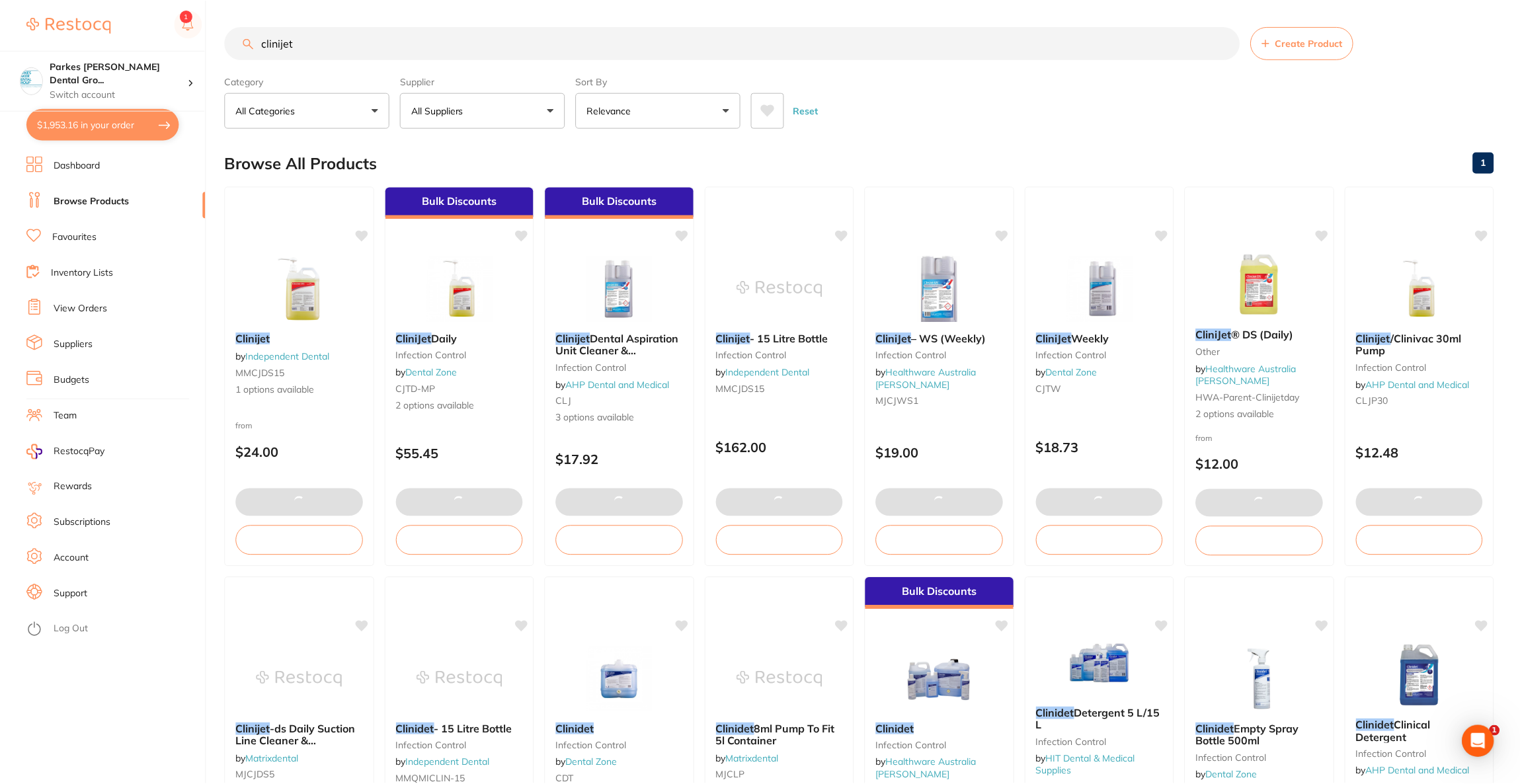
scroll to position [1, 0]
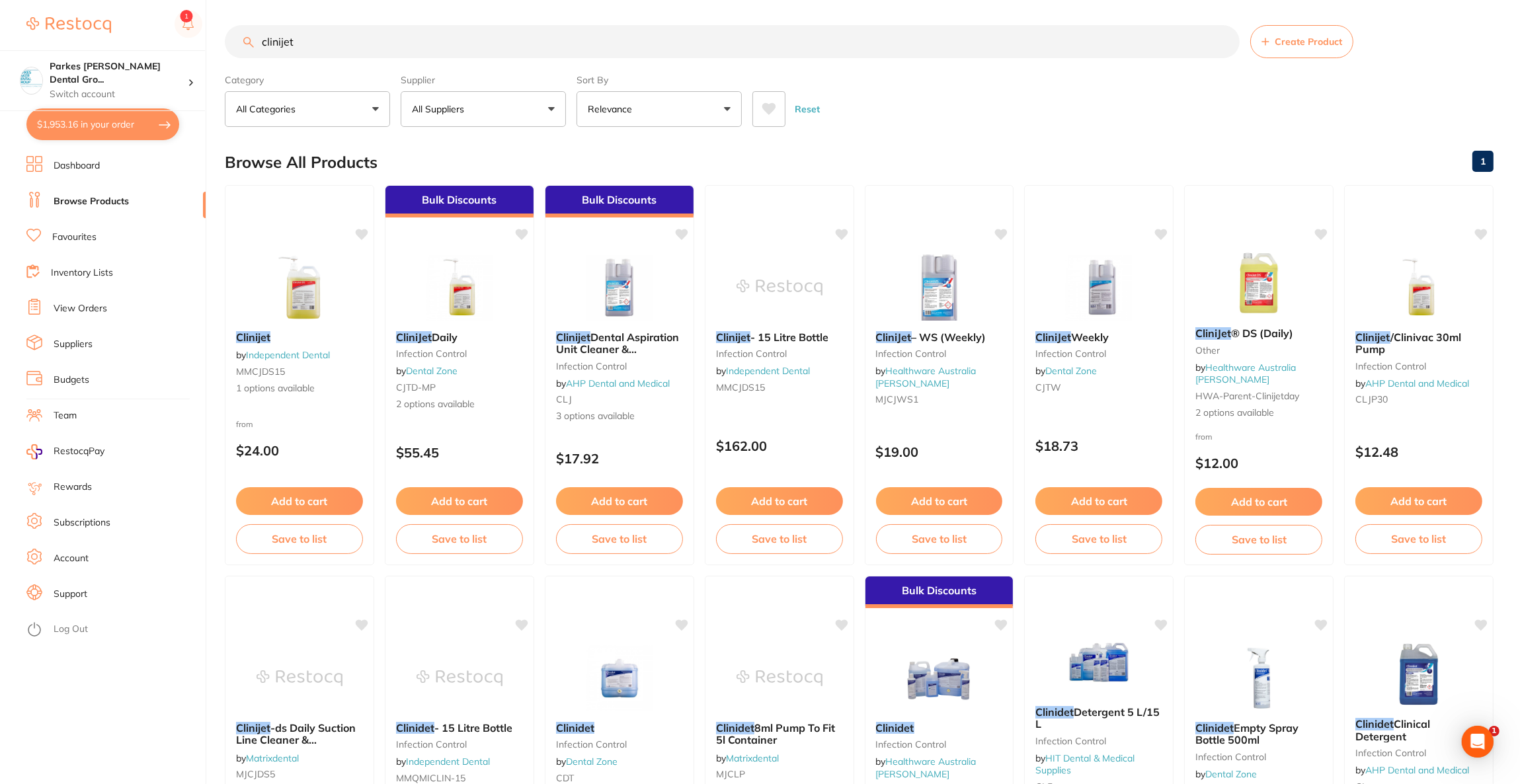
drag, startPoint x: 359, startPoint y: 46, endPoint x: 167, endPoint y: 41, distance: 192.1
click at [167, 41] on div "$1,953.16 Parkes [PERSON_NAME] Dental Gro... Switch account Riaz [MEDICAL_DATA]…" at bounding box center [760, 391] width 1520 height 784
click at [129, 132] on button "$1,953.16 in your order" at bounding box center [102, 124] width 153 height 32
checkbox input "true"
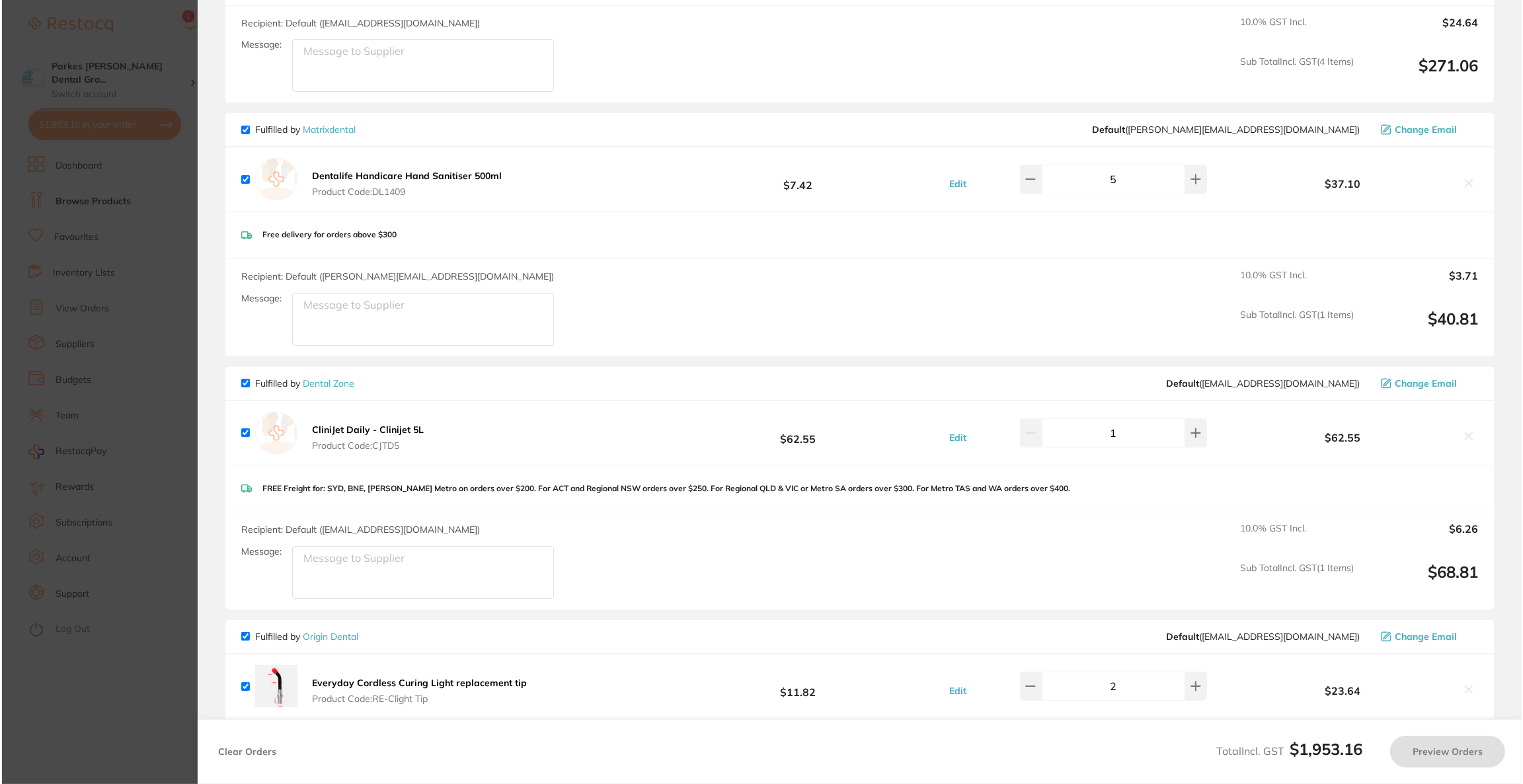
scroll to position [0, 0]
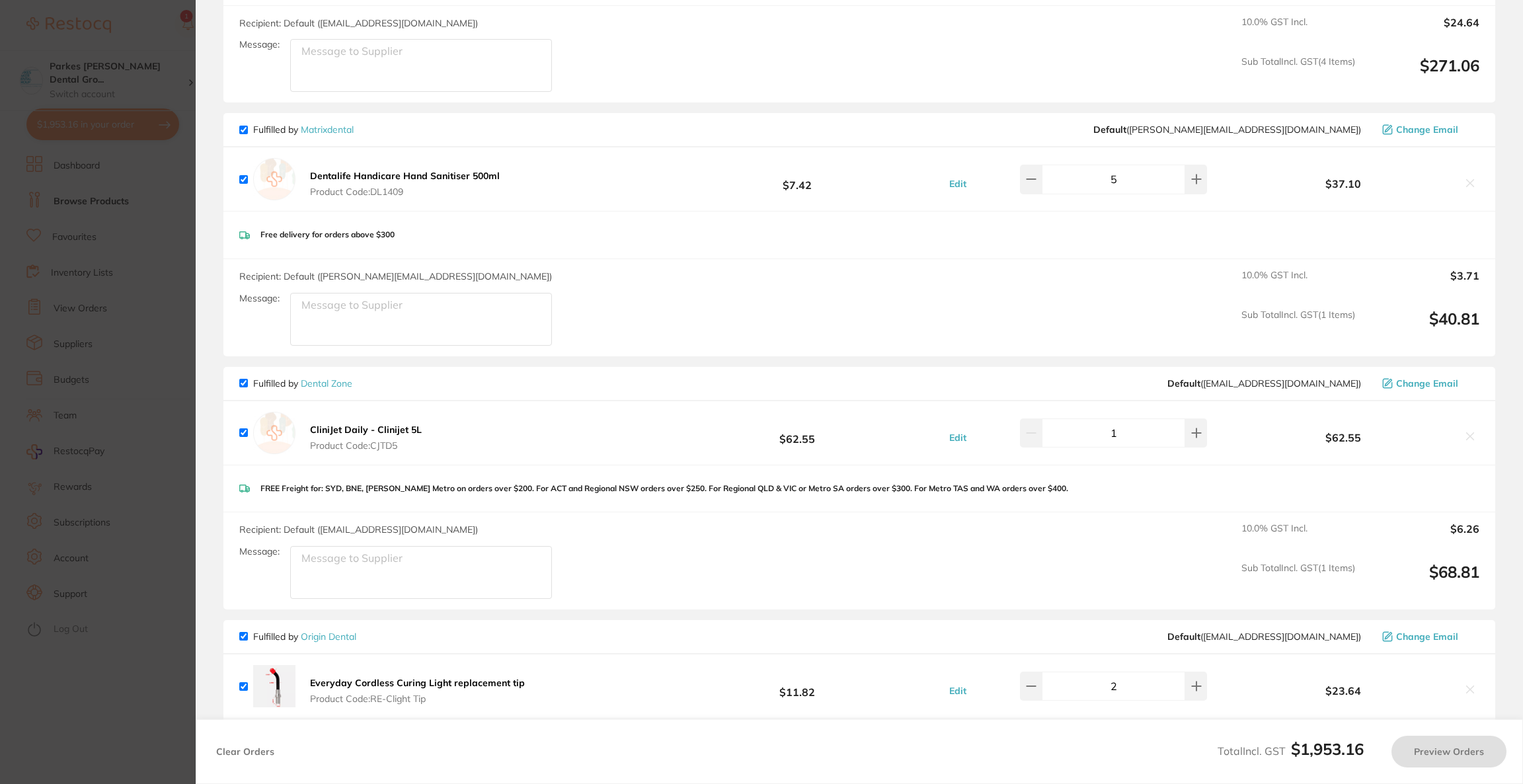
click at [93, 298] on section "Update RRP Set your pre negotiated price for this item. Item Agreed RRP (excl. …" at bounding box center [761, 392] width 1523 height 784
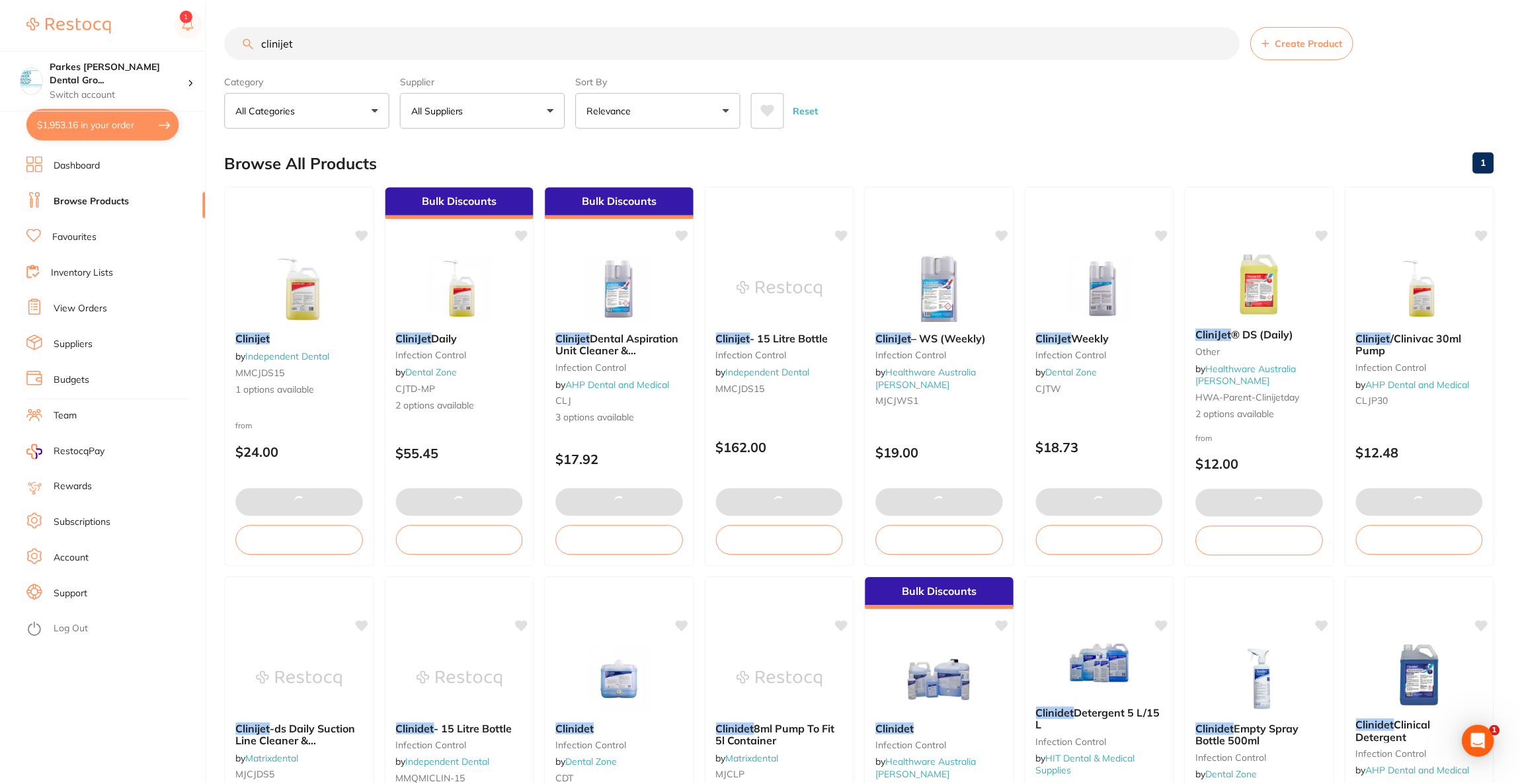
scroll to position [1, 0]
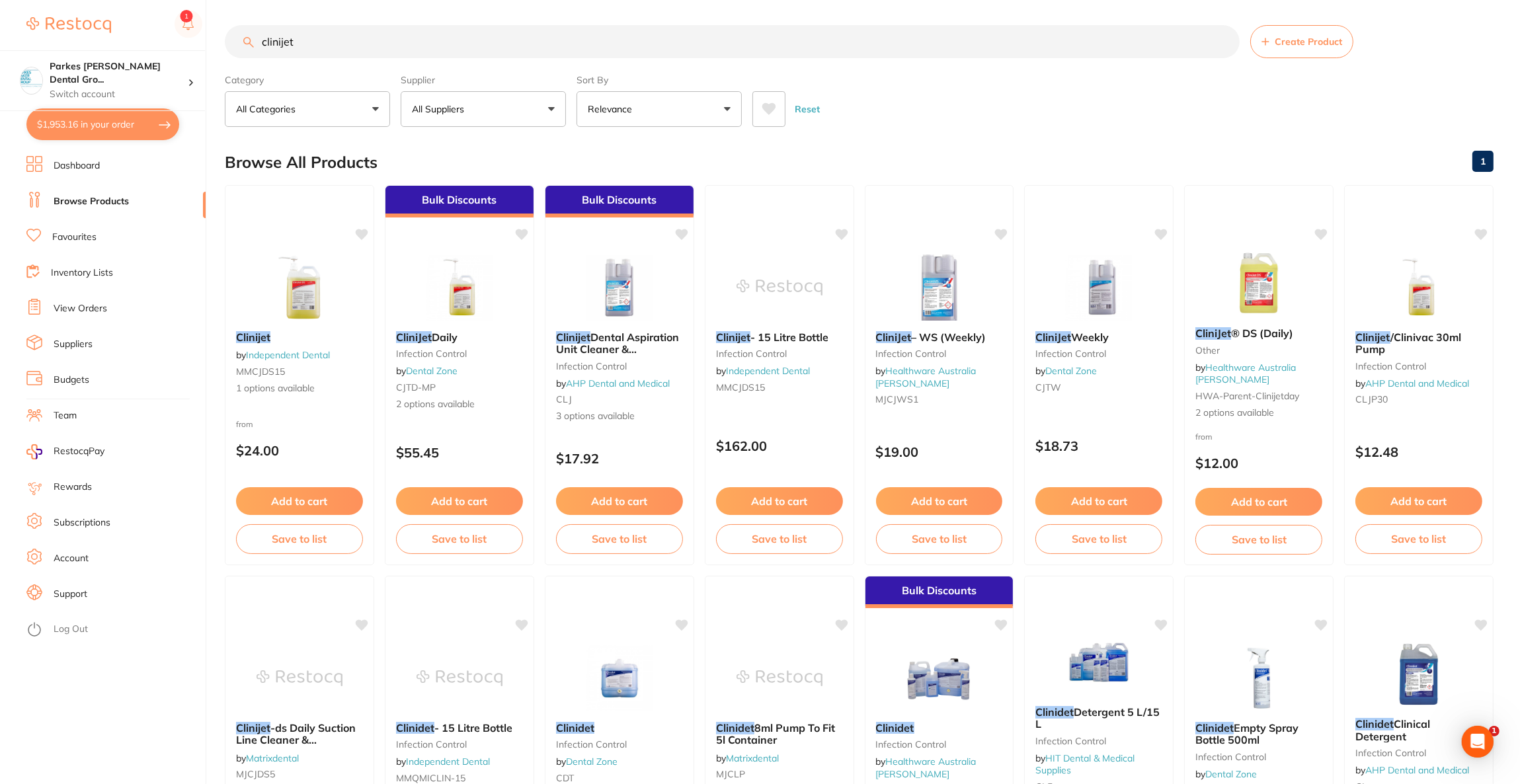
drag, startPoint x: 339, startPoint y: 37, endPoint x: 203, endPoint y: 36, distance: 136.0
click at [203, 36] on div "$1,953.16 Parkes [PERSON_NAME] Dental Gro... Switch account Riaz [MEDICAL_DATA]…" at bounding box center [760, 391] width 1520 height 784
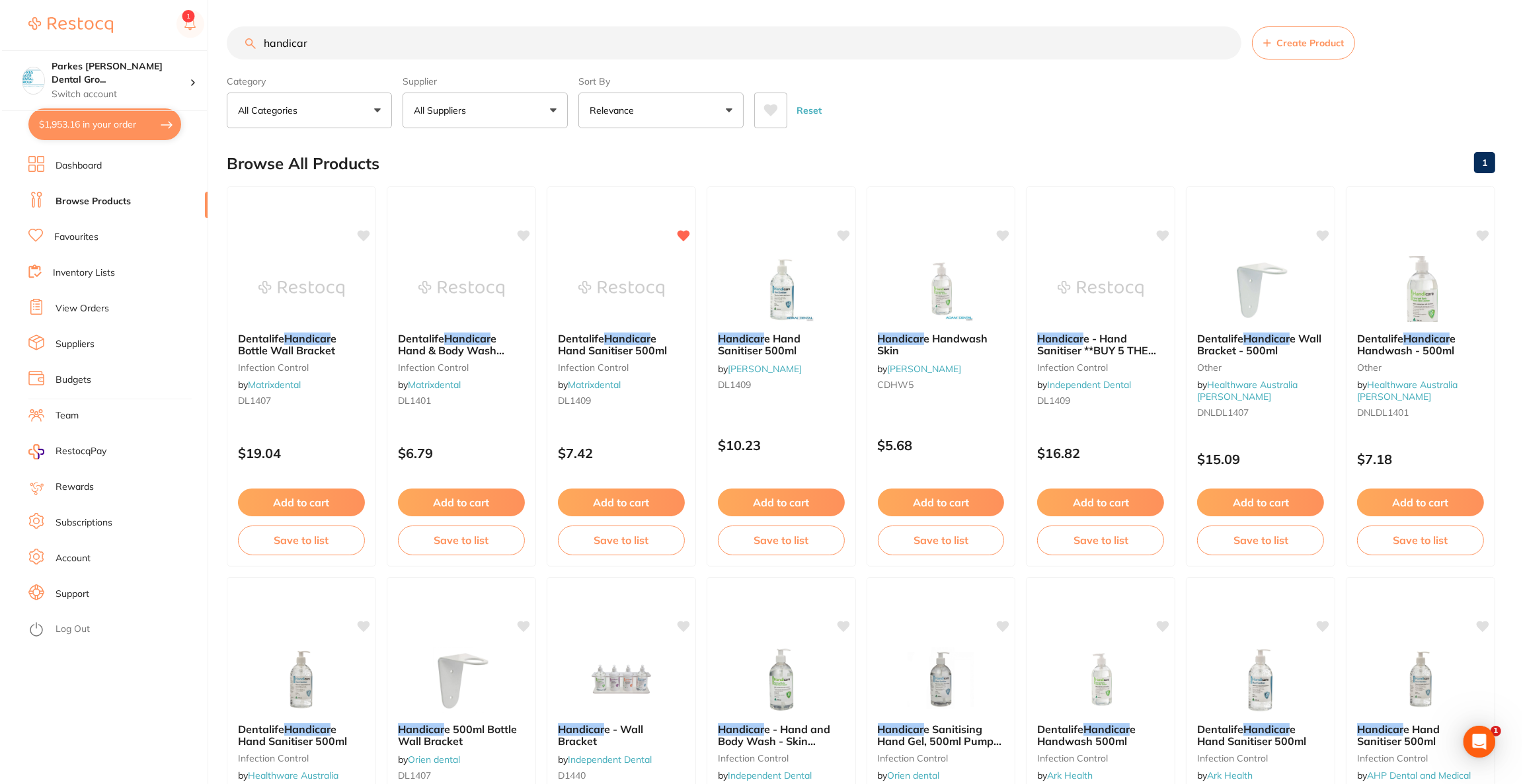
scroll to position [0, 0]
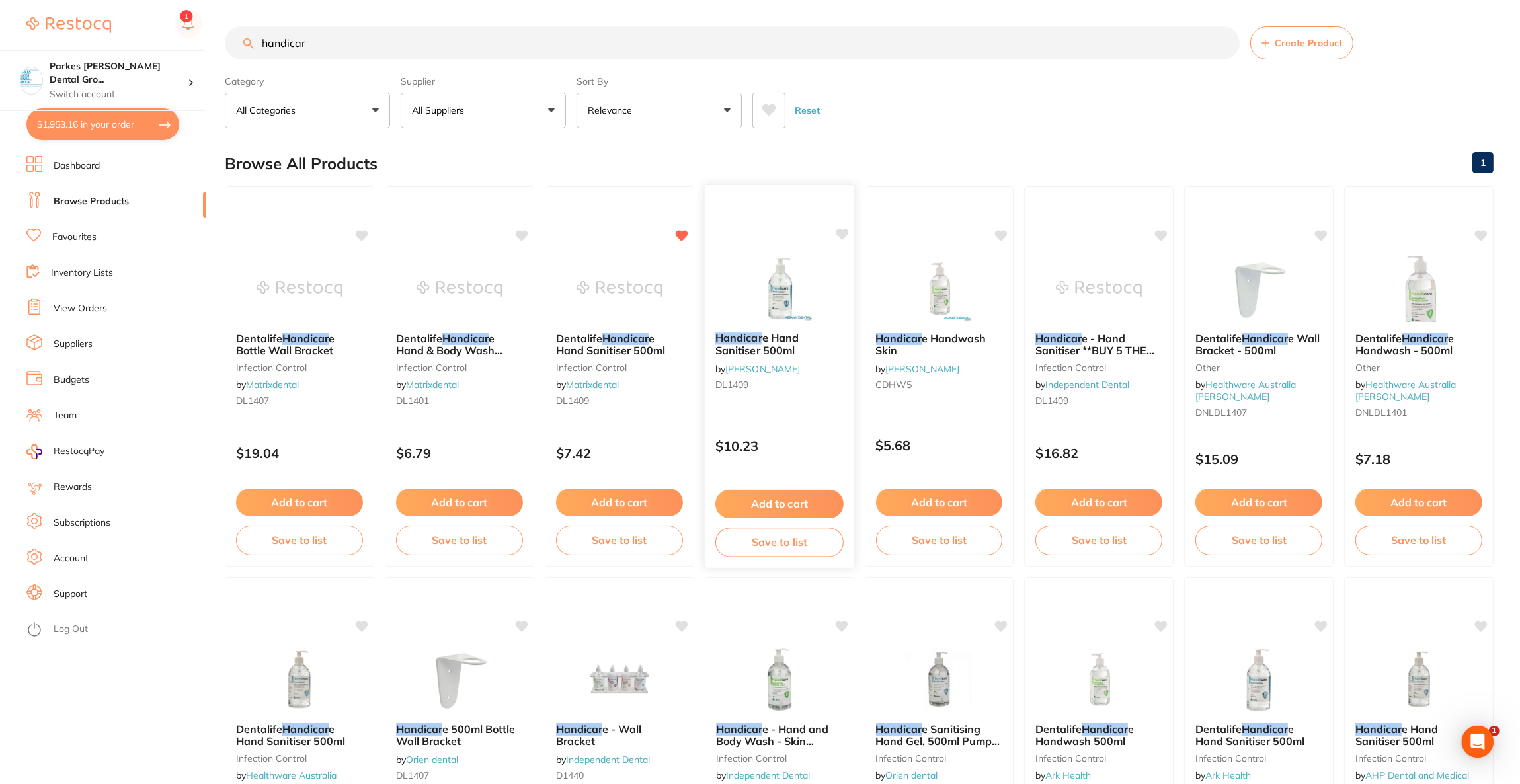
type input "handicar"
click at [804, 324] on div "Handicar e Hand Sanitiser 500ml by [PERSON_NAME] DL1409" at bounding box center [780, 364] width 150 height 86
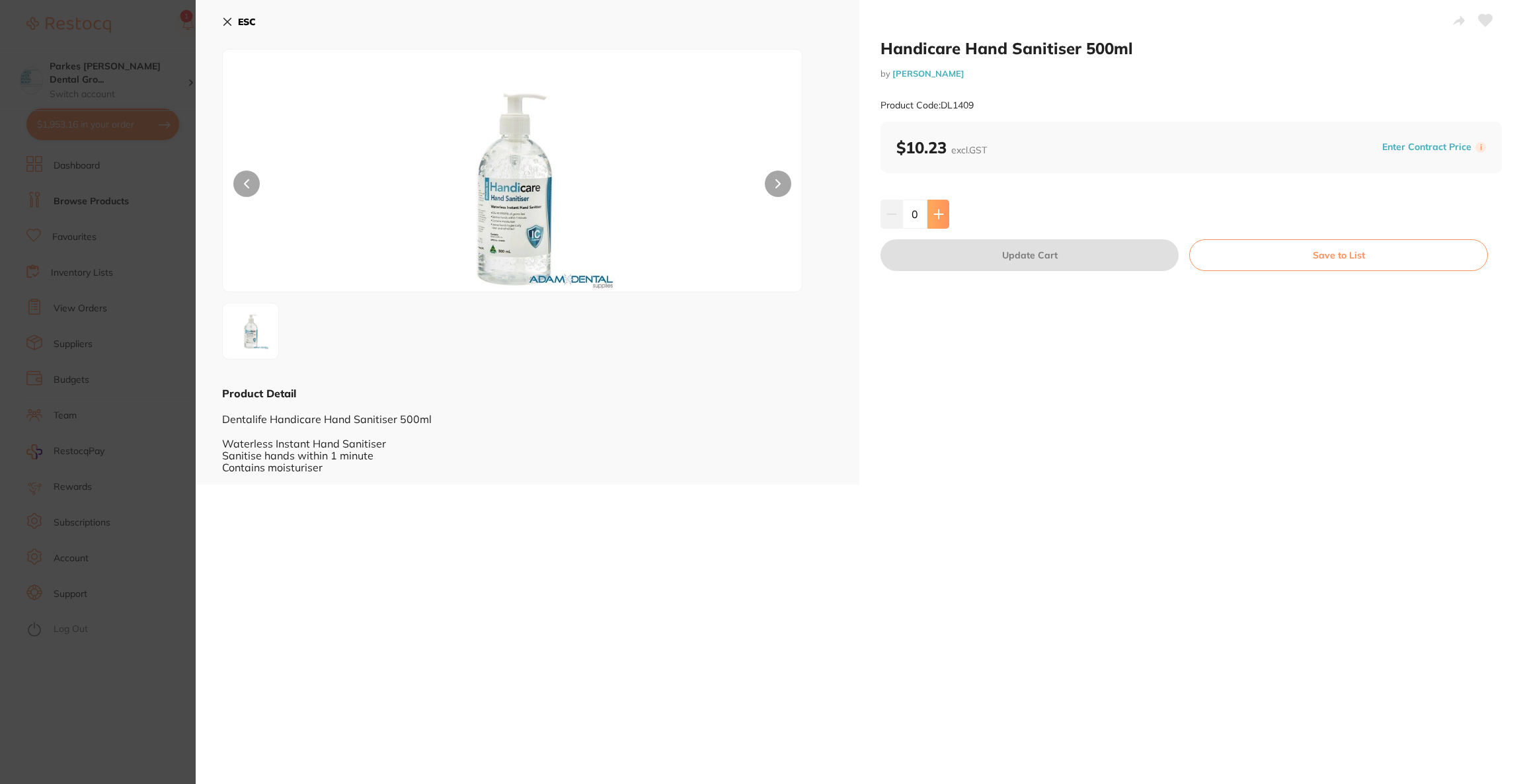
click at [939, 220] on button at bounding box center [938, 214] width 22 height 29
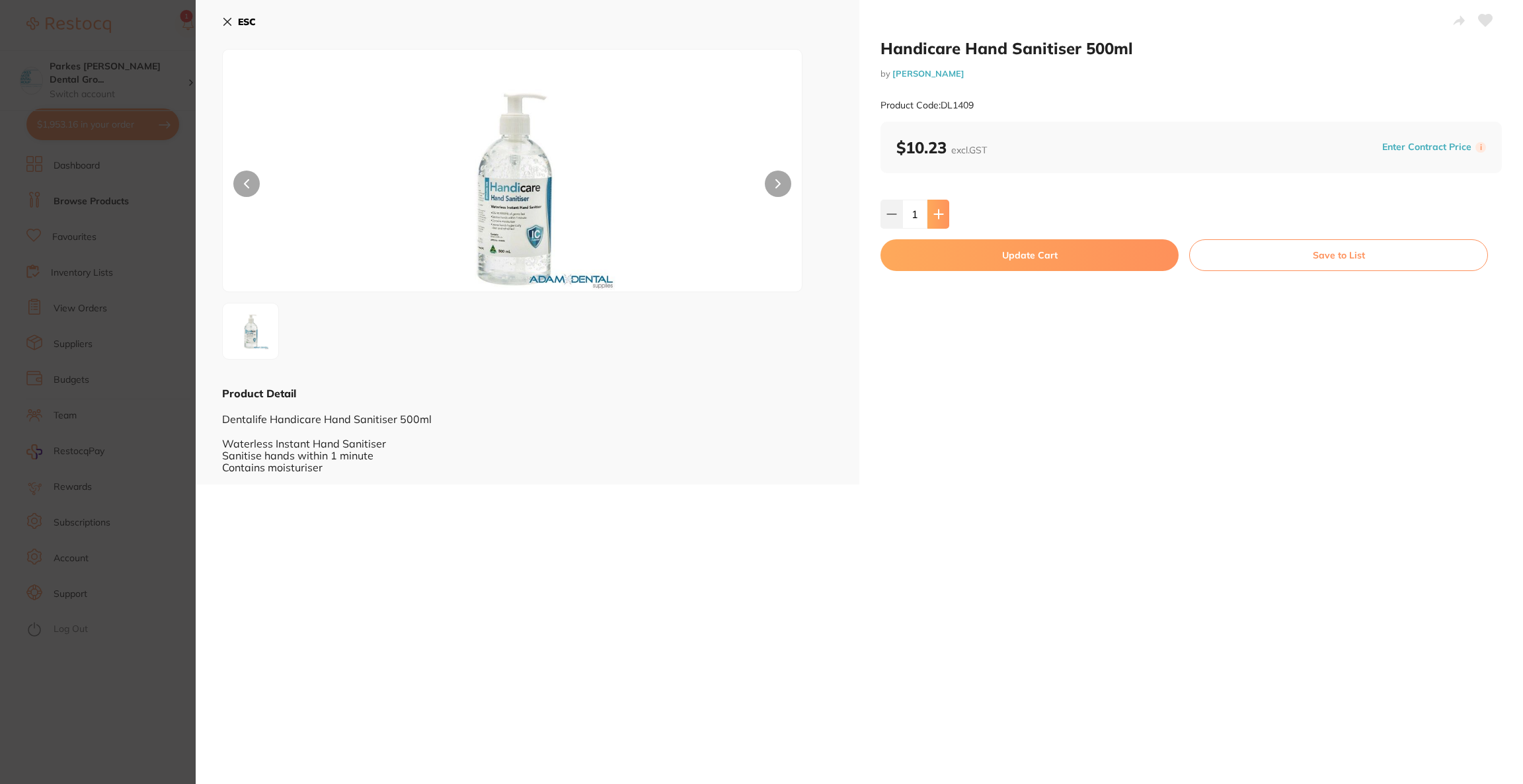
click at [939, 220] on button at bounding box center [938, 214] width 22 height 29
type input "5"
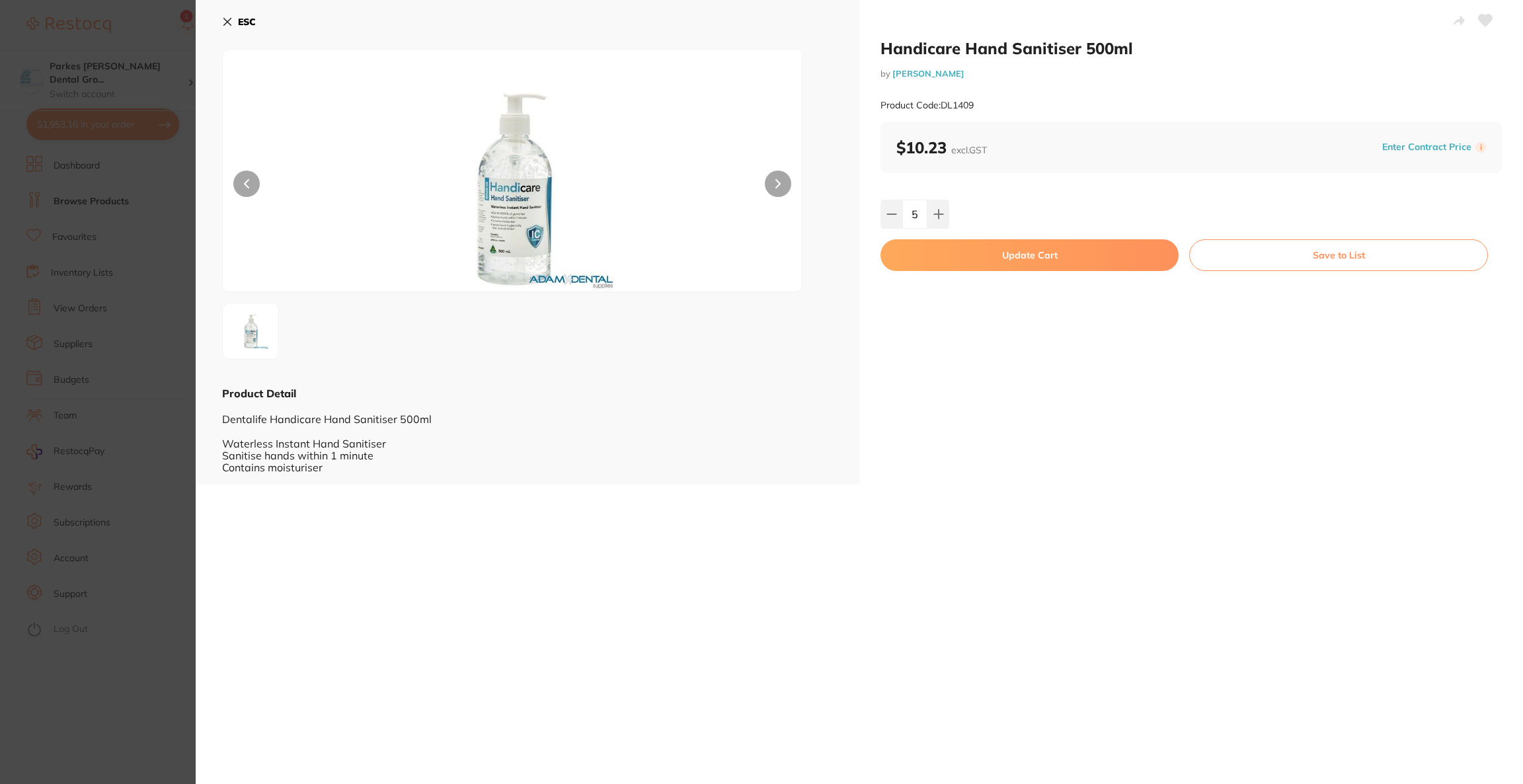
click at [942, 256] on button "Update Cart" at bounding box center [1029, 255] width 298 height 32
checkbox input "false"
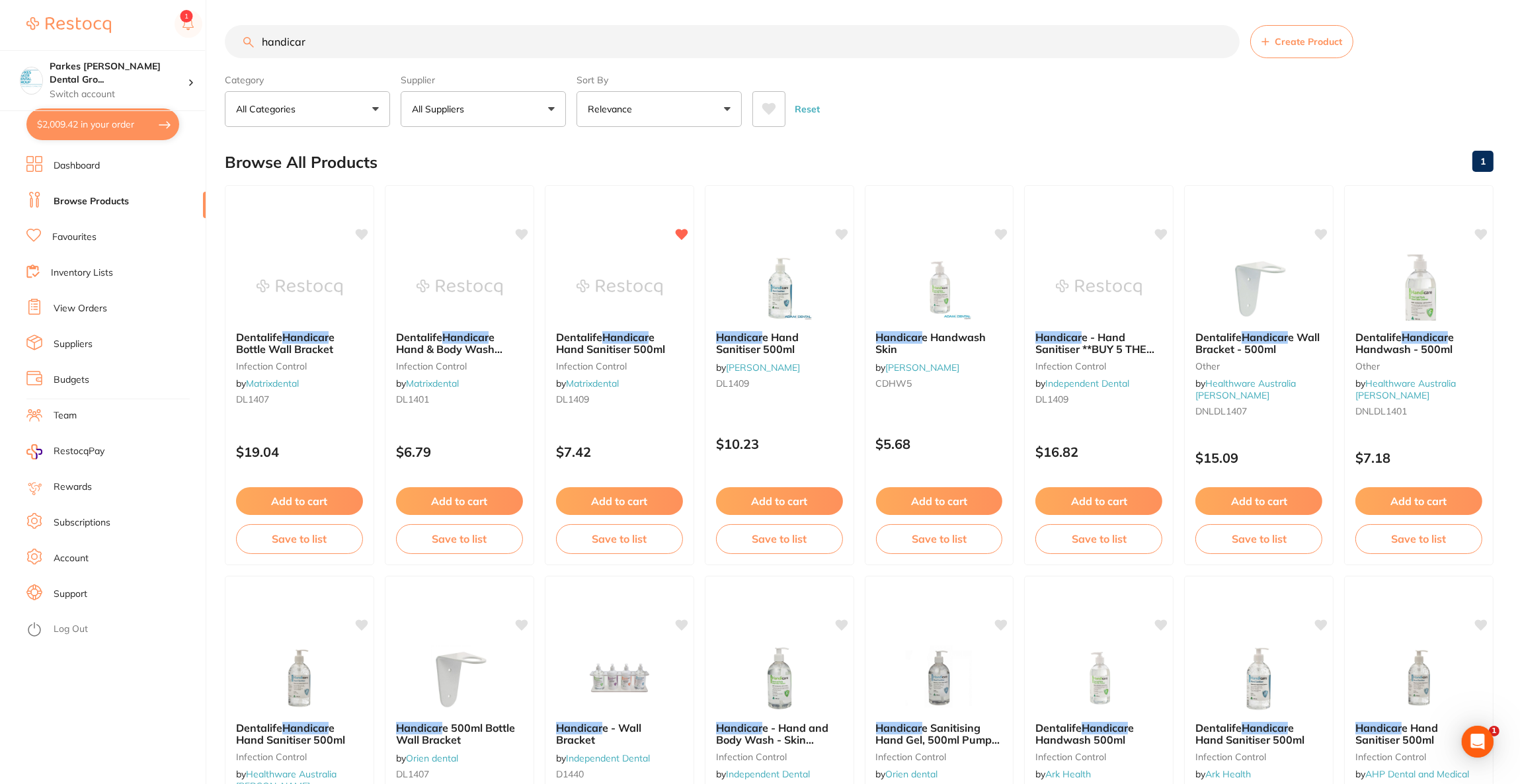
scroll to position [1755, 0]
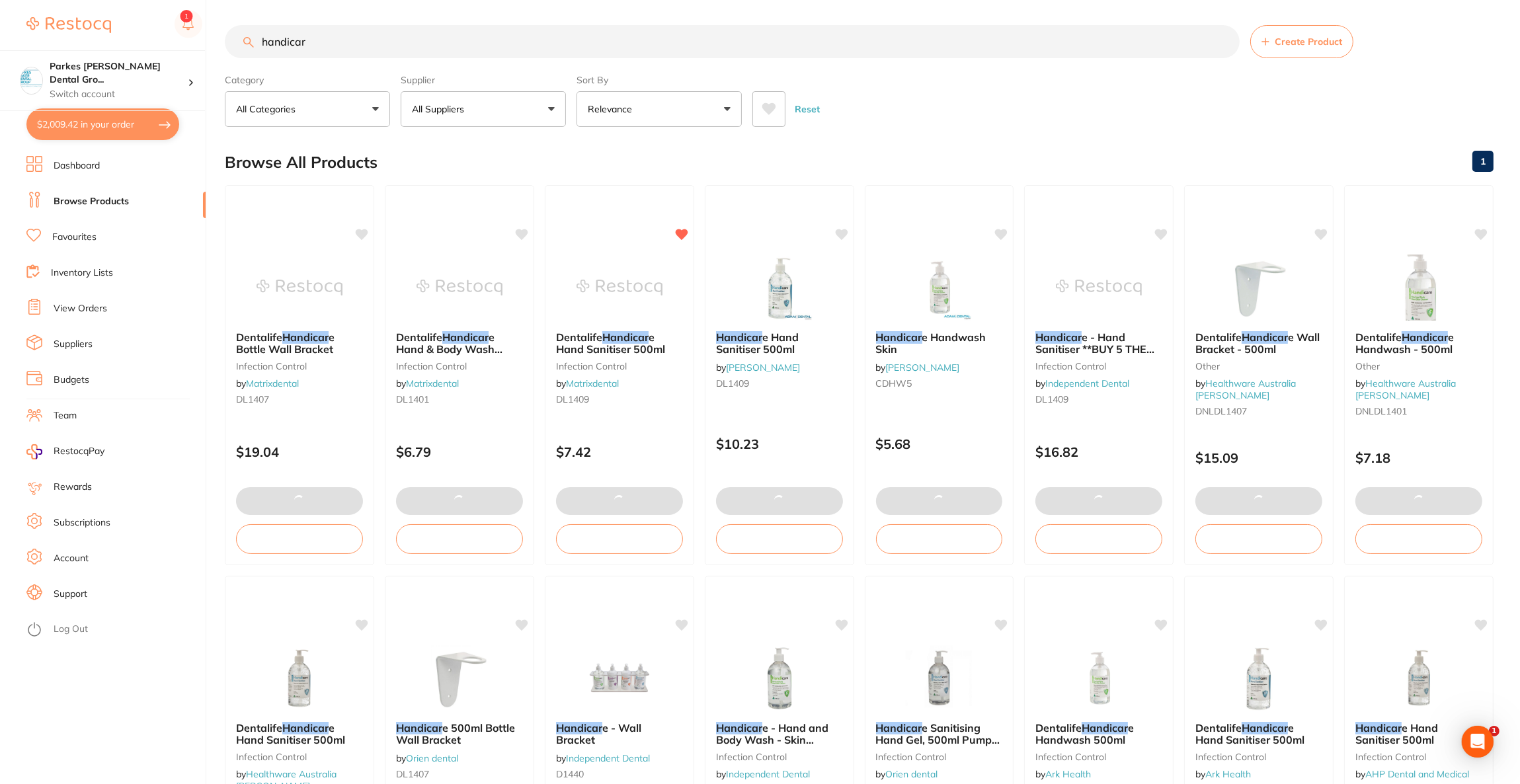
click at [119, 119] on button "$2,009.42 in your order" at bounding box center [102, 124] width 153 height 32
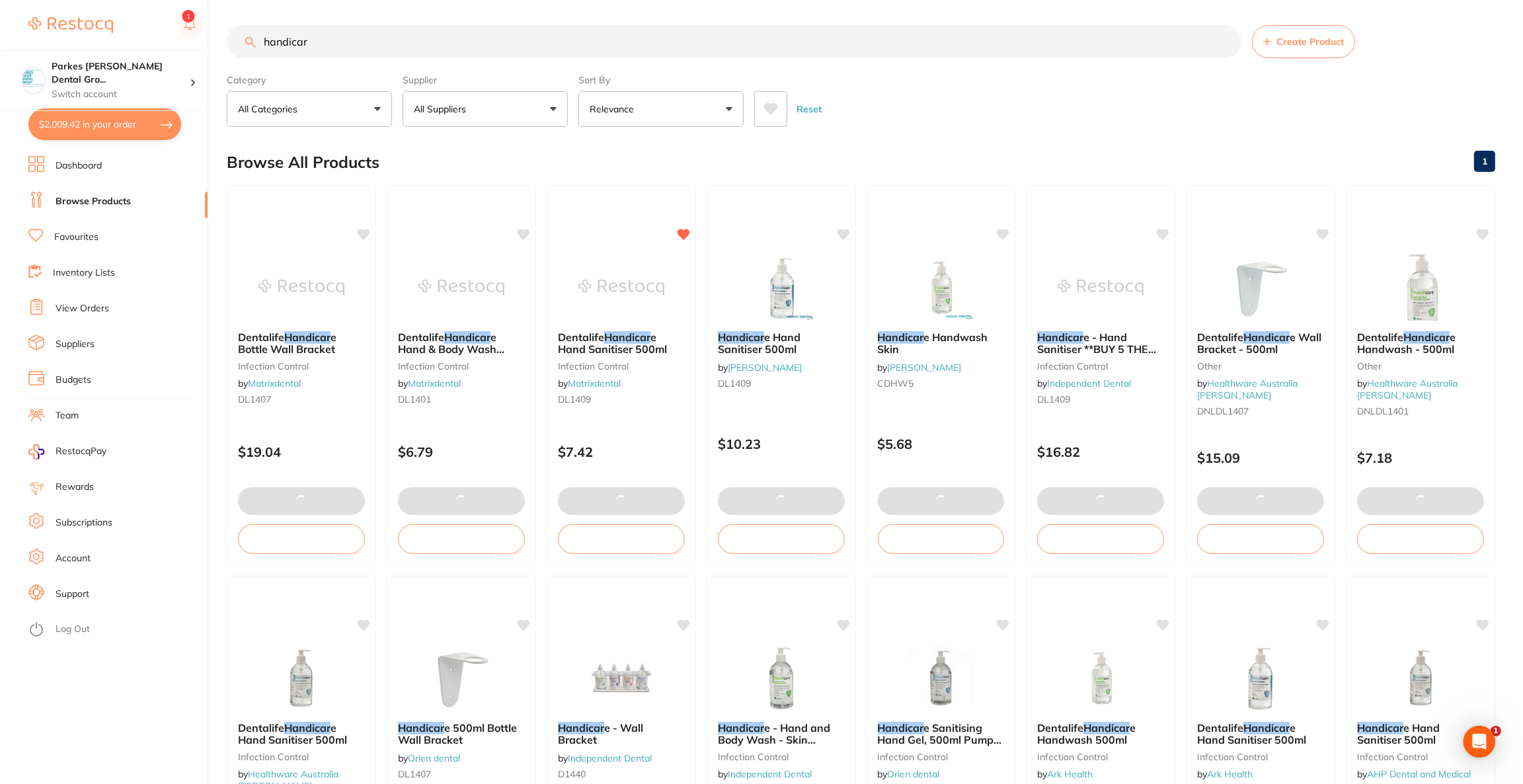
scroll to position [0, 0]
checkbox input "true"
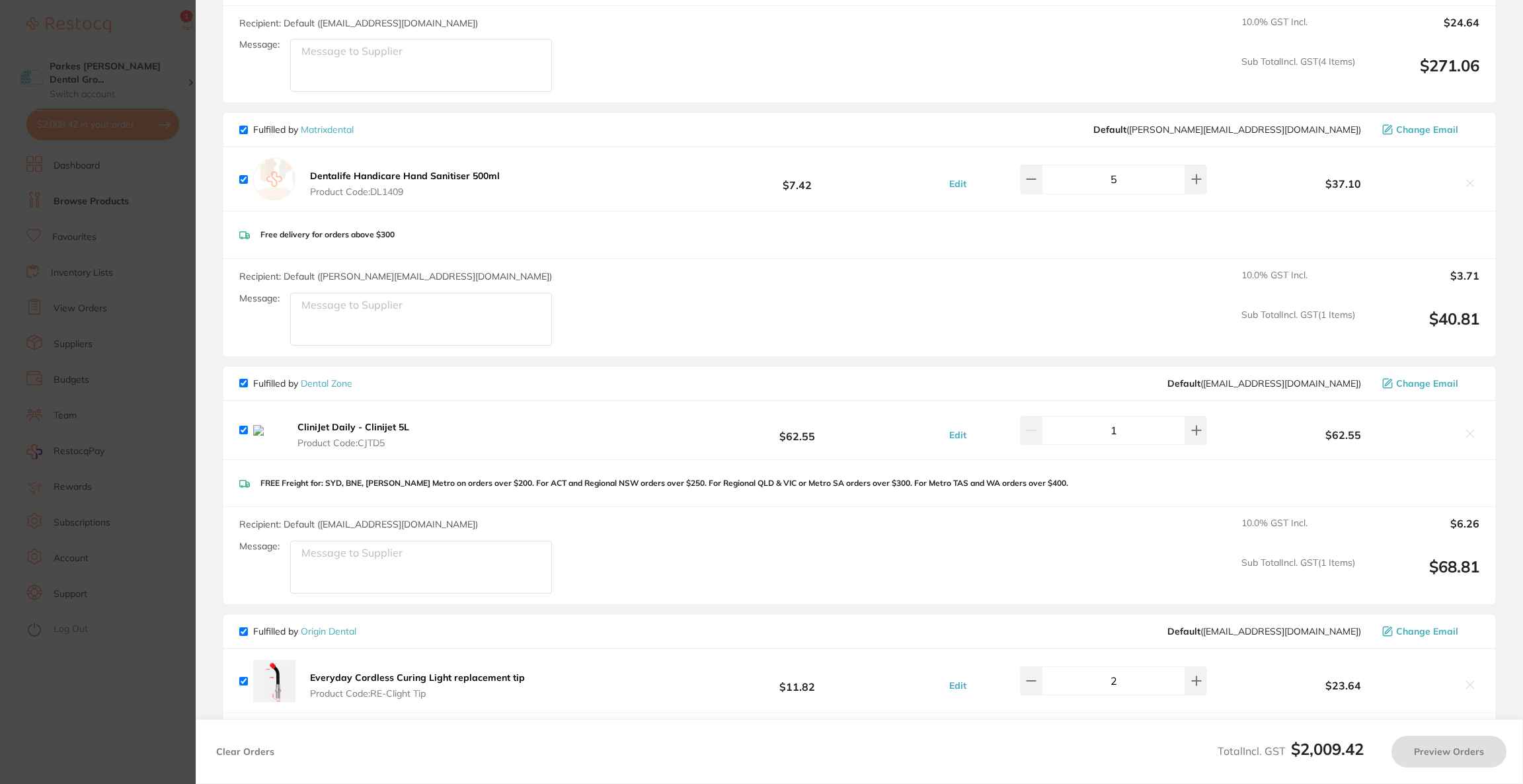
checkbox input "true"
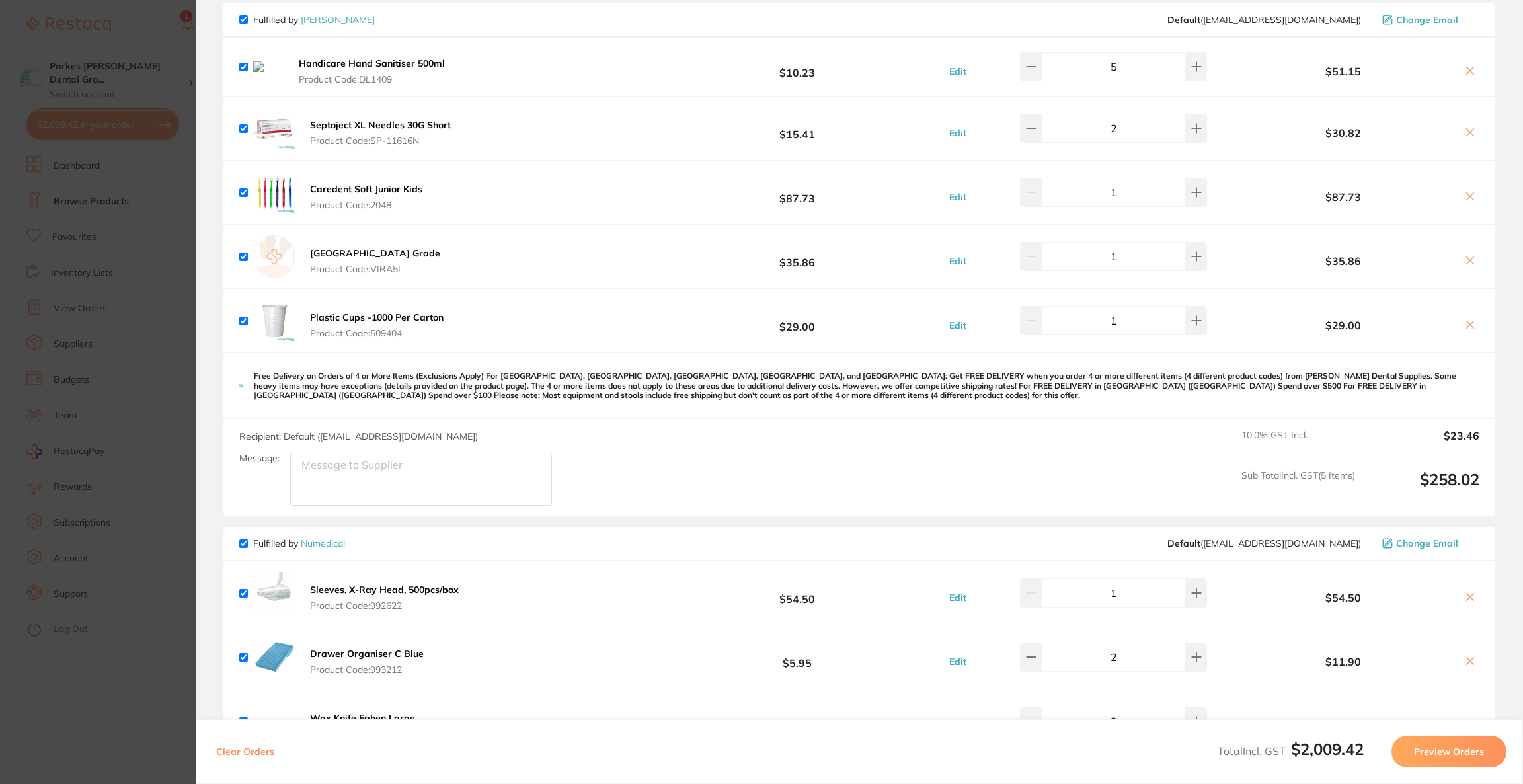
scroll to position [764, 0]
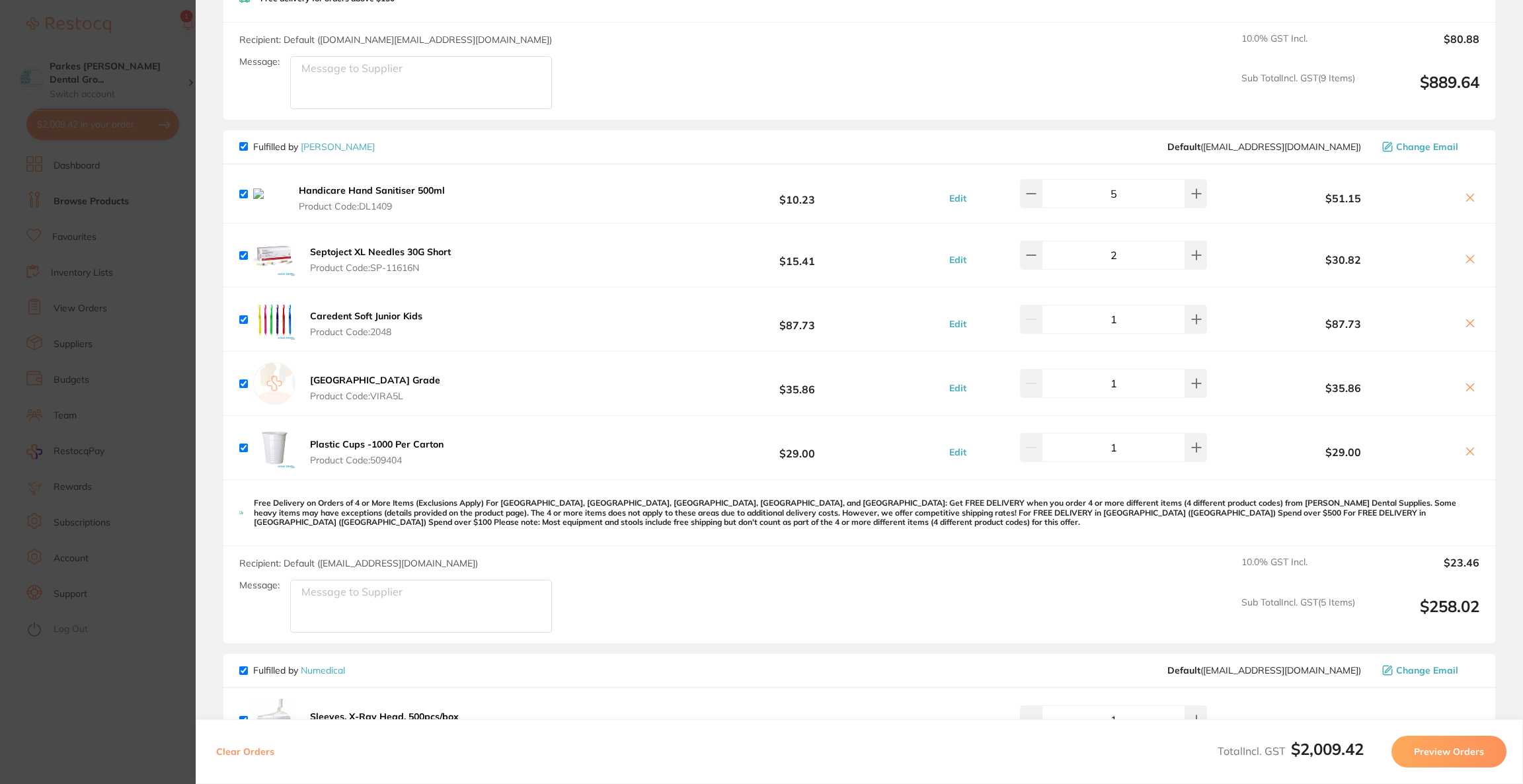
click at [1469, 198] on icon at bounding box center [1470, 198] width 11 height 11
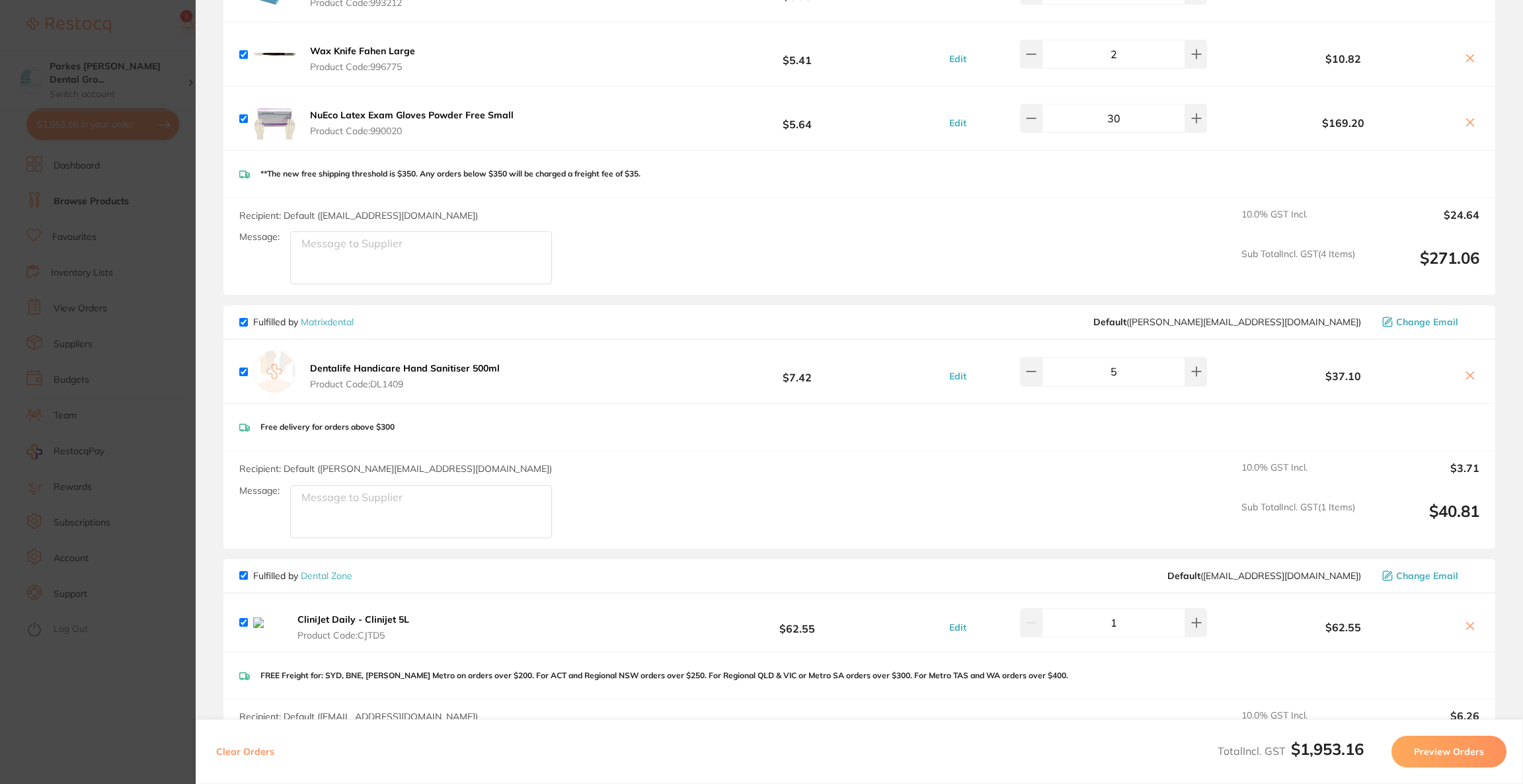
scroll to position [1656, 0]
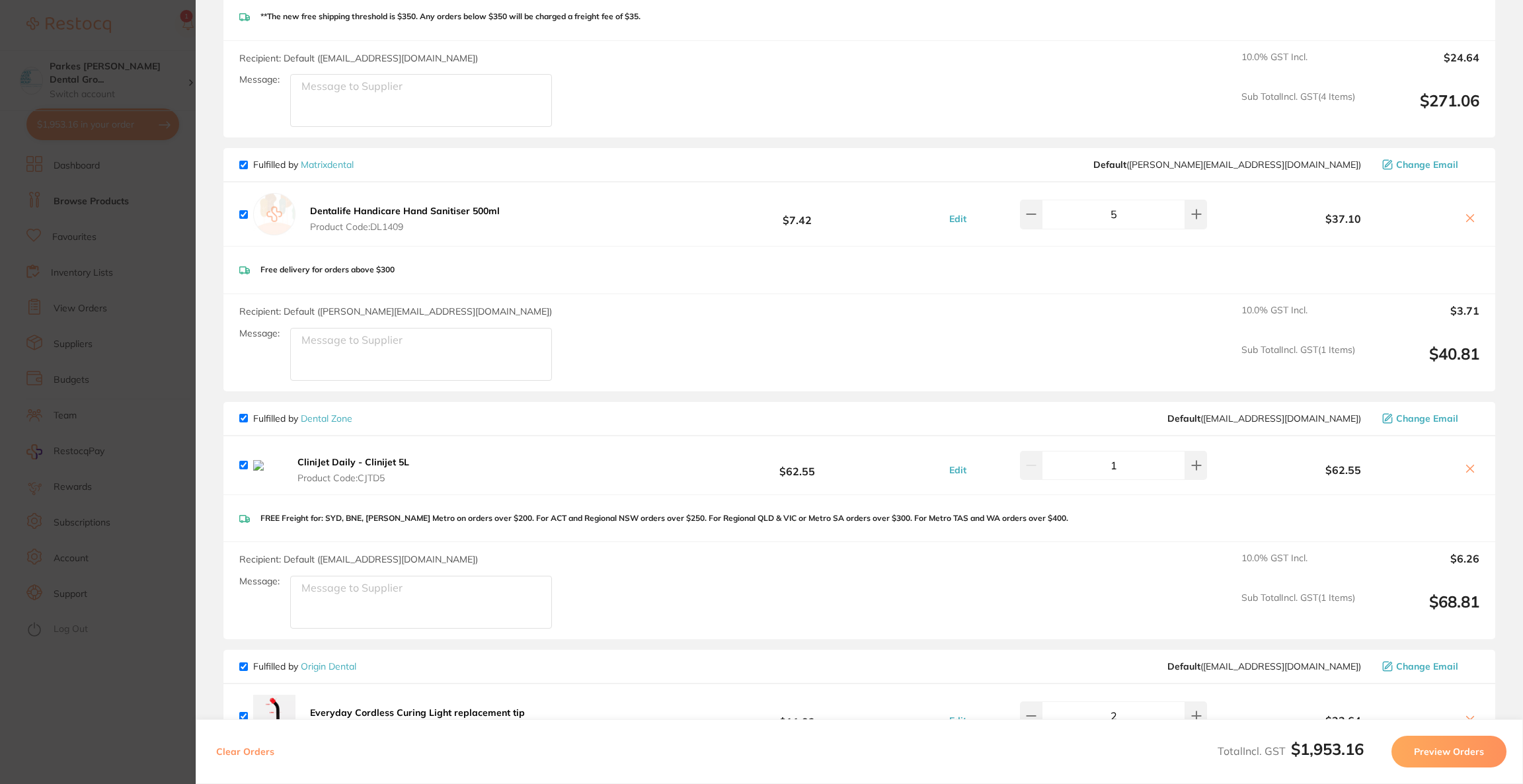
click at [1461, 471] on button at bounding box center [1470, 469] width 18 height 14
checkbox input "false"
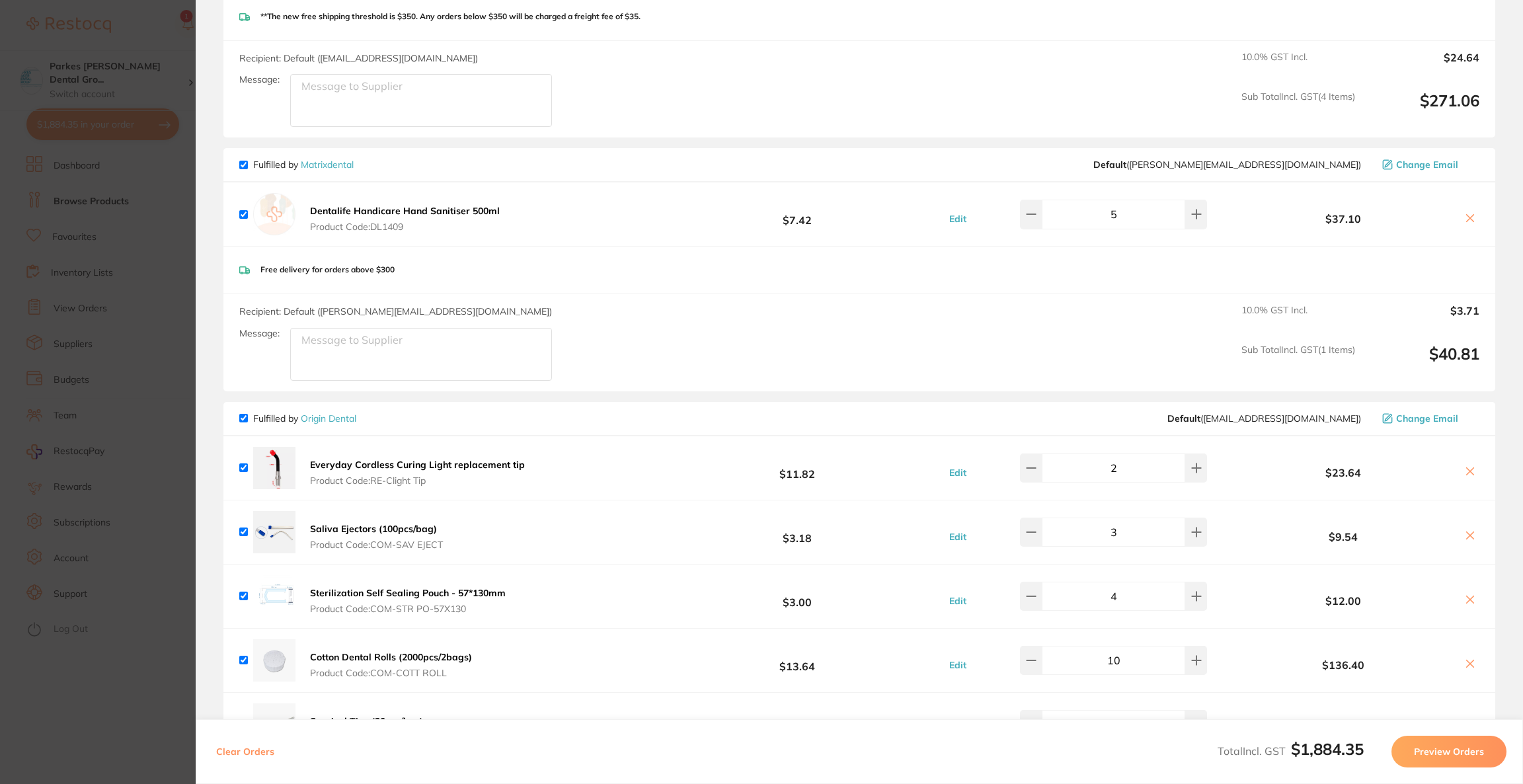
click at [141, 312] on section "Update RRP Set your pre negotiated price for this item. Item Agreed RRP (excl. …" at bounding box center [761, 392] width 1523 height 784
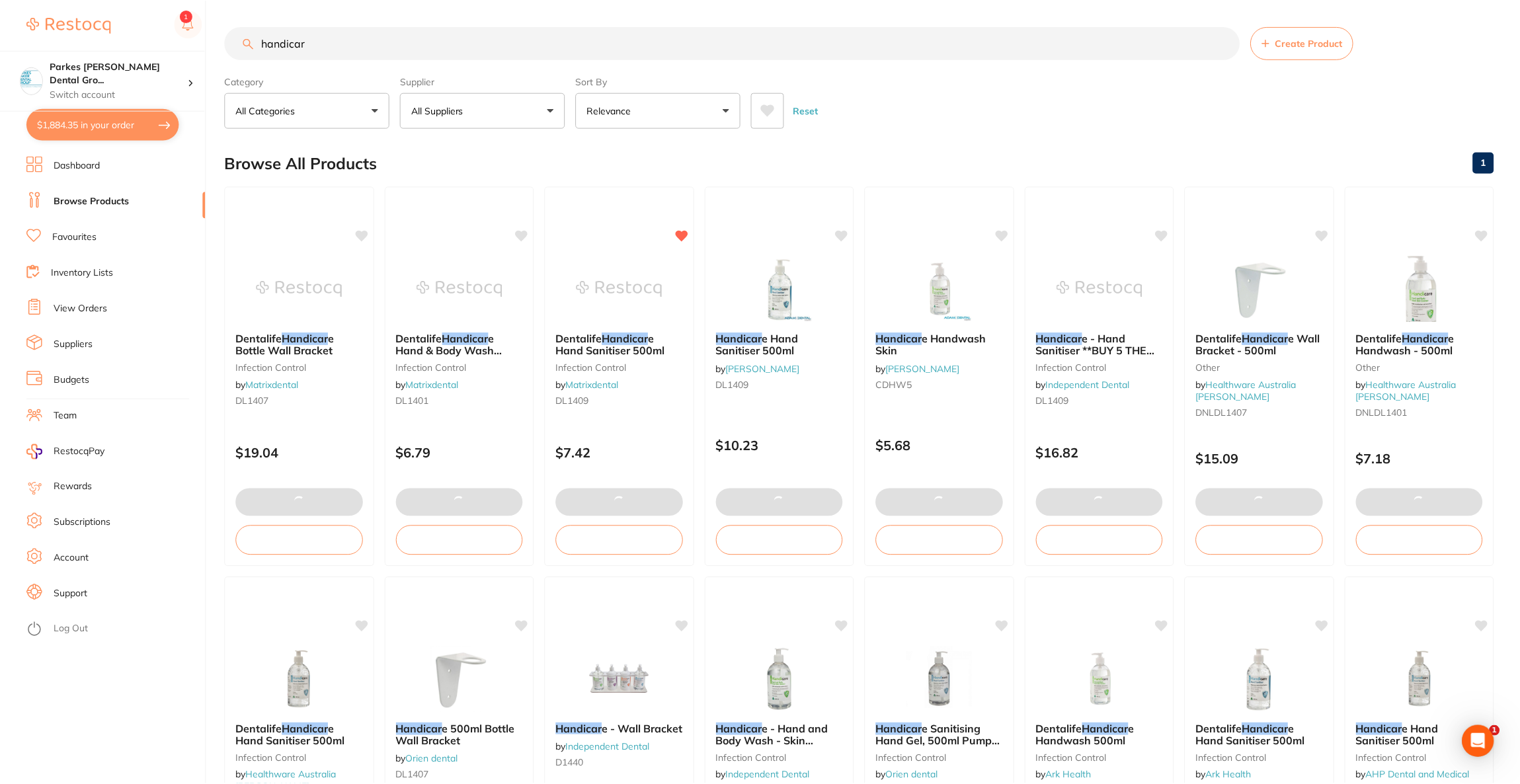
scroll to position [1, 0]
drag, startPoint x: 374, startPoint y: 45, endPoint x: 192, endPoint y: 38, distance: 182.1
click at [192, 38] on div "$1,884.35 Parkes [PERSON_NAME] Dental Gro... Switch account Riaz [MEDICAL_DATA]…" at bounding box center [760, 391] width 1520 height 784
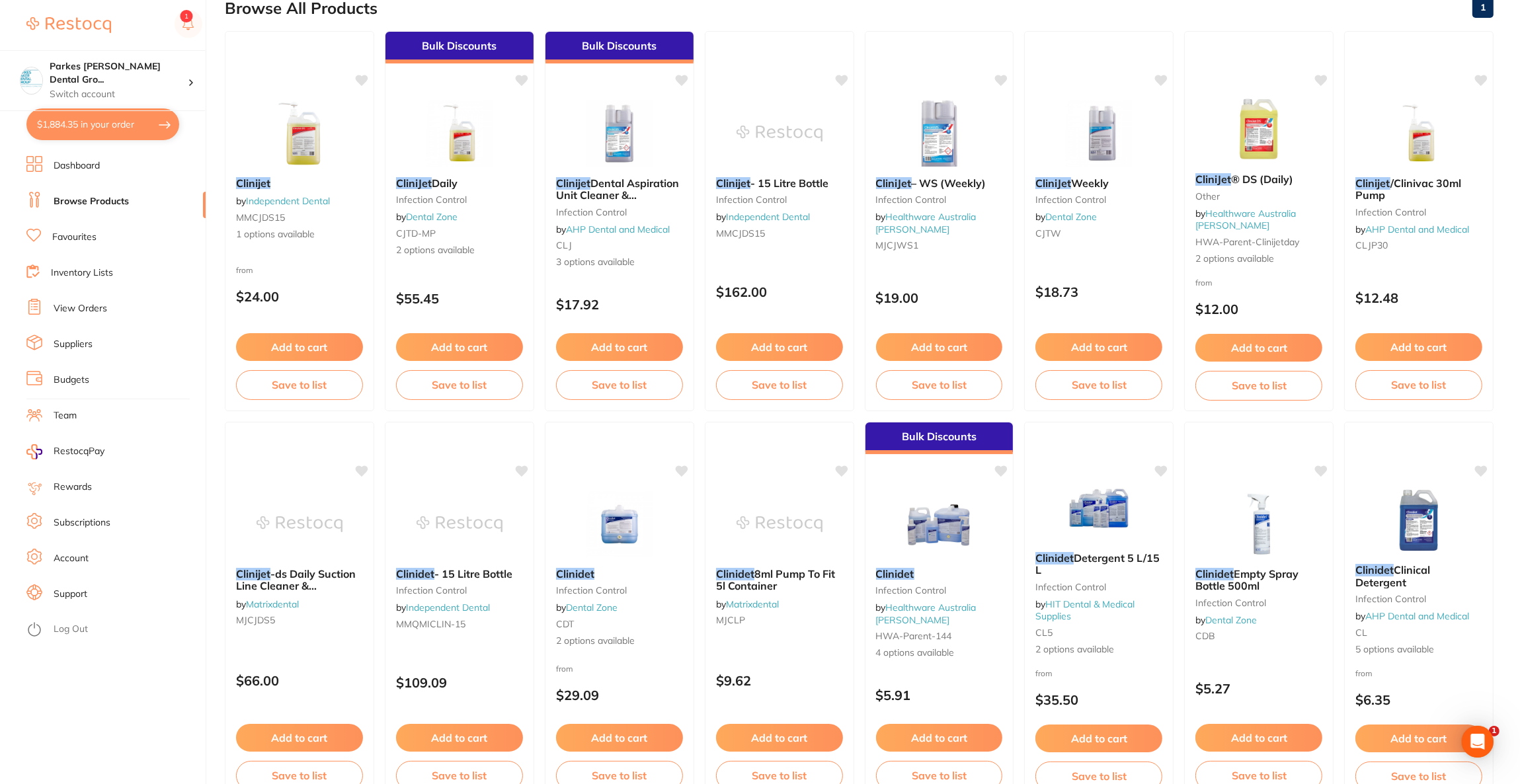
scroll to position [297, 0]
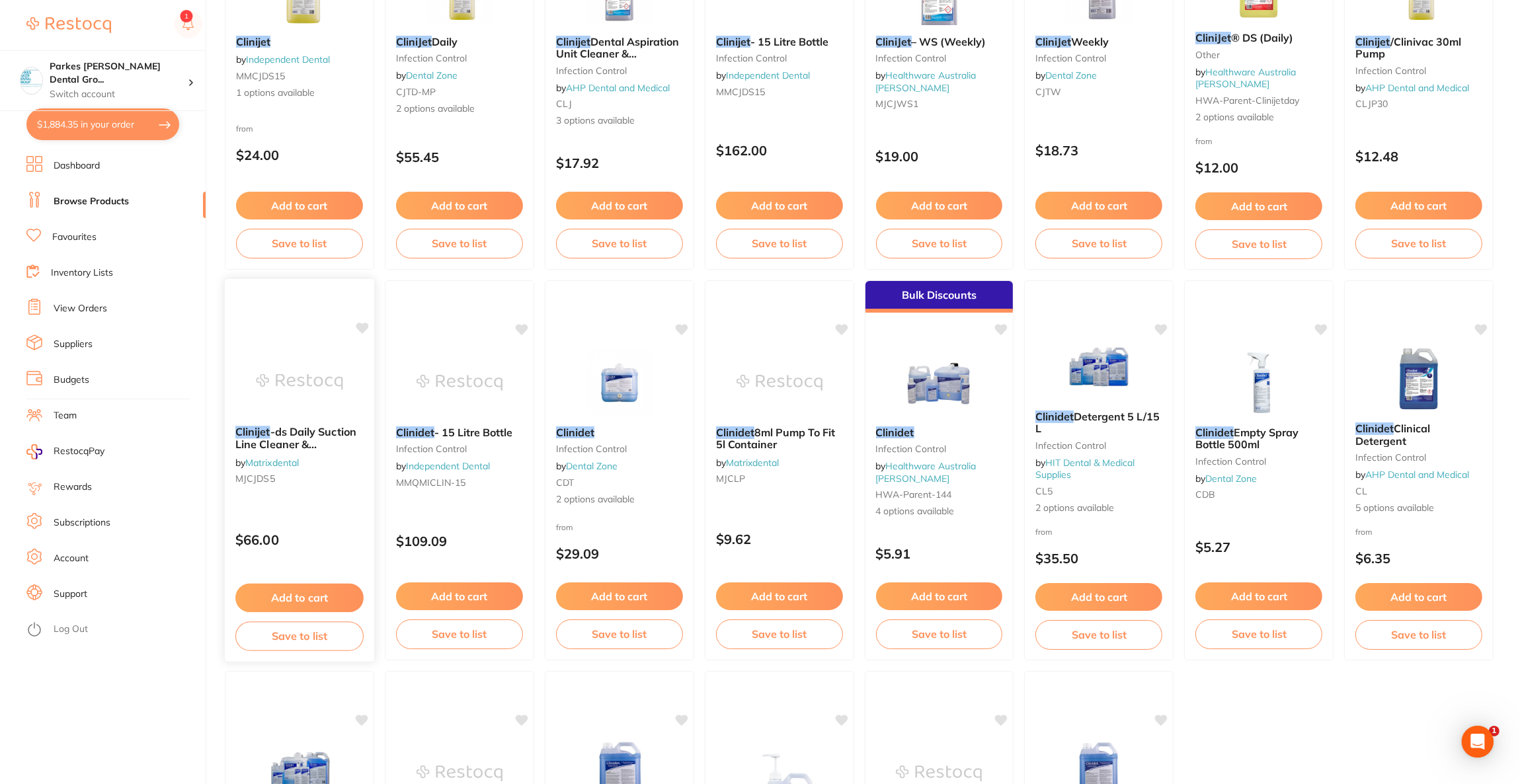
type input "clinijet"
click at [298, 401] on img at bounding box center [299, 381] width 87 height 67
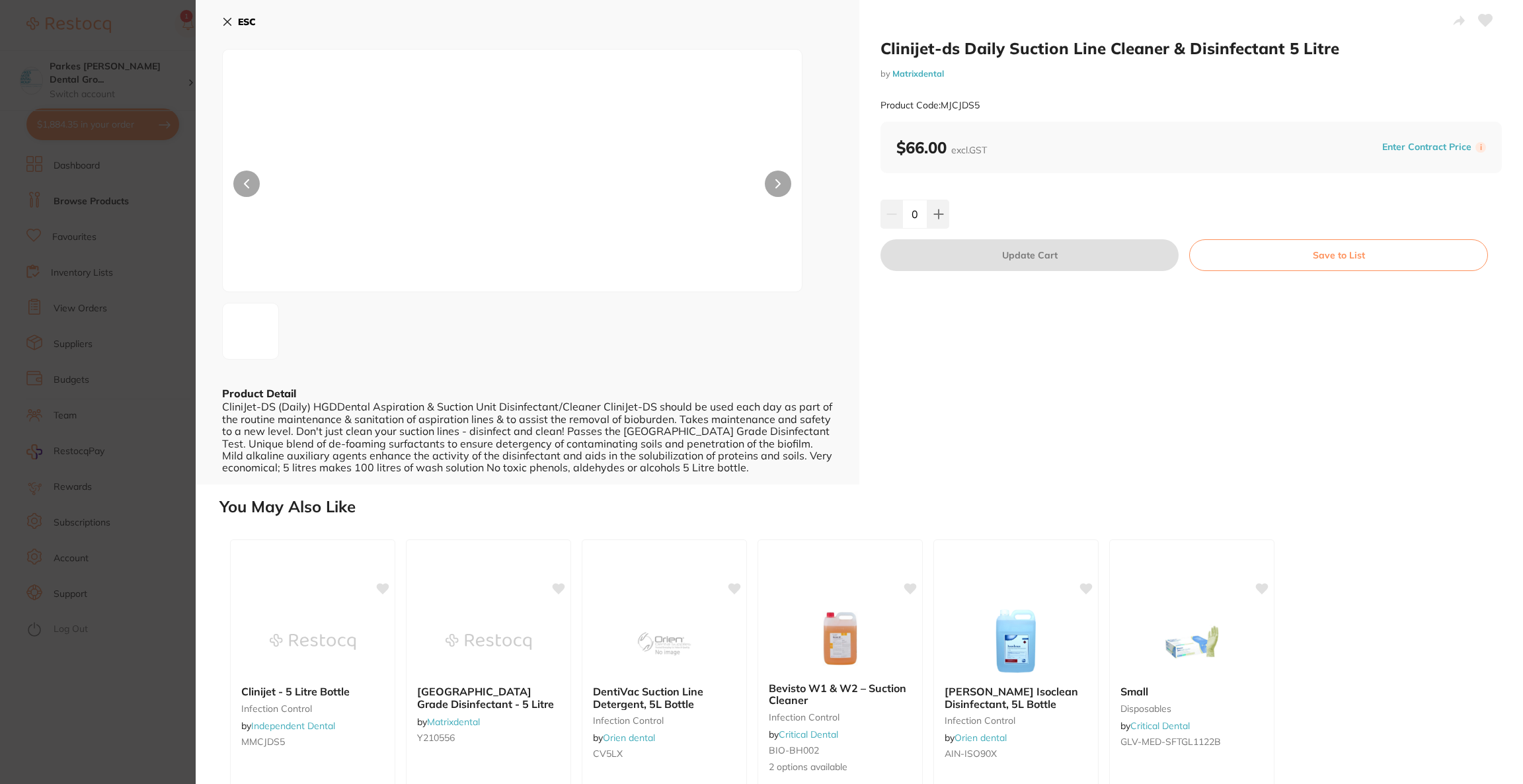
click at [950, 218] on div "0" at bounding box center [1191, 214] width 621 height 29
click at [934, 214] on icon at bounding box center [938, 214] width 9 height 9
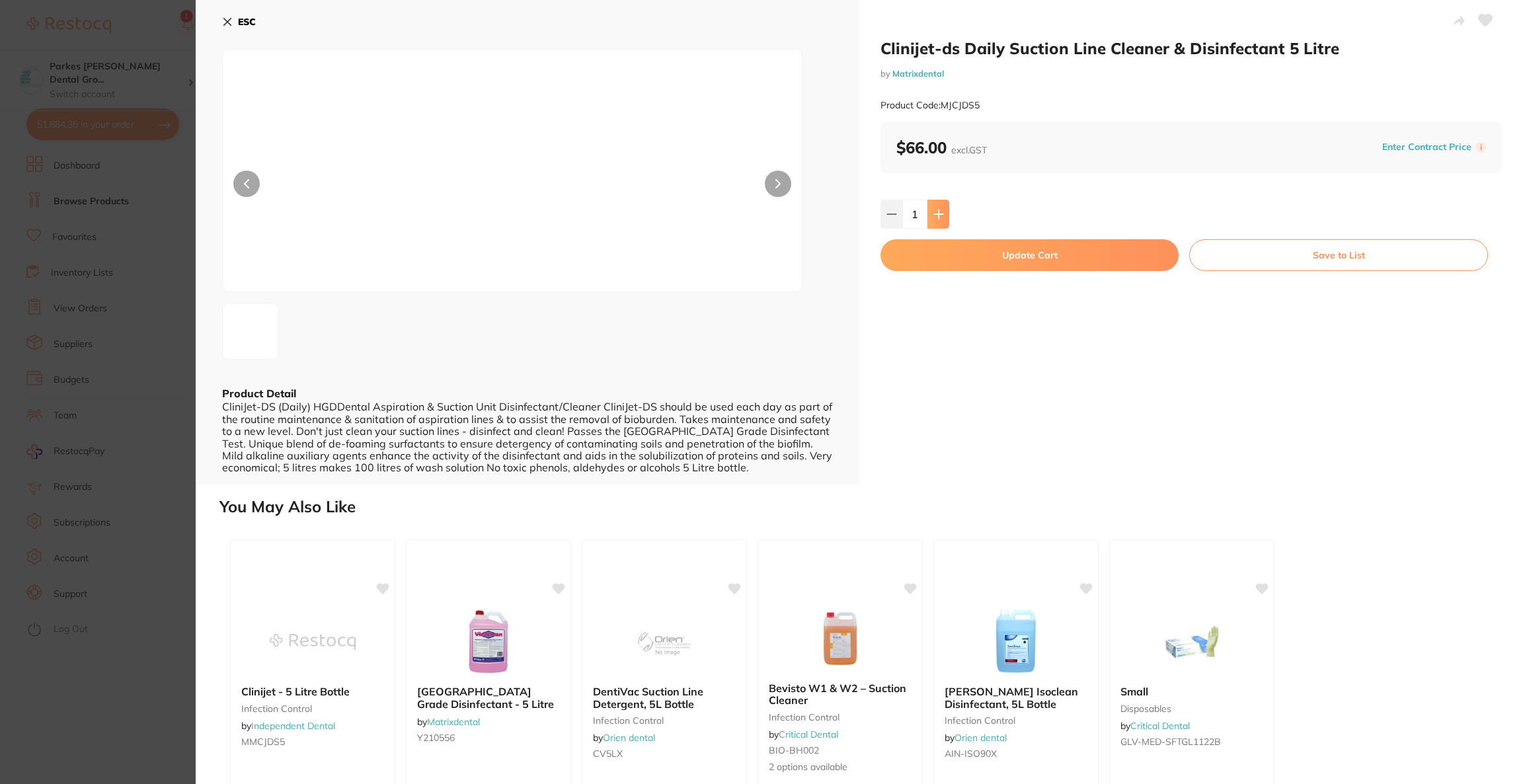
type input "1"
click at [936, 252] on button "Update Cart" at bounding box center [1029, 255] width 298 height 32
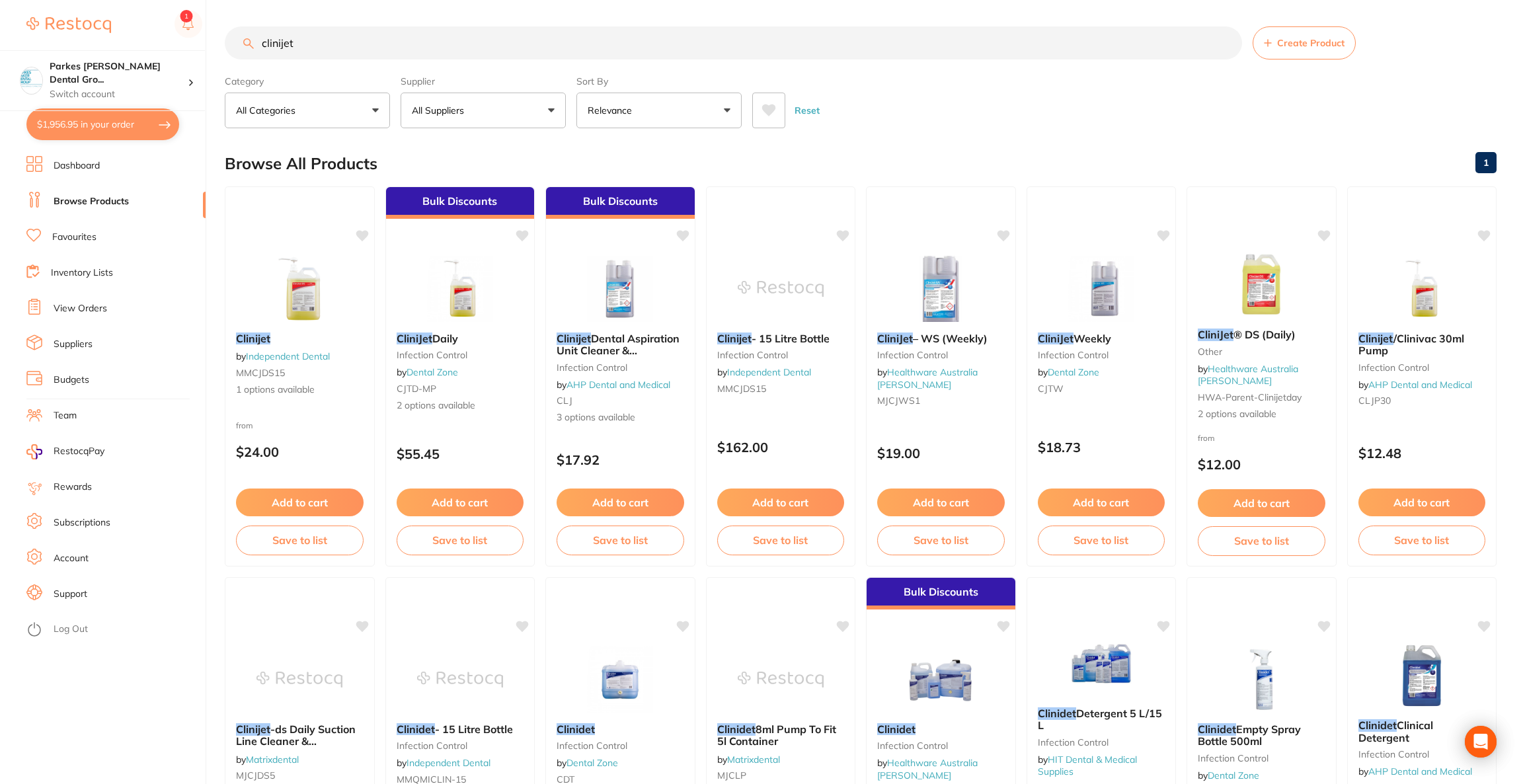
checkbox input "false"
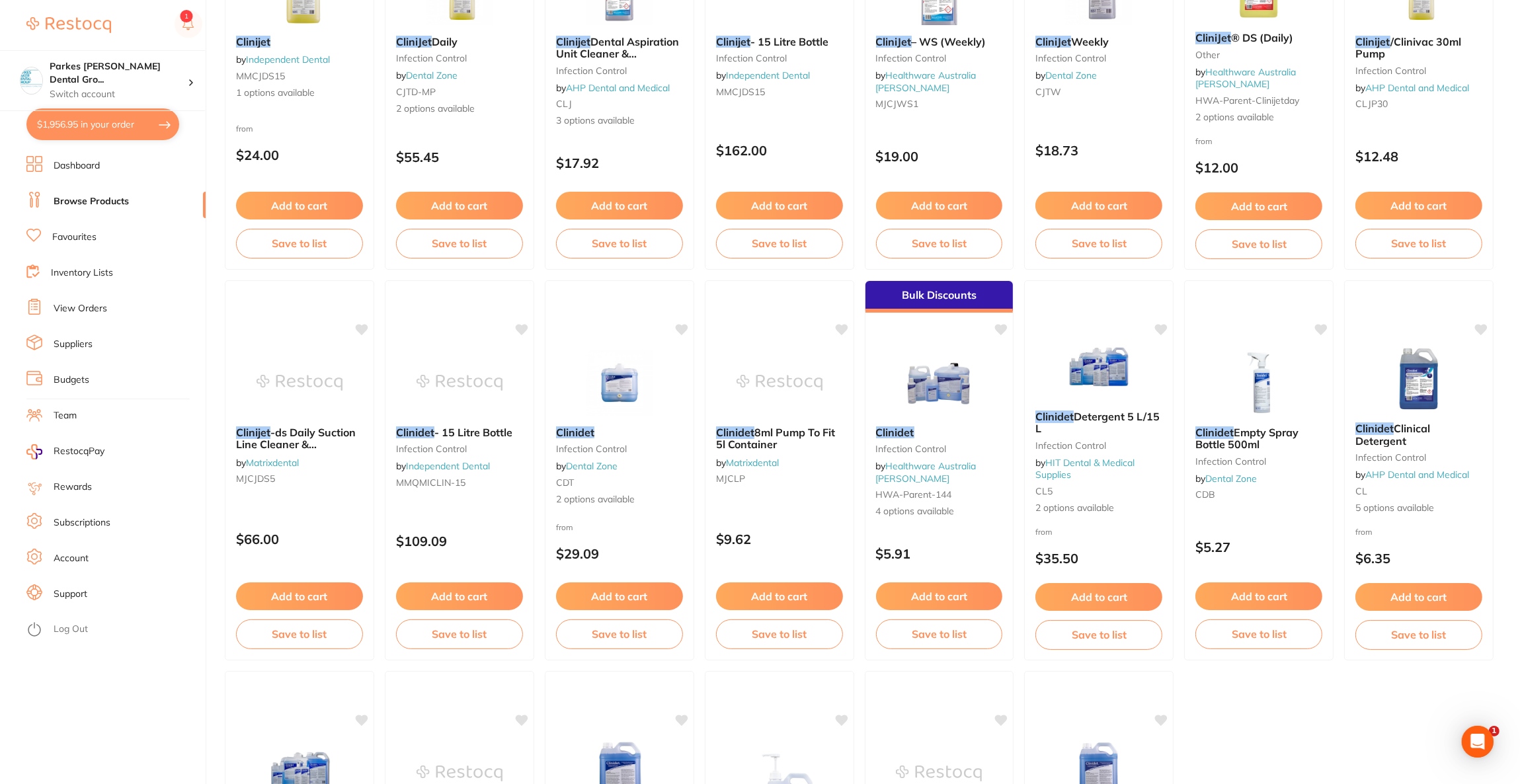
click at [133, 124] on button "$1,956.95 in your order" at bounding box center [102, 124] width 153 height 32
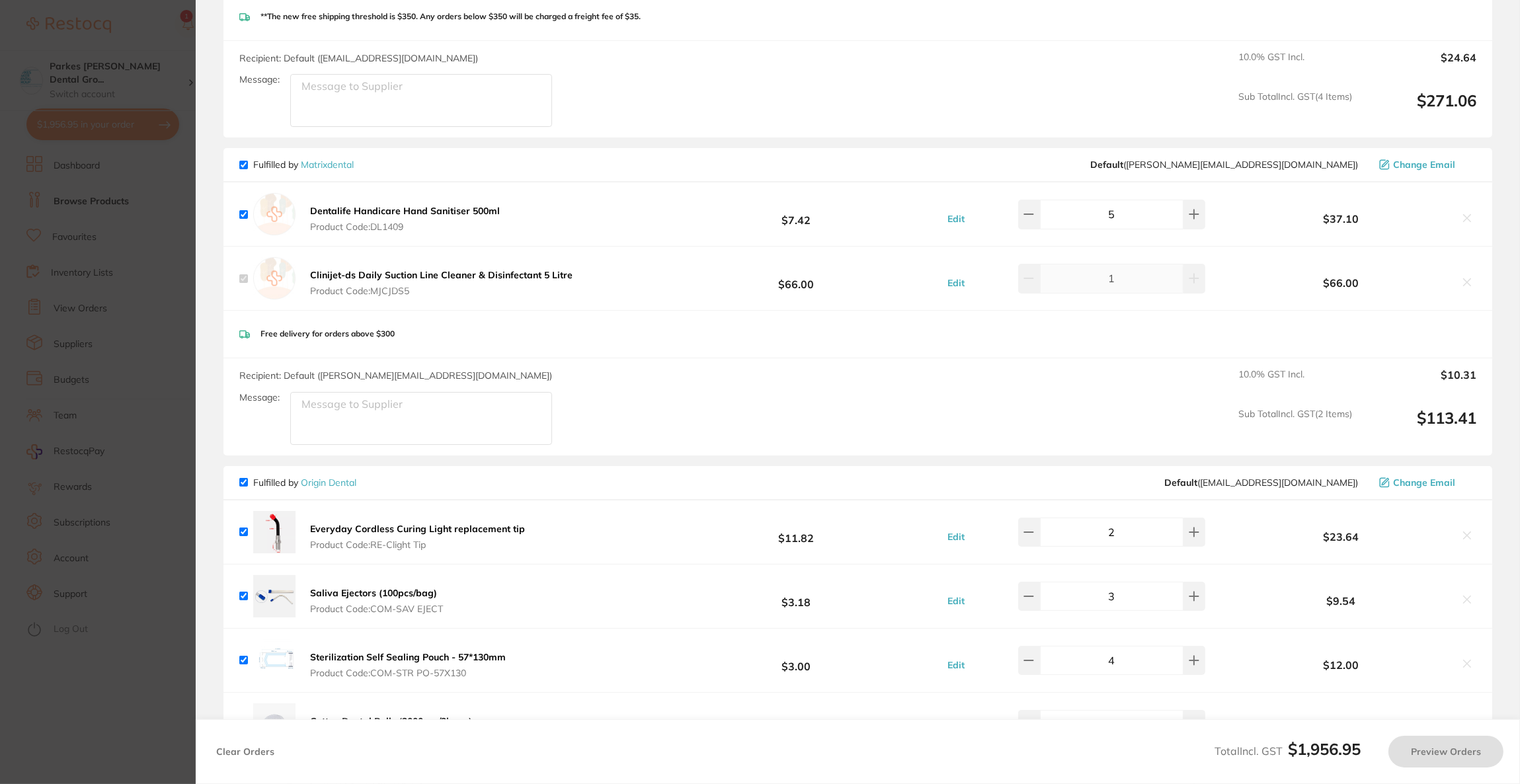
checkbox input "true"
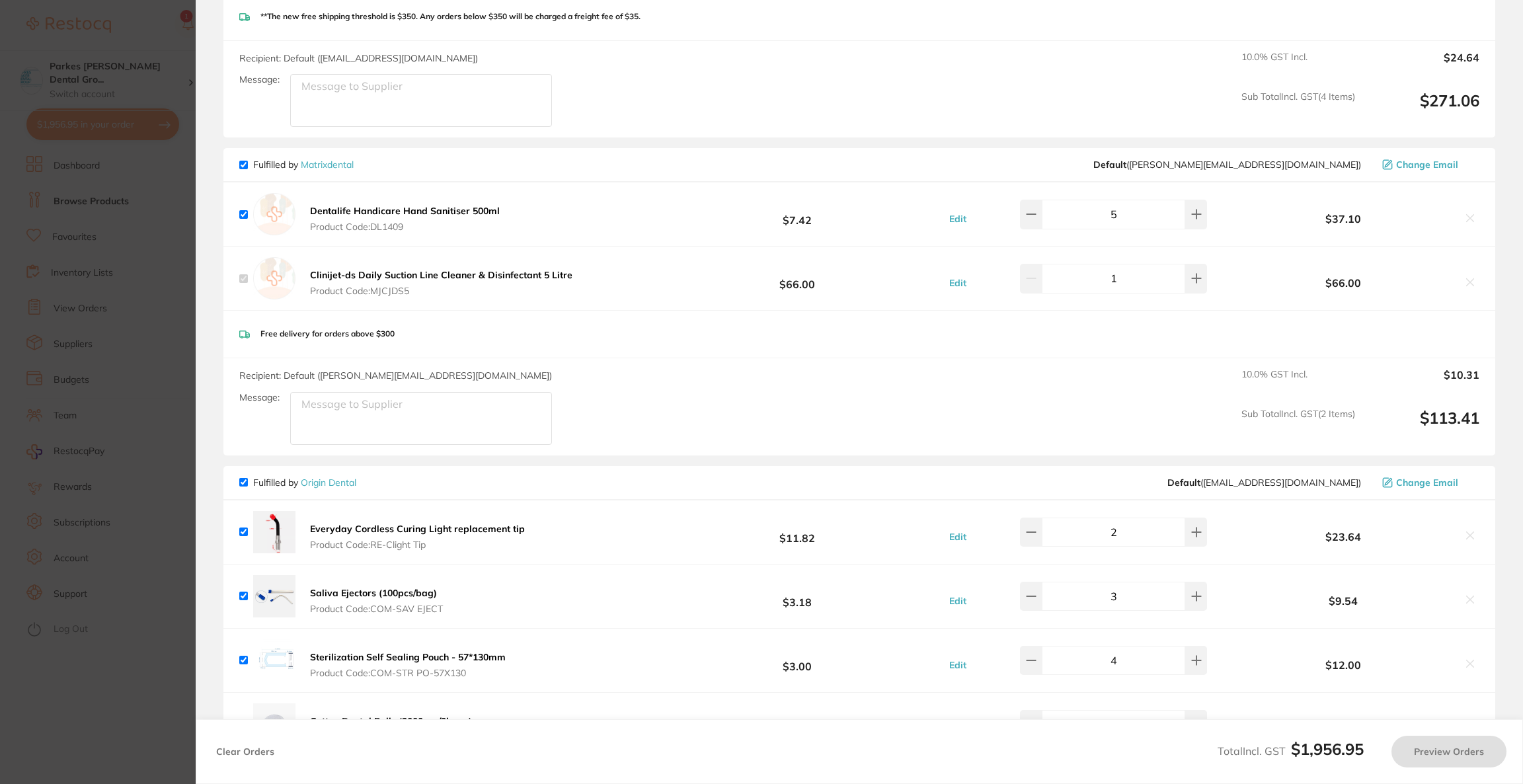
scroll to position [1954, 0]
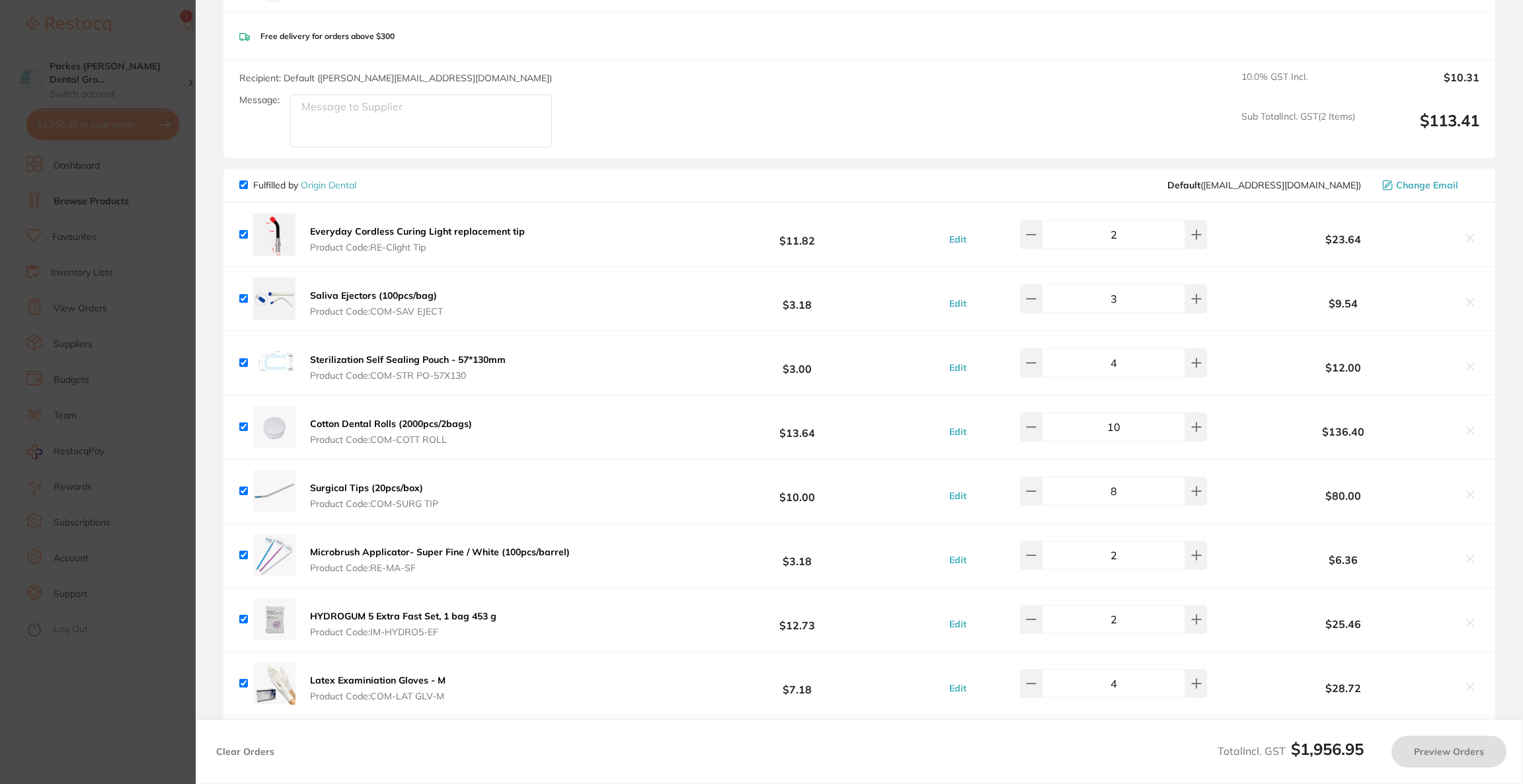
checkbox input "false"
checkbox input "true"
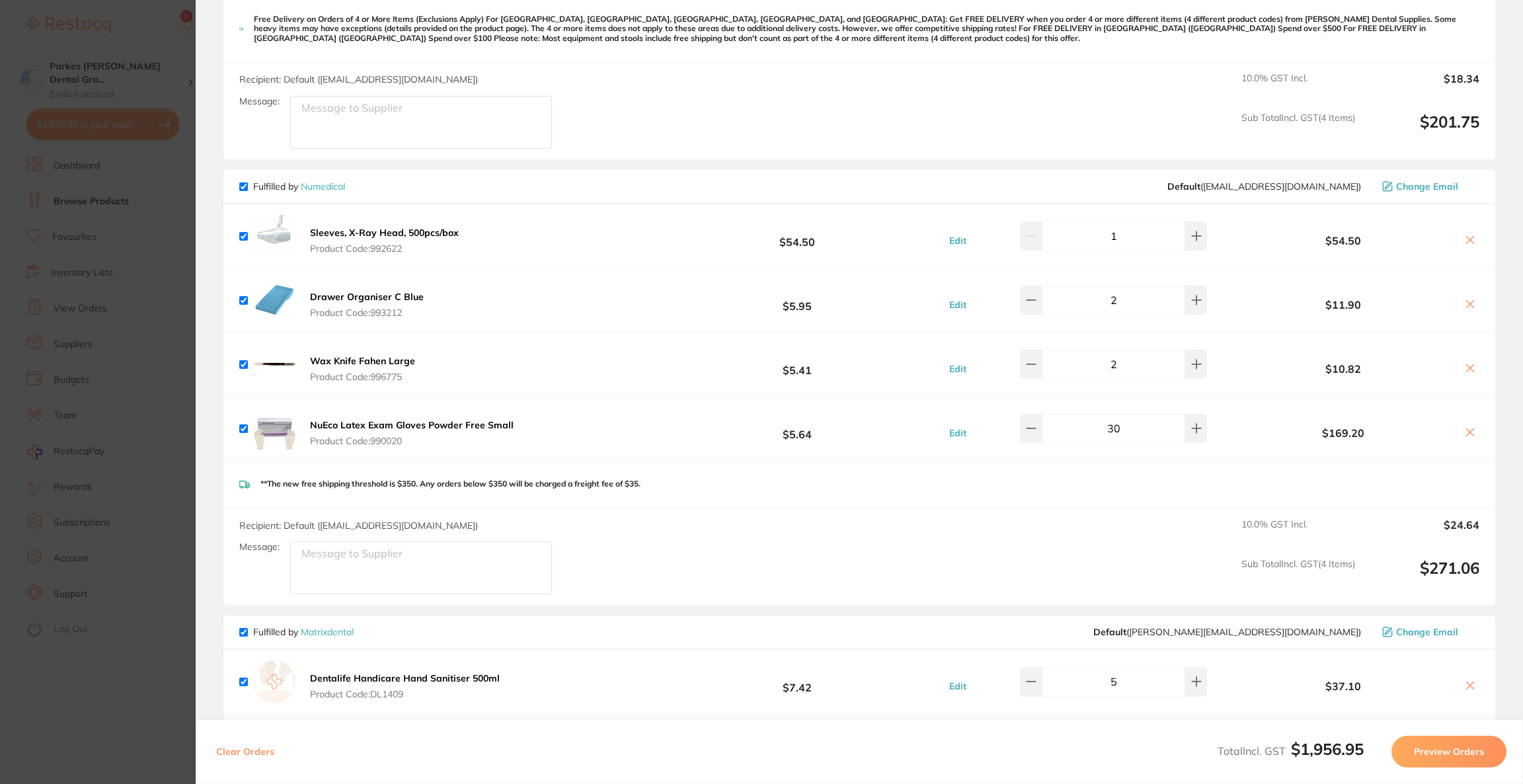
scroll to position [793, 0]
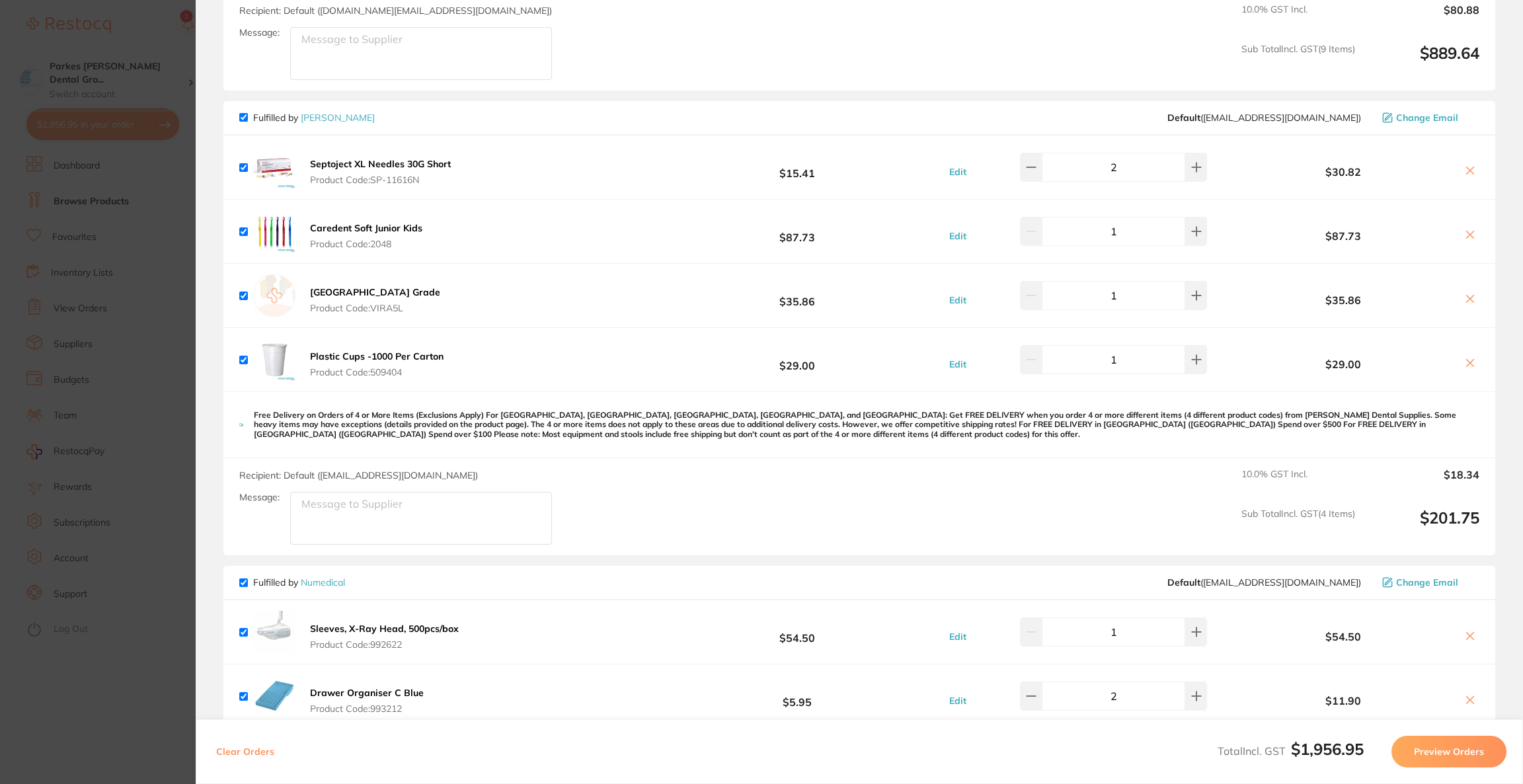
click at [141, 337] on section "Update RRP Set your pre negotiated price for this item. Item Agreed RRP (excl. …" at bounding box center [761, 392] width 1523 height 784
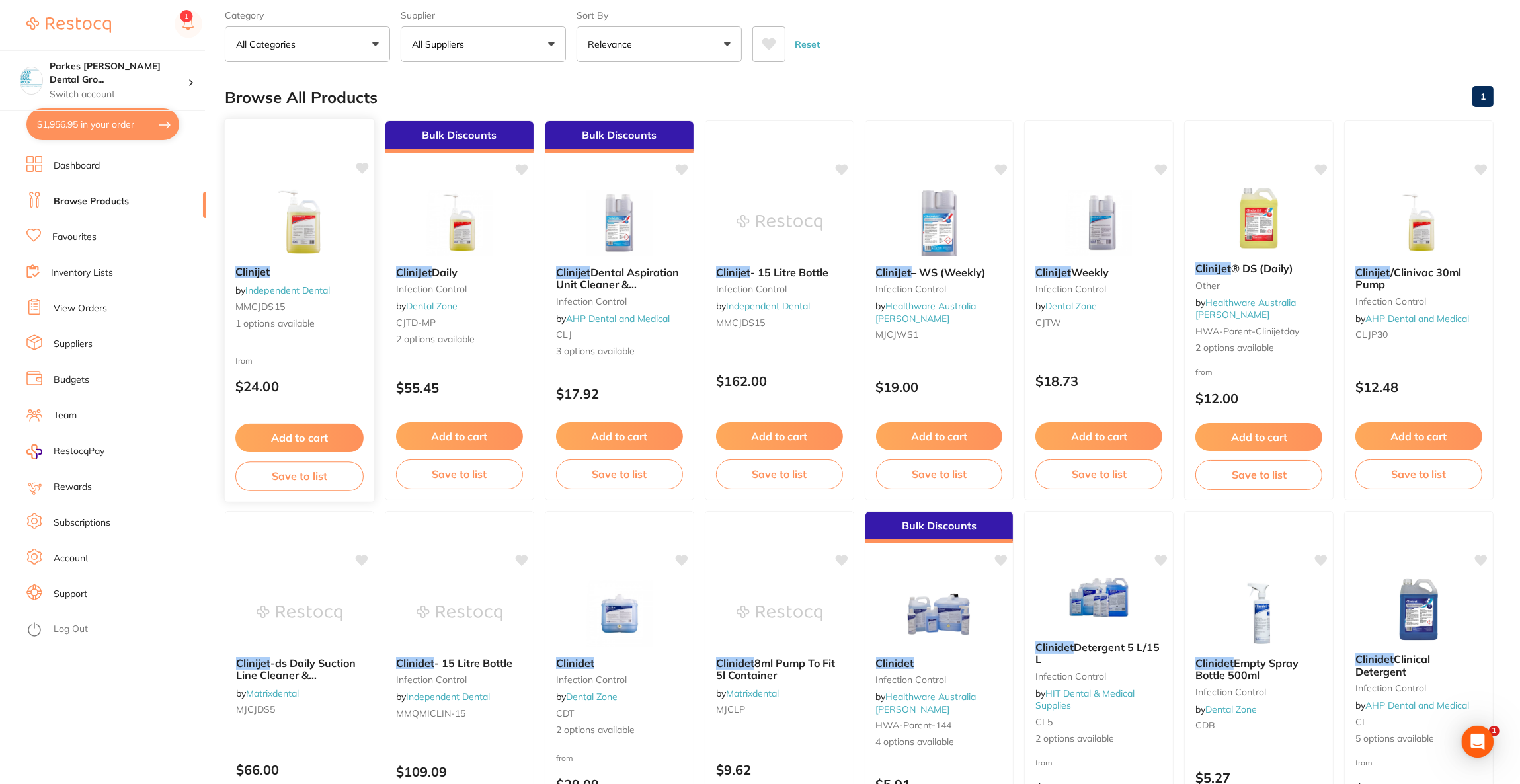
scroll to position [0, 0]
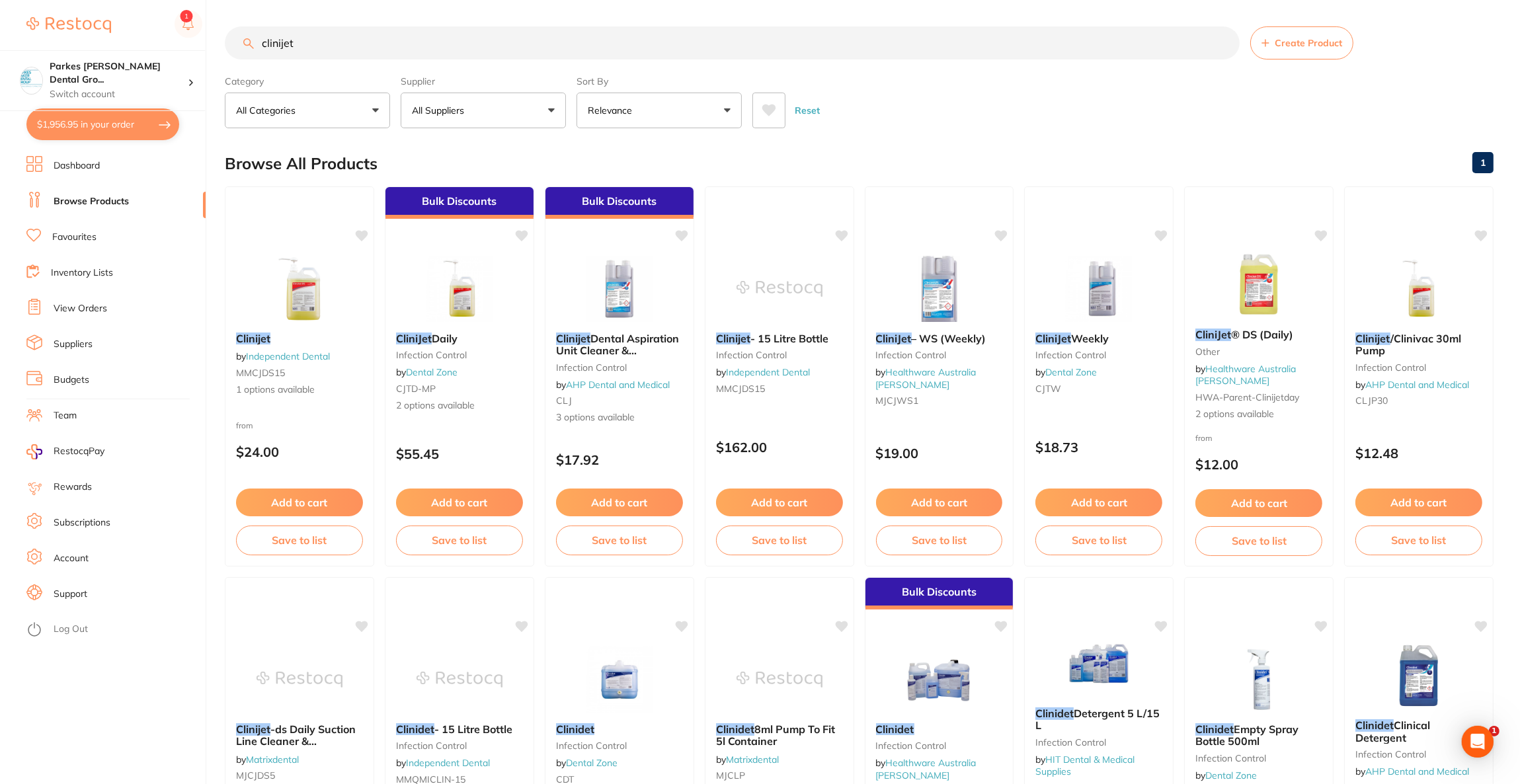
drag, startPoint x: 315, startPoint y: 53, endPoint x: 205, endPoint y: 52, distance: 110.0
click at [208, 52] on div "$1,956.95 Parkes Baker Dental Gro... Switch account Riaz Dental Surgery Experte…" at bounding box center [760, 392] width 1520 height 784
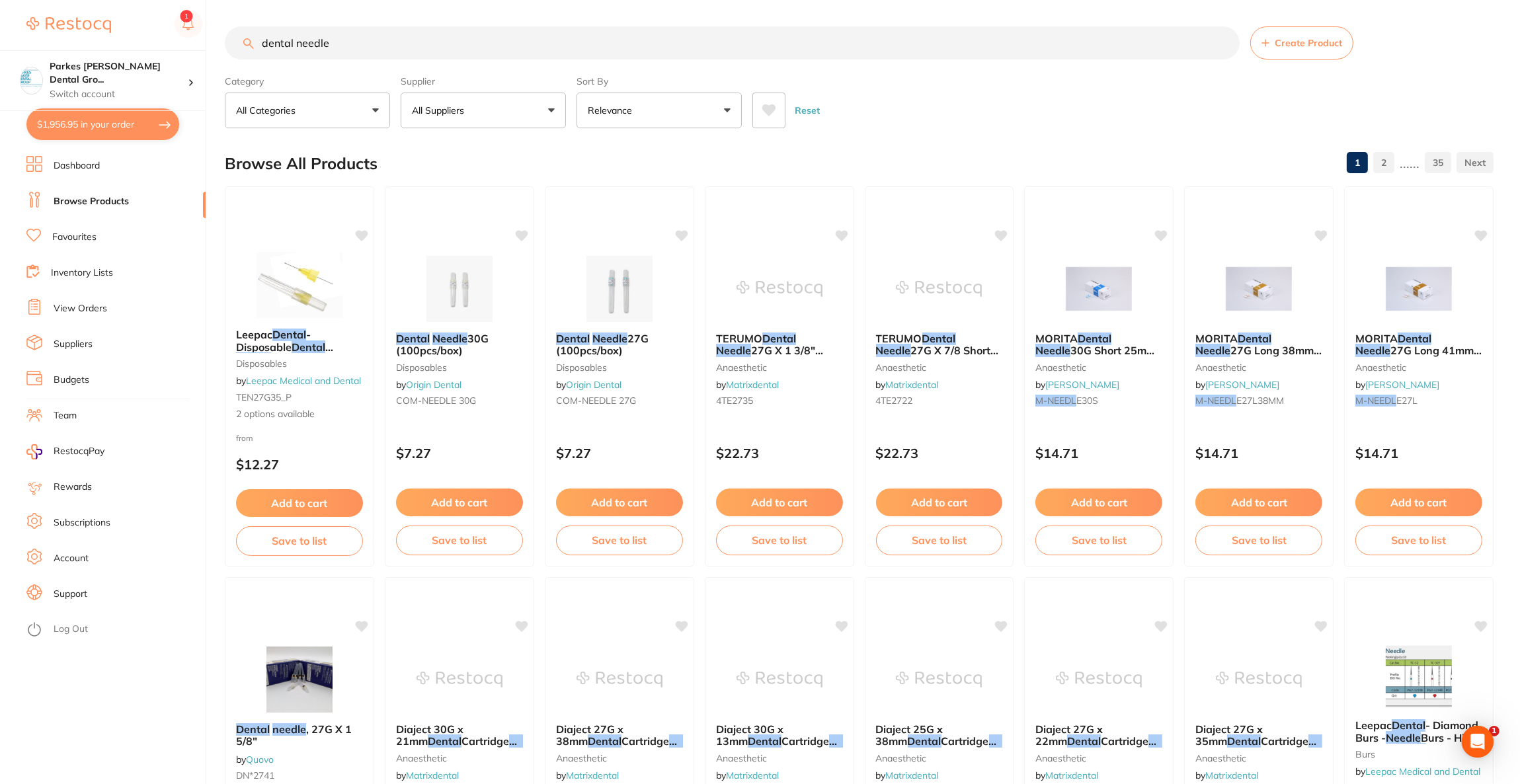
type input "dental needle"
click at [457, 304] on img at bounding box center [460, 289] width 86 height 66
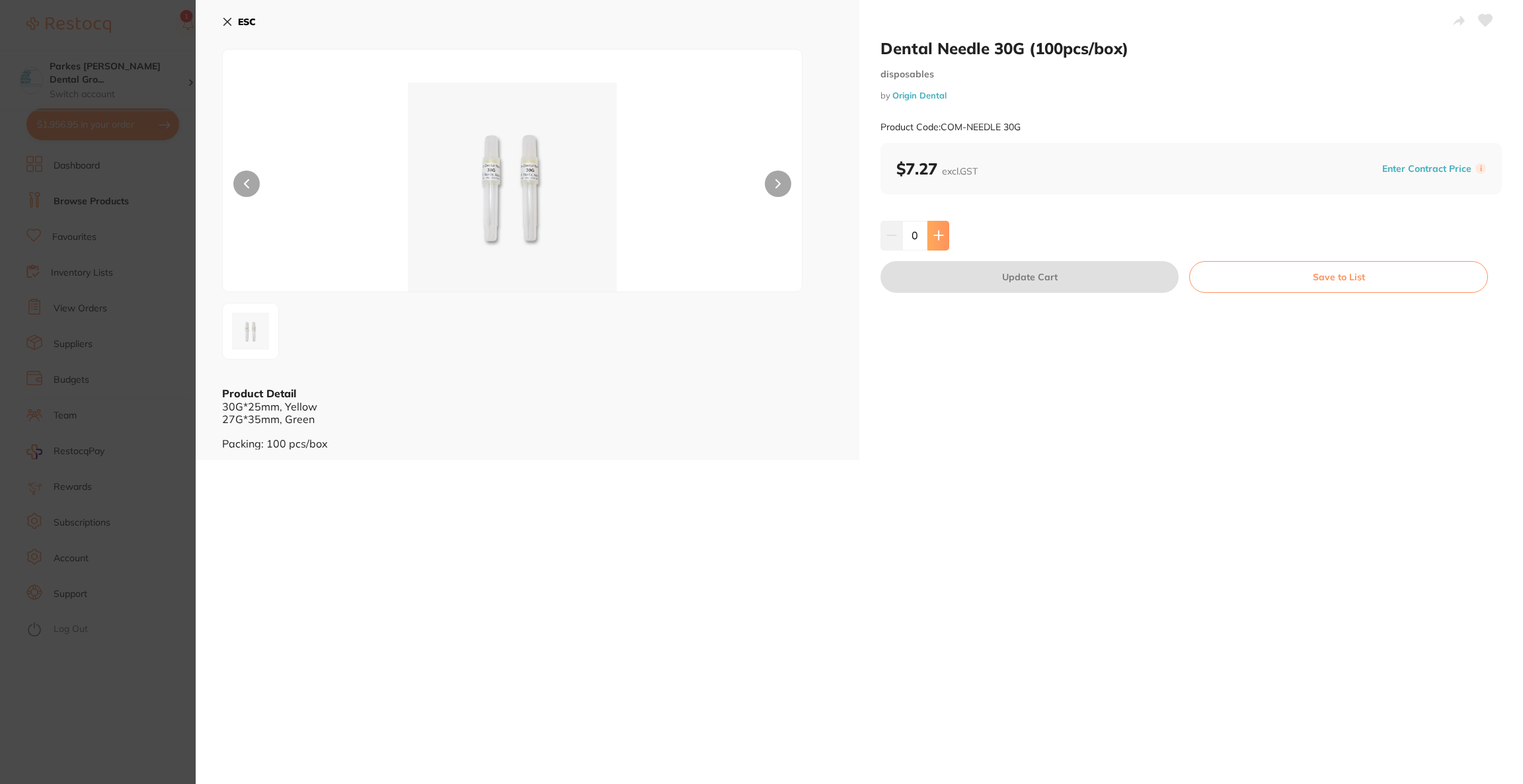
click at [938, 243] on button at bounding box center [938, 235] width 22 height 29
click at [934, 241] on button at bounding box center [938, 235] width 22 height 29
type input "2"
click at [961, 282] on button "Update Cart" at bounding box center [1029, 277] width 298 height 32
checkbox input "false"
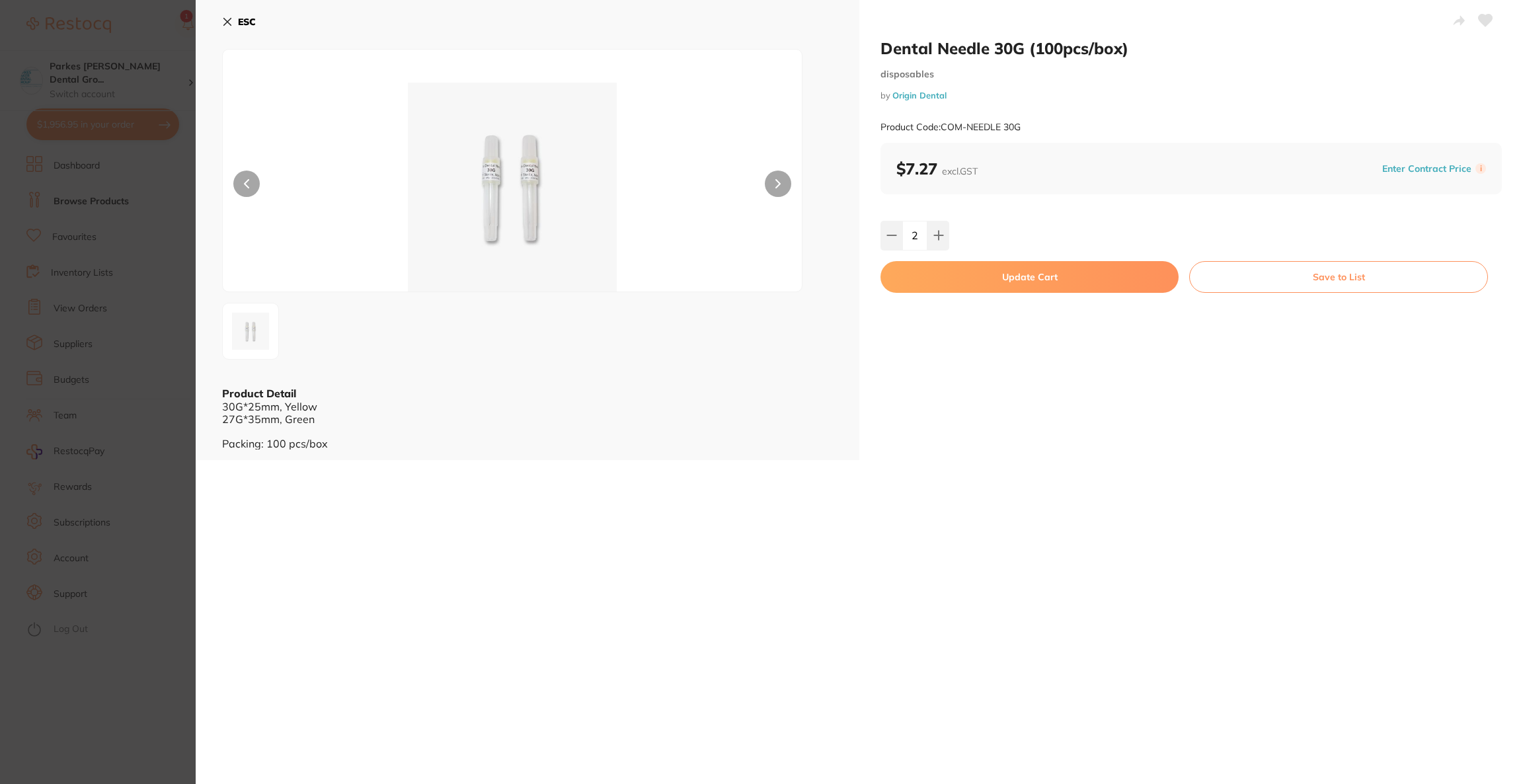
checkbox input "false"
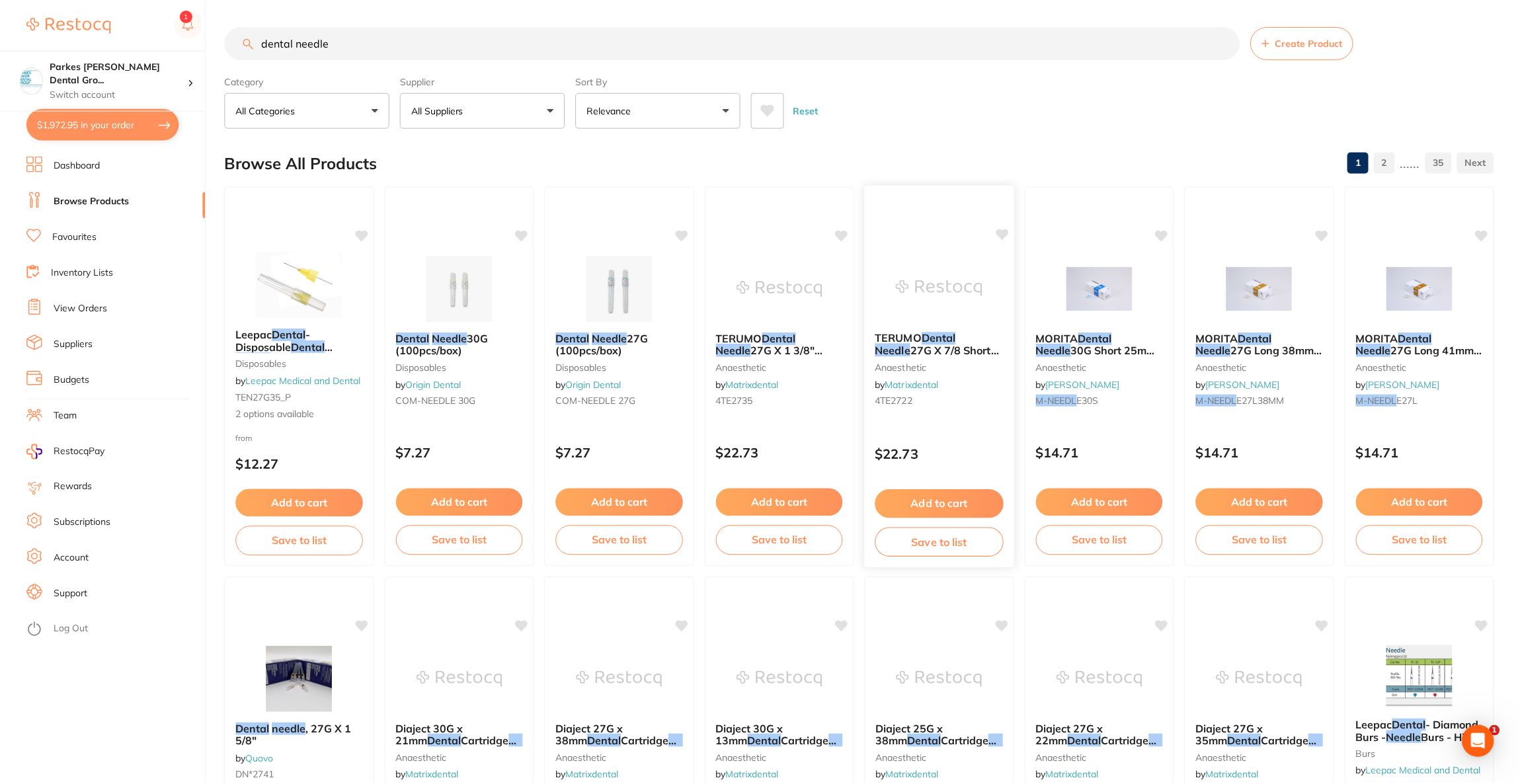
scroll to position [5, 0]
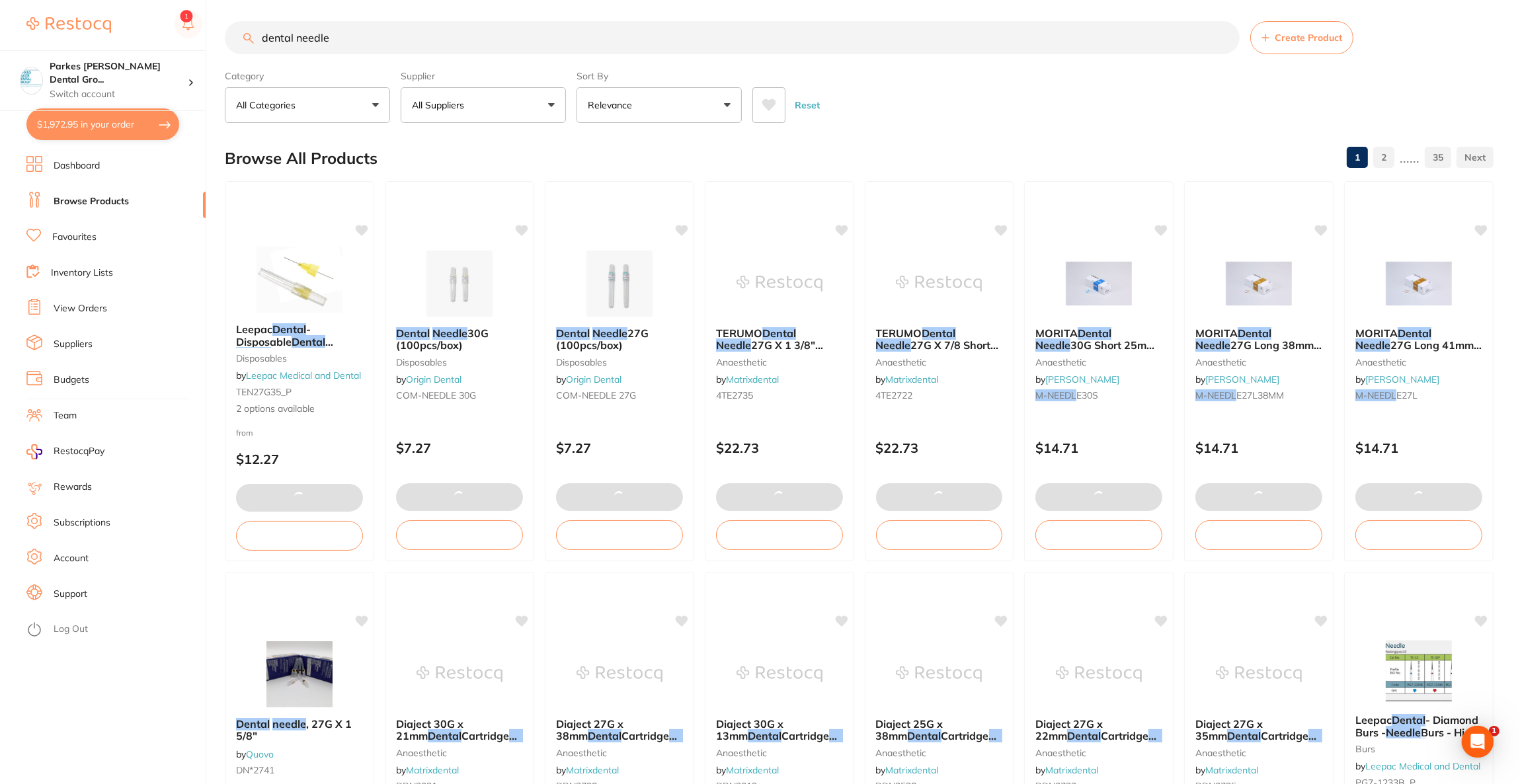
click at [106, 121] on button "$1,972.95 in your order" at bounding box center [102, 124] width 153 height 32
checkbox input "true"
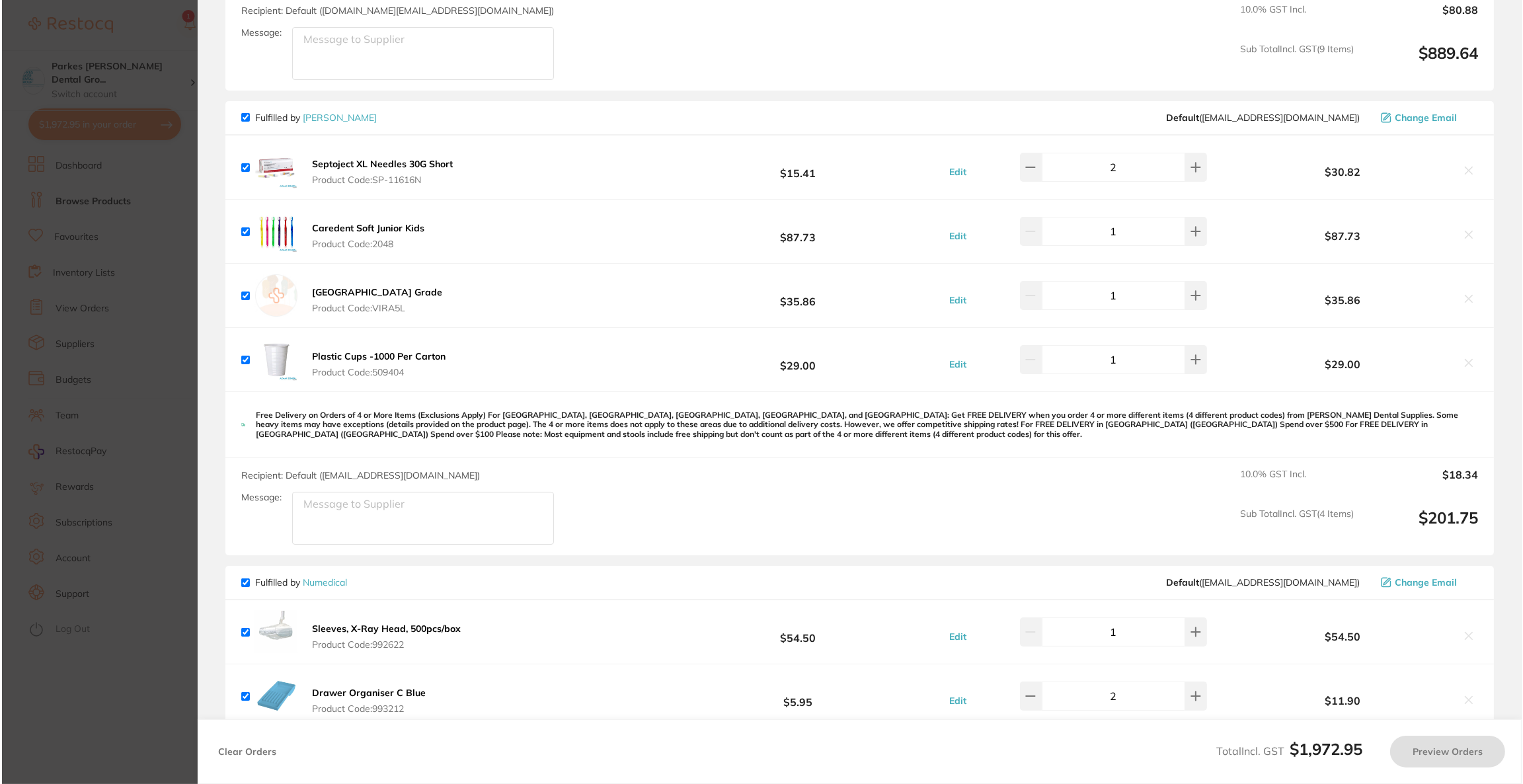
scroll to position [0, 0]
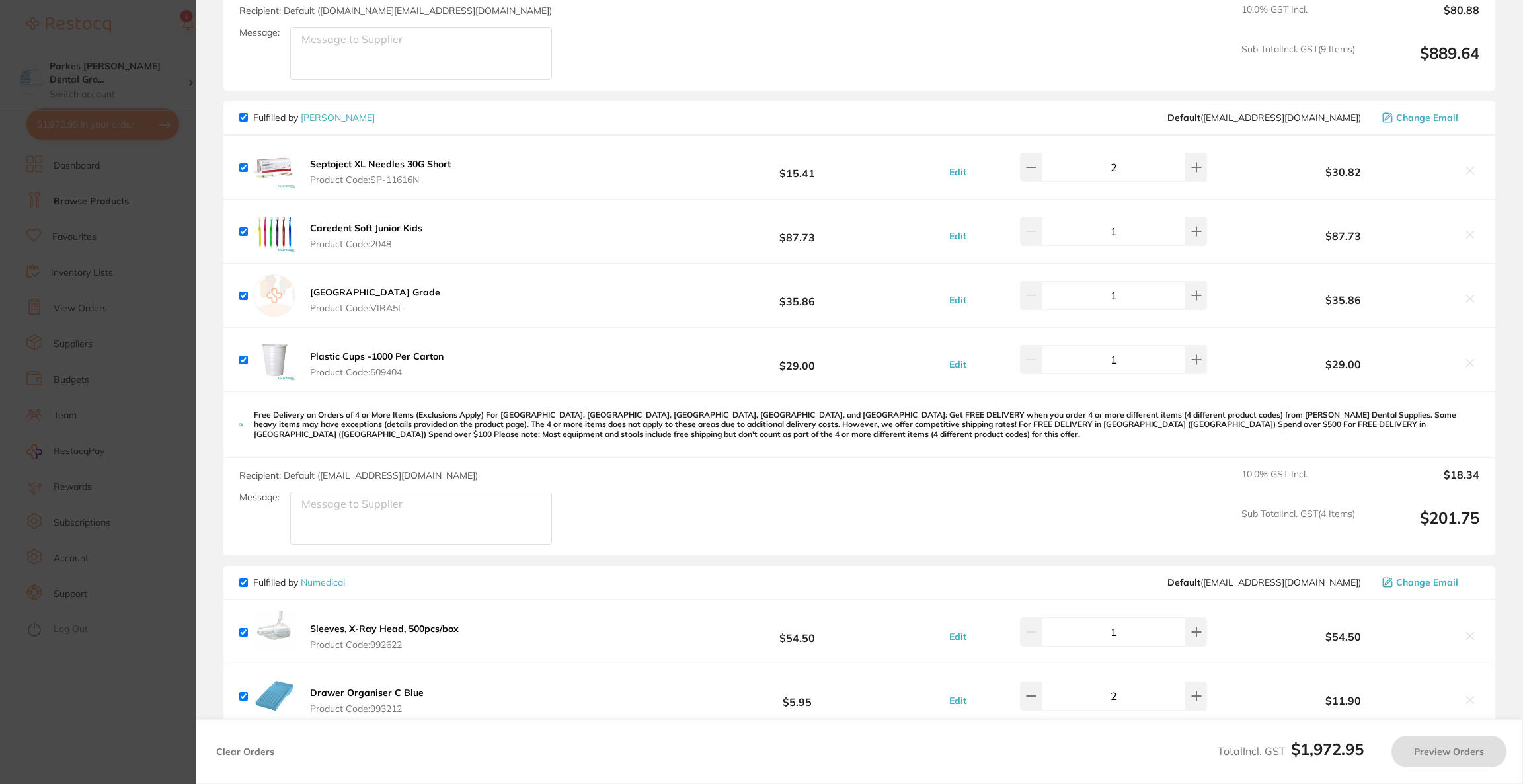
checkbox input "true"
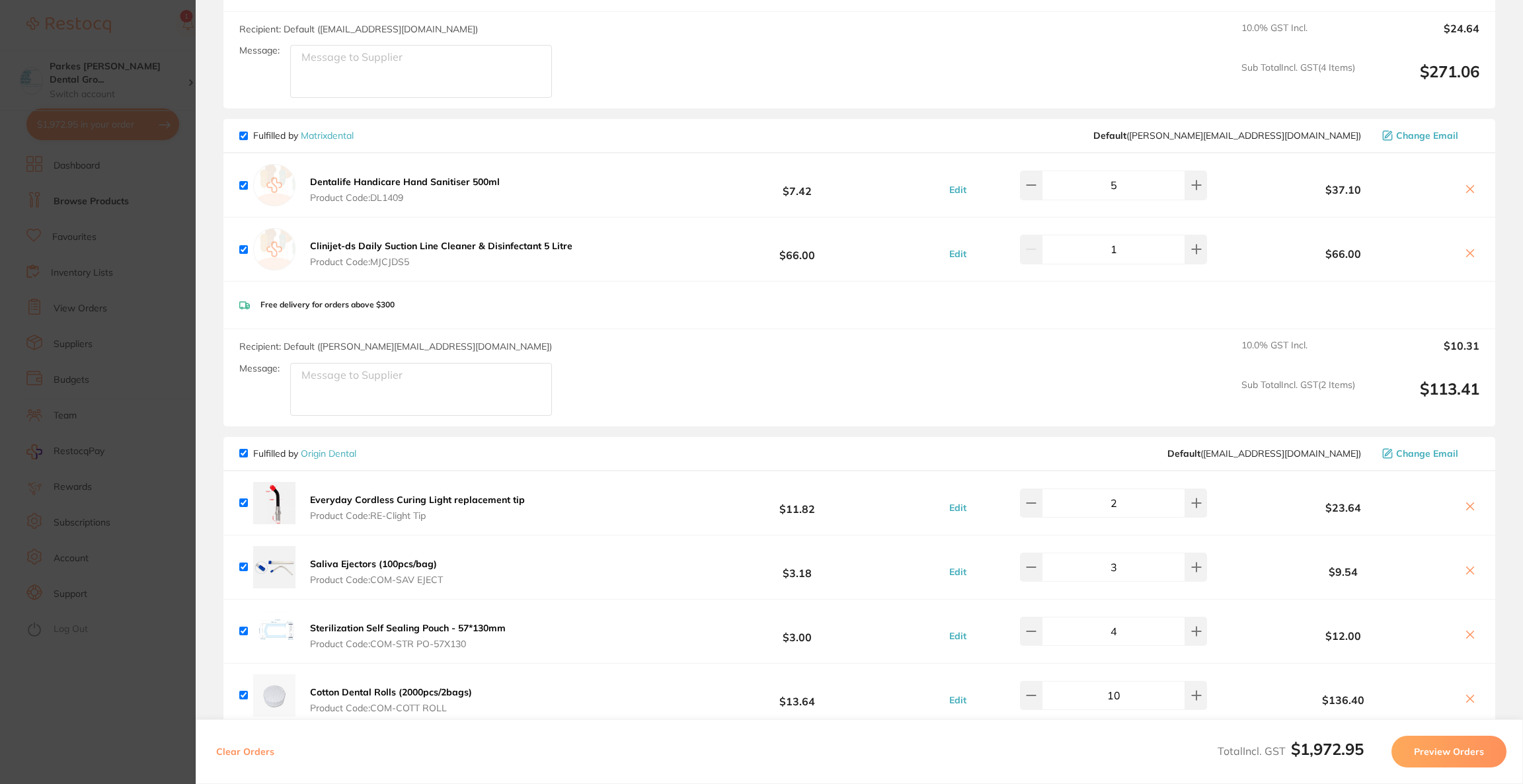
scroll to position [1189, 0]
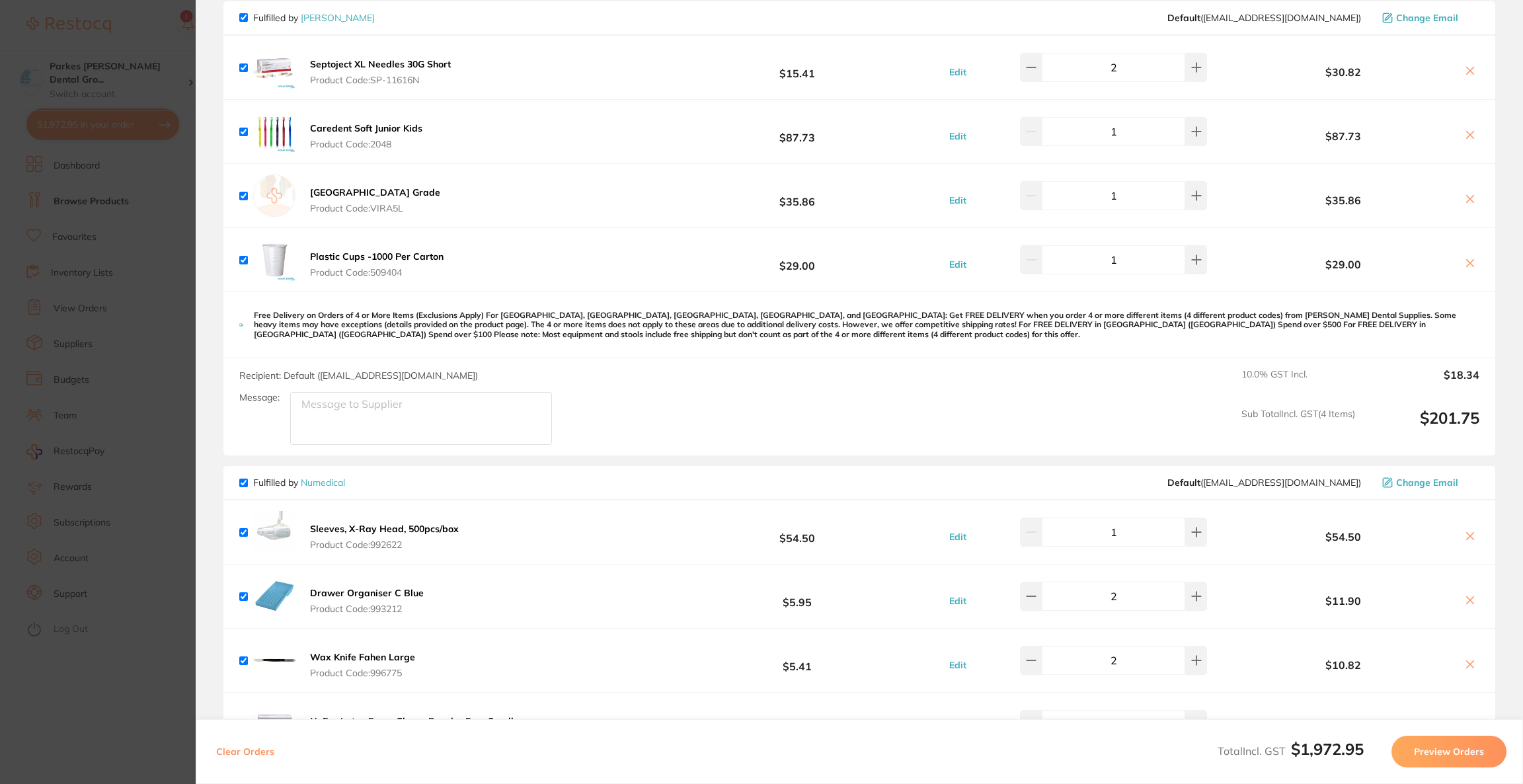
scroll to position [892, 0]
click at [1465, 71] on icon at bounding box center [1470, 72] width 11 height 11
checkbox input "false"
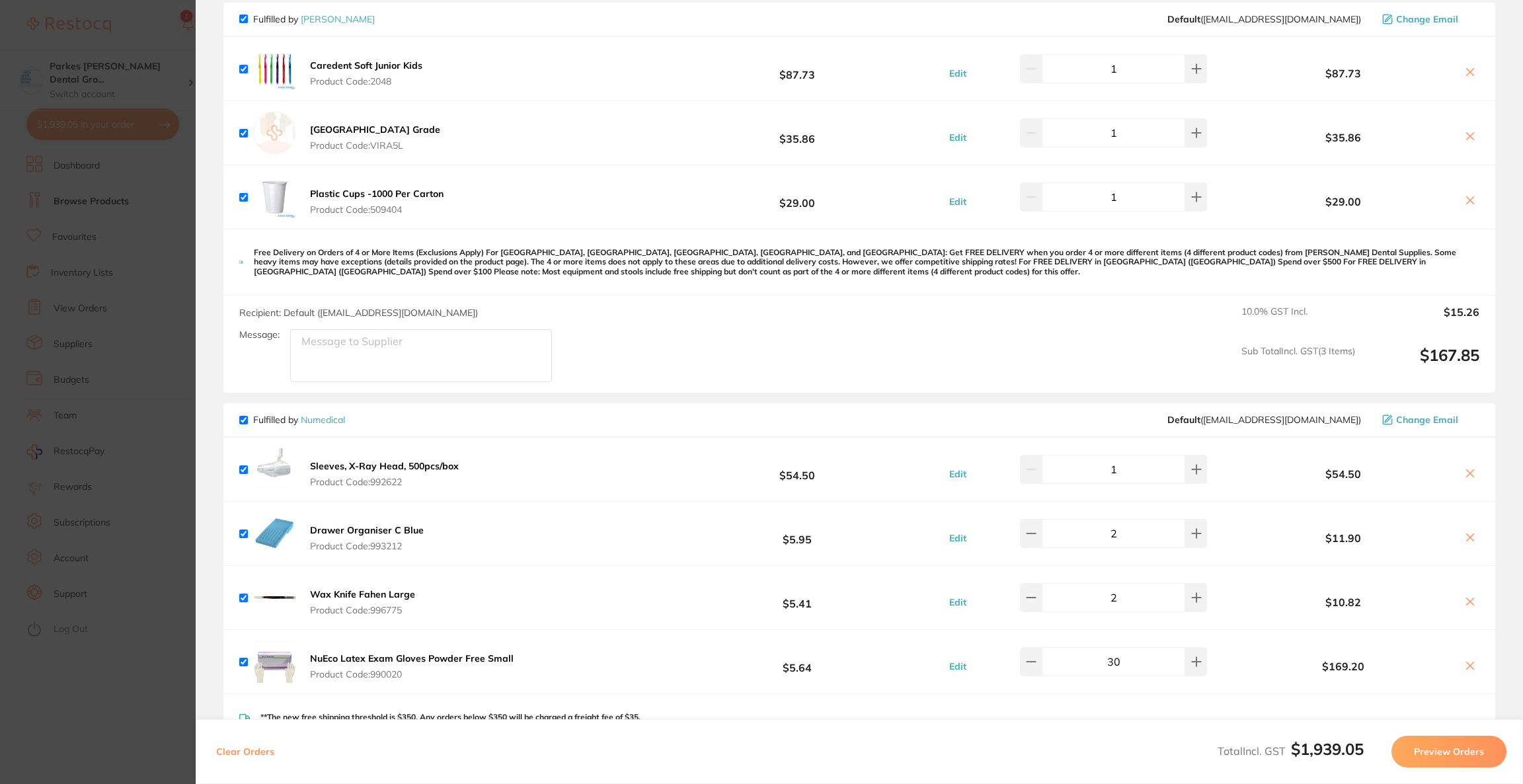
click at [102, 50] on section "Update RRP Set your pre negotiated price for this item. Item Agreed RRP (excl. …" at bounding box center [761, 392] width 1523 height 784
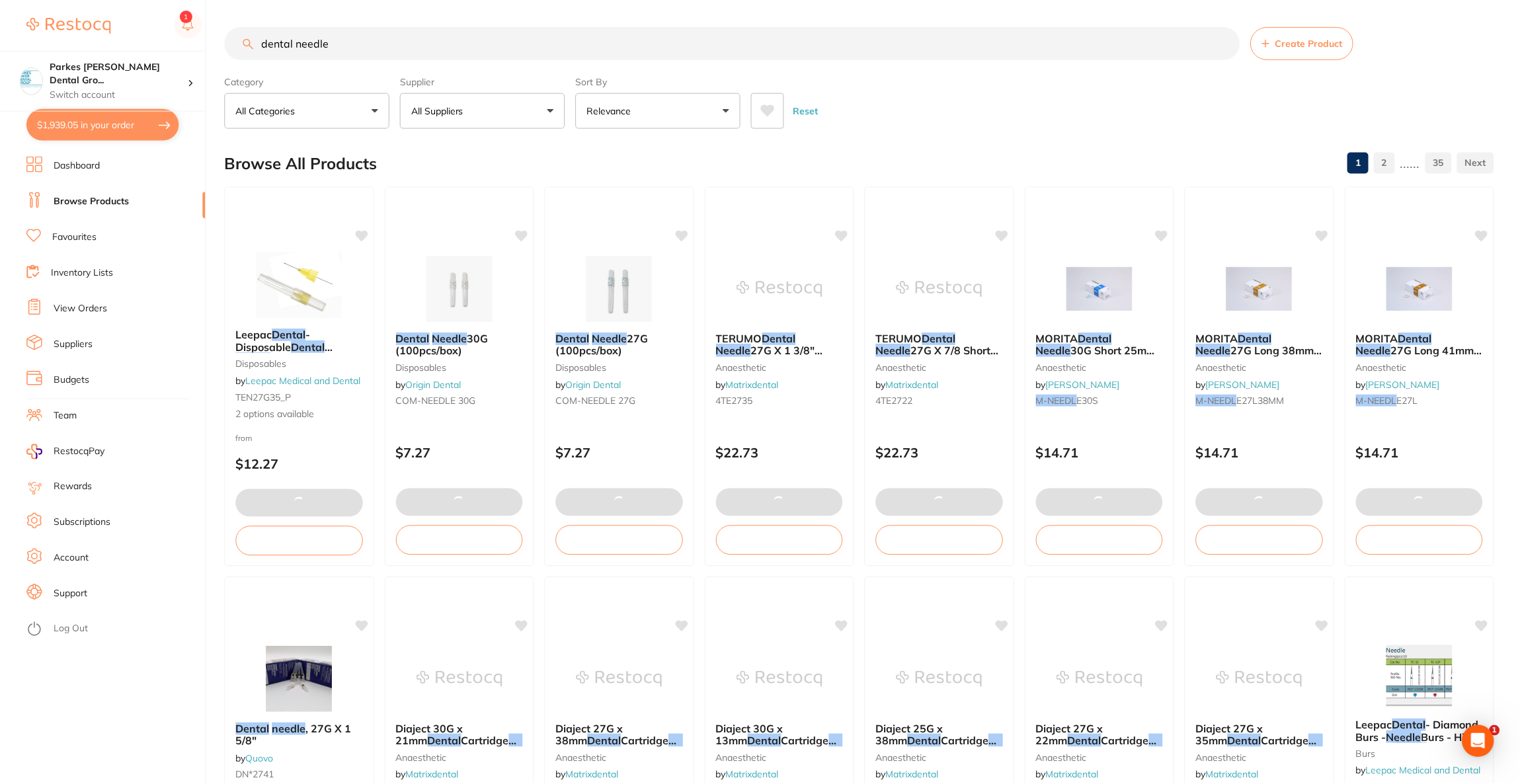
scroll to position [5, 0]
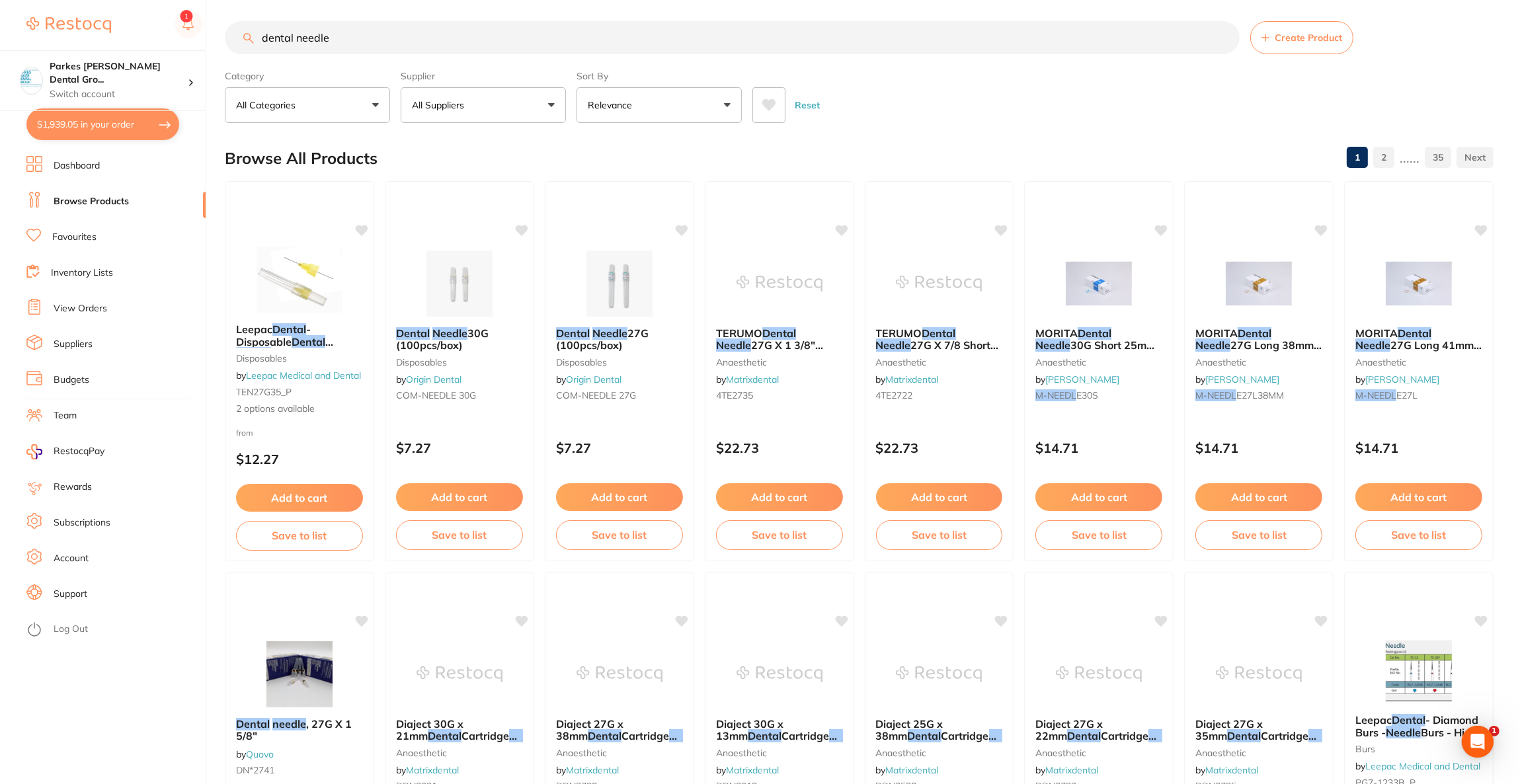
drag, startPoint x: 382, startPoint y: 34, endPoint x: 255, endPoint y: 46, distance: 127.6
click at [255, 46] on input "dental needle" at bounding box center [732, 37] width 1015 height 33
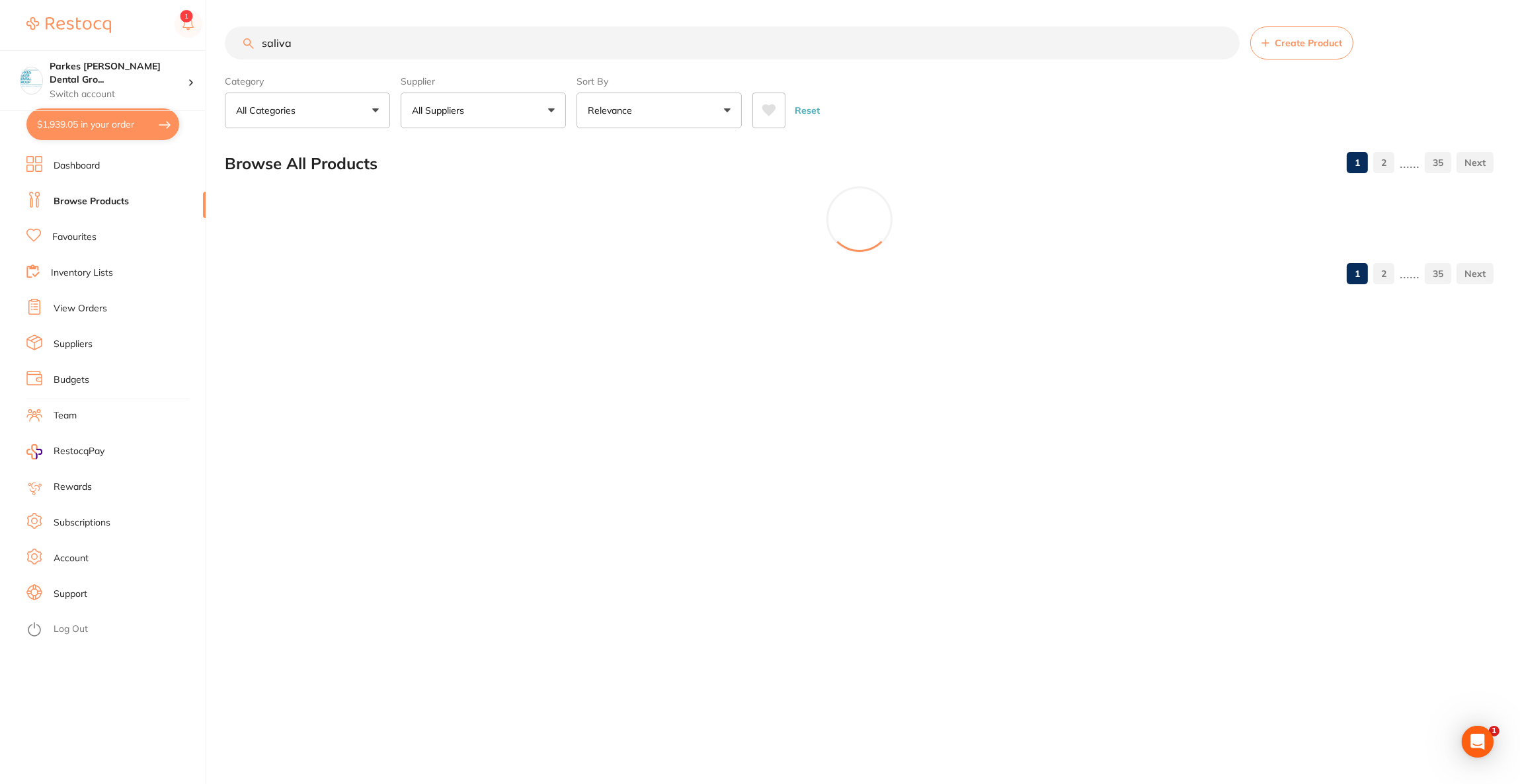
scroll to position [0, 0]
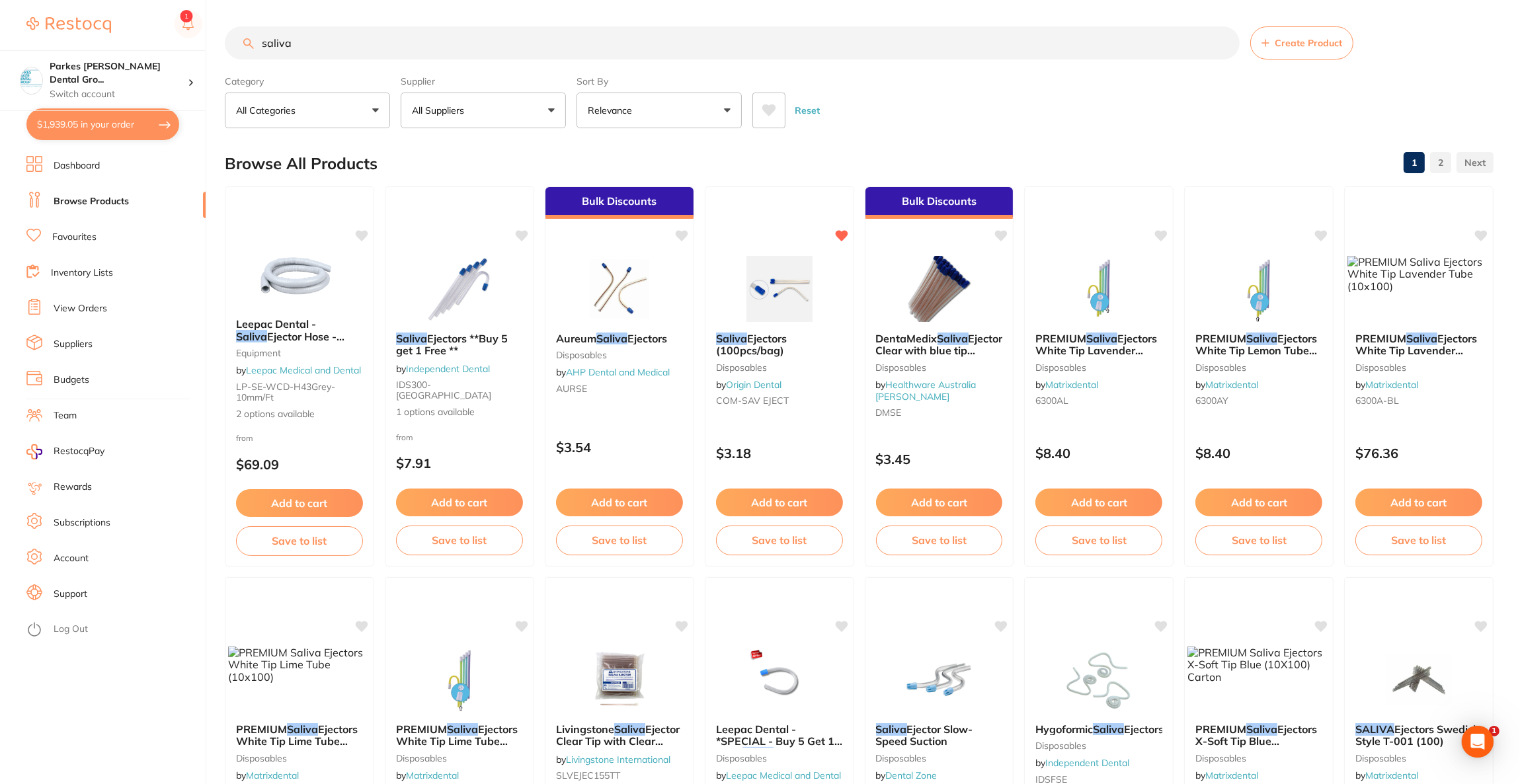
type input "saliva"
click at [486, 115] on button "All Suppliers" at bounding box center [483, 110] width 165 height 36
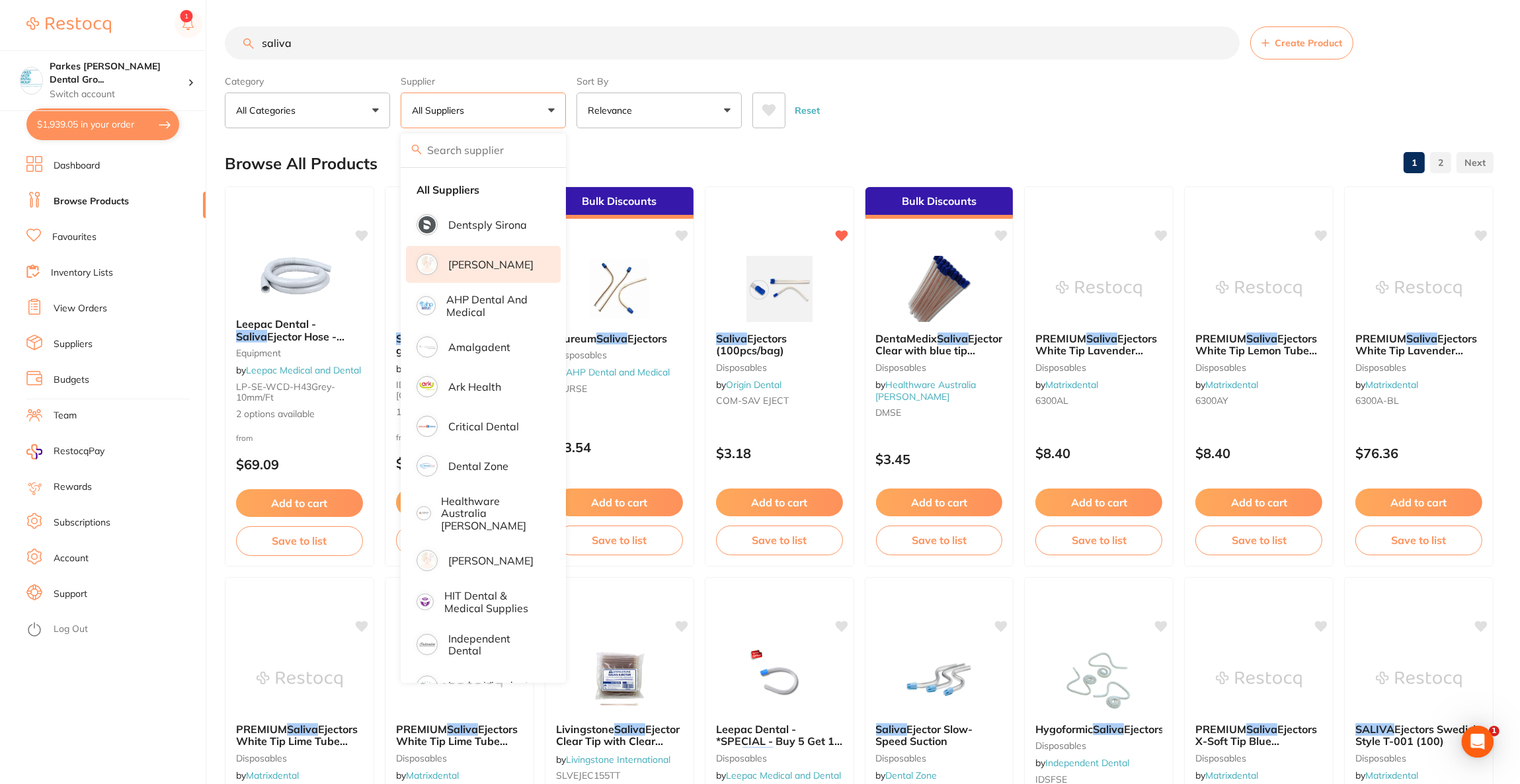
click at [471, 267] on p "[PERSON_NAME]" at bounding box center [490, 265] width 86 height 12
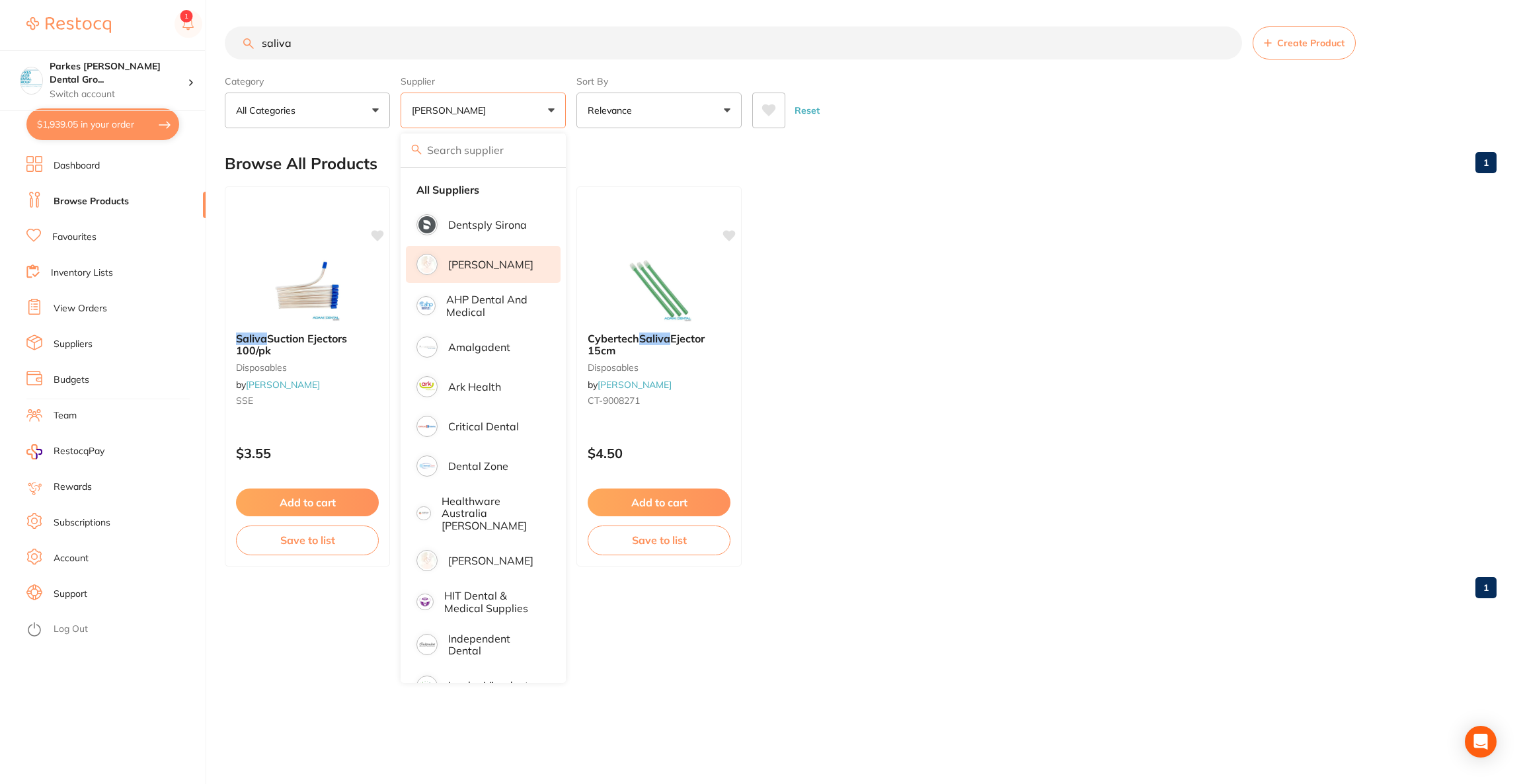
click at [853, 190] on ul "Saliva Suction Ejectors 100/pk disposables by [PERSON_NAME] SSE $3.55 Add to ca…" at bounding box center [861, 377] width 1272 height 380
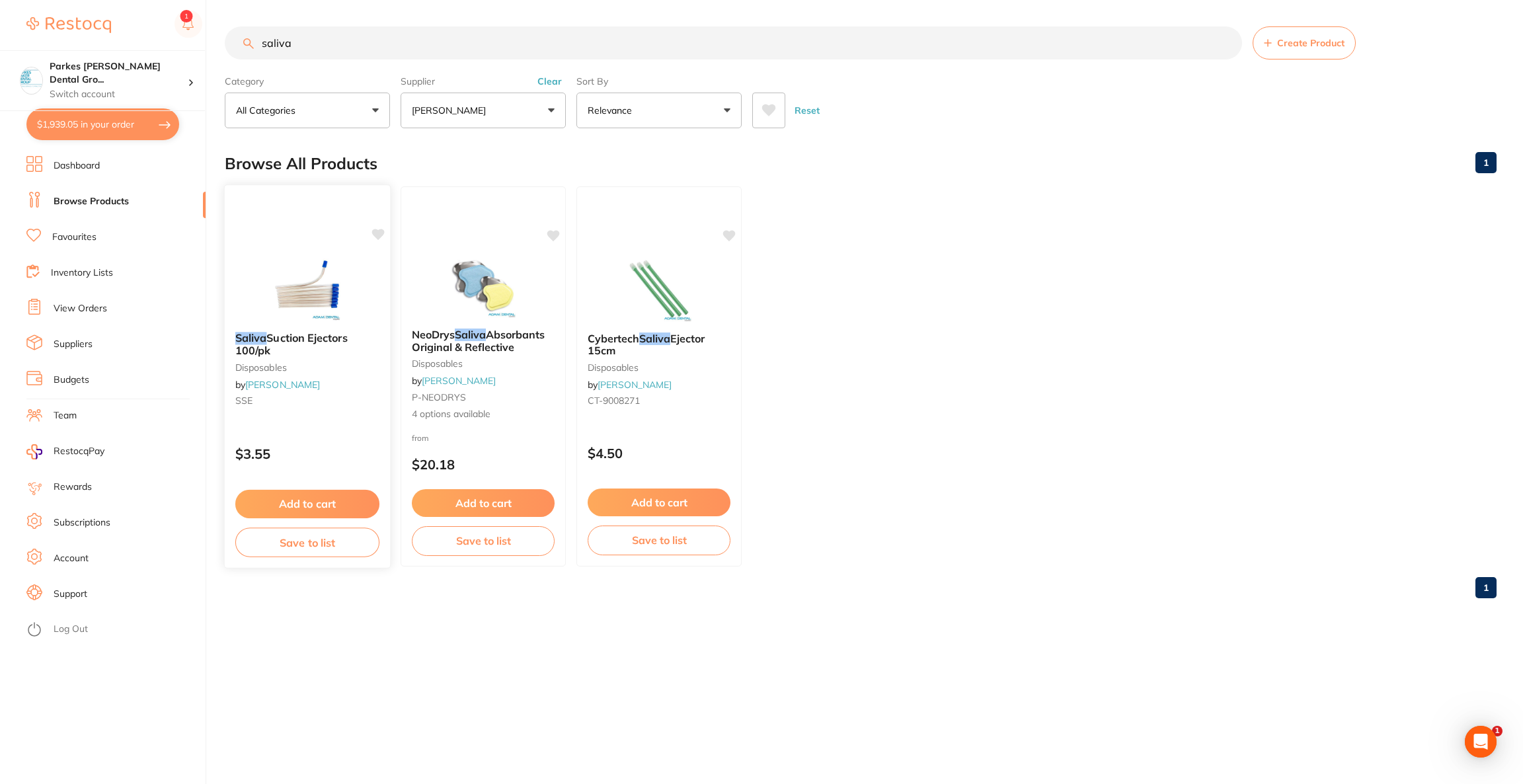
click at [310, 255] on img at bounding box center [307, 288] width 87 height 67
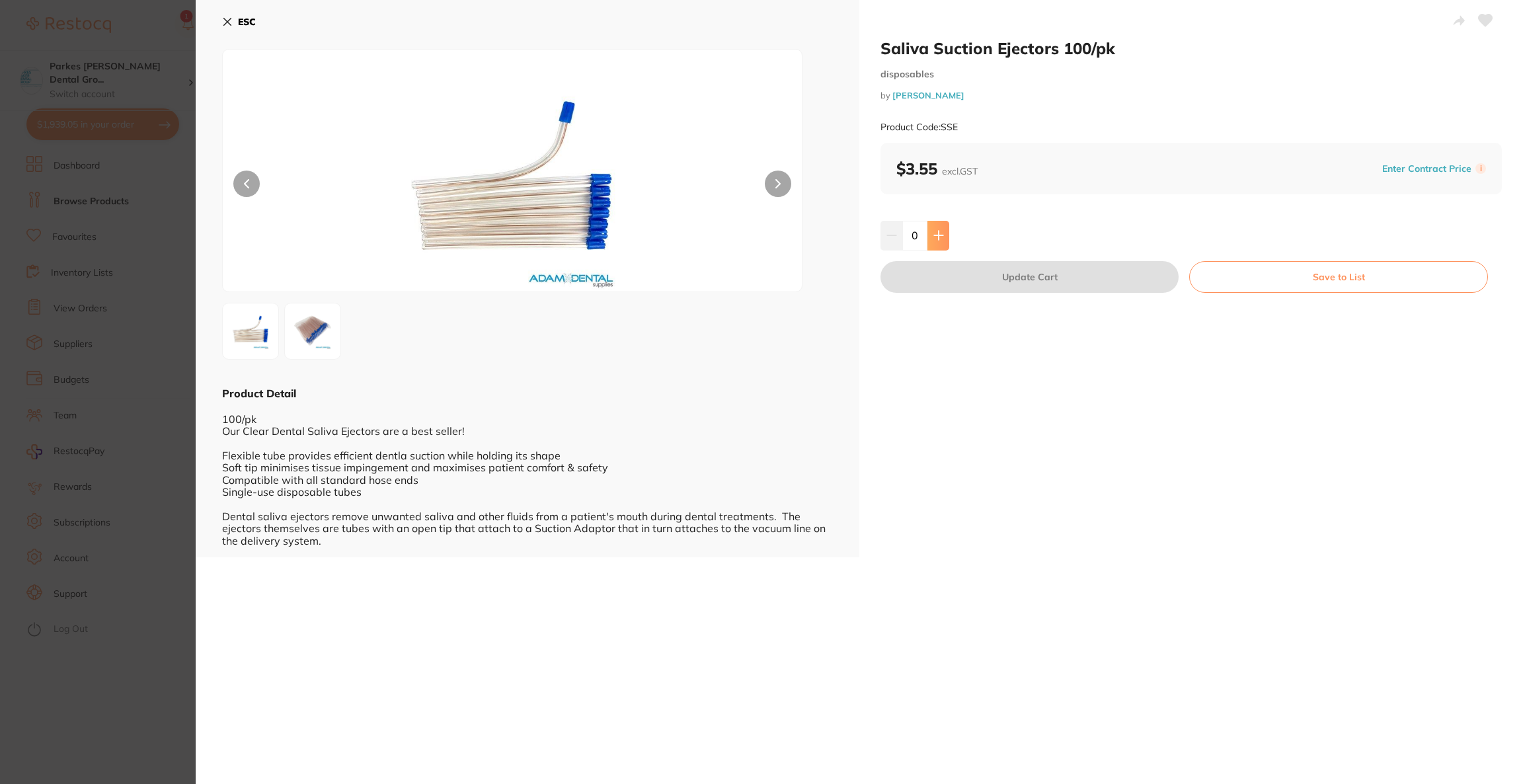
click at [933, 241] on button at bounding box center [938, 235] width 22 height 29
type input "2"
click at [946, 272] on button "Update Cart" at bounding box center [1029, 277] width 298 height 32
checkbox input "true"
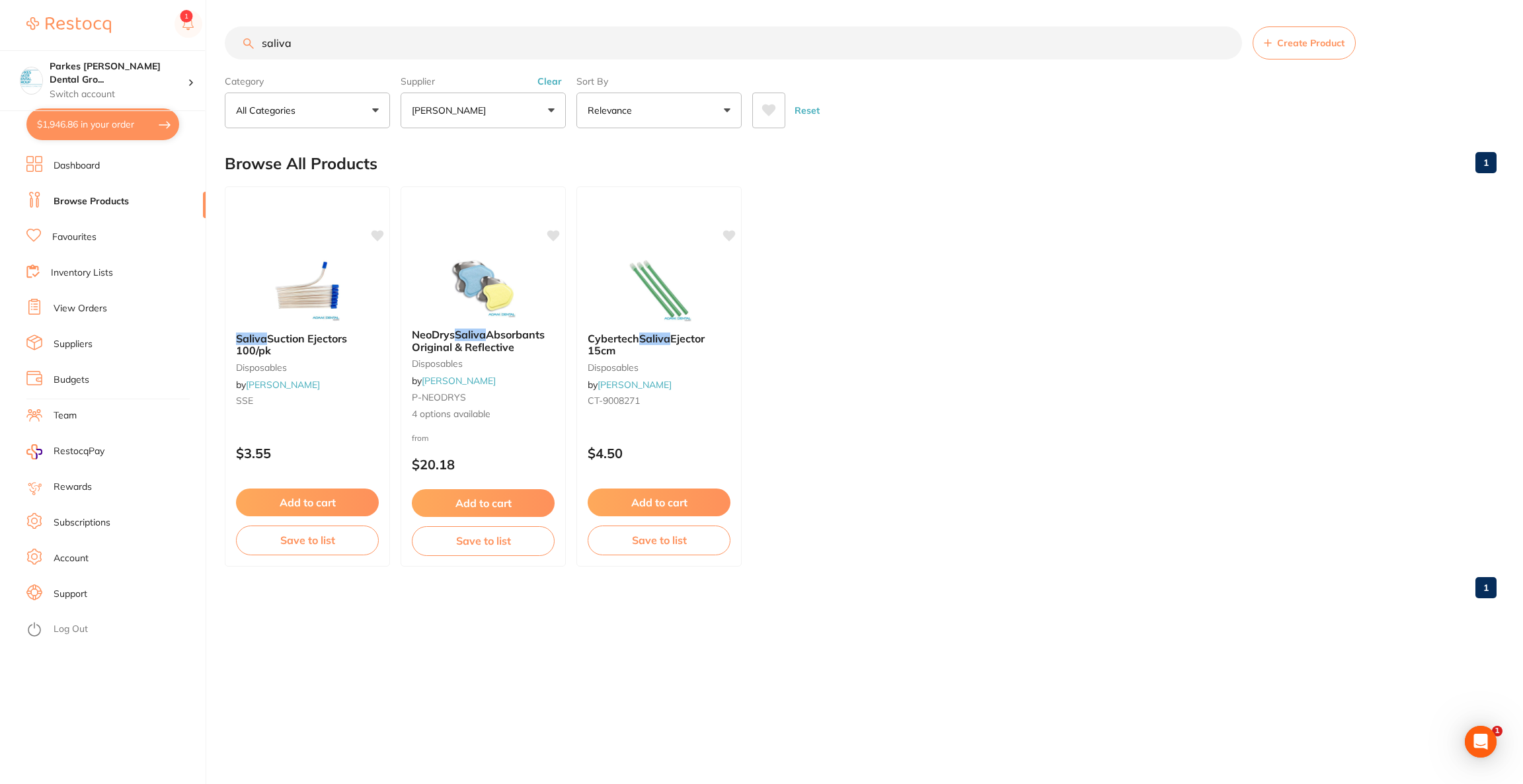
drag, startPoint x: 112, startPoint y: 124, endPoint x: 96, endPoint y: 123, distance: 16.0
click at [110, 123] on button "$1,946.86 in your order" at bounding box center [102, 124] width 153 height 32
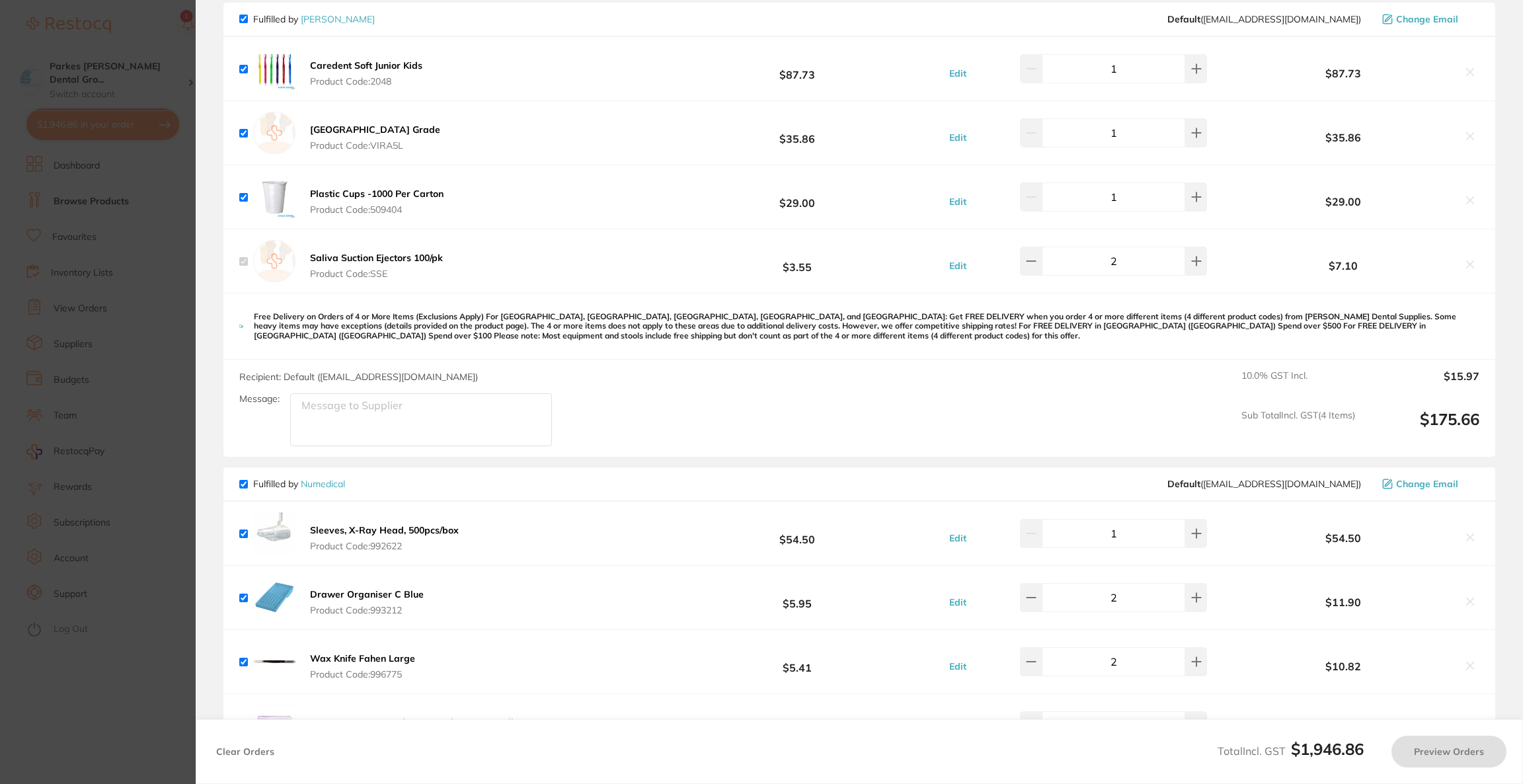
checkbox input "true"
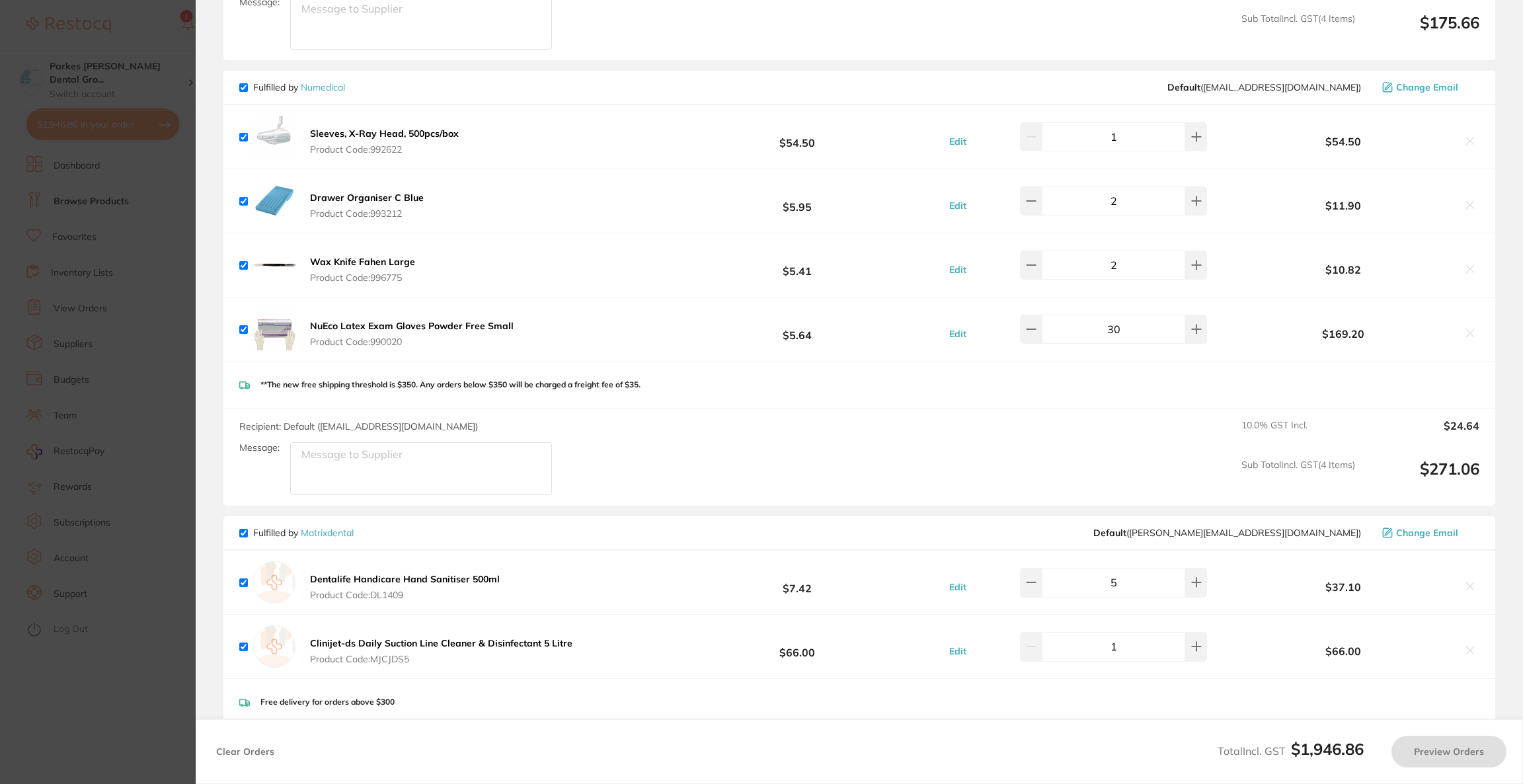
checkbox input "true"
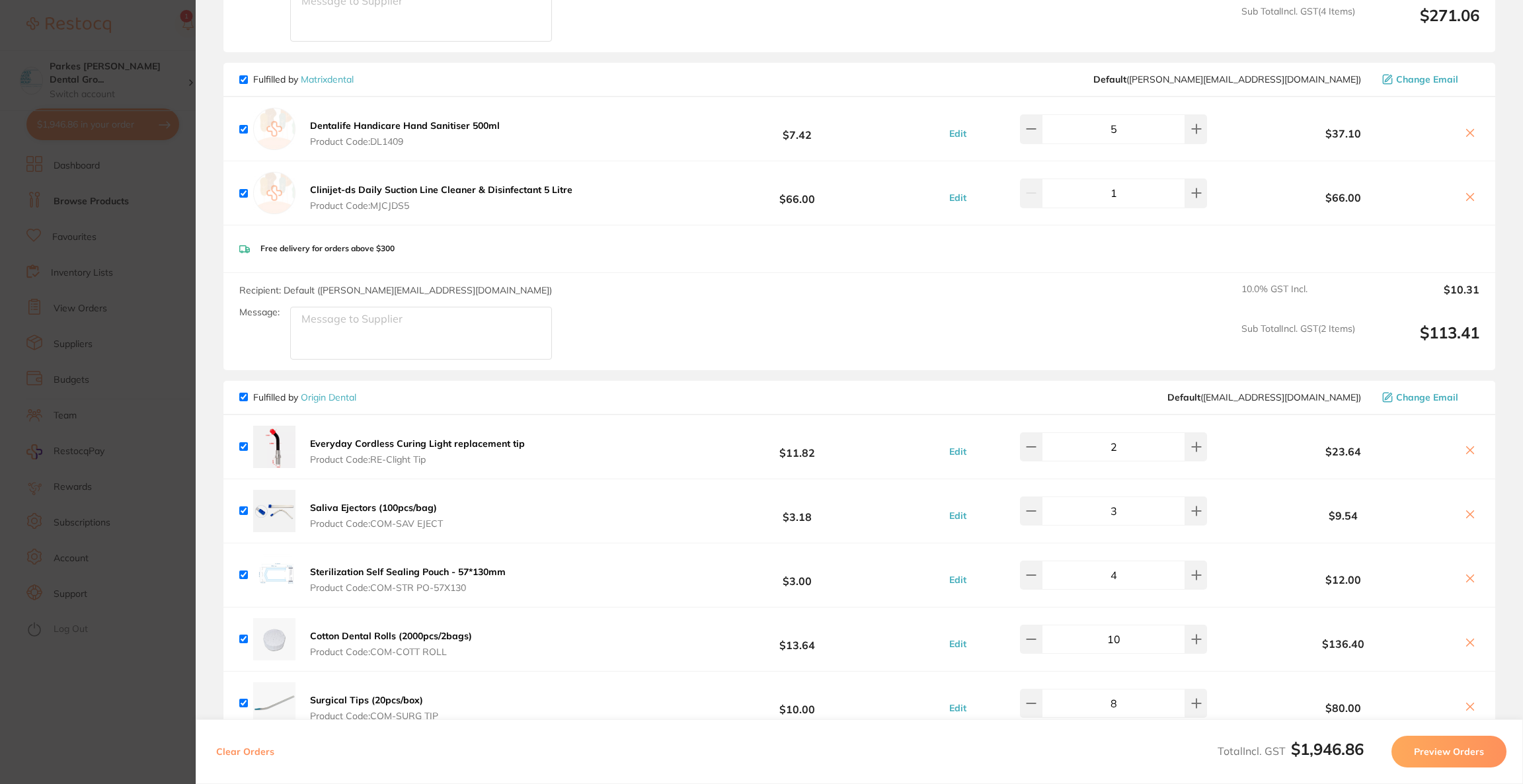
scroll to position [1784, 0]
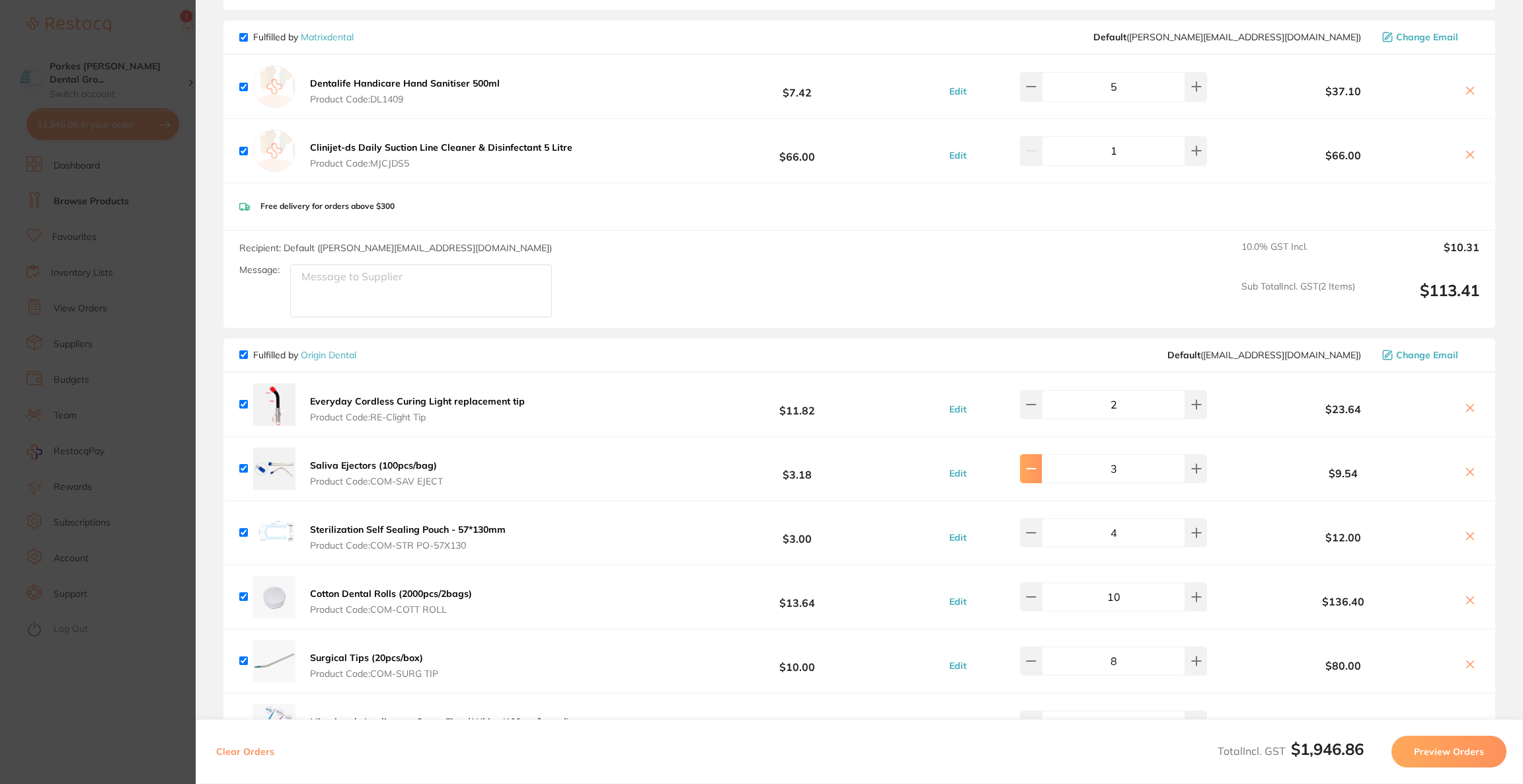
click at [1033, 463] on button at bounding box center [1031, 468] width 22 height 29
type input "2"
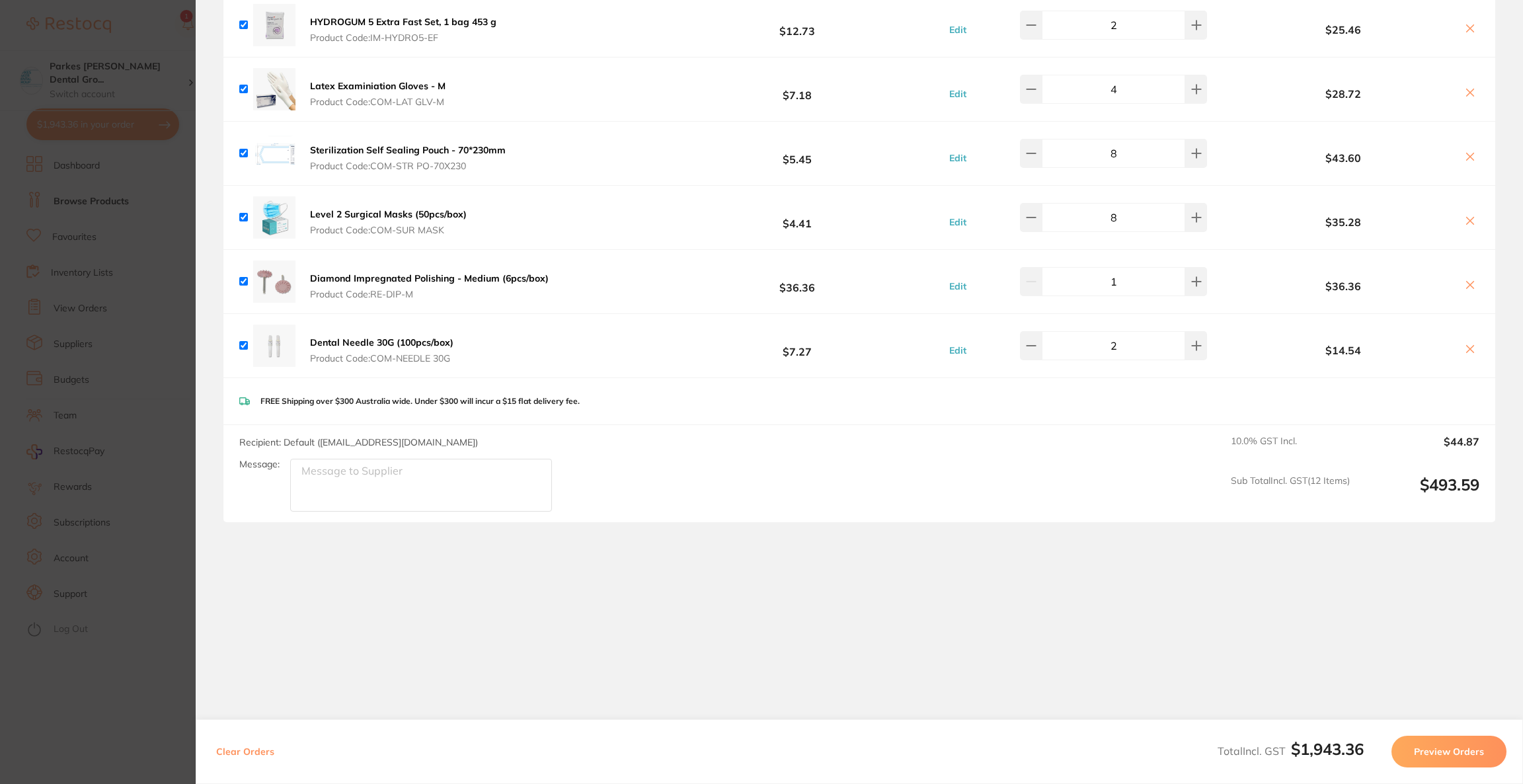
scroll to position [2549, 0]
click at [1446, 762] on button "Preview Orders" at bounding box center [1449, 751] width 115 height 32
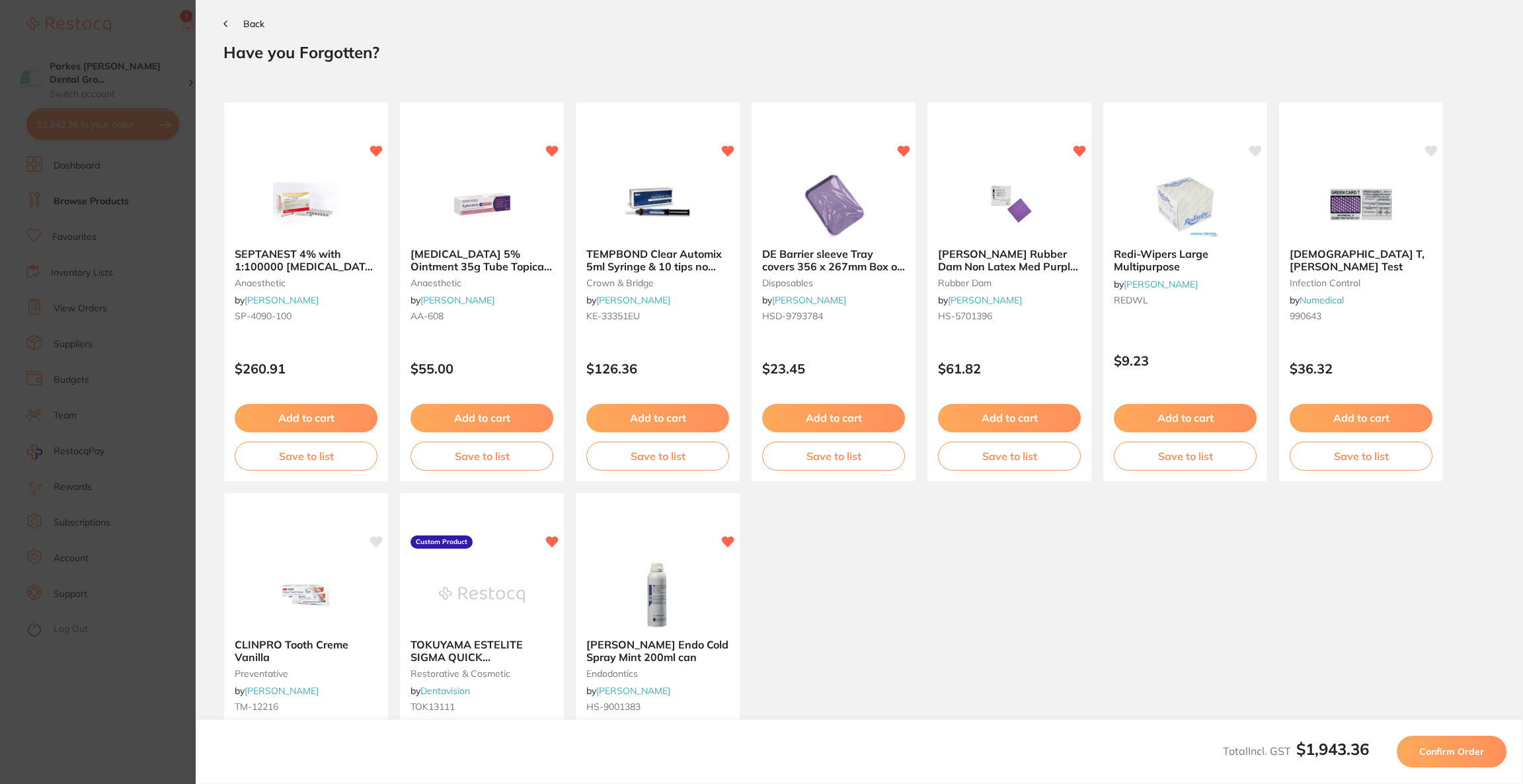
scroll to position [0, 0]
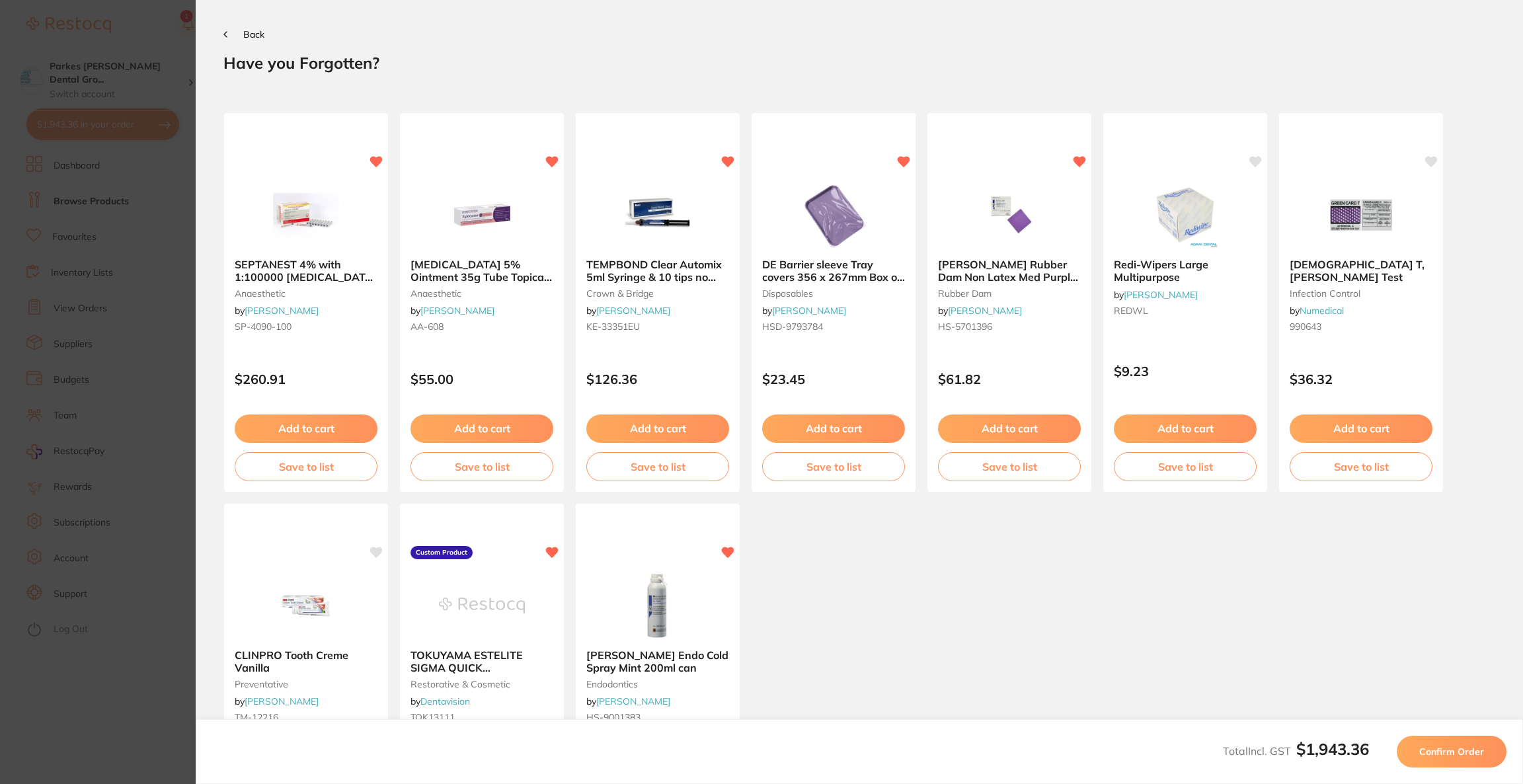
click at [1446, 762] on button "Confirm Order" at bounding box center [1452, 751] width 110 height 32
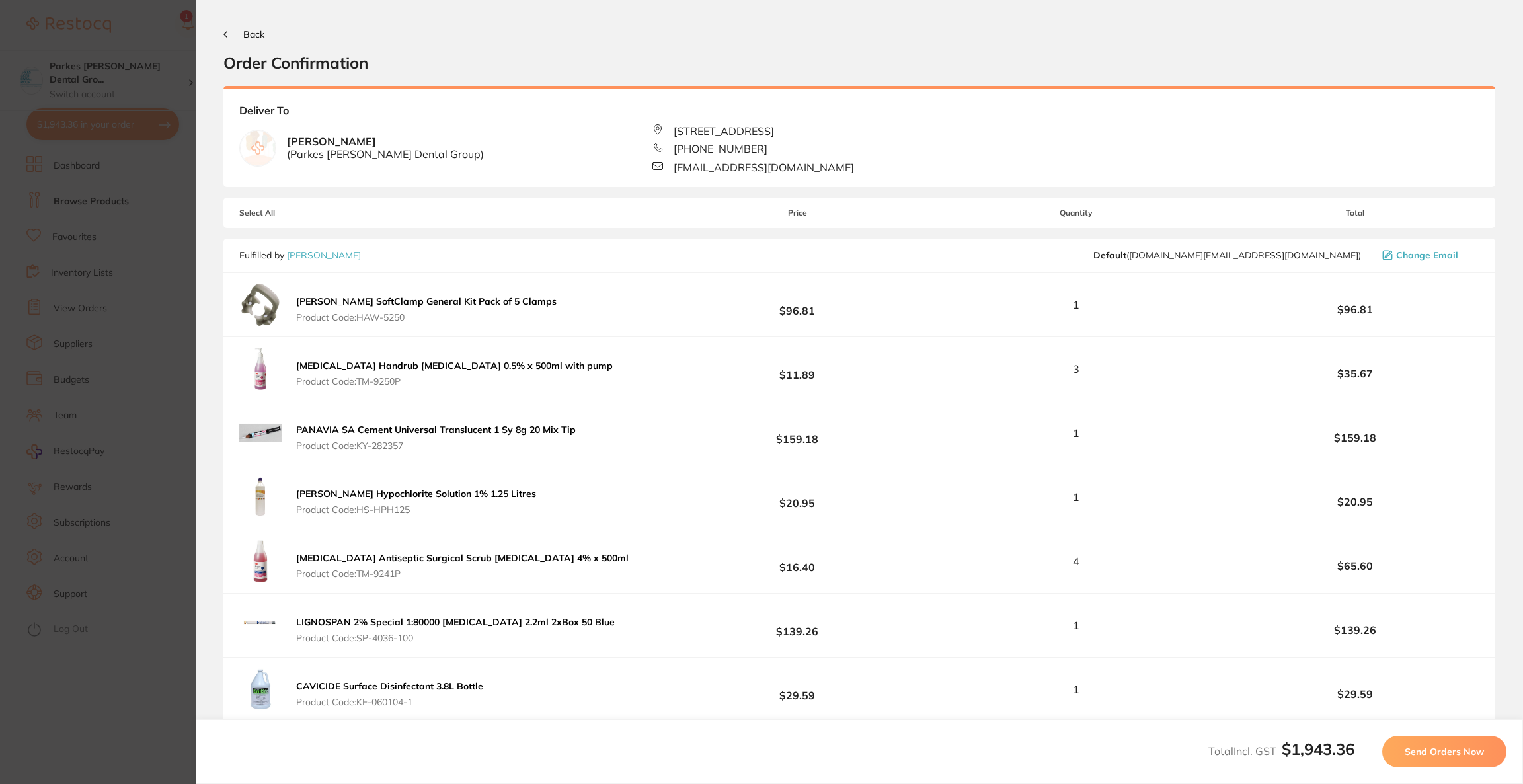
click at [1446, 762] on button "Send Orders Now" at bounding box center [1444, 751] width 124 height 32
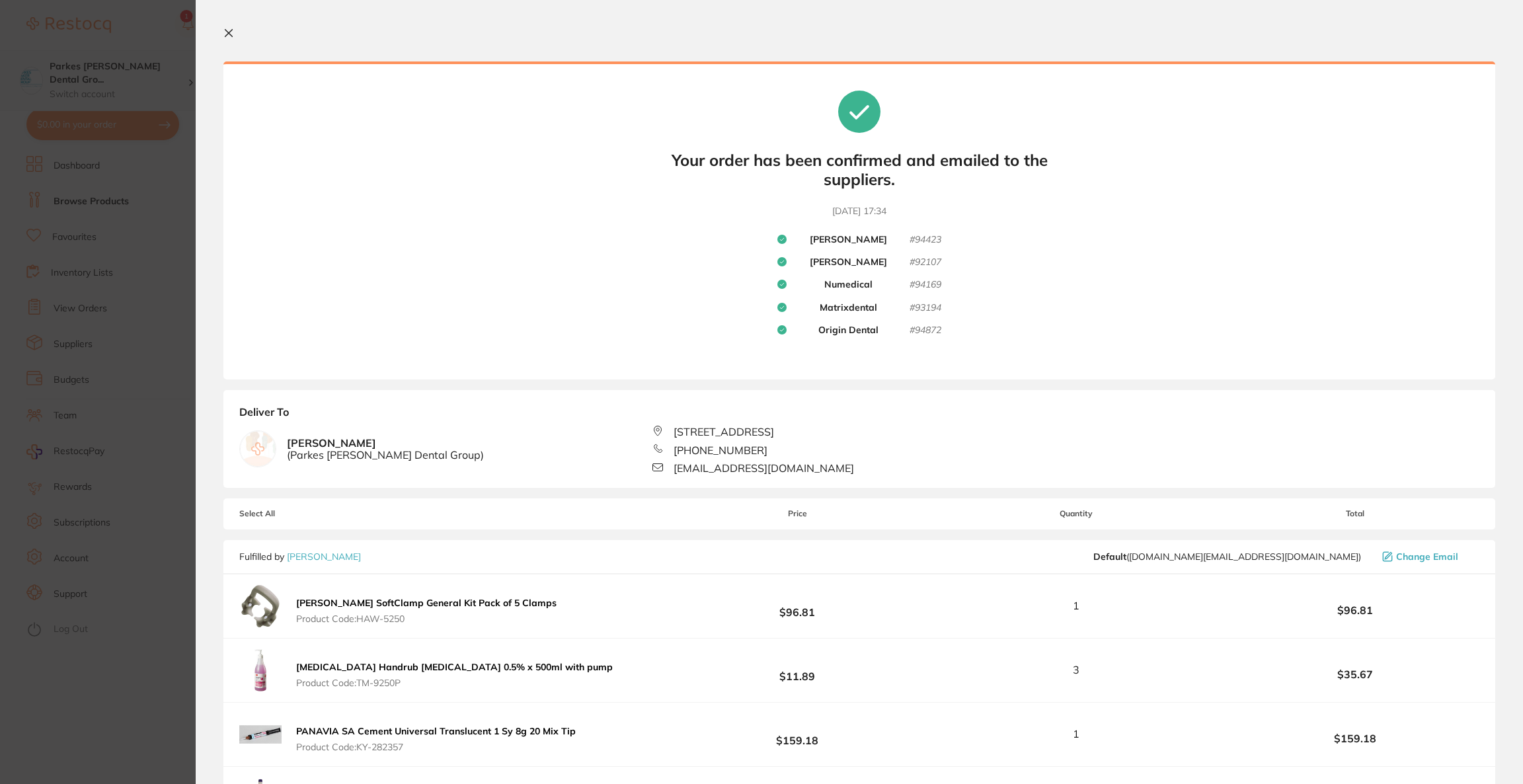
click at [101, 61] on section "Update RRP Set your pre negotiated price for this item. Item Agreed RRP (excl. …" at bounding box center [761, 392] width 1523 height 784
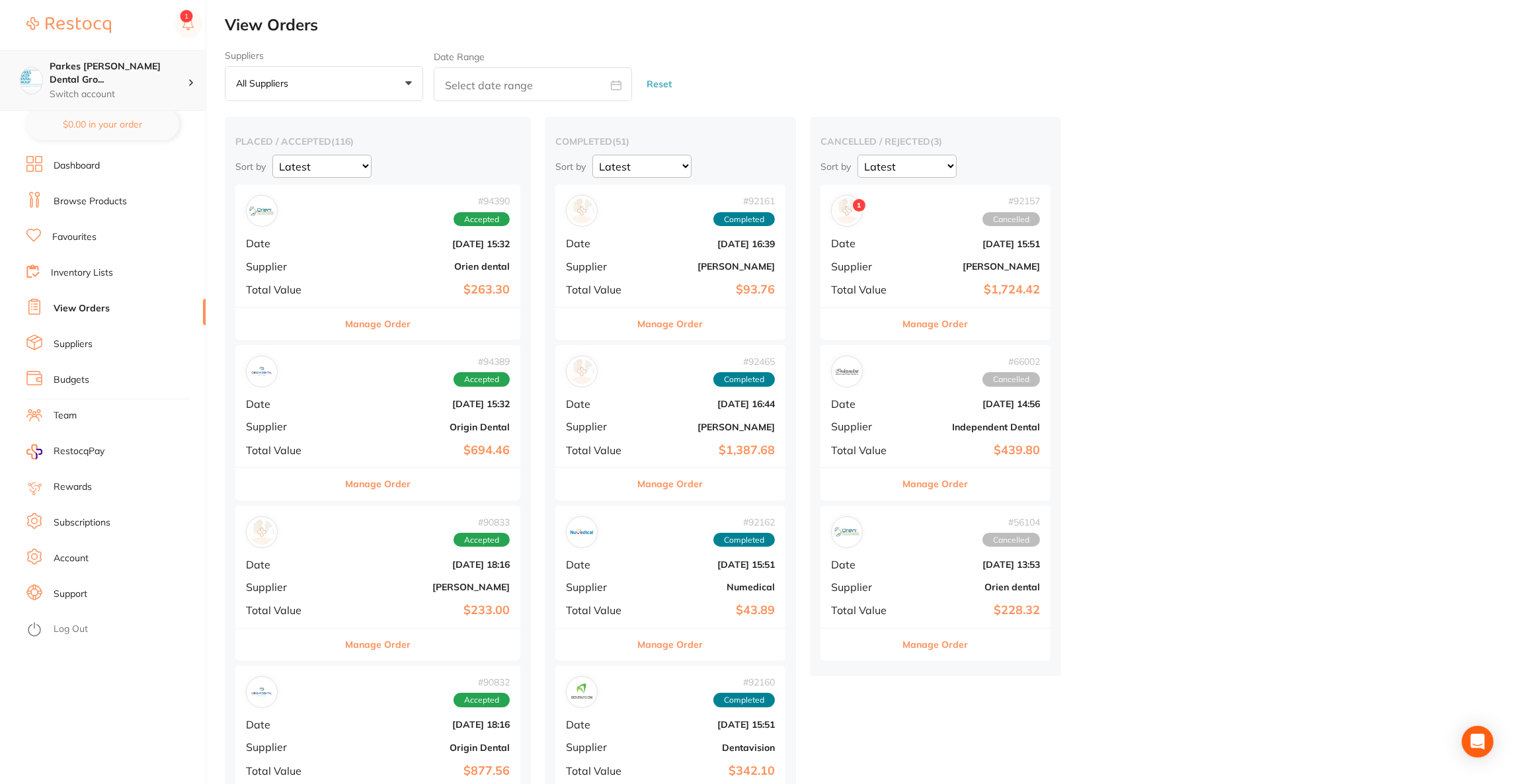
click at [140, 67] on h4 "Parkes Baker Dental Gro..." at bounding box center [119, 73] width 138 height 26
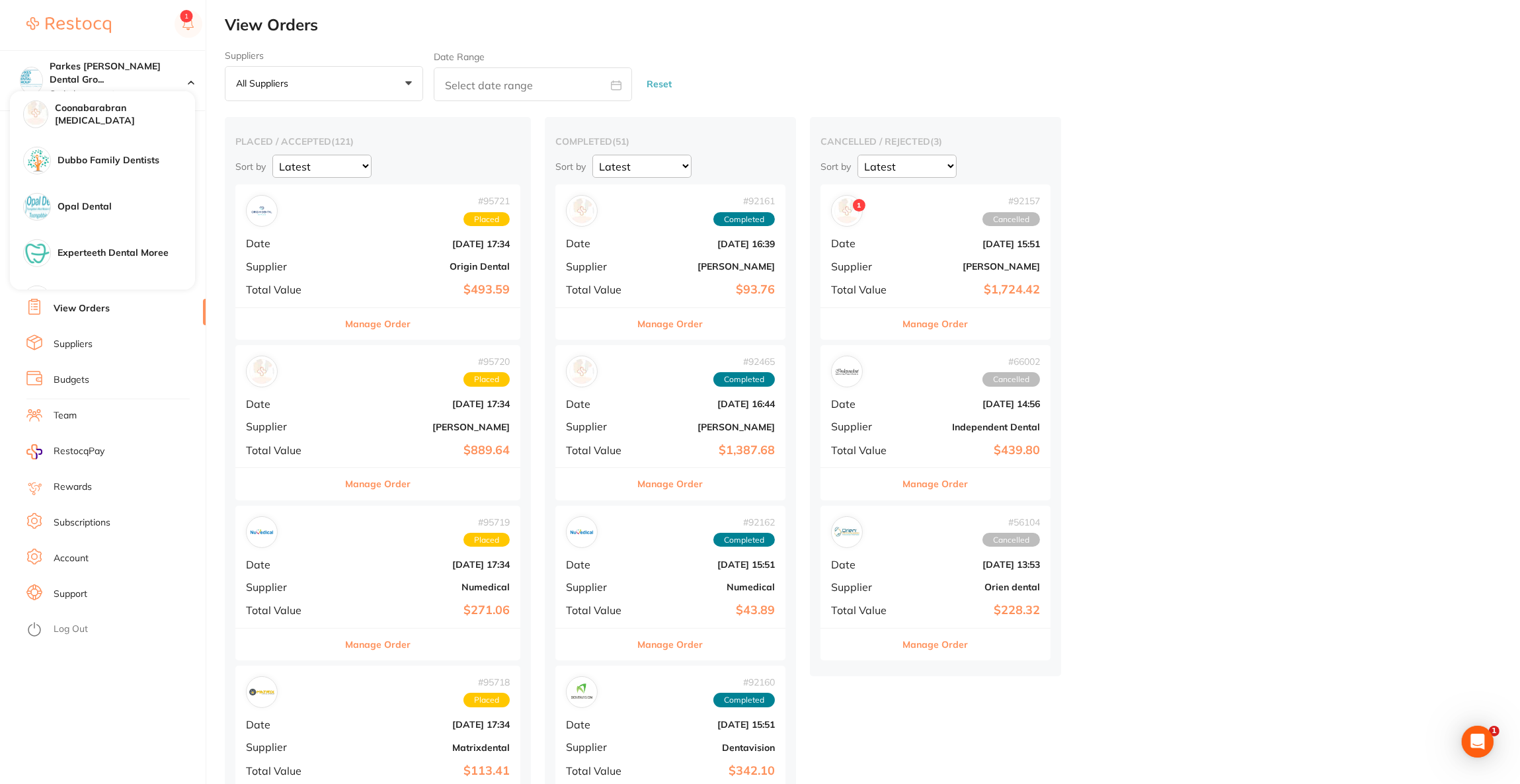
scroll to position [1282, 0]
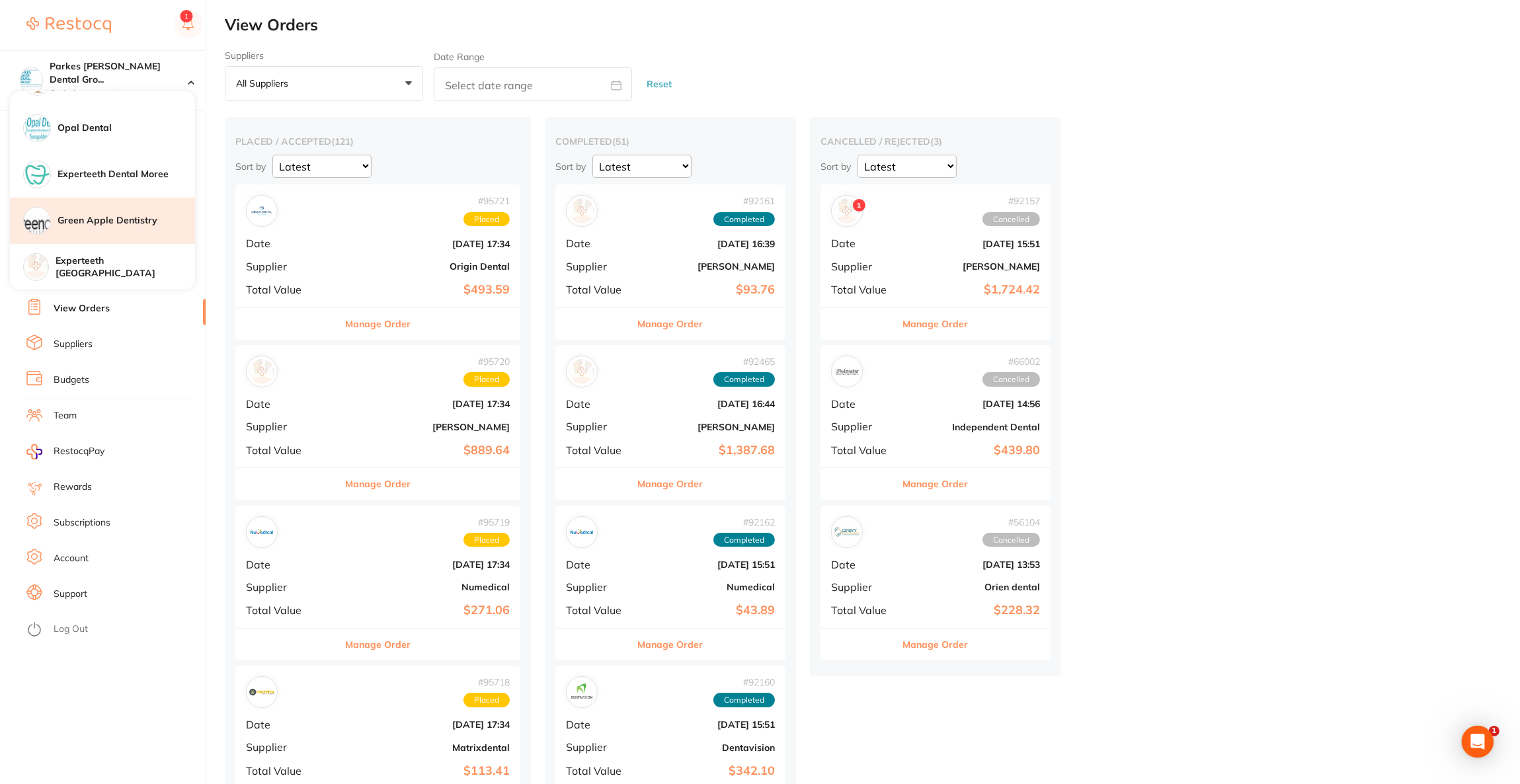
click at [98, 221] on h4 "Green Apple Dentistry" at bounding box center [126, 221] width 137 height 13
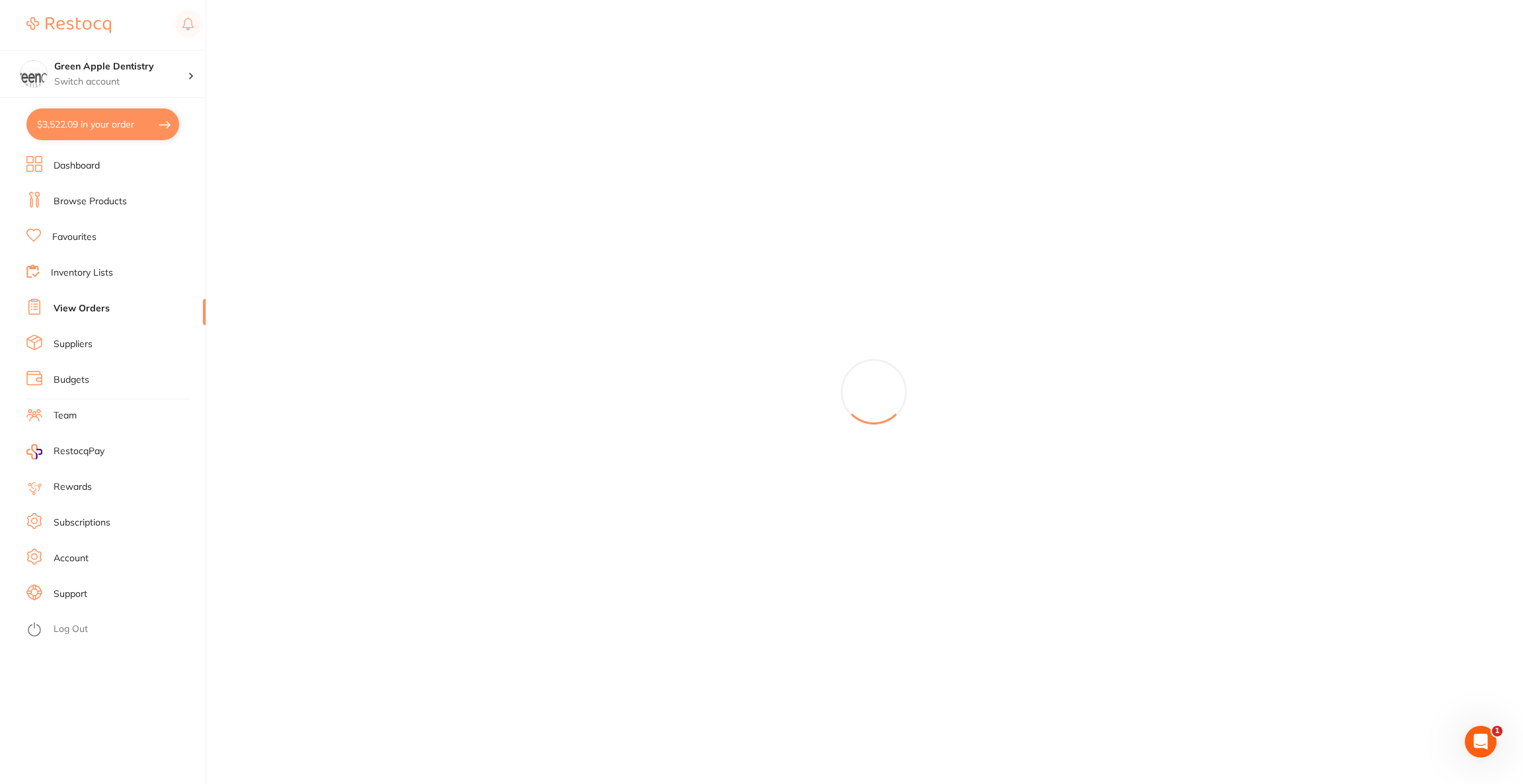
click at [125, 119] on button "$3,522.09 in your order" at bounding box center [102, 124] width 153 height 32
checkbox input "true"
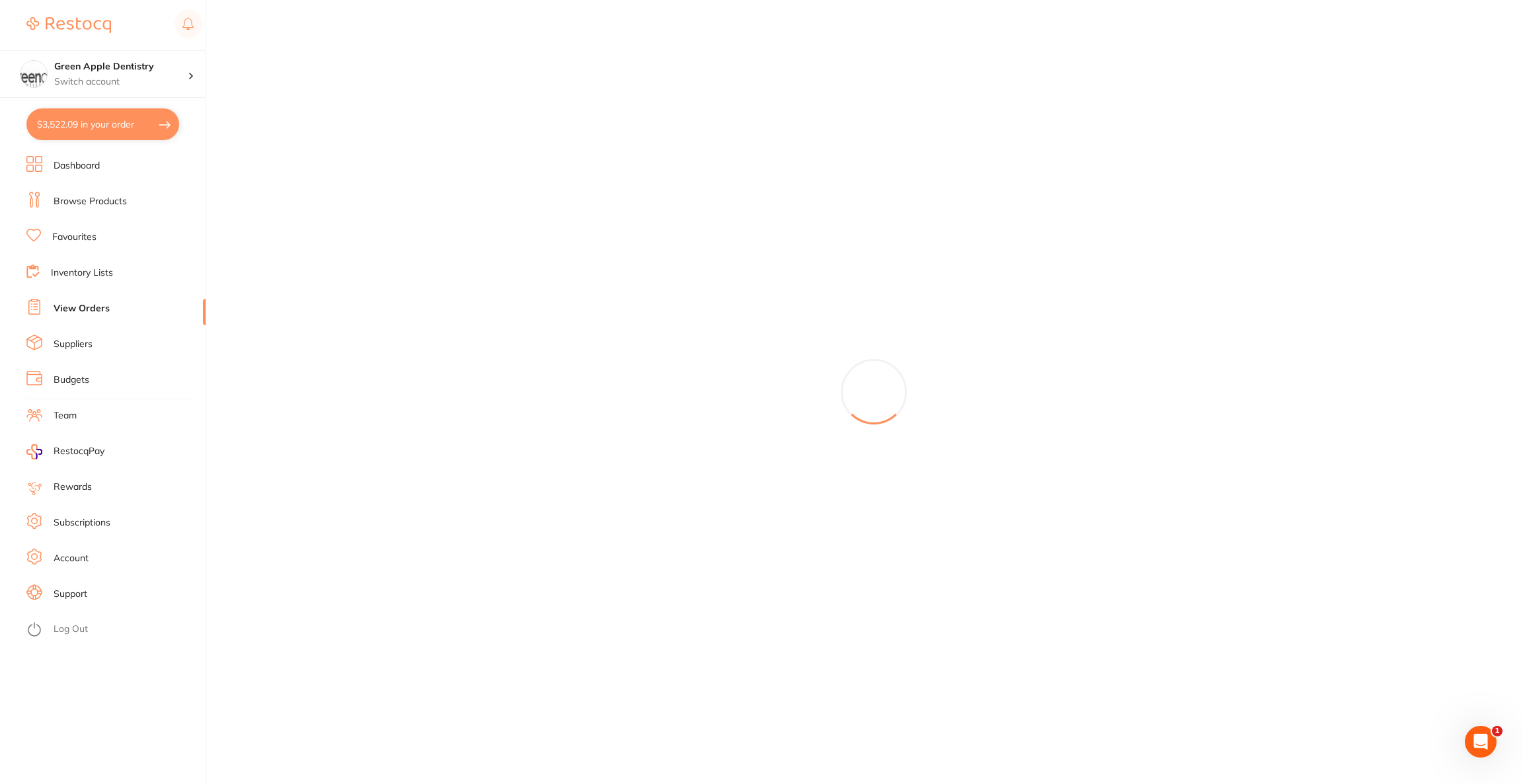
checkbox input "true"
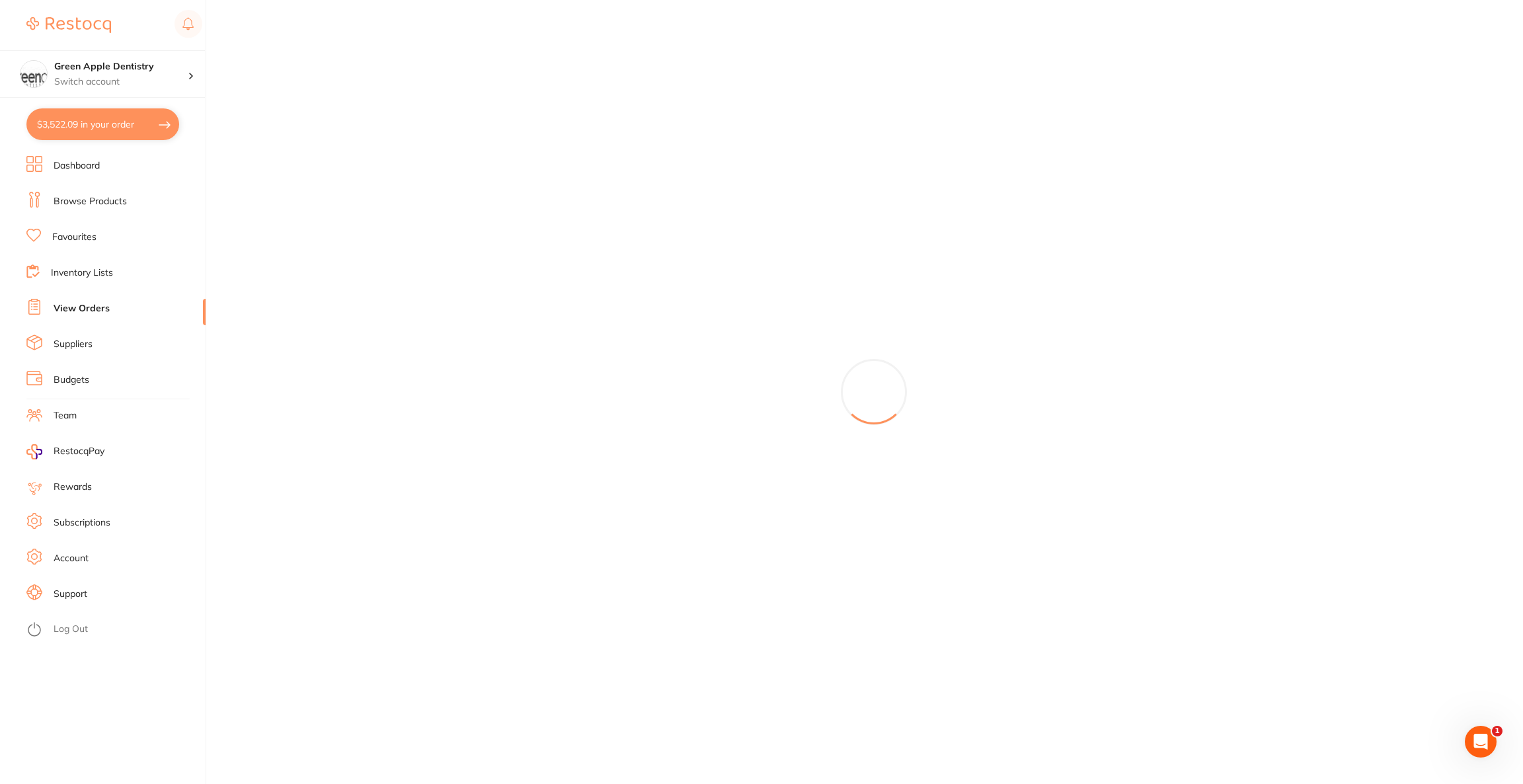
checkbox input "true"
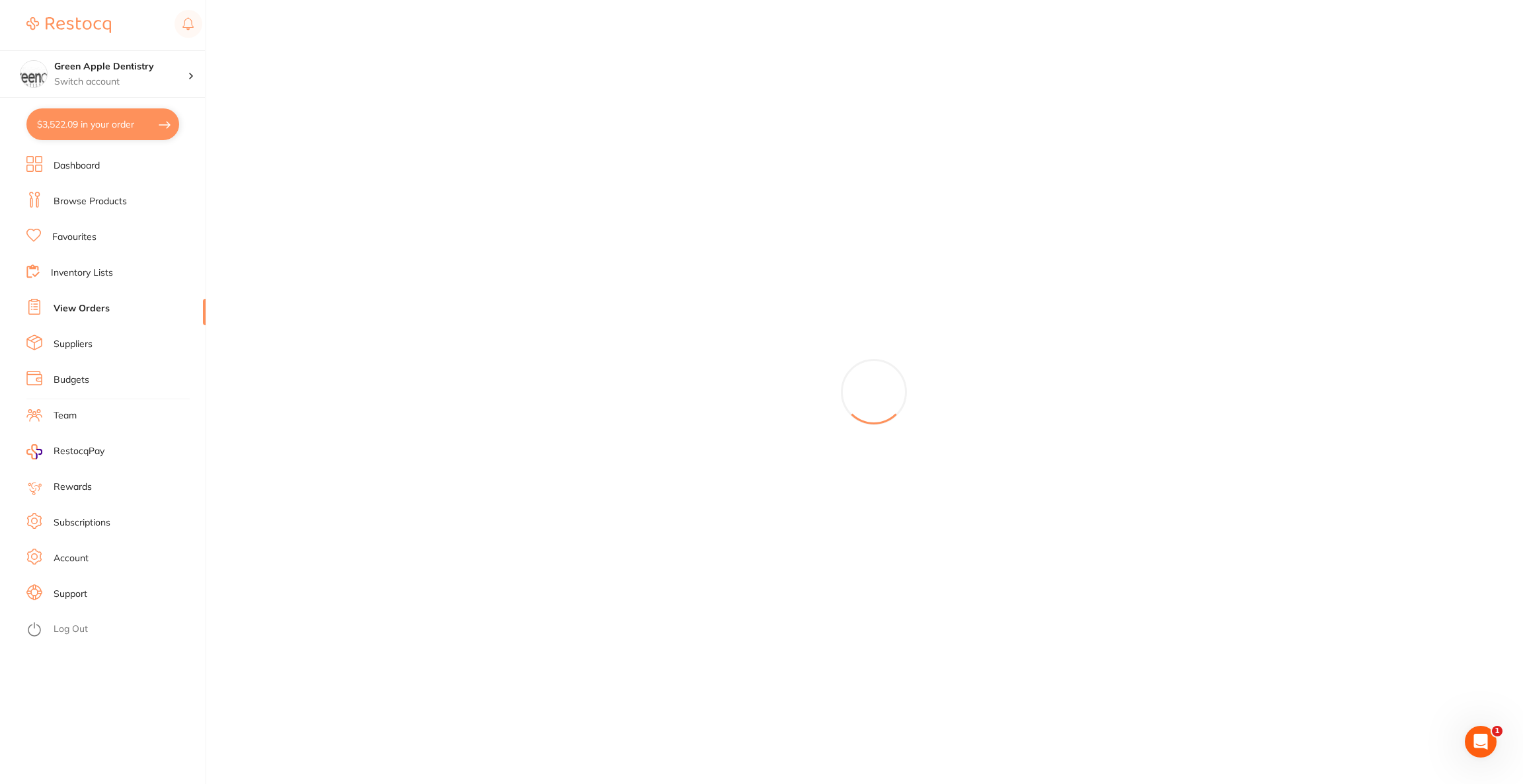
checkbox input "true"
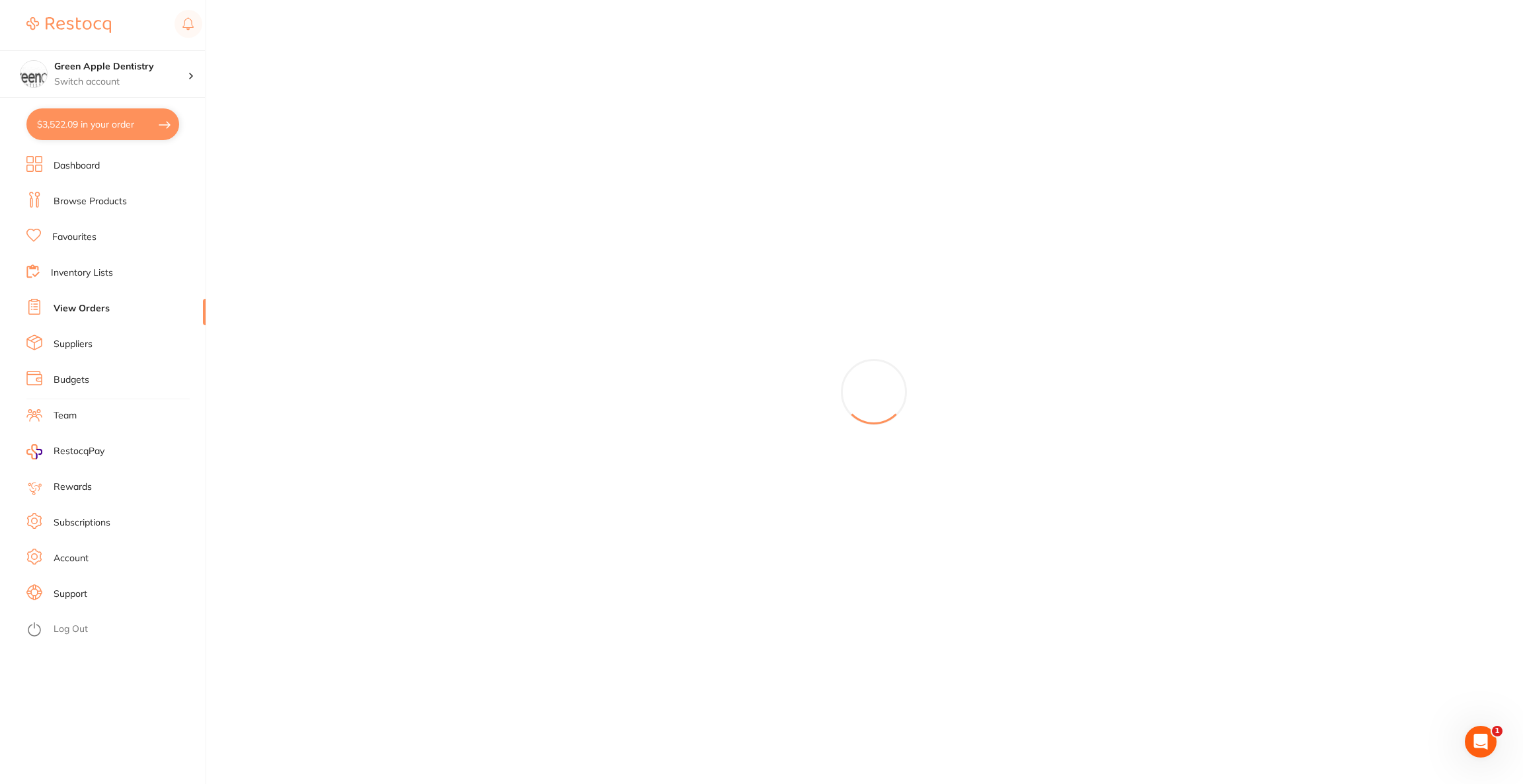
checkbox input "true"
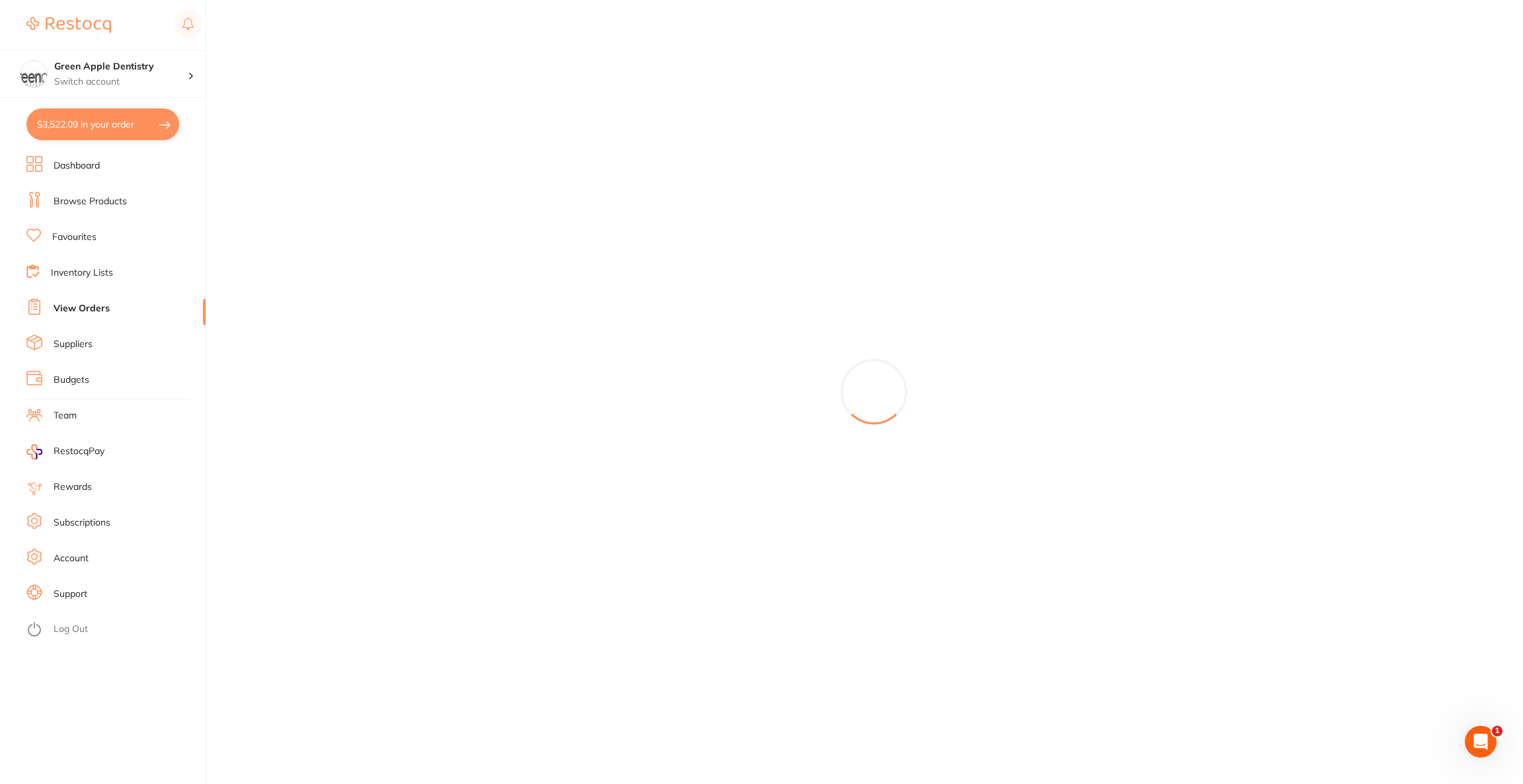
checkbox input "true"
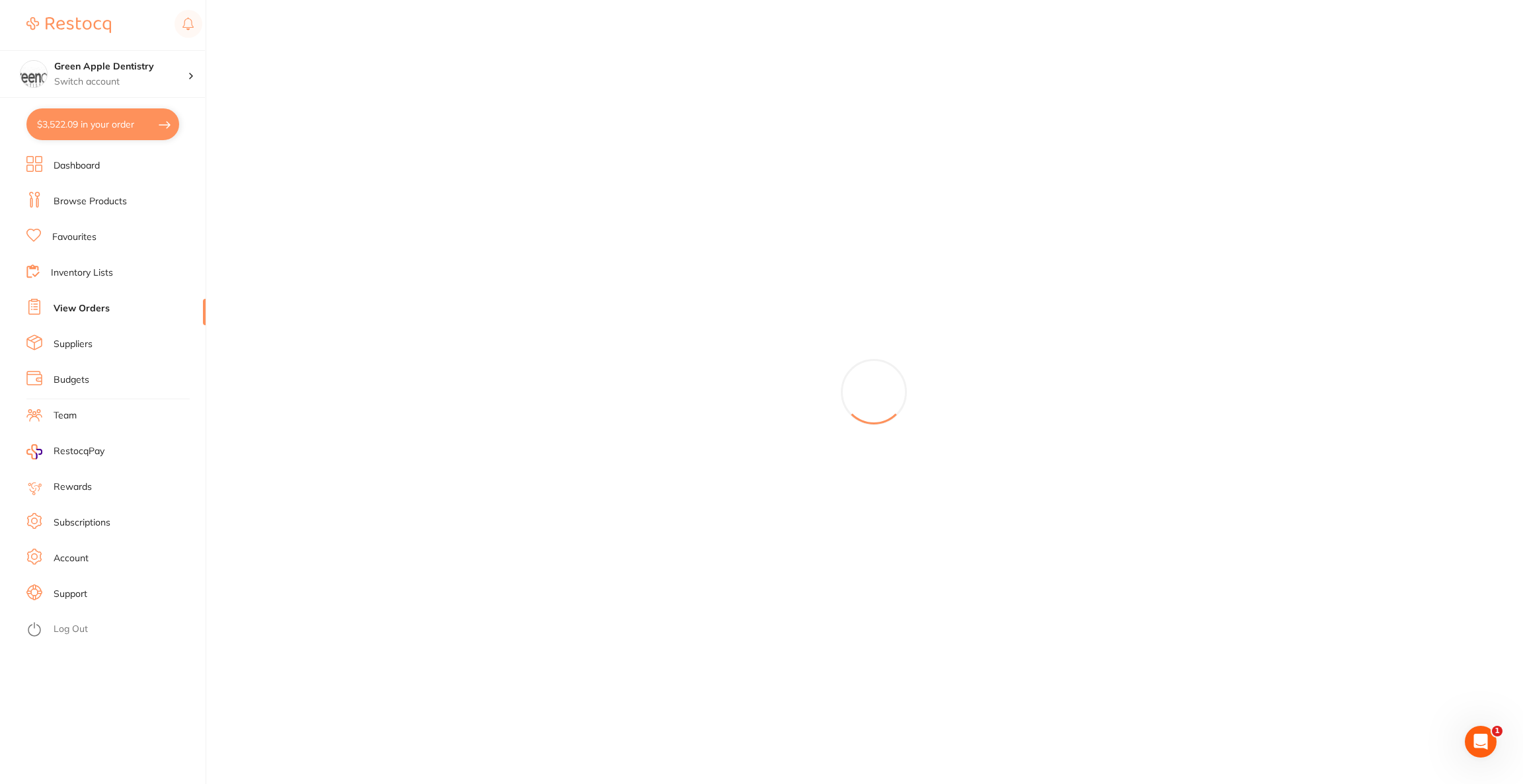
checkbox input "true"
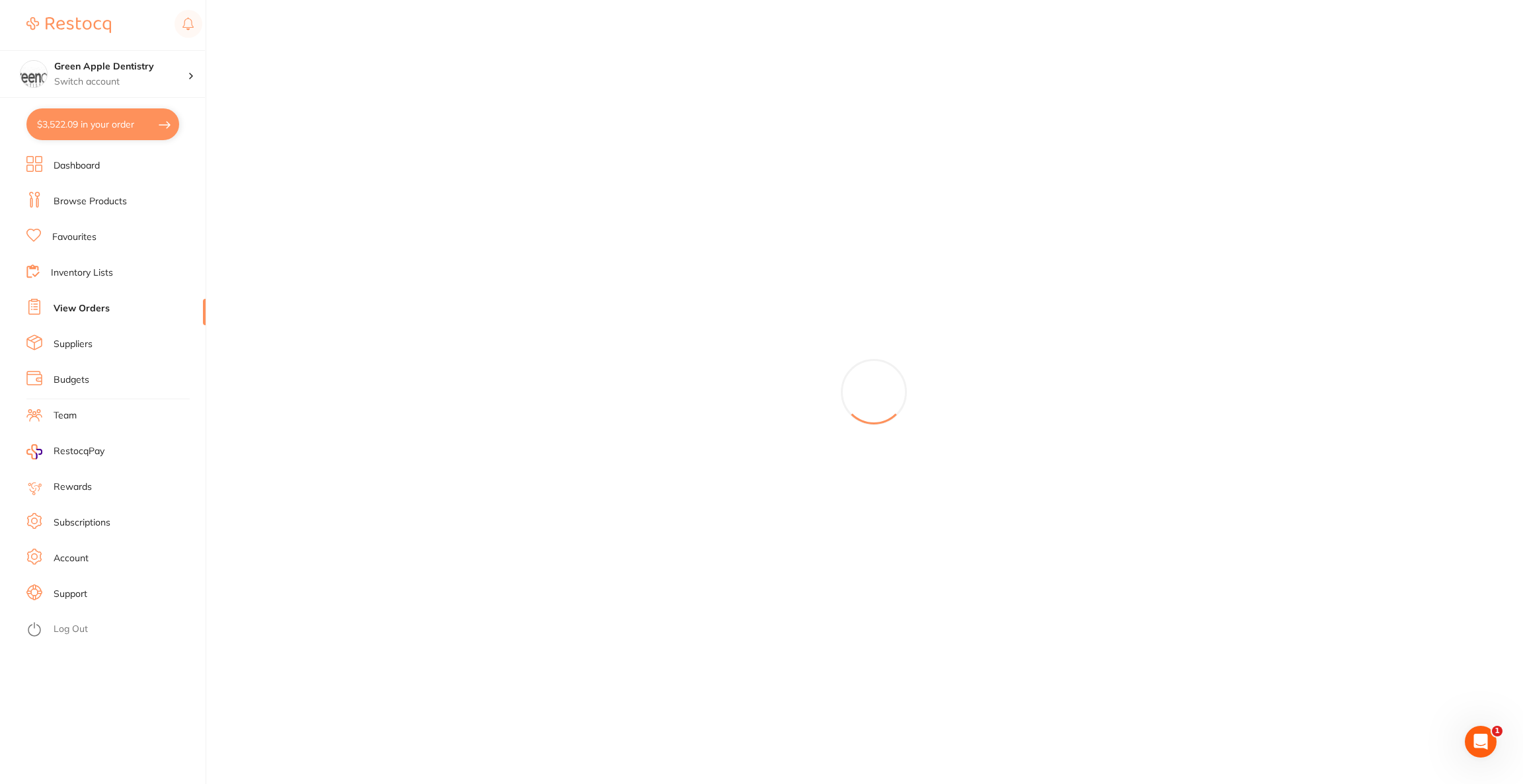
checkbox input "true"
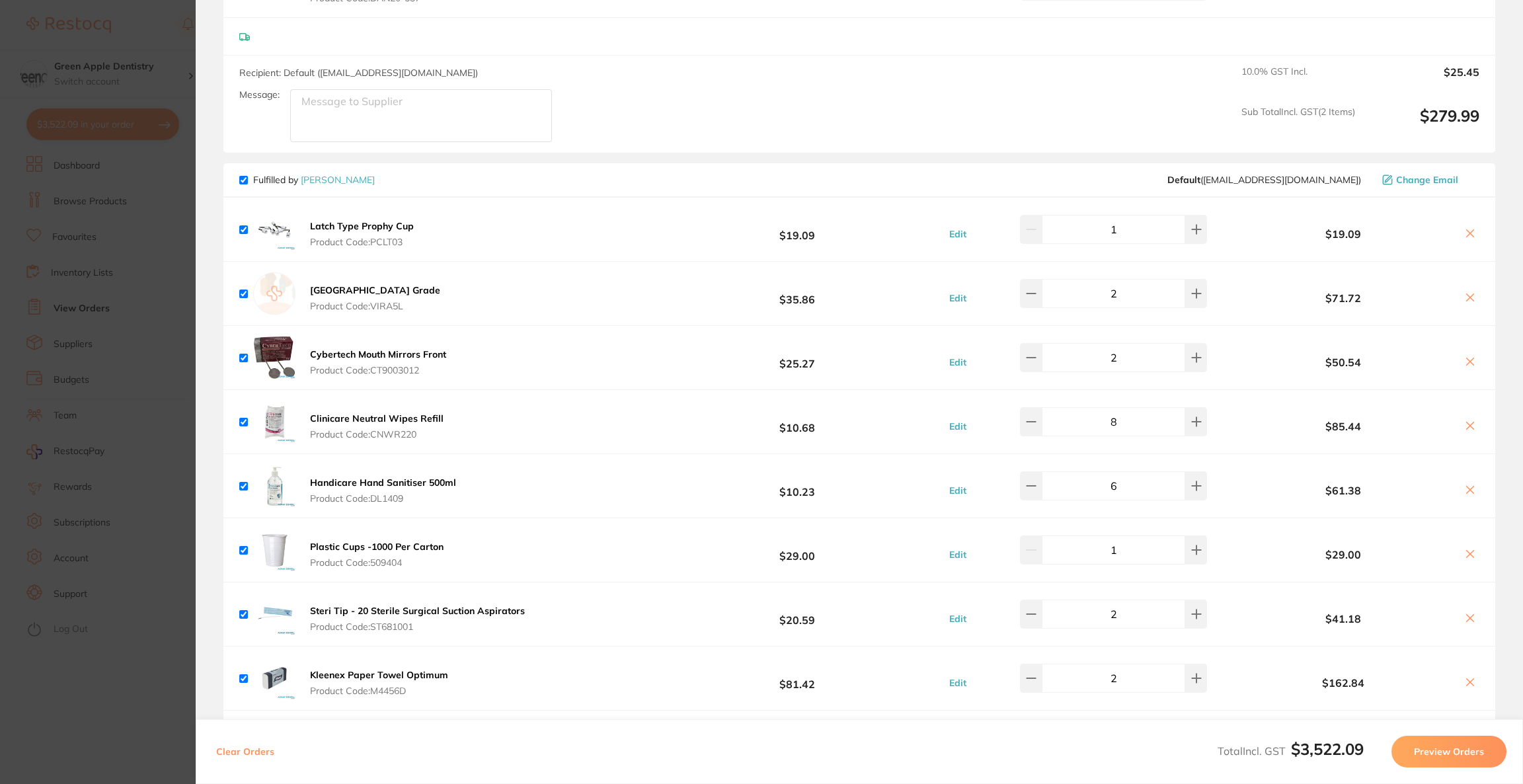
scroll to position [2355, 0]
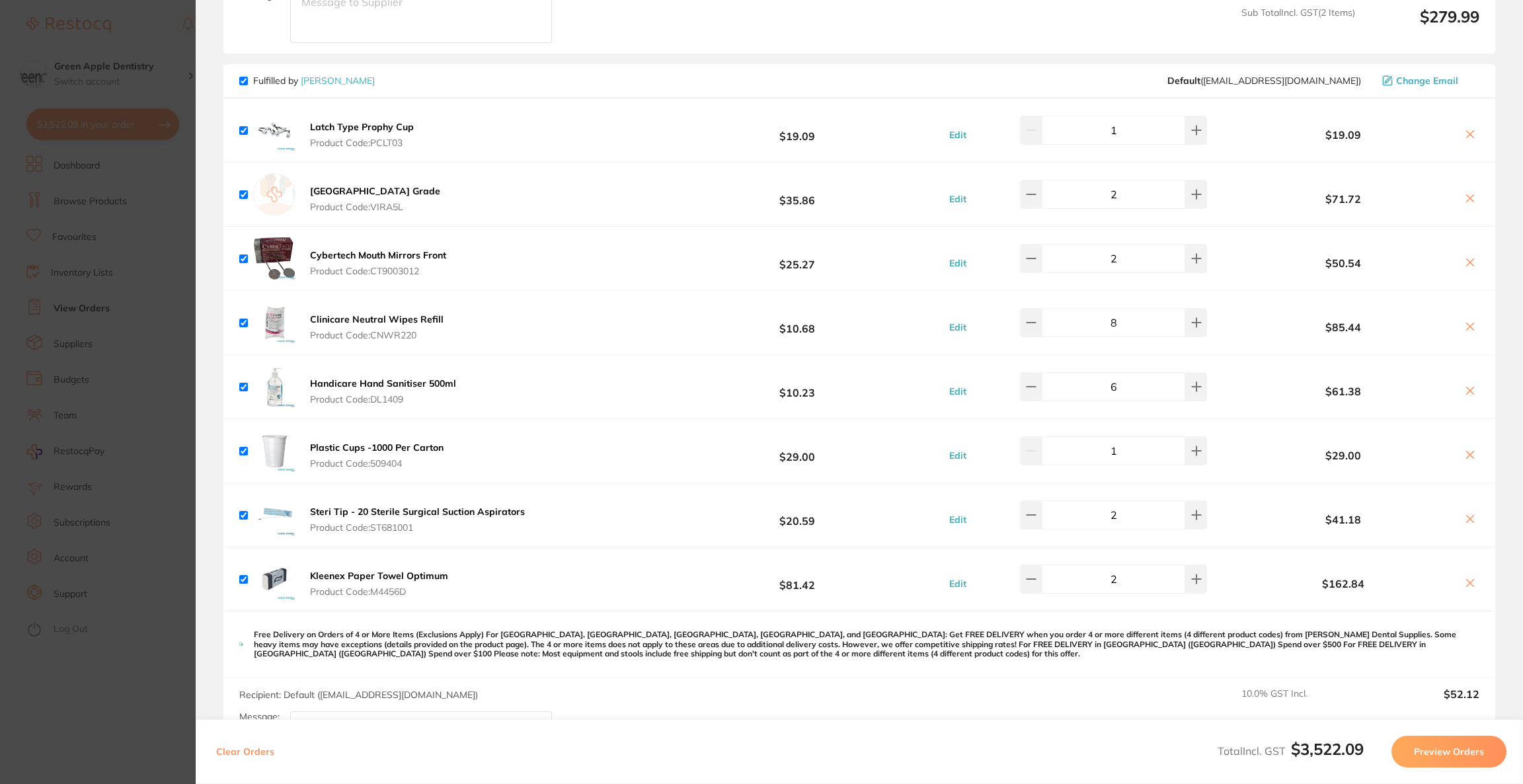
click at [1472, 513] on button at bounding box center [1470, 520] width 18 height 14
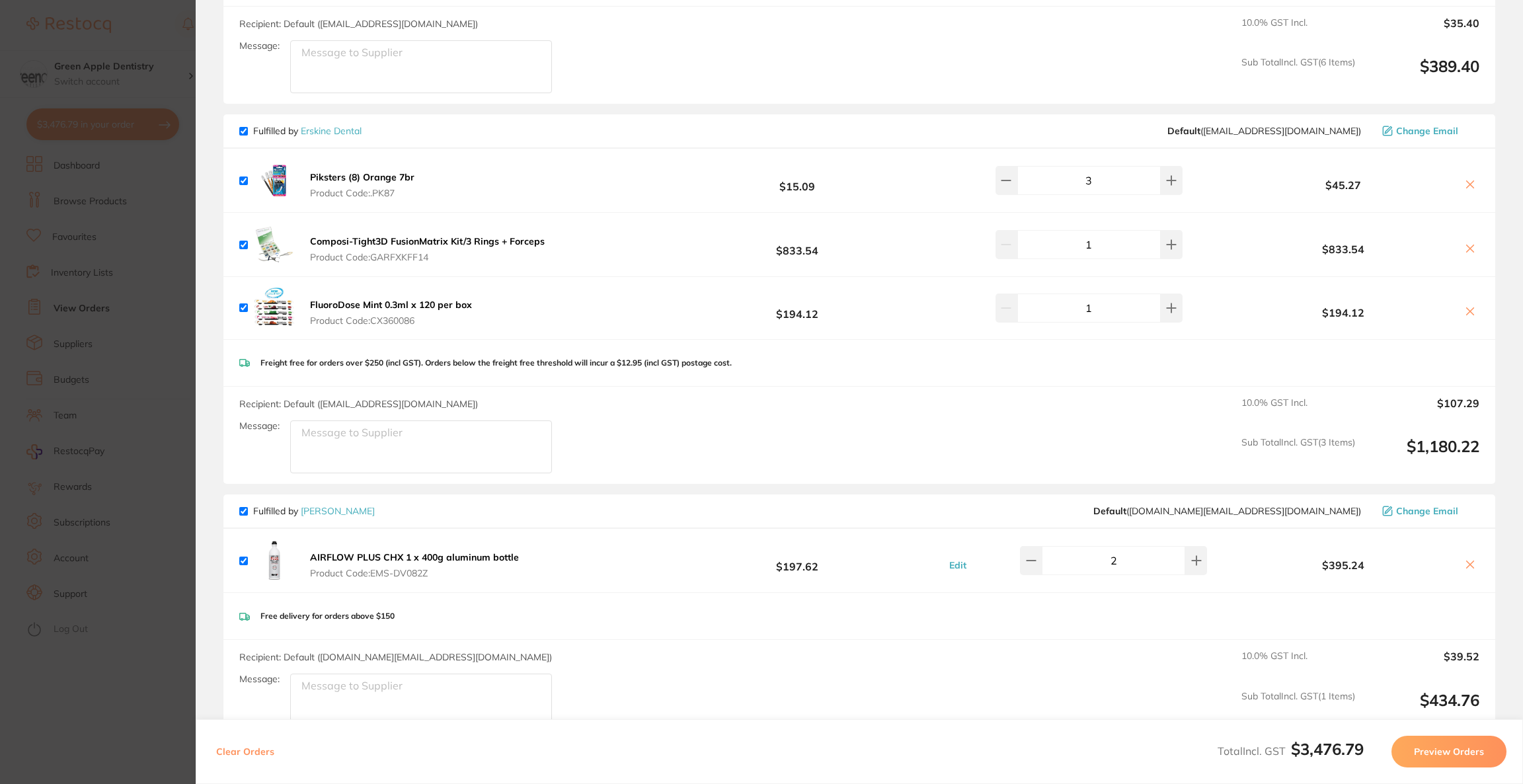
scroll to position [1165, 0]
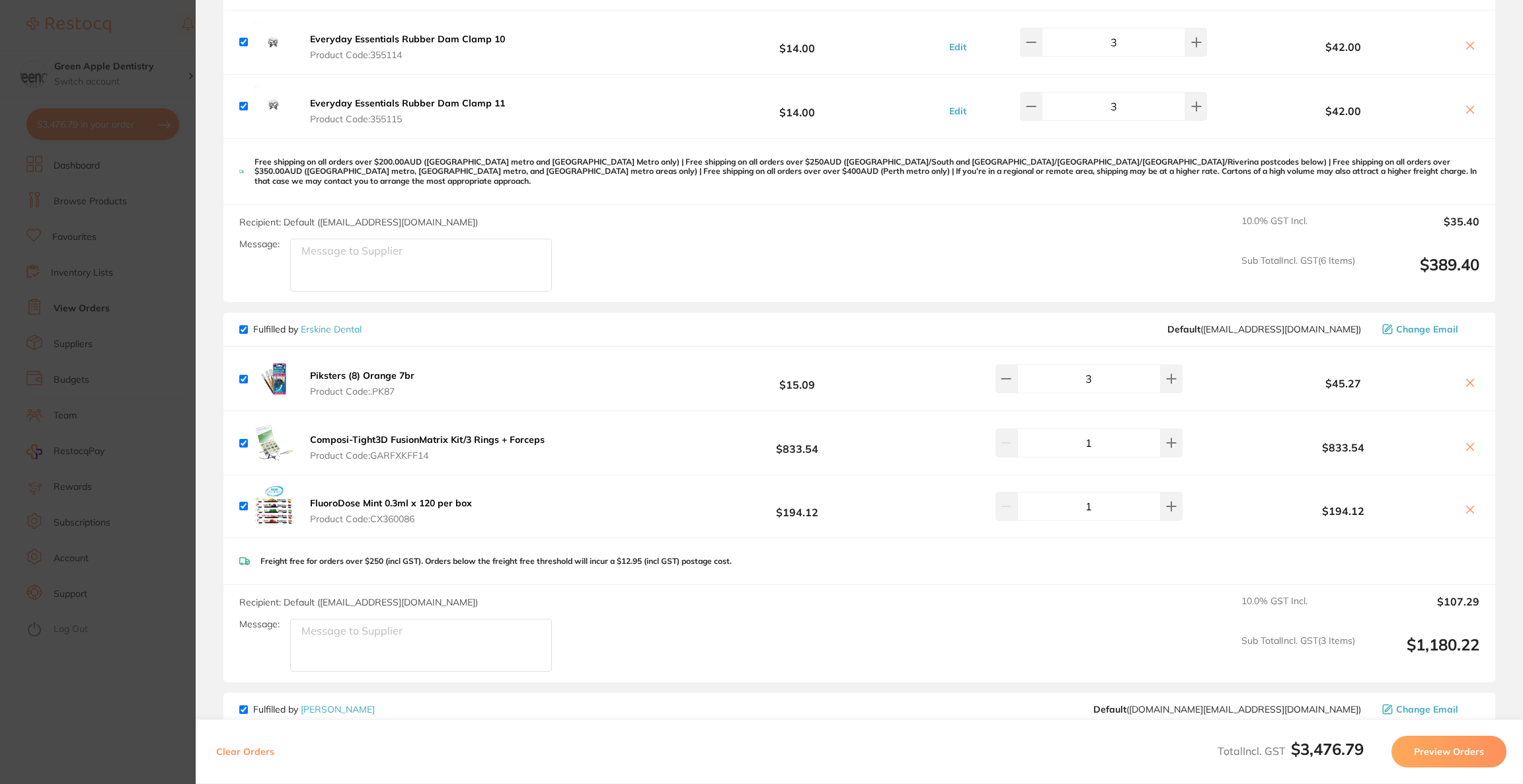
click at [462, 434] on b "Composi-Tight3D FusionMatrix Kit/3 Rings + Forceps" at bounding box center [427, 440] width 234 height 12
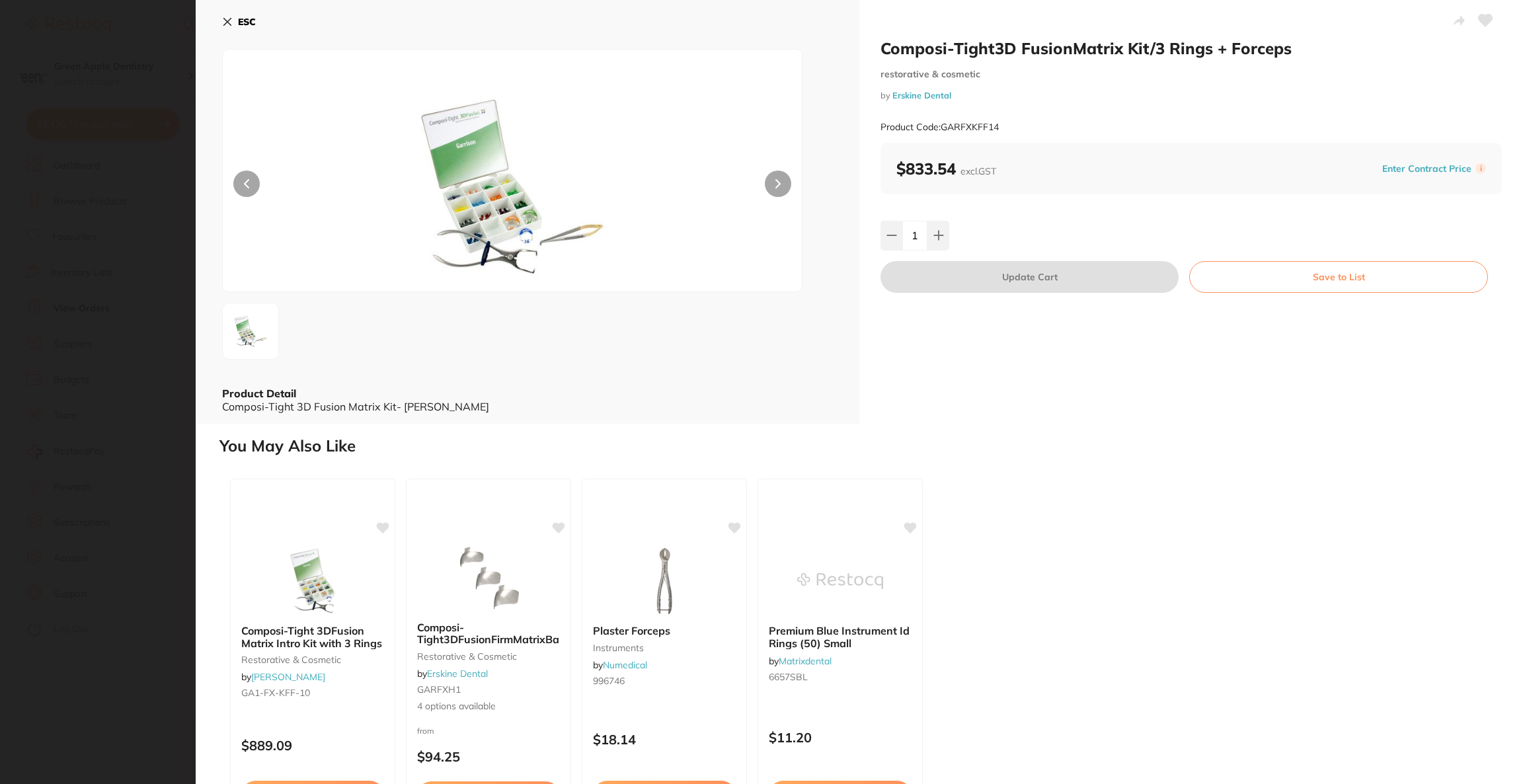
scroll to position [0, 0]
drag, startPoint x: 879, startPoint y: 46, endPoint x: 1165, endPoint y: 51, distance: 286.0
click at [1204, 51] on h2 "Composi-Tight3D FusionMatrix Kit/3 Rings + Forceps" at bounding box center [1191, 48] width 621 height 20
copy h2 "Composi-Tight3D FusionMatrix Kit/3 Rings"
click at [223, 20] on icon at bounding box center [228, 22] width 11 height 11
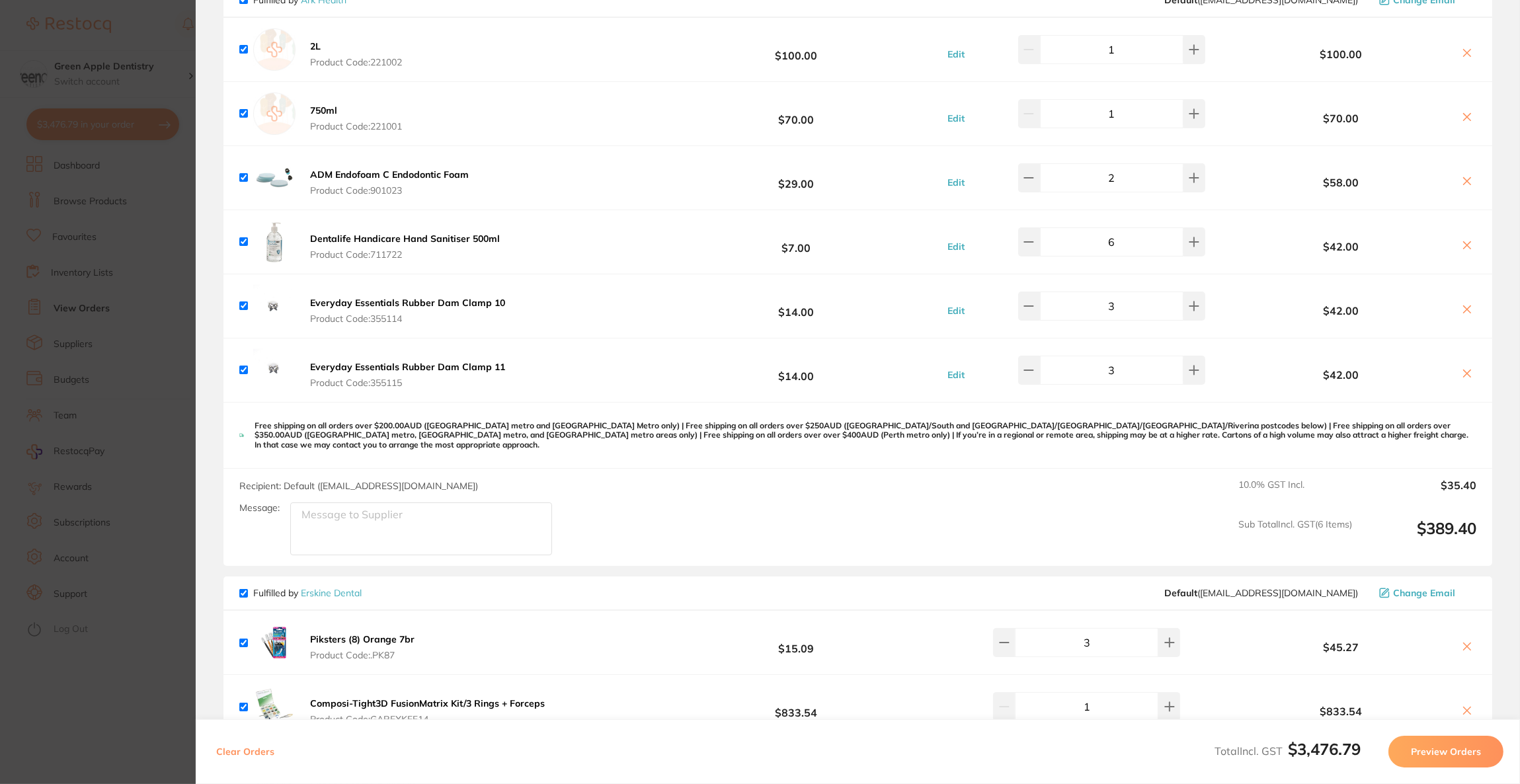
scroll to position [868, 0]
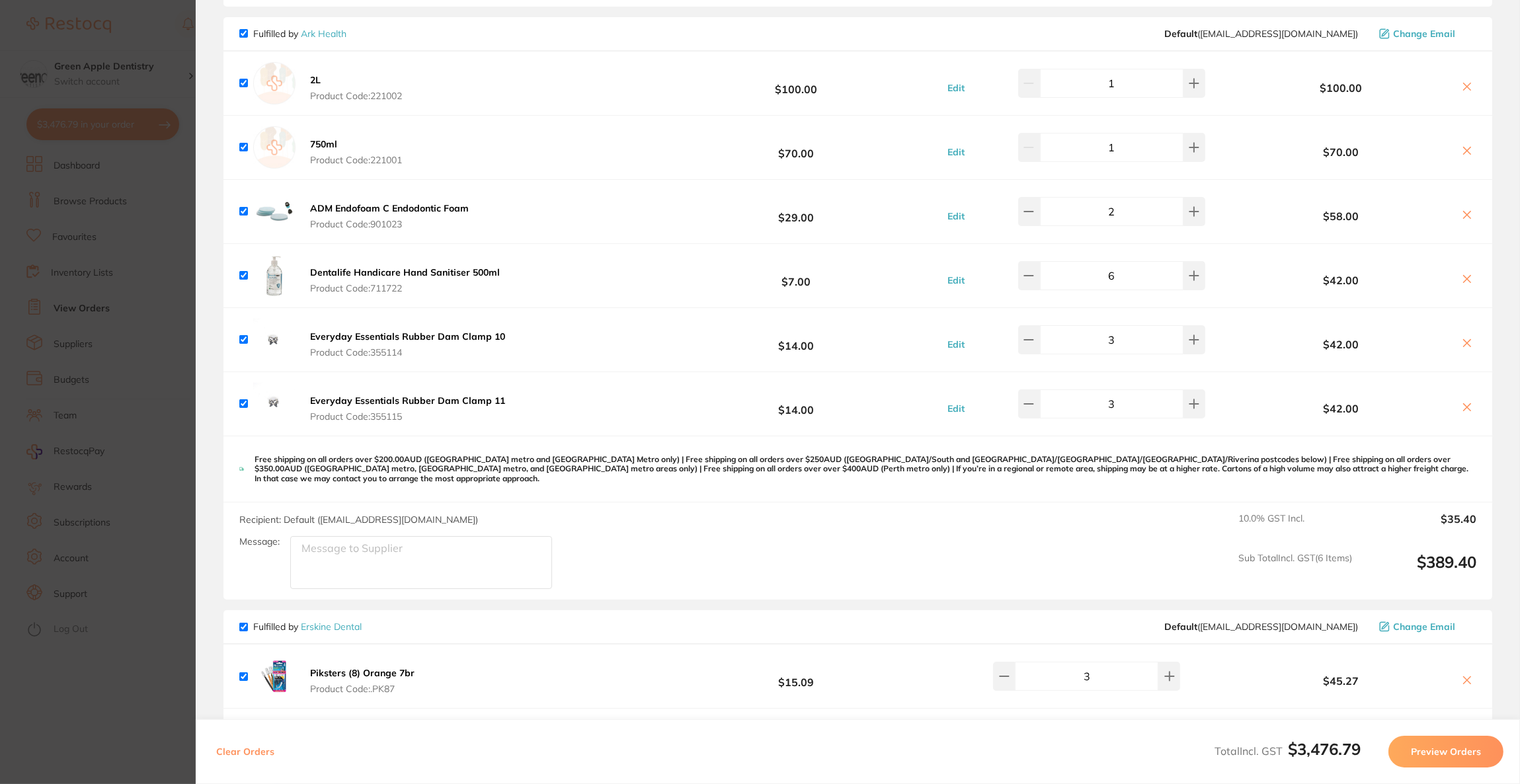
click at [331, 138] on b "750ml" at bounding box center [323, 144] width 27 height 12
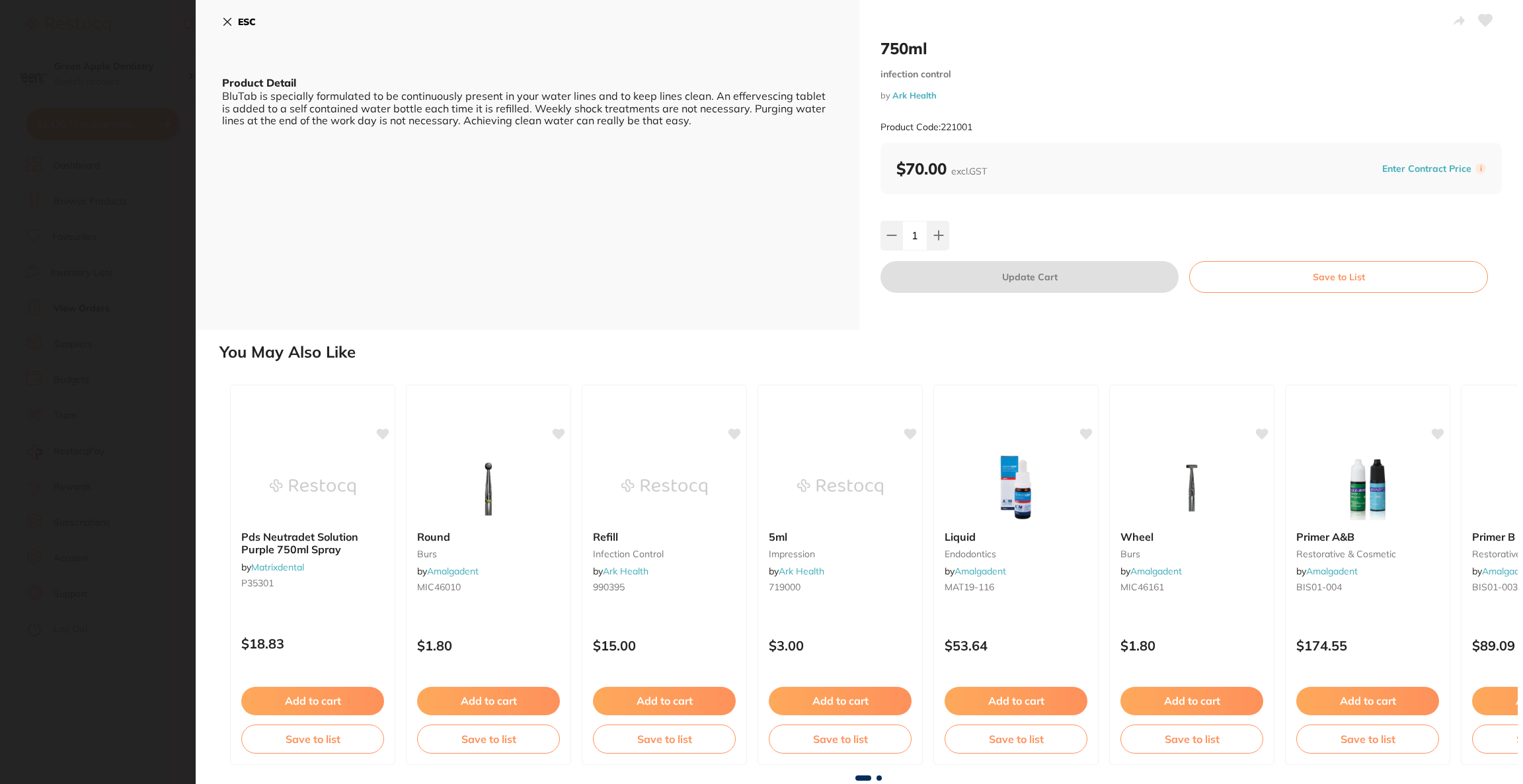
scroll to position [0, 0]
click at [221, 10] on div "ESC Product Detail BluTab is specially formulated to be continuously present in…" at bounding box center [527, 165] width 663 height 330
click at [225, 21] on icon at bounding box center [228, 22] width 11 height 11
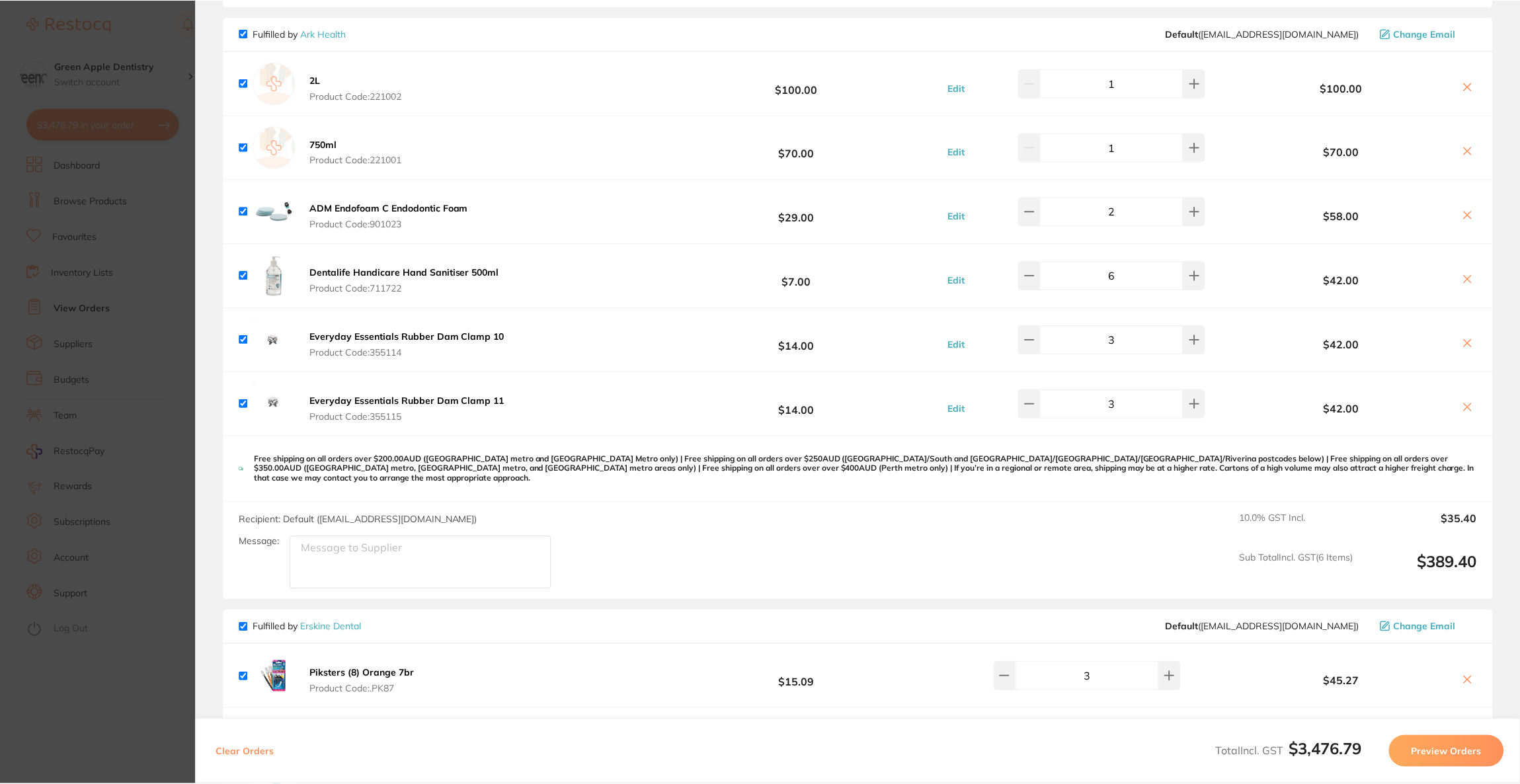
scroll to position [5, 0]
click at [310, 79] on b "2L" at bounding box center [315, 80] width 11 height 12
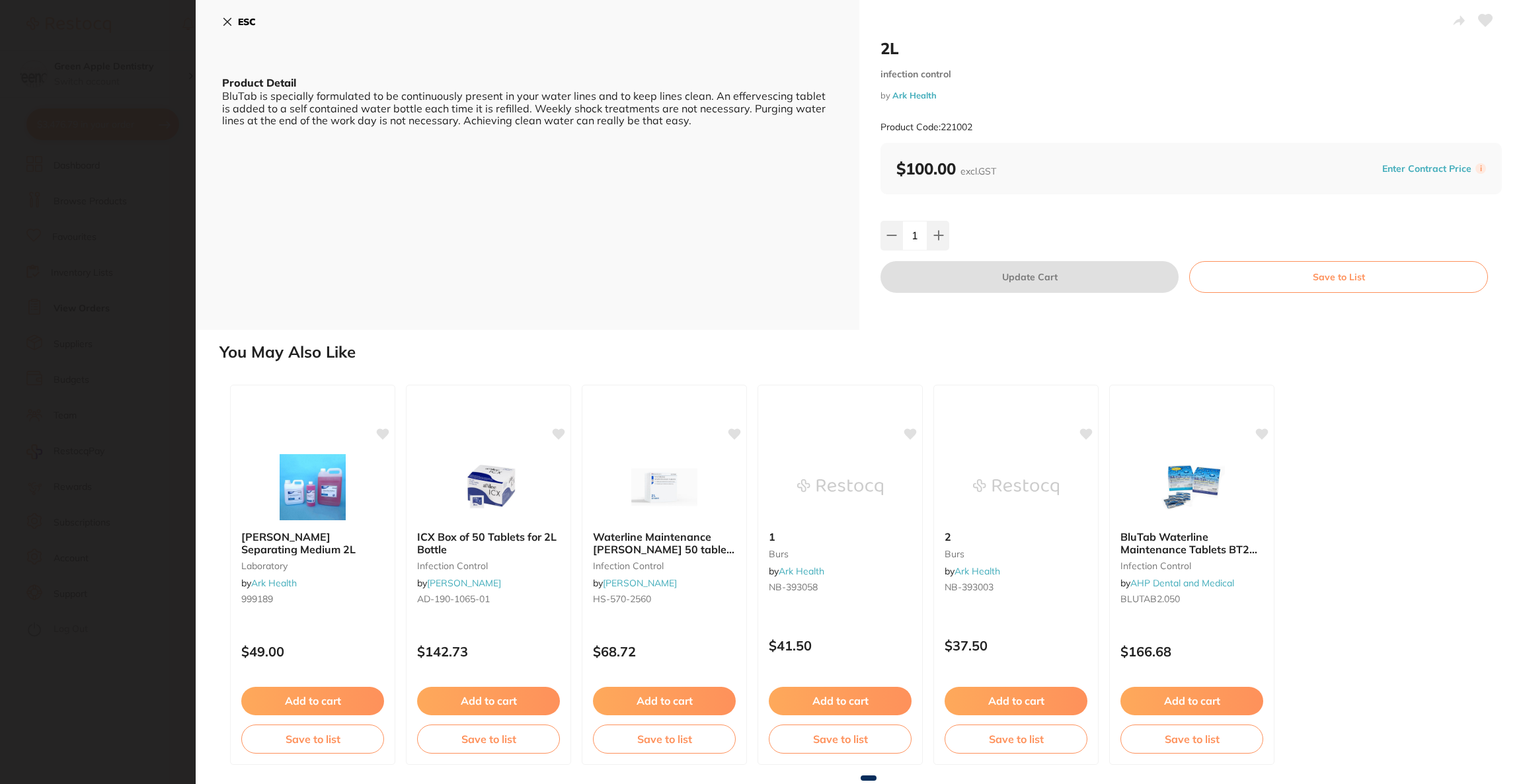
scroll to position [0, 0]
click at [150, 166] on section "2L infection control by Ark Health Product Code: 221002 ESC Product Detail BluT…" at bounding box center [761, 392] width 1523 height 784
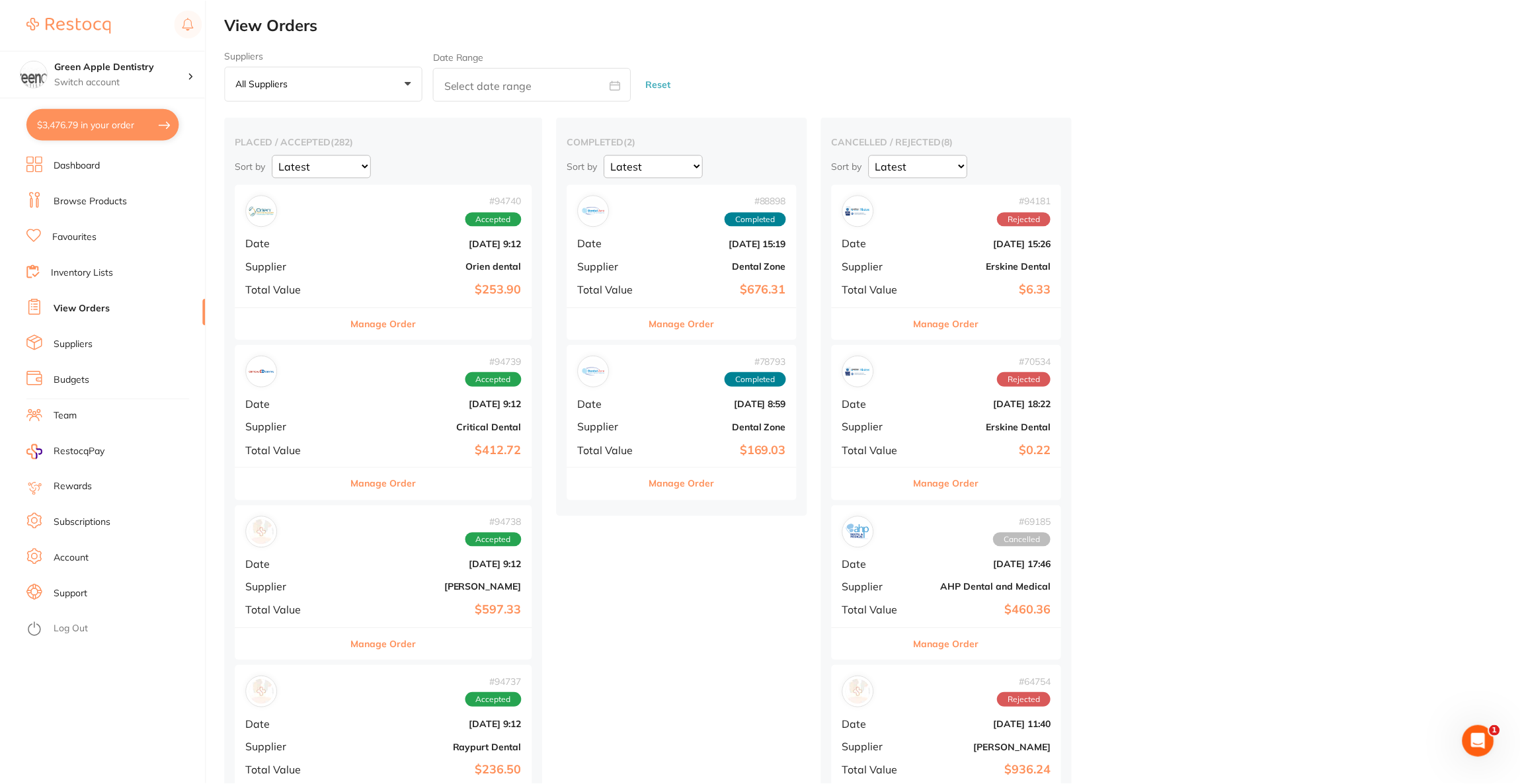
scroll to position [5, 0]
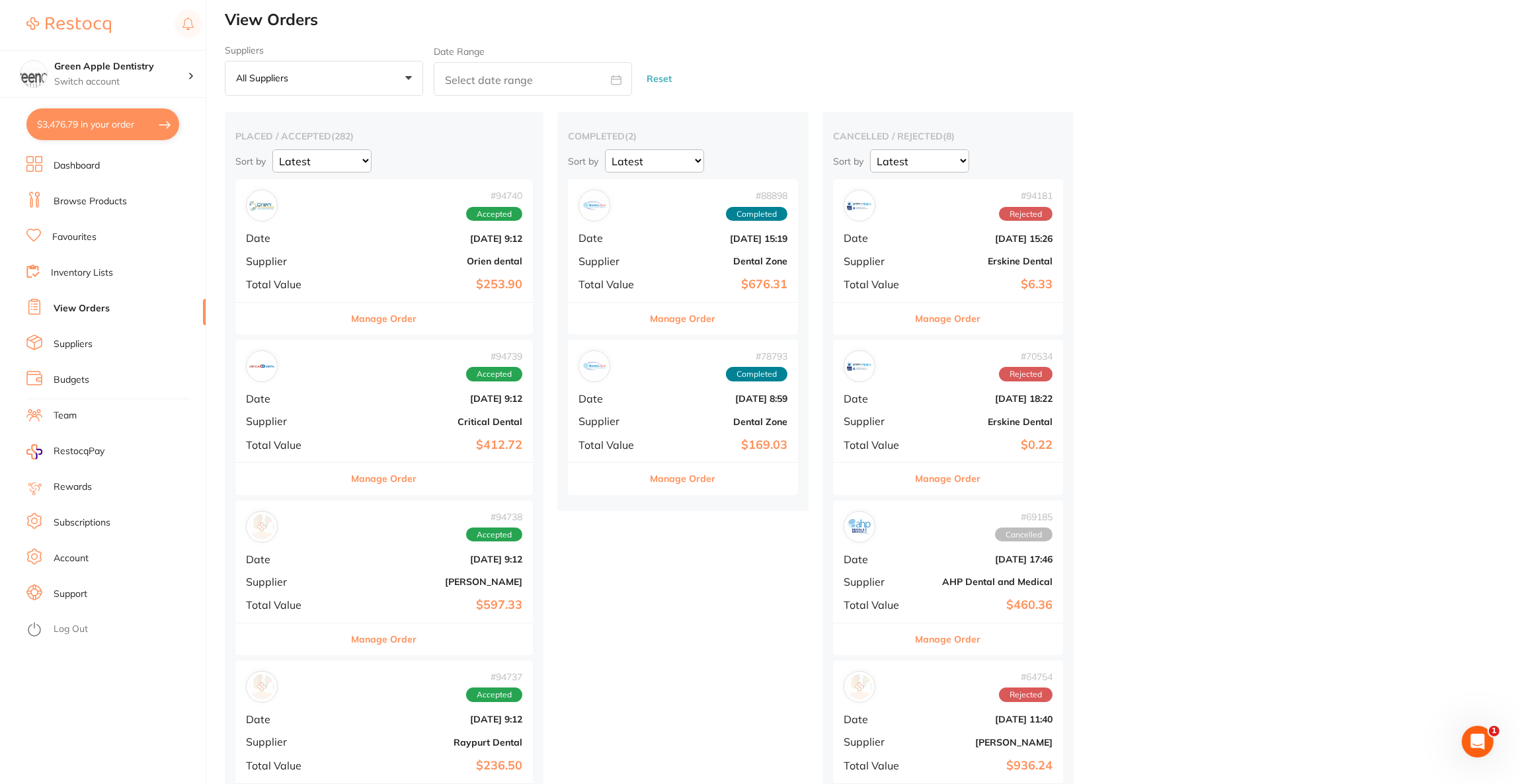
click at [121, 127] on button "$3,476.79 in your order" at bounding box center [102, 124] width 153 height 32
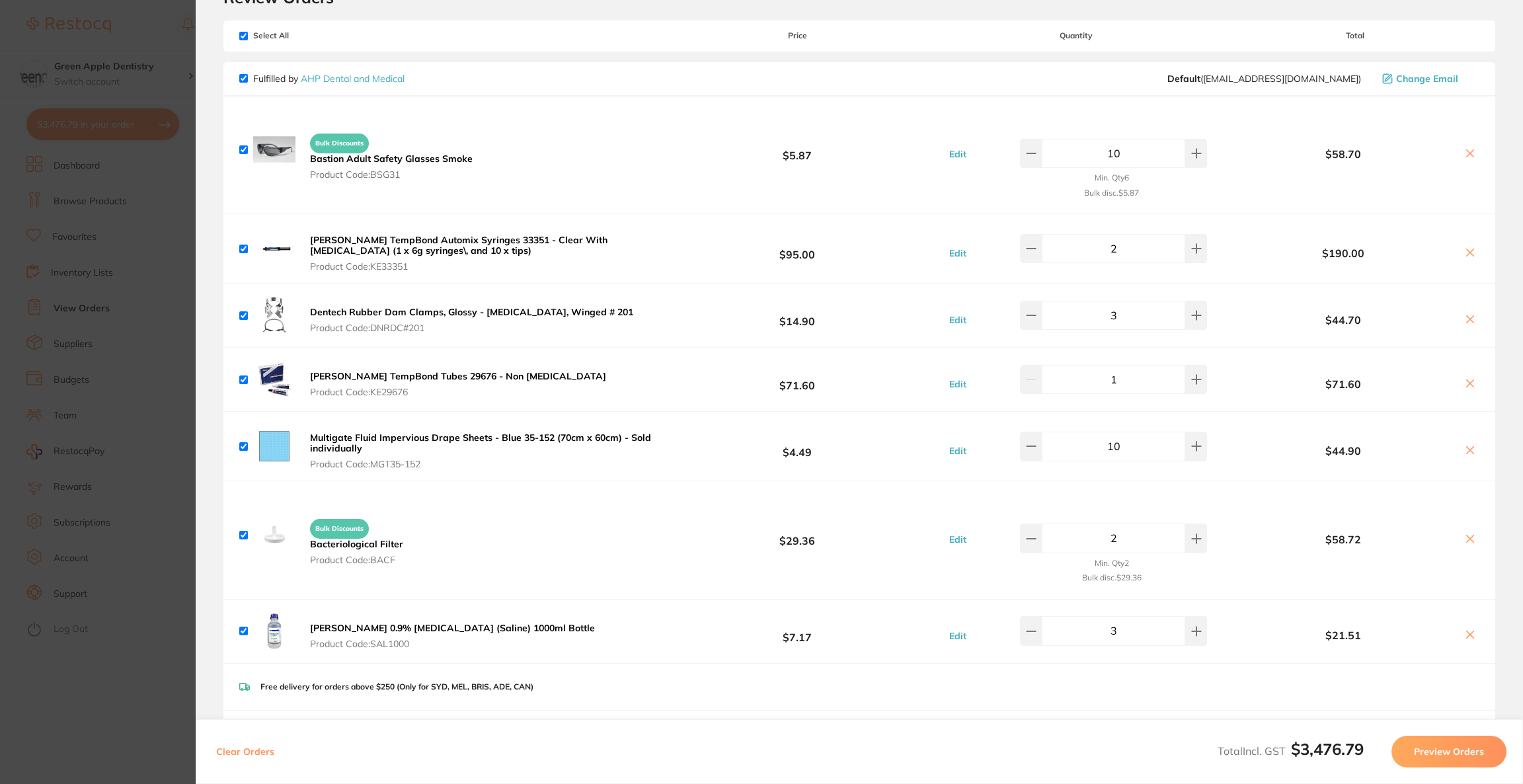
scroll to position [0, 0]
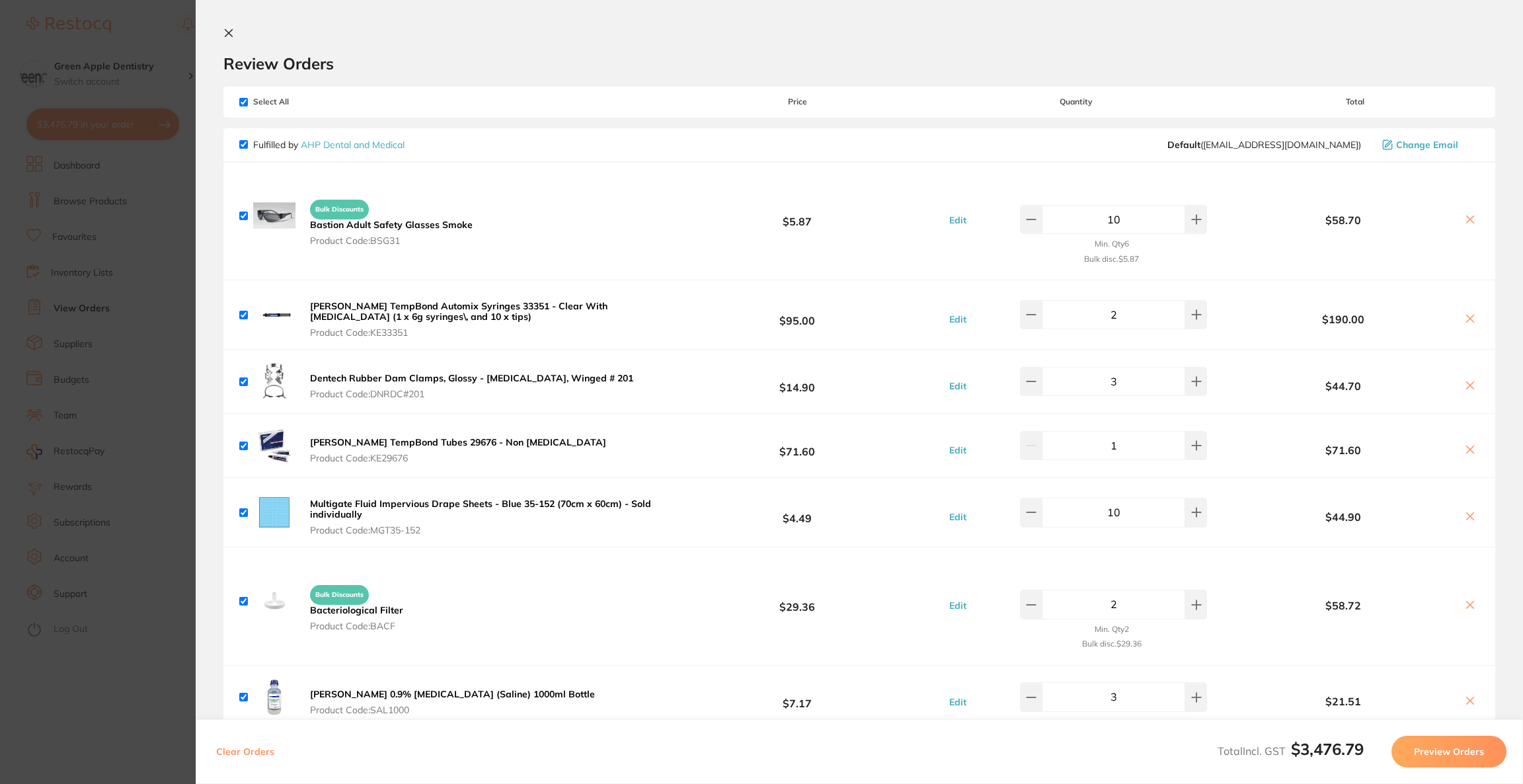
click at [1466, 317] on icon at bounding box center [1470, 319] width 11 height 11
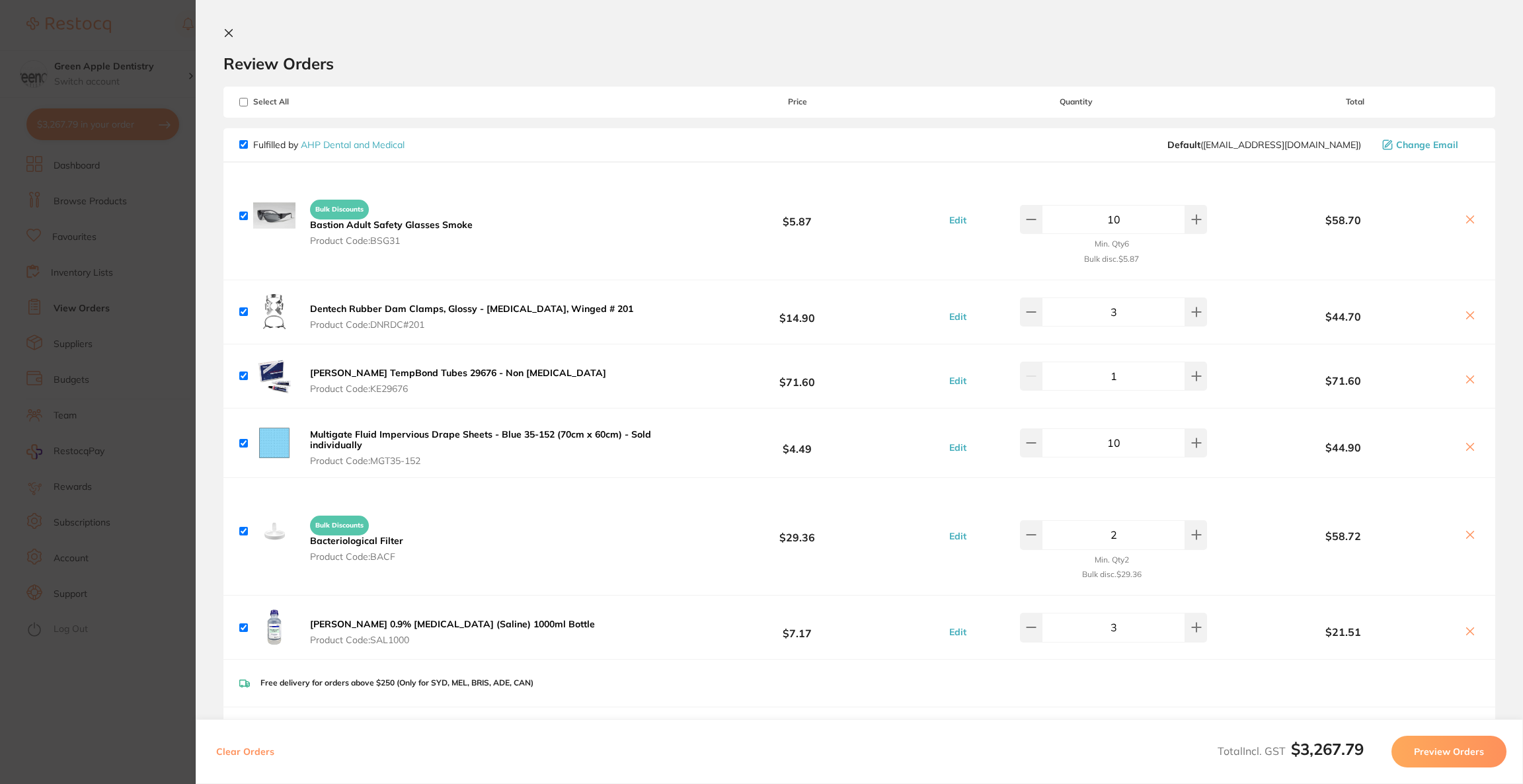
scroll to position [198, 0]
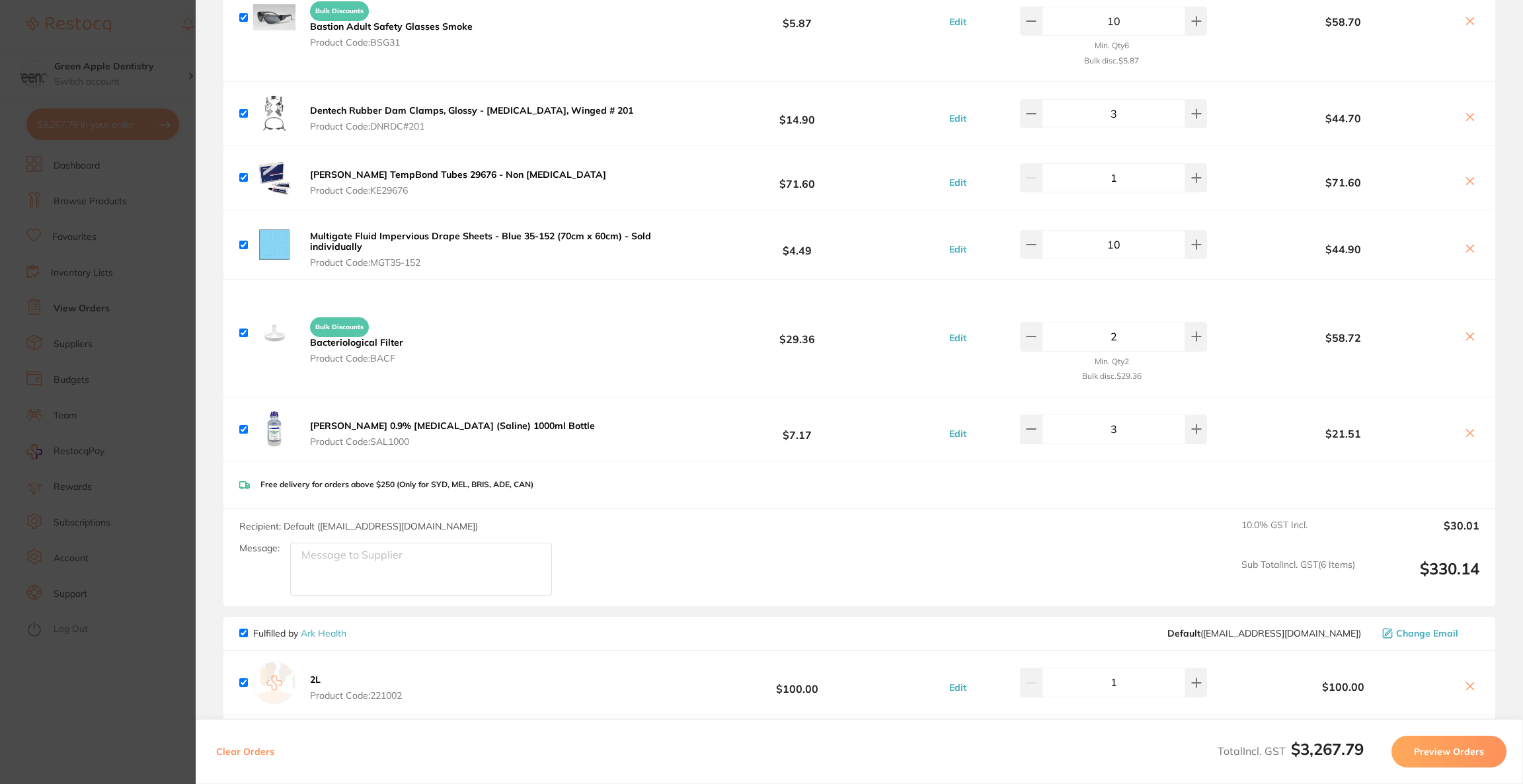
checkbox input "true"
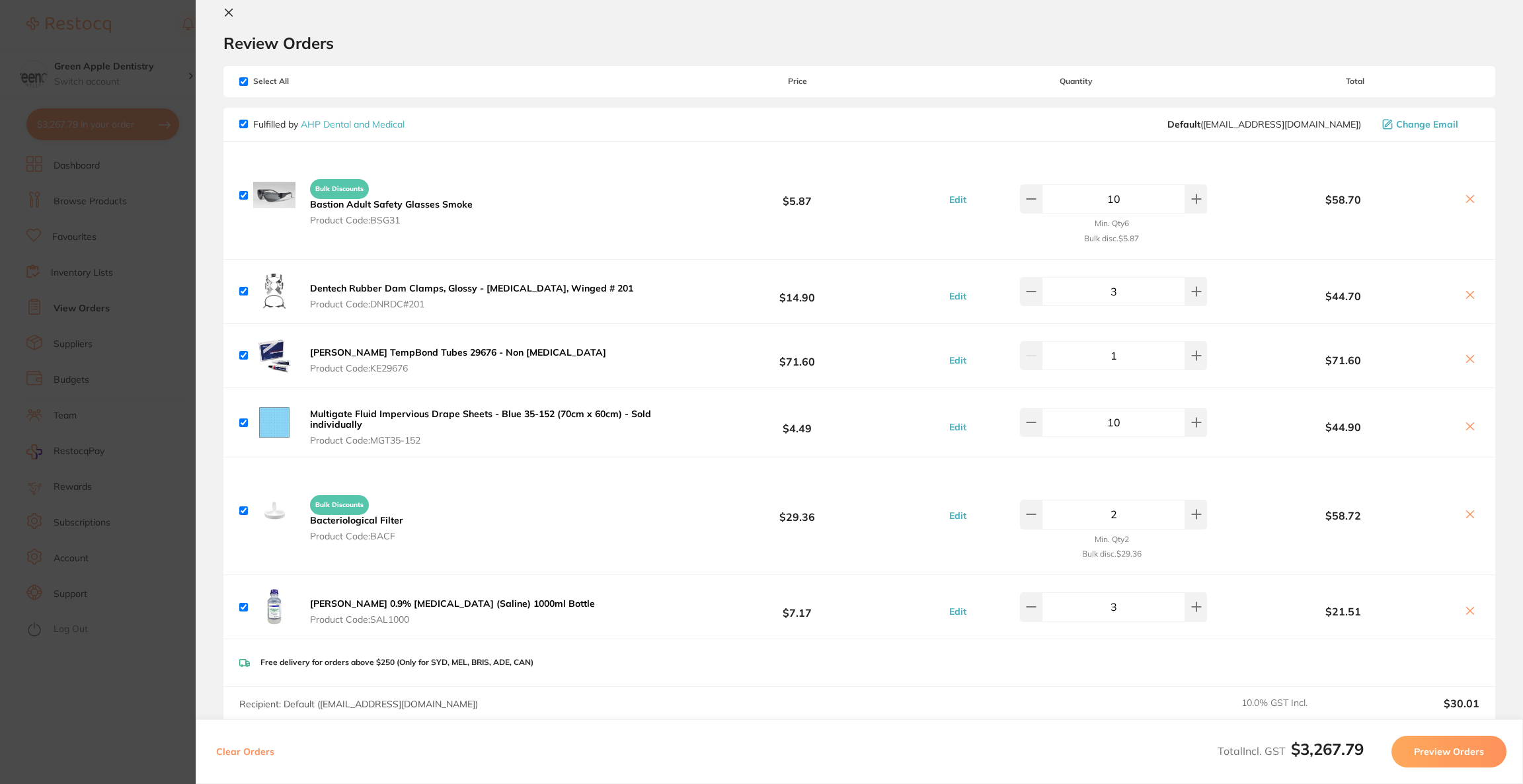
scroll to position [0, 0]
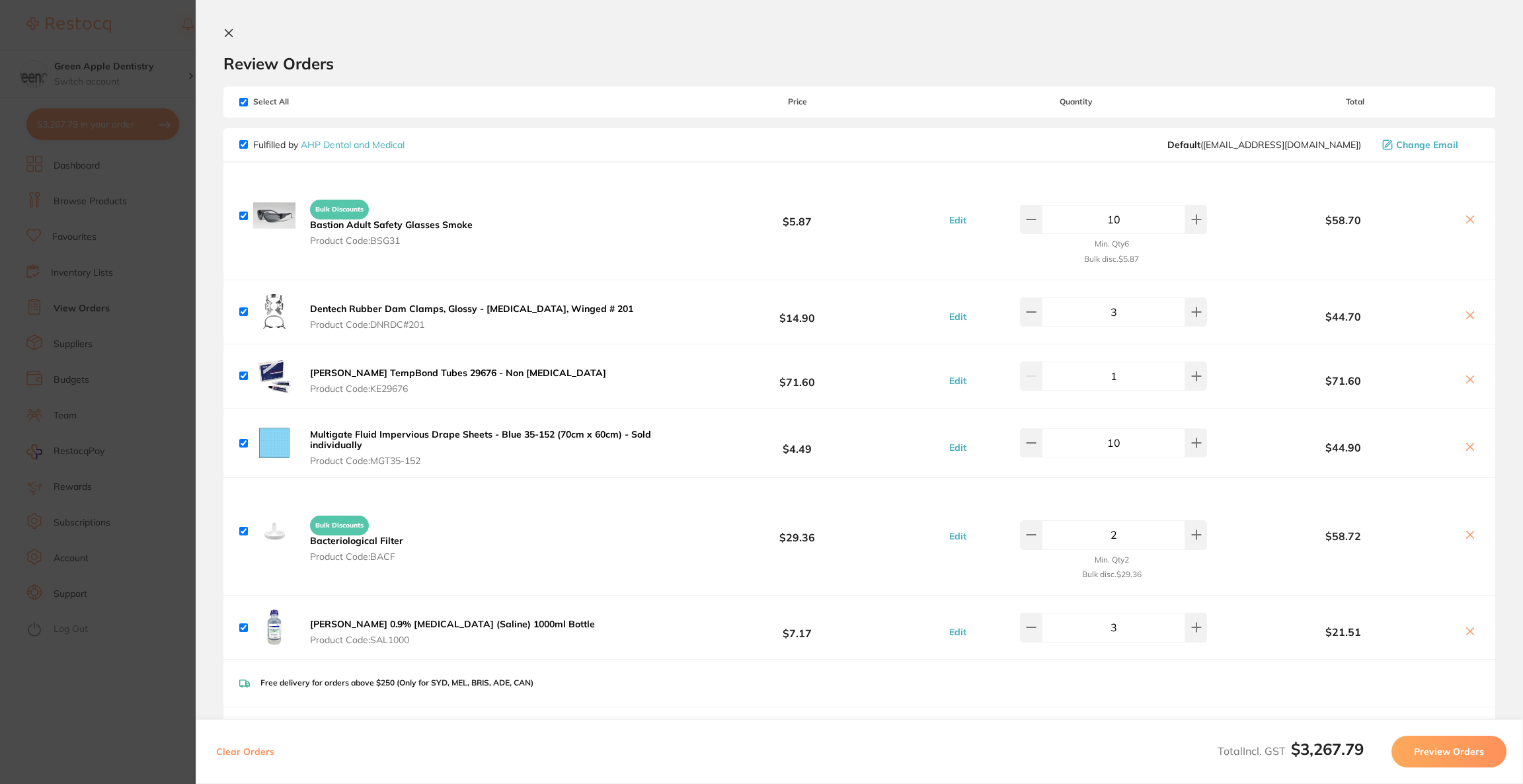
click at [109, 77] on section "Update RRP Set your pre negotiated price for this item. Item Agreed RRP (excl. …" at bounding box center [761, 392] width 1523 height 784
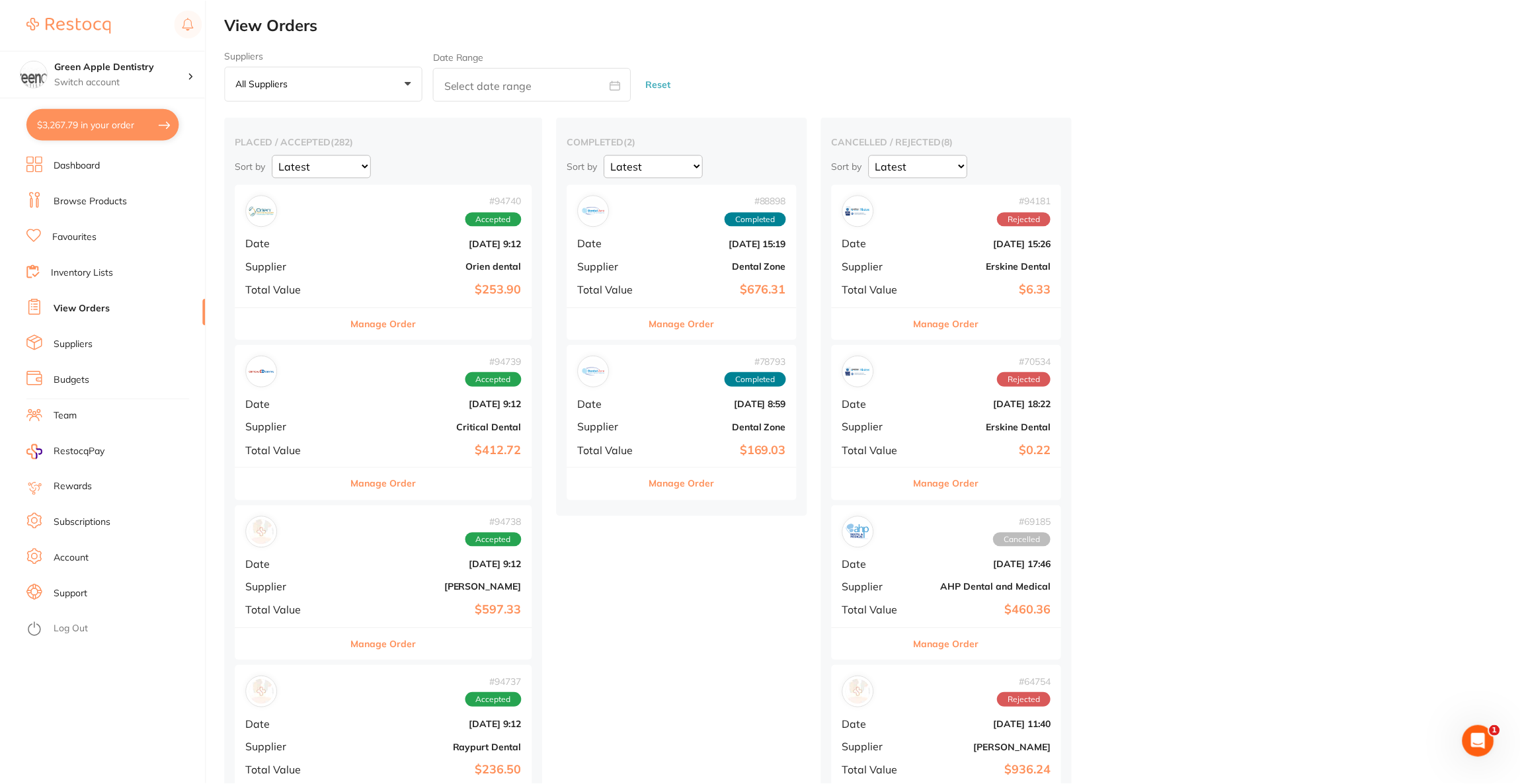
scroll to position [5, 0]
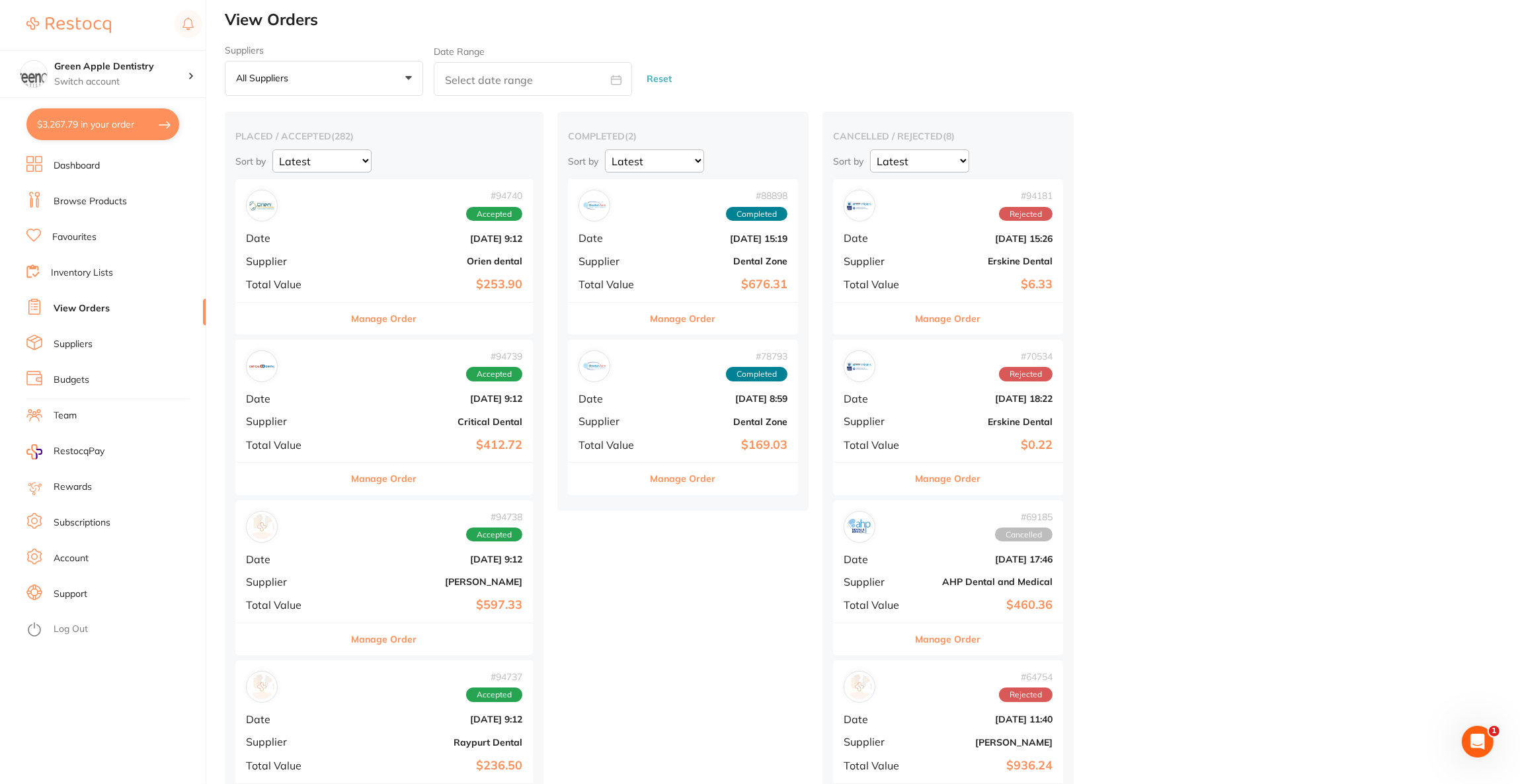
click at [98, 195] on link "Browse Products" at bounding box center [90, 201] width 73 height 13
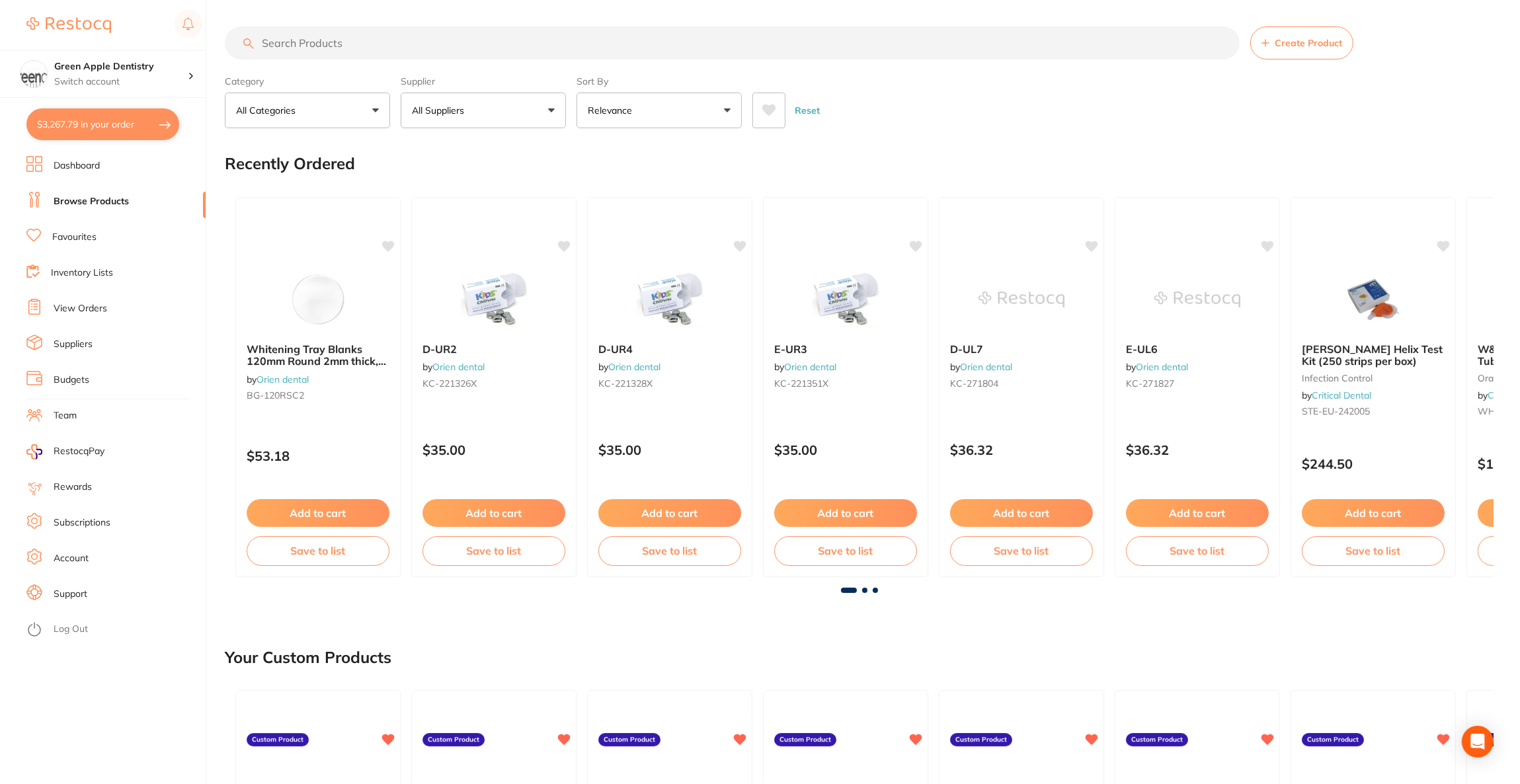
click at [364, 46] on input "search" at bounding box center [732, 42] width 1015 height 33
paste input "KE-33351EU"
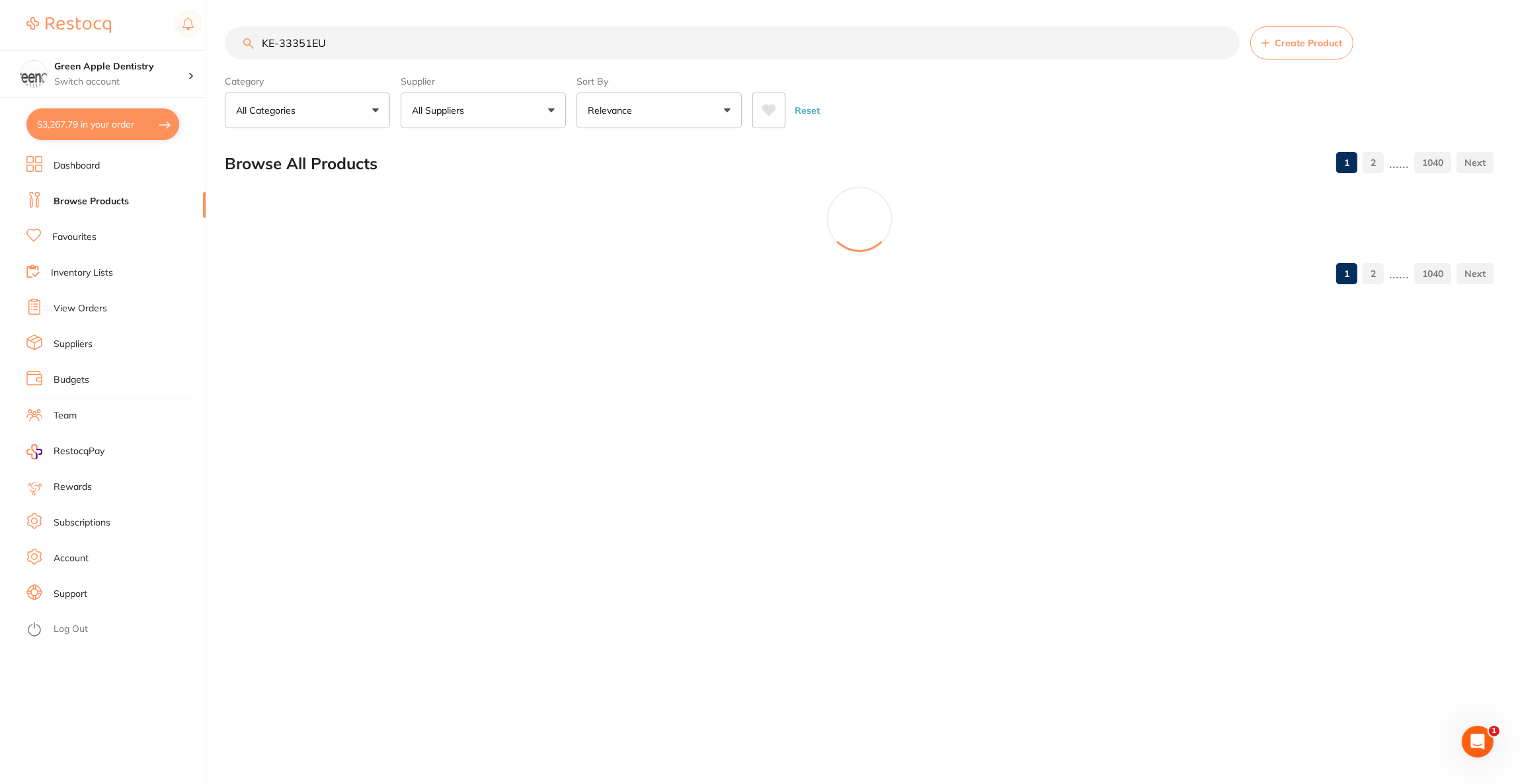
type input "KE-33351EU"
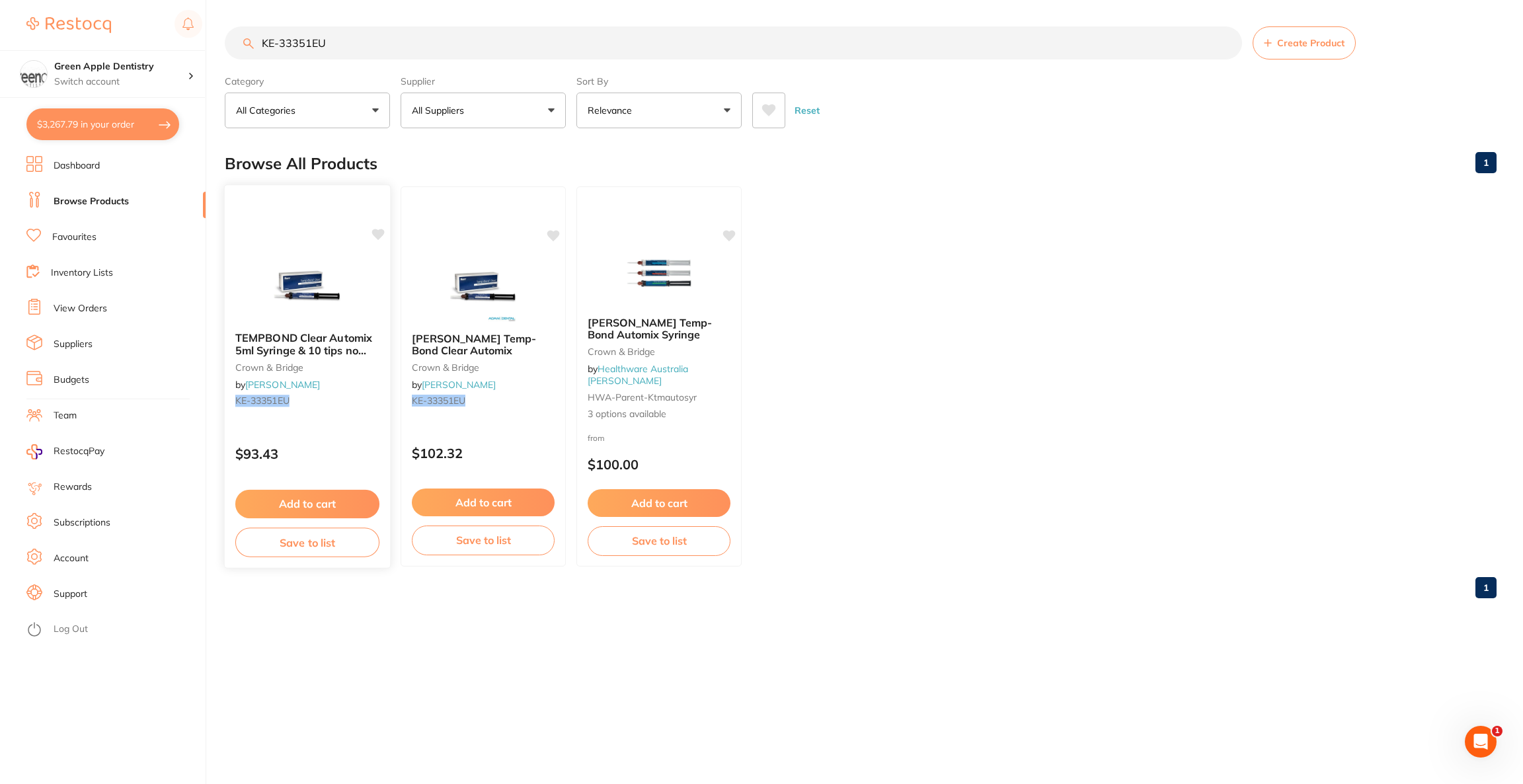
click at [327, 291] on img at bounding box center [307, 288] width 87 height 67
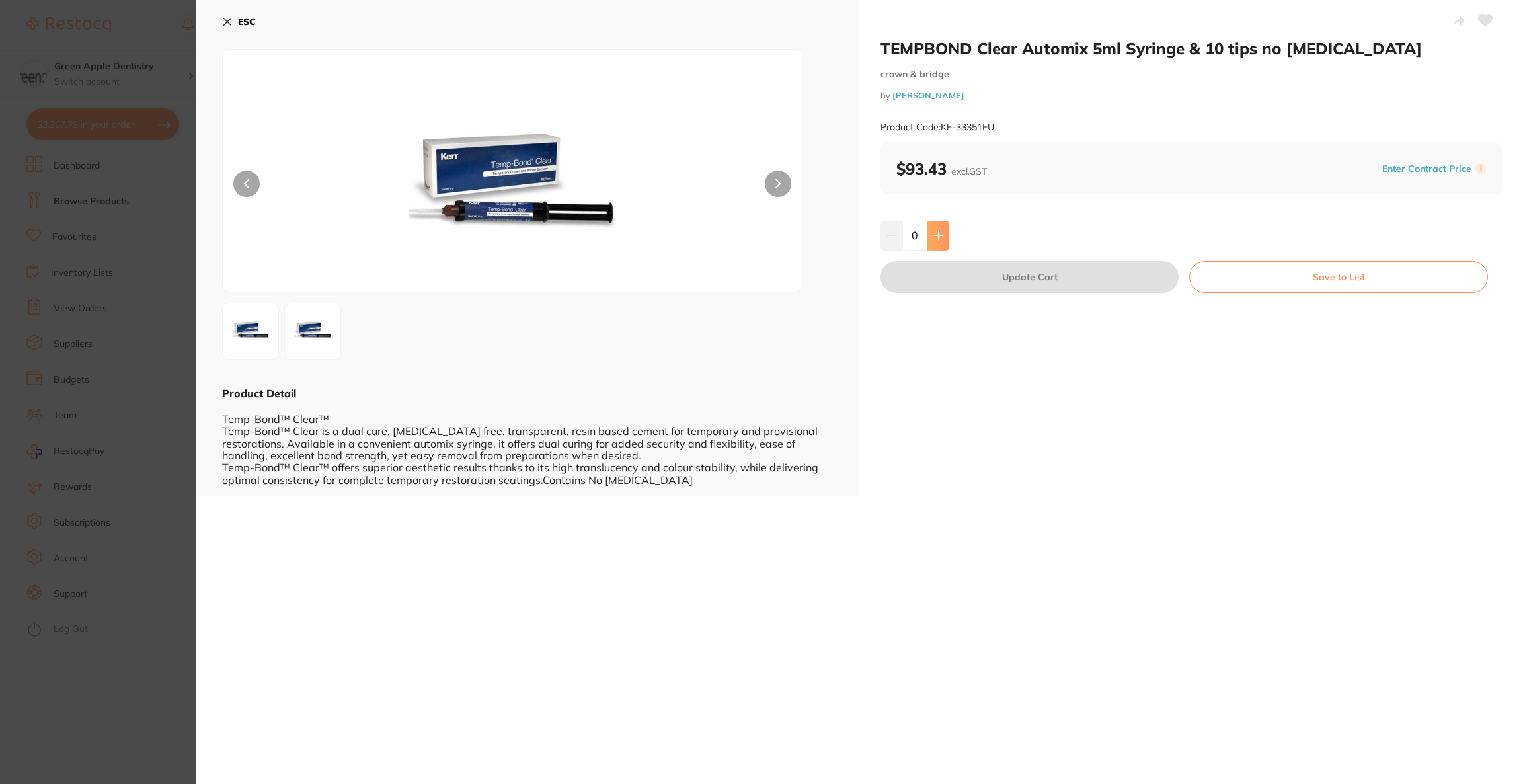
click at [940, 234] on icon at bounding box center [939, 236] width 11 height 11
click at [939, 234] on icon at bounding box center [939, 236] width 11 height 11
type input "2"
click at [959, 280] on button "Update Cart" at bounding box center [1029, 277] width 298 height 32
checkbox input "false"
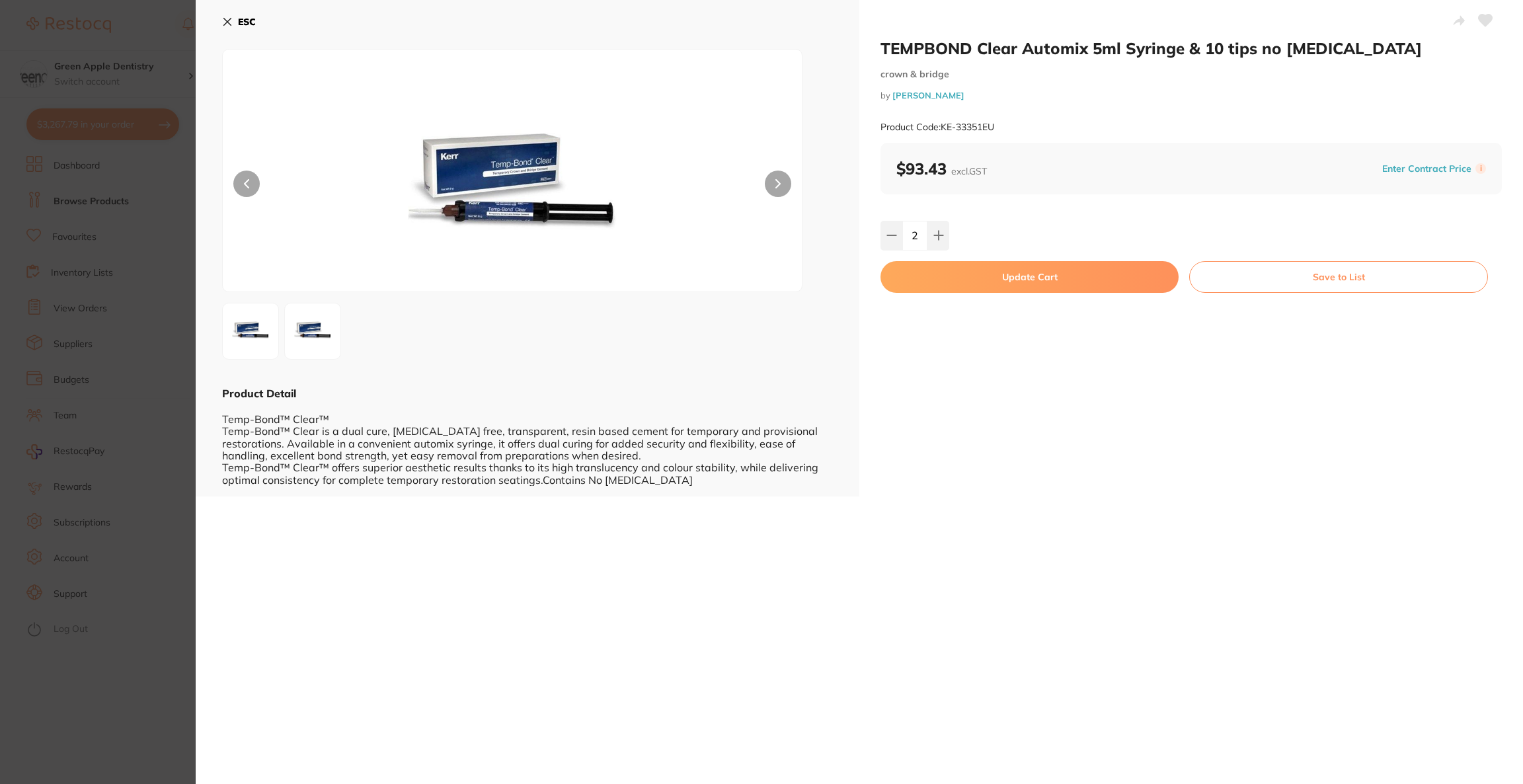
checkbox input "false"
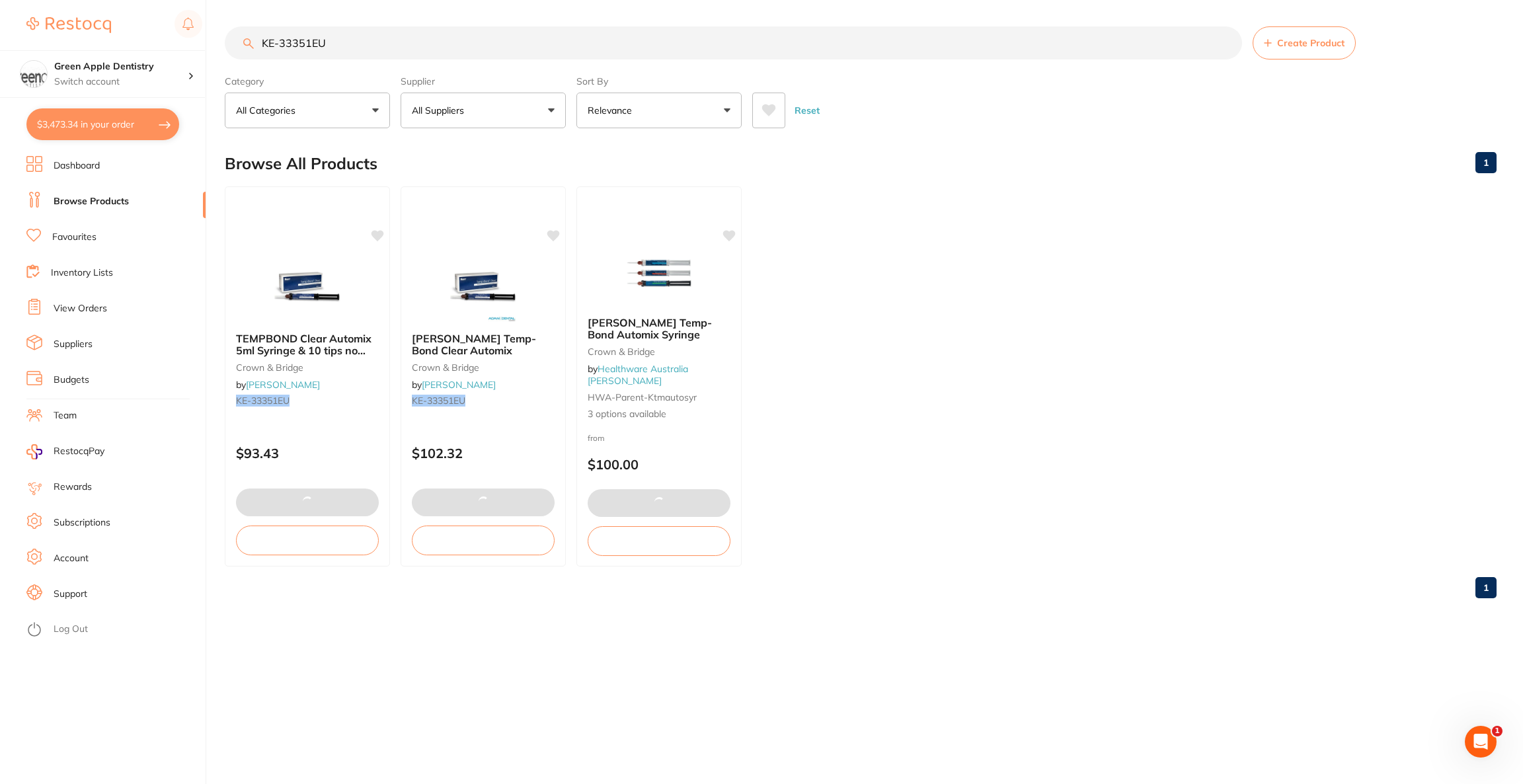
click at [121, 123] on button "$3,473.34 in your order" at bounding box center [102, 124] width 153 height 32
checkbox input "true"
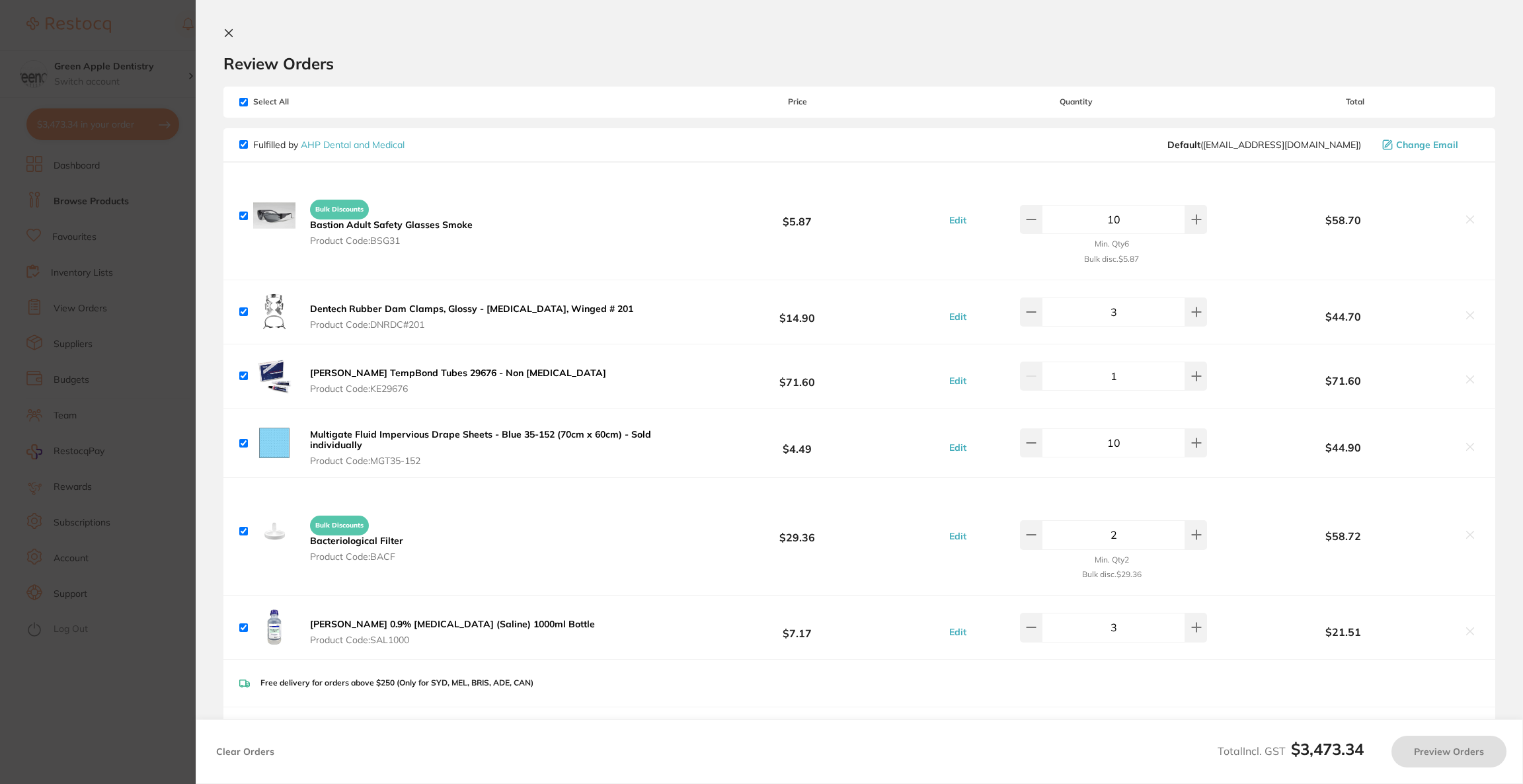
checkbox input "false"
checkbox input "true"
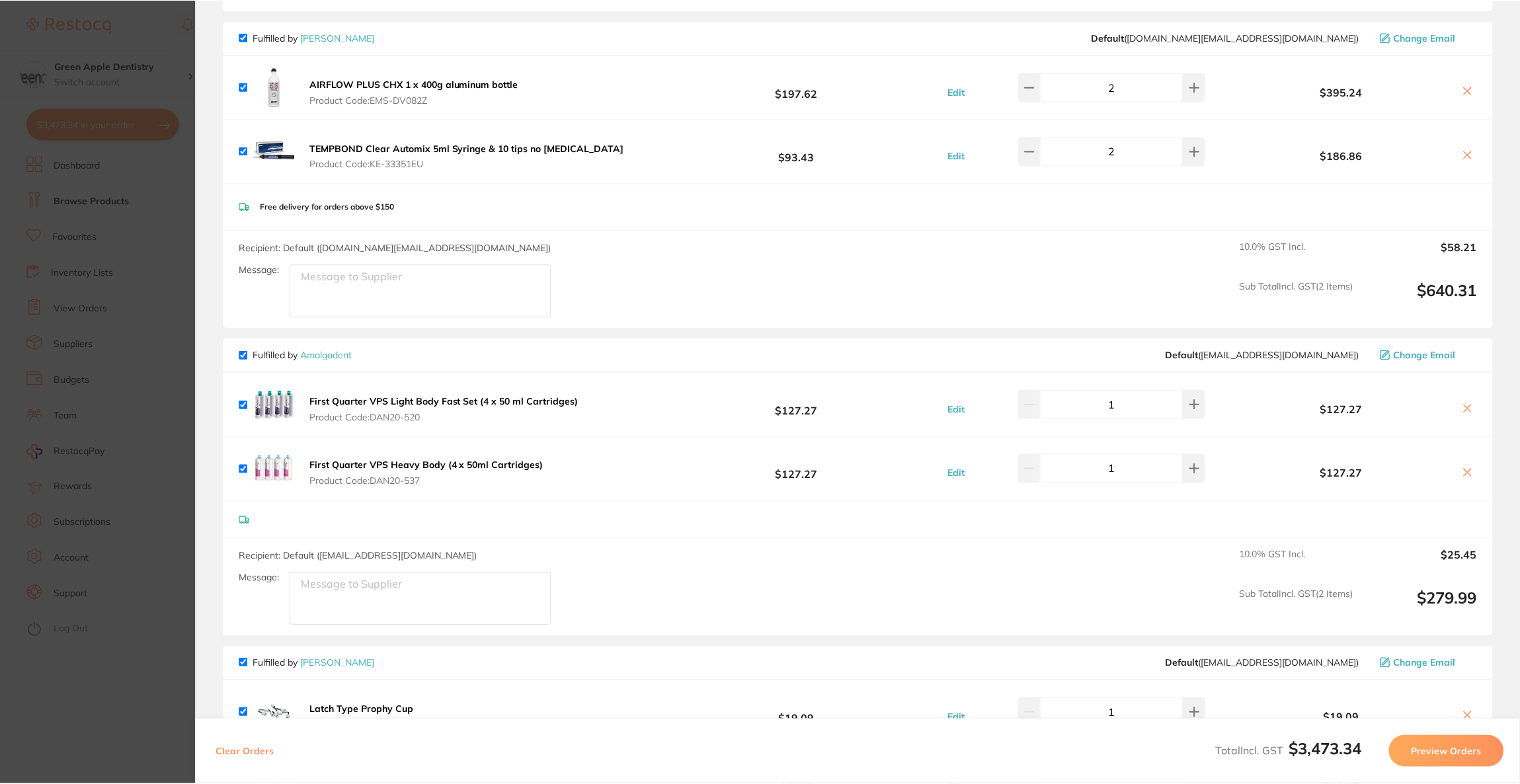
scroll to position [1784, 0]
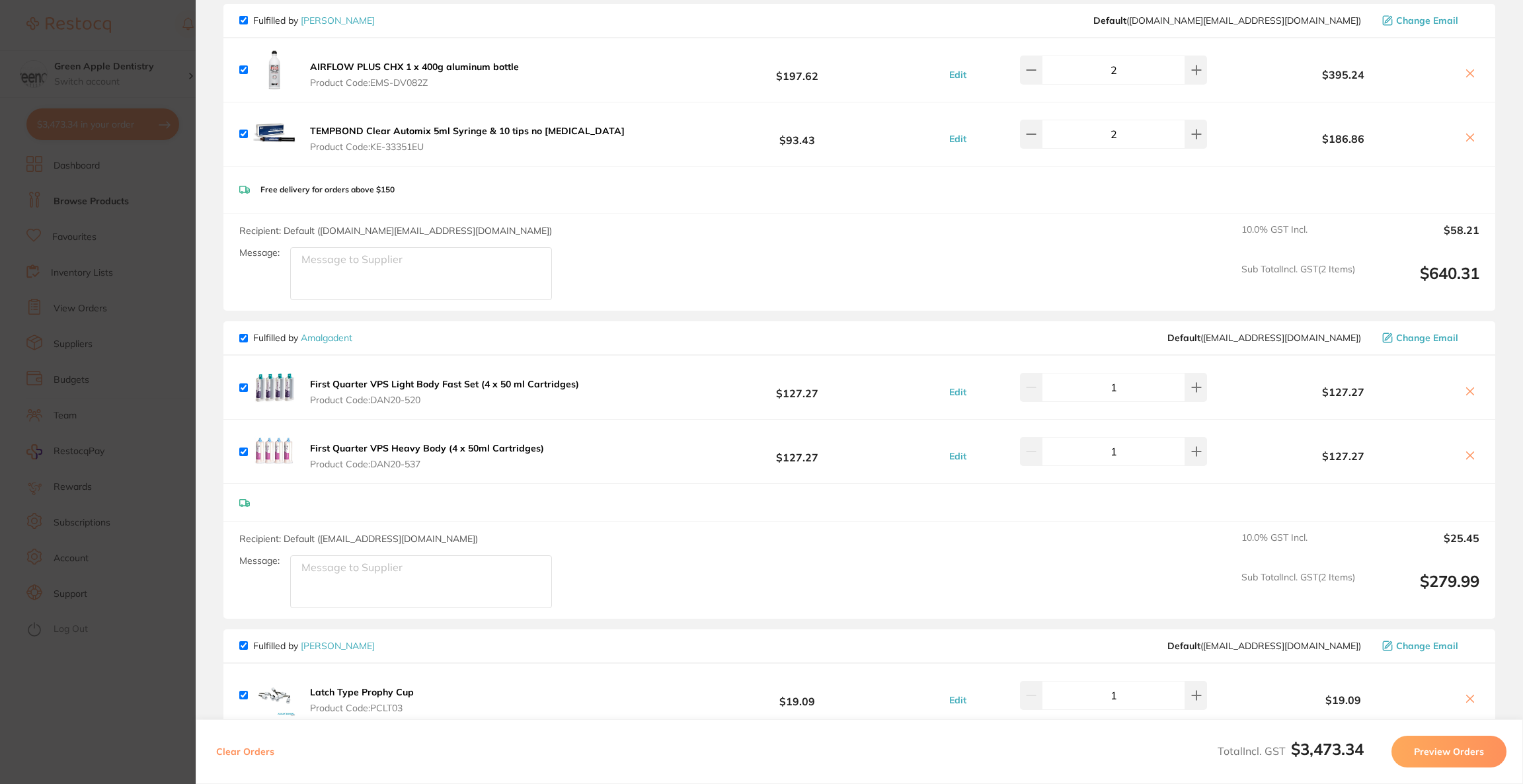
click at [102, 351] on section "Update RRP Set your pre negotiated price for this item. Item Agreed RRP (excl. …" at bounding box center [761, 392] width 1523 height 784
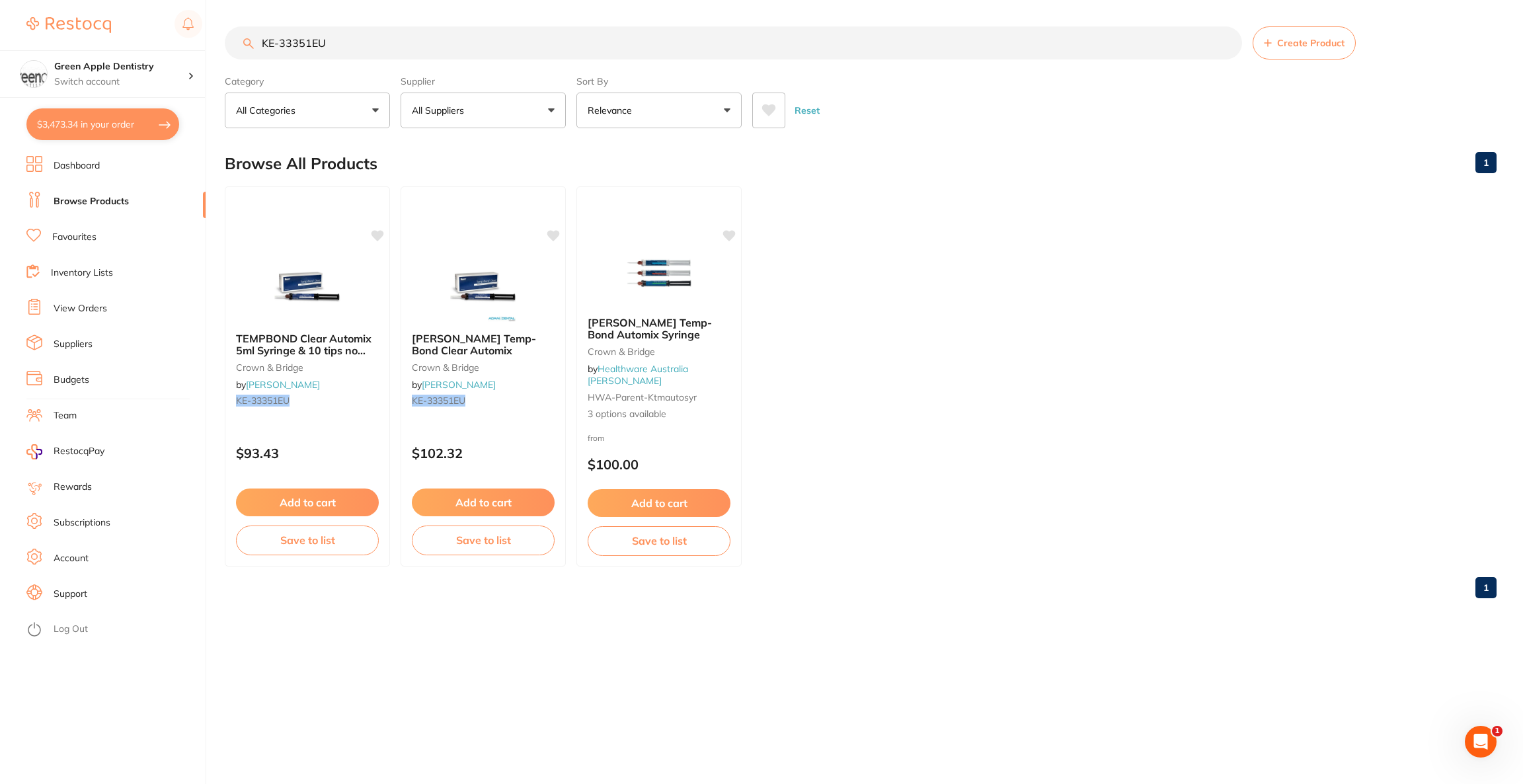
drag, startPoint x: 383, startPoint y: 45, endPoint x: 236, endPoint y: 44, distance: 147.0
click at [236, 44] on input "KE-33351EU" at bounding box center [734, 42] width 1017 height 33
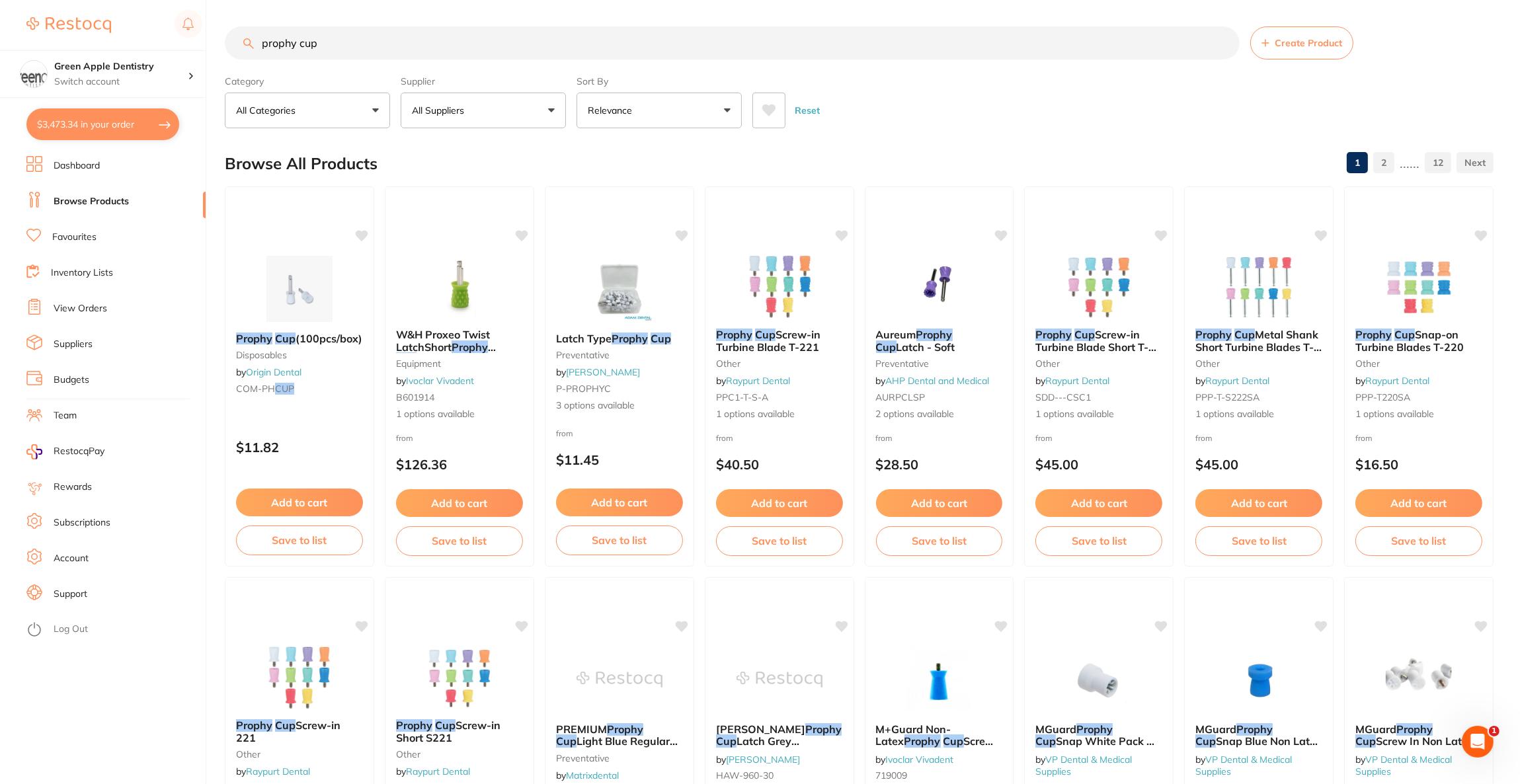
scroll to position [0, 0]
click at [503, 115] on button "All Suppliers" at bounding box center [483, 110] width 165 height 36
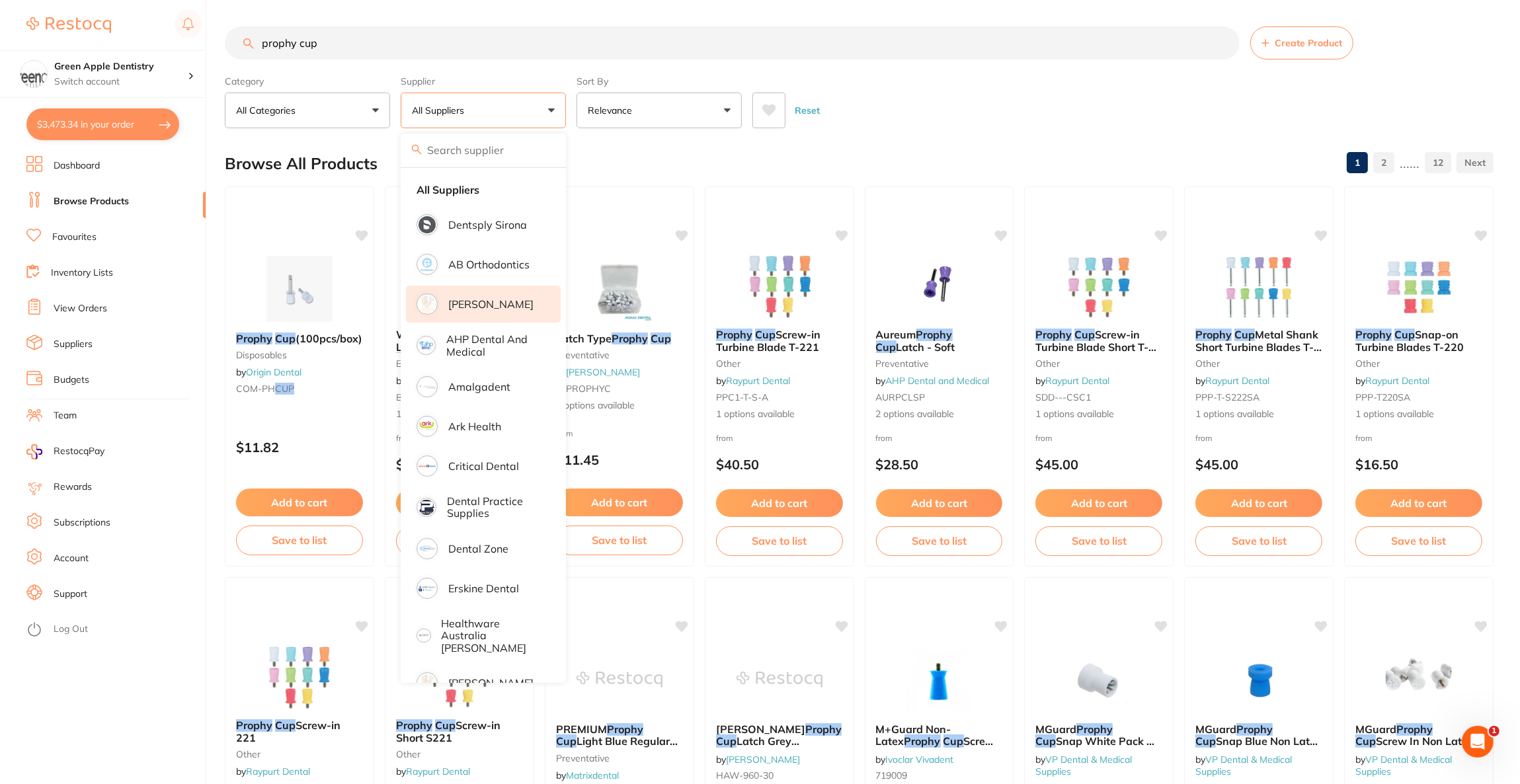
click at [506, 299] on p "[PERSON_NAME]" at bounding box center [490, 304] width 86 height 12
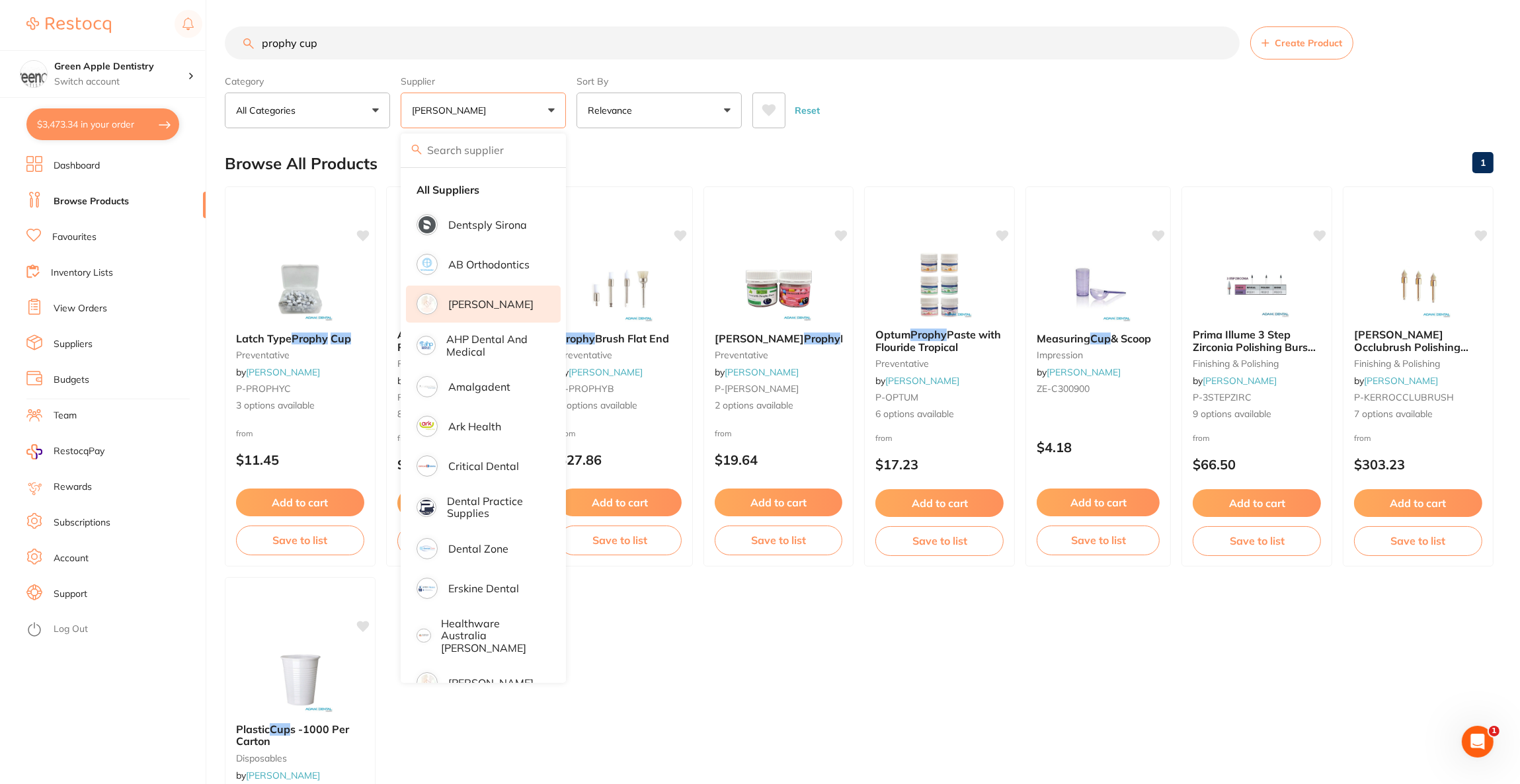
click at [993, 85] on div "Reset" at bounding box center [1118, 105] width 730 height 46
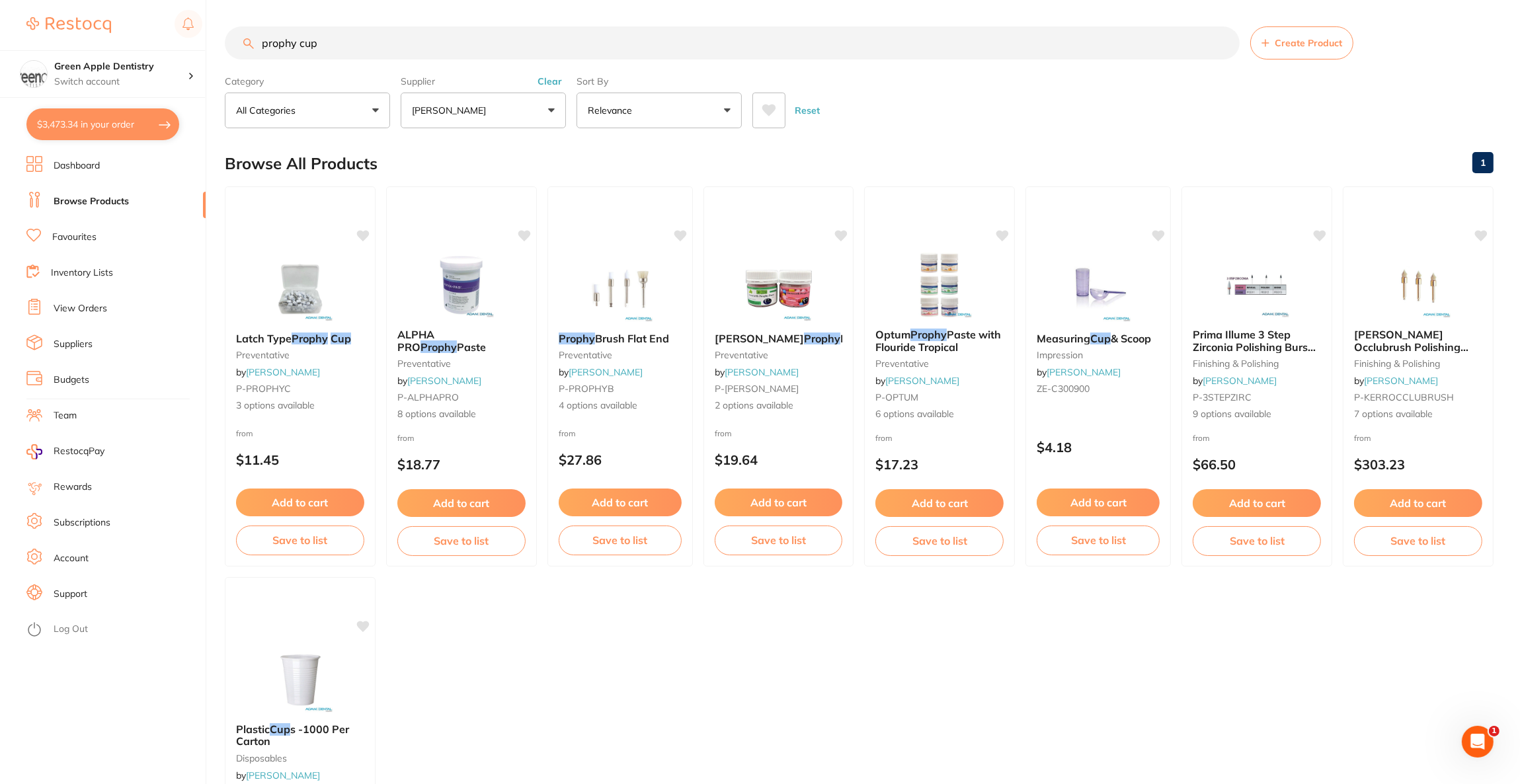
click at [340, 264] on img at bounding box center [300, 289] width 86 height 66
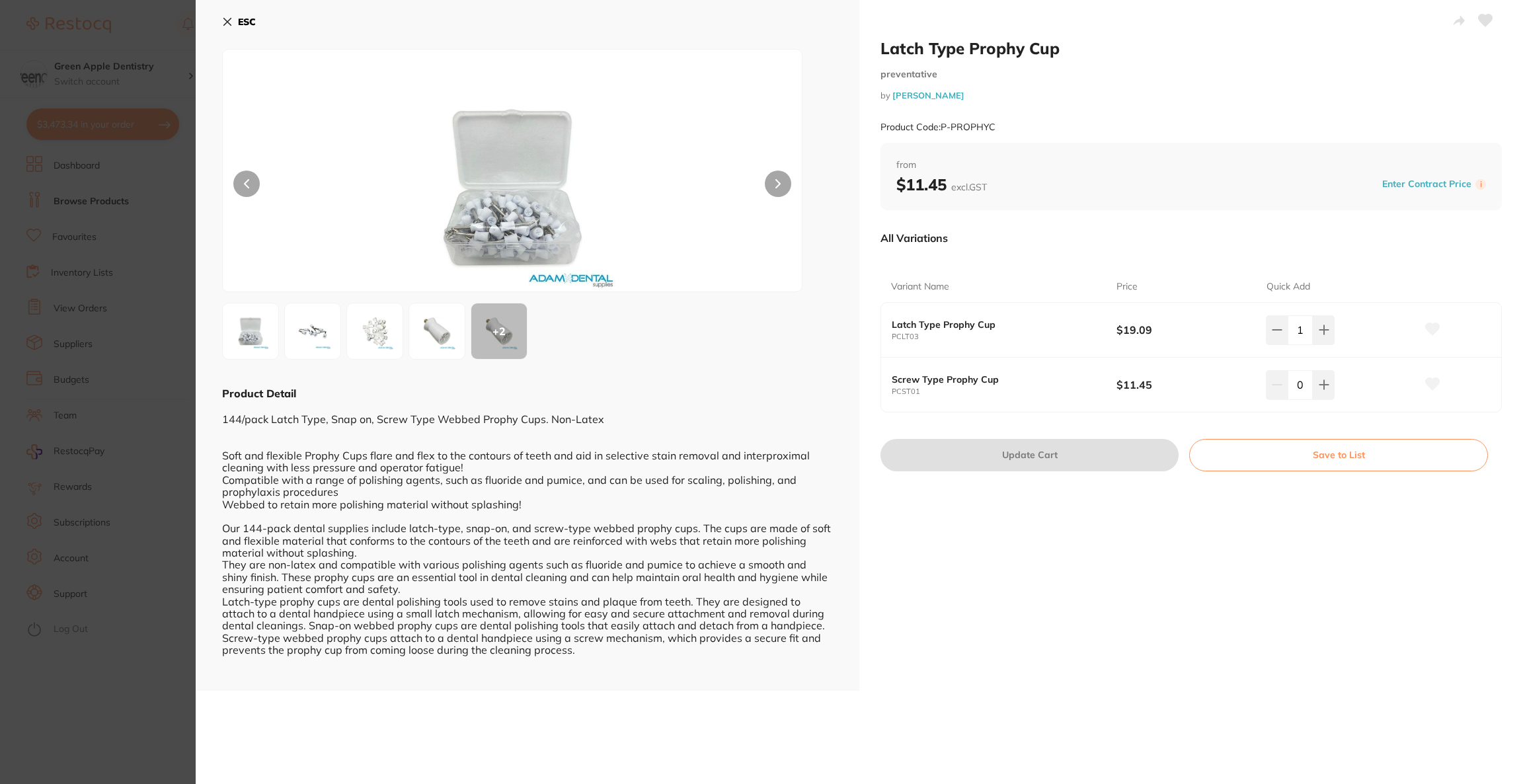
click at [245, 16] on b "ESC" at bounding box center [247, 22] width 18 height 12
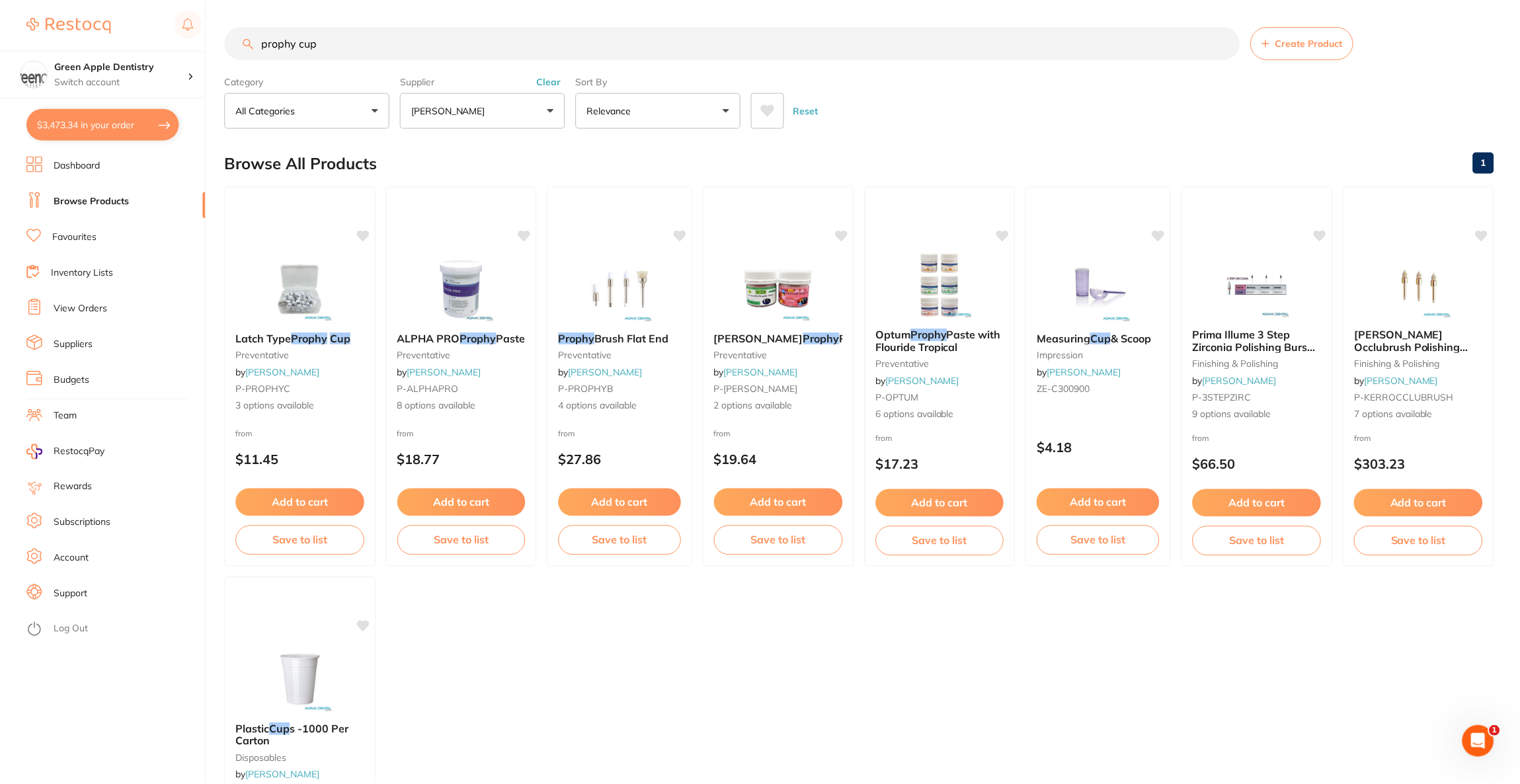
scroll to position [5, 0]
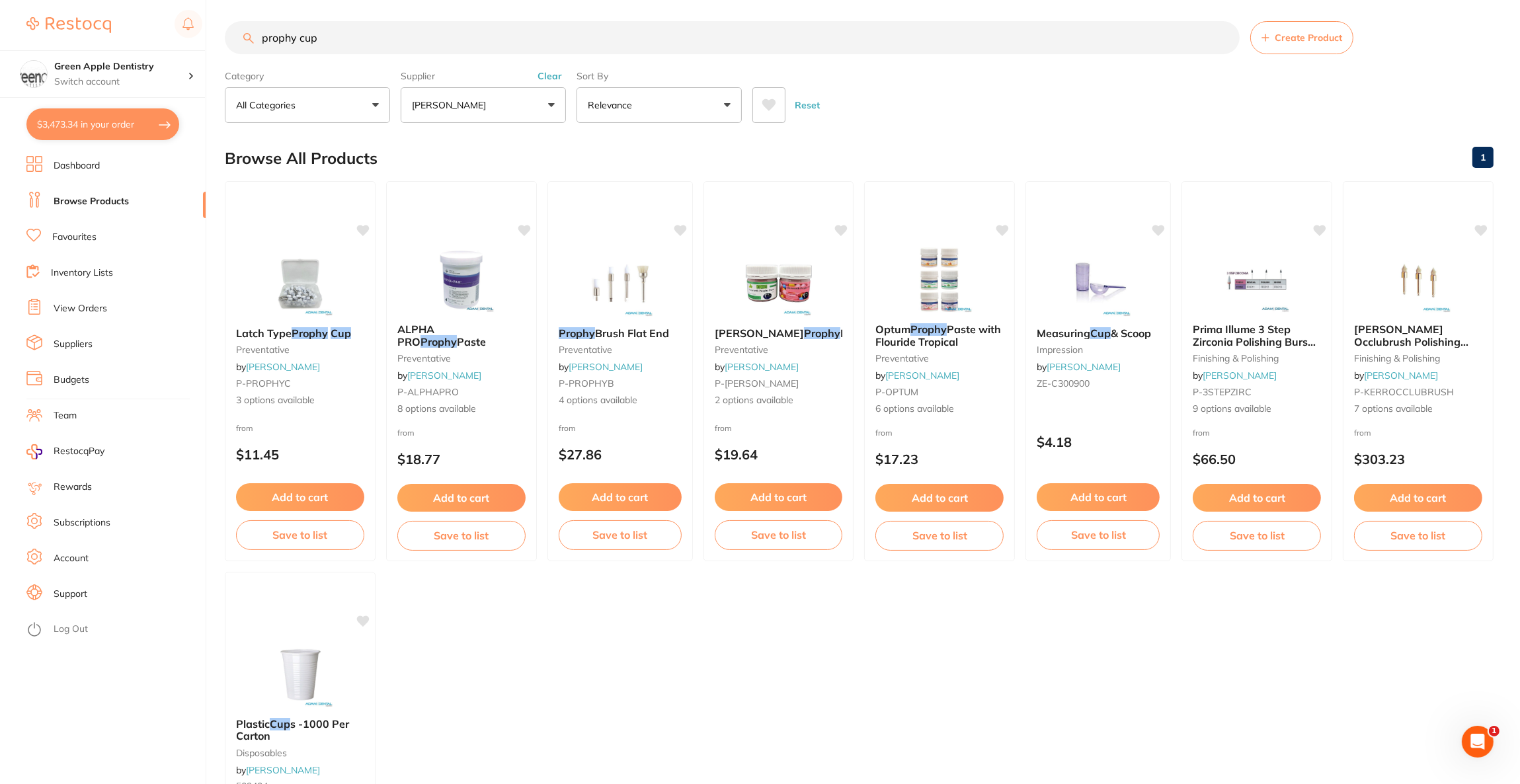
drag, startPoint x: 402, startPoint y: 26, endPoint x: 219, endPoint y: 52, distance: 184.8
click at [219, 52] on div "$3,473.34 Green Apple Dentistry Switch account Riaz [MEDICAL_DATA] Experteeth D…" at bounding box center [760, 387] width 1520 height 784
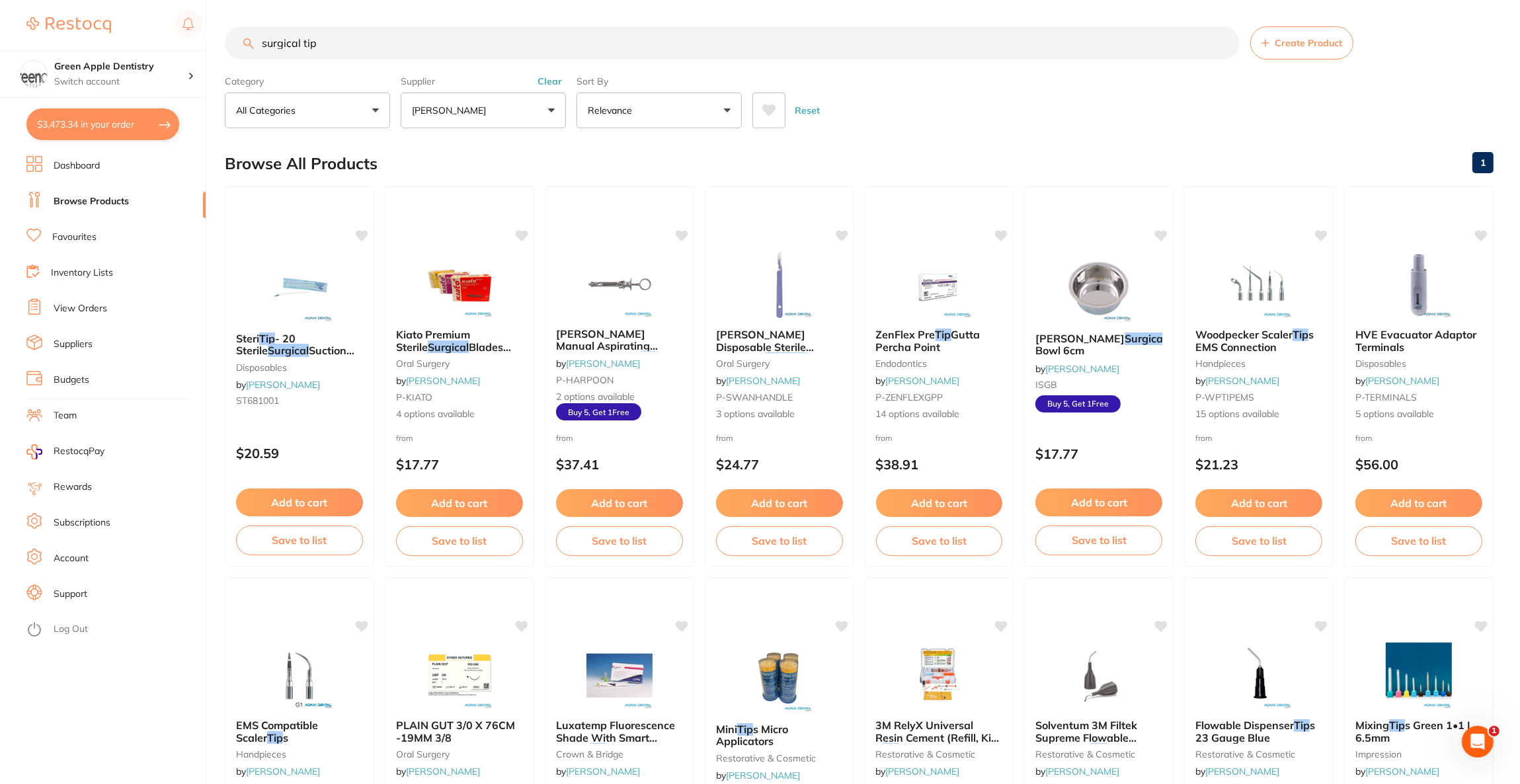
scroll to position [0, 0]
type input "surgical tip"
click at [474, 115] on button "[PERSON_NAME]" at bounding box center [483, 110] width 165 height 36
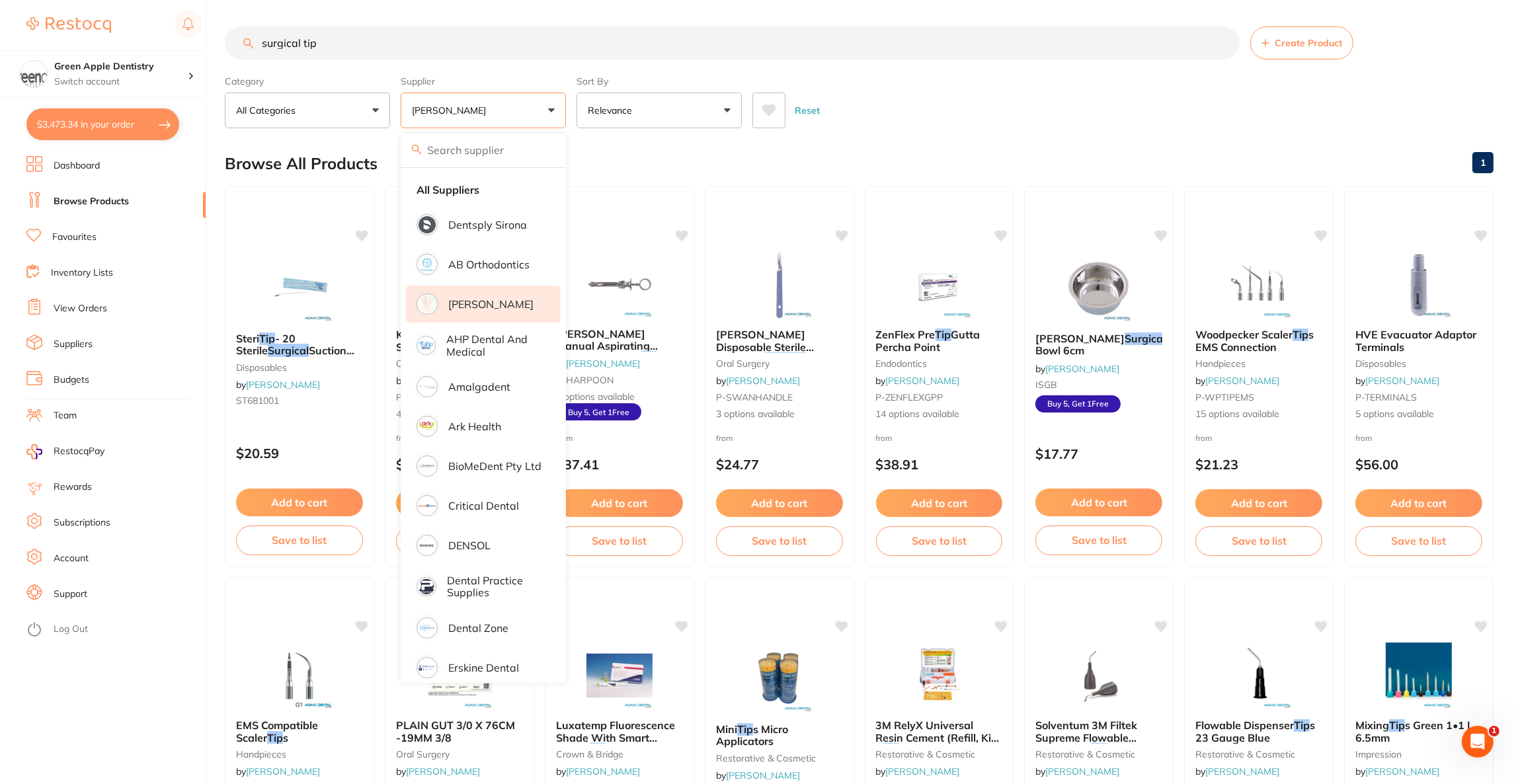
click at [469, 315] on li "[PERSON_NAME]" at bounding box center [484, 304] width 155 height 37
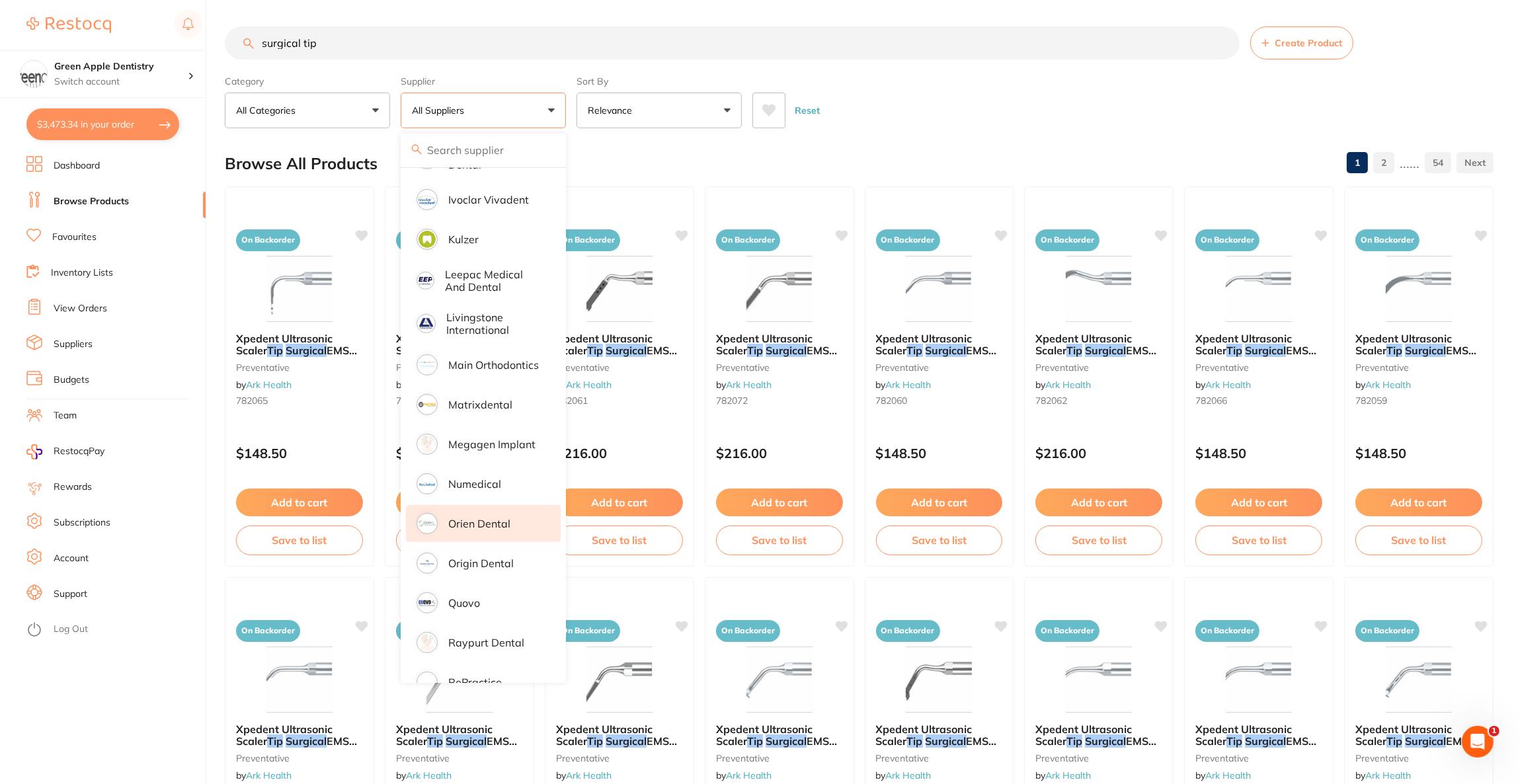
scroll to position [694, 0]
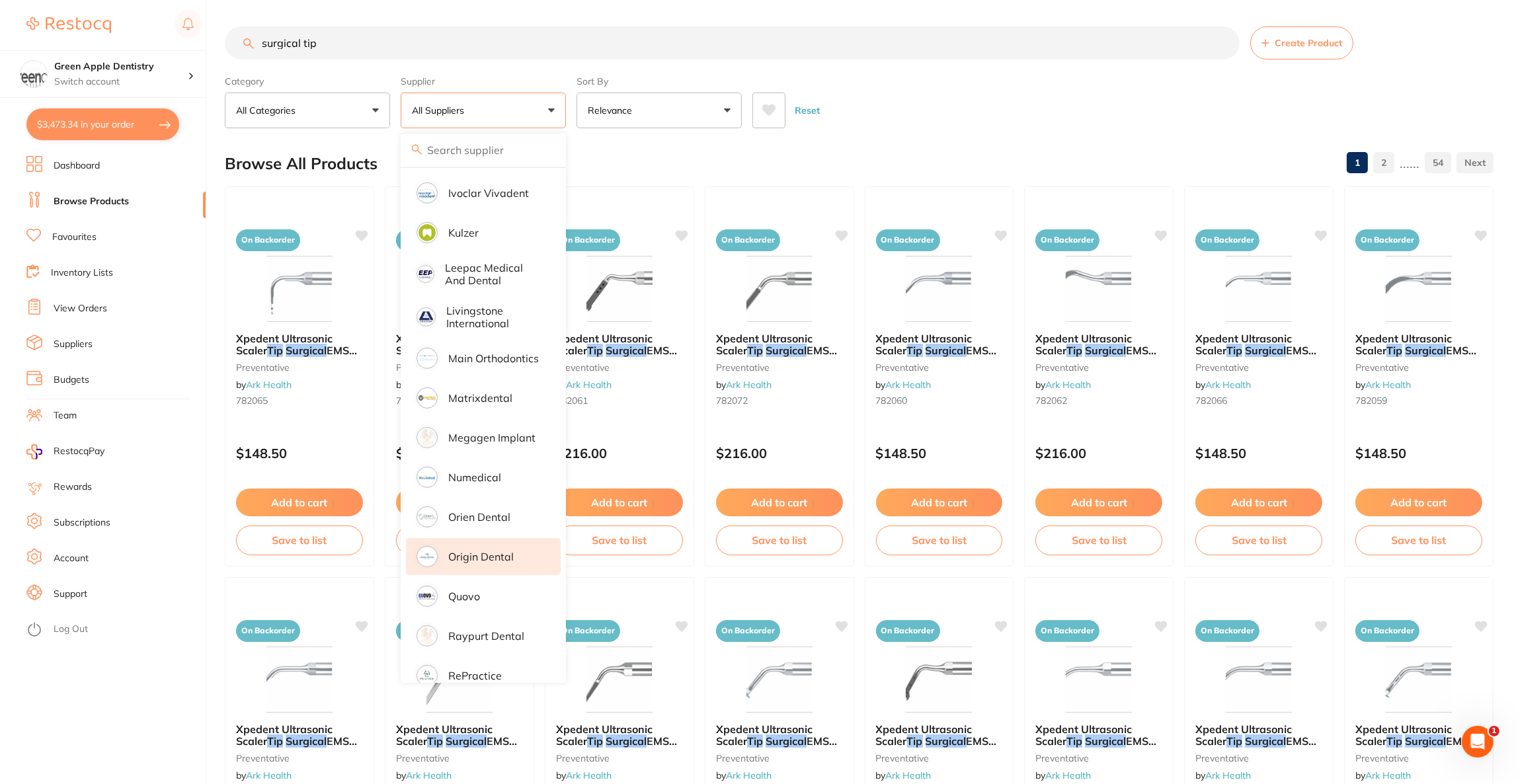
click at [478, 539] on li "Origin Dental" at bounding box center [484, 556] width 155 height 37
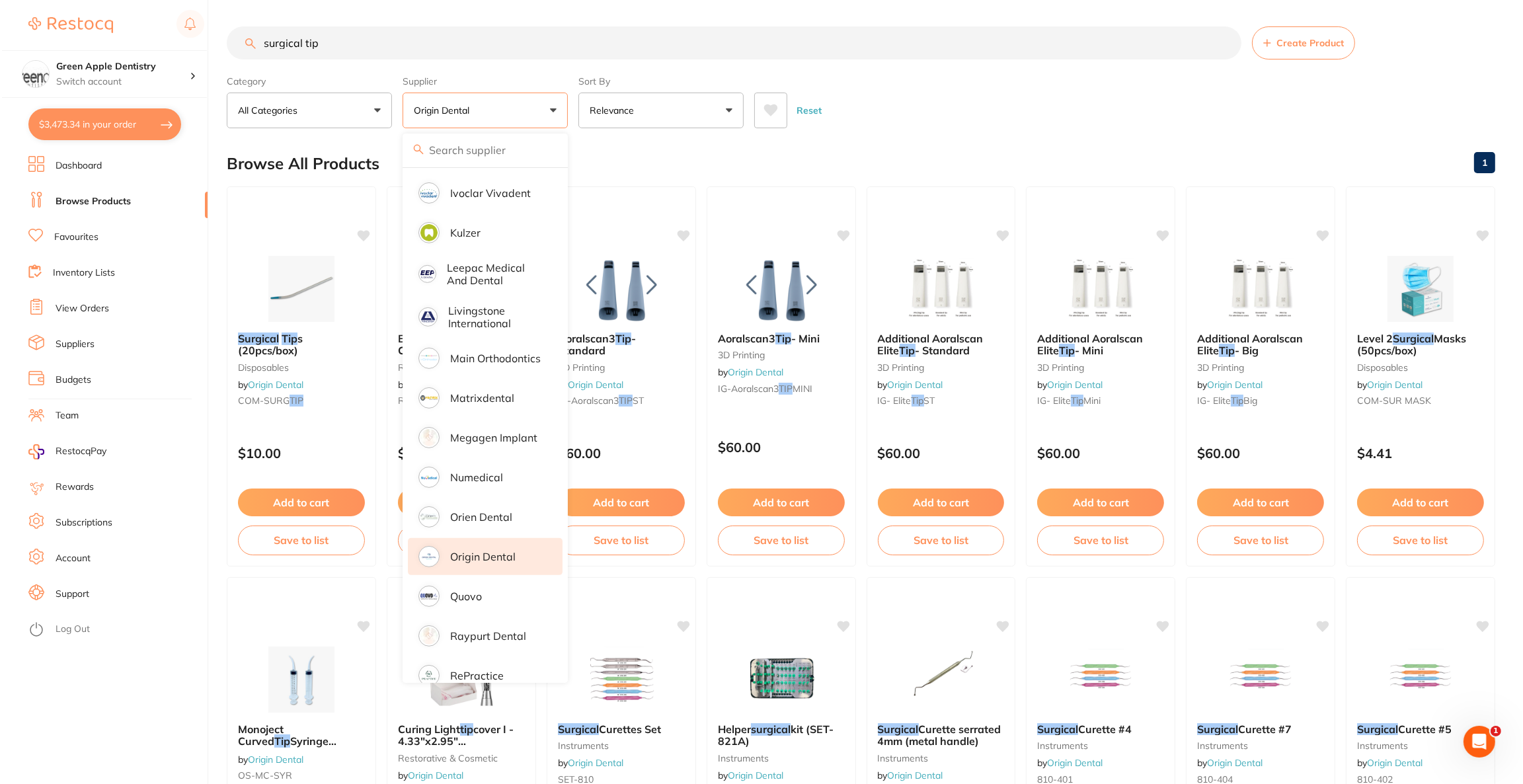
scroll to position [0, 0]
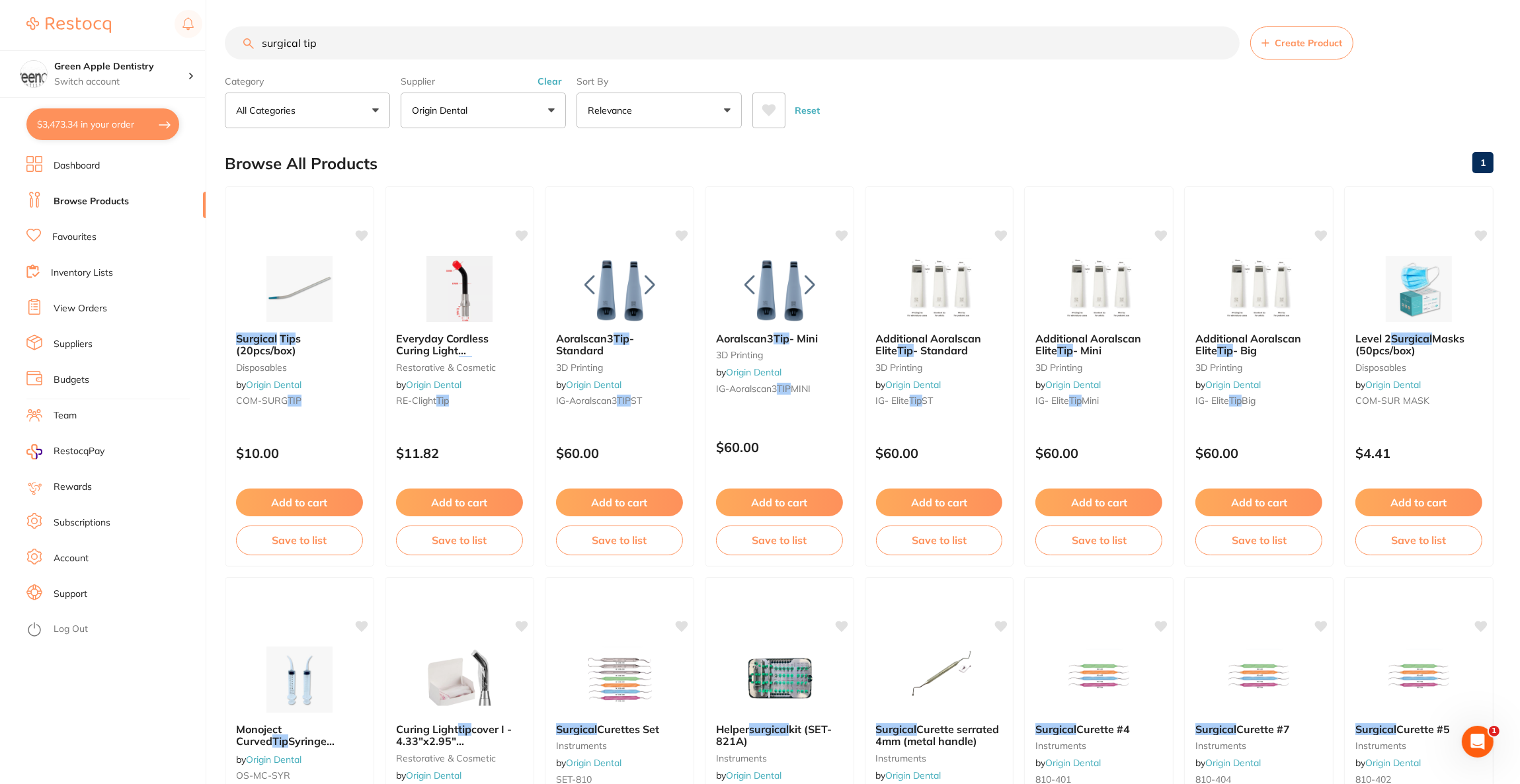
drag, startPoint x: 284, startPoint y: 256, endPoint x: 304, endPoint y: 263, distance: 21.2
click at [284, 257] on img at bounding box center [300, 289] width 86 height 66
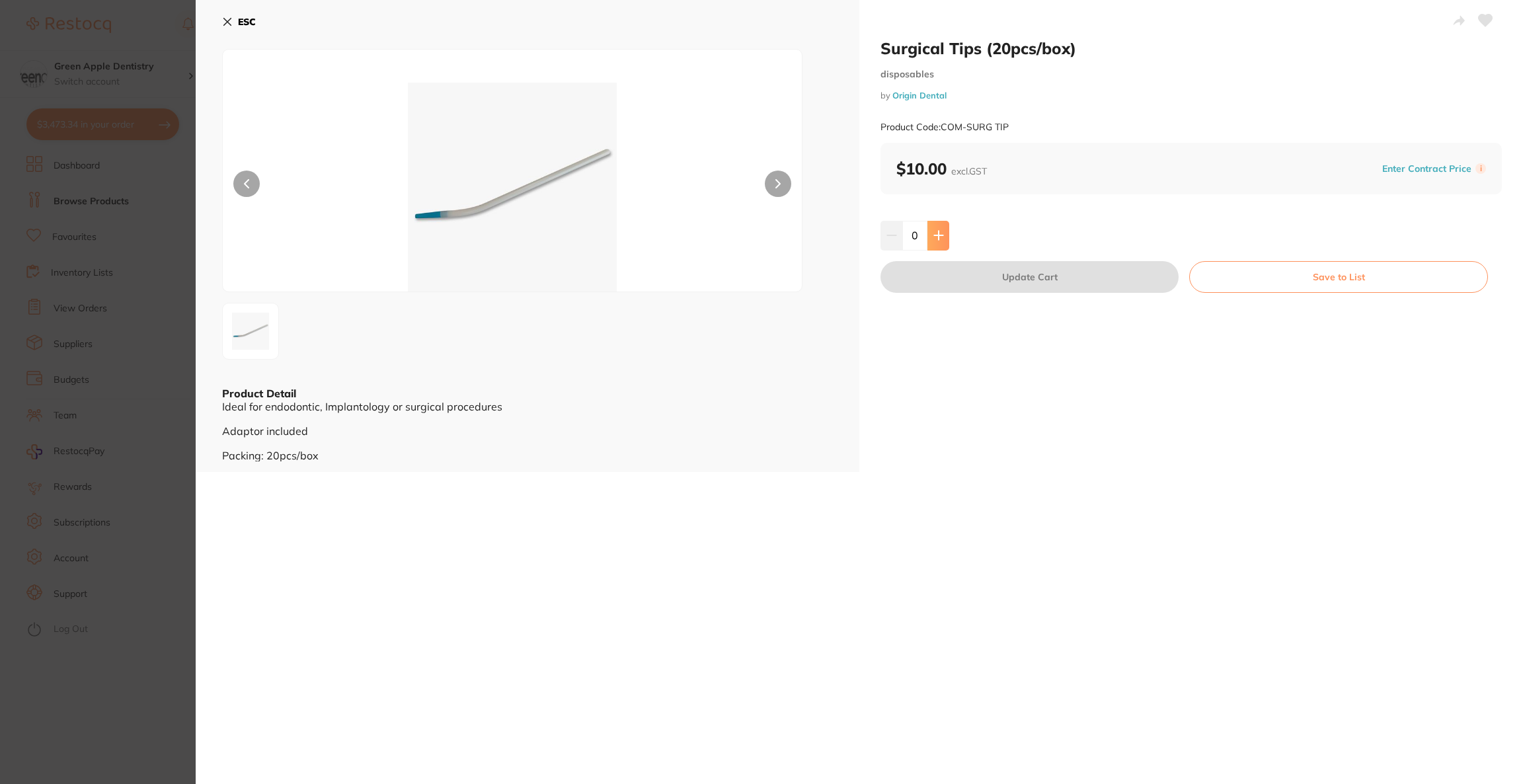
click at [938, 244] on button at bounding box center [938, 235] width 22 height 29
type input "2"
click at [959, 280] on button "Update Cart" at bounding box center [1029, 277] width 298 height 32
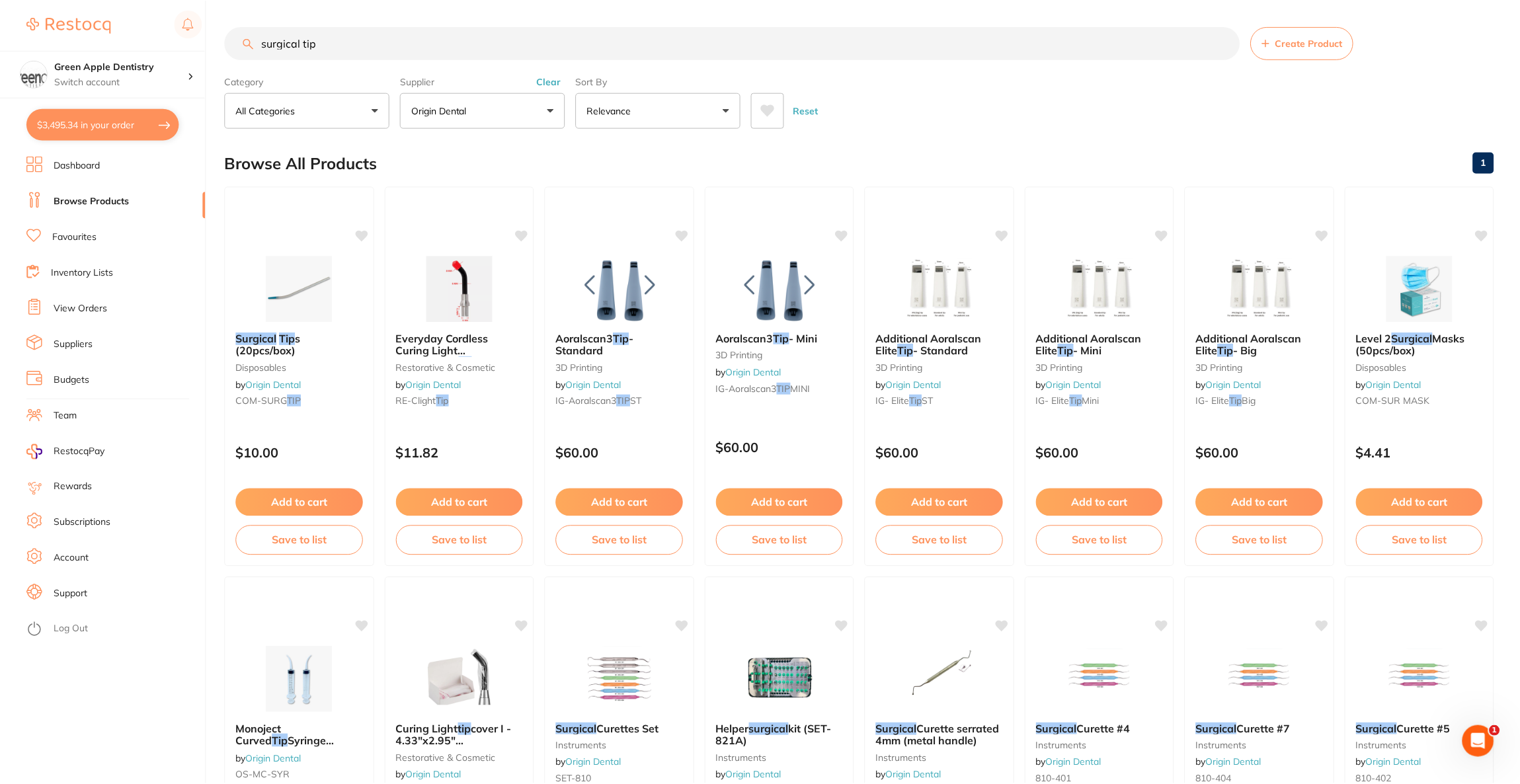
scroll to position [5, 0]
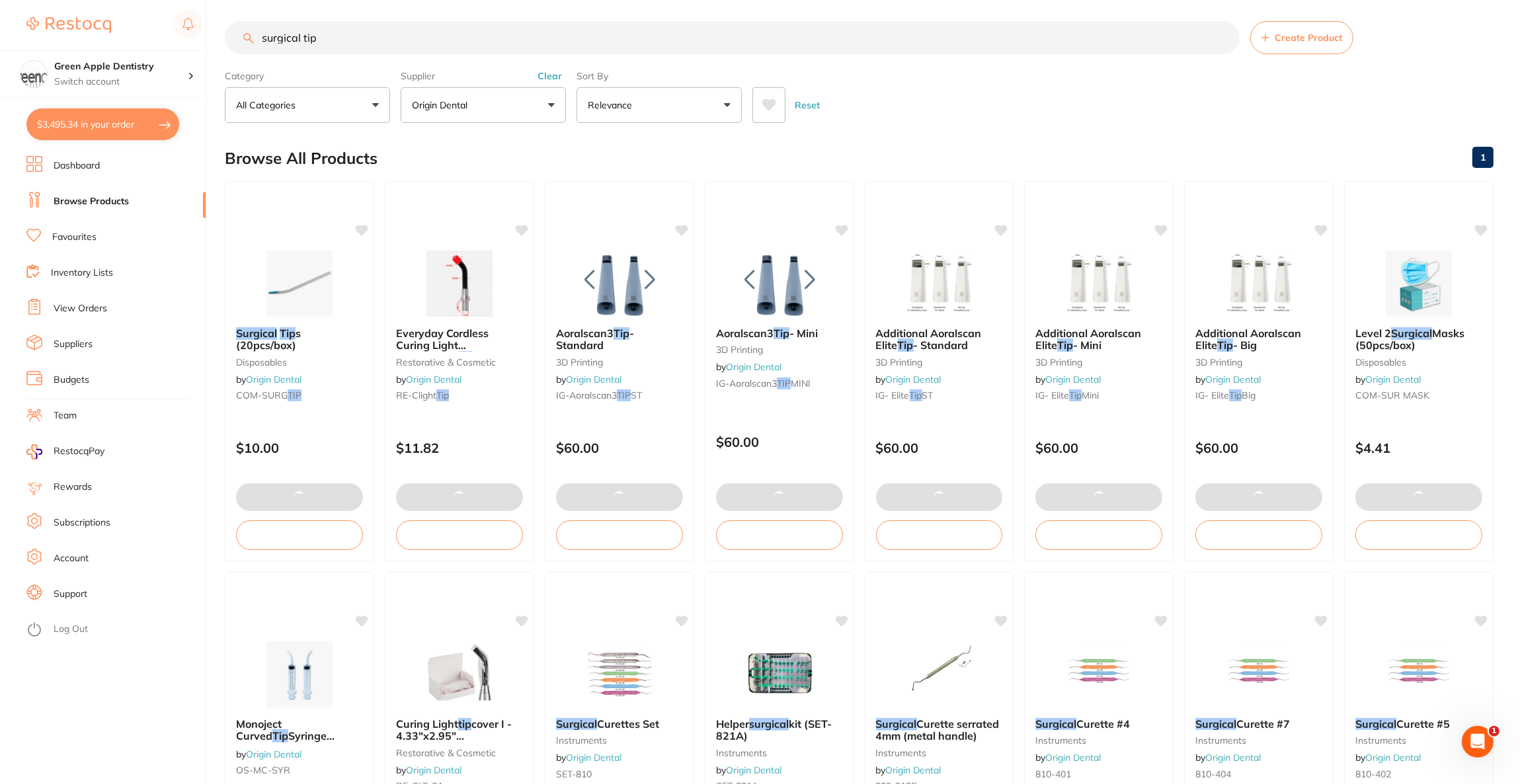
click at [148, 129] on button "$3,495.34 in your order" at bounding box center [102, 124] width 153 height 32
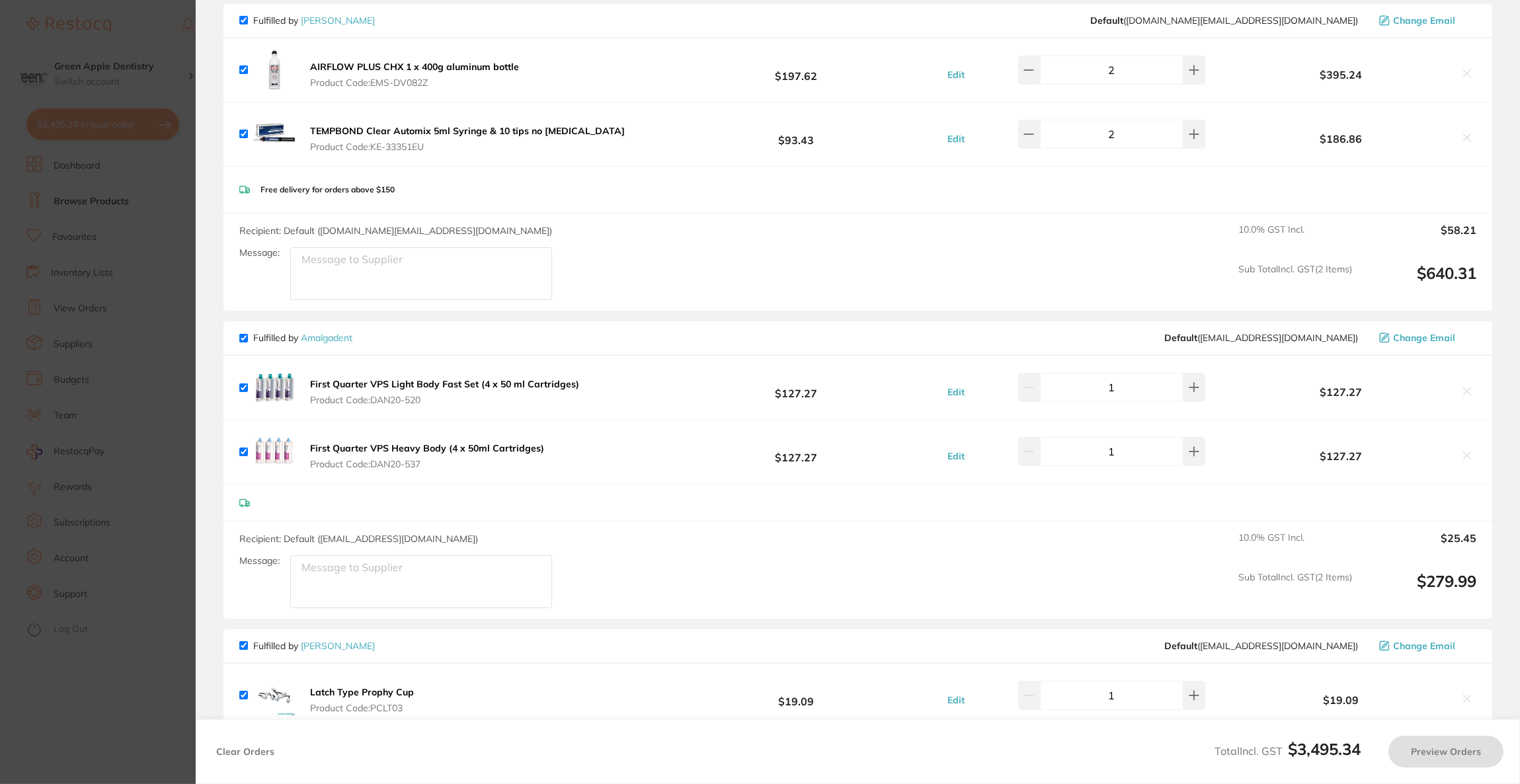
checkbox input "true"
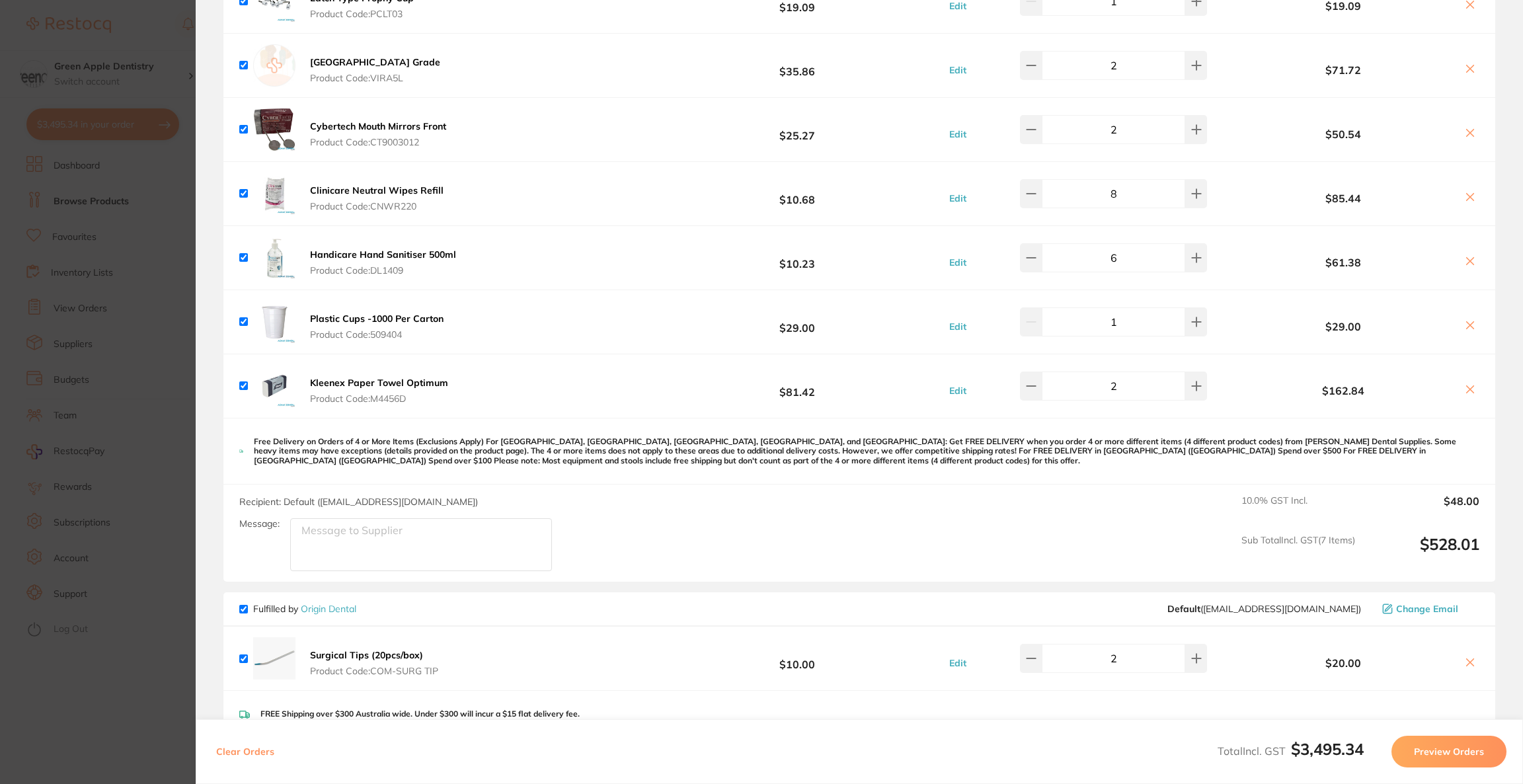
scroll to position [2280, 0]
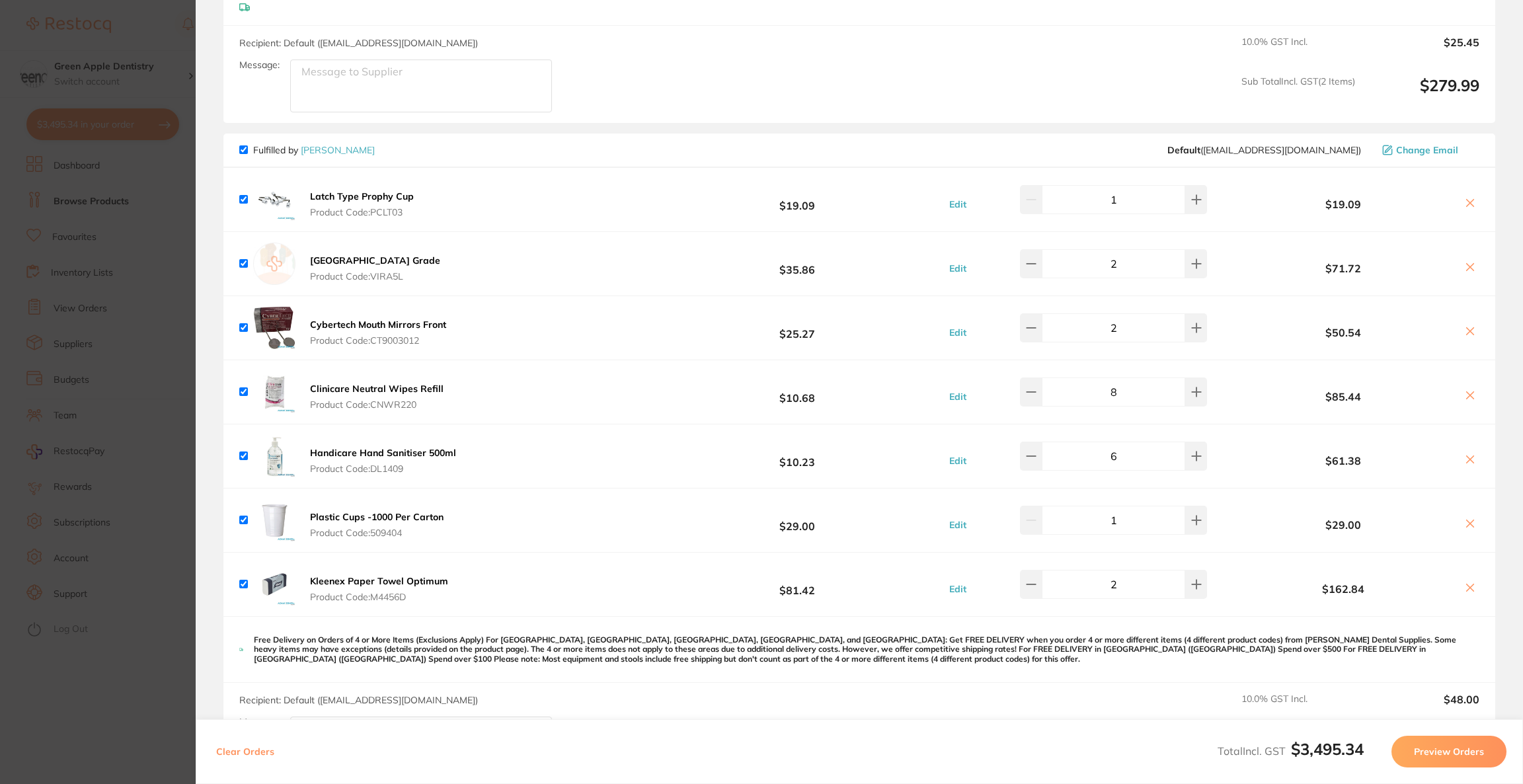
click at [1465, 197] on icon at bounding box center [1470, 203] width 11 height 11
checkbox input "false"
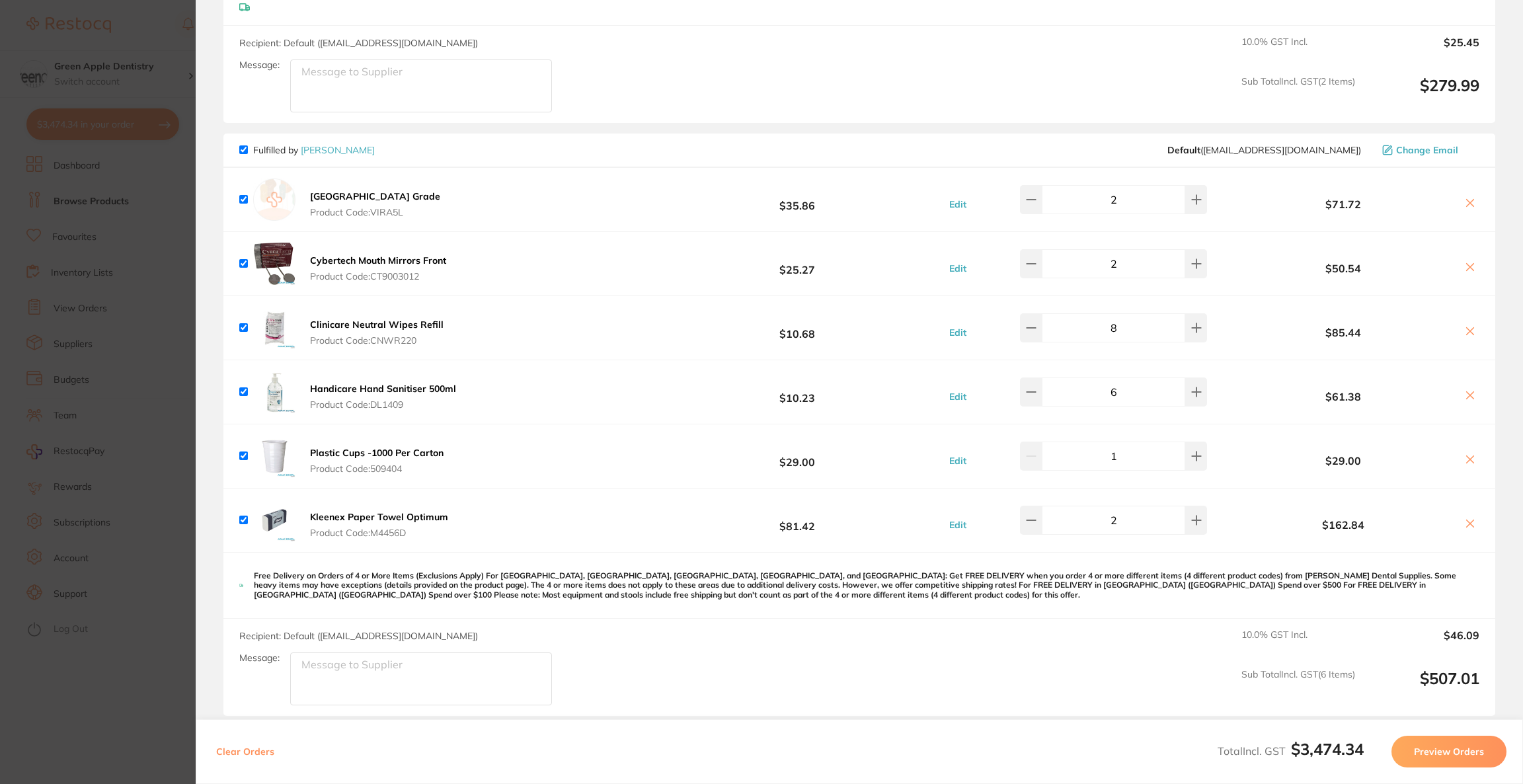
click at [2, 166] on section "Update RRP Set your pre negotiated price for this item. Item Agreed RRP (excl. …" at bounding box center [761, 392] width 1523 height 784
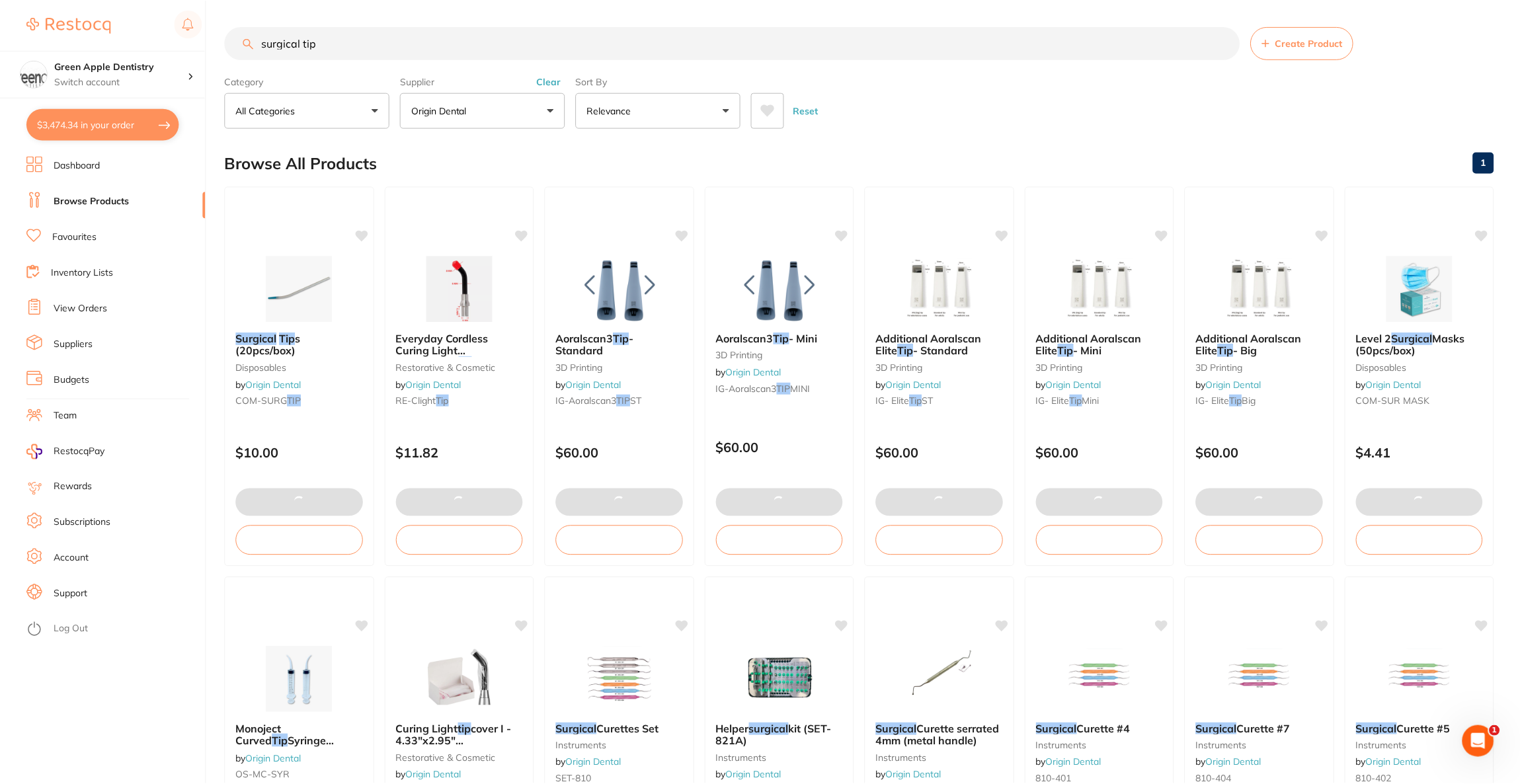
scroll to position [5, 0]
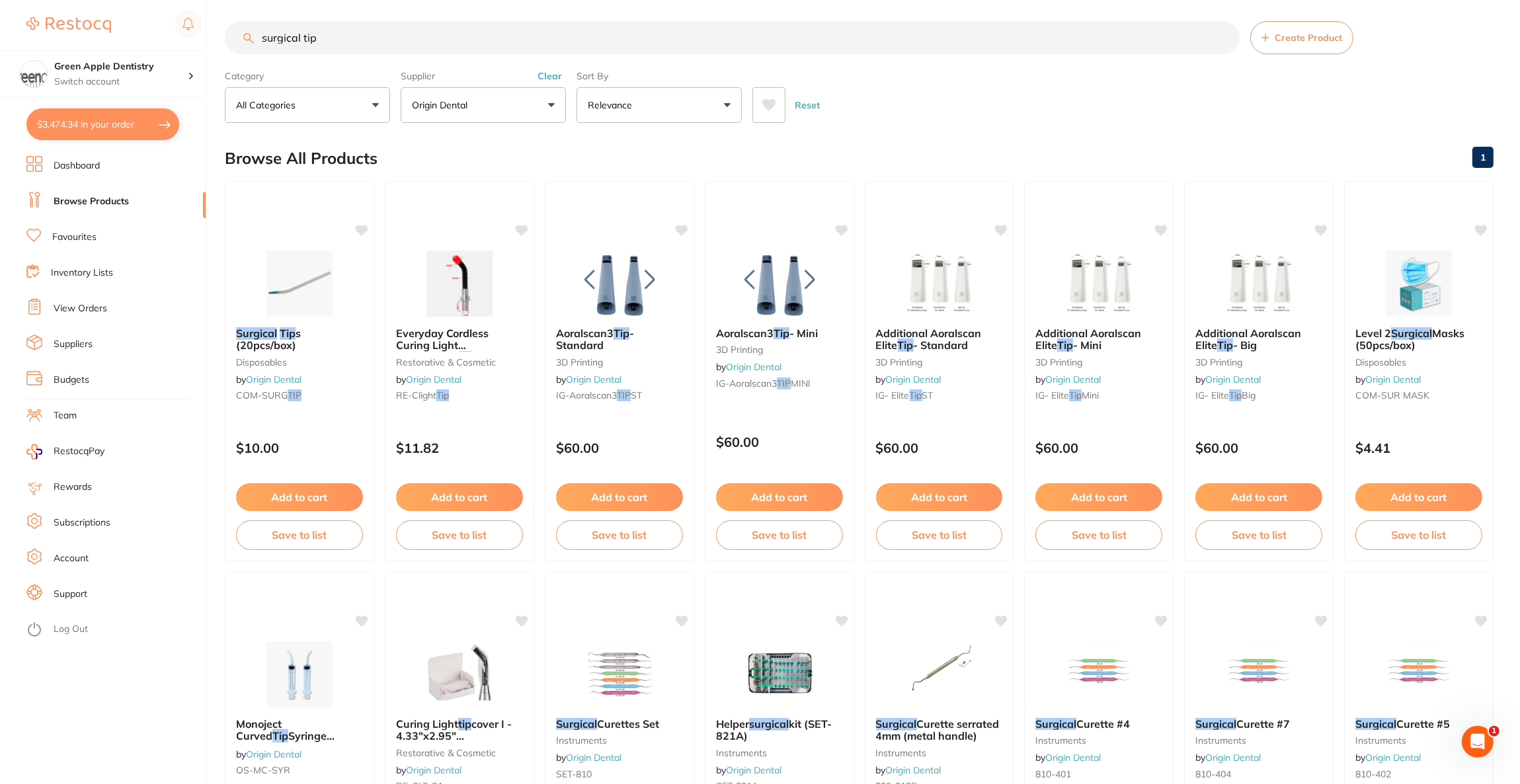
drag, startPoint x: 373, startPoint y: 34, endPoint x: 205, endPoint y: 46, distance: 168.4
click at [205, 46] on div "$3,474.34 Green Apple Dentistry Switch account Riaz [MEDICAL_DATA] Experteeth D…" at bounding box center [760, 387] width 1520 height 784
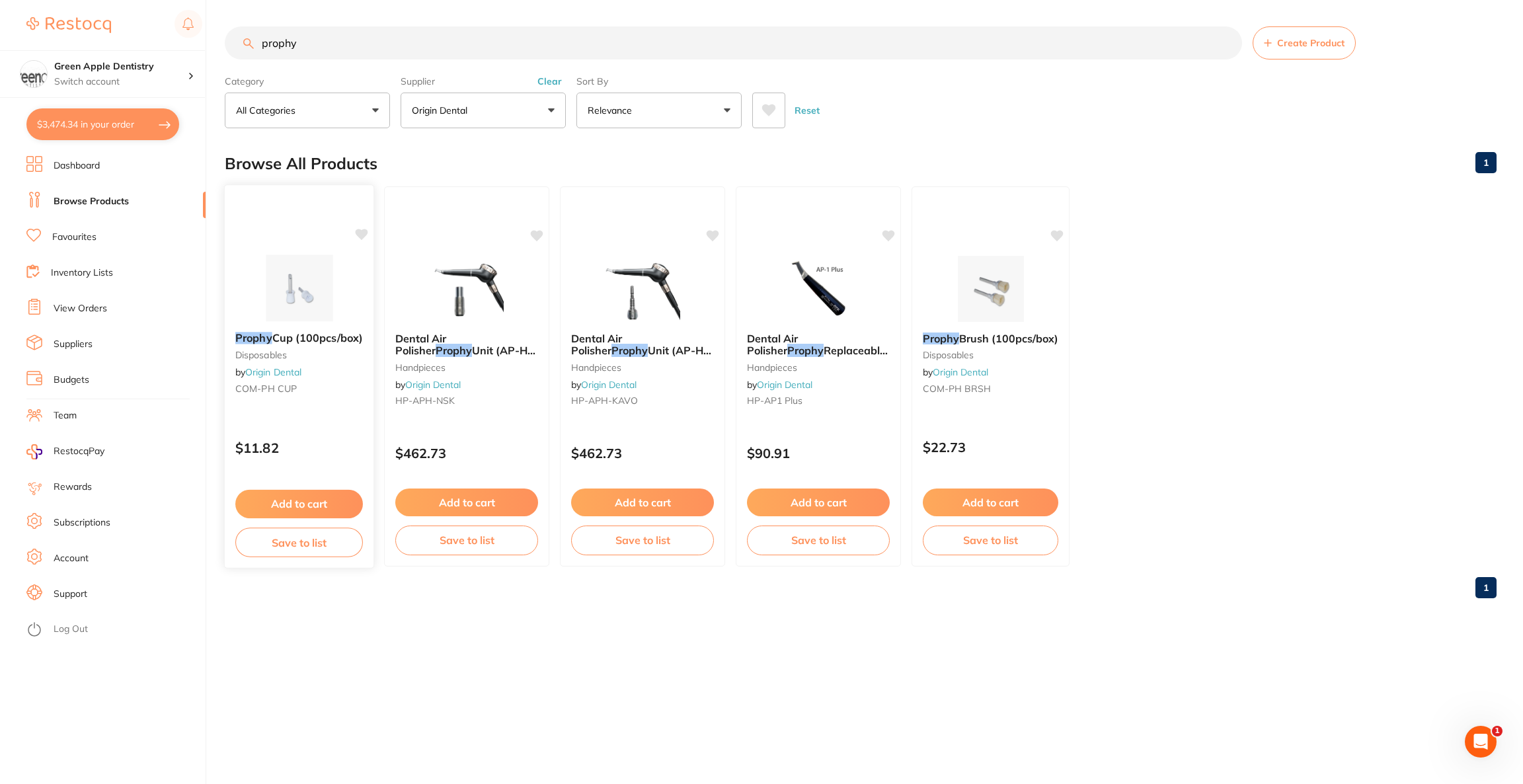
scroll to position [0, 0]
type input "prophy"
drag, startPoint x: 298, startPoint y: 285, endPoint x: 304, endPoint y: 286, distance: 6.1
click at [298, 285] on img at bounding box center [300, 289] width 86 height 66
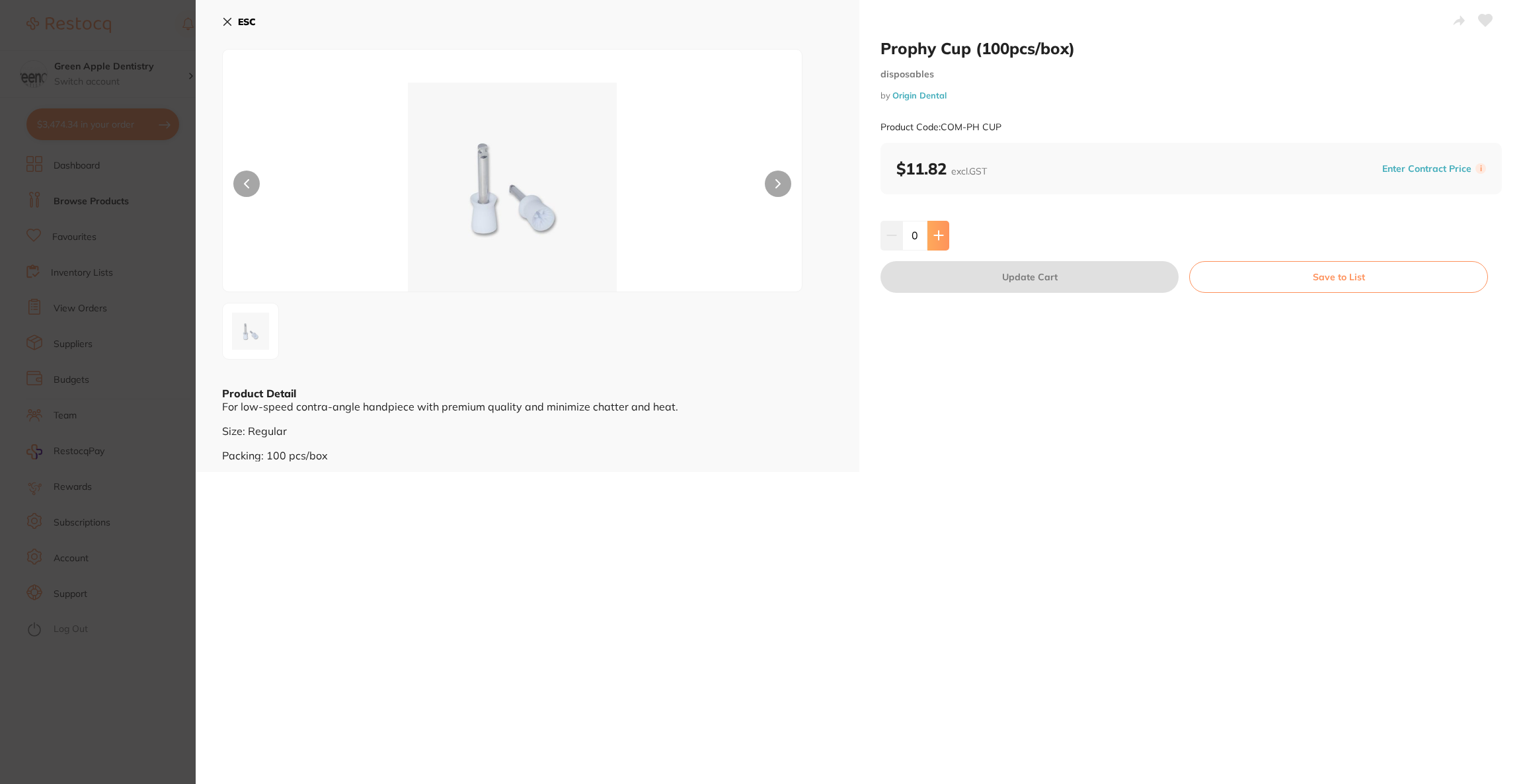
click at [941, 240] on icon at bounding box center [939, 236] width 11 height 11
type input "1"
click at [944, 277] on button "Update Cart" at bounding box center [1029, 277] width 298 height 32
checkbox input "true"
checkbox input "false"
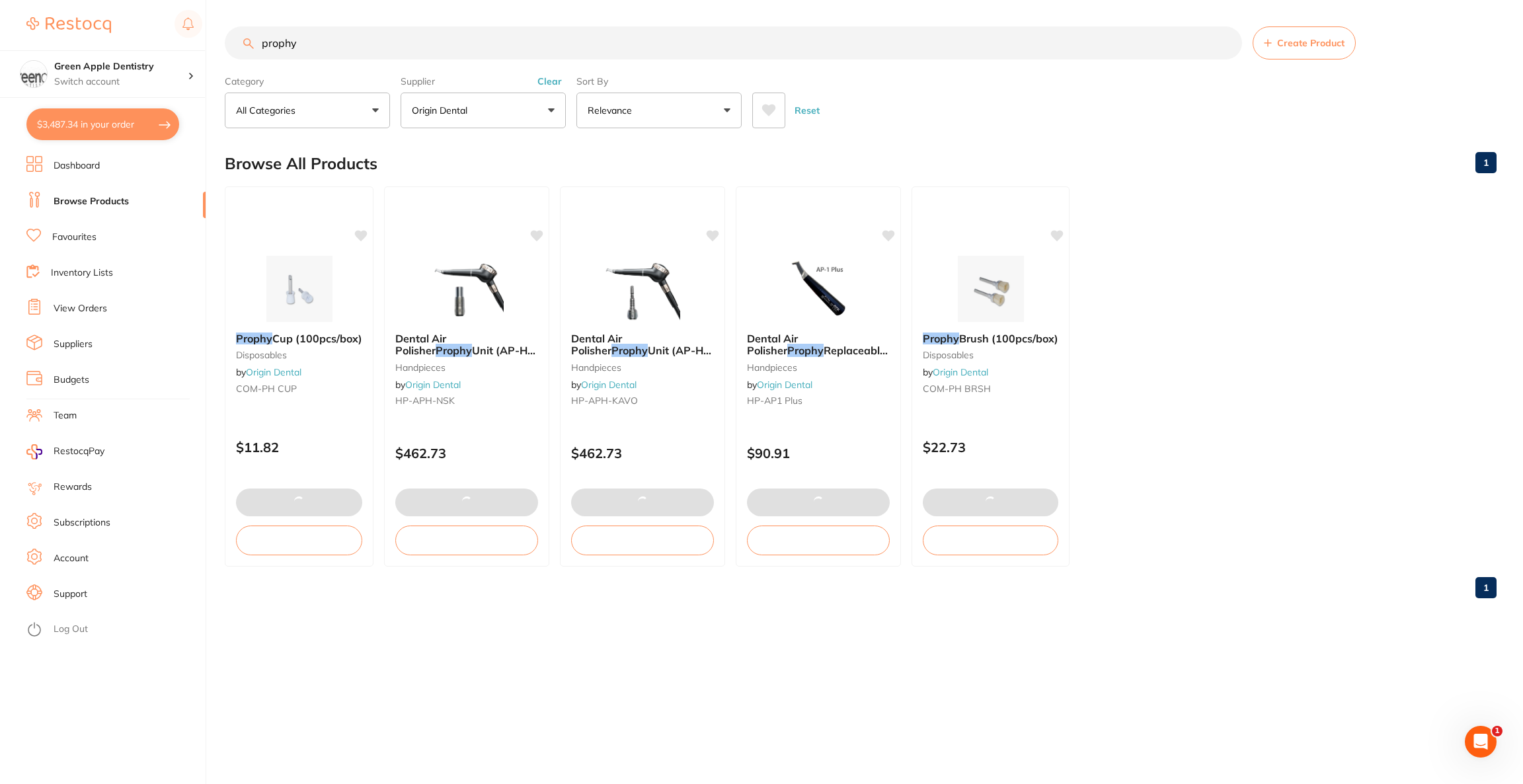
click at [329, 49] on input "prophy" at bounding box center [734, 42] width 1017 height 33
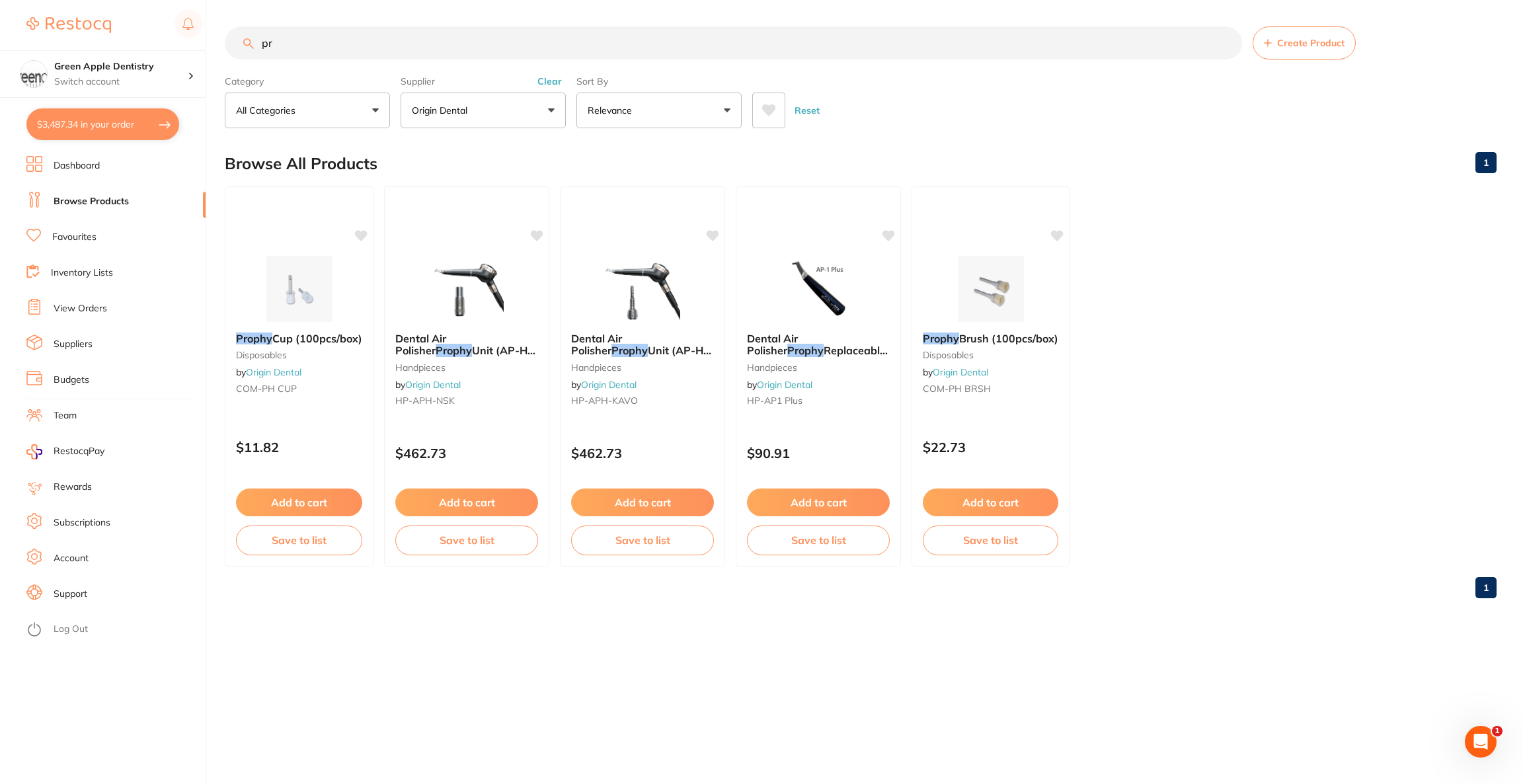
type input "p"
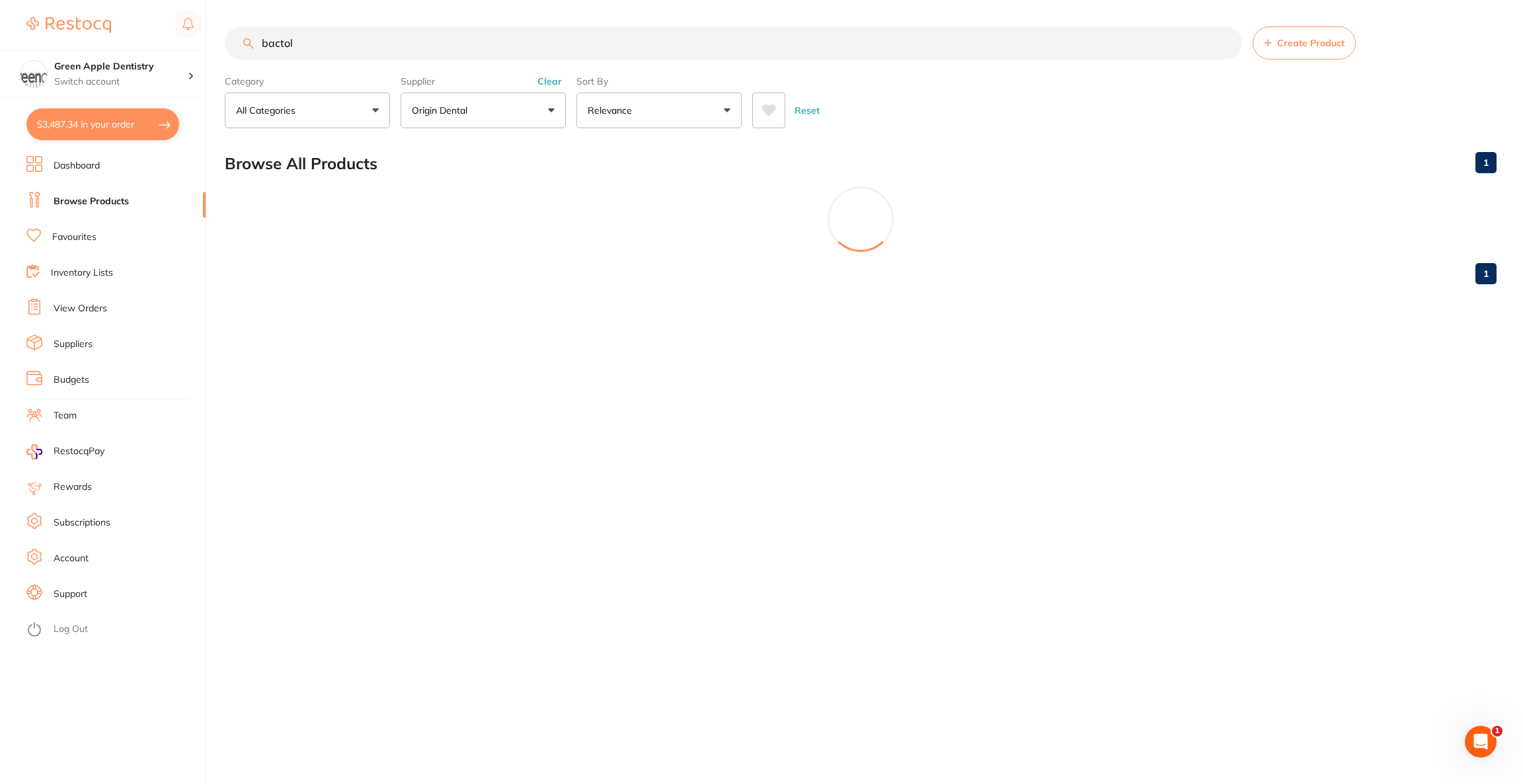
scroll to position [66, 0]
click at [337, 53] on input "bactol" at bounding box center [734, 42] width 1017 height 33
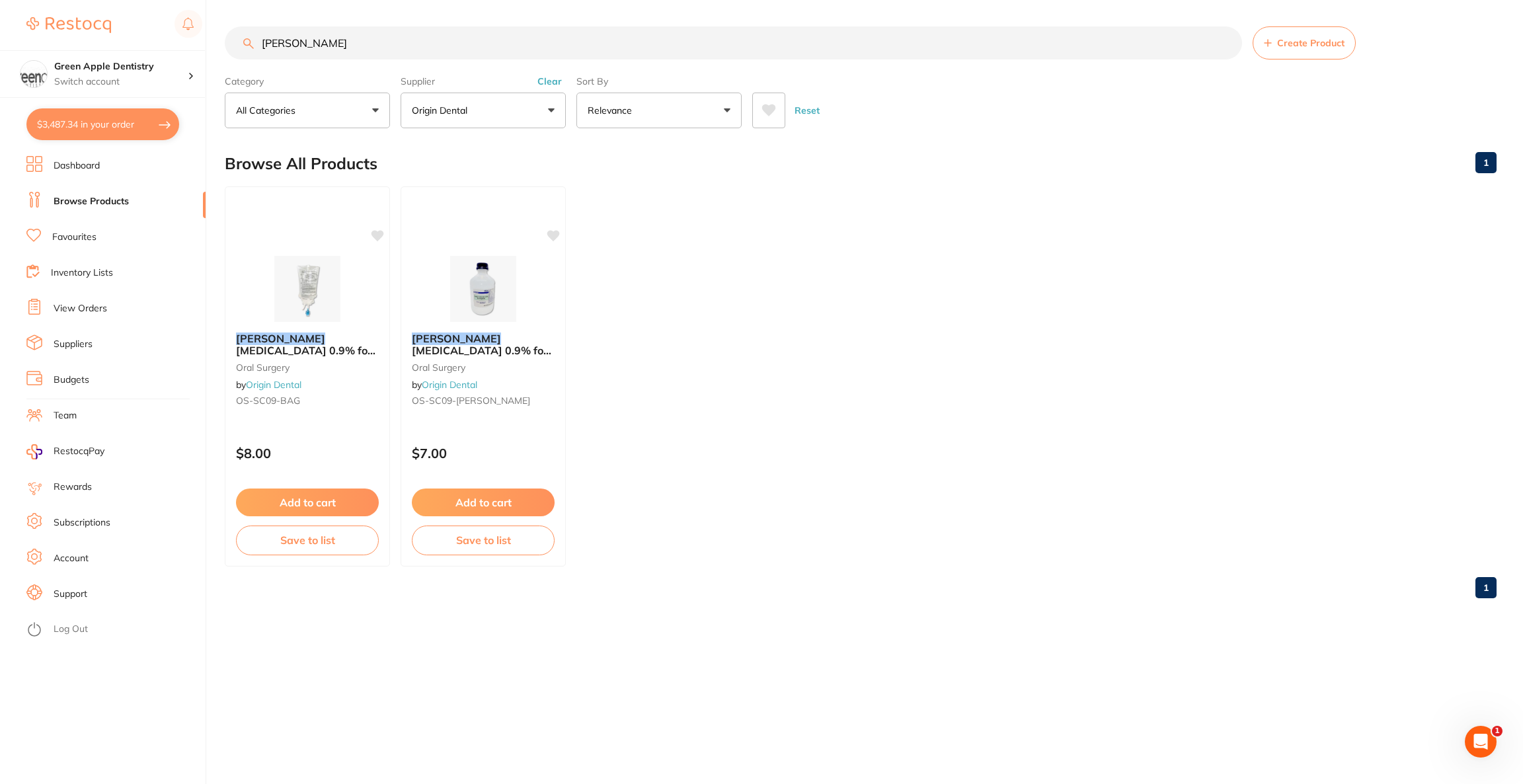
scroll to position [267, 0]
type input "[PERSON_NAME]"
drag, startPoint x: 470, startPoint y: 294, endPoint x: 461, endPoint y: 289, distance: 10.3
click at [470, 294] on img at bounding box center [484, 289] width 86 height 66
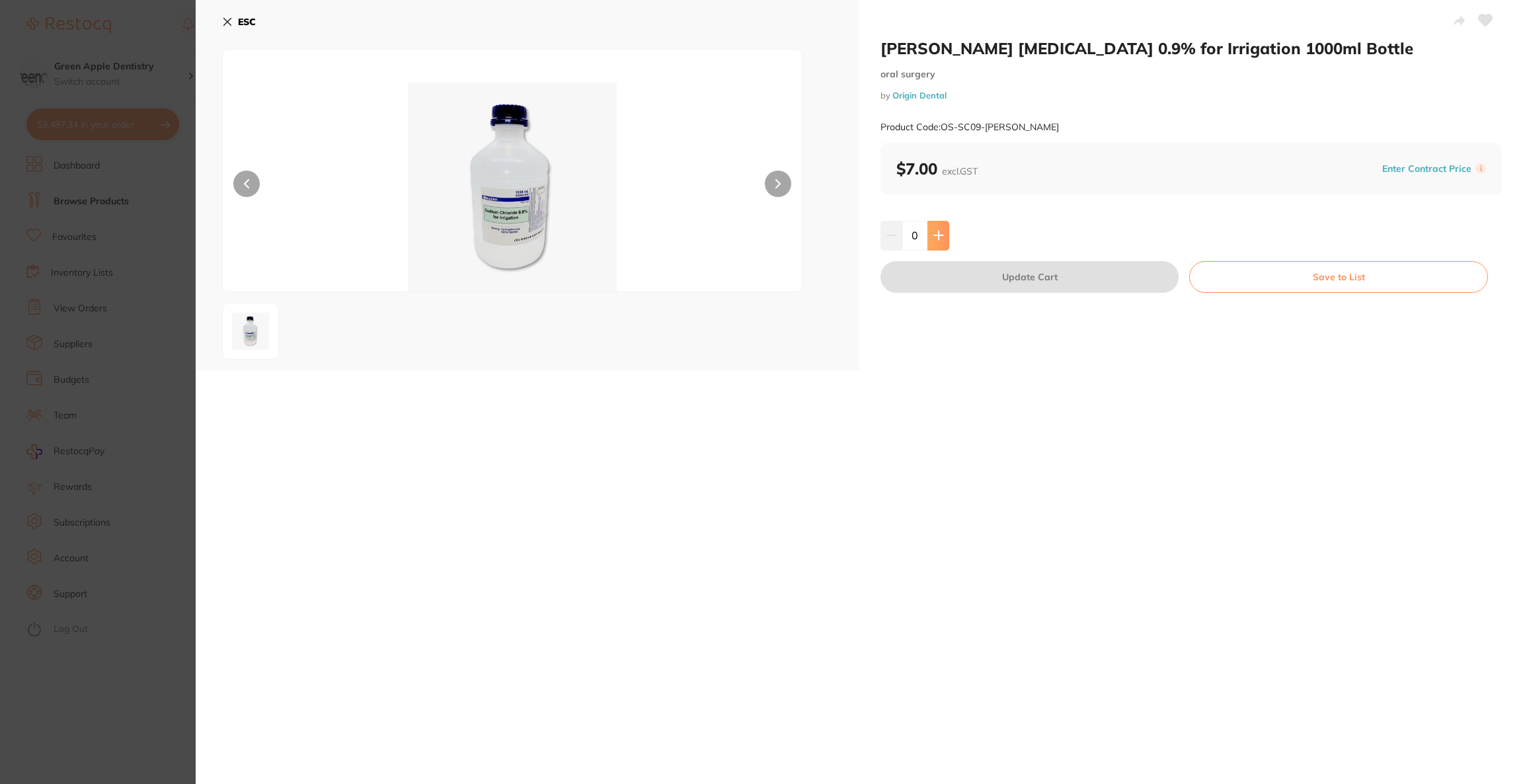
click at [930, 230] on button at bounding box center [938, 235] width 22 height 29
type input "2"
click at [939, 277] on button "Update Cart" at bounding box center [1029, 277] width 298 height 32
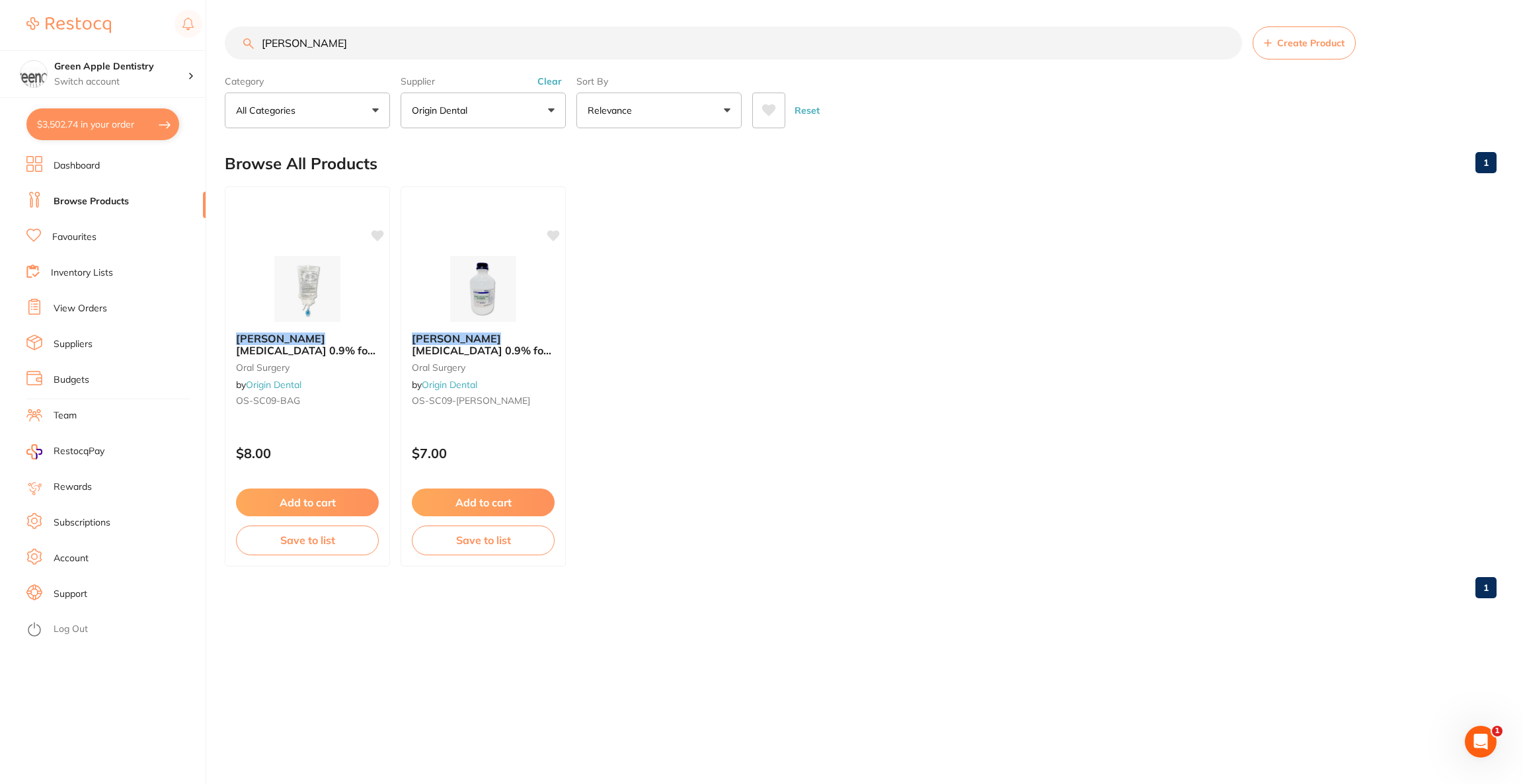
click at [129, 130] on button "$3,502.74 in your order" at bounding box center [102, 124] width 153 height 32
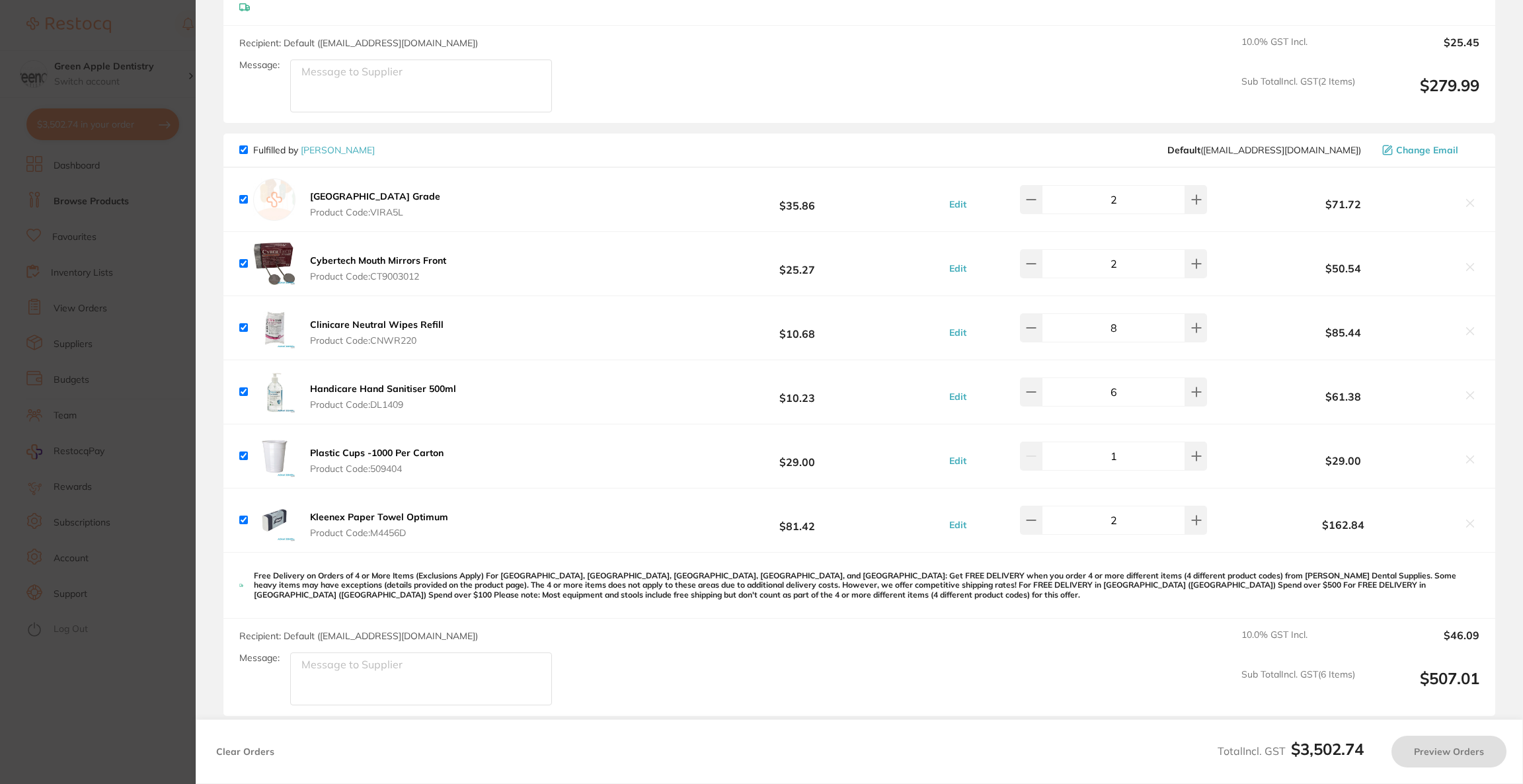
checkbox input "true"
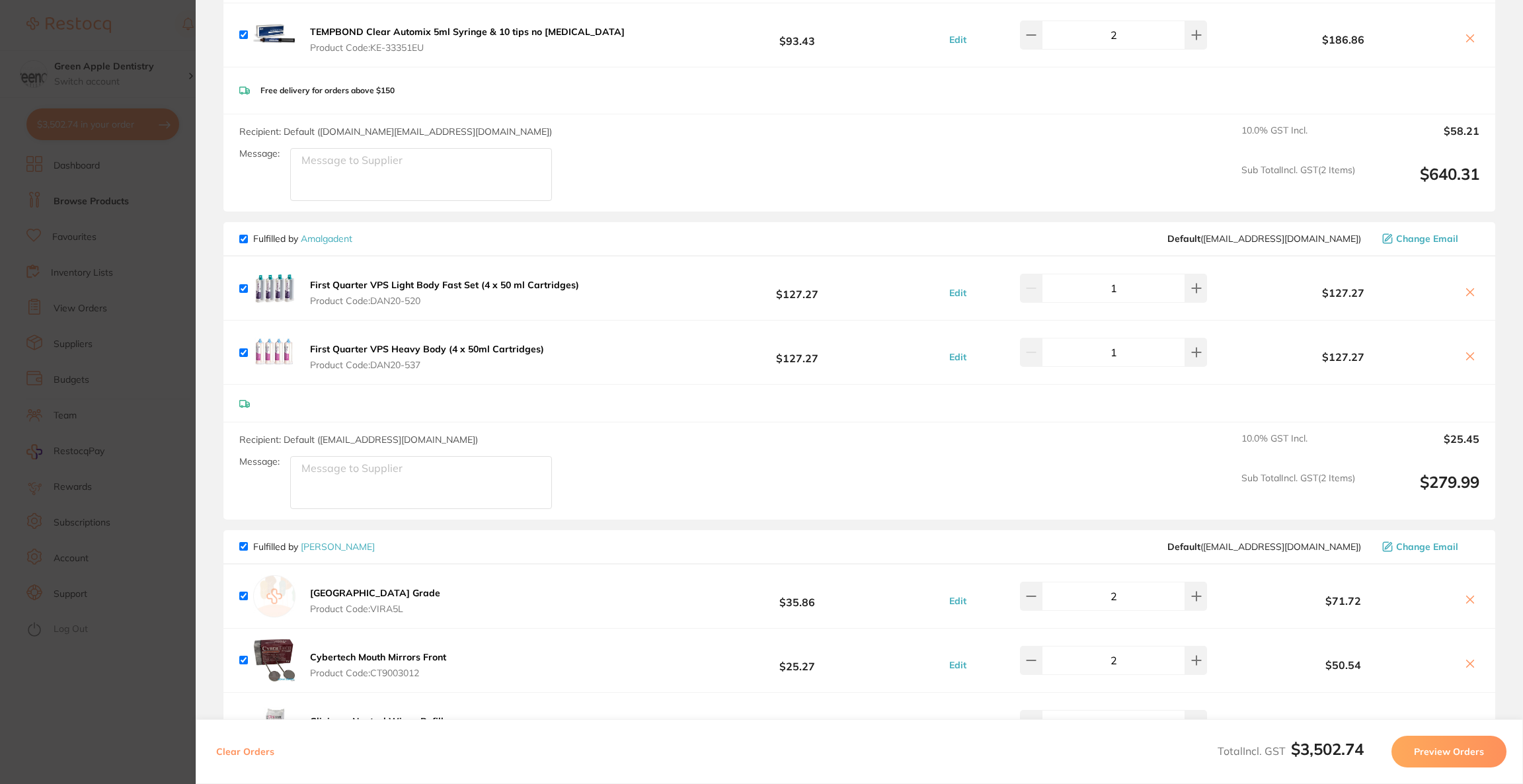
checkbox input "true"
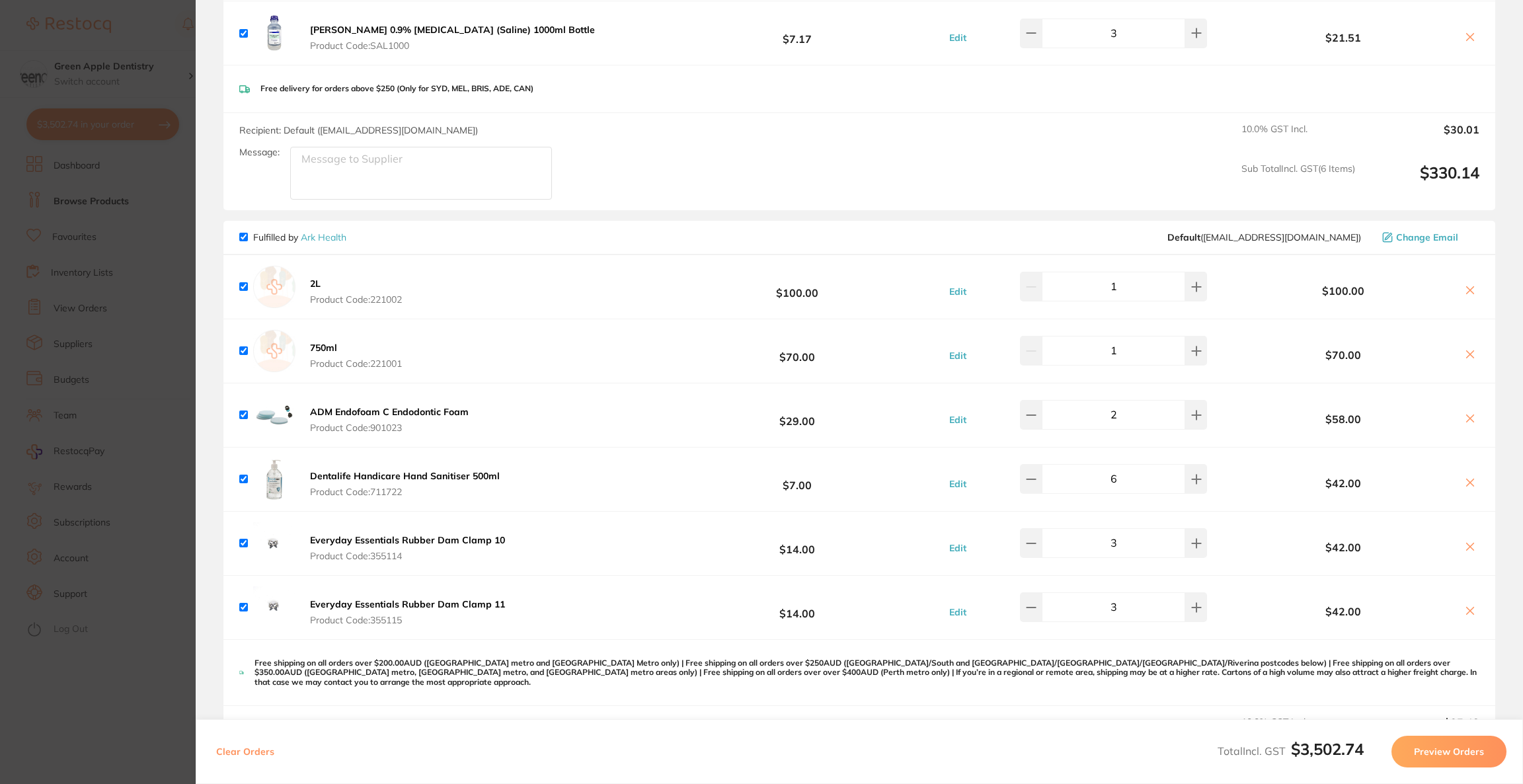
scroll to position [198, 0]
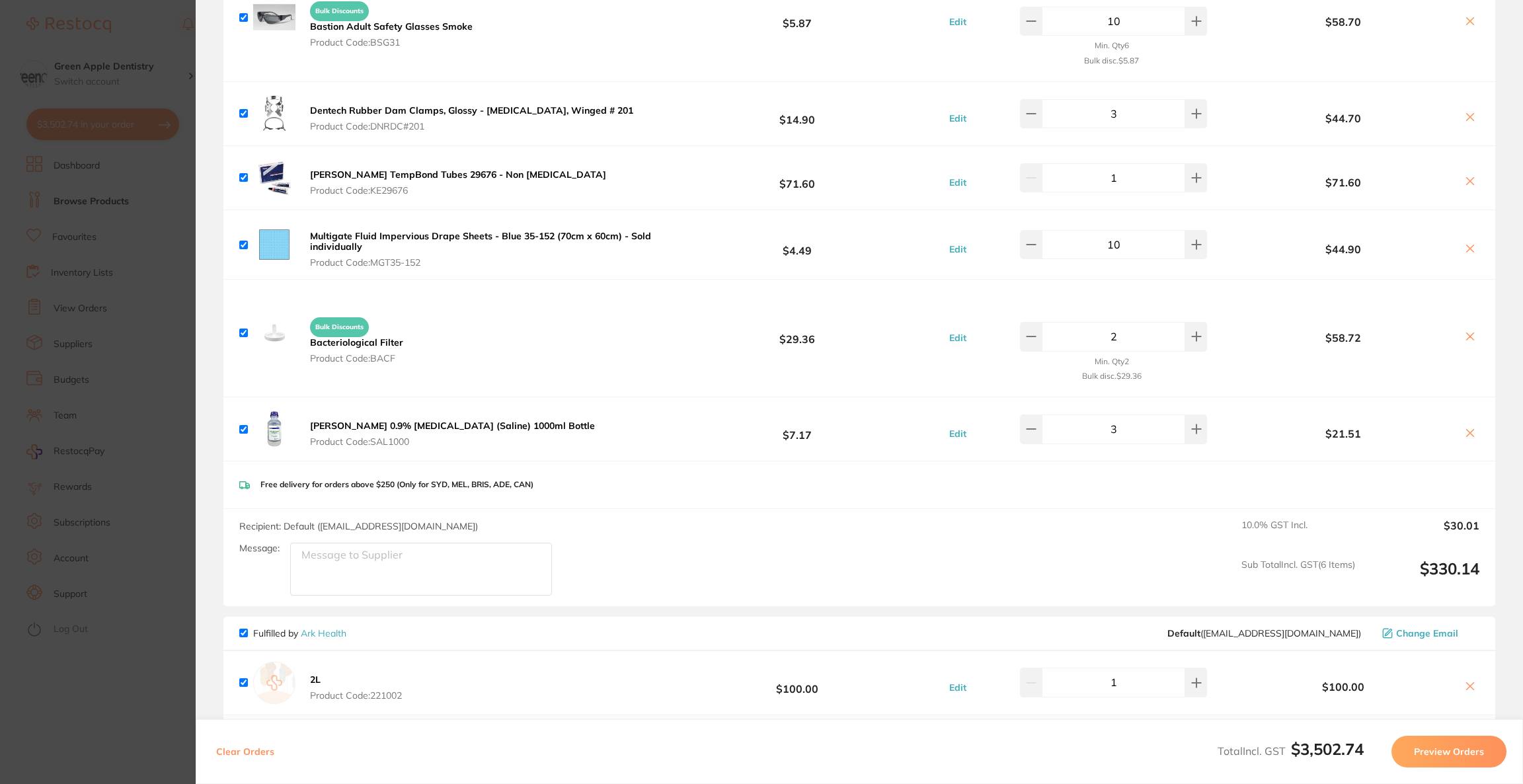
click at [1465, 432] on icon at bounding box center [1470, 433] width 11 height 11
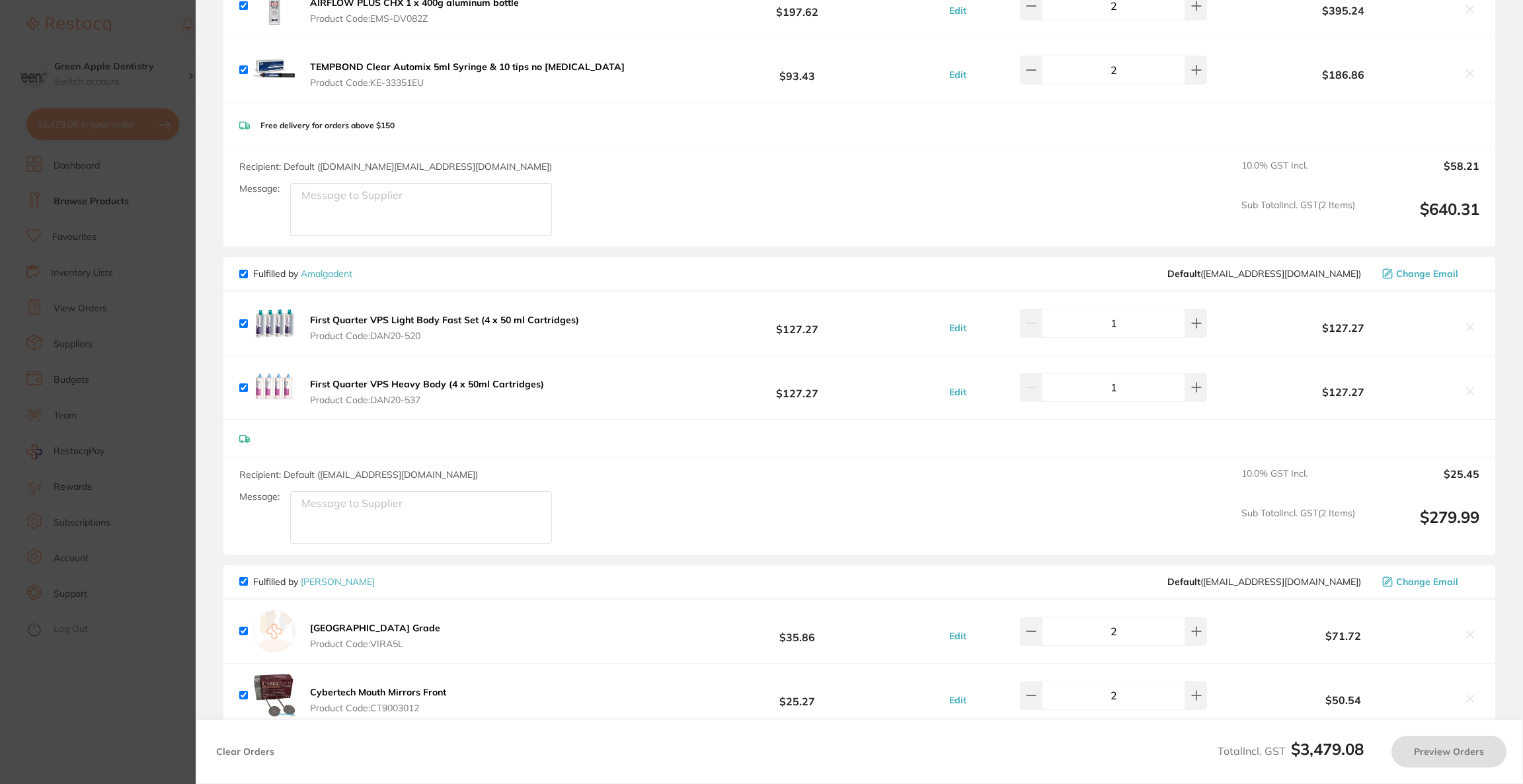
checkbox input "true"
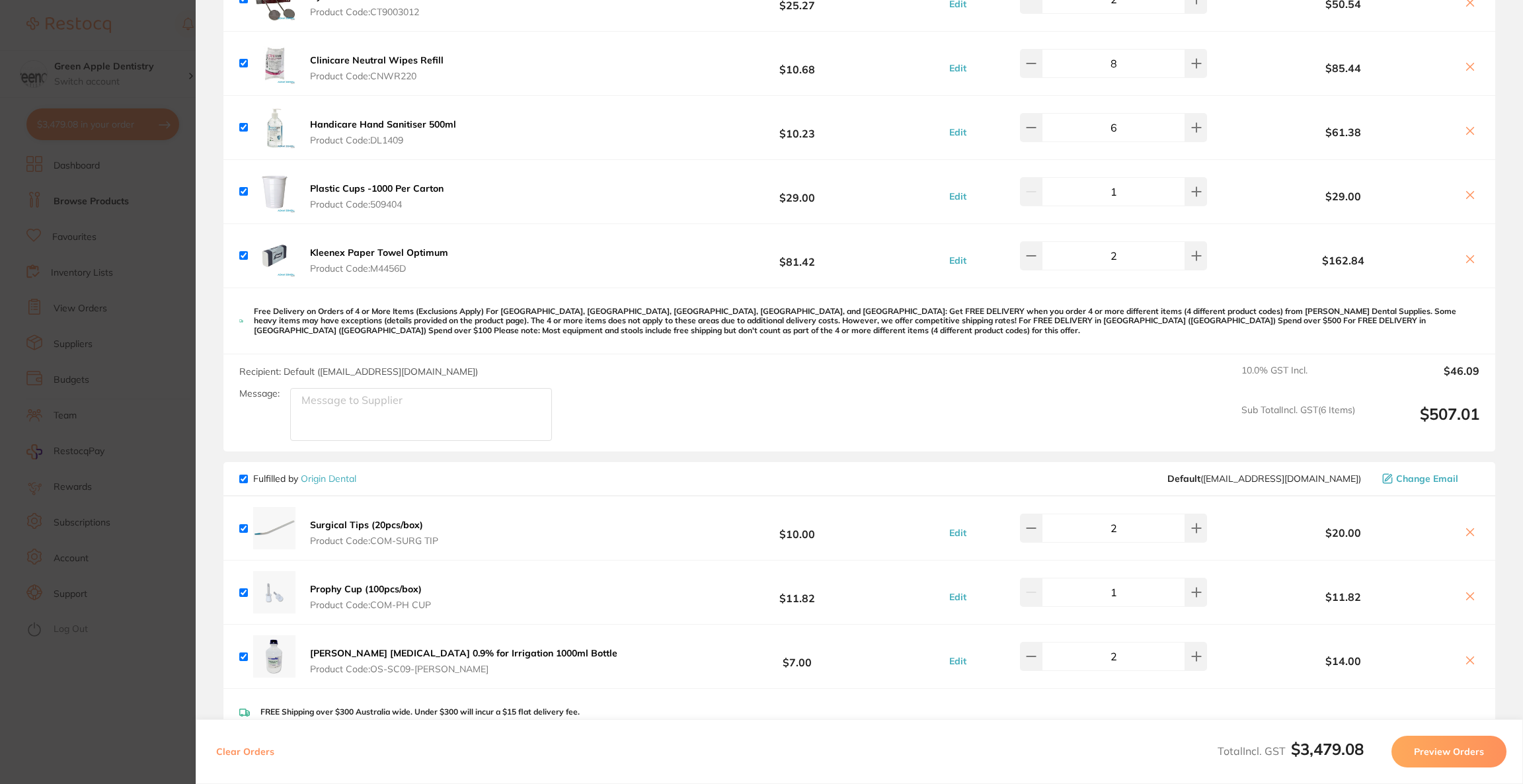
scroll to position [2577, 0]
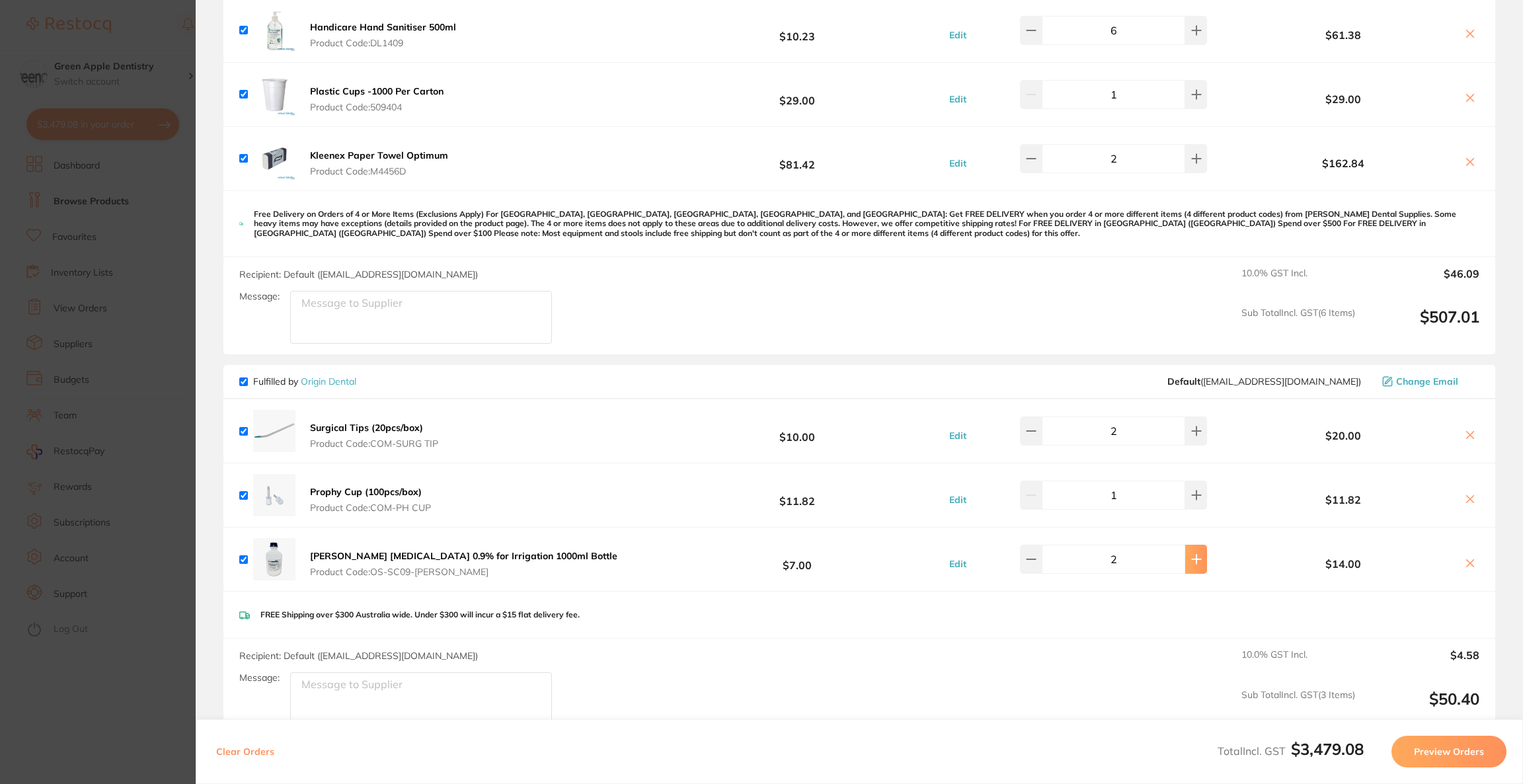
click at [1186, 545] on button at bounding box center [1196, 559] width 22 height 29
type input "3"
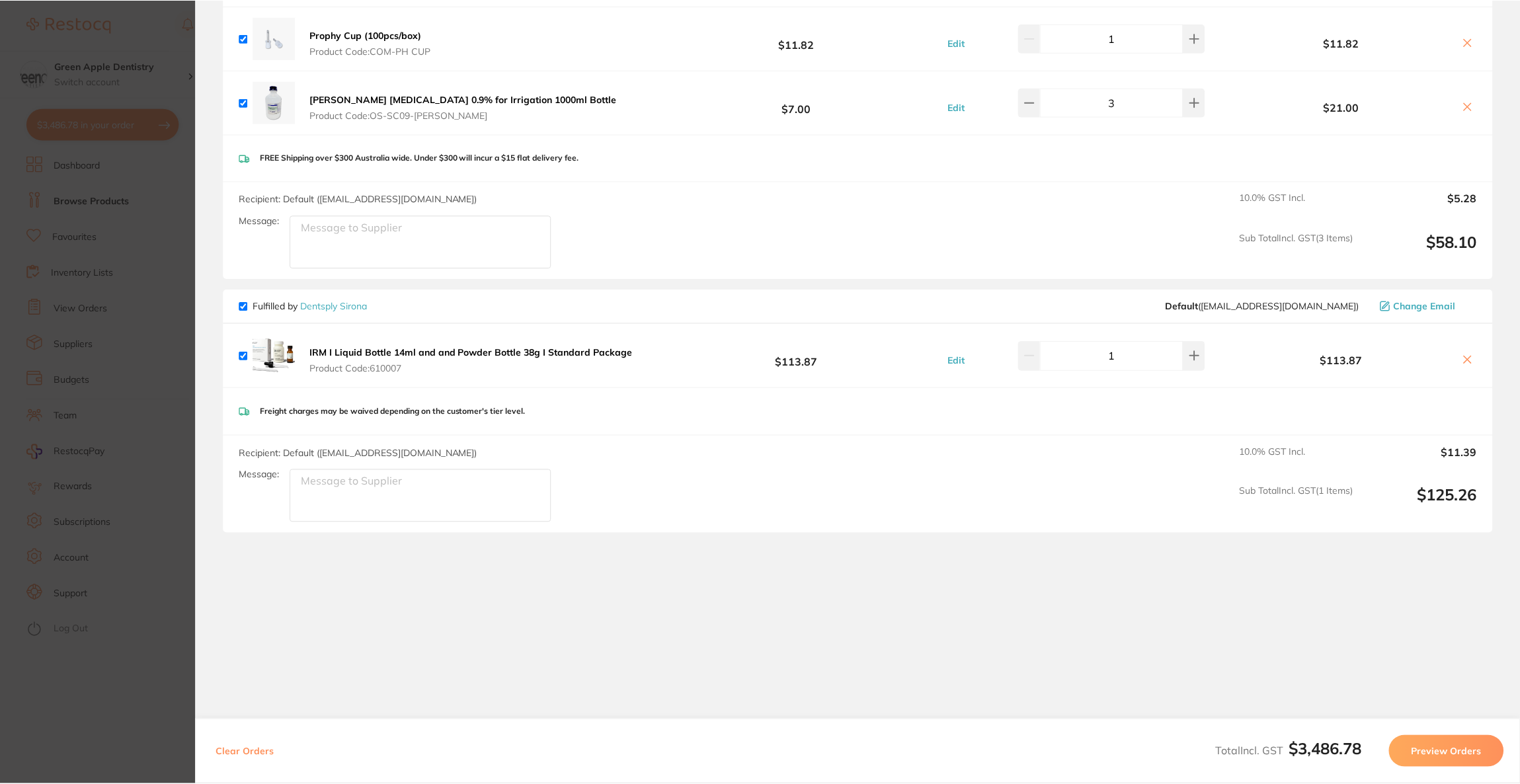
scroll to position [2836, 0]
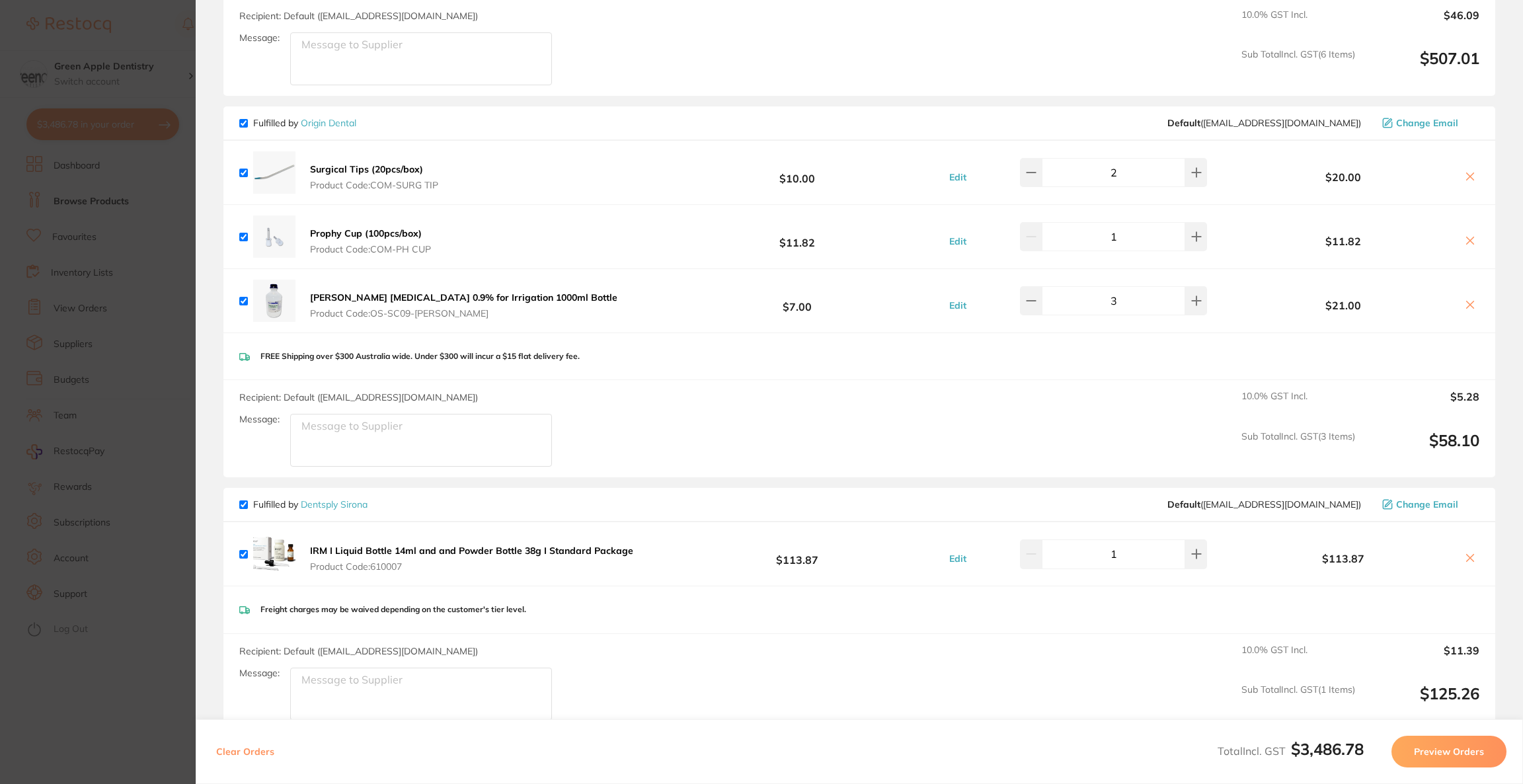
drag, startPoint x: 145, startPoint y: 218, endPoint x: 298, endPoint y: 203, distance: 153.7
click at [145, 218] on section "Update RRP Set your pre negotiated price for this item. Item Agreed RRP (excl. …" at bounding box center [761, 392] width 1523 height 784
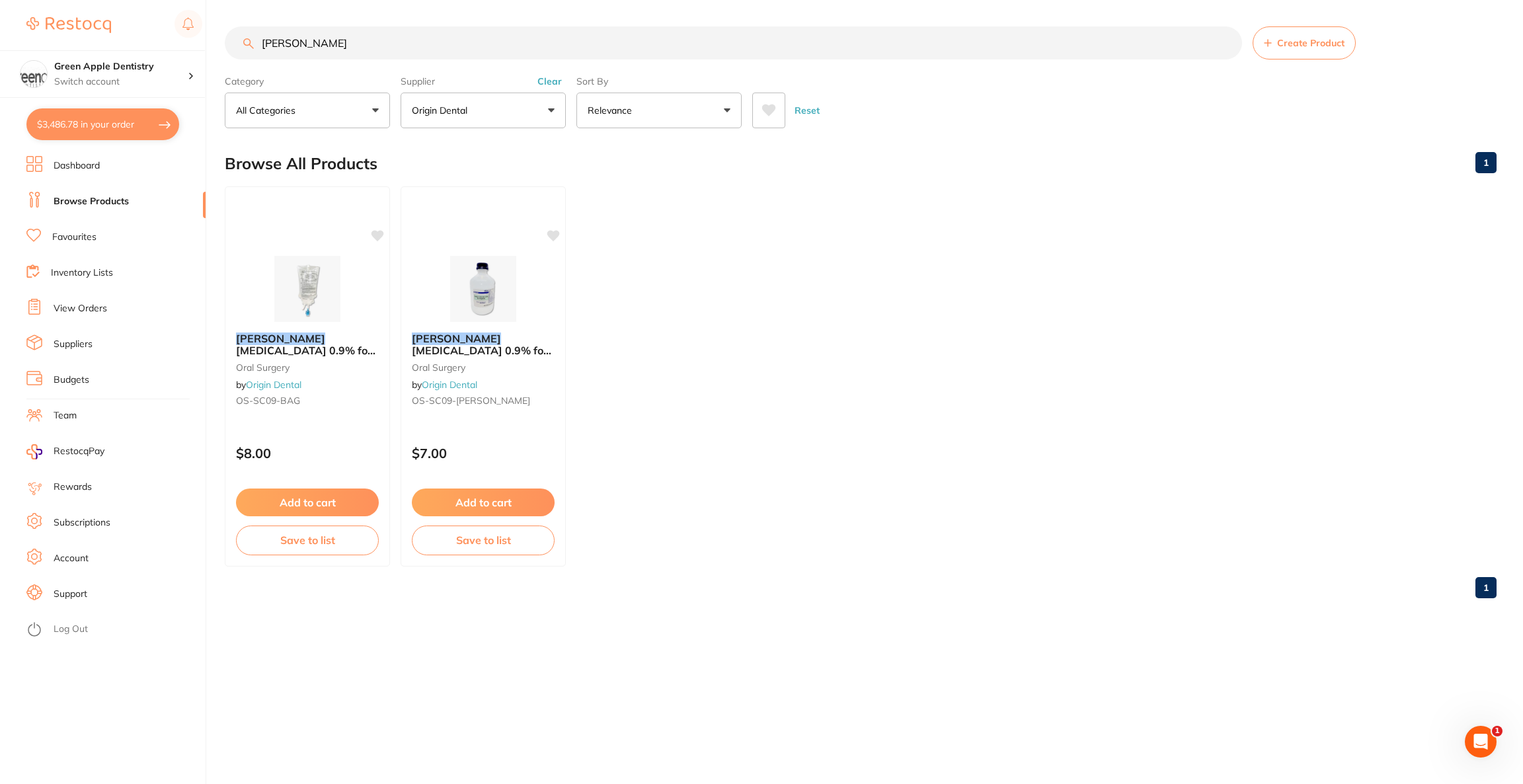
drag, startPoint x: 346, startPoint y: 46, endPoint x: 259, endPoint y: 41, distance: 87.1
click at [259, 41] on input "[PERSON_NAME]" at bounding box center [734, 42] width 1017 height 33
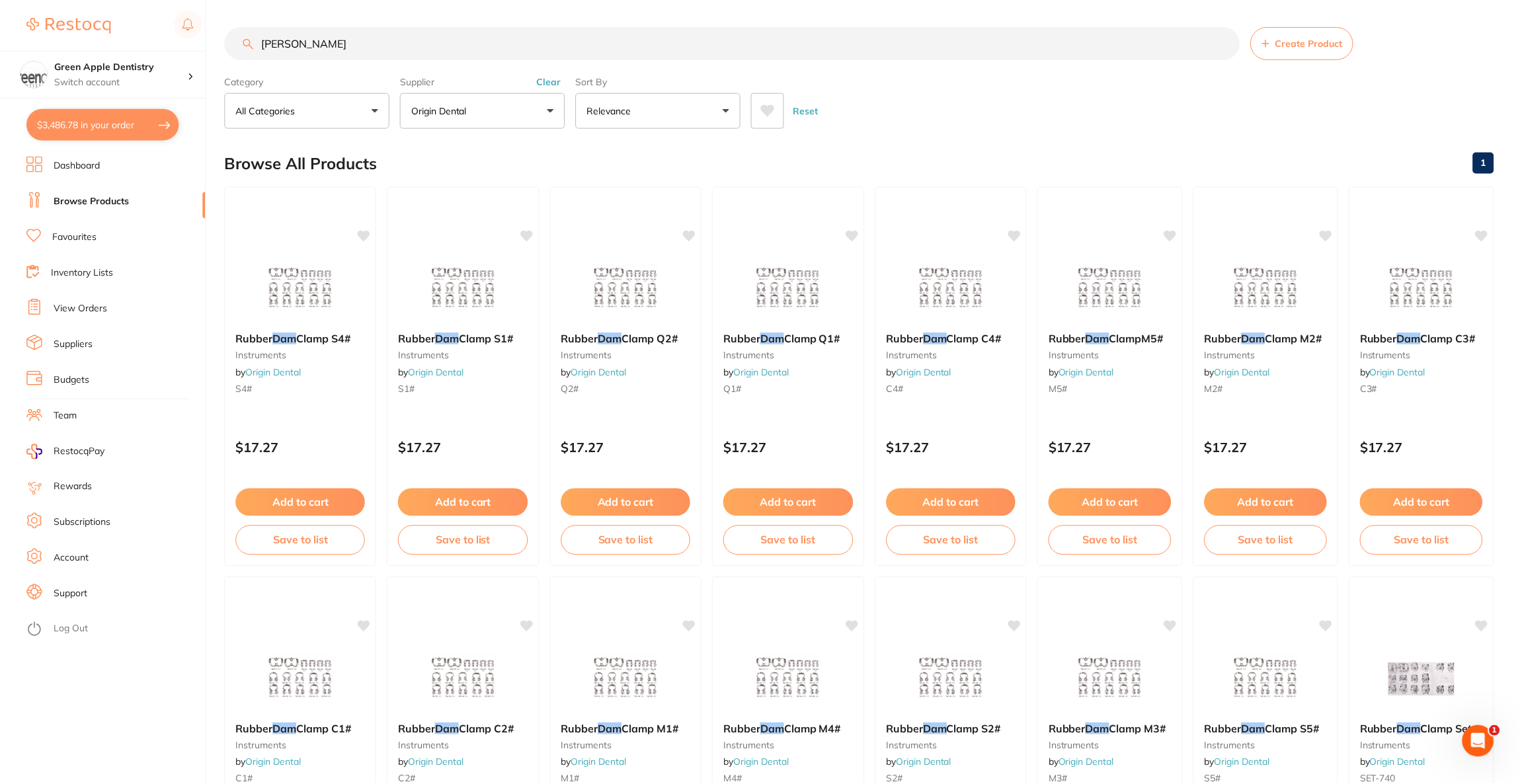
scroll to position [529, 0]
type input "a"
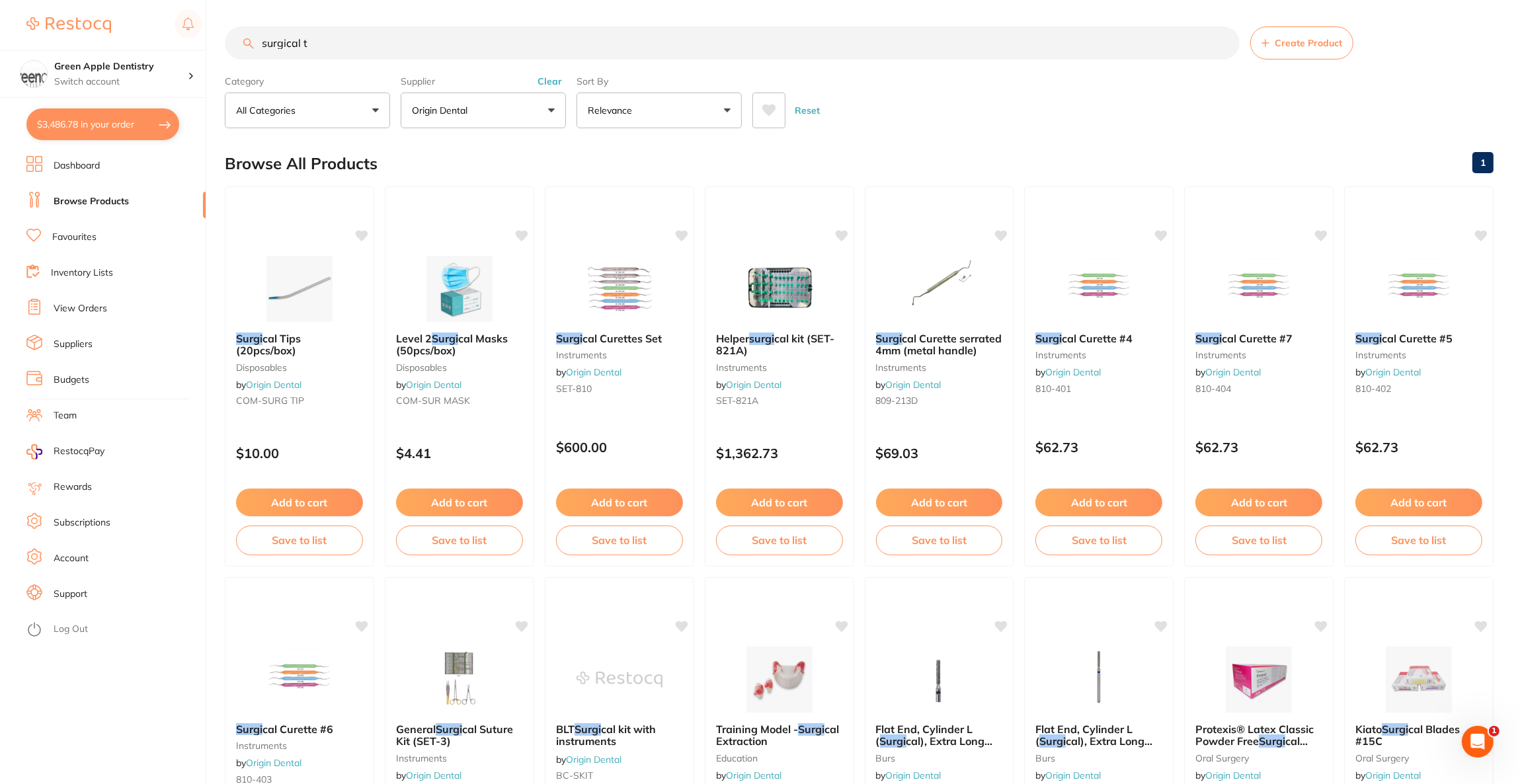
scroll to position [0, 0]
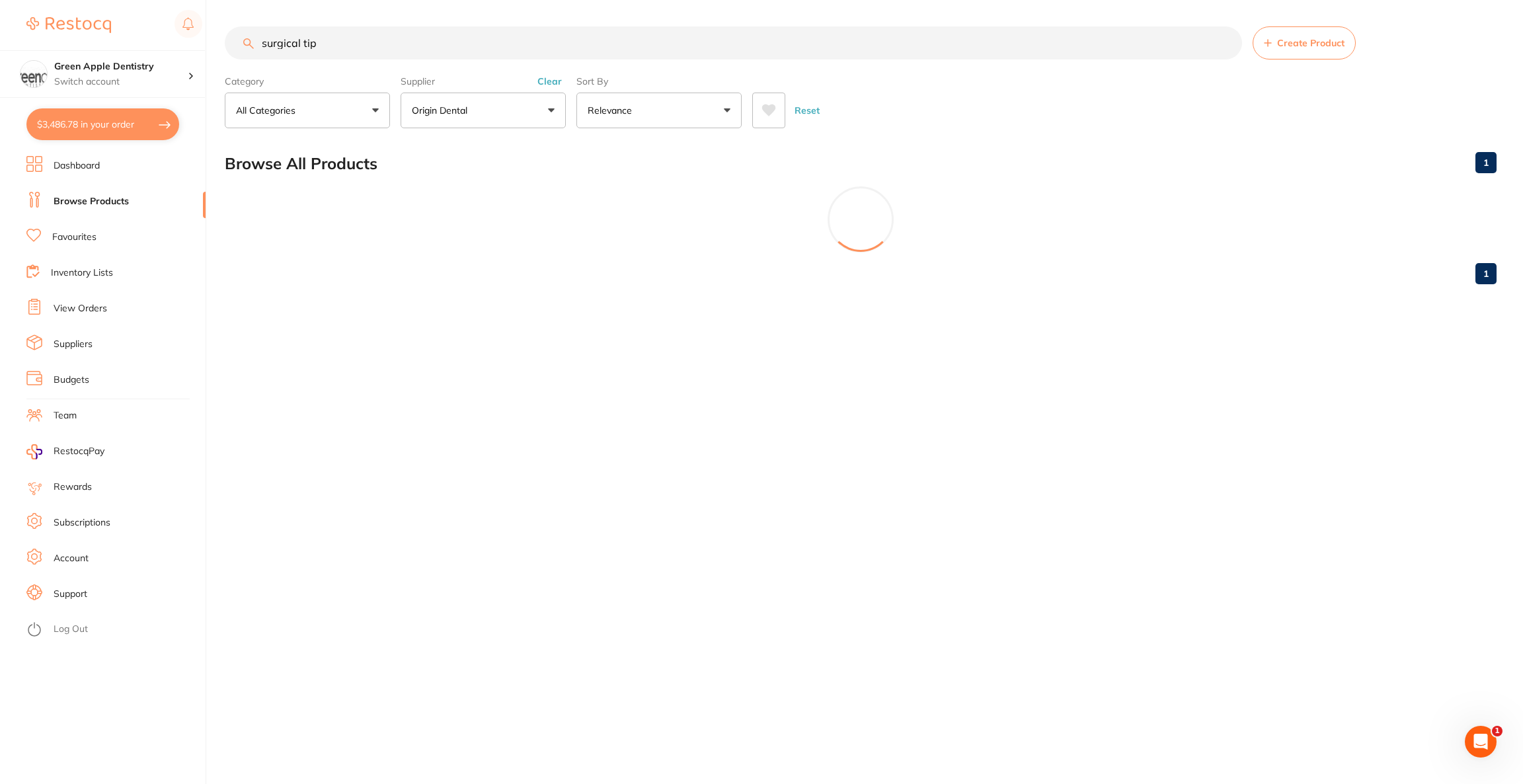
type input "surgical tip"
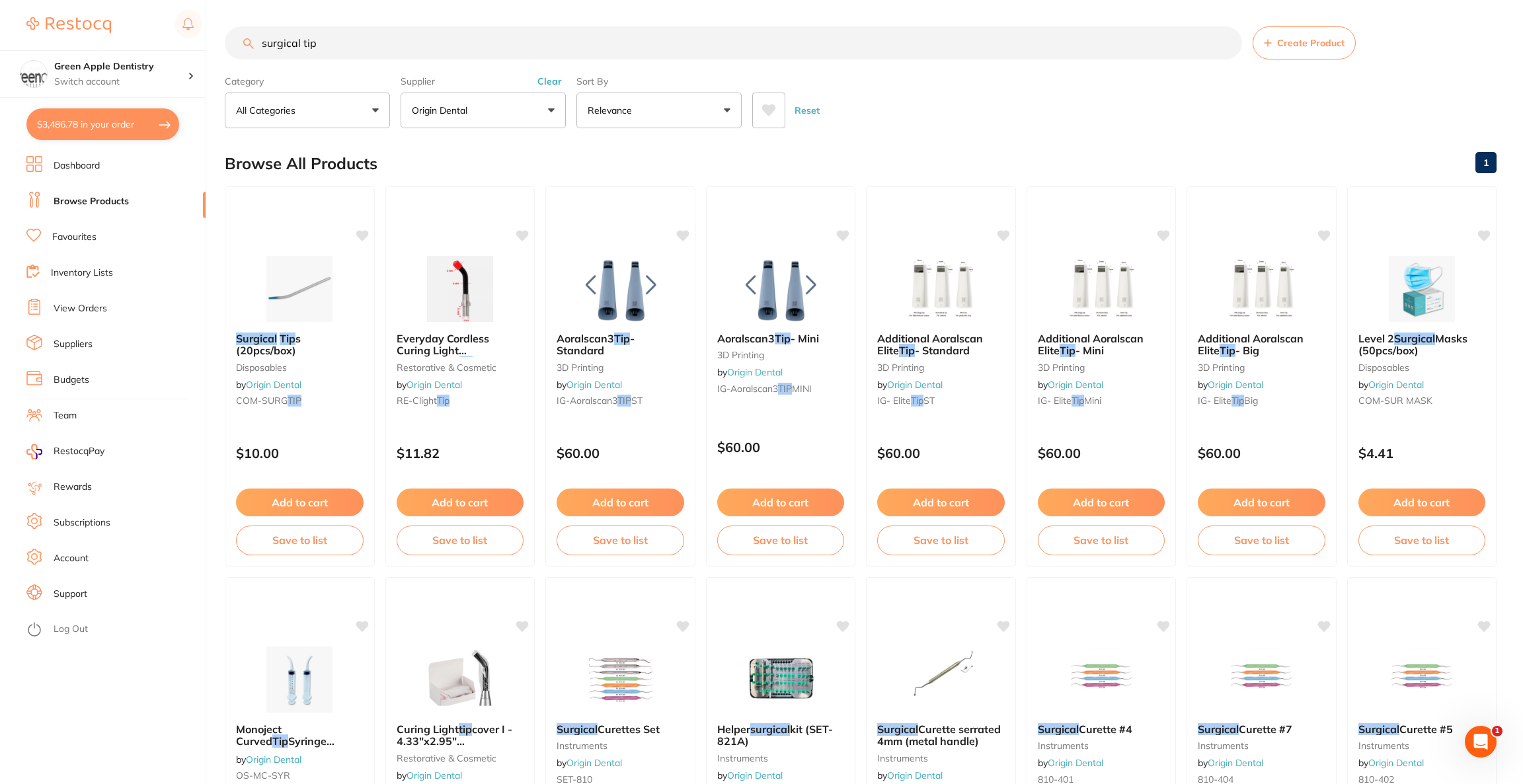
click at [507, 118] on button "Origin Dental" at bounding box center [483, 110] width 165 height 36
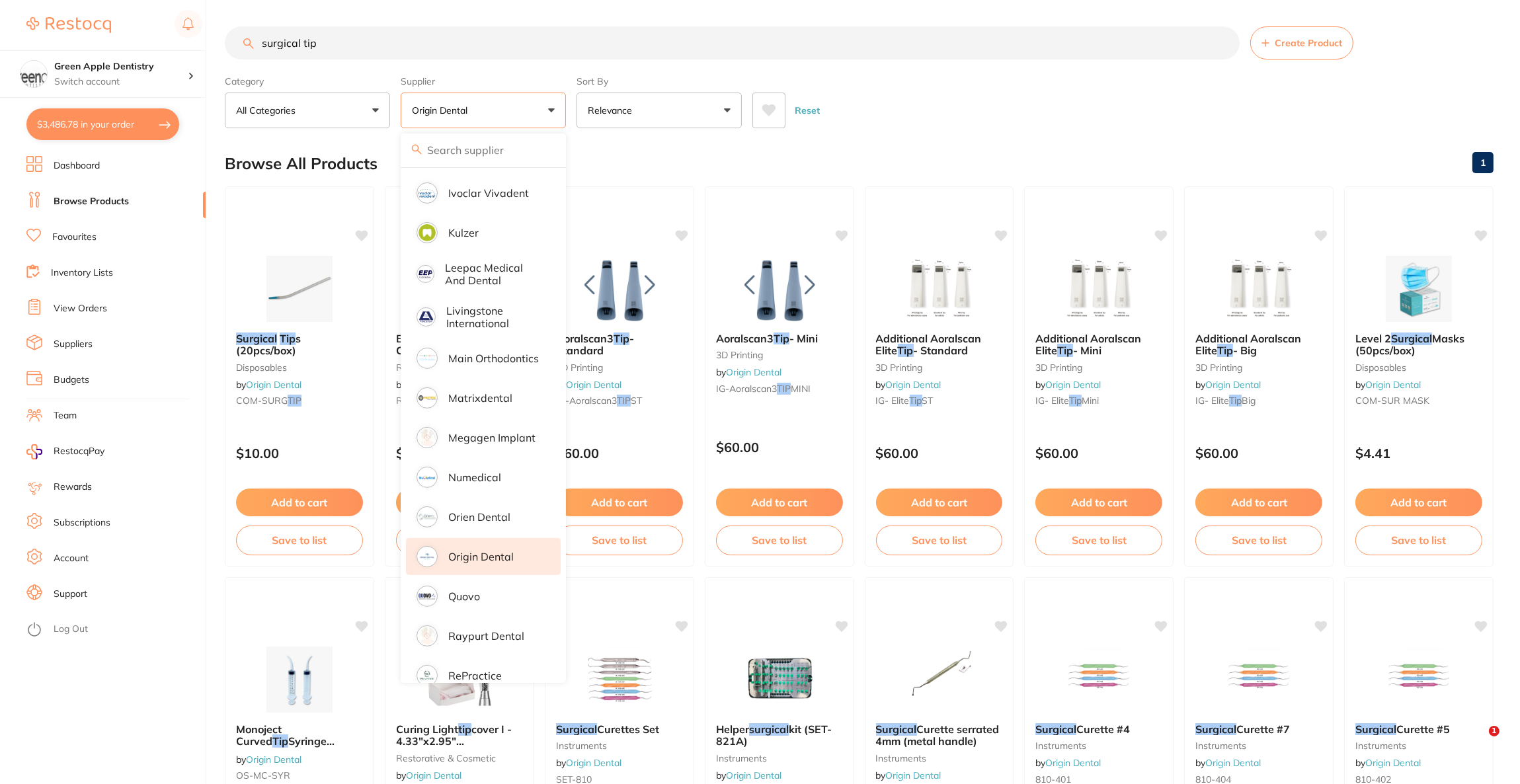
click at [493, 550] on p "Origin Dental" at bounding box center [480, 556] width 65 height 12
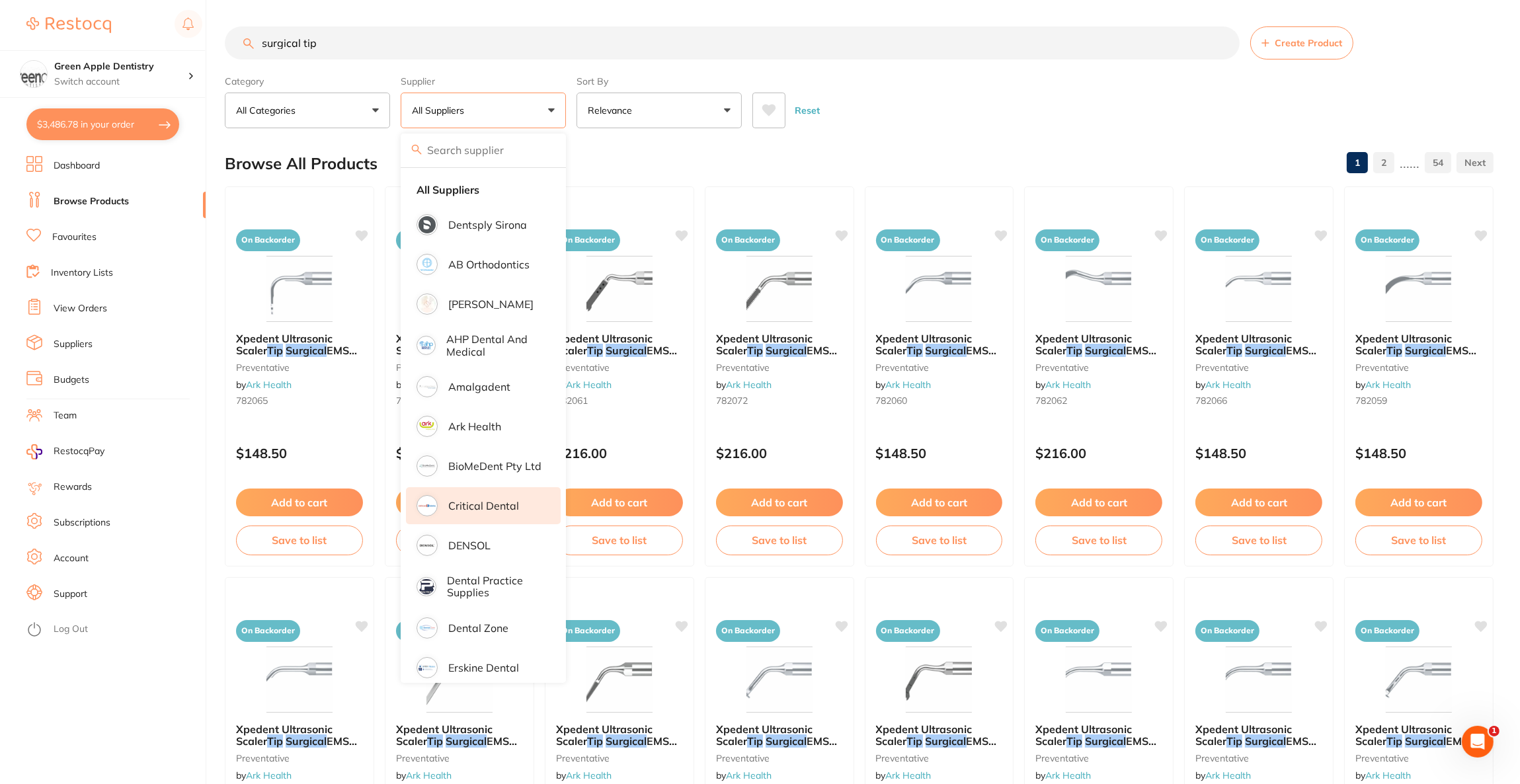
scroll to position [0, 0]
click at [507, 296] on li "[PERSON_NAME]" at bounding box center [484, 304] width 155 height 37
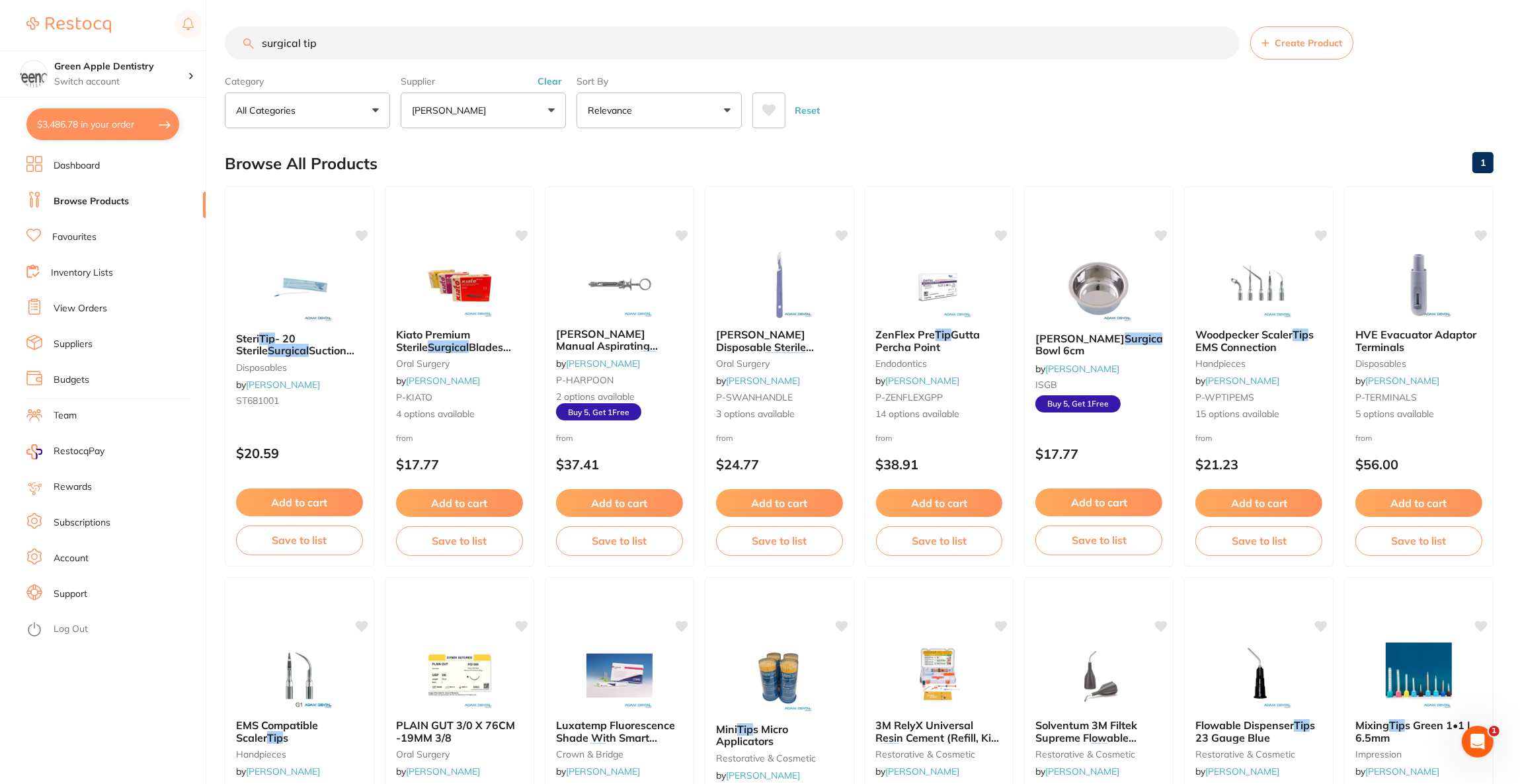
click at [161, 126] on button "$3,486.78 in your order" at bounding box center [102, 124] width 153 height 32
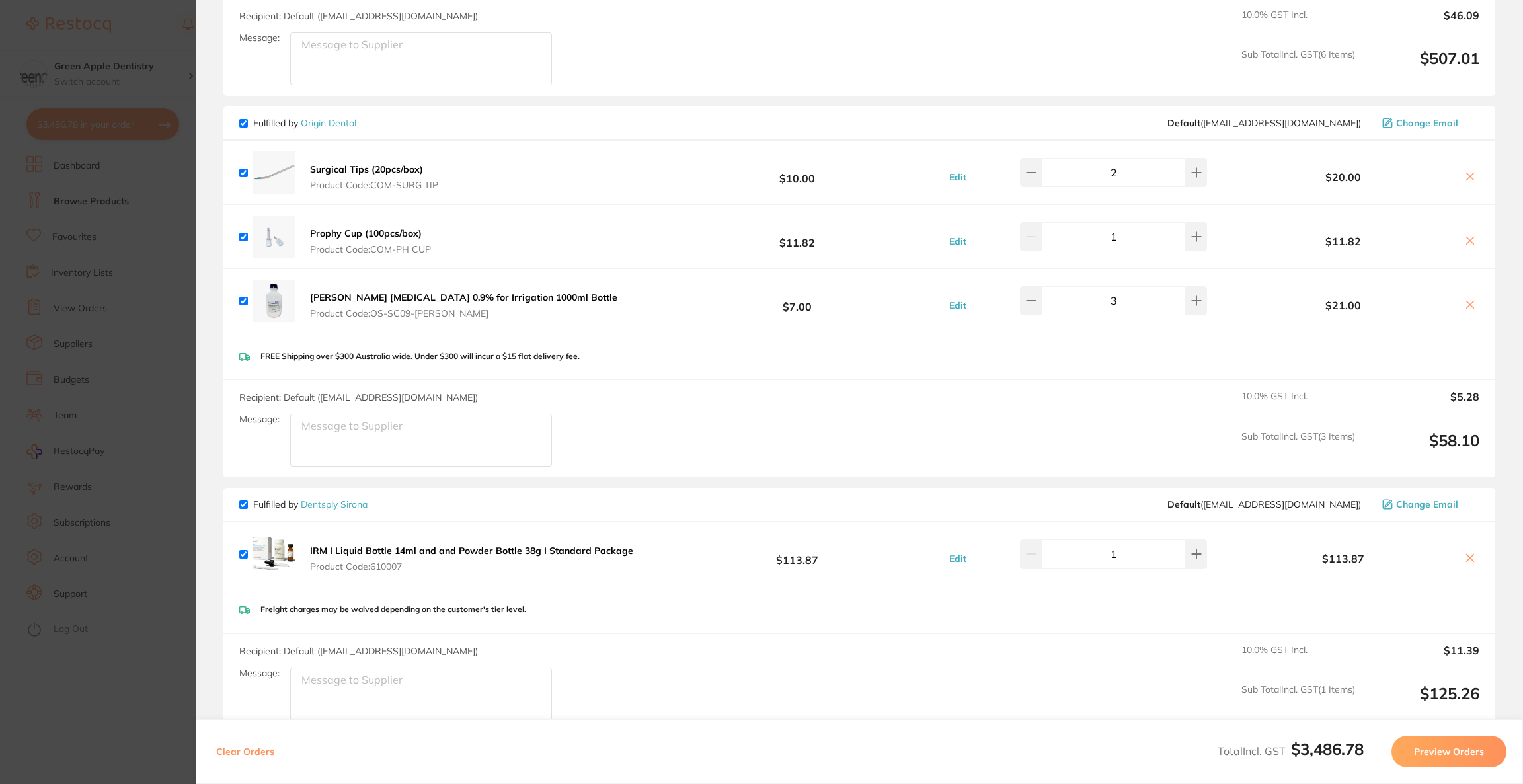
click at [1452, 746] on button "Preview Orders" at bounding box center [1449, 751] width 115 height 32
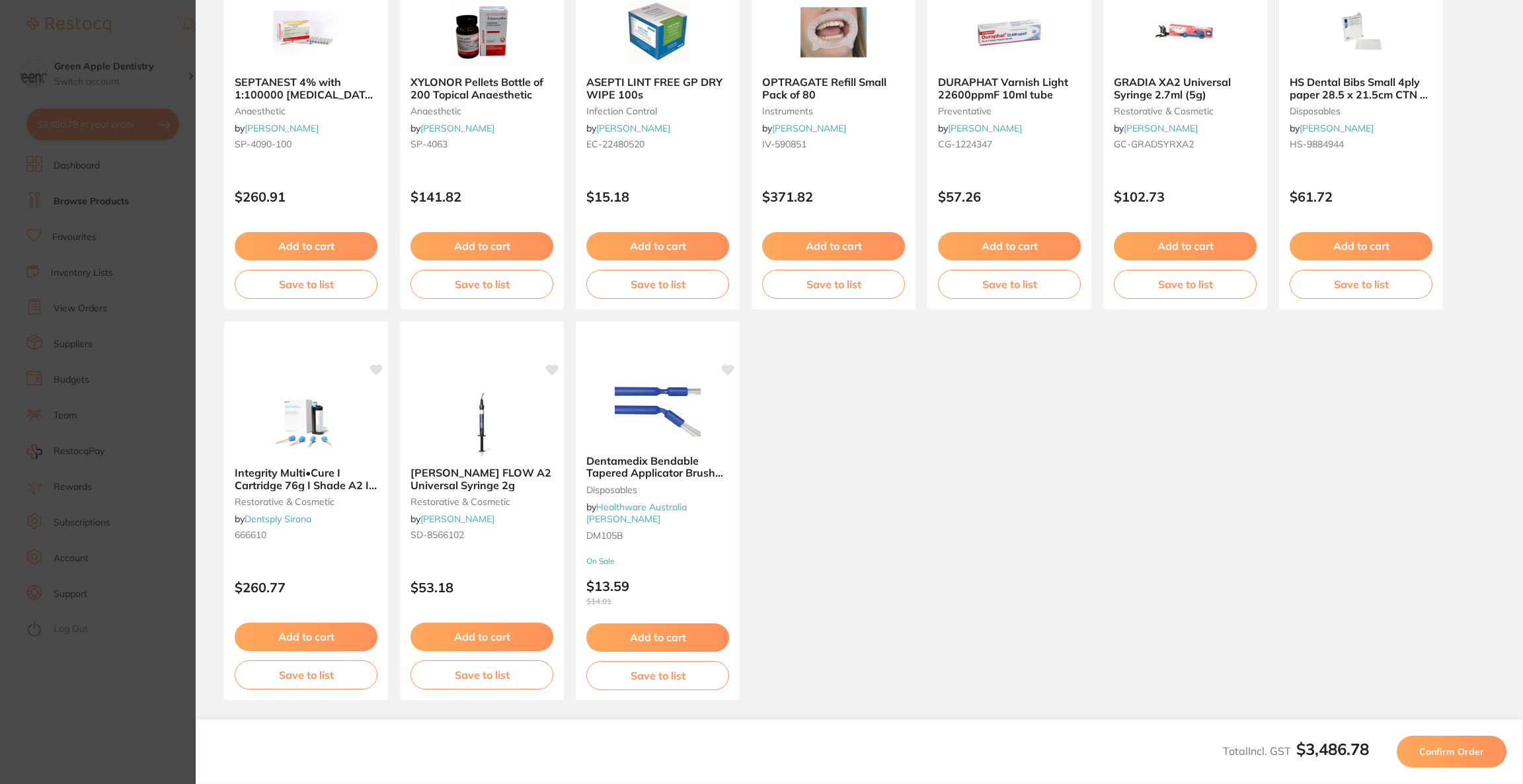
scroll to position [18, 0]
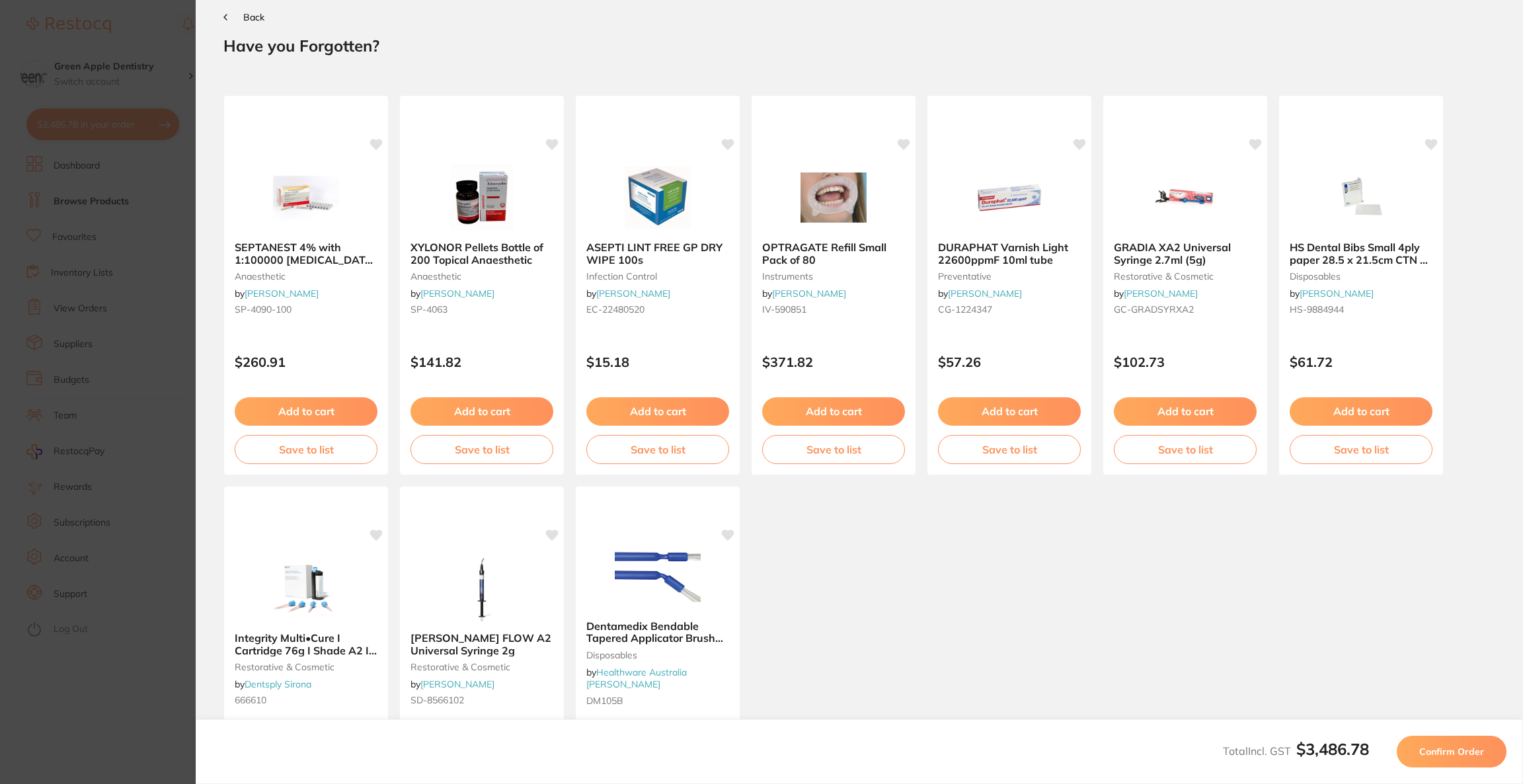
click at [1452, 749] on span "Confirm Order" at bounding box center [1452, 752] width 65 height 12
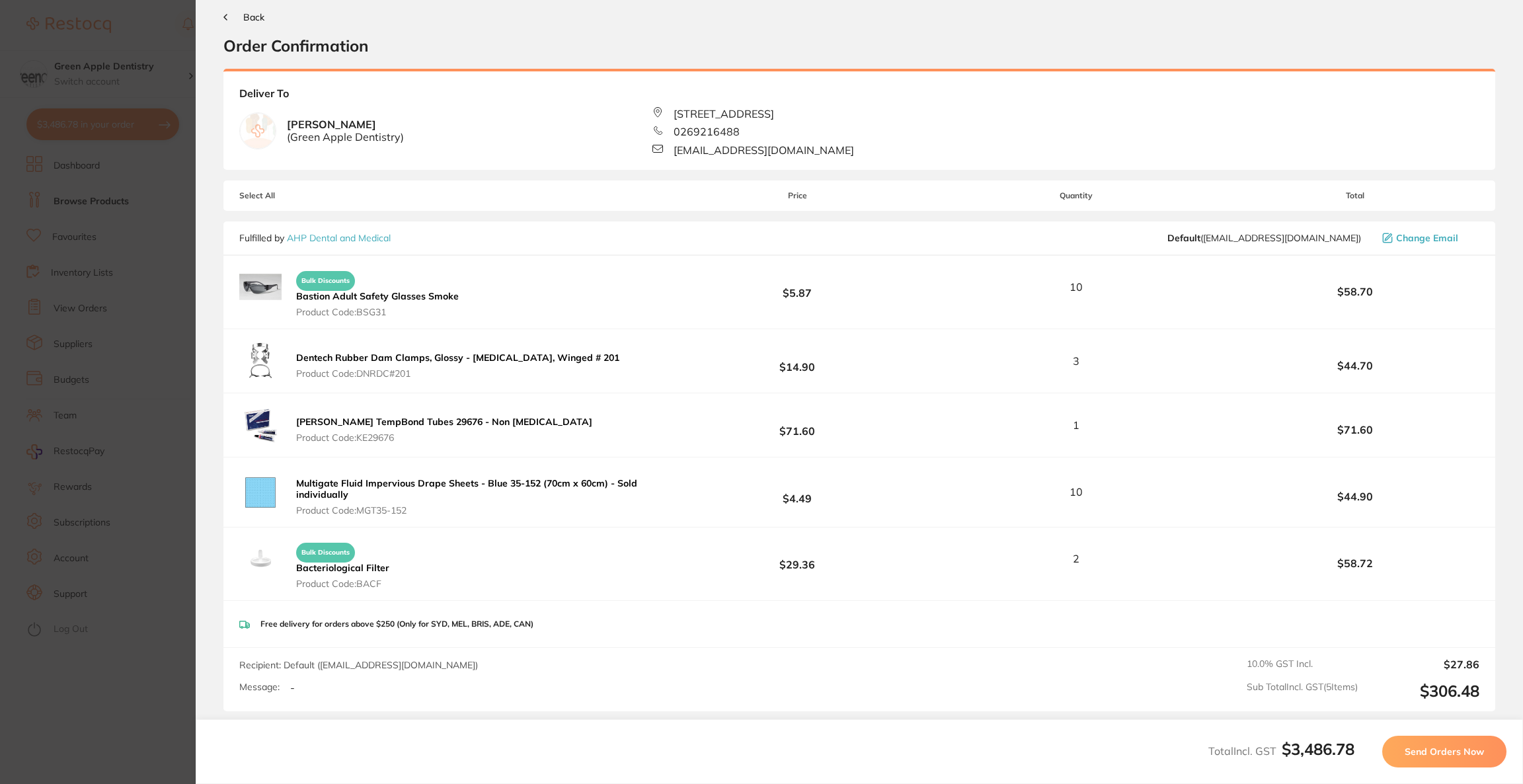
scroll to position [0, 0]
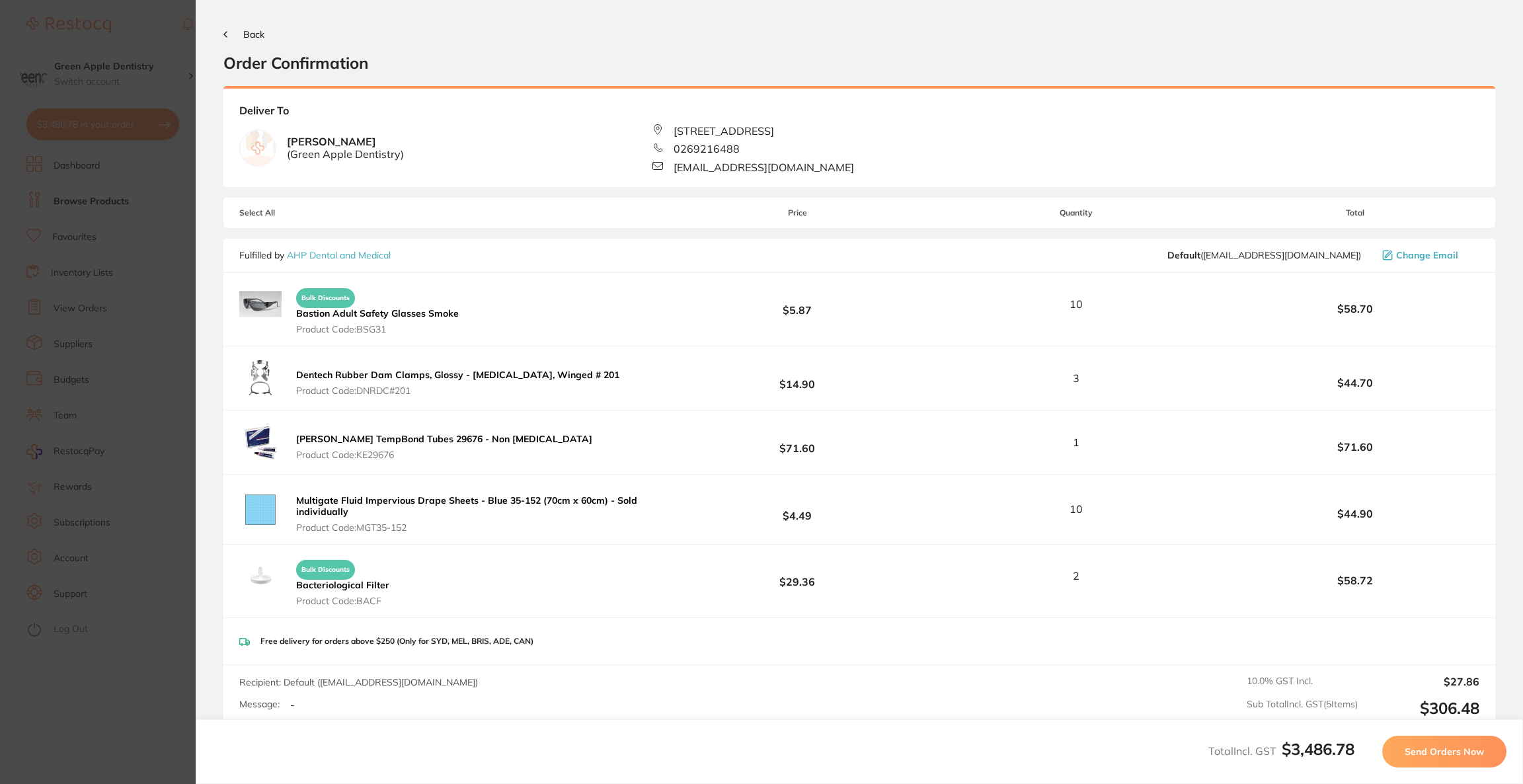
click at [1452, 750] on span "Send Orders Now" at bounding box center [1444, 752] width 79 height 12
